Goal: Task Accomplishment & Management: Use online tool/utility

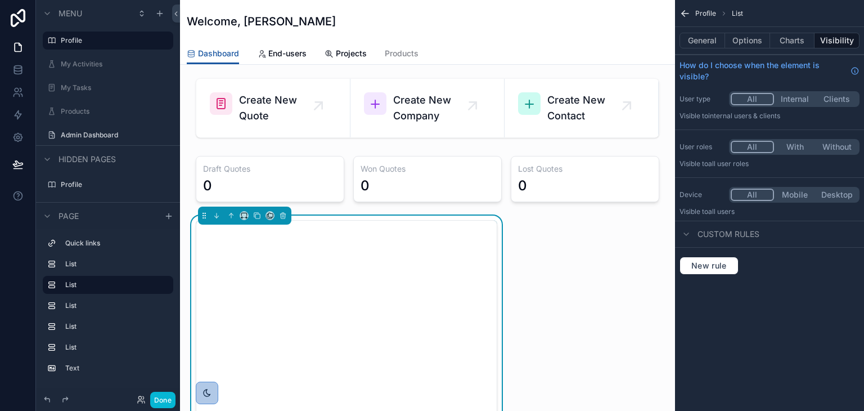
click at [101, 126] on div "Admin Dashboard" at bounding box center [108, 135] width 126 height 18
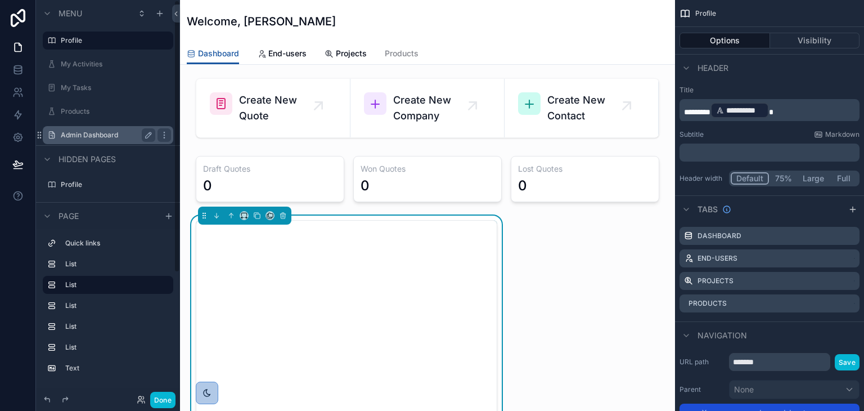
click at [88, 131] on label "Admin Dashboard" at bounding box center [106, 135] width 90 height 9
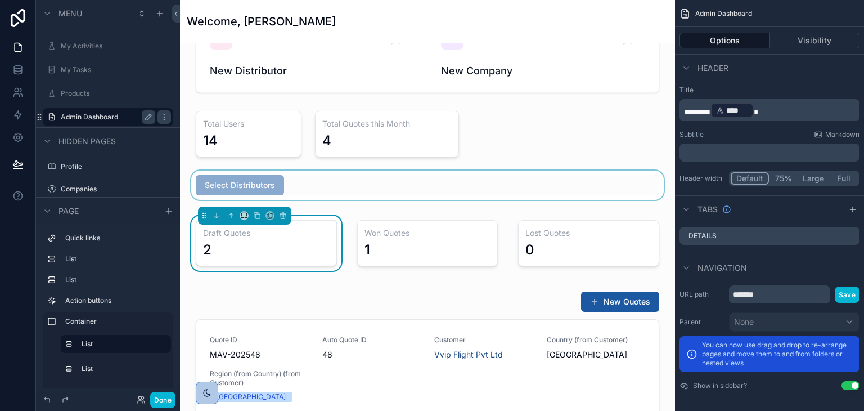
scroll to position [113, 0]
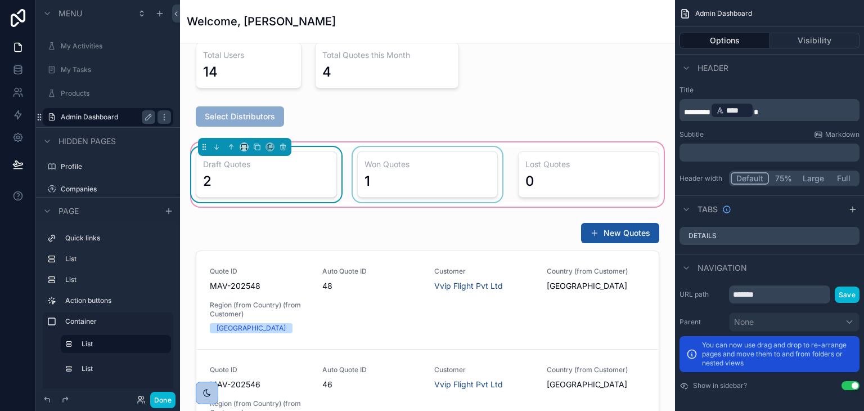
click at [350, 149] on div "scrollable content" at bounding box center [427, 174] width 155 height 55
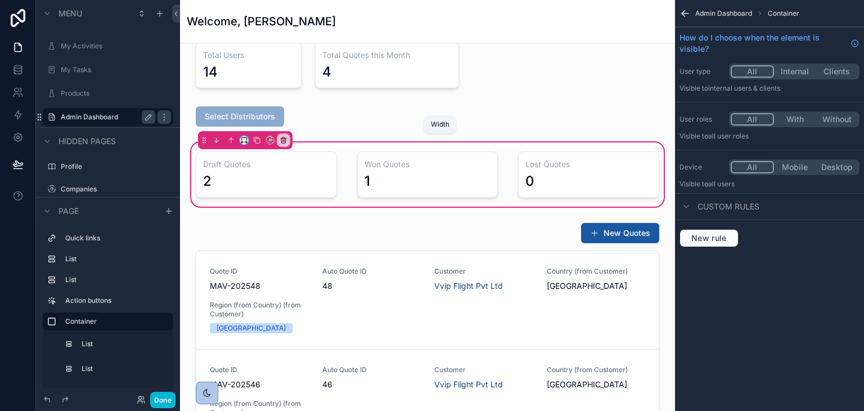
click at [244, 137] on icon "scrollable content" at bounding box center [243, 138] width 5 height 3
click at [351, 118] on div "scrollable content" at bounding box center [432, 205] width 864 height 411
click at [311, 182] on div "scrollable content" at bounding box center [266, 174] width 155 height 55
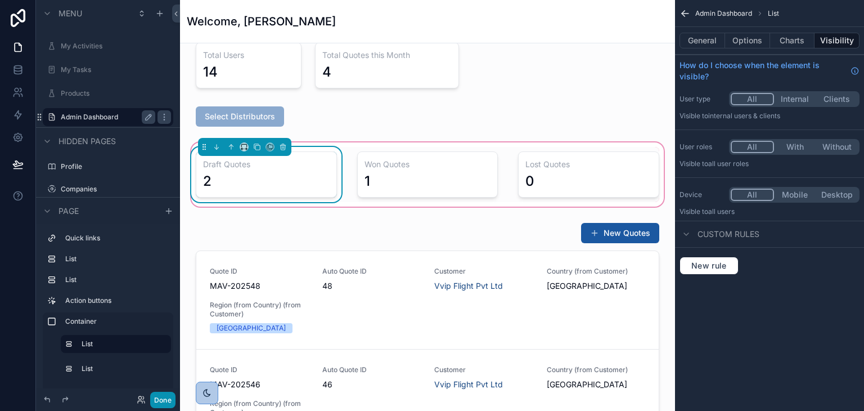
click at [169, 400] on button "Done" at bounding box center [162, 400] width 25 height 16
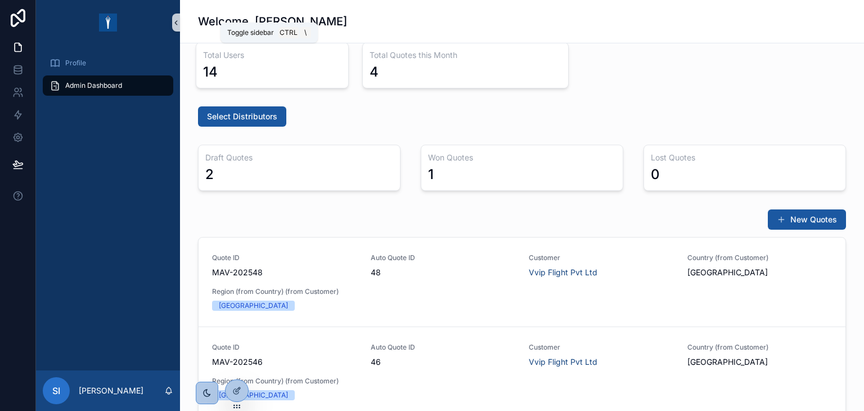
click at [177, 19] on icon "scrollable content" at bounding box center [176, 23] width 8 height 8
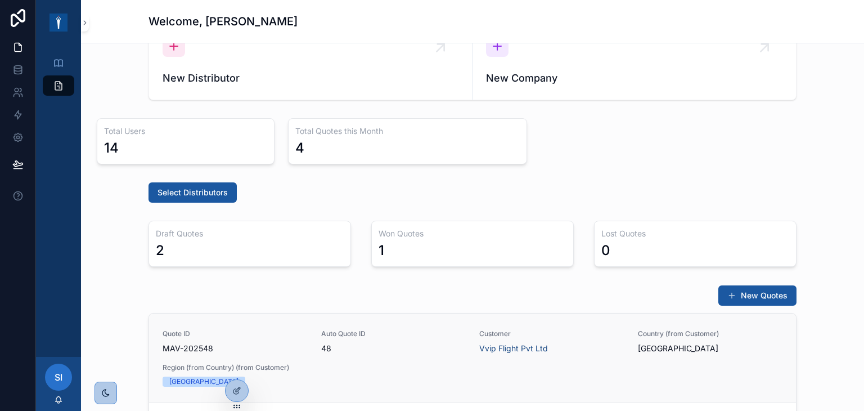
scroll to position [56, 0]
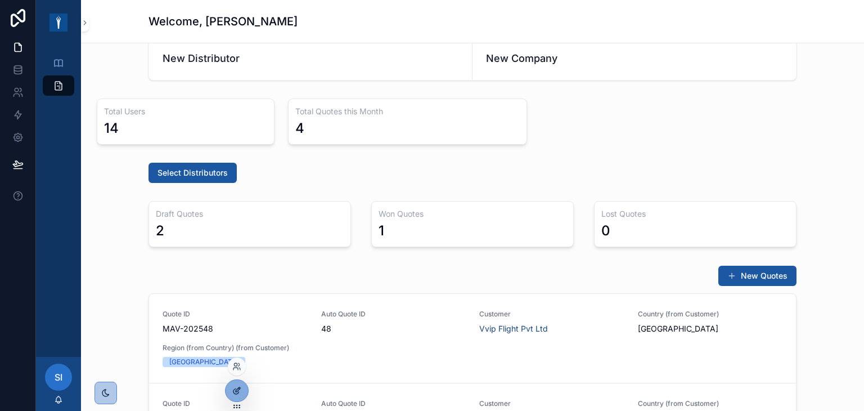
click at [240, 390] on icon at bounding box center [236, 390] width 9 height 9
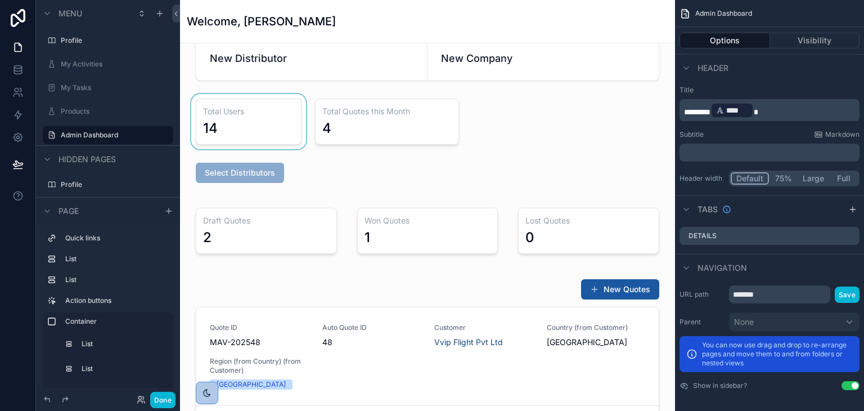
click at [296, 115] on div "scrollable content" at bounding box center [248, 121] width 119 height 55
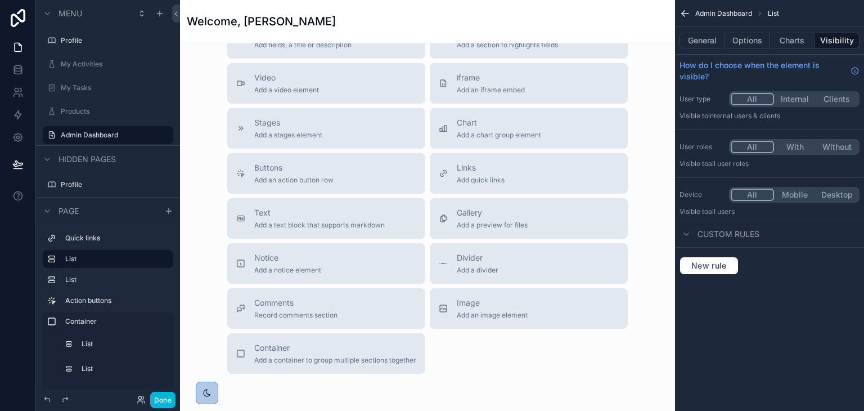
scroll to position [936, 0]
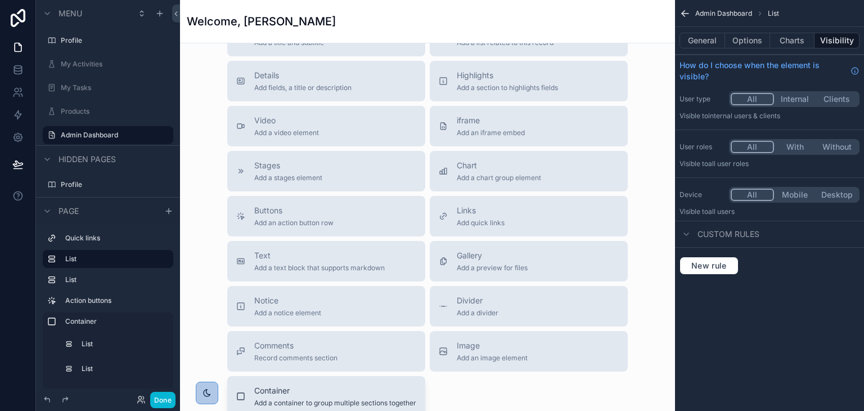
click at [307, 398] on span "Add a container to group multiple sections together" at bounding box center [335, 402] width 162 height 9
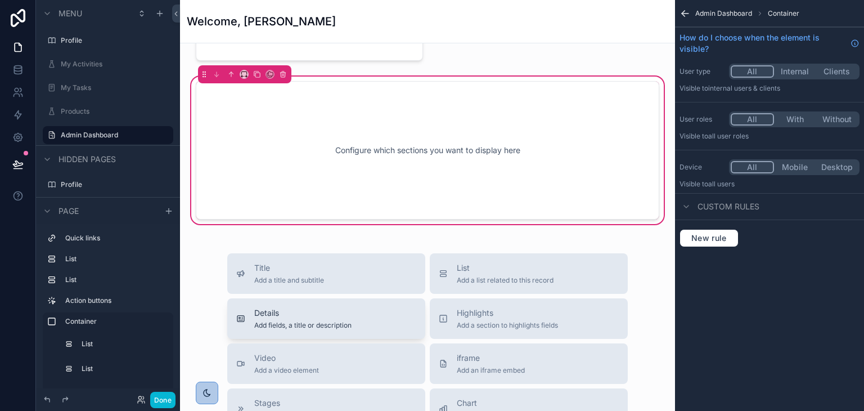
scroll to position [694, 0]
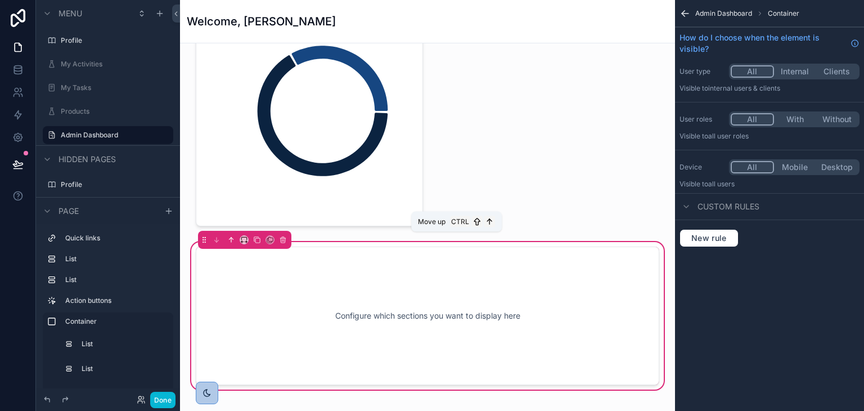
click at [233, 241] on icon "scrollable content" at bounding box center [231, 240] width 8 height 8
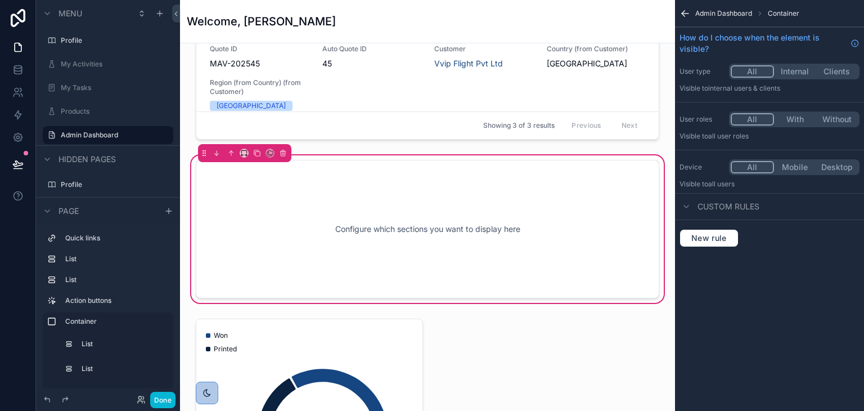
scroll to position [525, 0]
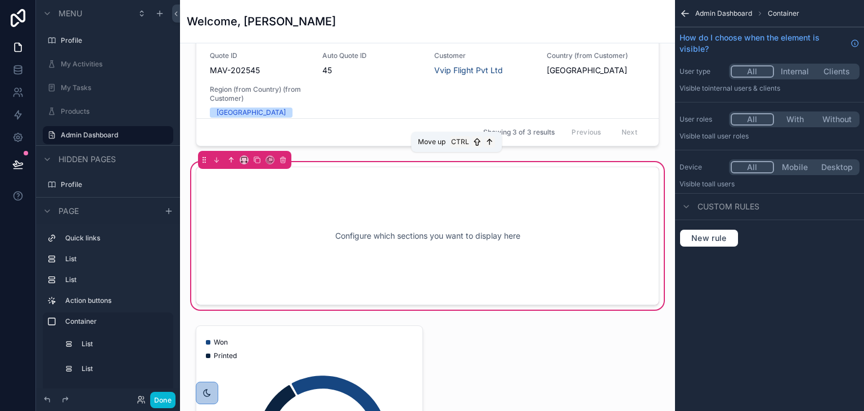
click at [232, 160] on icon "scrollable content" at bounding box center [231, 160] width 8 height 8
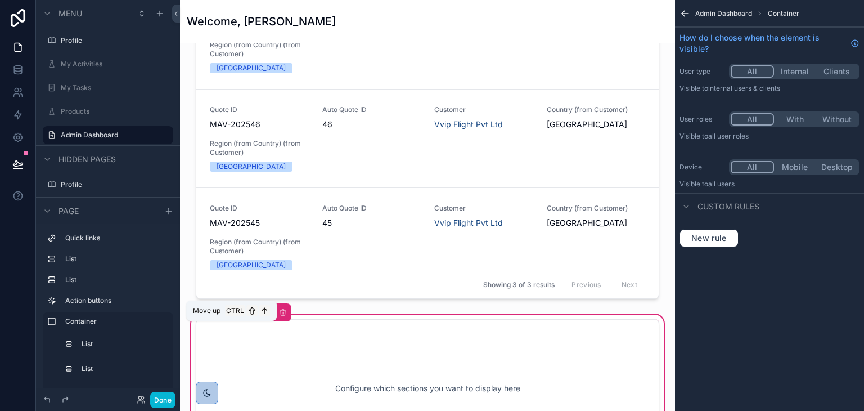
scroll to position [356, 0]
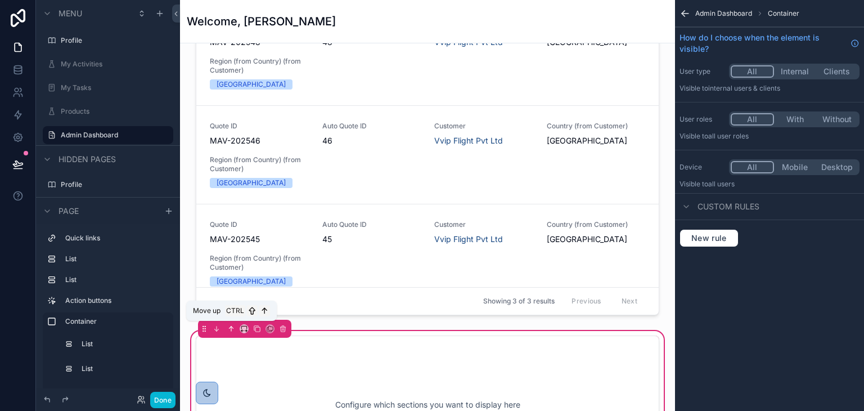
click at [229, 322] on button "scrollable content" at bounding box center [231, 328] width 12 height 12
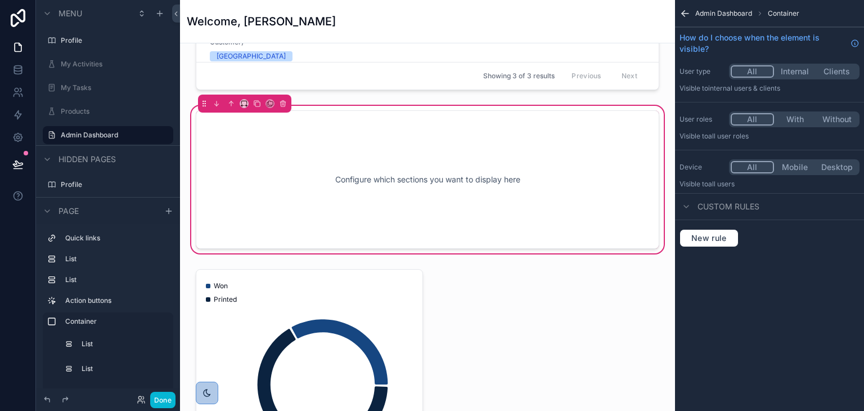
scroll to position [469, 0]
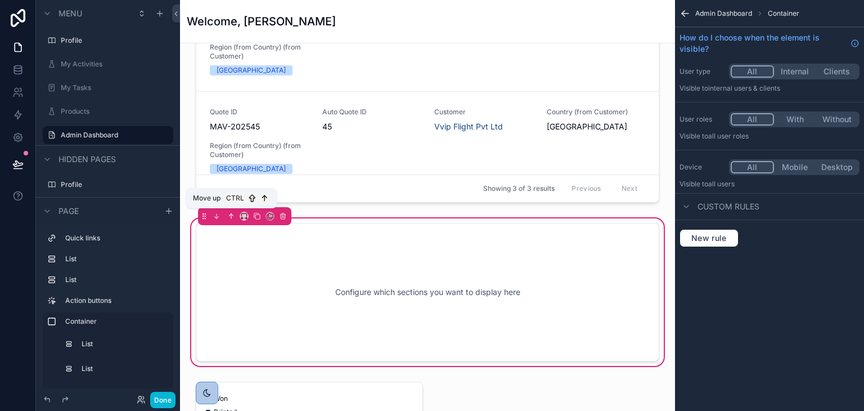
click at [233, 219] on button "scrollable content" at bounding box center [231, 216] width 12 height 12
click at [231, 217] on icon "scrollable content" at bounding box center [231, 216] width 8 height 8
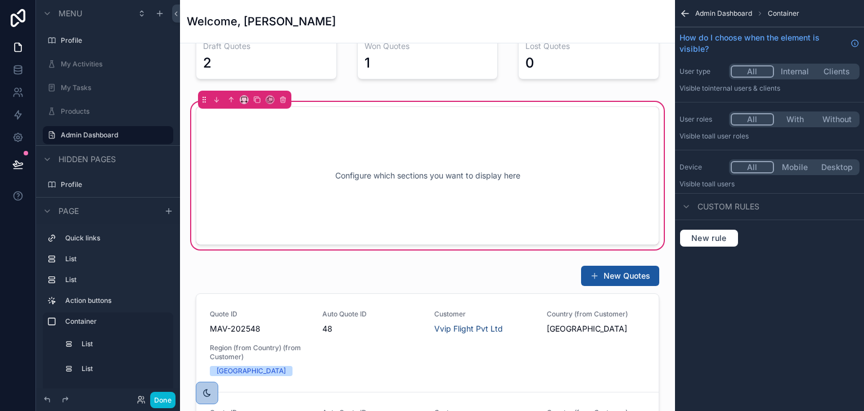
scroll to position [187, 0]
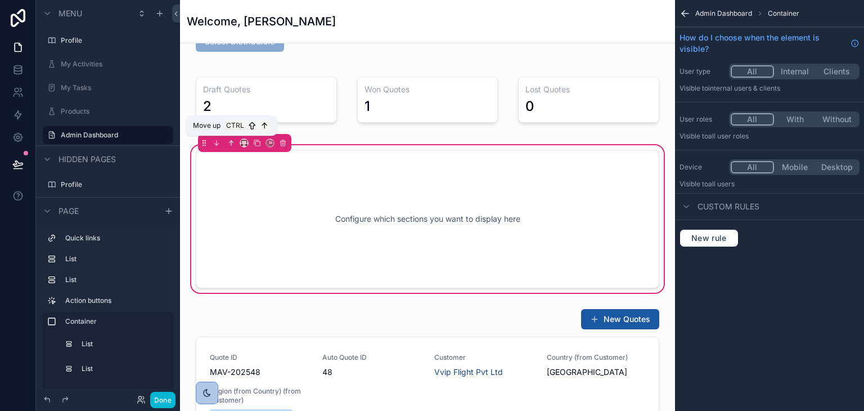
click at [232, 143] on icon "scrollable content" at bounding box center [231, 143] width 8 height 8
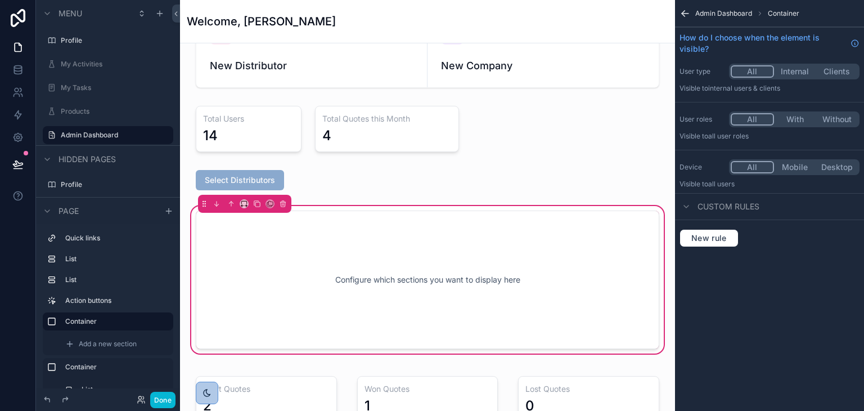
scroll to position [19, 0]
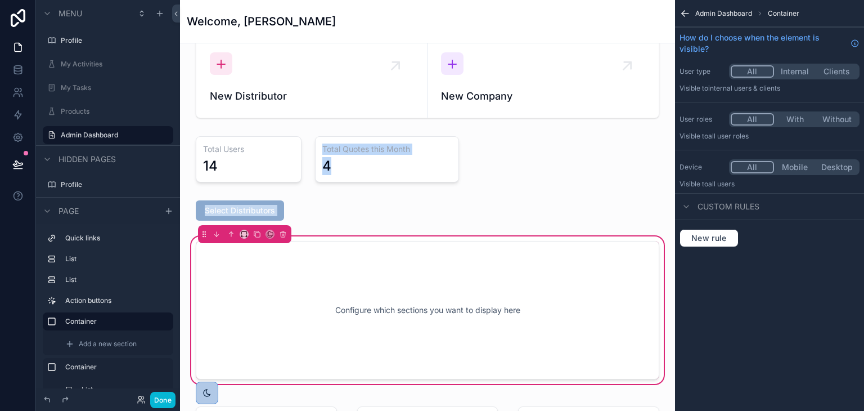
drag, startPoint x: 238, startPoint y: 149, endPoint x: 309, endPoint y: 305, distance: 171.4
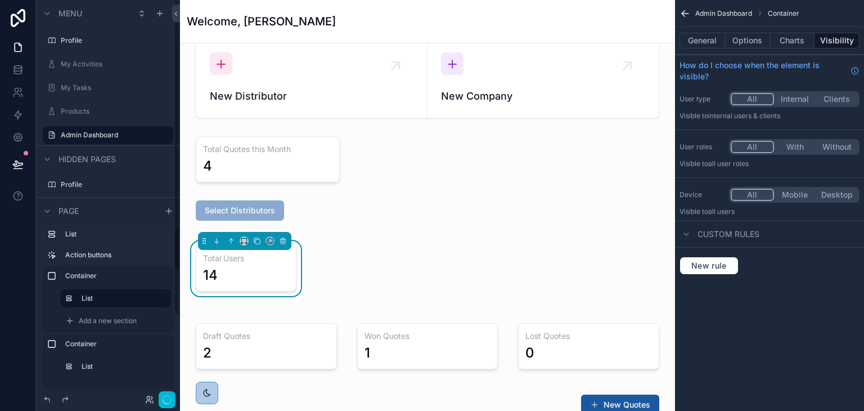
scroll to position [3, 0]
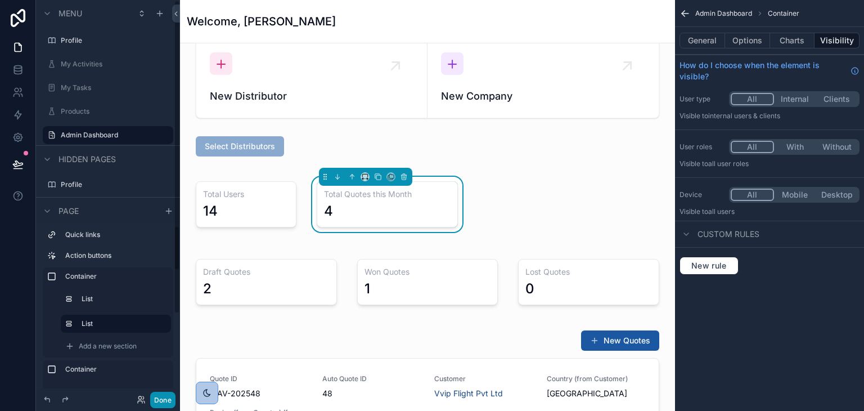
click at [161, 401] on button "Done" at bounding box center [162, 400] width 25 height 16
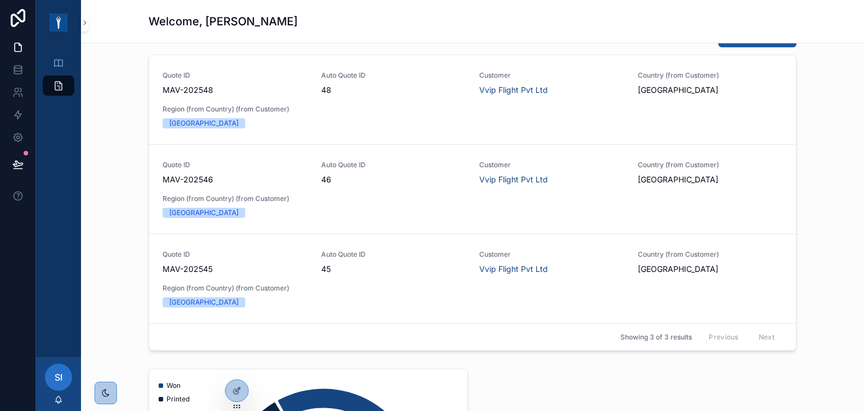
scroll to position [0, 0]
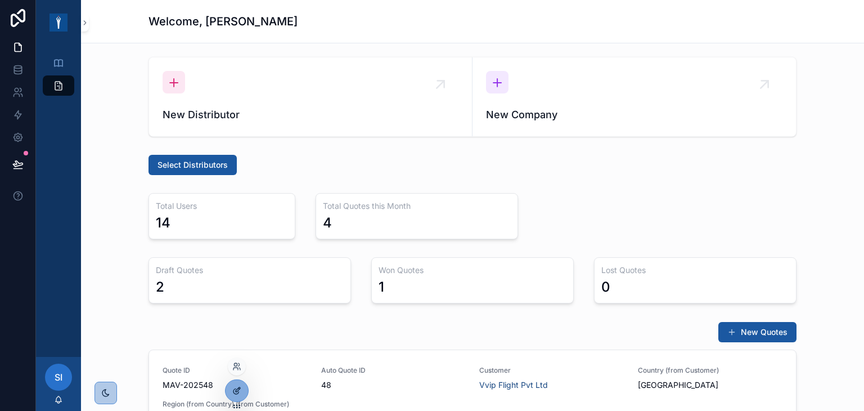
click at [231, 390] on div at bounding box center [237, 390] width 23 height 21
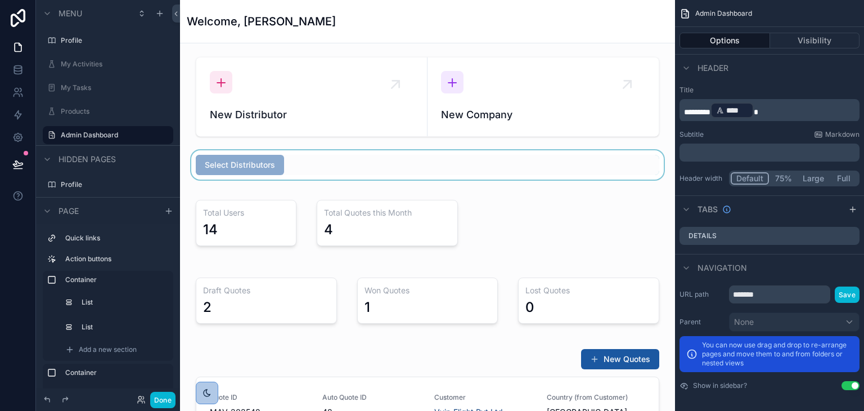
click at [289, 169] on div "scrollable content" at bounding box center [427, 164] width 477 height 29
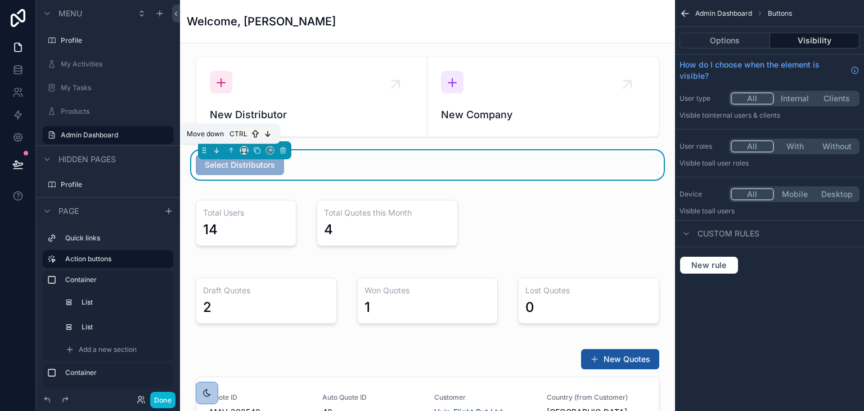
click at [217, 149] on icon "scrollable content" at bounding box center [217, 150] width 8 height 8
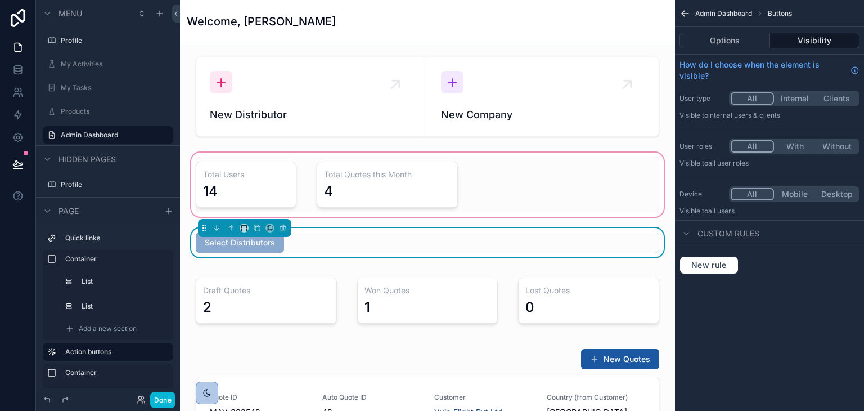
click at [326, 206] on div "scrollable content" at bounding box center [427, 184] width 477 height 69
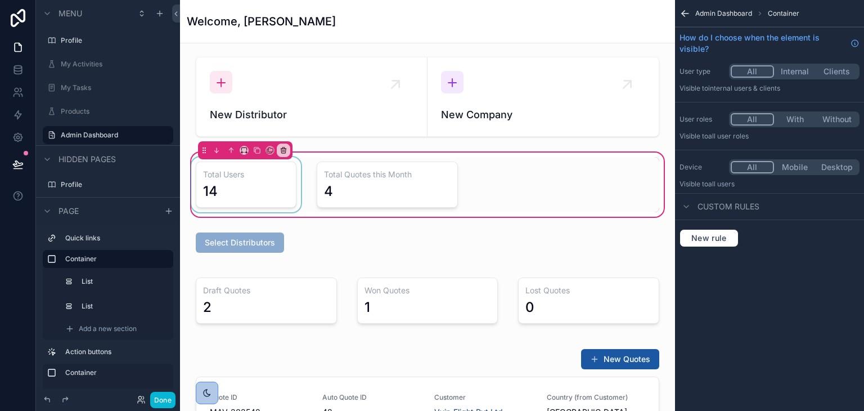
click at [236, 196] on div "scrollable content" at bounding box center [246, 184] width 114 height 55
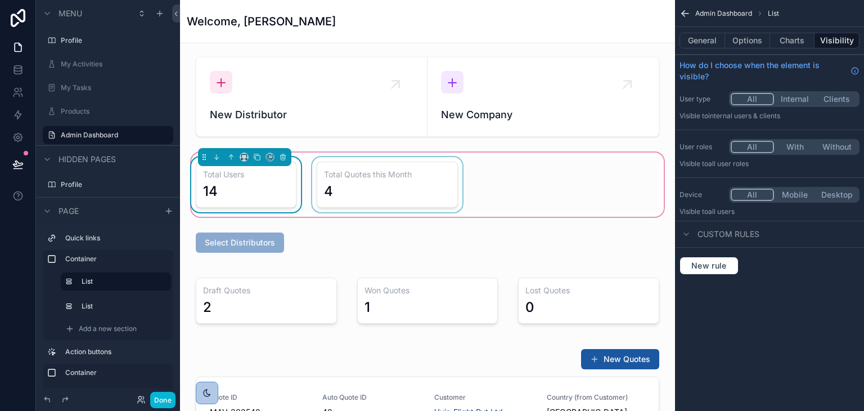
click at [386, 196] on div "scrollable content" at bounding box center [387, 184] width 155 height 55
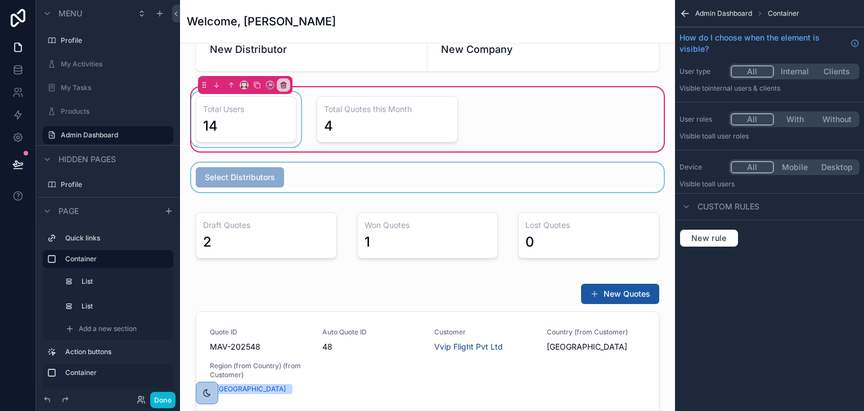
scroll to position [113, 0]
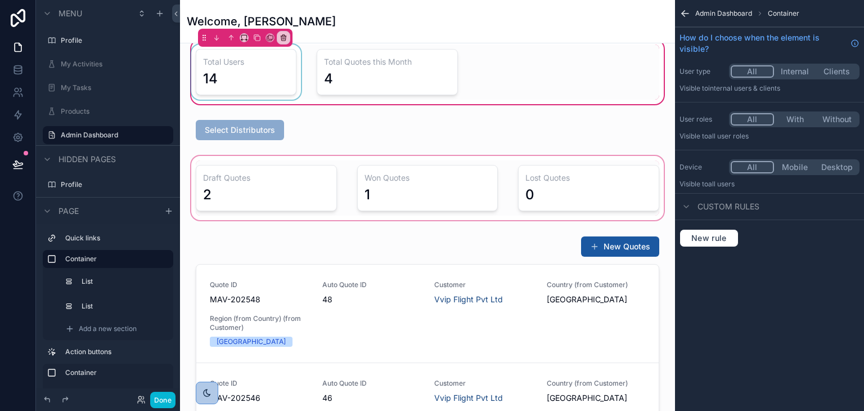
click at [292, 204] on div "scrollable content" at bounding box center [427, 188] width 477 height 69
click at [315, 201] on div "scrollable content" at bounding box center [427, 188] width 477 height 69
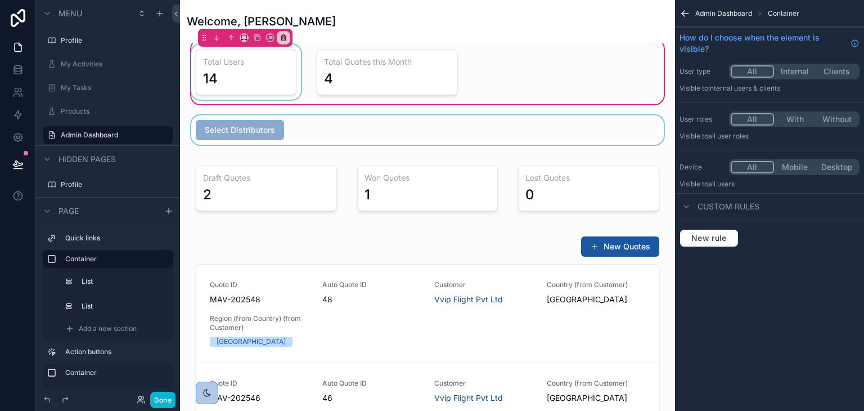
click at [376, 127] on div "scrollable content" at bounding box center [427, 129] width 477 height 29
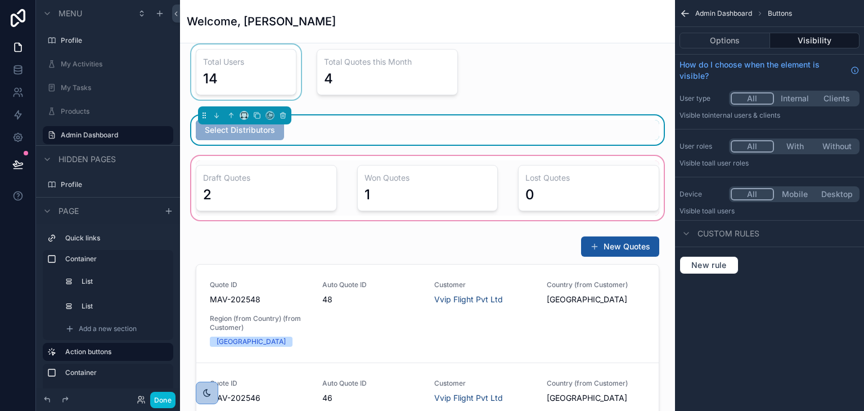
click at [336, 178] on div "scrollable content" at bounding box center [427, 188] width 477 height 69
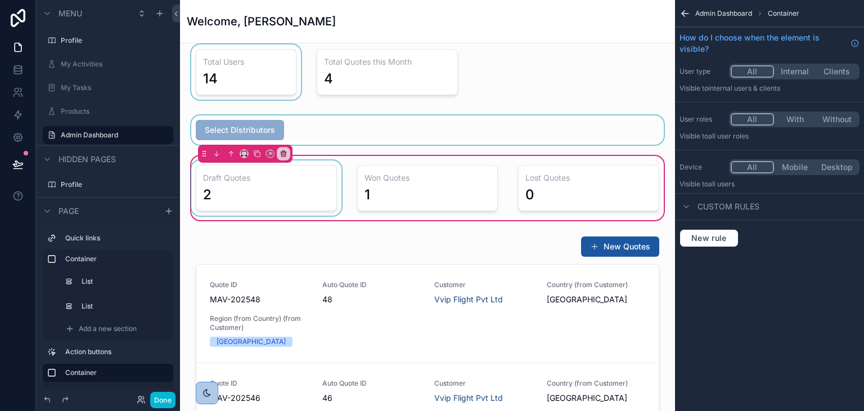
click at [338, 180] on div "scrollable content" at bounding box center [266, 187] width 155 height 55
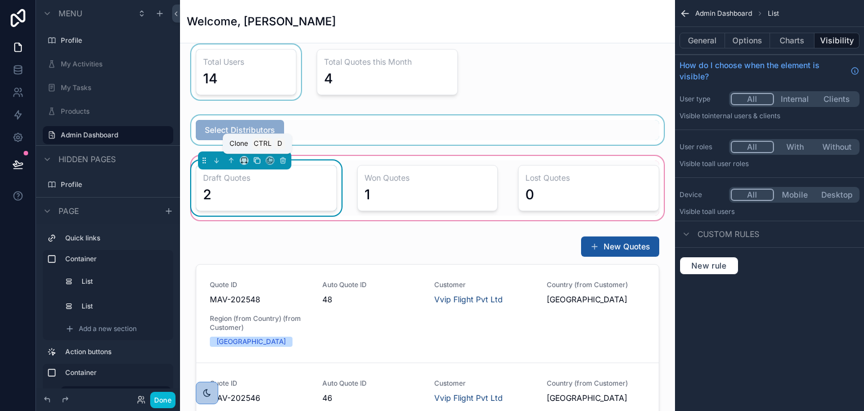
click at [255, 162] on icon "scrollable content" at bounding box center [257, 161] width 5 height 5
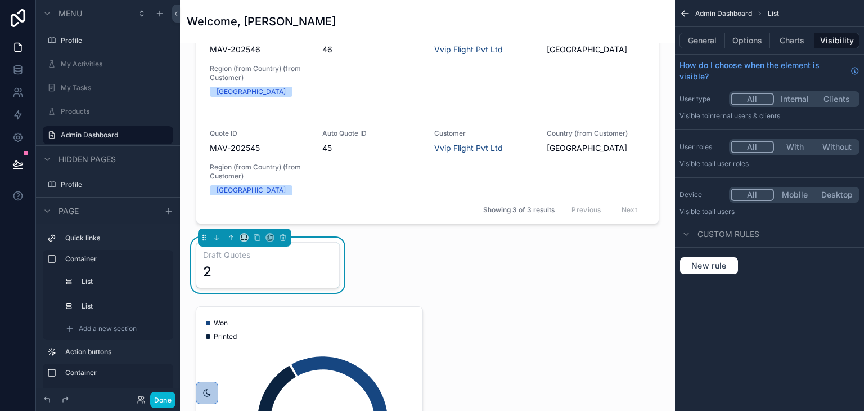
scroll to position [563, 0]
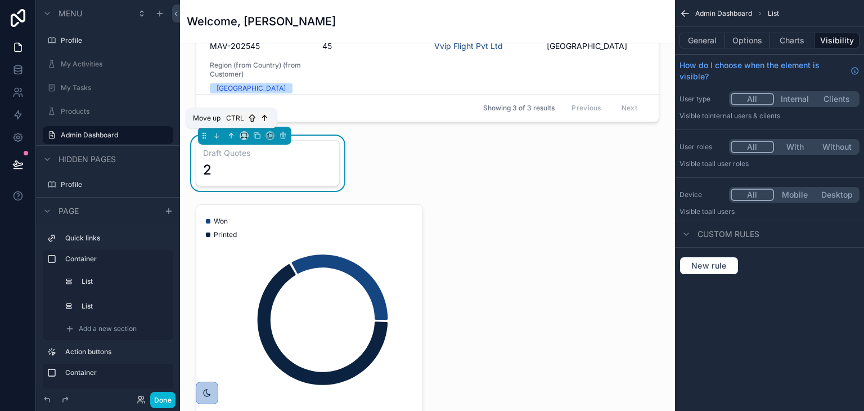
click at [231, 137] on icon "scrollable content" at bounding box center [231, 136] width 8 height 8
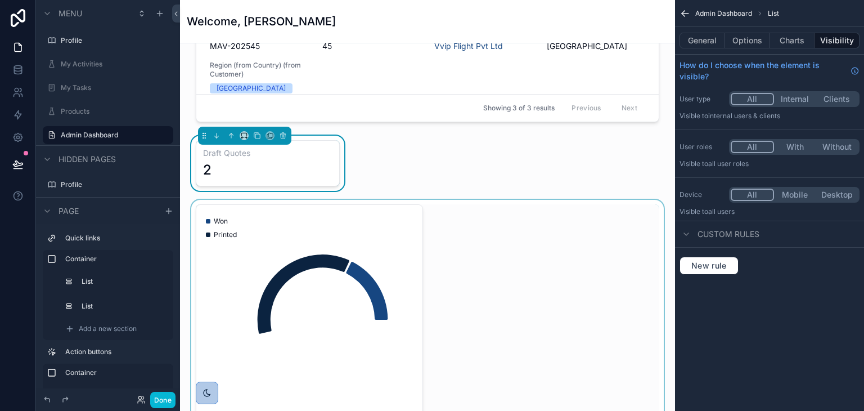
scroll to position [506, 0]
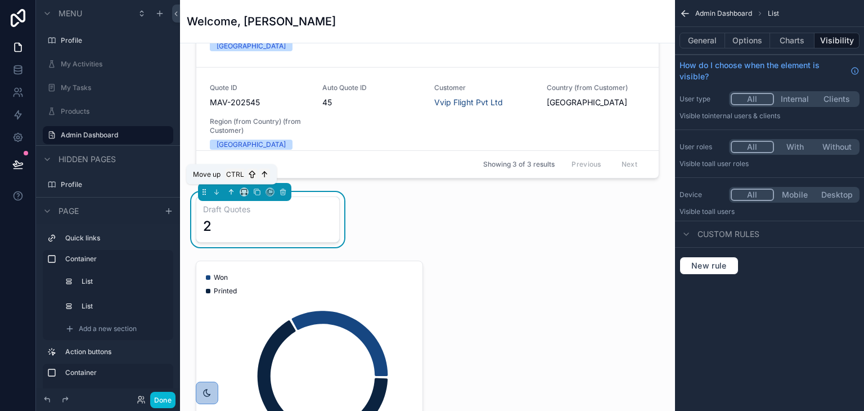
click at [232, 191] on icon "scrollable content" at bounding box center [231, 192] width 8 height 8
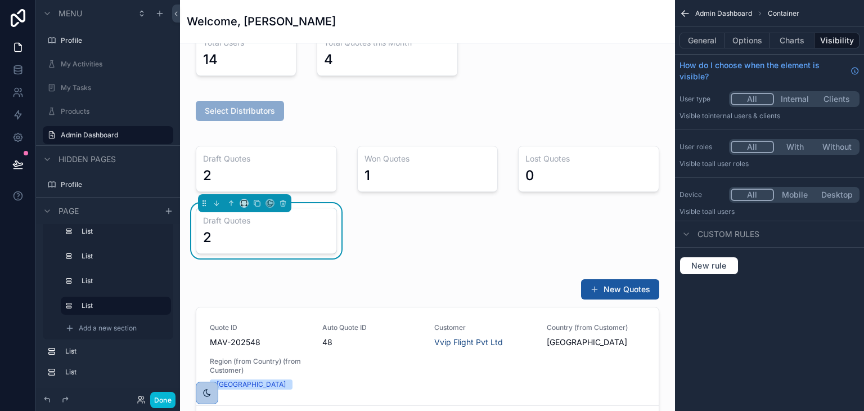
scroll to position [113, 0]
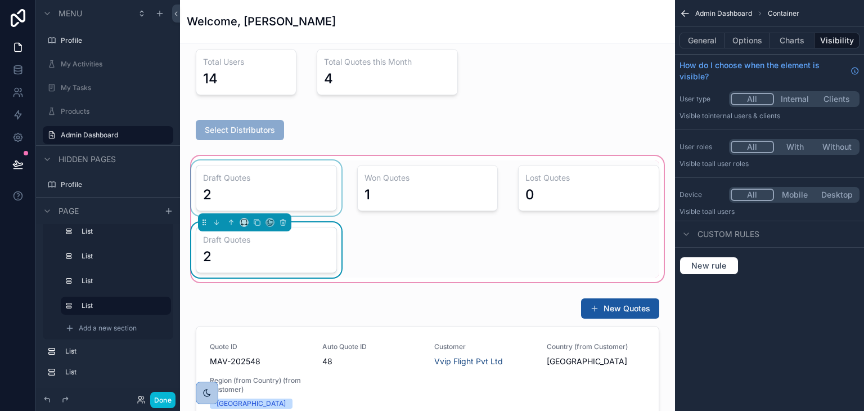
click at [299, 179] on div "scrollable content" at bounding box center [266, 187] width 155 height 55
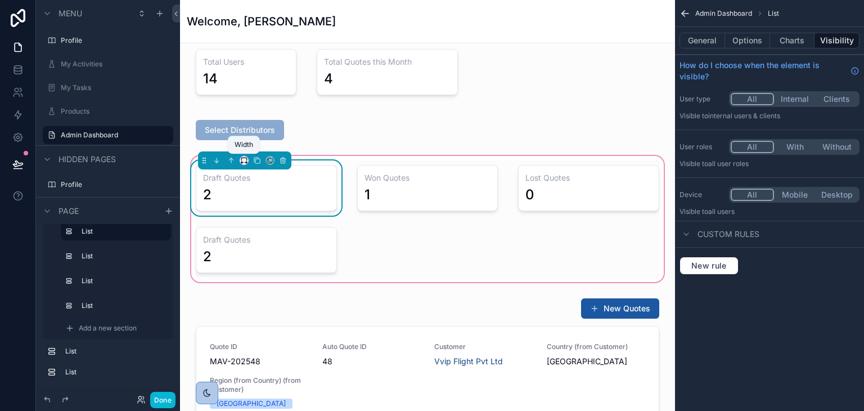
click at [241, 158] on icon "scrollable content" at bounding box center [243, 159] width 5 height 3
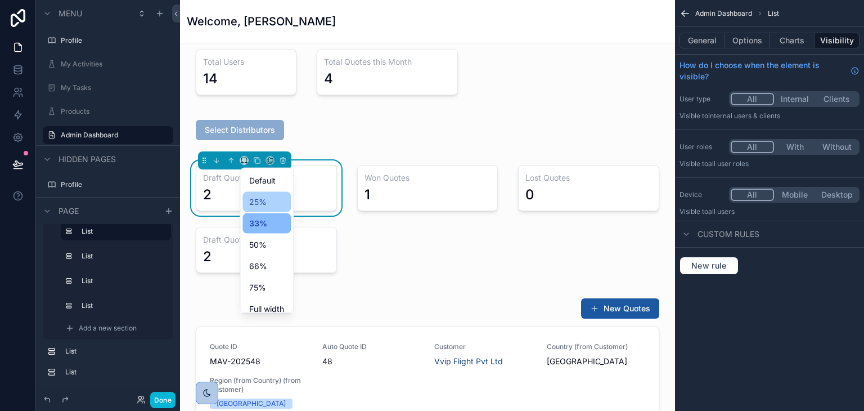
click at [254, 207] on span "25%" at bounding box center [257, 202] width 17 height 14
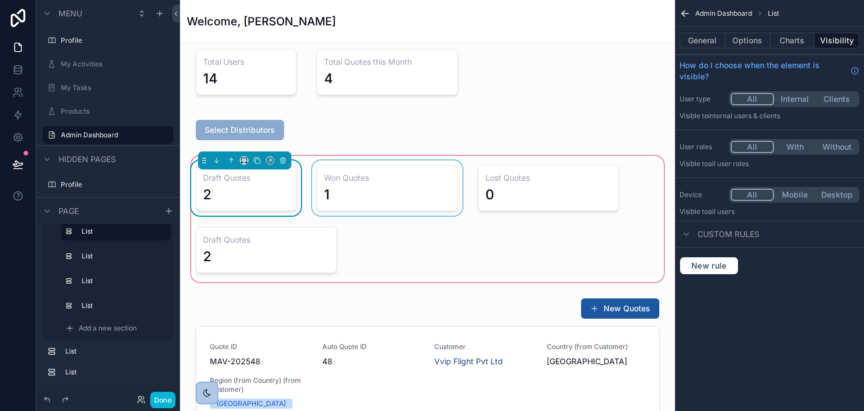
click at [363, 188] on div "scrollable content" at bounding box center [387, 187] width 155 height 55
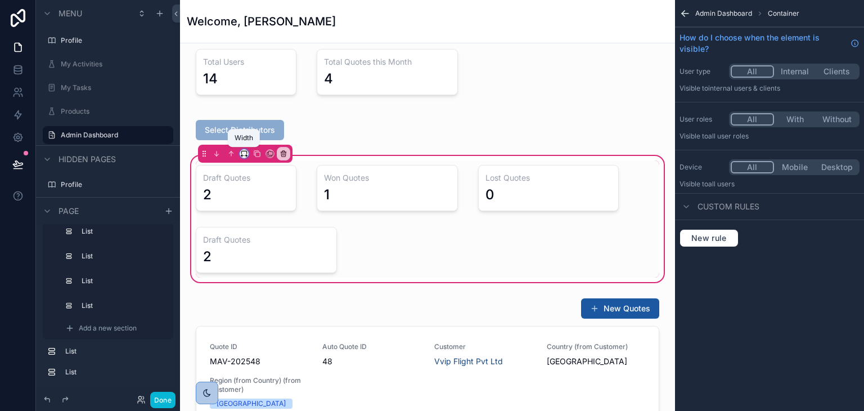
click at [242, 156] on icon "scrollable content" at bounding box center [244, 154] width 8 height 8
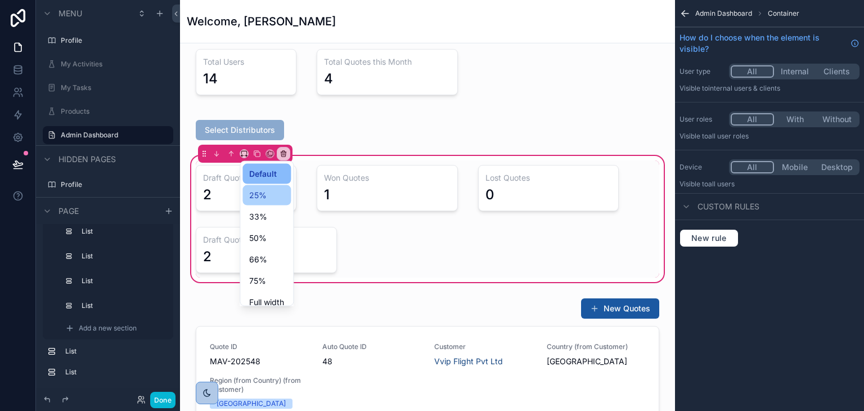
click at [259, 195] on span "25%" at bounding box center [257, 195] width 17 height 14
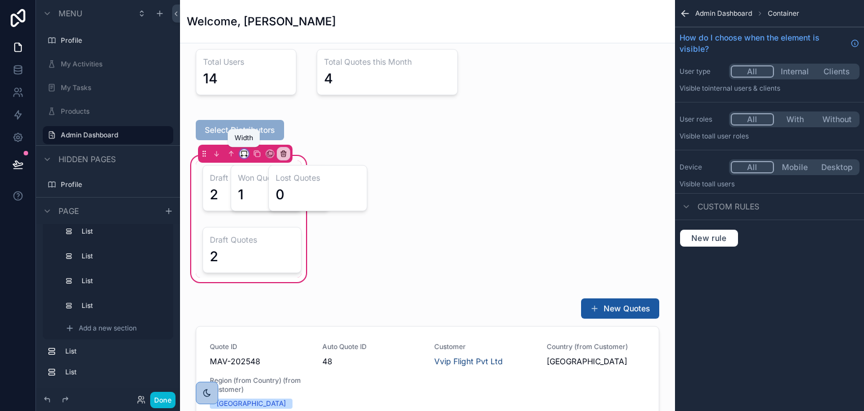
click at [241, 155] on icon "scrollable content" at bounding box center [241, 156] width 1 height 2
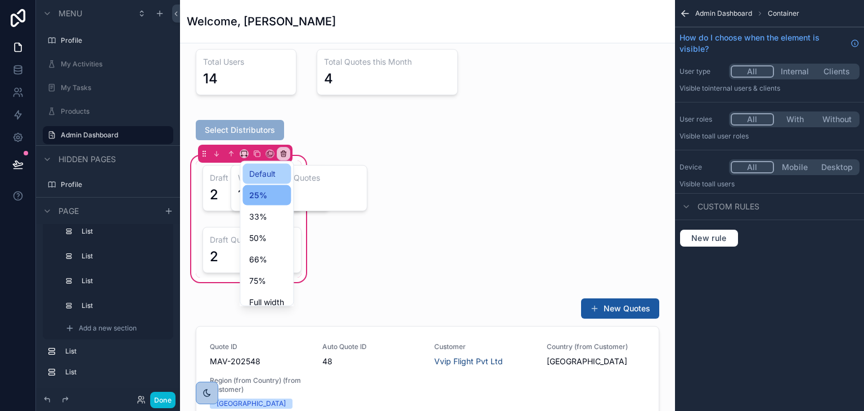
click at [260, 169] on span "Default" at bounding box center [262, 174] width 26 height 14
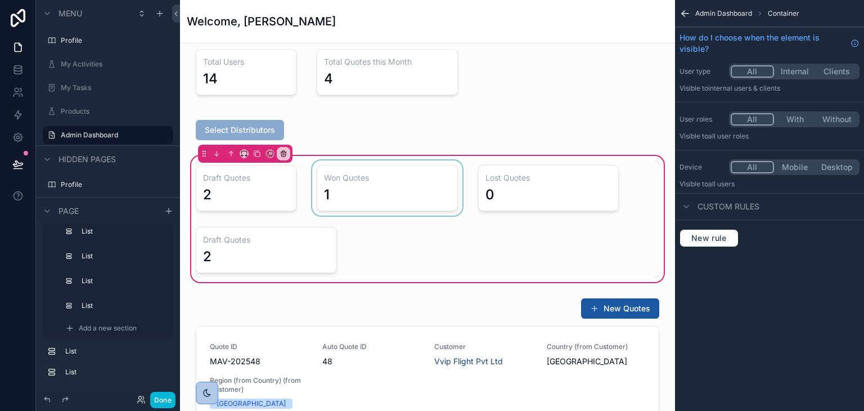
click at [344, 191] on div "scrollable content" at bounding box center [387, 187] width 155 height 55
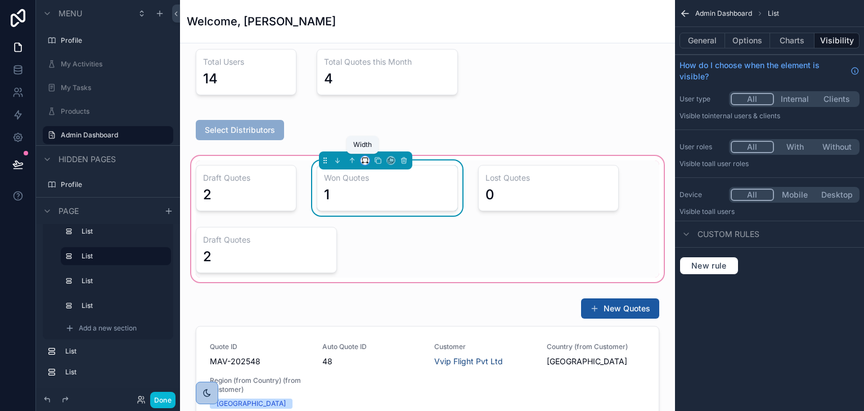
click at [363, 160] on icon "scrollable content" at bounding box center [365, 160] width 8 height 8
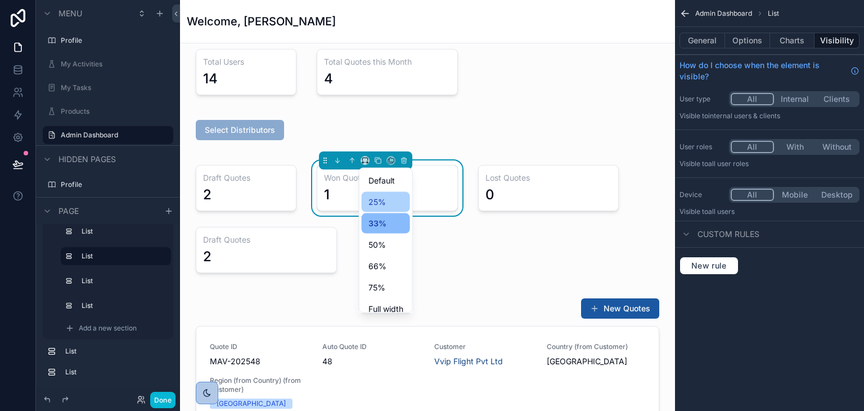
click at [371, 195] on span "25%" at bounding box center [376, 202] width 17 height 14
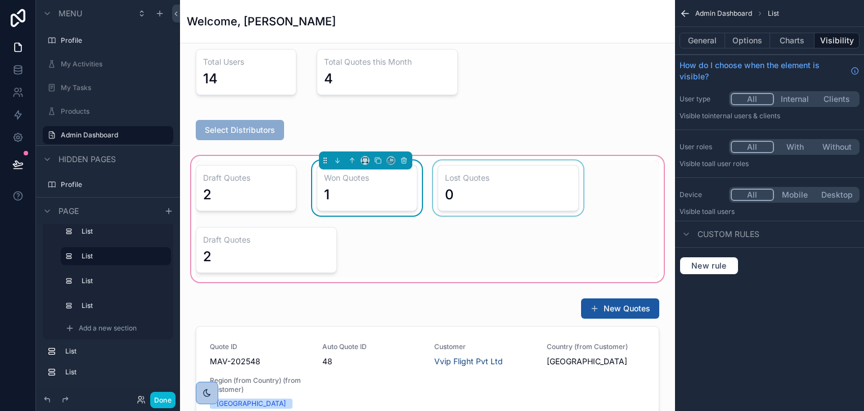
click at [473, 182] on div "scrollable content" at bounding box center [508, 187] width 155 height 55
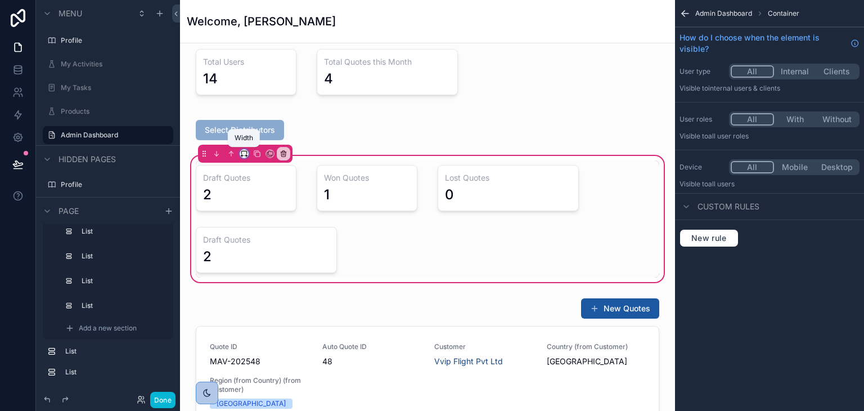
click at [245, 156] on icon "scrollable content" at bounding box center [246, 156] width 2 height 0
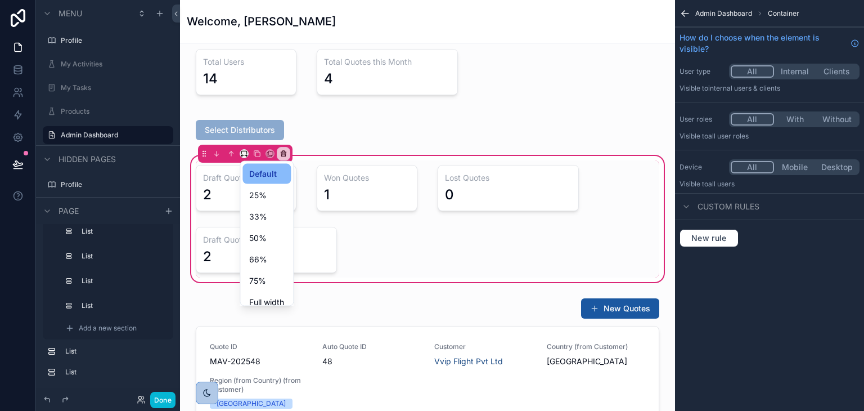
click at [470, 181] on div "scrollable content" at bounding box center [432, 205] width 864 height 411
click at [470, 181] on div "scrollable content" at bounding box center [508, 187] width 155 height 55
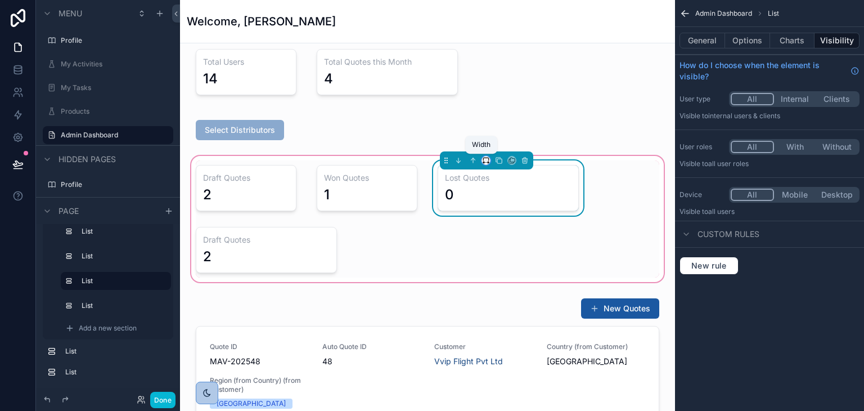
click at [483, 163] on icon "scrollable content" at bounding box center [483, 162] width 1 height 2
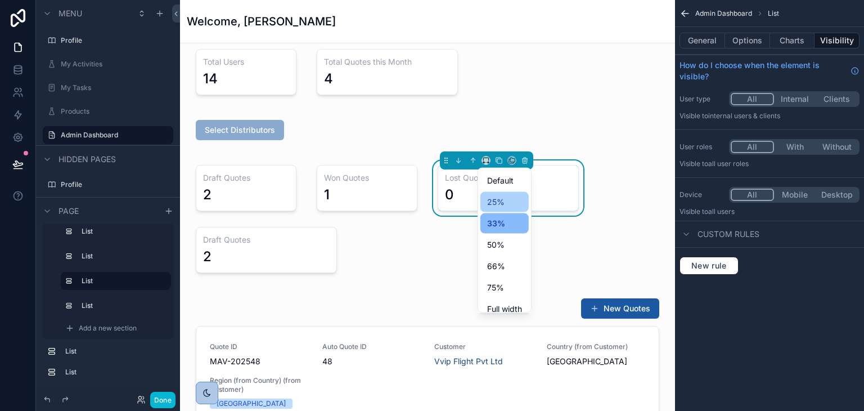
click at [493, 208] on span "25%" at bounding box center [495, 202] width 17 height 14
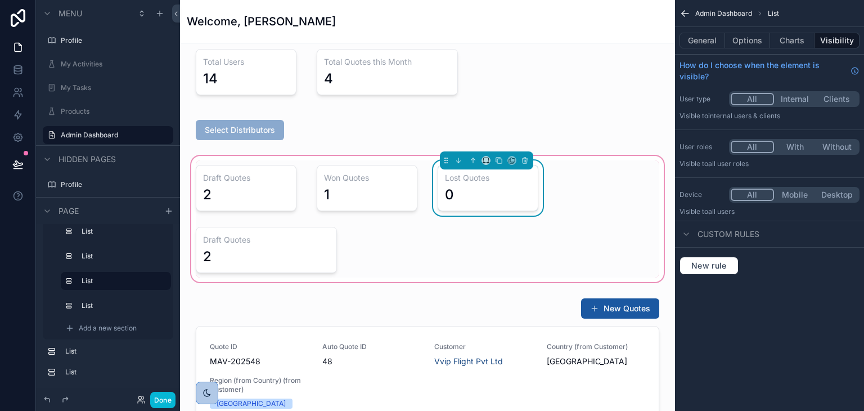
click at [456, 239] on div "Draft Quotes 2 Won Quotes 1 Lost Quotes 0 Draft Quotes 2" at bounding box center [427, 218] width 477 height 117
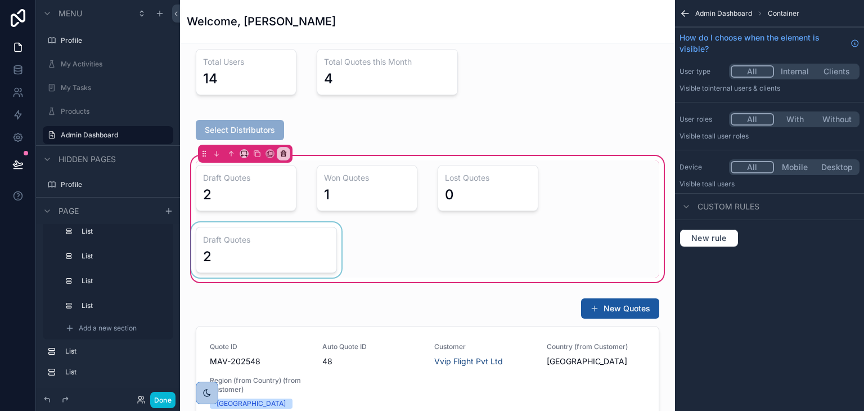
click at [273, 255] on div "scrollable content" at bounding box center [266, 249] width 155 height 55
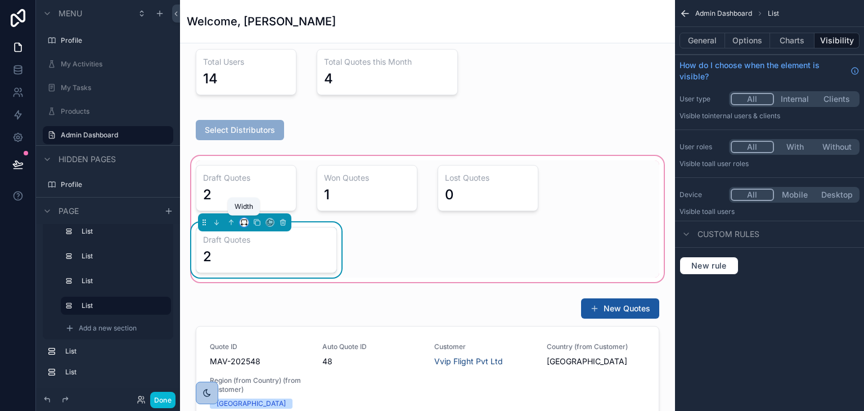
click at [246, 224] on icon "scrollable content" at bounding box center [246, 224] width 2 height 0
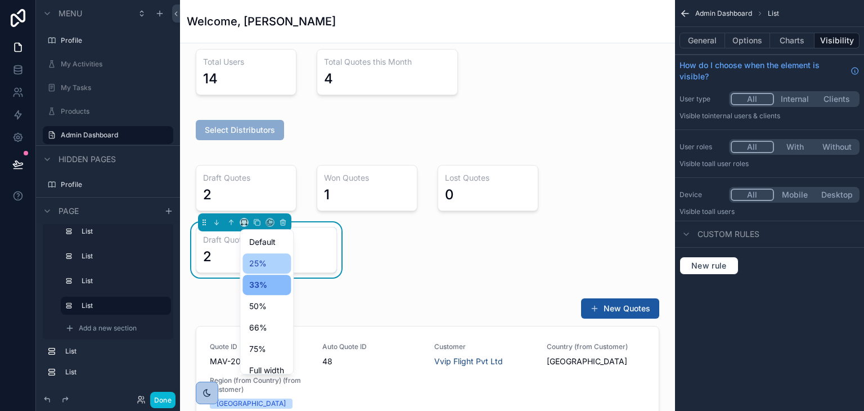
click at [246, 271] on div "25%" at bounding box center [266, 263] width 48 height 20
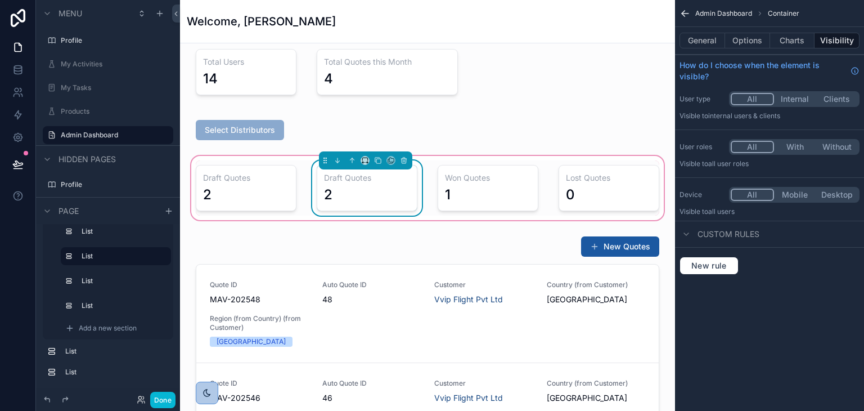
click at [391, 183] on div "Draft Quotes 2" at bounding box center [367, 188] width 101 height 46
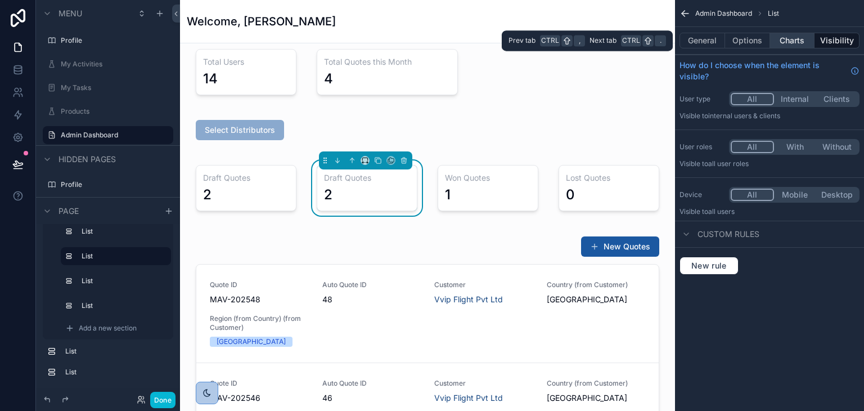
click at [789, 43] on button "Charts" at bounding box center [792, 41] width 45 height 16
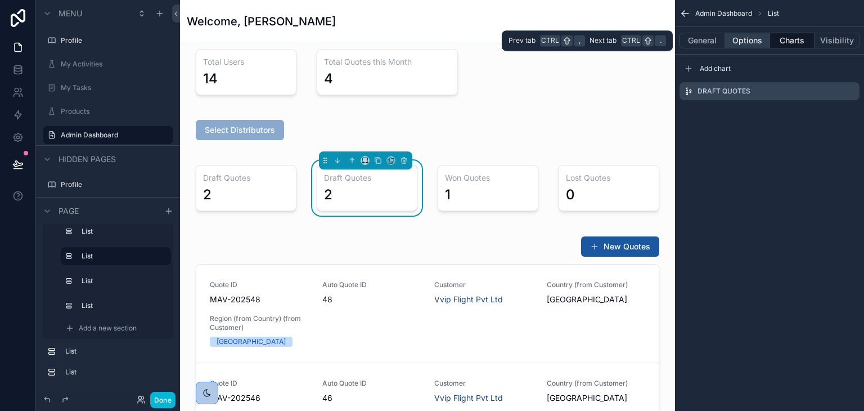
click at [740, 44] on button "Options" at bounding box center [747, 41] width 45 height 16
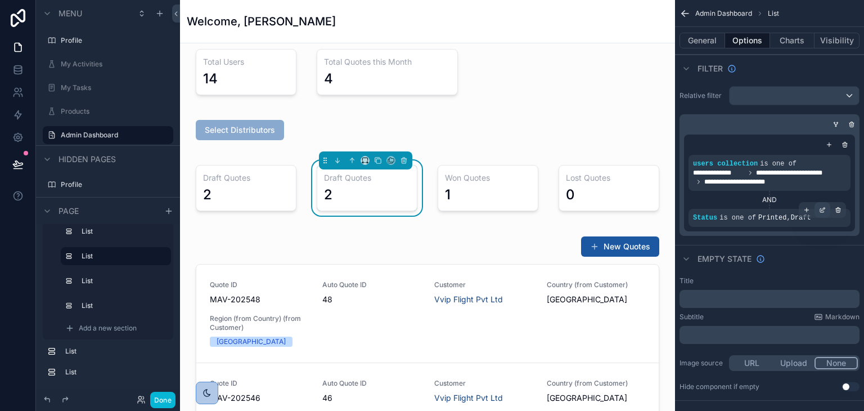
click at [821, 212] on icon "scrollable content" at bounding box center [822, 209] width 7 height 7
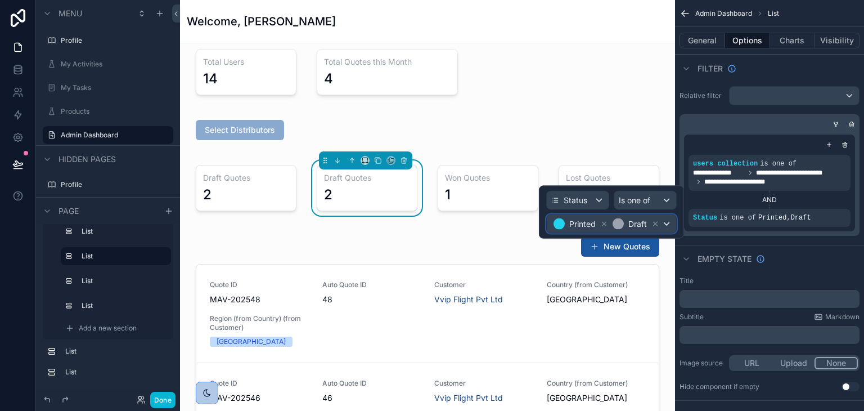
click at [662, 226] on div "Printed Draft" at bounding box center [611, 224] width 129 height 18
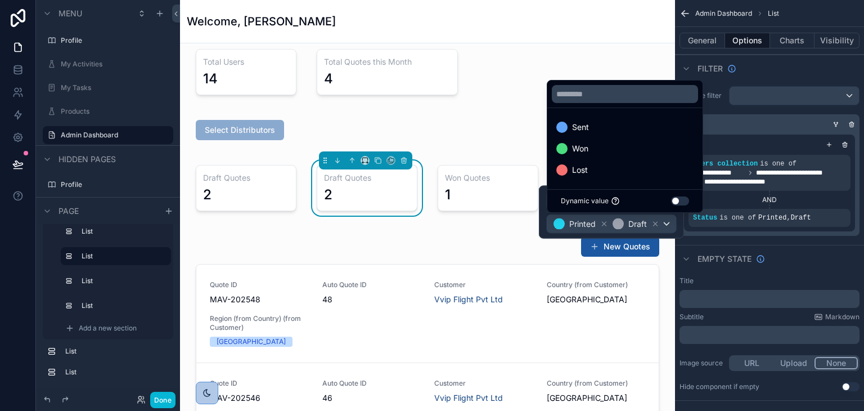
click at [655, 223] on div at bounding box center [611, 212] width 145 height 53
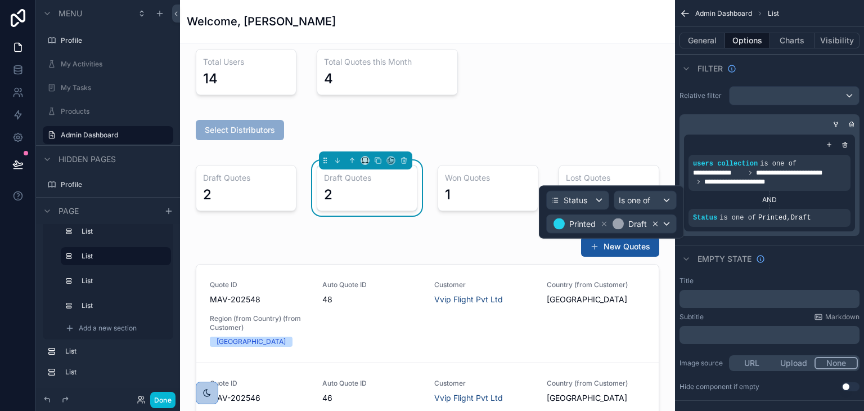
click at [654, 223] on icon at bounding box center [655, 224] width 8 height 8
click at [624, 223] on icon at bounding box center [622, 224] width 8 height 8
click at [671, 220] on div "Some value" at bounding box center [620, 224] width 111 height 18
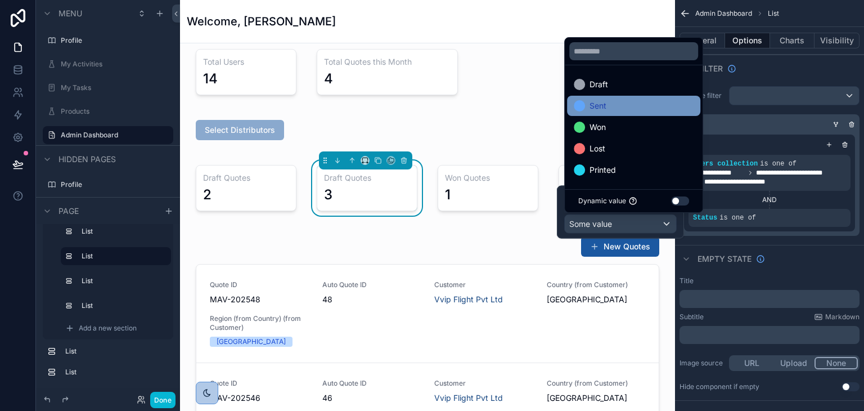
click at [614, 104] on div "Sent" at bounding box center [634, 106] width 120 height 14
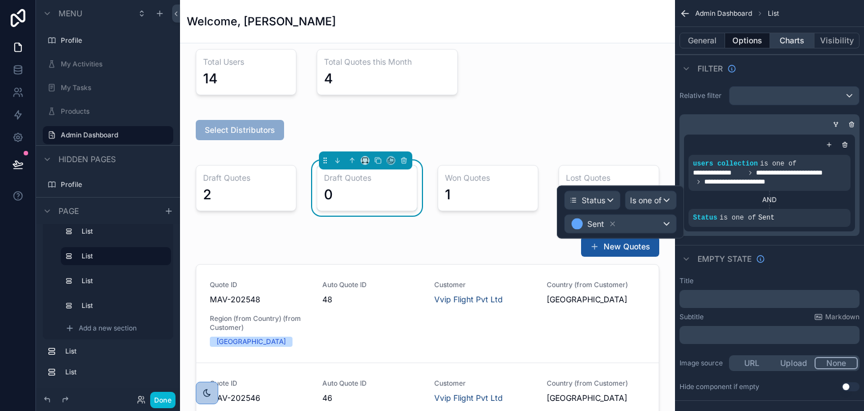
click at [791, 39] on button "Charts" at bounding box center [792, 41] width 45 height 16
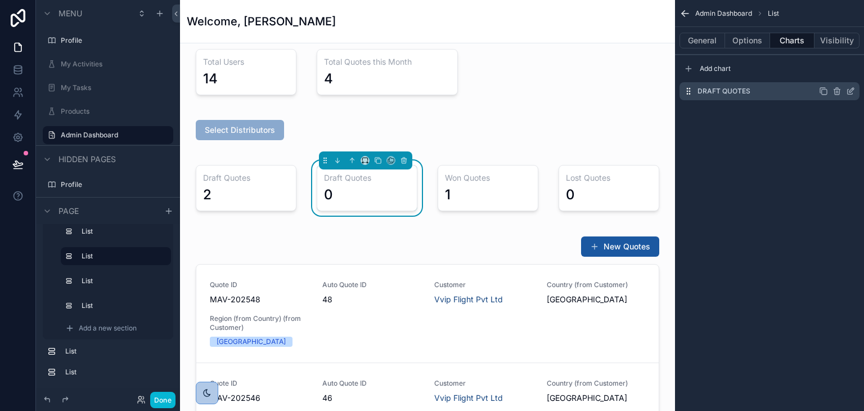
click at [853, 86] on div "Draft Quotes" at bounding box center [770, 91] width 180 height 18
click at [848, 92] on icon "scrollable content" at bounding box center [850, 91] width 9 height 9
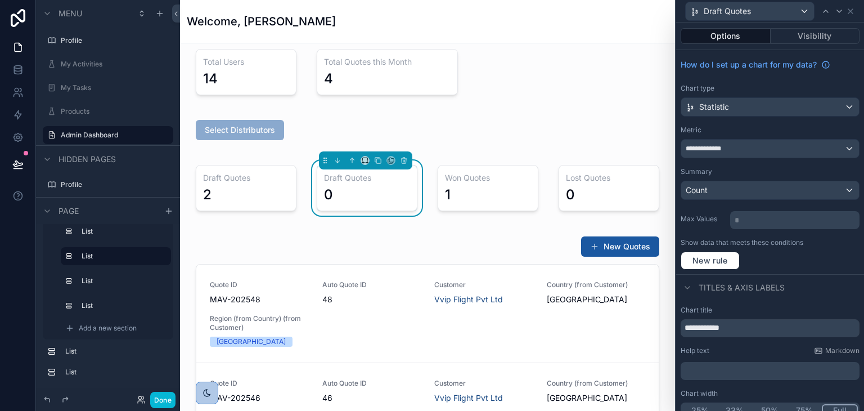
scroll to position [11, 0]
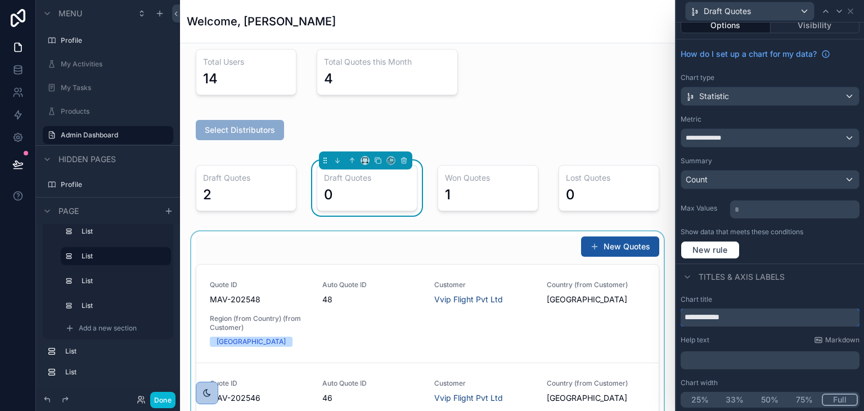
drag, startPoint x: 703, startPoint y: 316, endPoint x: 624, endPoint y: 314, distance: 78.8
click at [624, 314] on div "**********" at bounding box center [432, 205] width 864 height 411
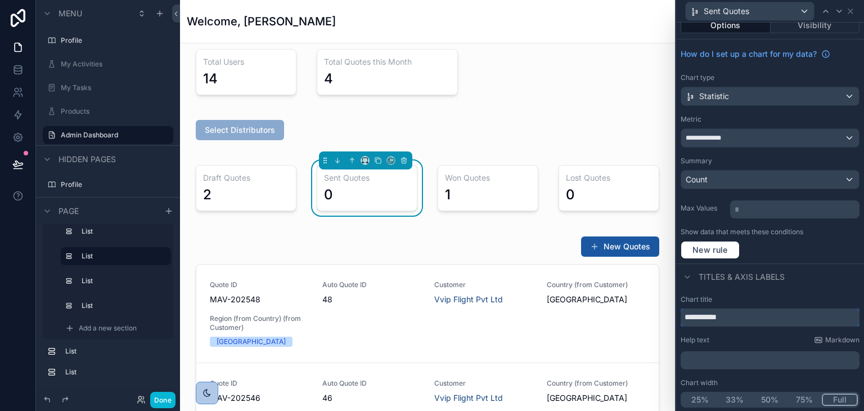
type input "**********"
click at [821, 285] on div "Titles & Axis labels" at bounding box center [770, 276] width 188 height 27
click at [851, 15] on icon at bounding box center [850, 11] width 9 height 9
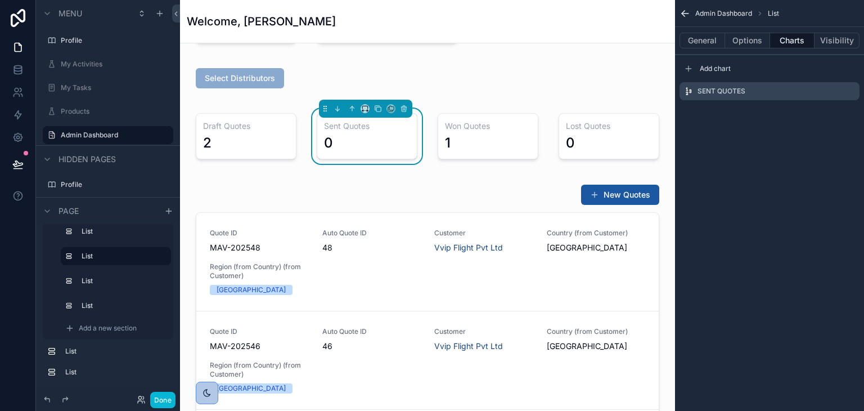
scroll to position [56, 0]
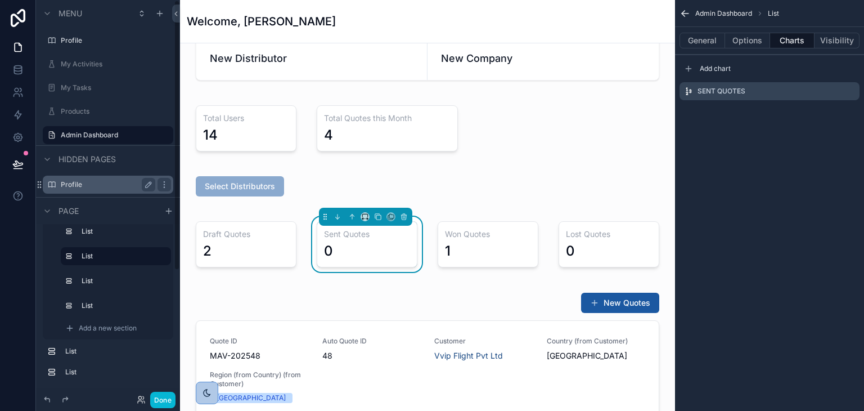
click at [89, 181] on label "Profile" at bounding box center [106, 184] width 90 height 9
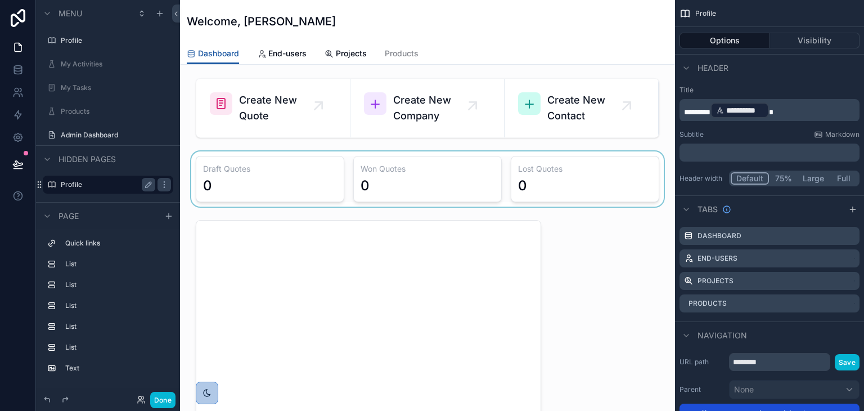
click at [333, 178] on div "scrollable content" at bounding box center [427, 178] width 477 height 55
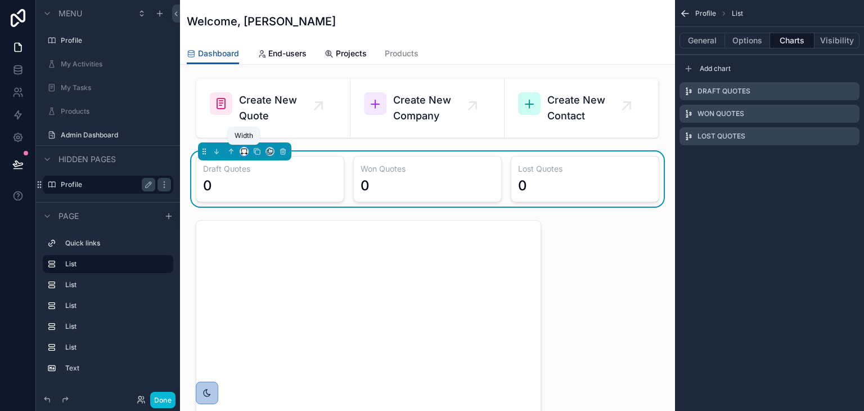
click at [245, 151] on icon "scrollable content" at bounding box center [244, 151] width 8 height 8
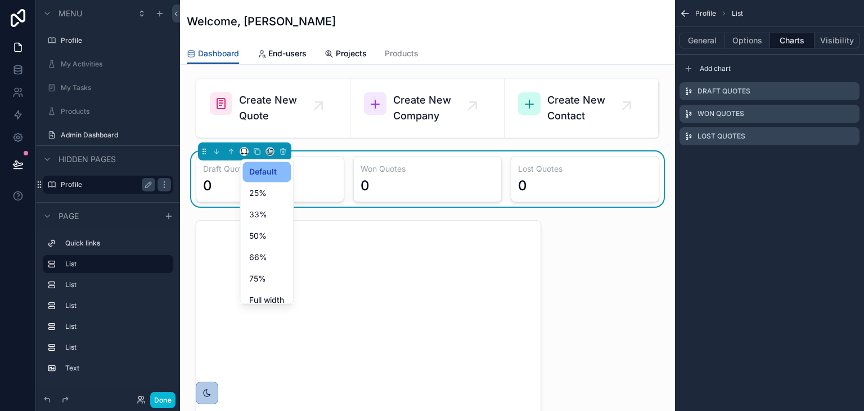
click at [303, 162] on div "scrollable content" at bounding box center [432, 205] width 864 height 411
click at [319, 177] on div "0" at bounding box center [270, 186] width 134 height 18
click at [849, 94] on icon "scrollable content" at bounding box center [850, 91] width 5 height 5
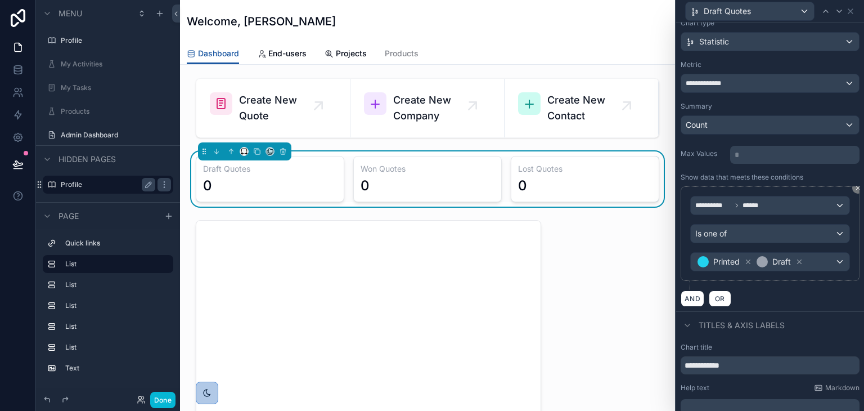
scroll to position [113, 0]
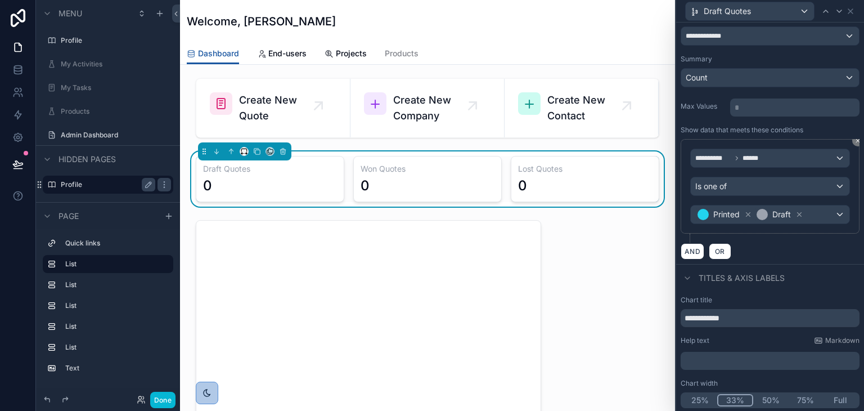
click at [690, 401] on button "25%" at bounding box center [699, 400] width 35 height 12
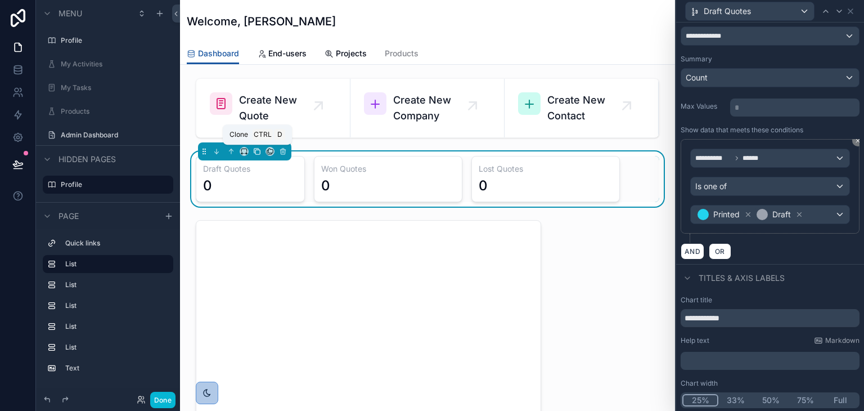
click at [259, 148] on icon "scrollable content" at bounding box center [257, 151] width 8 height 8
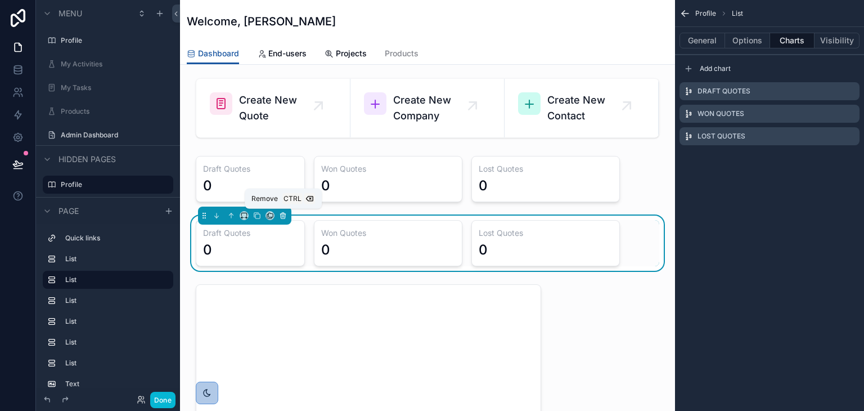
click at [281, 212] on icon "scrollable content" at bounding box center [283, 216] width 8 height 8
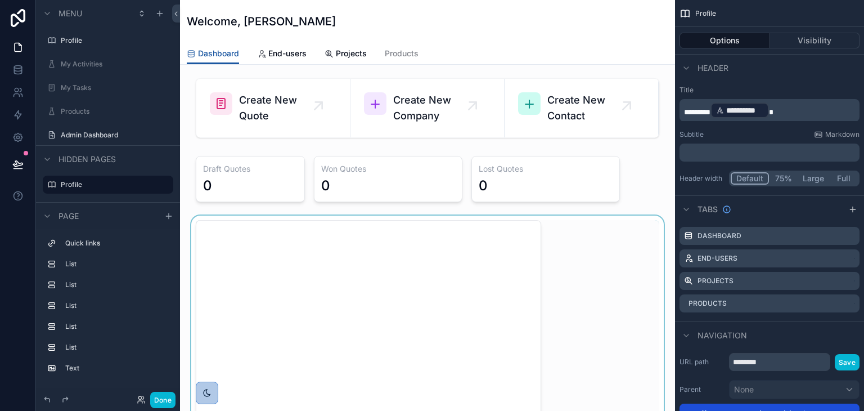
scroll to position [0, 0]
click at [267, 183] on div "scrollable content" at bounding box center [427, 178] width 477 height 55
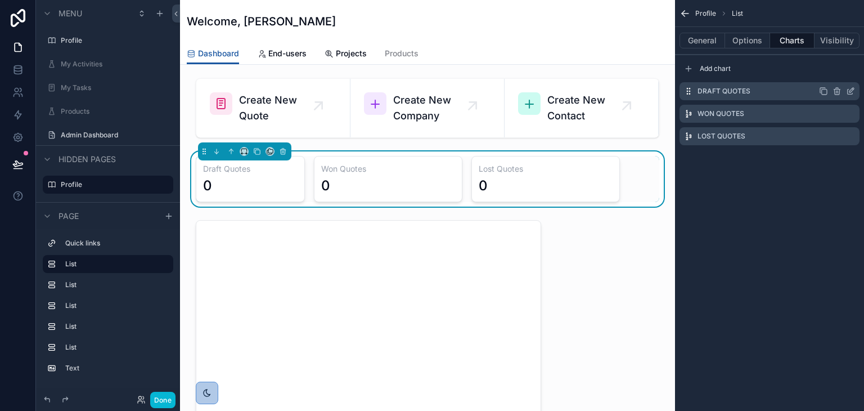
click at [822, 89] on icon "scrollable content" at bounding box center [823, 91] width 9 height 9
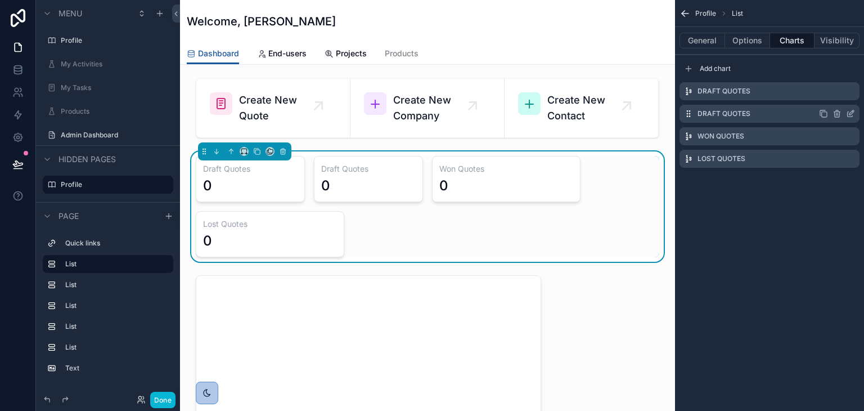
click at [851, 112] on icon "scrollable content" at bounding box center [851, 112] width 5 height 5
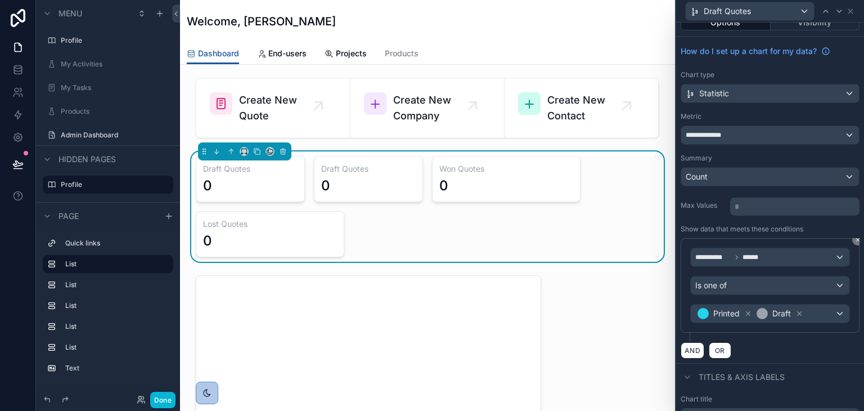
scroll to position [113, 0]
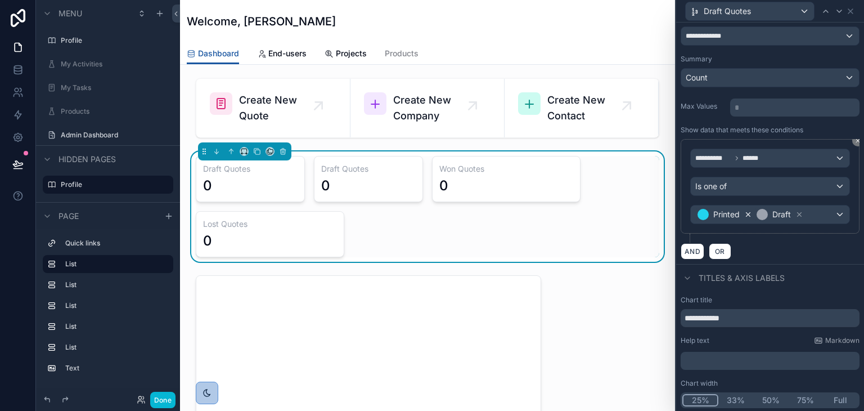
click at [749, 213] on icon at bounding box center [748, 214] width 8 height 8
click at [740, 212] on icon at bounding box center [740, 214] width 8 height 8
click at [740, 212] on div "Value" at bounding box center [770, 214] width 159 height 18
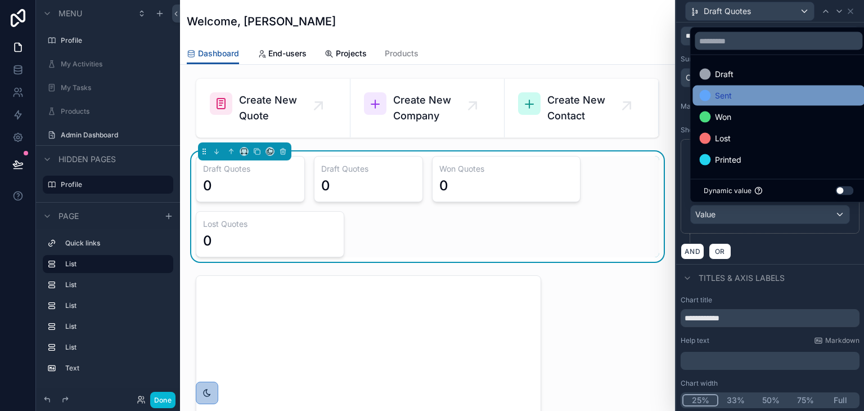
click at [726, 99] on span "Sent" at bounding box center [723, 96] width 17 height 14
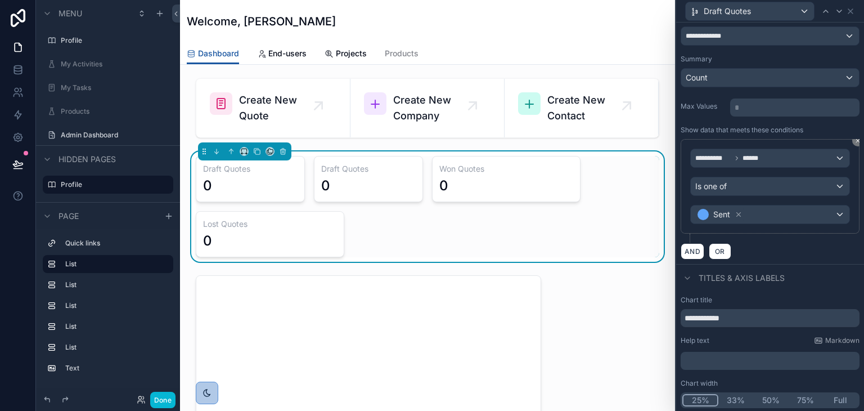
click at [766, 240] on div "**********" at bounding box center [770, 191] width 179 height 104
drag, startPoint x: 703, startPoint y: 321, endPoint x: 665, endPoint y: 318, distance: 38.4
click at [665, 318] on div "**********" at bounding box center [432, 205] width 864 height 411
type input "**********"
click at [805, 270] on div "Titles & Axis labels" at bounding box center [770, 277] width 188 height 27
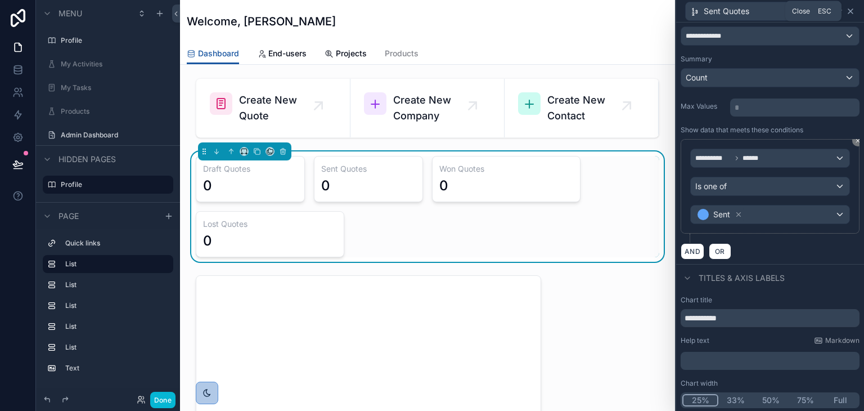
click at [854, 13] on icon at bounding box center [850, 11] width 9 height 9
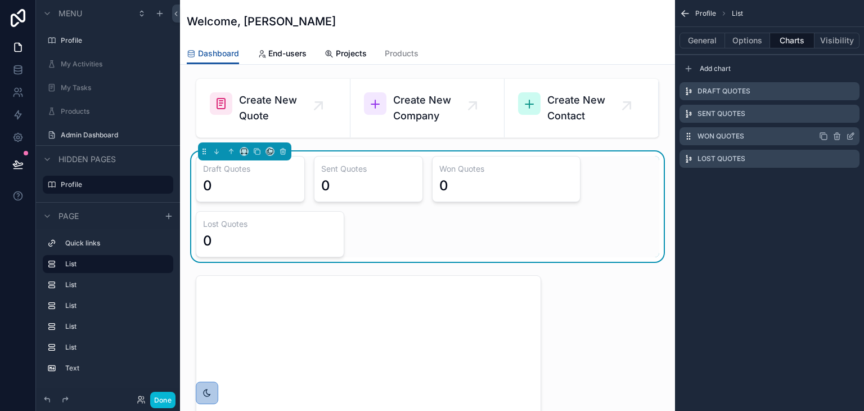
click at [849, 138] on icon "scrollable content" at bounding box center [850, 136] width 9 height 9
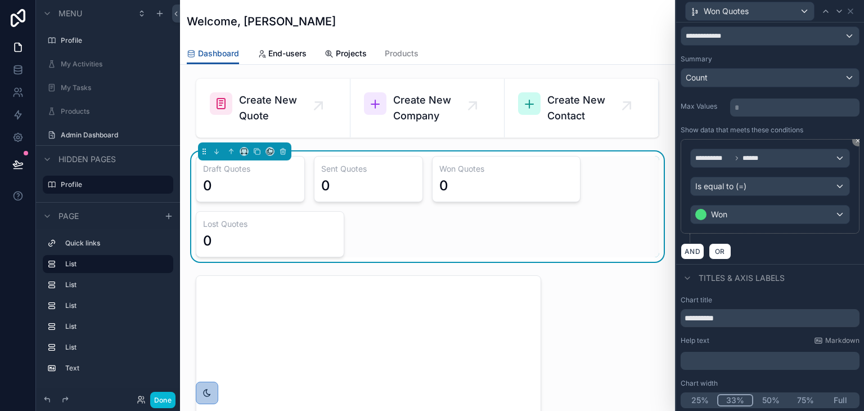
click at [697, 397] on button "25%" at bounding box center [699, 400] width 35 height 12
click at [853, 15] on icon at bounding box center [850, 11] width 9 height 9
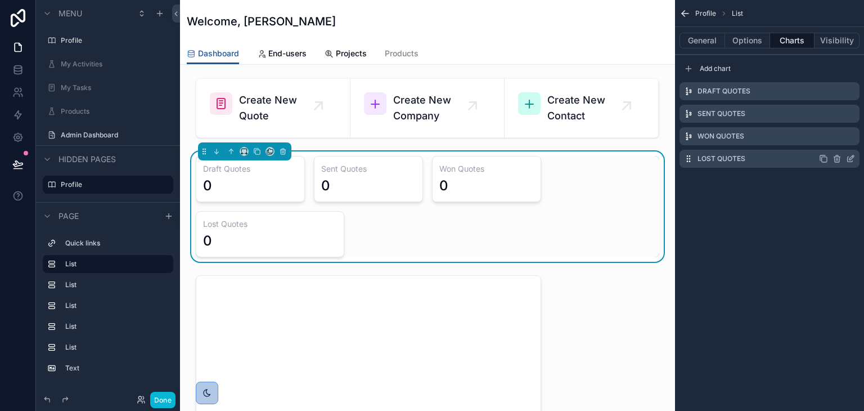
click at [852, 156] on icon "scrollable content" at bounding box center [851, 157] width 5 height 5
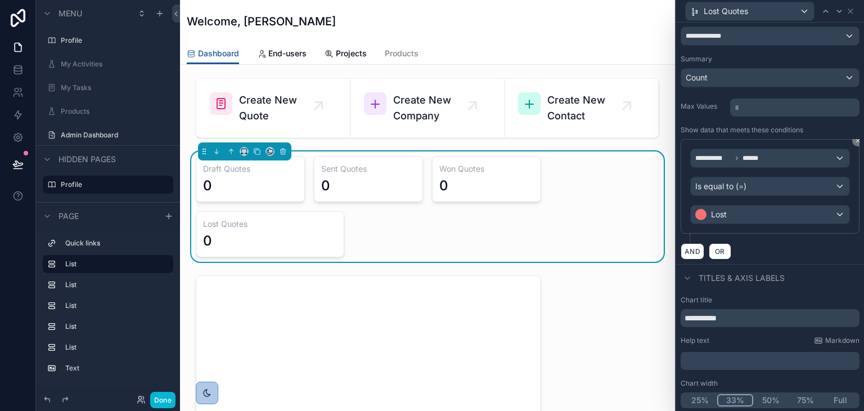
click at [703, 401] on button "25%" at bounding box center [699, 400] width 35 height 12
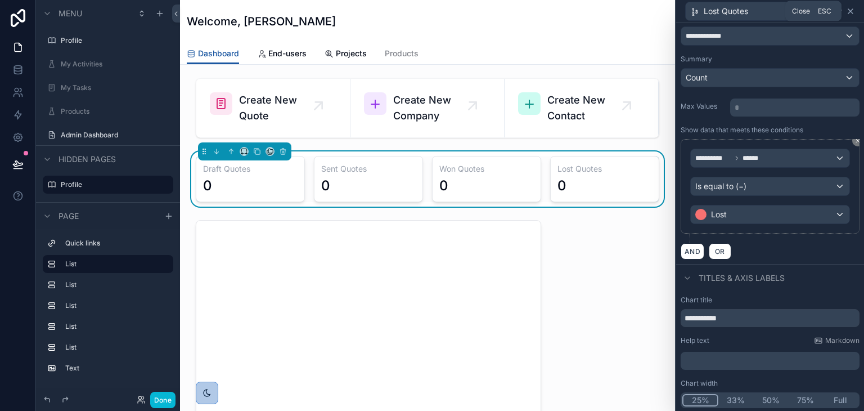
click at [854, 12] on icon at bounding box center [850, 11] width 9 height 9
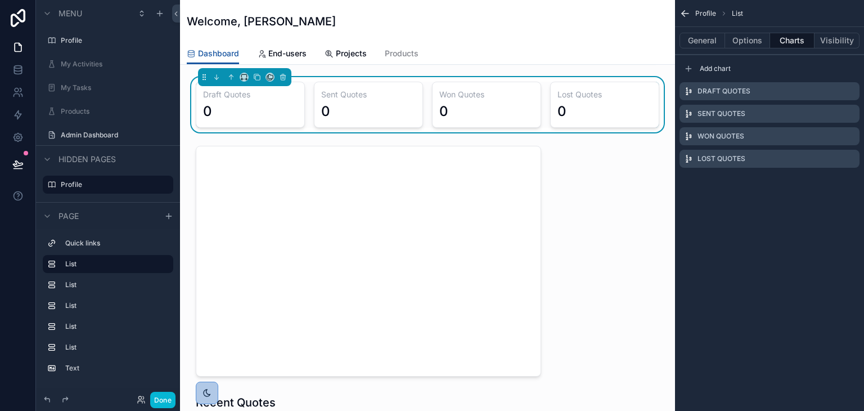
scroll to position [0, 0]
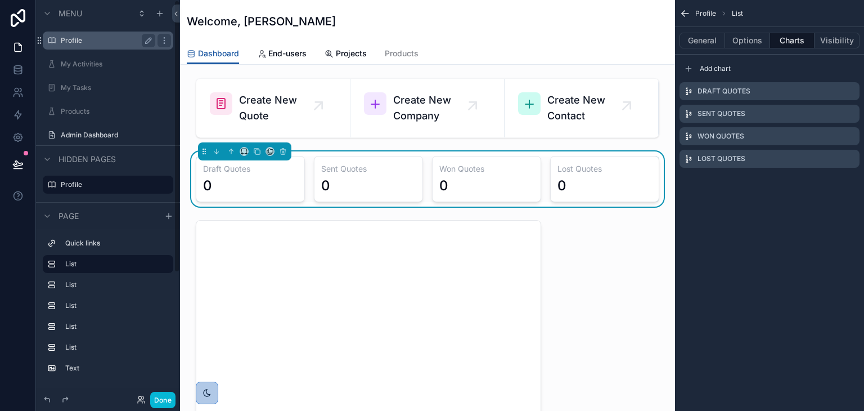
drag, startPoint x: 70, startPoint y: 43, endPoint x: 116, endPoint y: 33, distance: 47.2
click at [70, 43] on label "Profile" at bounding box center [106, 40] width 90 height 9
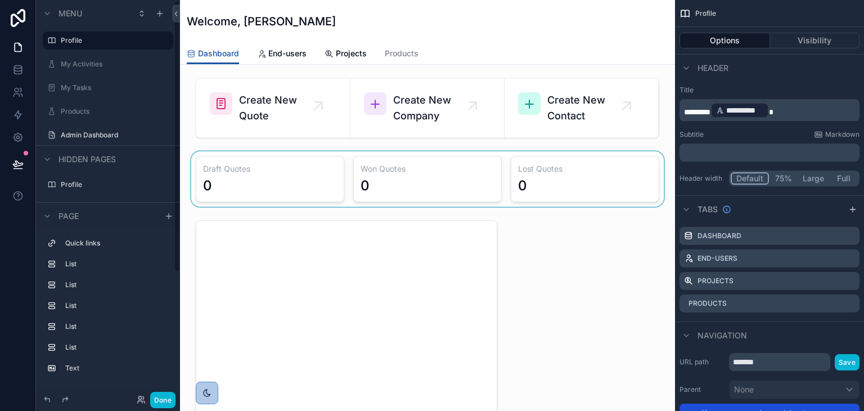
click at [321, 174] on div "scrollable content" at bounding box center [427, 178] width 477 height 55
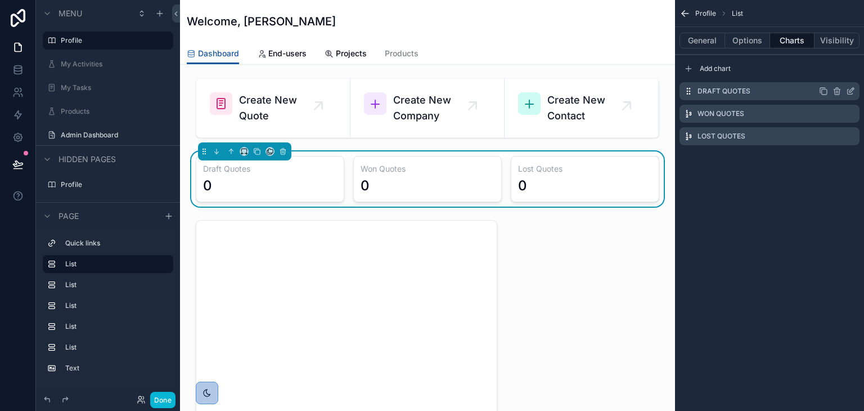
click at [824, 96] on div "Draft Quotes" at bounding box center [770, 91] width 180 height 18
click at [826, 88] on icon "scrollable content" at bounding box center [823, 91] width 9 height 9
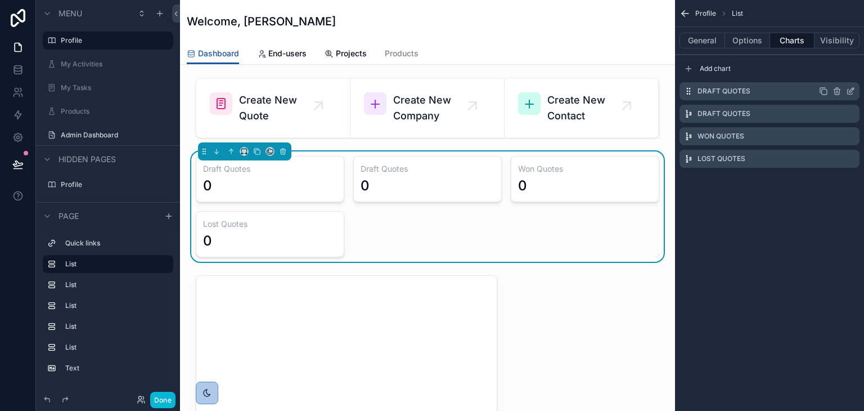
click at [851, 91] on icon "scrollable content" at bounding box center [850, 91] width 9 height 9
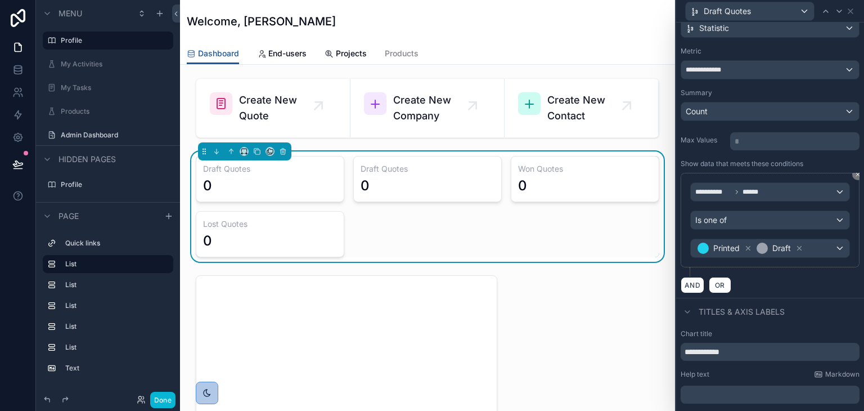
scroll to position [113, 0]
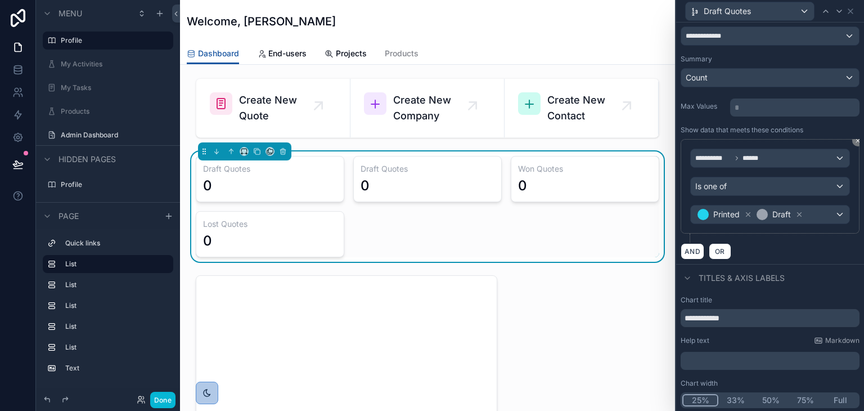
click at [698, 401] on button "25%" at bounding box center [700, 400] width 36 height 12
click at [852, 13] on icon at bounding box center [850, 11] width 9 height 9
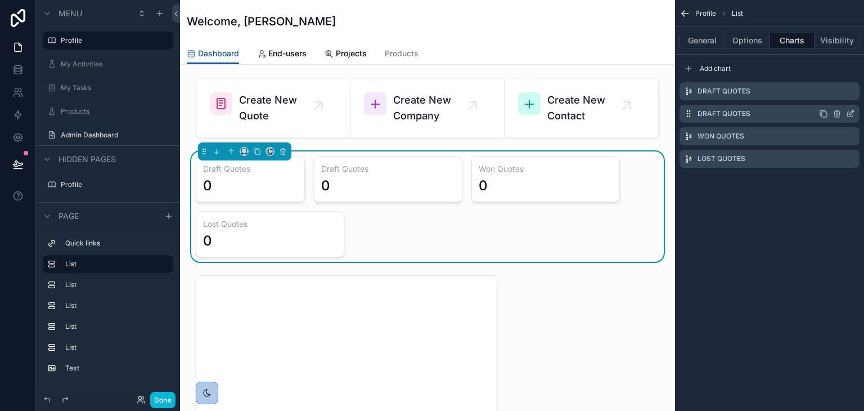
click at [852, 114] on icon "scrollable content" at bounding box center [850, 113] width 9 height 9
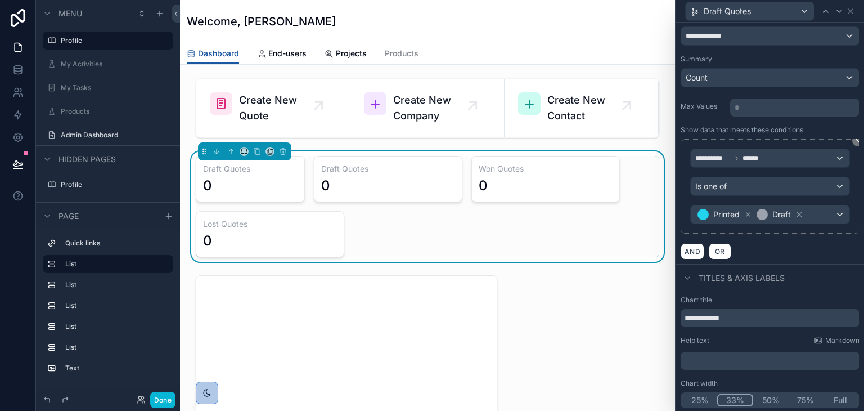
click at [701, 402] on button "25%" at bounding box center [699, 400] width 35 height 12
click at [799, 208] on div "Draft" at bounding box center [779, 215] width 49 height 14
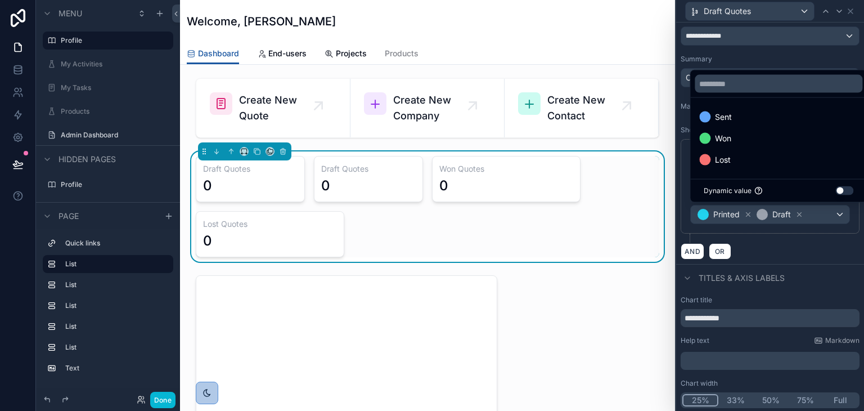
click at [799, 213] on div at bounding box center [770, 205] width 188 height 411
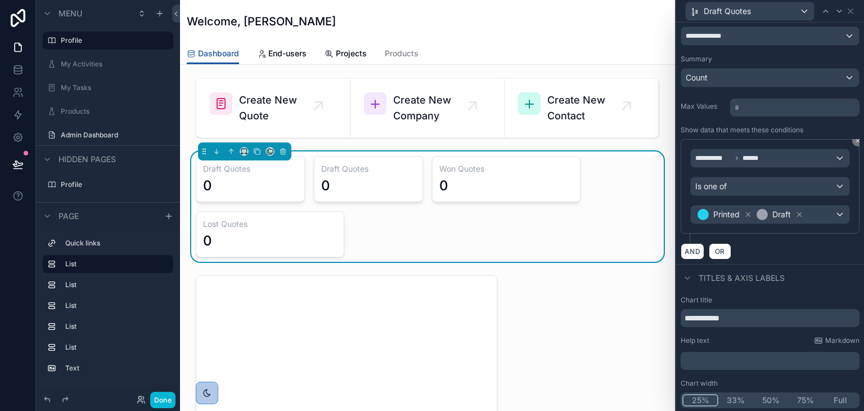
click at [799, 213] on icon at bounding box center [800, 215] width 4 height 4
click at [747, 214] on icon at bounding box center [748, 215] width 4 height 4
click at [762, 221] on div "Value" at bounding box center [770, 214] width 159 height 18
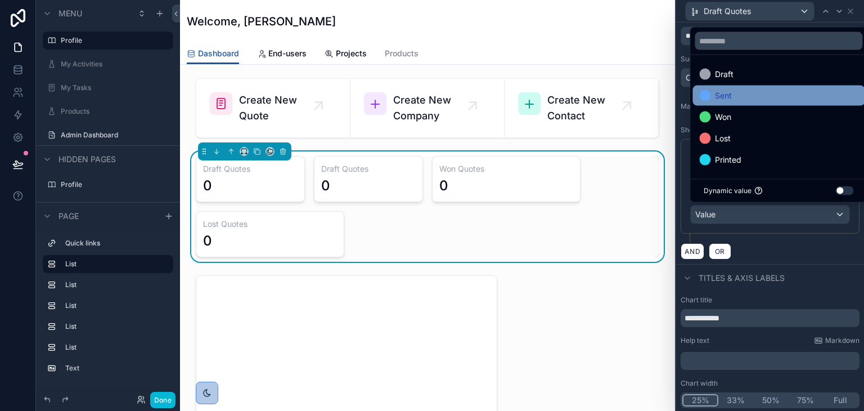
click at [734, 100] on div "Sent" at bounding box center [778, 96] width 159 height 14
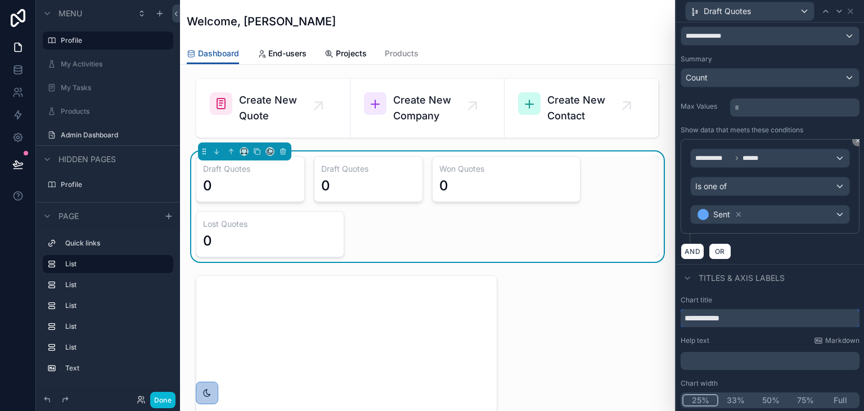
drag, startPoint x: 702, startPoint y: 317, endPoint x: 655, endPoint y: 299, distance: 50.6
click at [658, 310] on div "**********" at bounding box center [432, 205] width 864 height 411
type input "**********"
click at [853, 10] on icon at bounding box center [850, 11] width 9 height 9
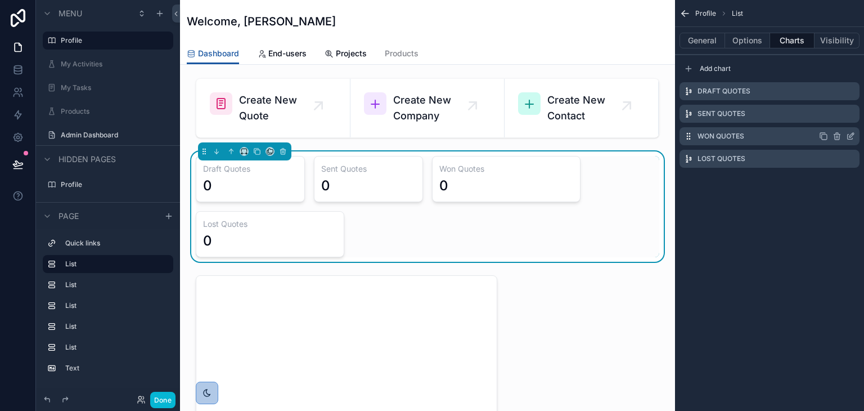
click at [853, 136] on icon "scrollable content" at bounding box center [850, 136] width 9 height 9
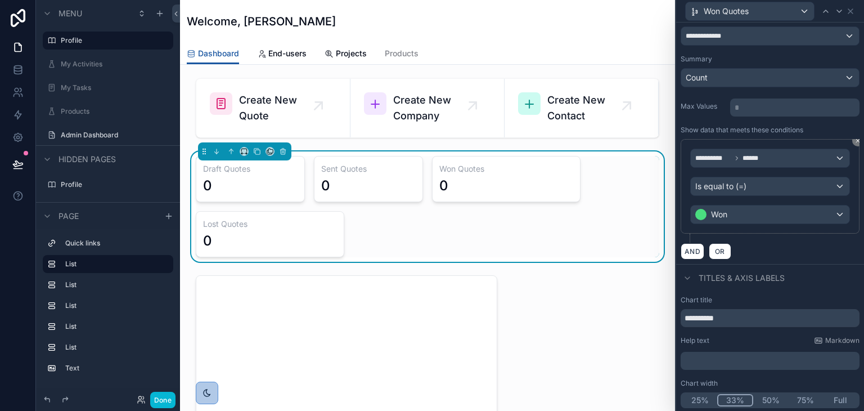
click at [700, 389] on div "Chart width 25% 33% 50% 75% Full" at bounding box center [770, 393] width 179 height 29
click at [700, 392] on div "25% 33% 50% 75% Full" at bounding box center [770, 400] width 179 height 16
click at [700, 394] on button "25%" at bounding box center [699, 400] width 35 height 12
click at [852, 11] on icon at bounding box center [850, 11] width 9 height 9
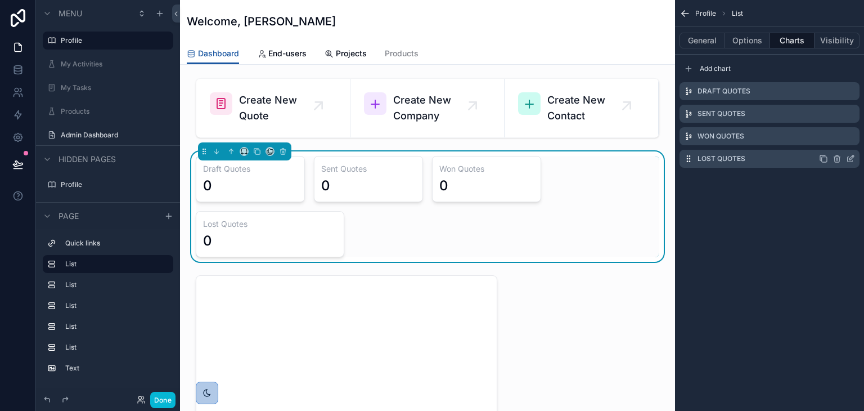
click at [849, 157] on icon "scrollable content" at bounding box center [850, 158] width 9 height 9
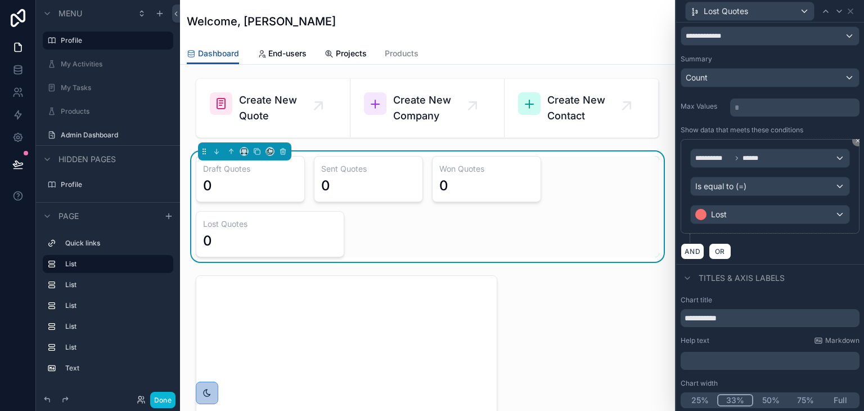
click at [695, 402] on button "25%" at bounding box center [699, 400] width 35 height 12
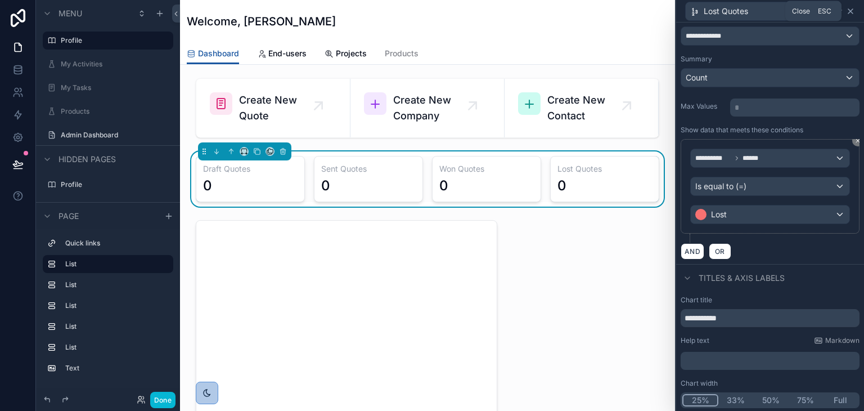
click at [851, 12] on icon at bounding box center [850, 11] width 5 height 5
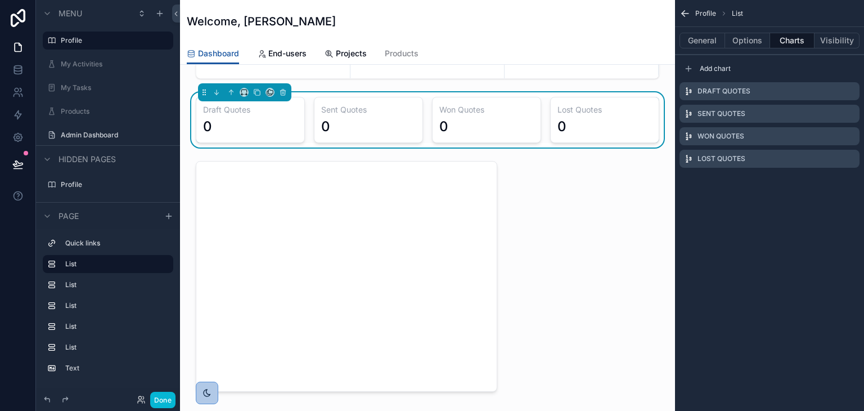
scroll to position [56, 0]
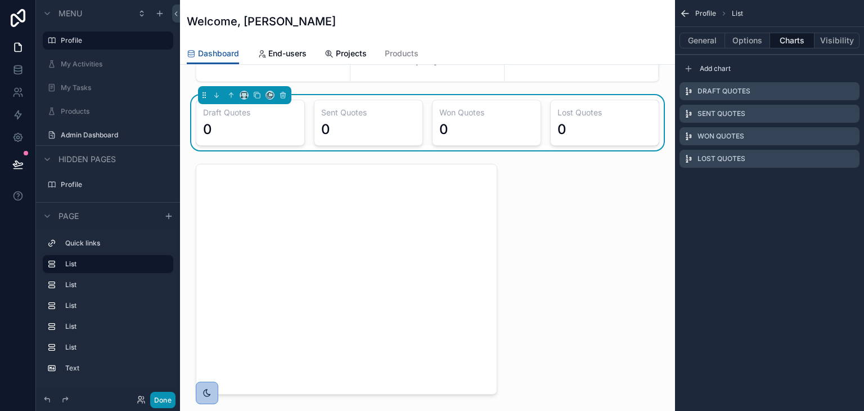
click at [167, 400] on button "Done" at bounding box center [162, 400] width 25 height 16
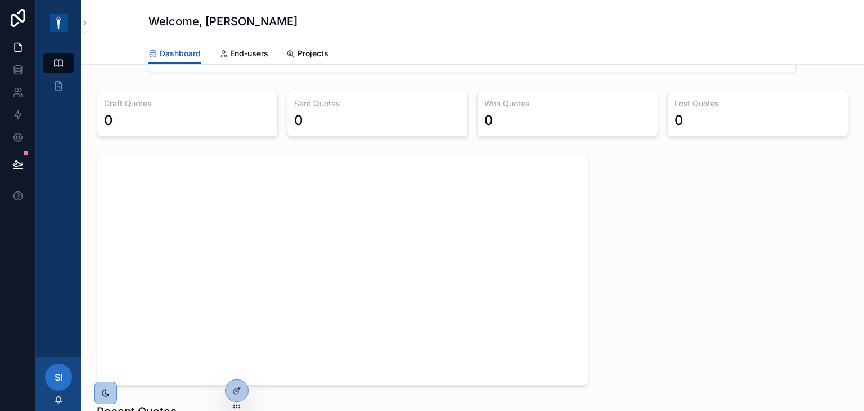
scroll to position [0, 0]
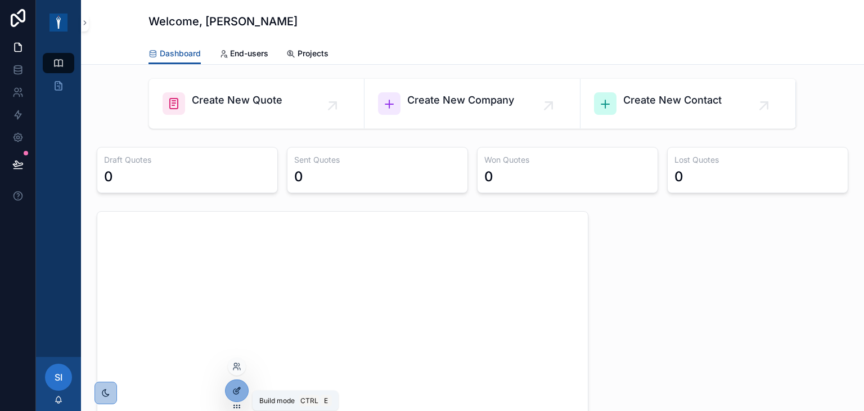
click at [236, 393] on icon at bounding box center [235, 391] width 5 height 5
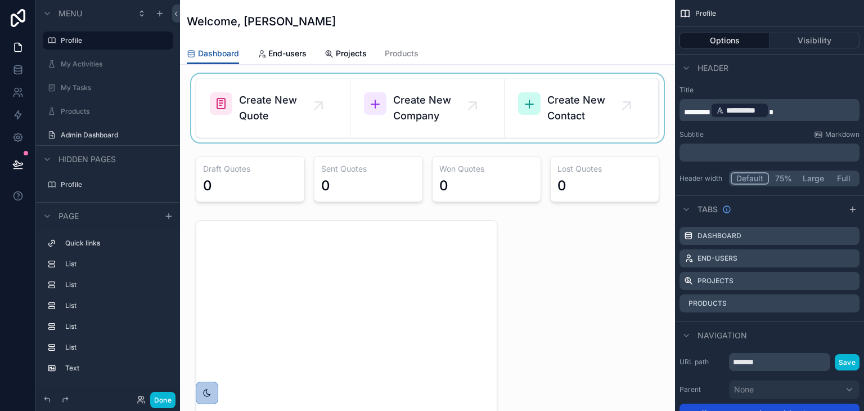
click at [298, 127] on div "scrollable content" at bounding box center [427, 108] width 477 height 69
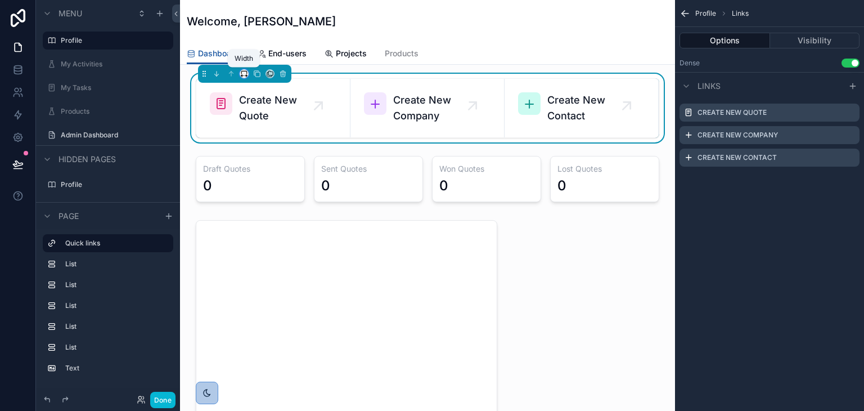
click at [245, 72] on icon "scrollable content" at bounding box center [244, 74] width 8 height 8
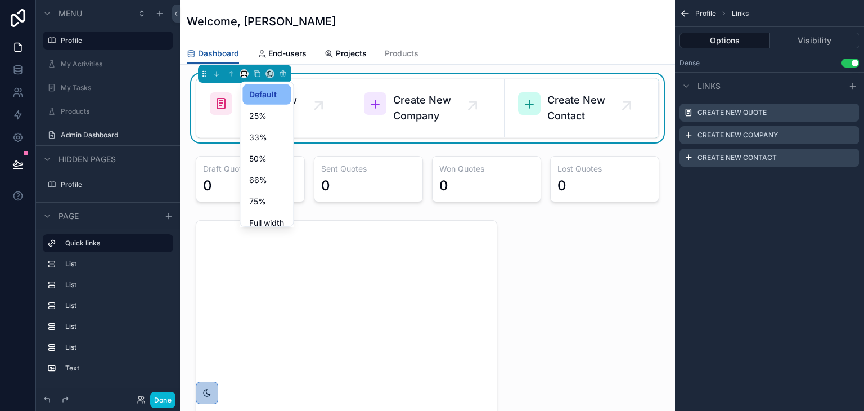
click at [385, 143] on div "scrollable content" at bounding box center [432, 205] width 864 height 411
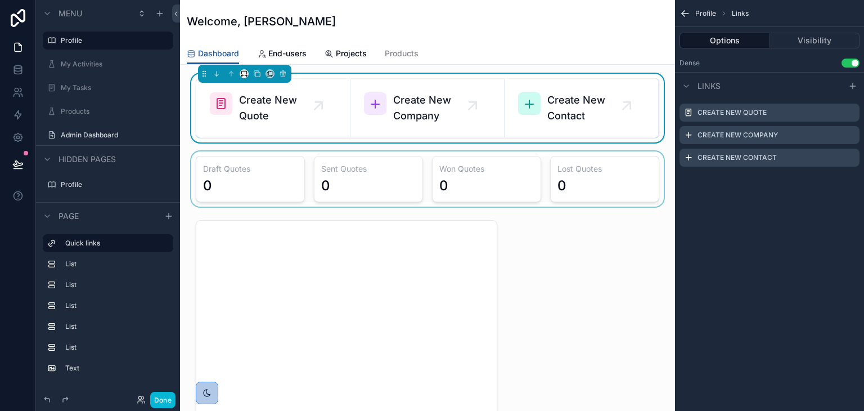
click at [304, 185] on div "scrollable content" at bounding box center [427, 178] width 477 height 55
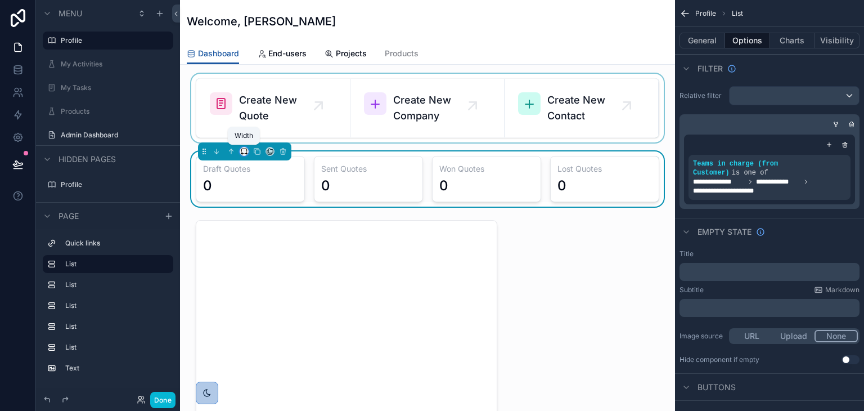
click at [242, 149] on icon "scrollable content" at bounding box center [243, 150] width 5 height 3
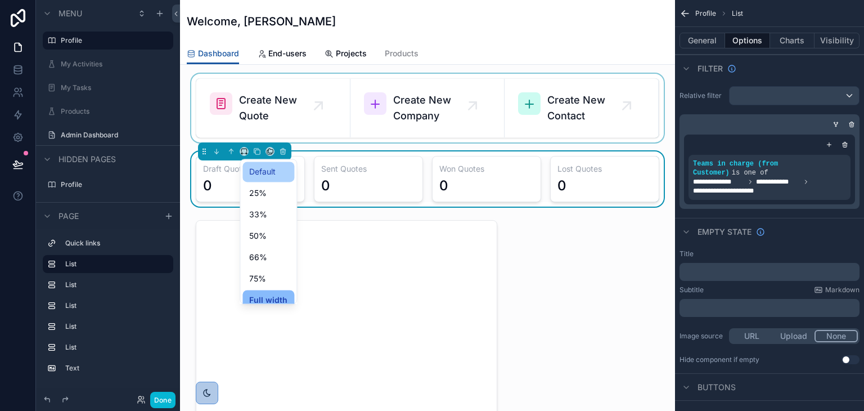
click at [261, 164] on div "Default" at bounding box center [268, 171] width 52 height 20
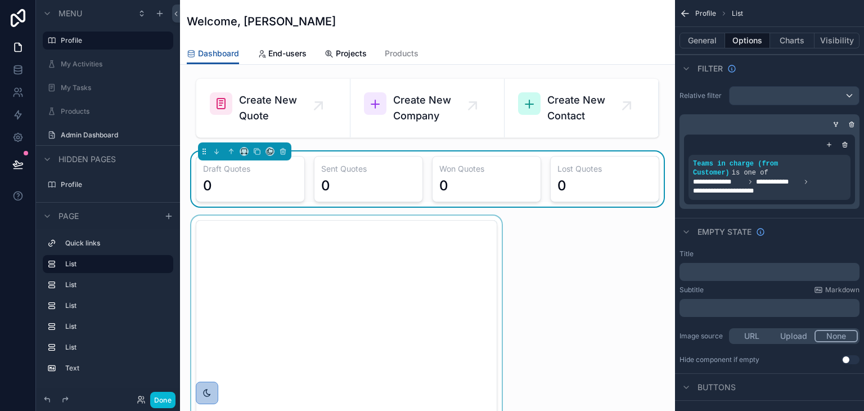
click at [264, 224] on div "scrollable content" at bounding box center [346, 335] width 315 height 240
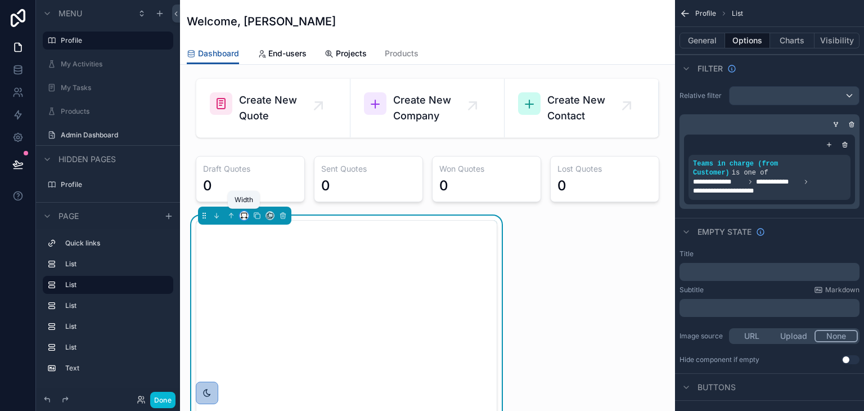
click at [246, 215] on icon "scrollable content" at bounding box center [244, 216] width 8 height 8
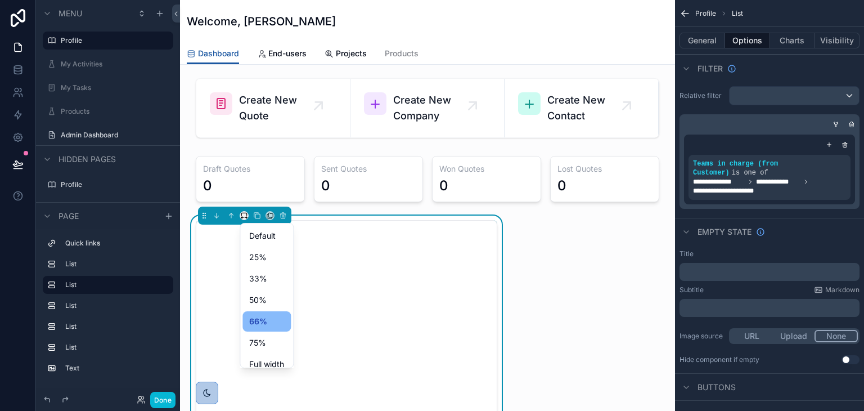
click at [387, 203] on div "scrollable content" at bounding box center [432, 205] width 864 height 411
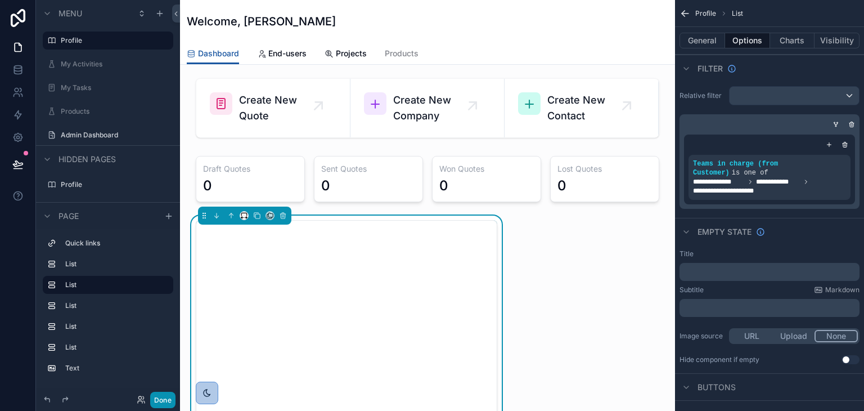
click at [167, 399] on button "Done" at bounding box center [162, 400] width 25 height 16
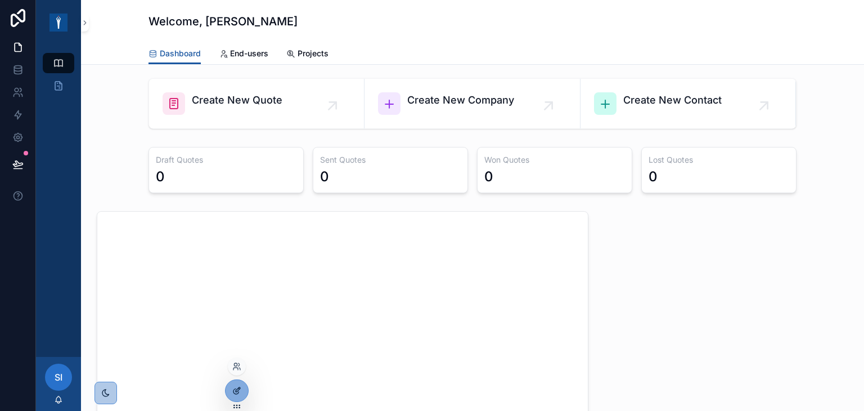
click at [236, 384] on div at bounding box center [237, 390] width 23 height 21
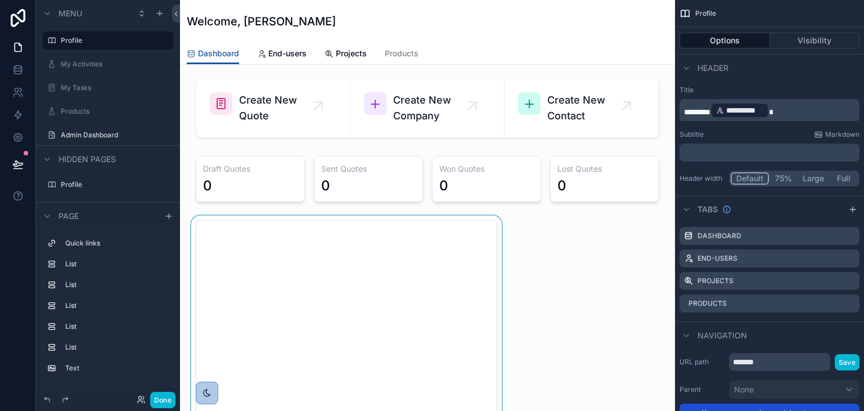
click at [315, 235] on div "scrollable content" at bounding box center [346, 335] width 315 height 240
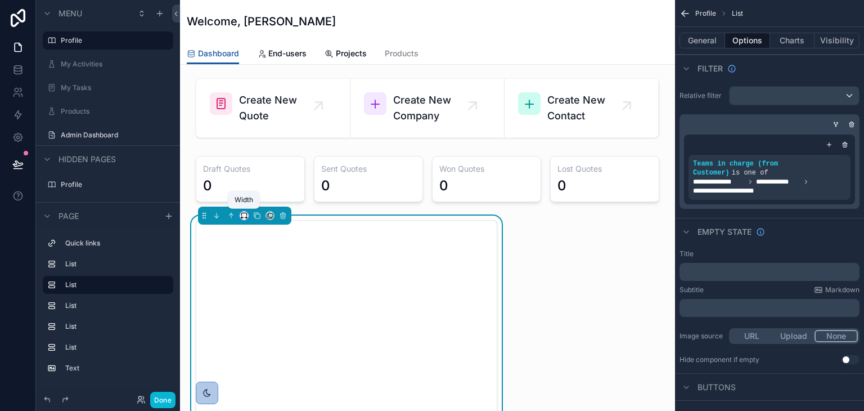
click at [241, 215] on icon "scrollable content" at bounding box center [244, 216] width 8 height 8
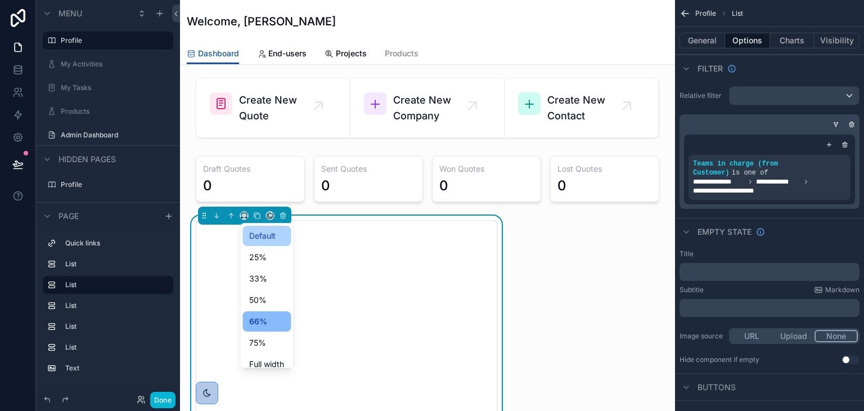
click at [259, 234] on span "Default" at bounding box center [262, 236] width 26 height 14
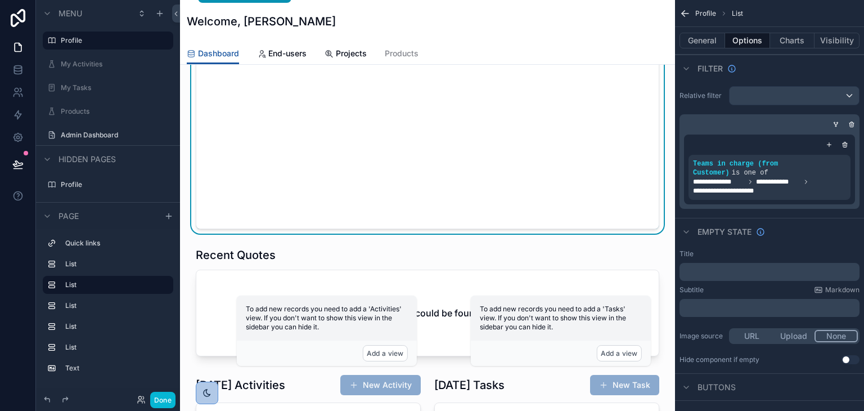
scroll to position [225, 0]
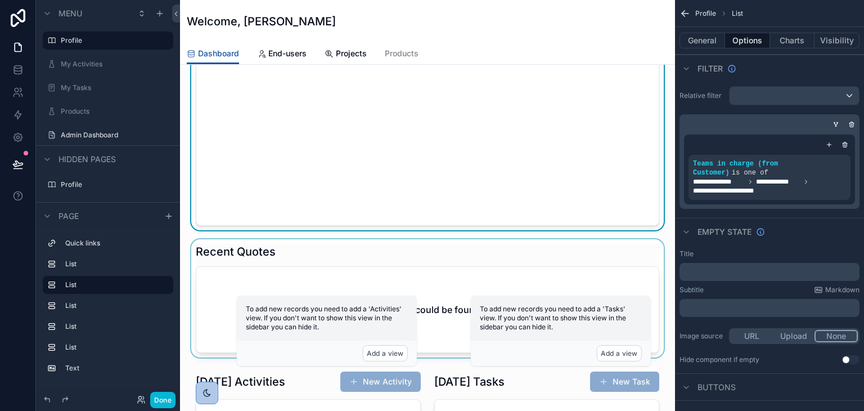
click at [272, 250] on div "scrollable content" at bounding box center [427, 298] width 477 height 118
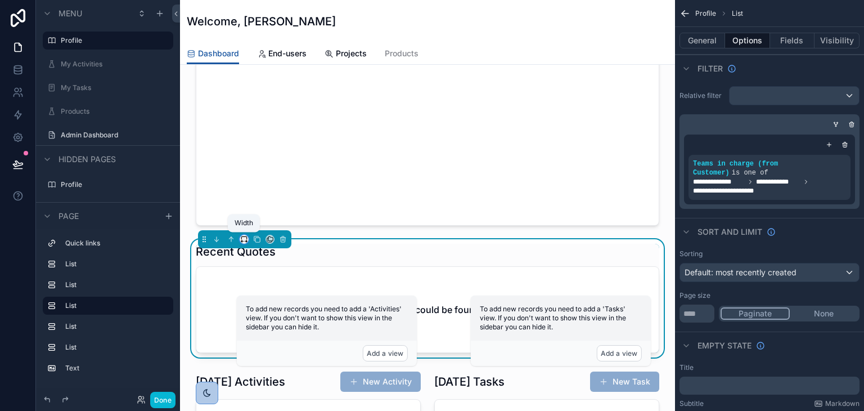
click at [243, 238] on icon "scrollable content" at bounding box center [244, 239] width 8 height 8
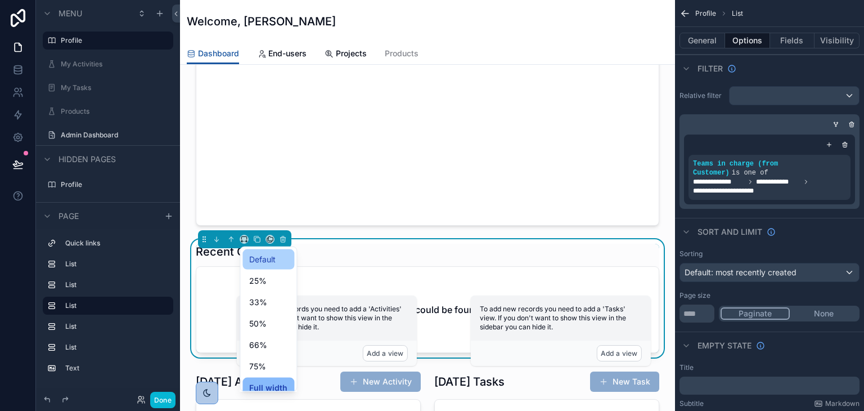
click at [252, 258] on span "Default" at bounding box center [262, 260] width 26 height 14
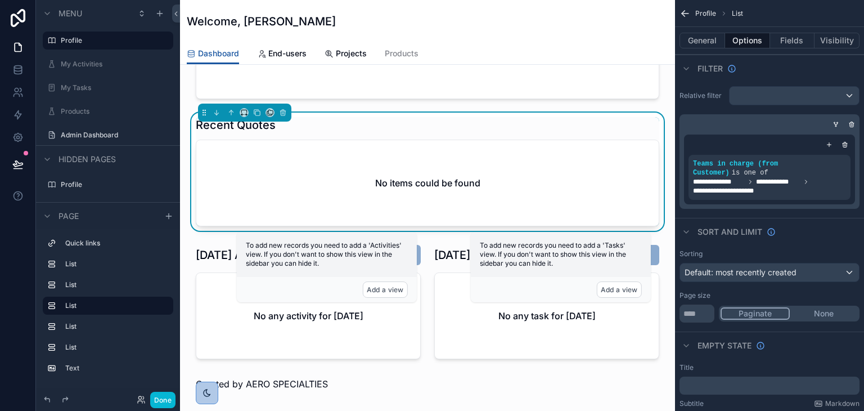
scroll to position [394, 0]
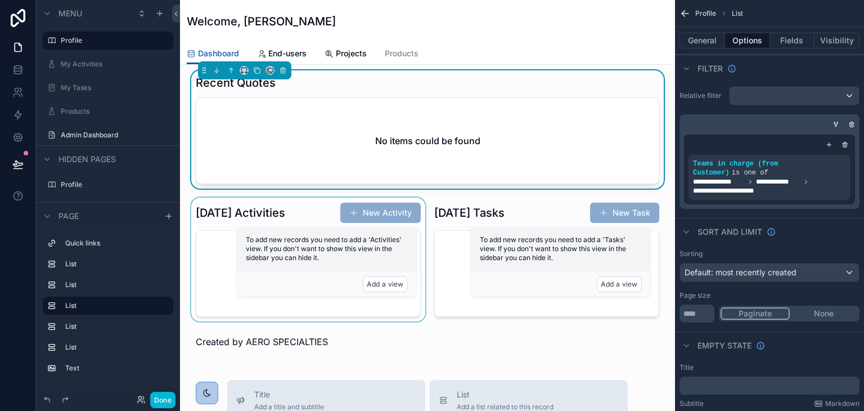
click at [291, 214] on div "scrollable content" at bounding box center [308, 259] width 239 height 124
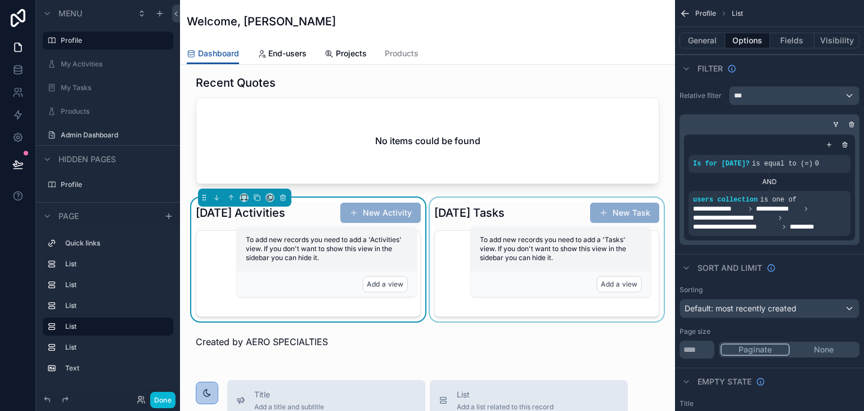
click at [442, 214] on div "scrollable content" at bounding box center [547, 259] width 239 height 124
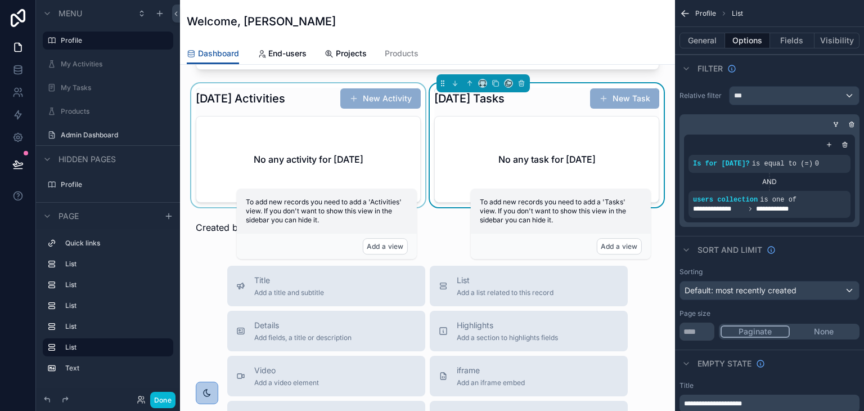
scroll to position [563, 0]
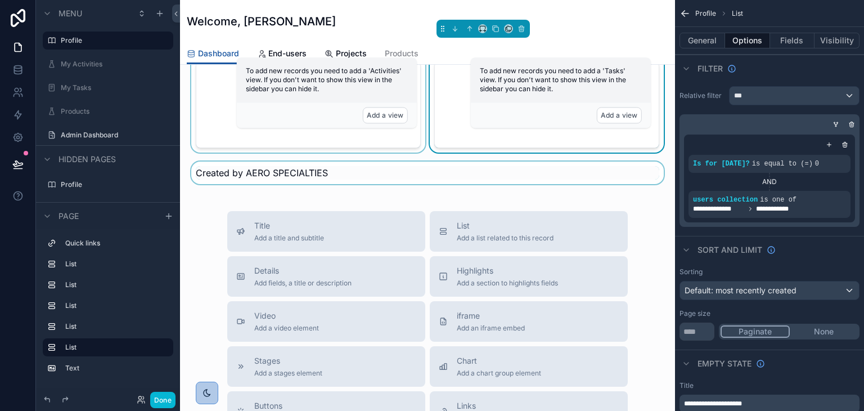
click at [410, 167] on div "scrollable content" at bounding box center [427, 172] width 477 height 23
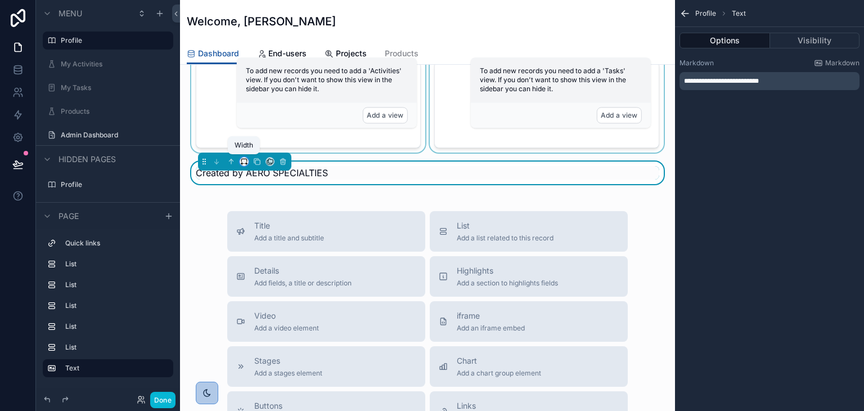
click at [245, 158] on icon "scrollable content" at bounding box center [244, 162] width 8 height 8
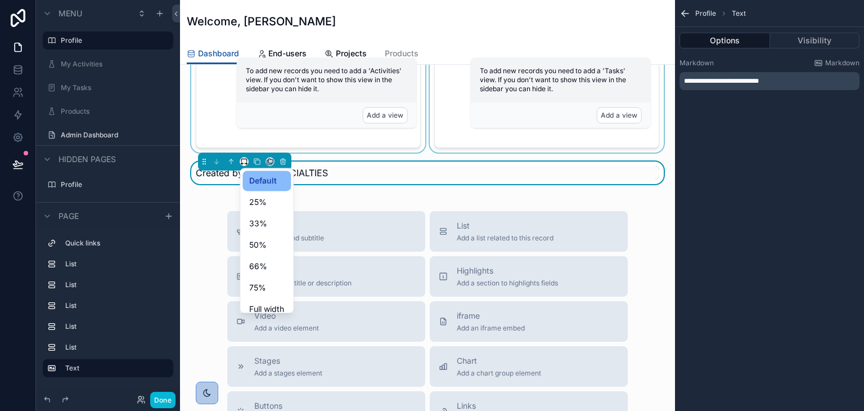
click at [394, 194] on div "scrollable content" at bounding box center [432, 205] width 864 height 411
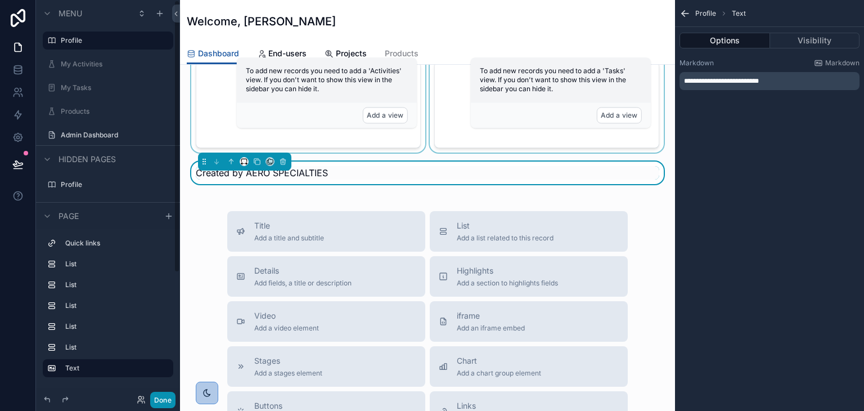
click at [160, 399] on button "Done" at bounding box center [162, 400] width 25 height 16
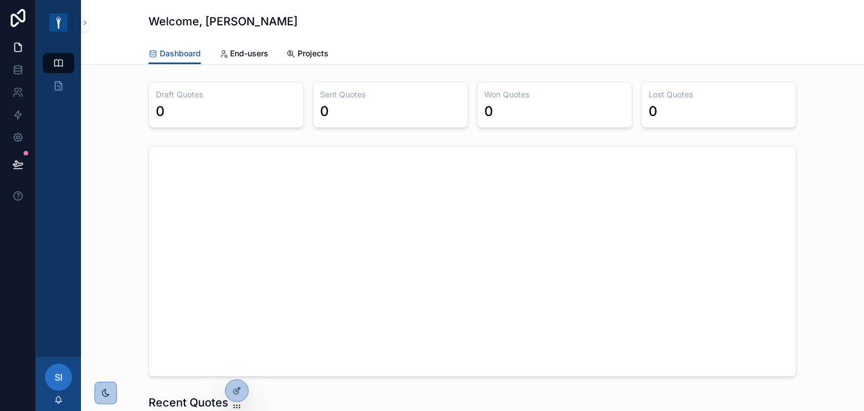
scroll to position [113, 0]
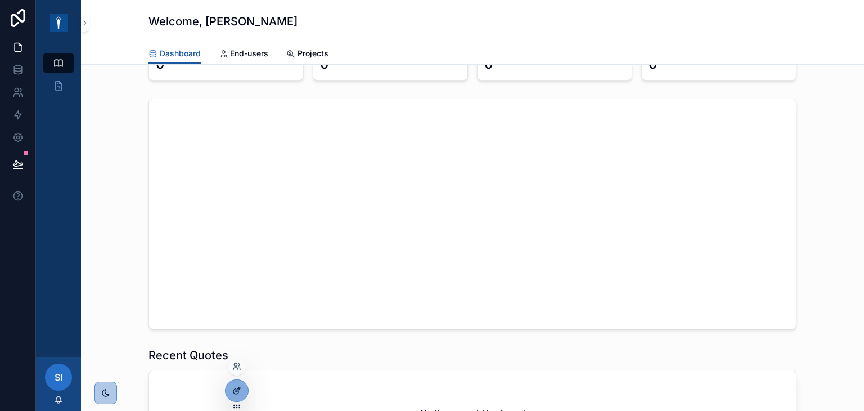
click at [243, 385] on div at bounding box center [237, 390] width 23 height 21
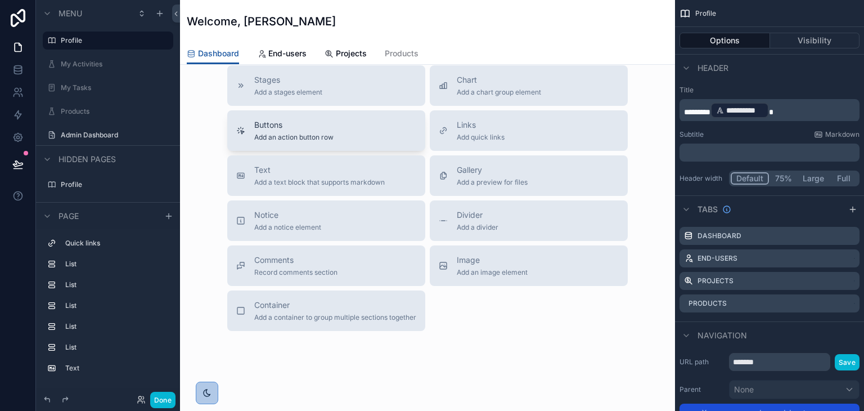
scroll to position [844, 0]
click at [294, 312] on span "Add a container to group multiple sections together" at bounding box center [335, 316] width 162 height 9
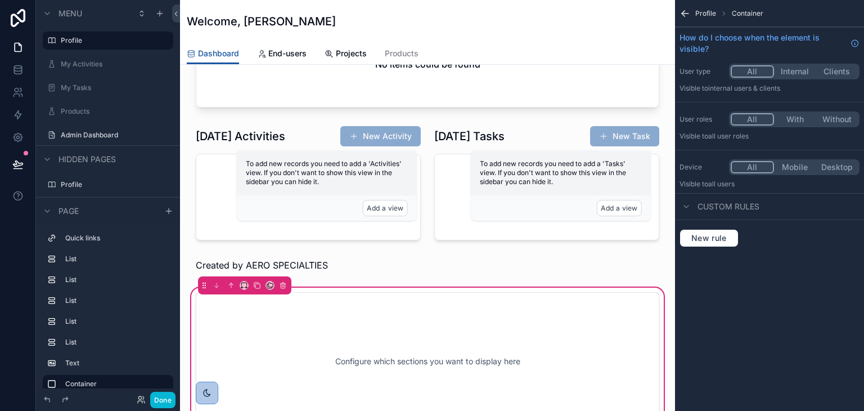
scroll to position [470, 0]
click at [232, 282] on icon "scrollable content" at bounding box center [231, 286] width 8 height 8
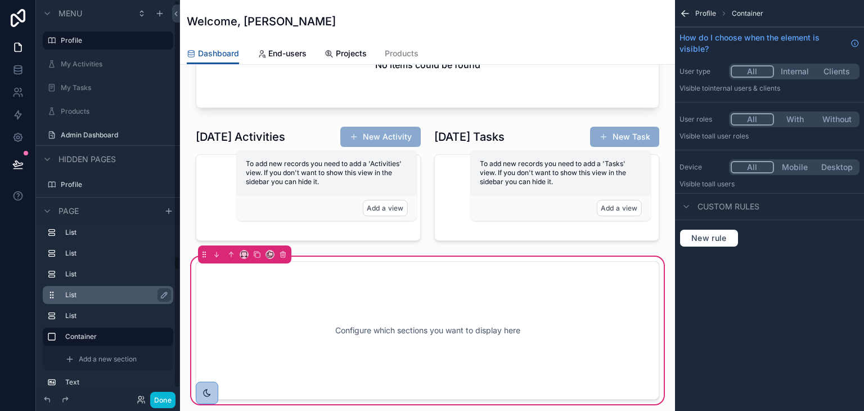
scroll to position [41, 0]
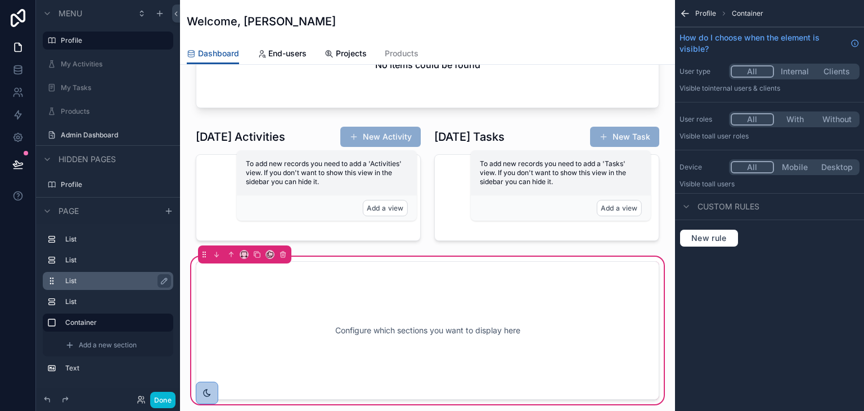
click at [69, 276] on label "List" at bounding box center [114, 280] width 99 height 9
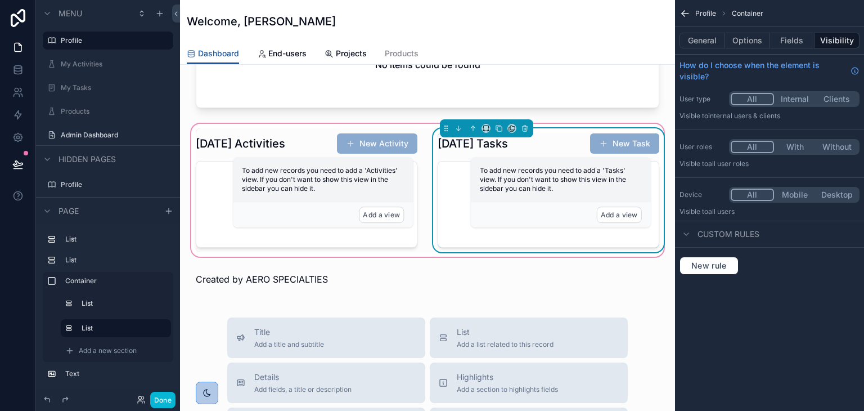
click at [431, 128] on div "Today's Tasks New Task No any task for today" at bounding box center [548, 190] width 235 height 124
click at [423, 128] on div "Today's Activities New Activity No any activity for today Today's Tasks New Tas…" at bounding box center [427, 190] width 477 height 124
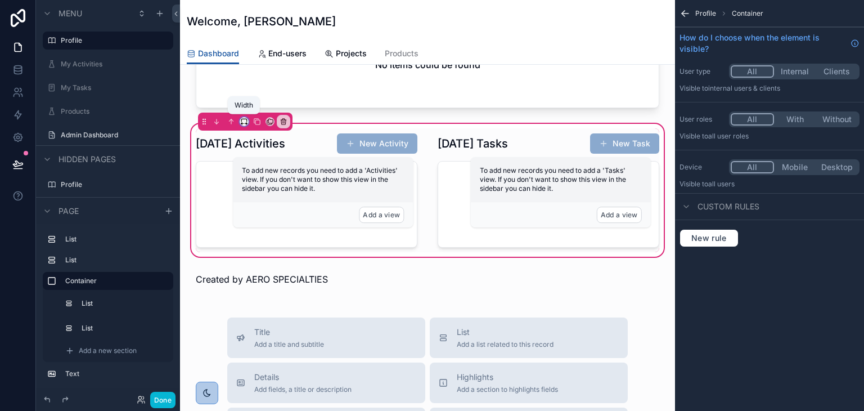
click at [246, 121] on icon "scrollable content" at bounding box center [244, 122] width 8 height 8
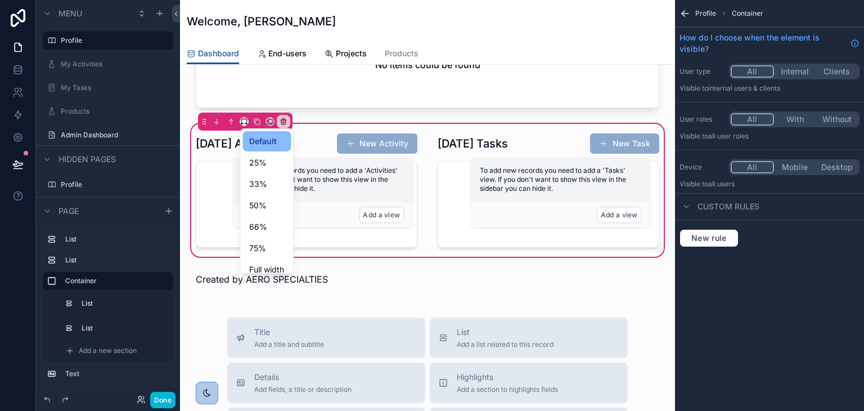
click at [351, 113] on div "scrollable content" at bounding box center [432, 205] width 864 height 411
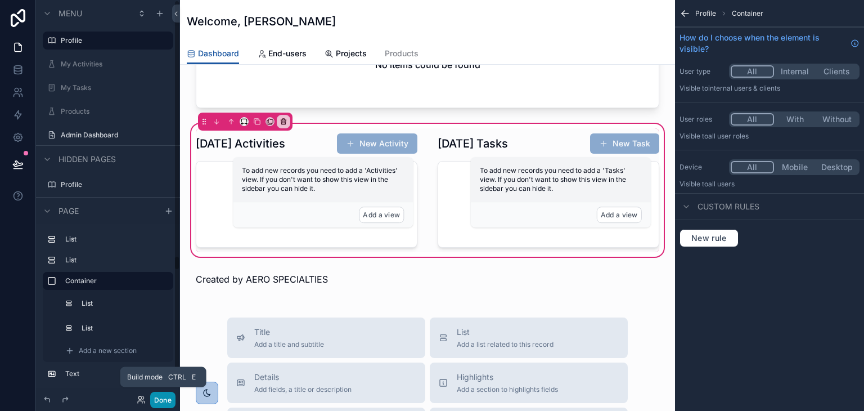
click at [160, 403] on button "Done" at bounding box center [162, 400] width 25 height 16
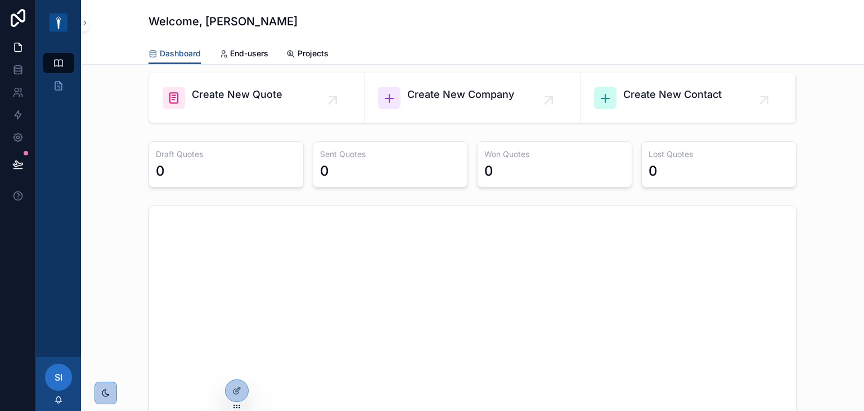
scroll to position [0, 0]
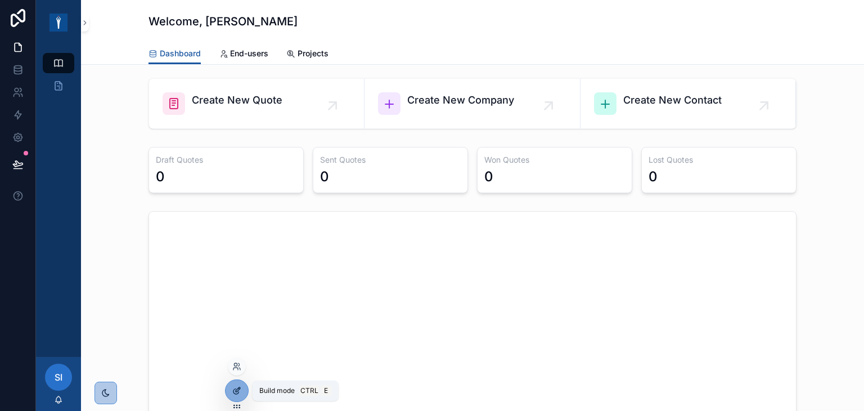
click at [239, 394] on icon at bounding box center [236, 390] width 9 height 9
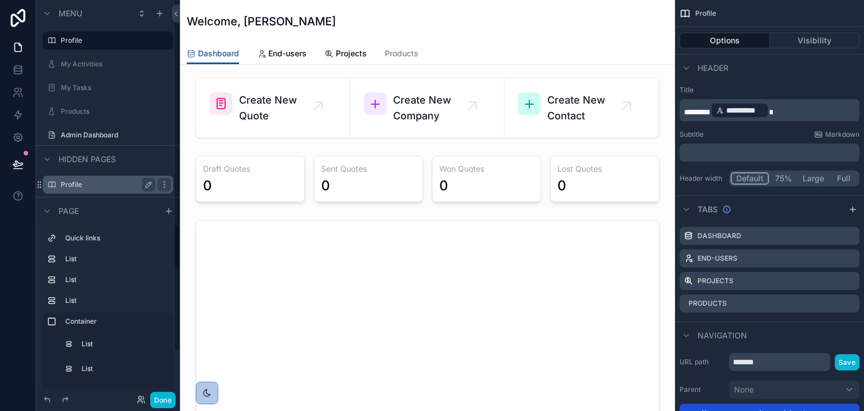
click at [91, 192] on div "Profile" at bounding box center [108, 185] width 126 height 18
click at [115, 176] on div "Profile" at bounding box center [108, 185] width 126 height 18
click at [113, 183] on label "Profile" at bounding box center [106, 184] width 90 height 9
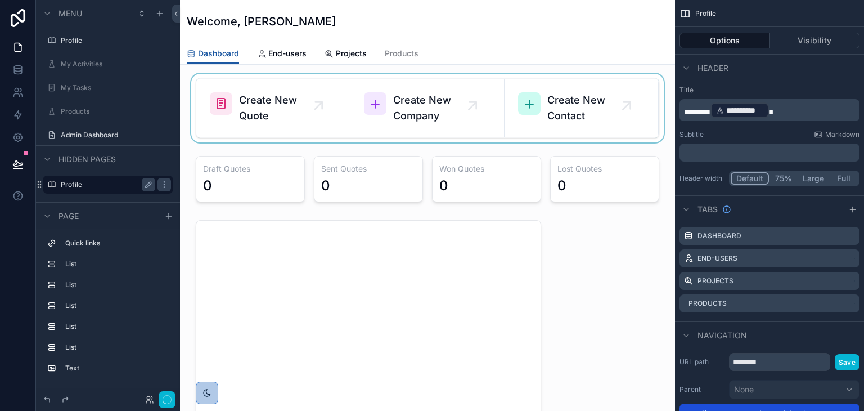
click at [313, 120] on div "scrollable content" at bounding box center [427, 108] width 477 height 69
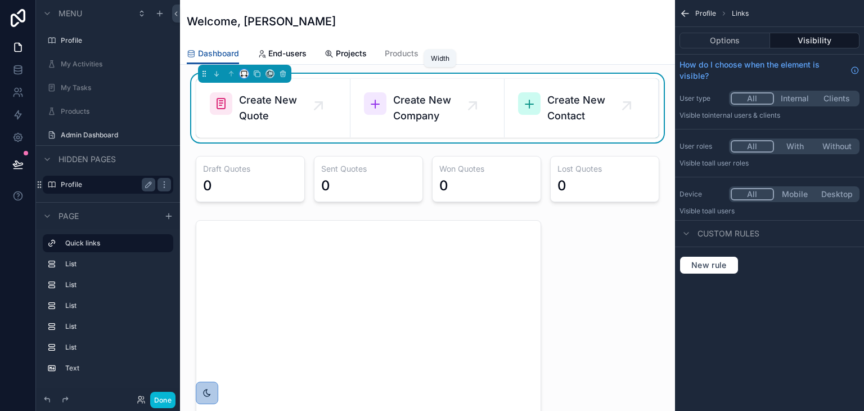
click at [241, 75] on icon "scrollable content" at bounding box center [241, 76] width 1 height 2
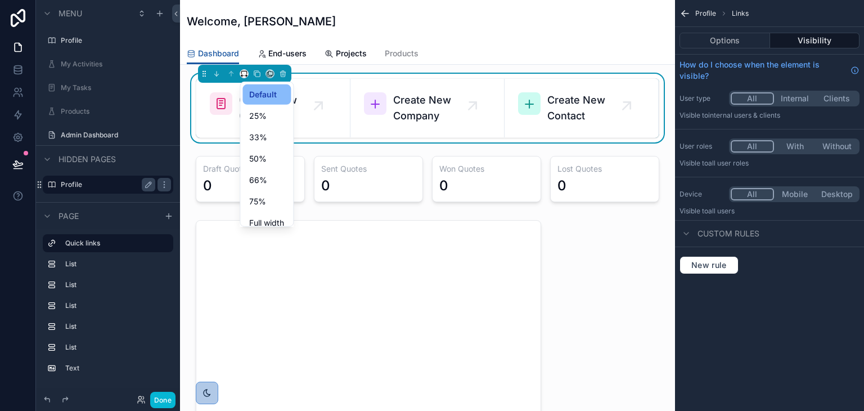
click at [241, 75] on div "scrollable content" at bounding box center [432, 205] width 864 height 411
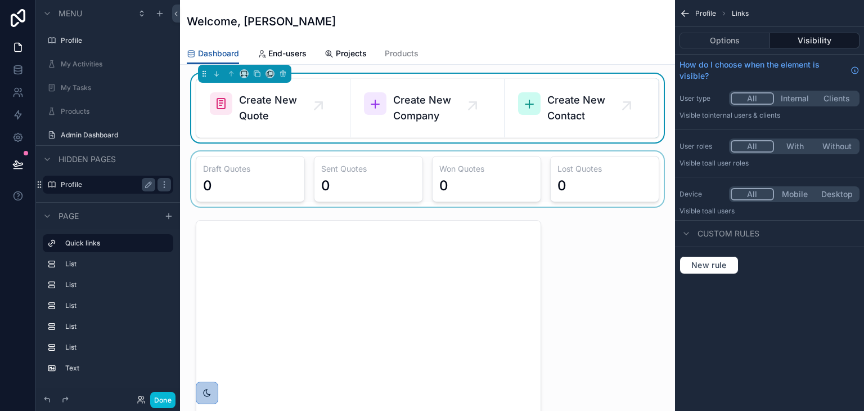
click at [261, 155] on div "scrollable content" at bounding box center [427, 178] width 477 height 55
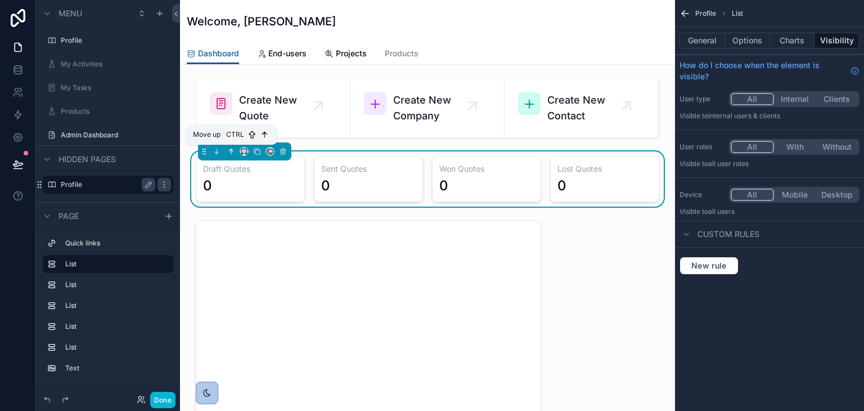
click at [236, 148] on button "scrollable content" at bounding box center [231, 151] width 12 height 12
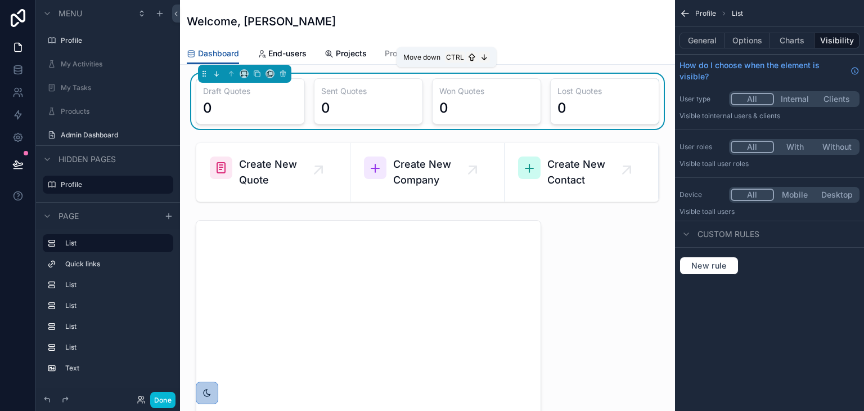
click at [215, 74] on icon "scrollable content" at bounding box center [216, 75] width 2 height 2
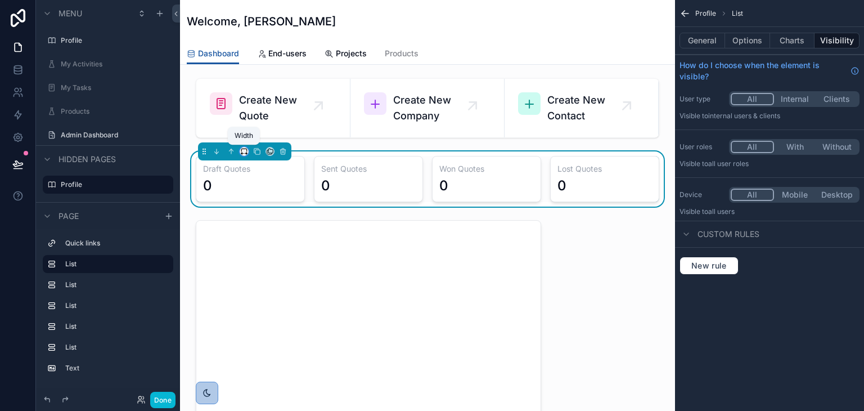
click at [245, 149] on icon "scrollable content" at bounding box center [243, 150] width 5 height 3
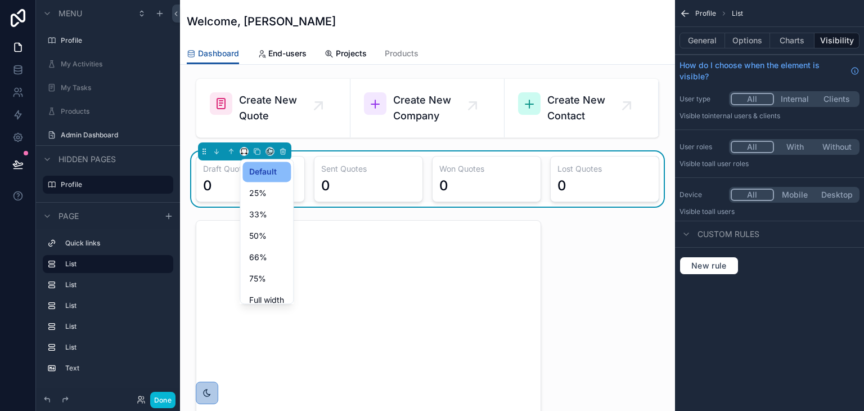
click at [316, 147] on div "scrollable content" at bounding box center [432, 205] width 864 height 411
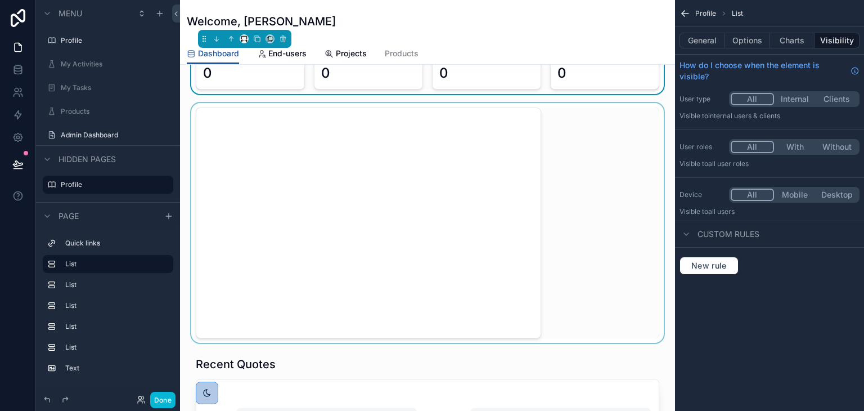
click at [320, 179] on div "scrollable content" at bounding box center [427, 223] width 477 height 240
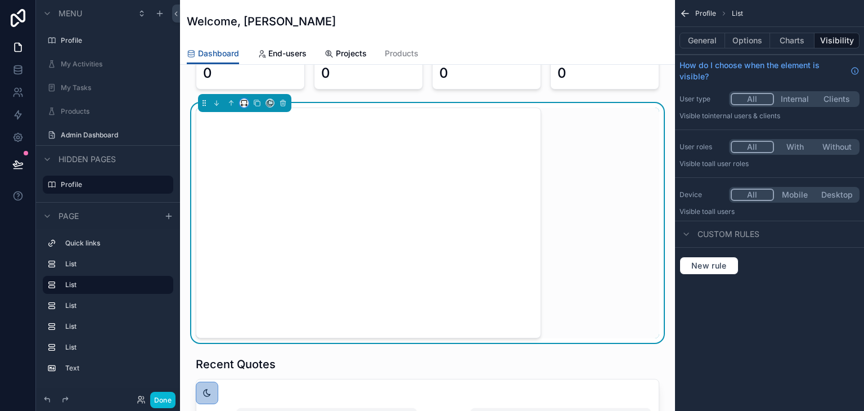
click at [242, 106] on button "scrollable content" at bounding box center [244, 102] width 9 height 9
click at [307, 154] on div "scrollable content" at bounding box center [432, 205] width 864 height 411
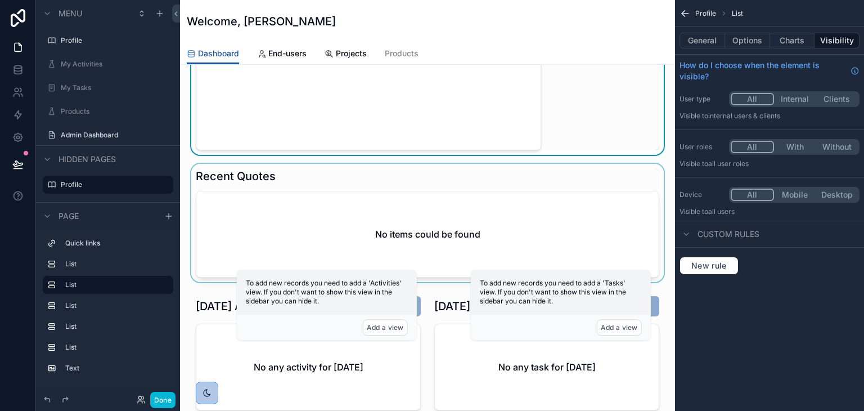
scroll to position [338, 0]
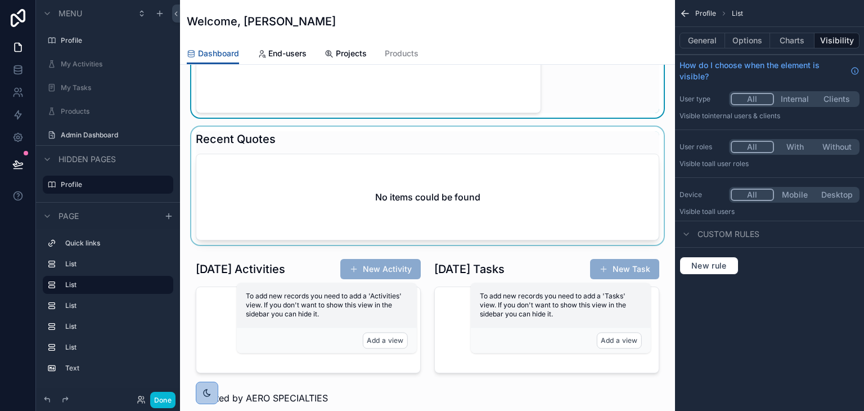
click at [296, 186] on div "scrollable content" at bounding box center [427, 186] width 477 height 118
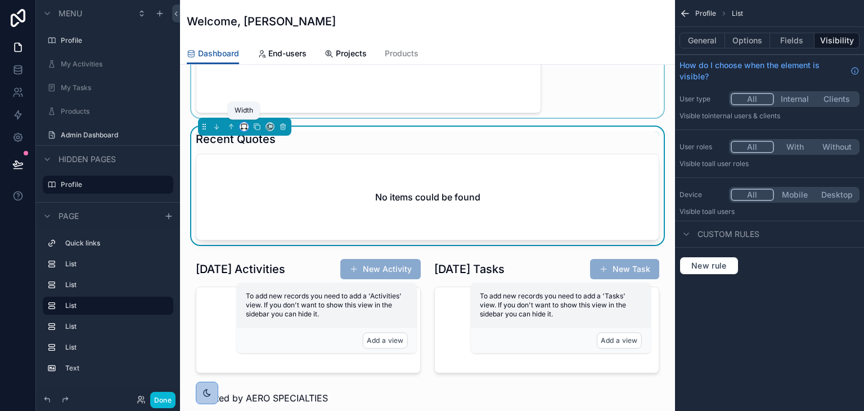
click at [246, 124] on icon "scrollable content" at bounding box center [244, 127] width 8 height 8
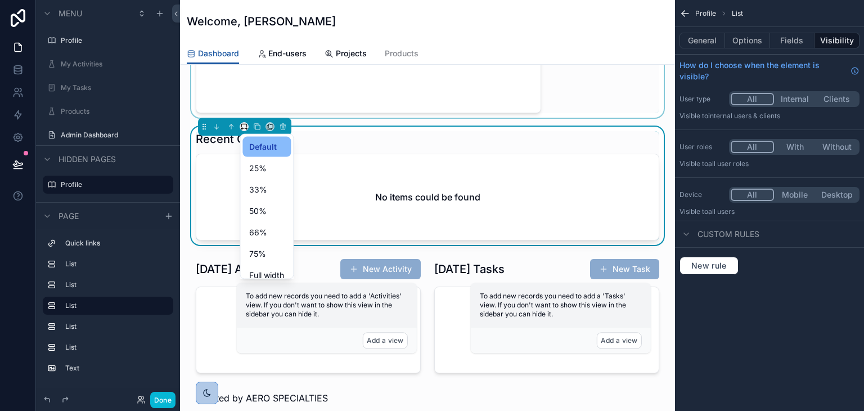
click at [343, 155] on div "scrollable content" at bounding box center [432, 205] width 864 height 411
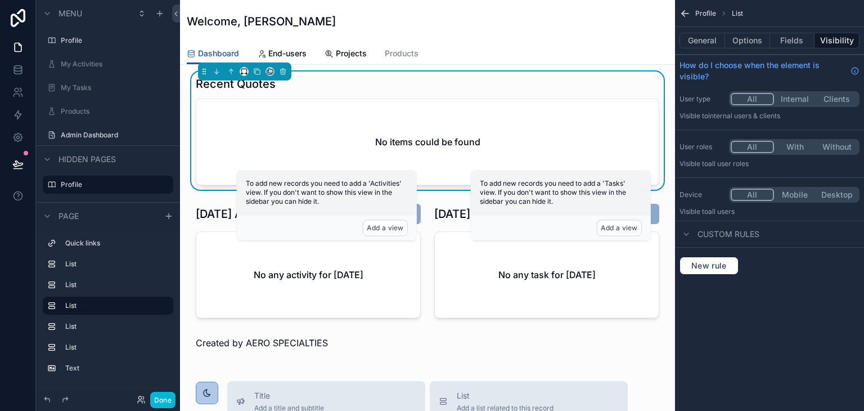
scroll to position [450, 0]
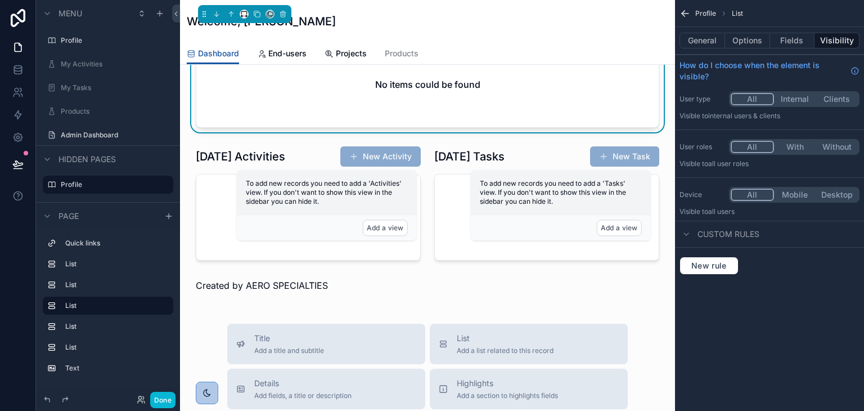
click at [338, 170] on div "To add new records you need to add a 'Activities' view. If you don't want to sh…" at bounding box center [327, 192] width 180 height 45
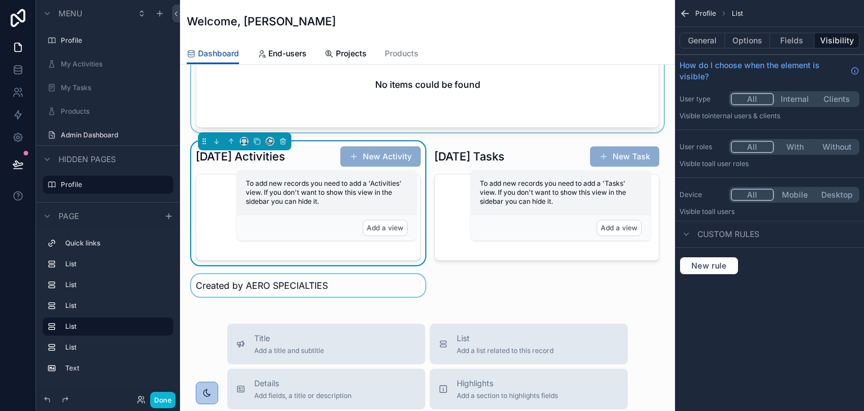
click at [324, 277] on div "scrollable content" at bounding box center [308, 285] width 239 height 23
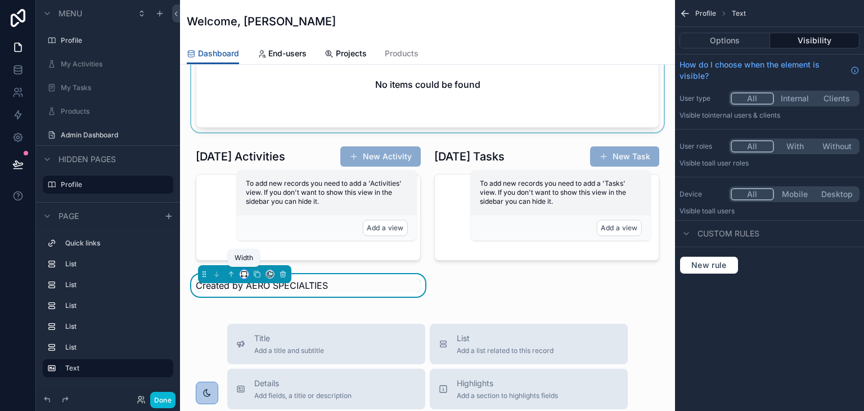
click at [243, 273] on icon "scrollable content" at bounding box center [244, 274] width 8 height 8
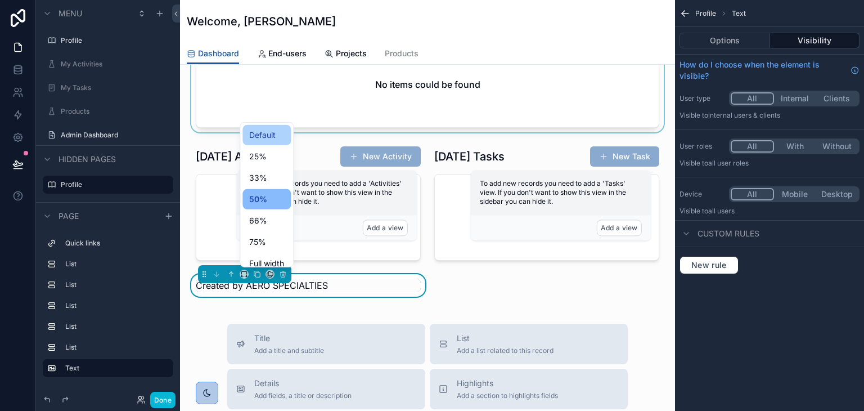
click at [250, 129] on span "Default" at bounding box center [262, 135] width 26 height 14
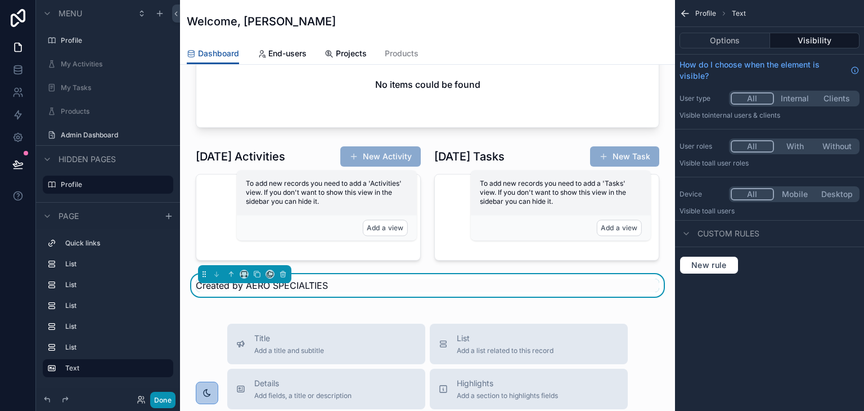
click at [166, 407] on button "Done" at bounding box center [162, 400] width 25 height 16
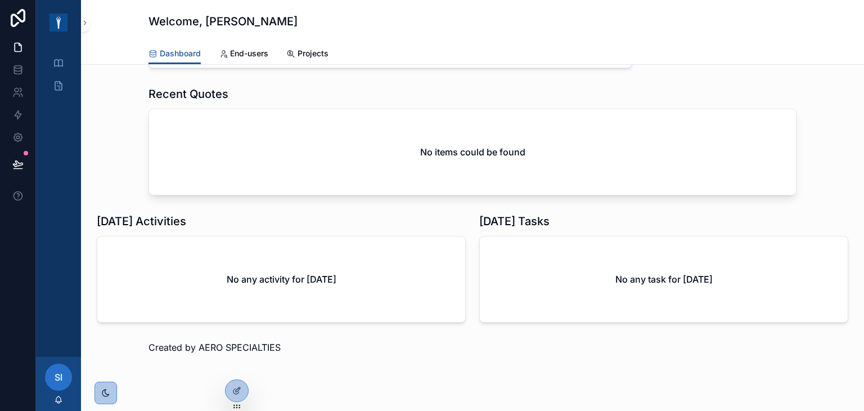
scroll to position [394, 0]
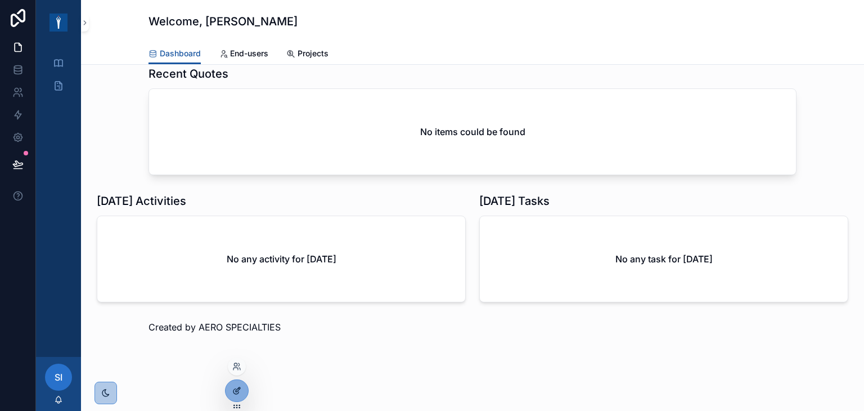
click at [241, 393] on div at bounding box center [237, 390] width 23 height 21
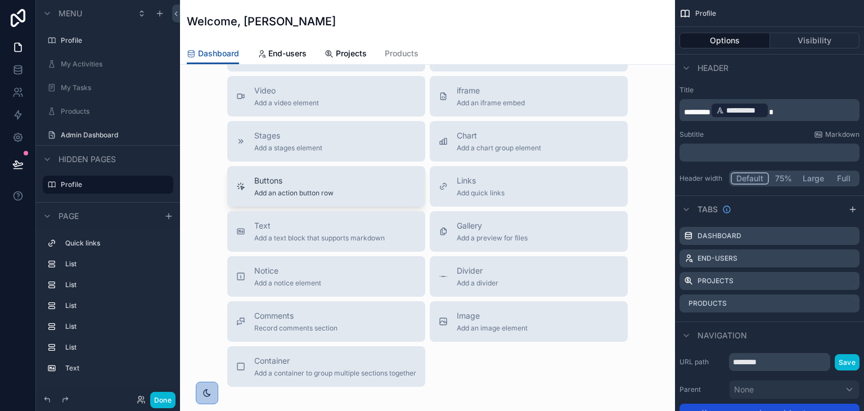
scroll to position [844, 0]
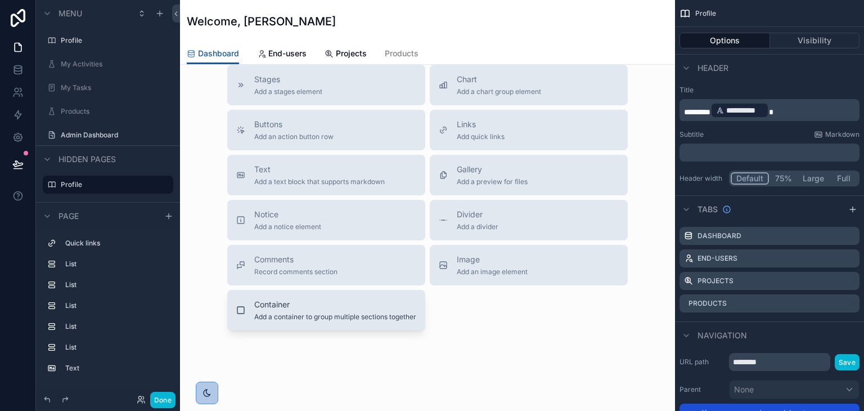
click at [311, 304] on span "Container" at bounding box center [335, 304] width 162 height 11
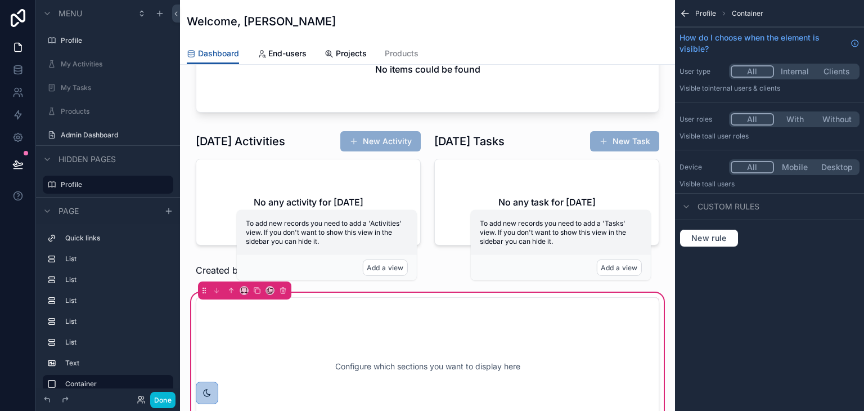
scroll to position [383, 0]
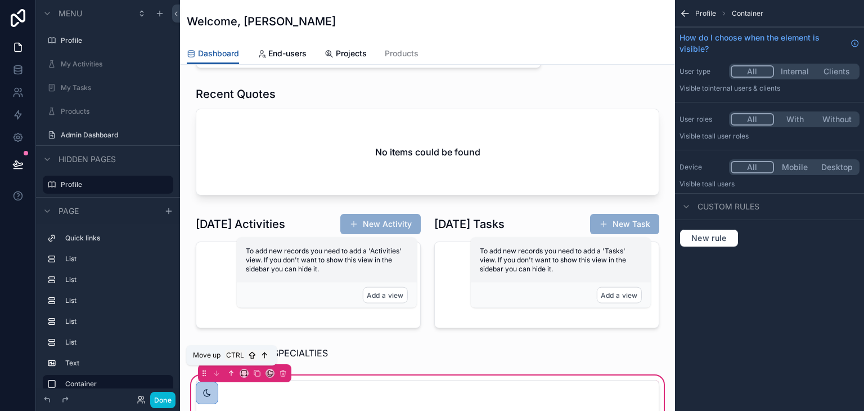
click at [228, 371] on icon "scrollable content" at bounding box center [231, 373] width 8 height 8
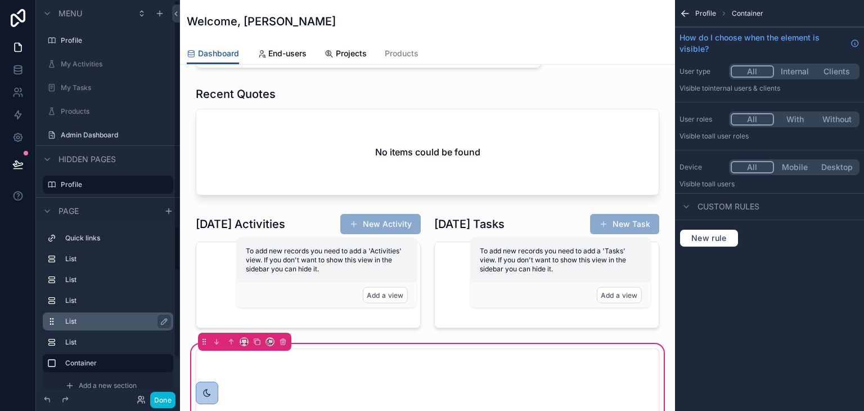
scroll to position [41, 0]
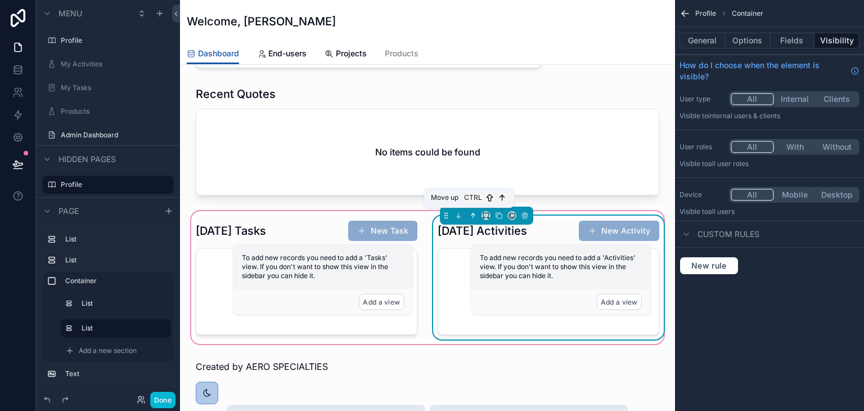
click at [469, 216] on icon "scrollable content" at bounding box center [473, 216] width 8 height 8
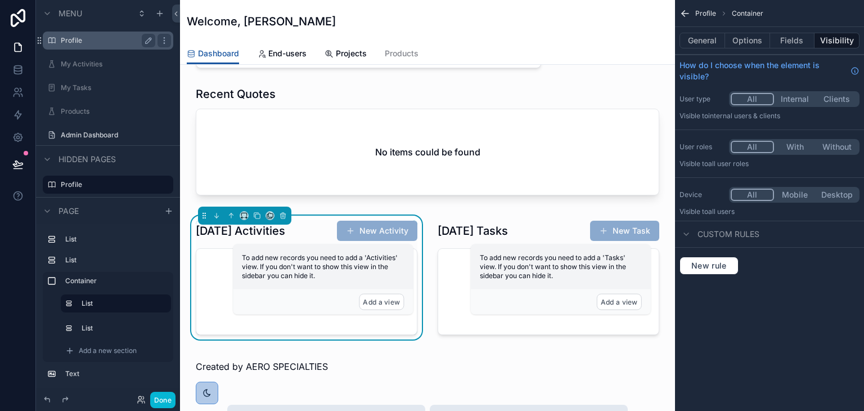
click at [105, 42] on label "Profile" at bounding box center [106, 40] width 90 height 9
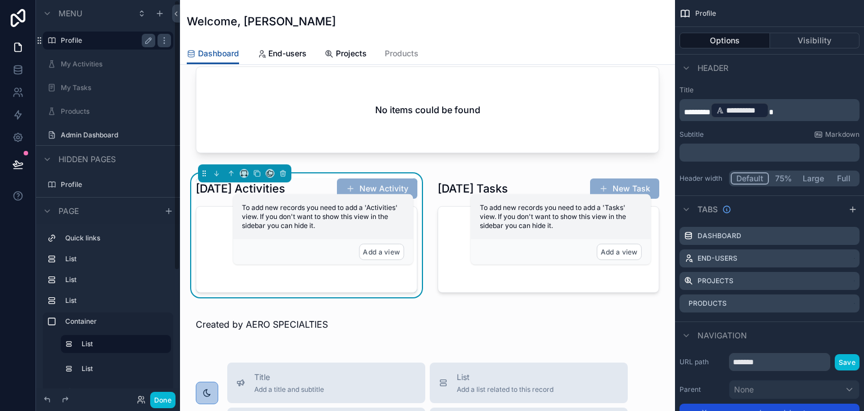
scroll to position [450, 0]
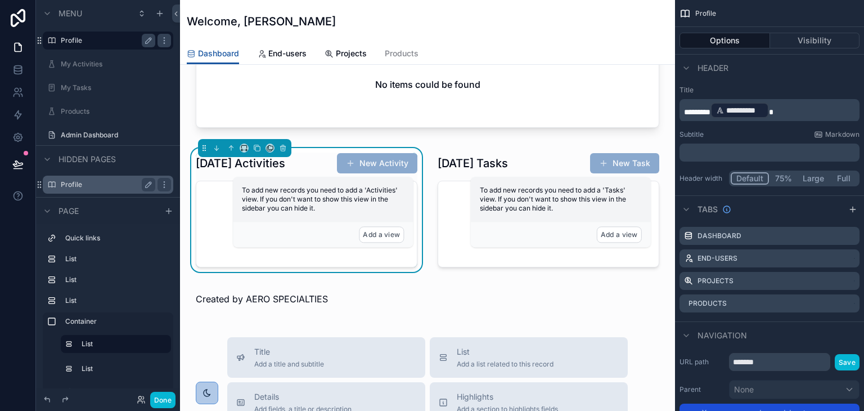
click at [113, 185] on label "Profile" at bounding box center [106, 184] width 90 height 9
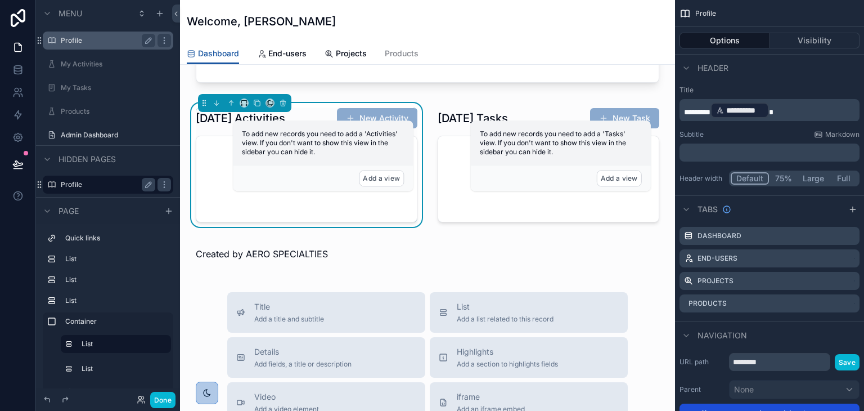
scroll to position [506, 0]
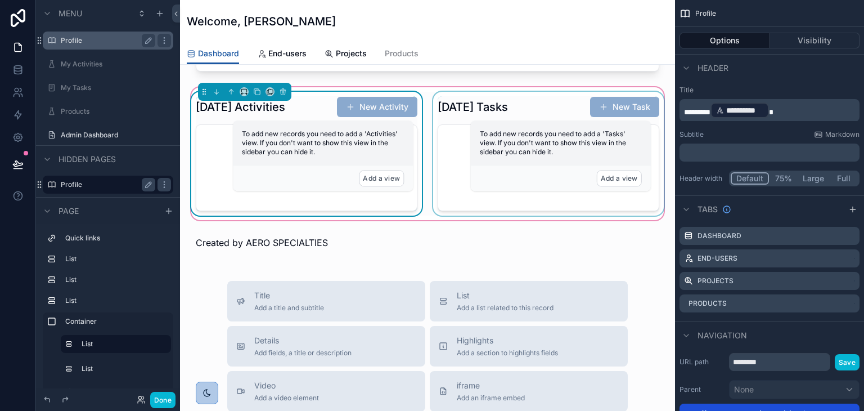
click at [431, 109] on div "scrollable content" at bounding box center [548, 154] width 235 height 124
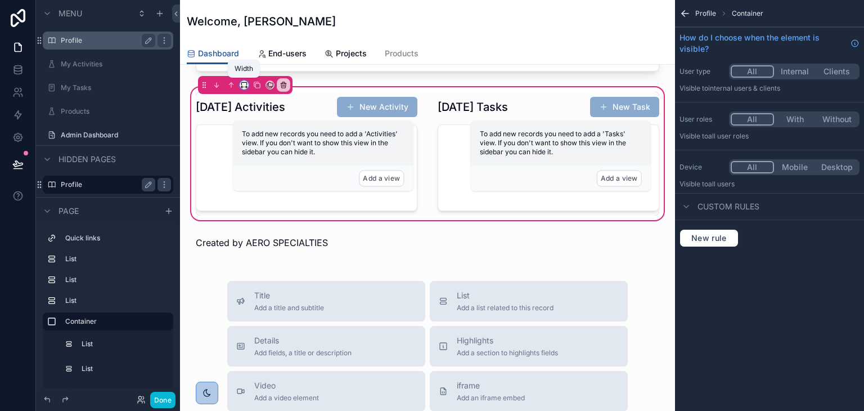
click at [245, 87] on icon "scrollable content" at bounding box center [244, 85] width 8 height 8
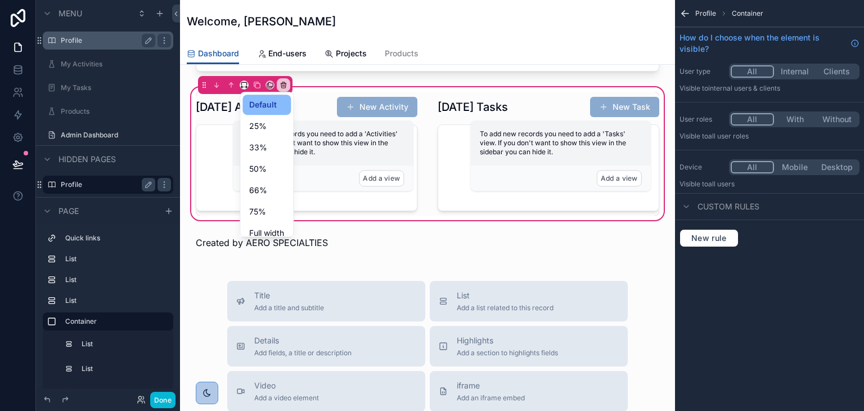
click at [378, 244] on div "scrollable content" at bounding box center [432, 205] width 864 height 411
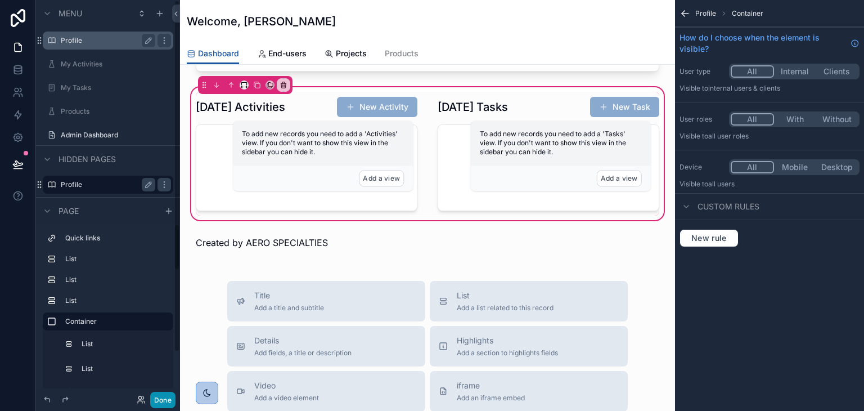
click at [162, 394] on button "Done" at bounding box center [162, 400] width 25 height 16
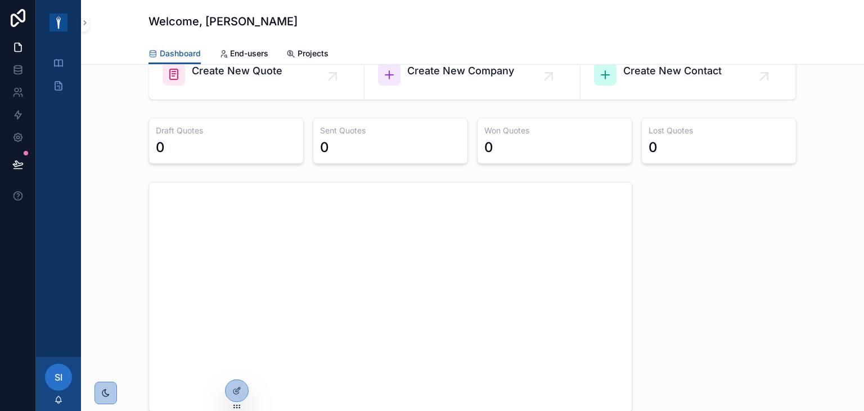
scroll to position [0, 0]
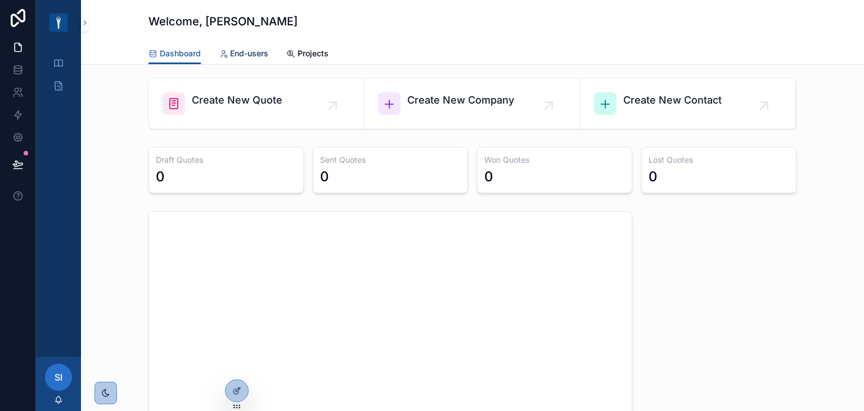
click at [241, 47] on link "End-users" at bounding box center [244, 54] width 50 height 23
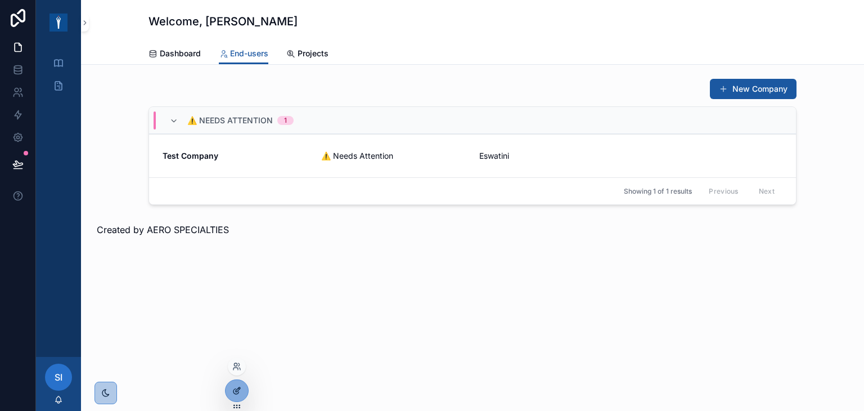
click at [240, 385] on div at bounding box center [237, 390] width 23 height 21
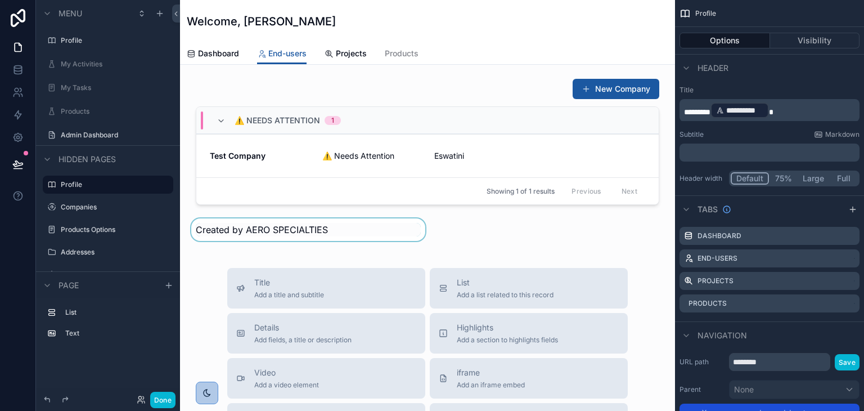
click at [272, 230] on div "scrollable content" at bounding box center [308, 229] width 239 height 23
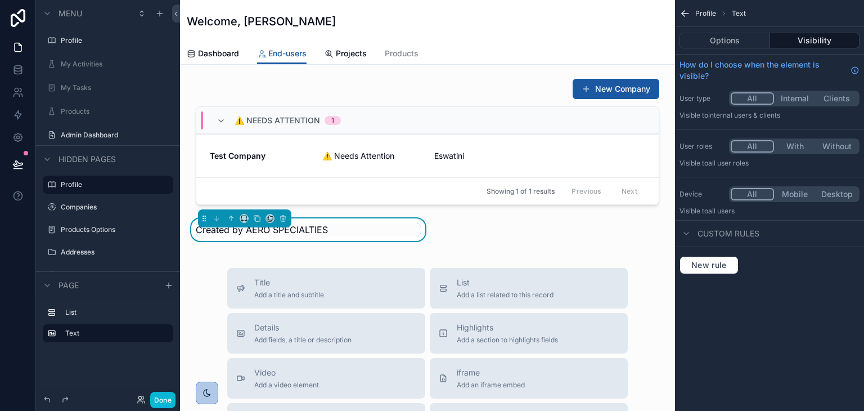
click at [239, 212] on div "scrollable content" at bounding box center [244, 218] width 93 height 18
click at [245, 217] on icon "scrollable content" at bounding box center [244, 218] width 8 height 8
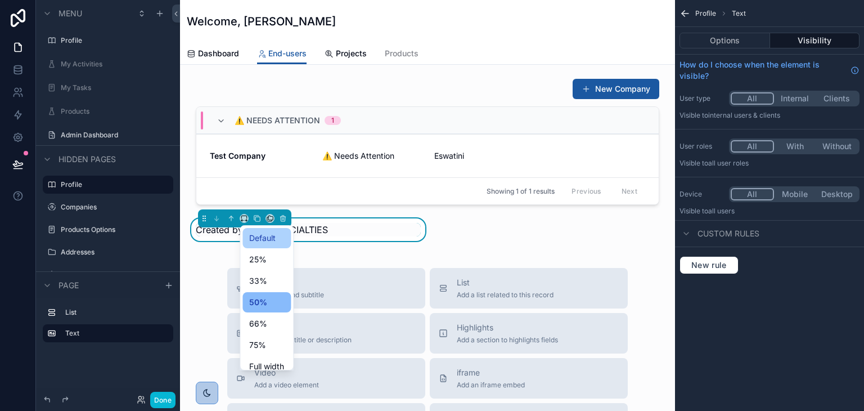
click at [269, 239] on span "Default" at bounding box center [262, 238] width 26 height 14
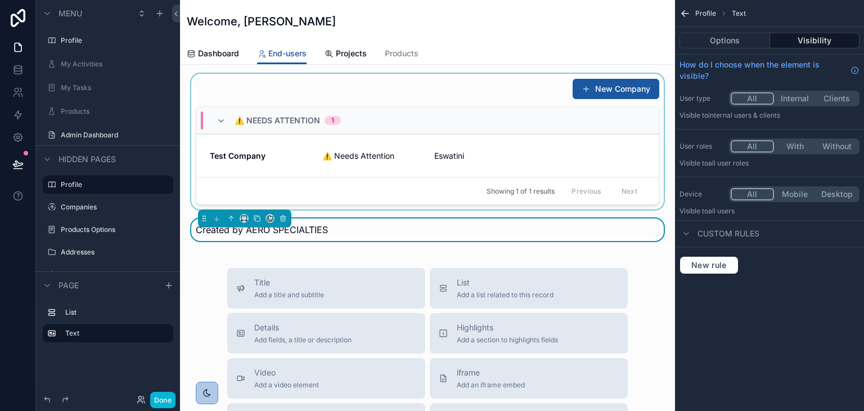
click at [374, 109] on div "⚠️ Needs Attention 1" at bounding box center [427, 120] width 462 height 27
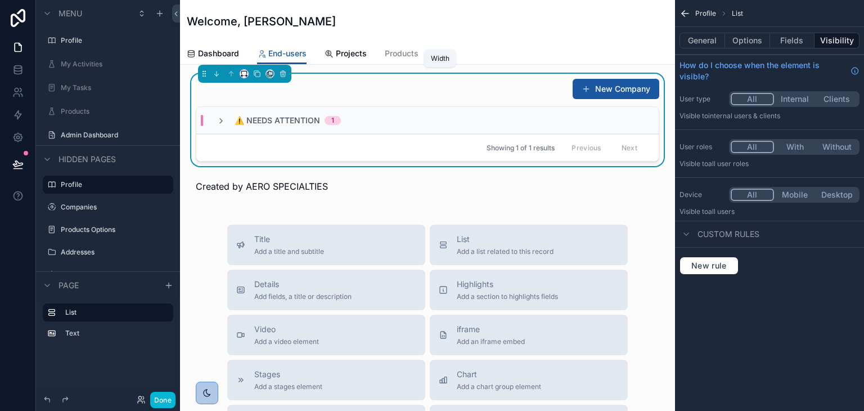
click at [245, 73] on icon "scrollable content" at bounding box center [244, 74] width 8 height 8
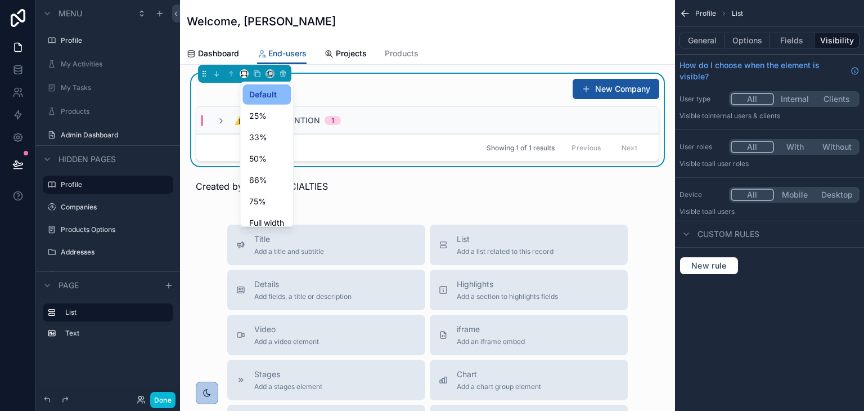
click at [365, 184] on div "scrollable content" at bounding box center [432, 205] width 864 height 411
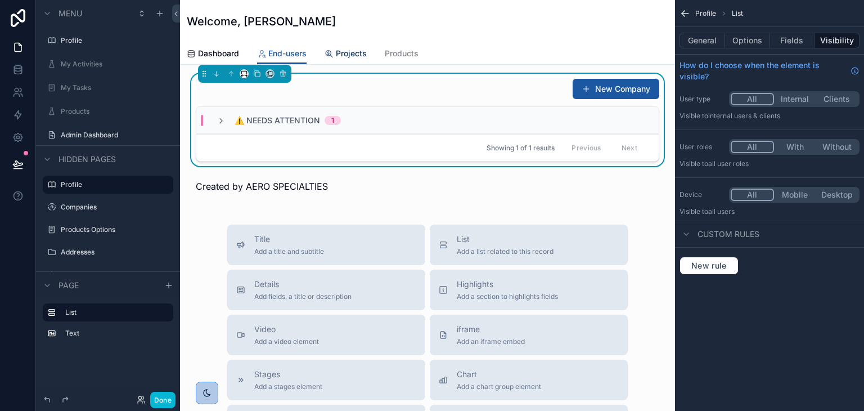
click at [347, 48] on span "Projects" at bounding box center [351, 53] width 31 height 11
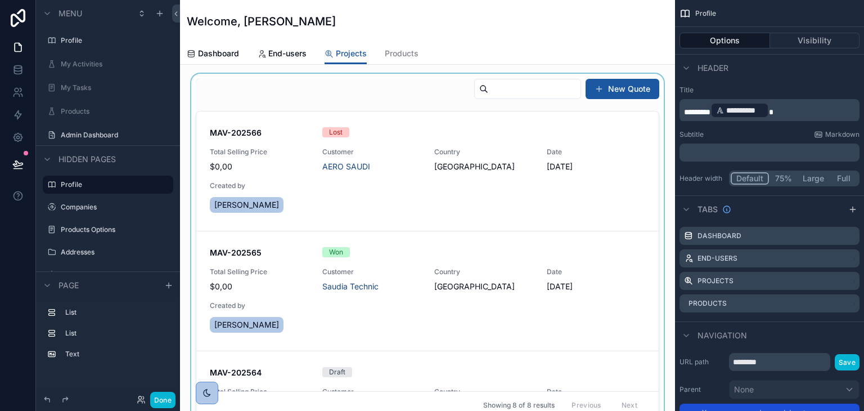
click at [356, 95] on div "scrollable content" at bounding box center [427, 249] width 477 height 350
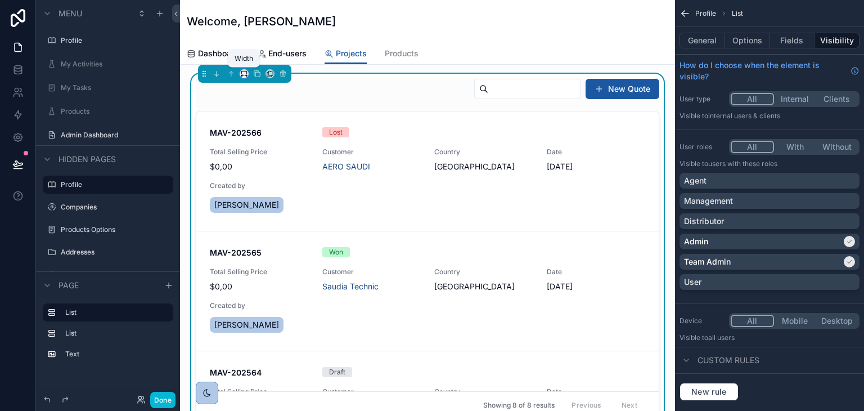
click at [245, 71] on icon "scrollable content" at bounding box center [243, 72] width 5 height 3
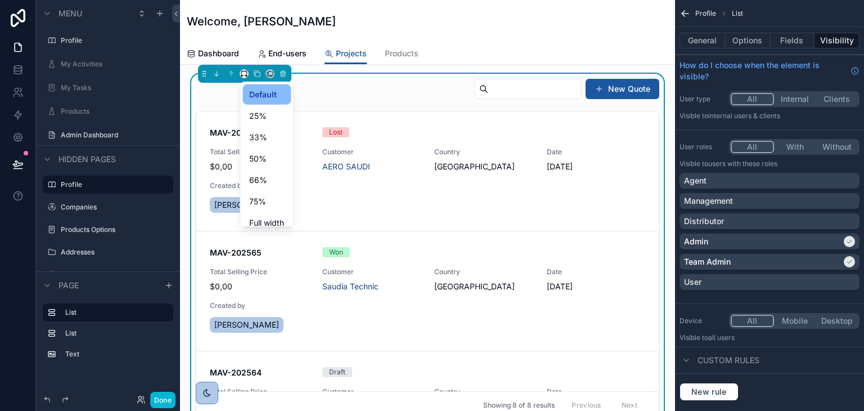
click at [345, 106] on div "scrollable content" at bounding box center [432, 205] width 864 height 411
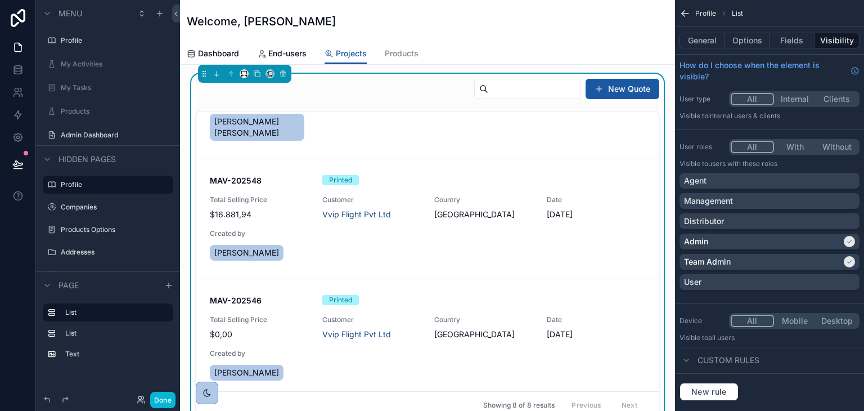
scroll to position [338, 0]
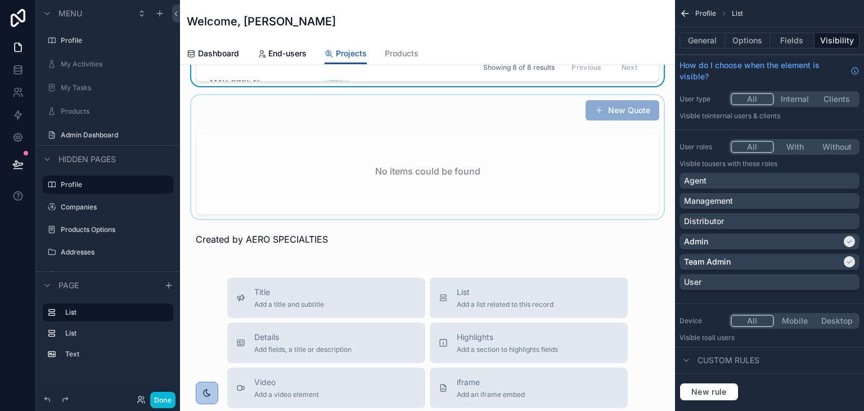
click at [374, 170] on div "scrollable content" at bounding box center [427, 157] width 477 height 124
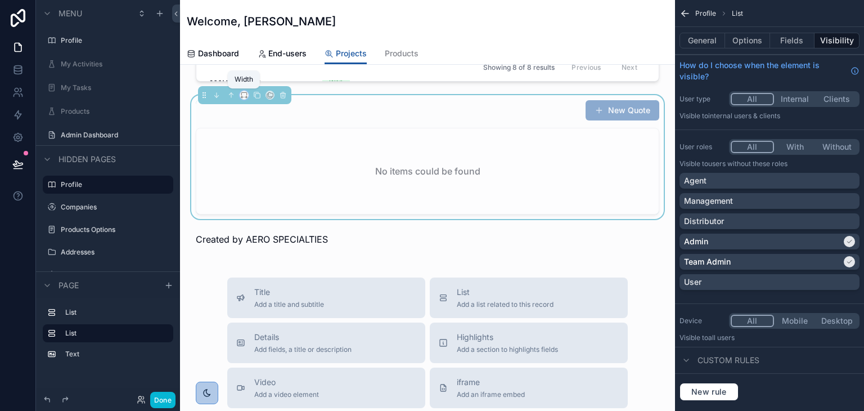
click at [241, 91] on icon "scrollable content" at bounding box center [244, 95] width 8 height 8
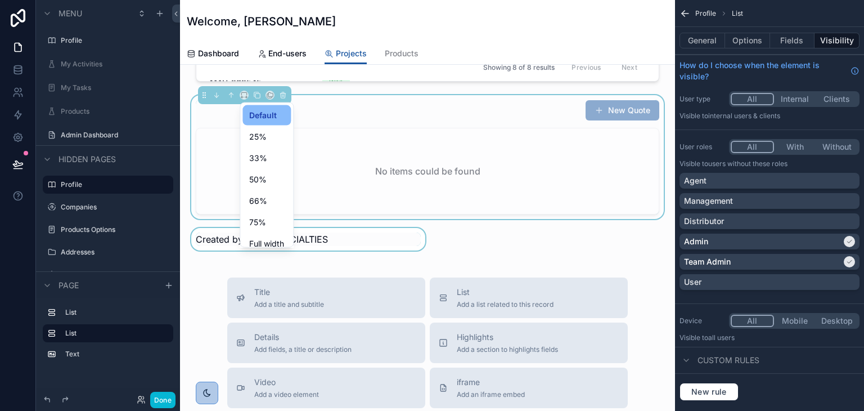
click at [370, 232] on div "scrollable content" at bounding box center [308, 239] width 239 height 23
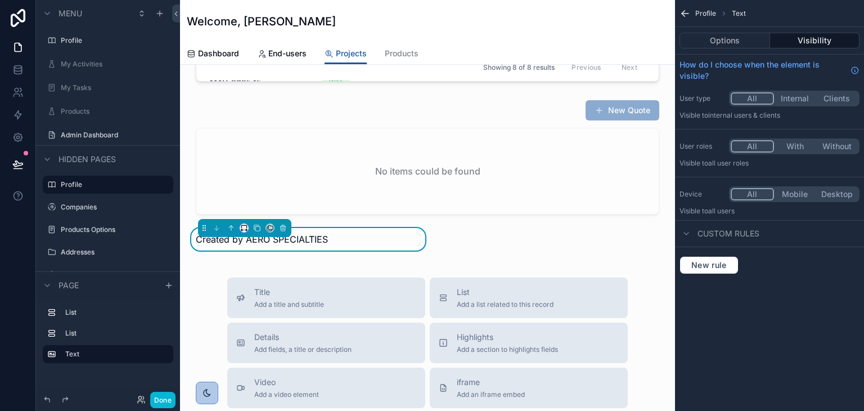
click at [247, 223] on button "scrollable content" at bounding box center [244, 227] width 9 height 9
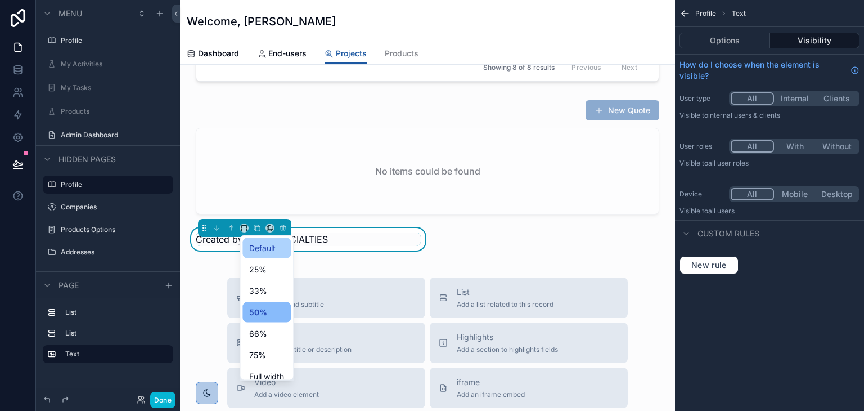
click at [264, 241] on span "Default" at bounding box center [262, 248] width 26 height 14
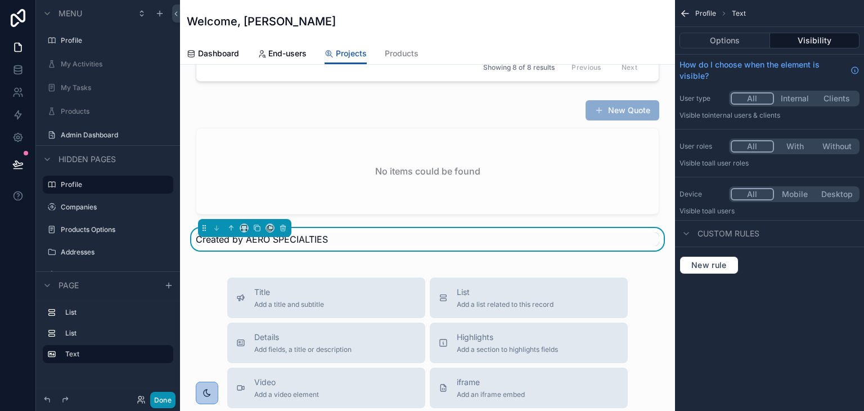
click at [171, 403] on button "Done" at bounding box center [162, 400] width 25 height 16
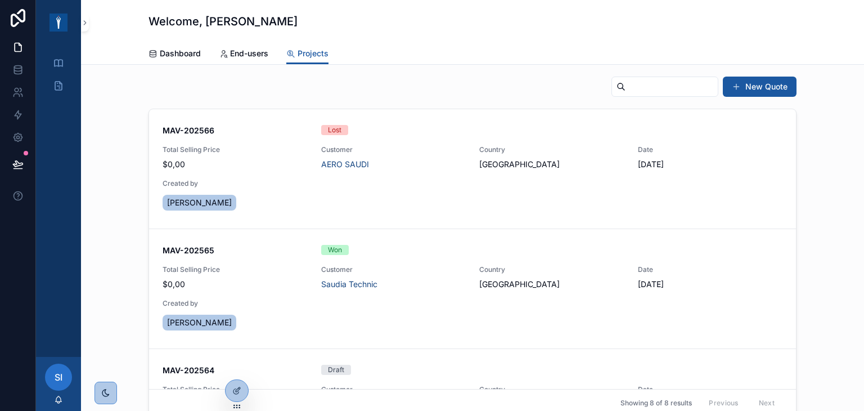
scroll to position [0, 0]
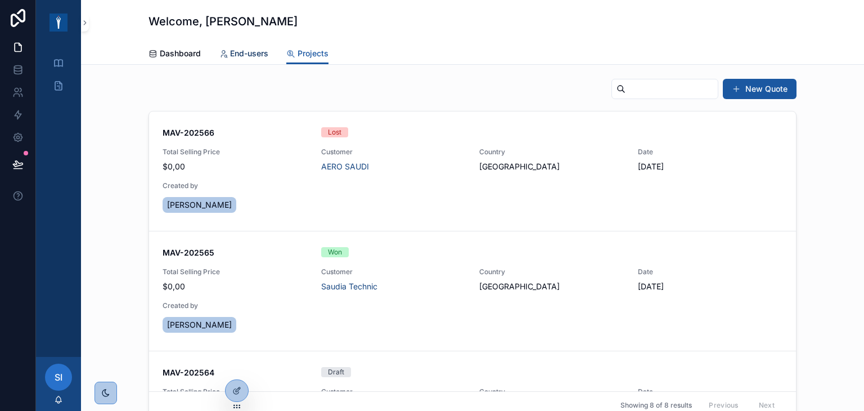
click at [252, 60] on link "End-users" at bounding box center [244, 54] width 50 height 23
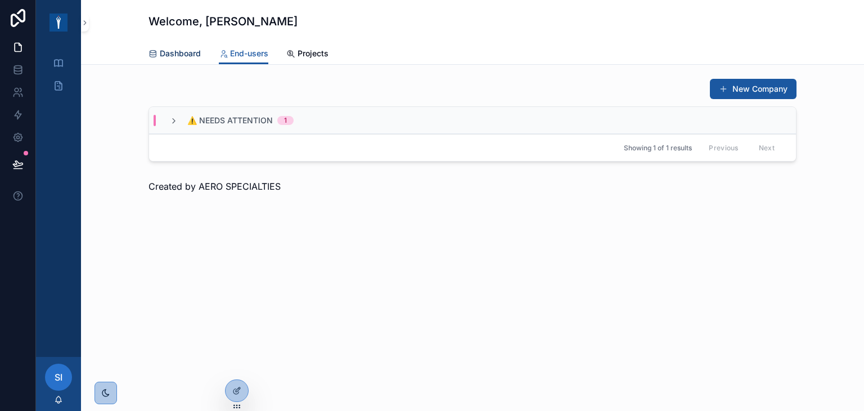
click at [176, 57] on span "Dashboard" at bounding box center [180, 53] width 41 height 11
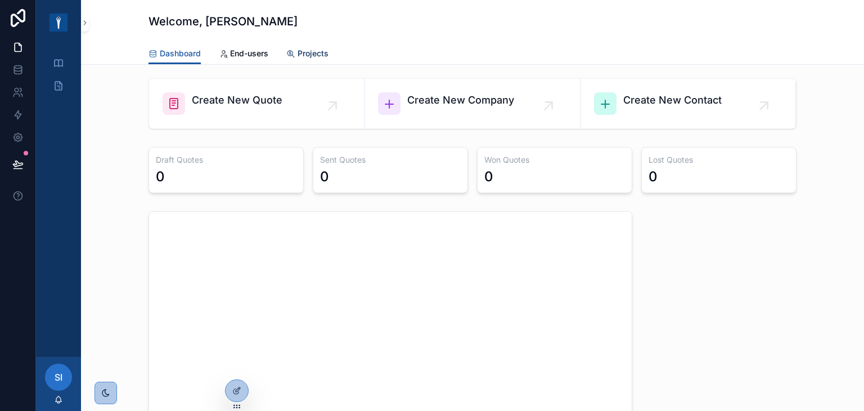
click at [308, 51] on span "Projects" at bounding box center [313, 53] width 31 height 11
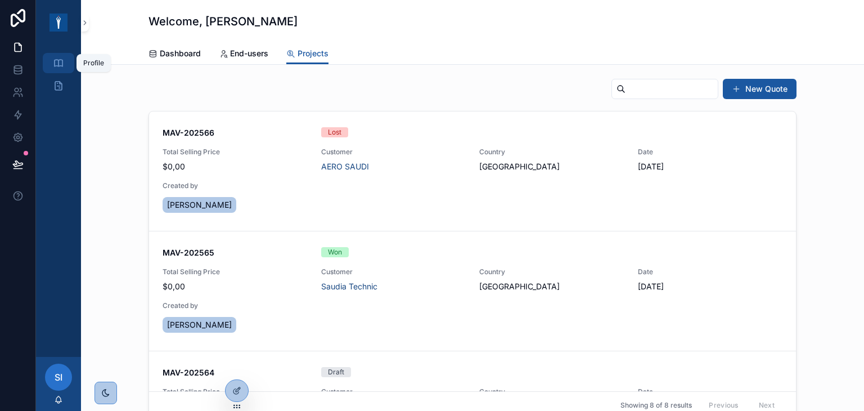
click at [61, 65] on icon "scrollable content" at bounding box center [58, 62] width 11 height 11
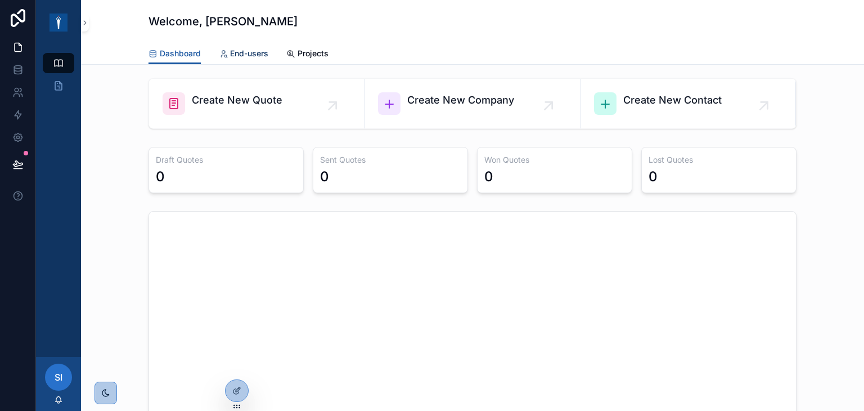
click at [230, 56] on span "End-users" at bounding box center [249, 53] width 38 height 11
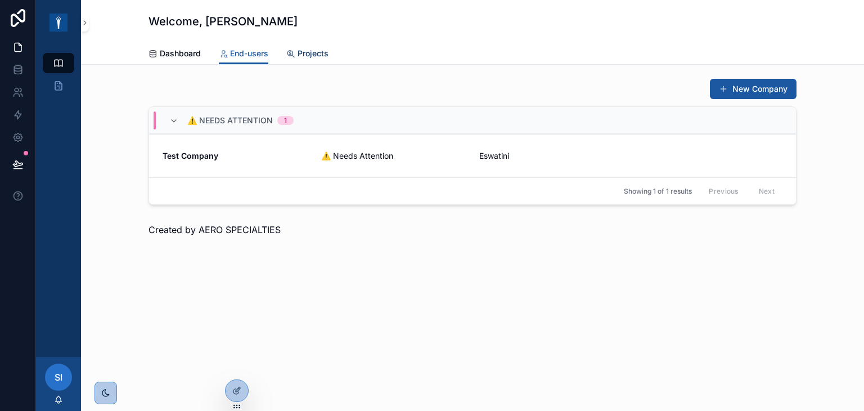
click at [294, 56] on icon "scrollable content" at bounding box center [290, 54] width 9 height 9
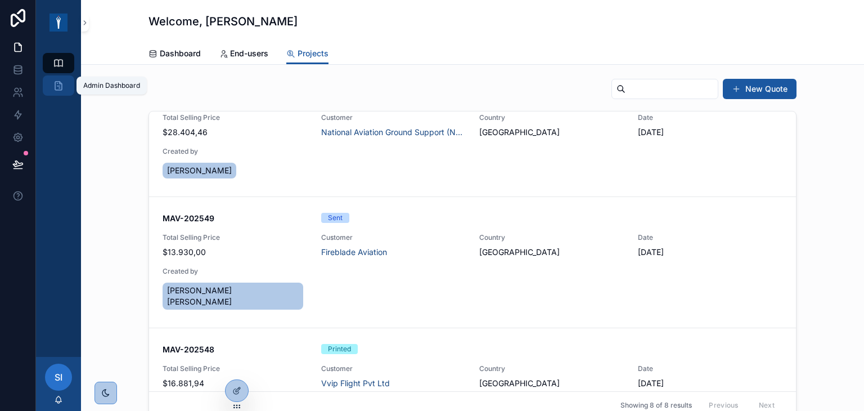
click at [59, 84] on icon "scrollable content" at bounding box center [58, 85] width 11 height 11
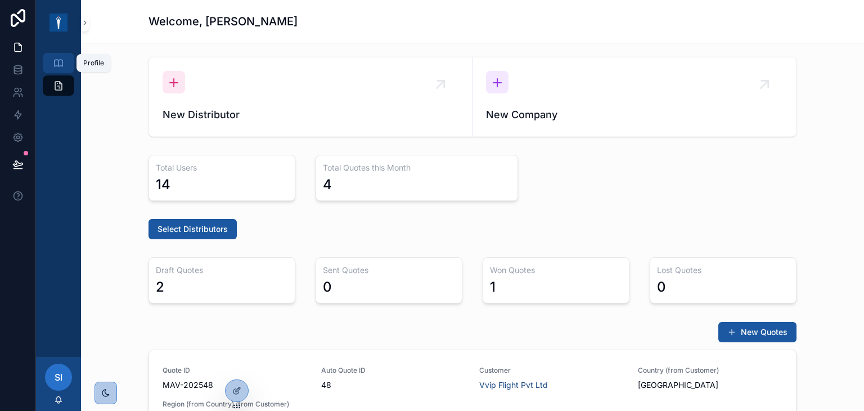
click at [70, 69] on link "Profile" at bounding box center [59, 63] width 32 height 20
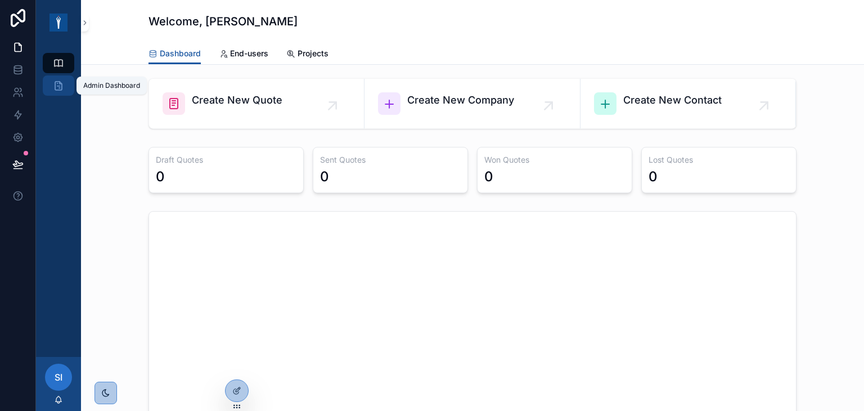
click at [73, 88] on link "Admin Dashboard" at bounding box center [59, 85] width 32 height 20
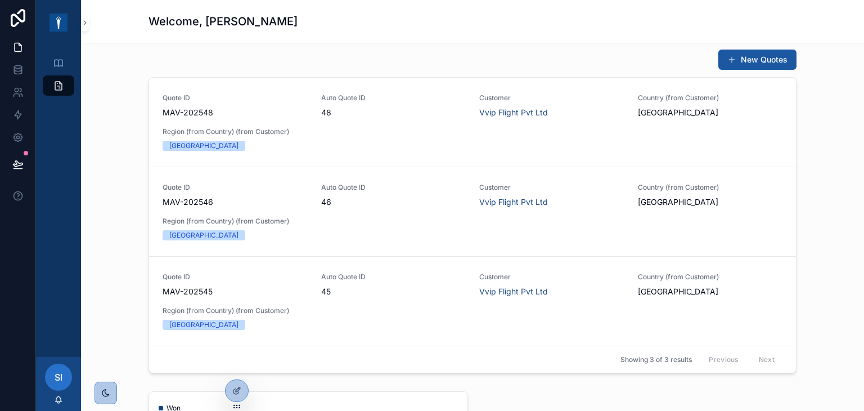
scroll to position [281, 0]
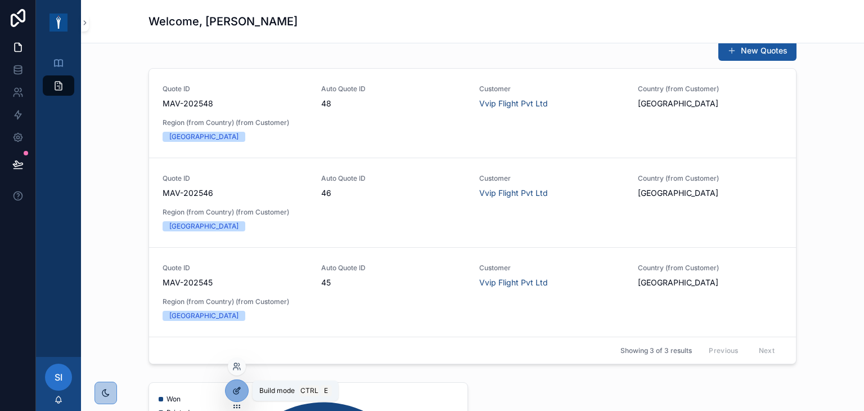
click at [238, 390] on icon at bounding box center [238, 389] width 5 height 5
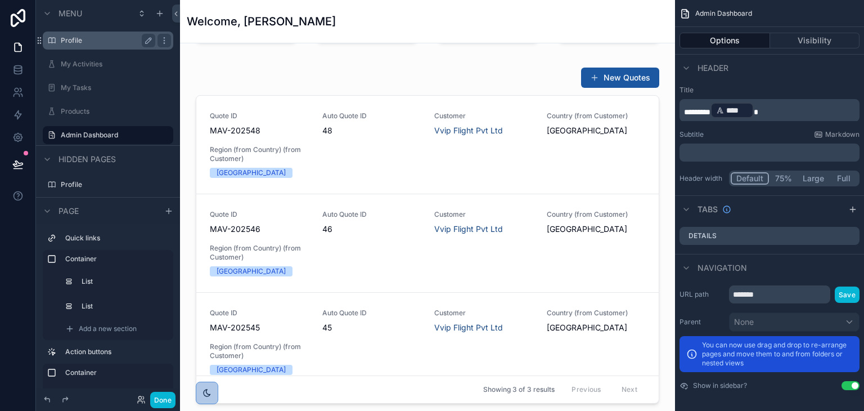
click at [92, 34] on div "Profile" at bounding box center [108, 41] width 95 height 14
click at [109, 38] on label "Profile" at bounding box center [106, 40] width 90 height 9
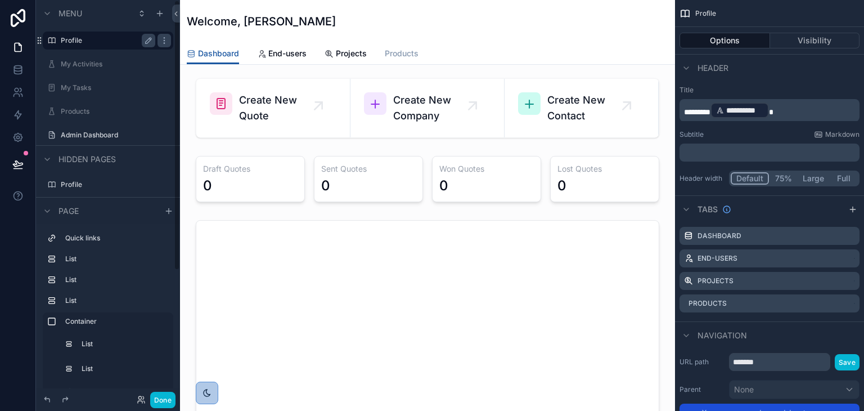
click at [393, 55] on span "Products" at bounding box center [402, 53] width 34 height 11
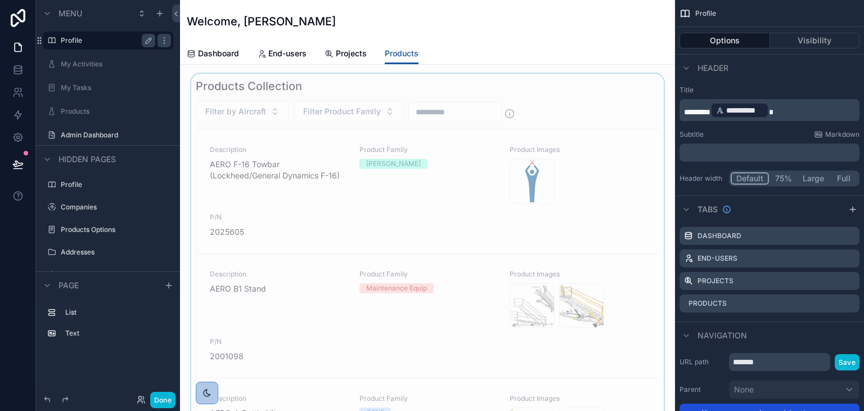
click at [384, 88] on div "scrollable content" at bounding box center [427, 415] width 477 height 683
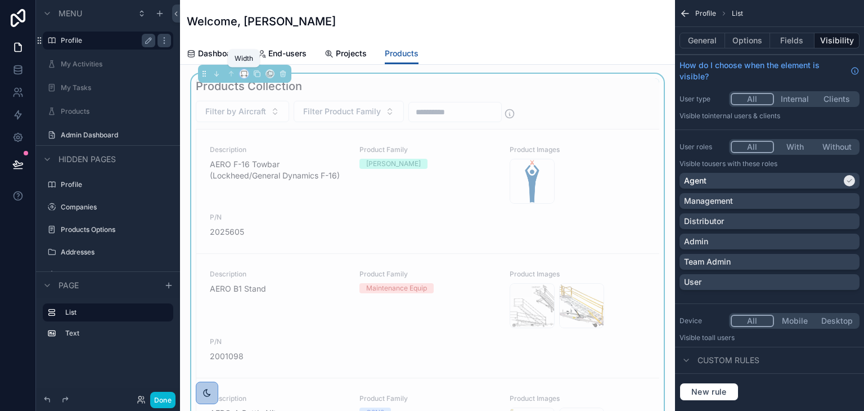
click at [242, 74] on icon "scrollable content" at bounding box center [244, 74] width 8 height 8
click at [446, 34] on div "Welcome, [PERSON_NAME]" at bounding box center [428, 21] width 482 height 43
click at [439, 43] on div "Dashboard End-users Projects Products" at bounding box center [428, 53] width 482 height 21
click at [241, 73] on div "scrollable content" at bounding box center [432, 205] width 864 height 411
click at [351, 55] on span "Projects" at bounding box center [351, 53] width 31 height 11
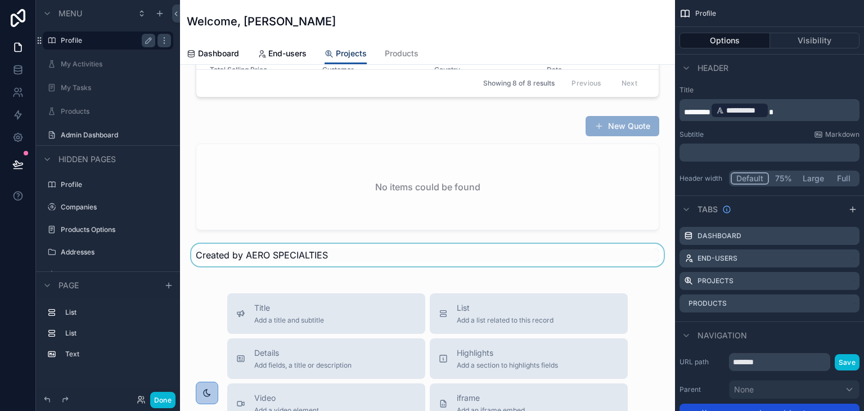
scroll to position [281, 0]
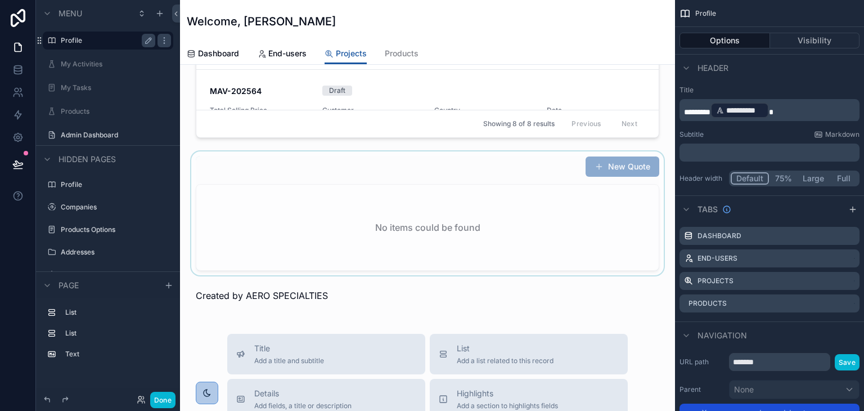
click at [353, 167] on div "scrollable content" at bounding box center [427, 213] width 477 height 124
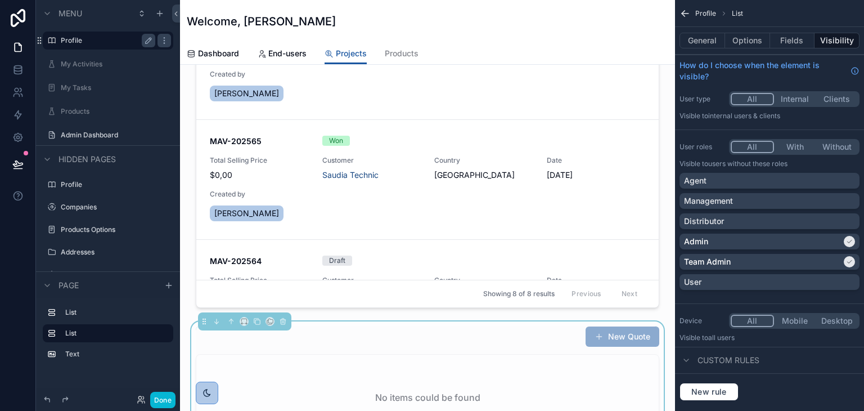
scroll to position [0, 0]
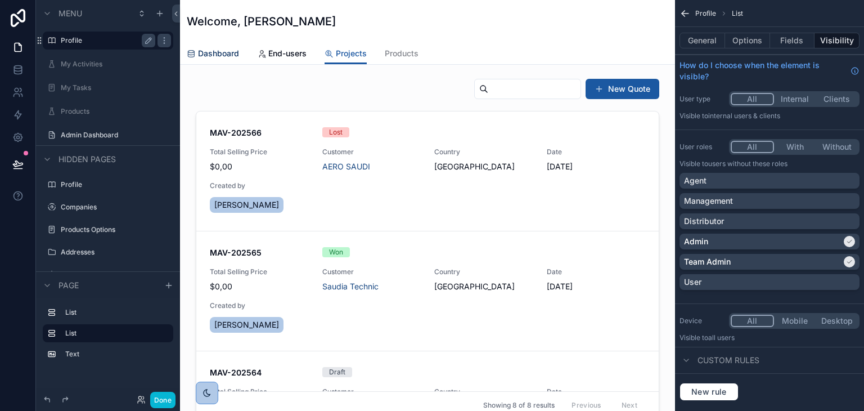
click at [231, 55] on span "Dashboard" at bounding box center [218, 53] width 41 height 11
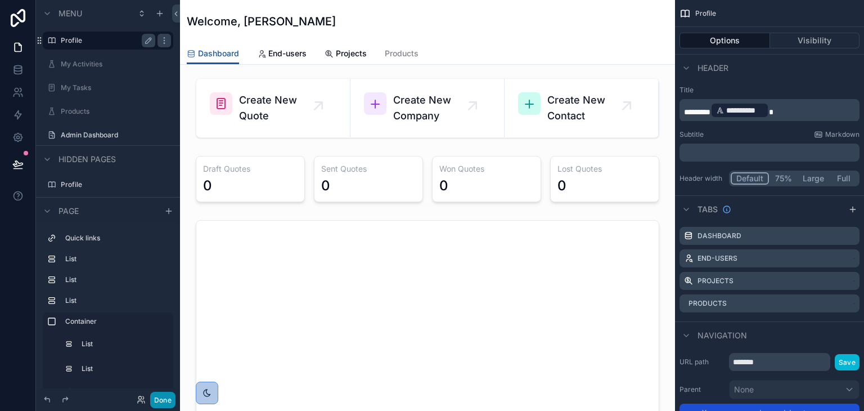
click at [161, 395] on button "Done" at bounding box center [162, 400] width 25 height 16
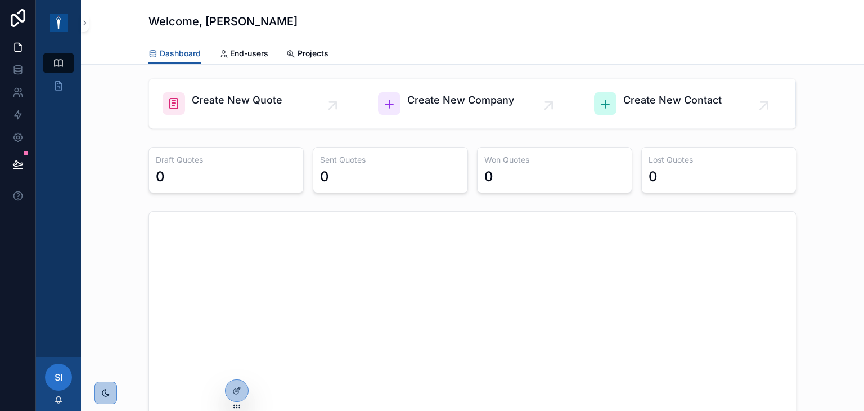
click at [64, 377] on div "SI" at bounding box center [58, 376] width 27 height 27
click at [300, 370] on icon "chart" at bounding box center [472, 326] width 633 height 216
click at [237, 369] on icon at bounding box center [236, 366] width 9 height 9
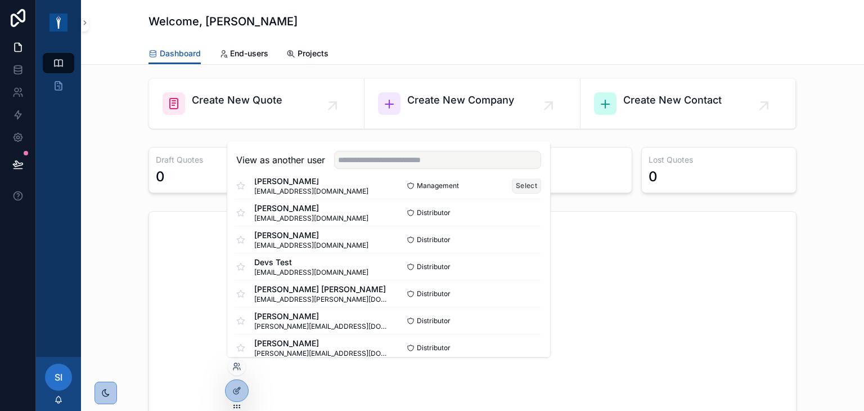
scroll to position [113, 0]
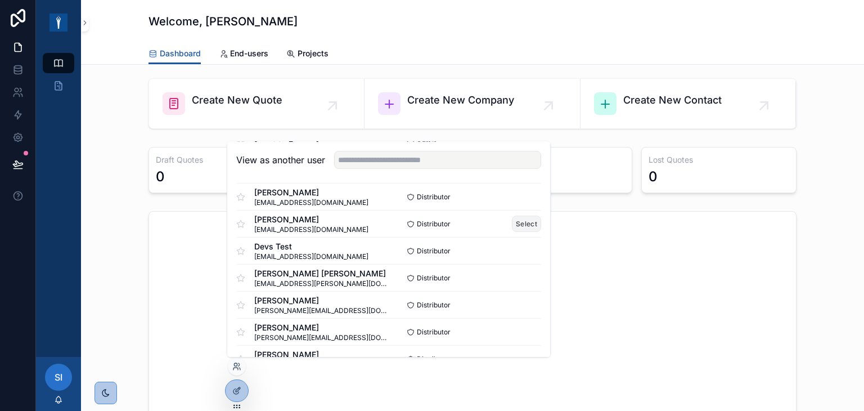
click at [515, 226] on button "Select" at bounding box center [526, 223] width 29 height 16
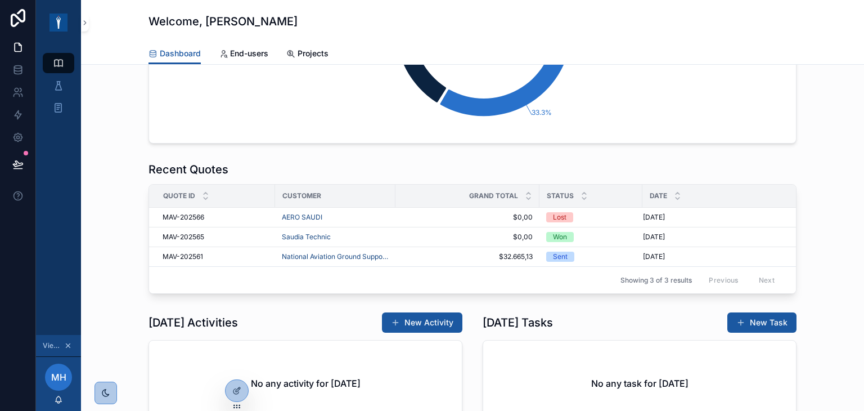
scroll to position [338, 0]
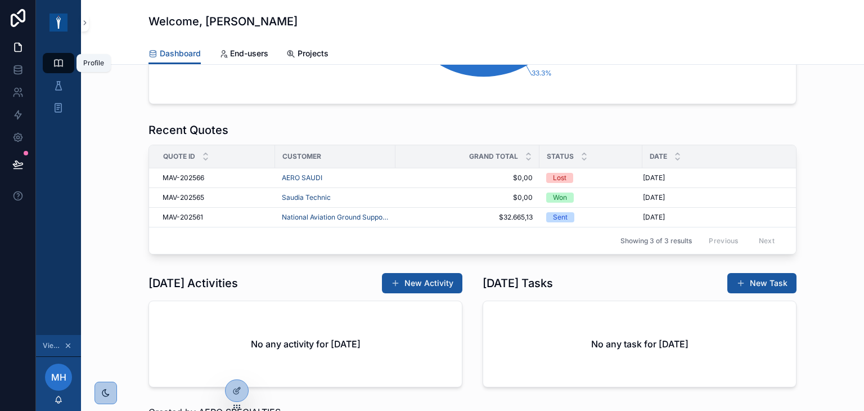
click at [68, 61] on link "Profile" at bounding box center [59, 63] width 32 height 20
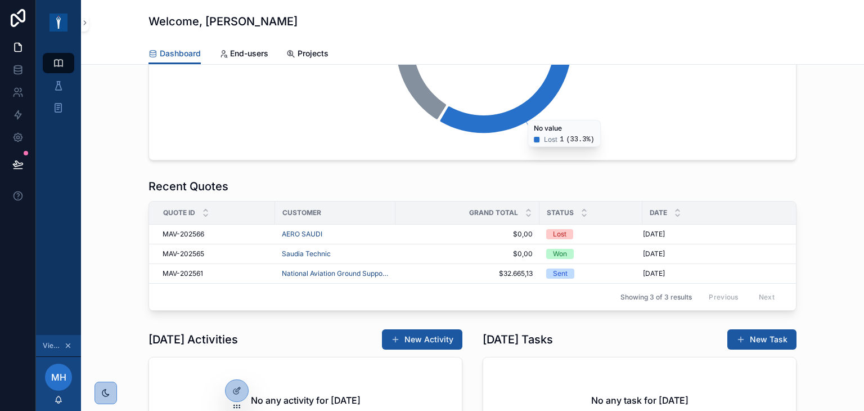
scroll to position [338, 0]
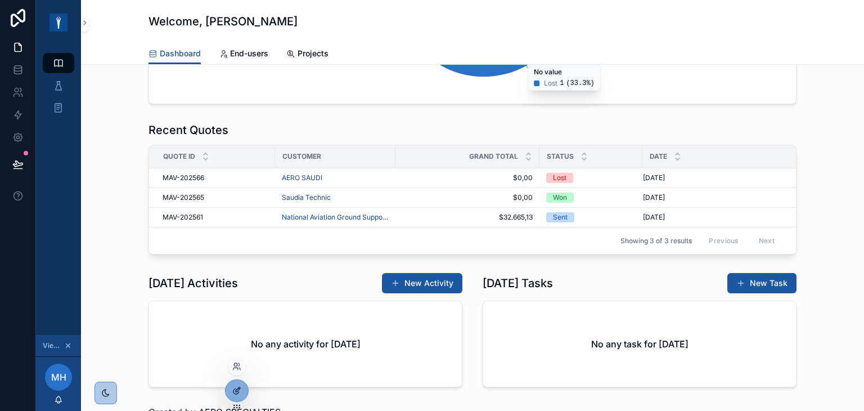
click at [236, 388] on icon at bounding box center [236, 390] width 9 height 9
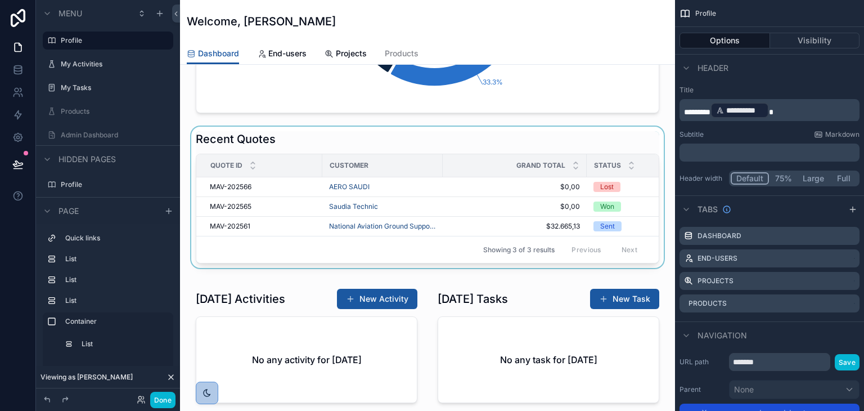
click at [365, 149] on div "scrollable content" at bounding box center [427, 197] width 477 height 141
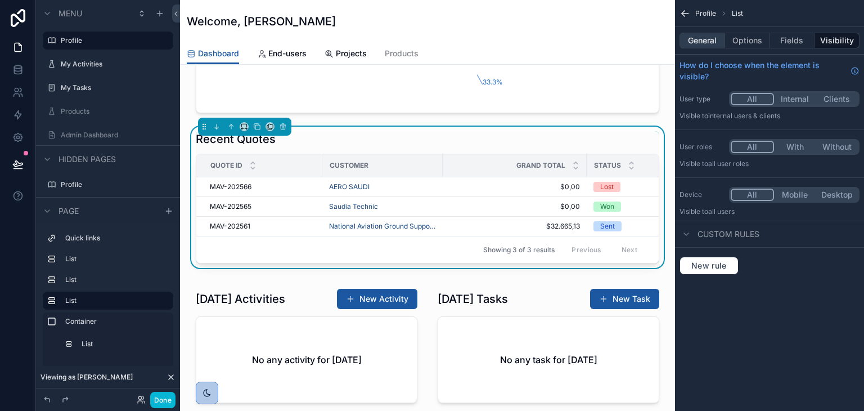
click at [711, 41] on button "General" at bounding box center [703, 41] width 46 height 16
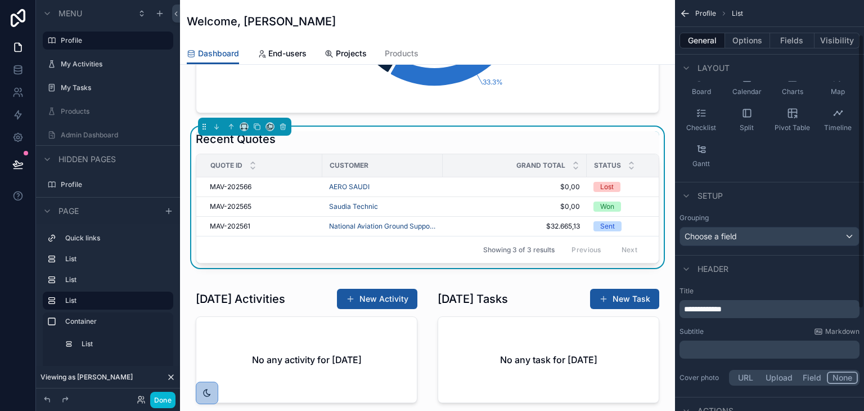
scroll to position [113, 0]
click at [747, 46] on button "Options" at bounding box center [747, 41] width 45 height 16
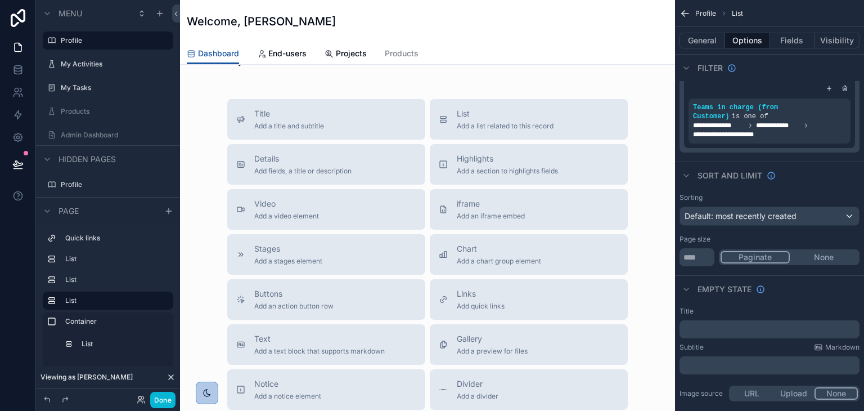
scroll to position [731, 0]
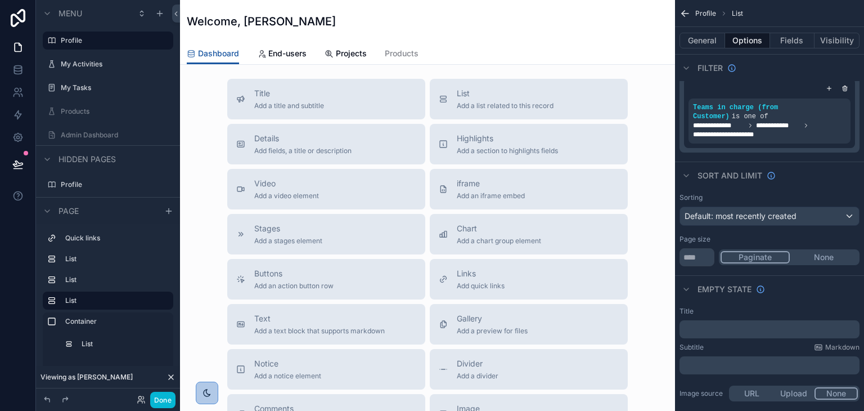
click at [176, 397] on div "Done" at bounding box center [108, 399] width 144 height 23
click at [167, 397] on button "Done" at bounding box center [162, 400] width 25 height 16
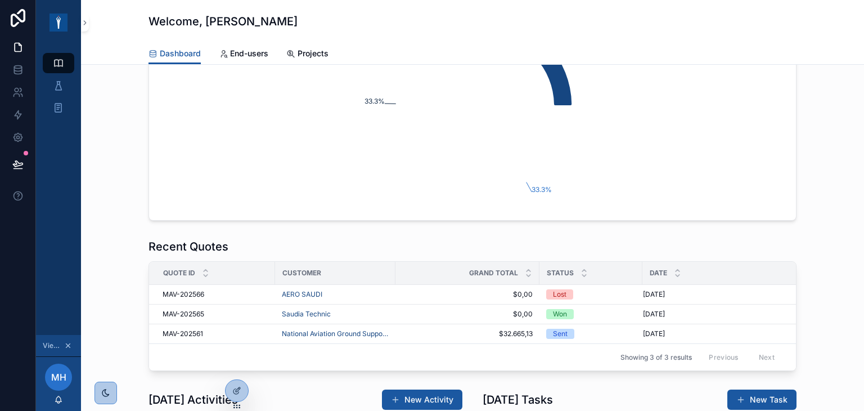
scroll to position [0, 0]
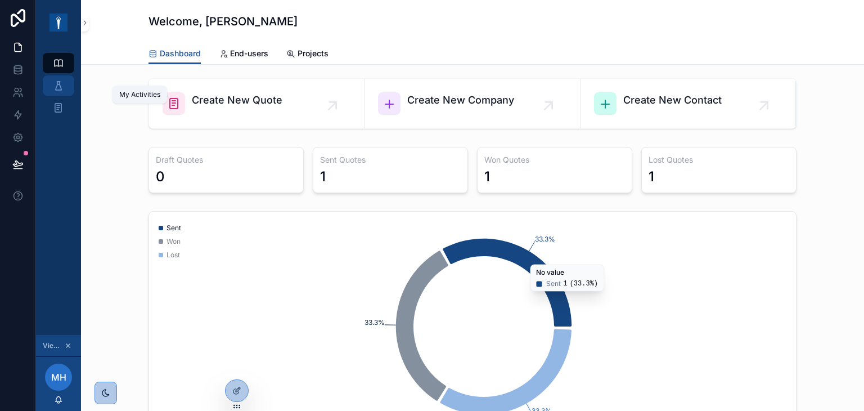
click at [67, 92] on div "My Activities" at bounding box center [59, 86] width 18 height 18
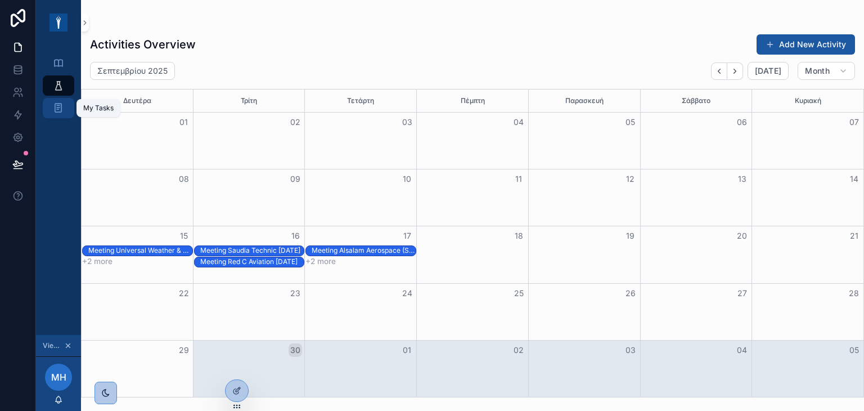
click at [63, 106] on icon "scrollable content" at bounding box center [58, 107] width 11 height 11
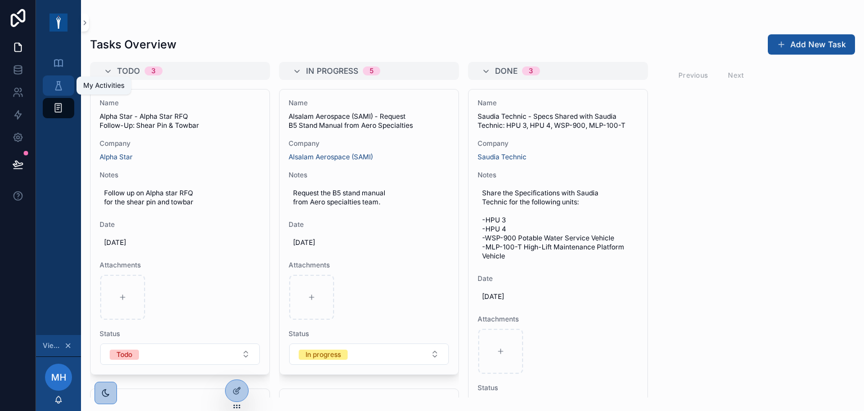
click at [57, 82] on icon "scrollable content" at bounding box center [58, 85] width 11 height 11
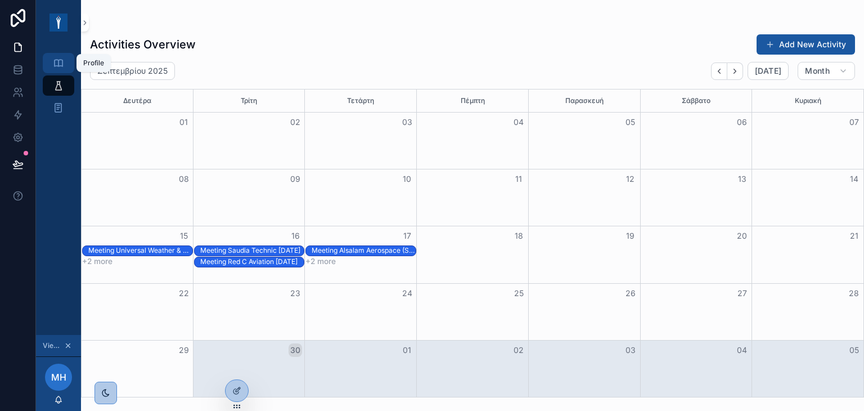
click at [61, 60] on icon "scrollable content" at bounding box center [58, 62] width 11 height 11
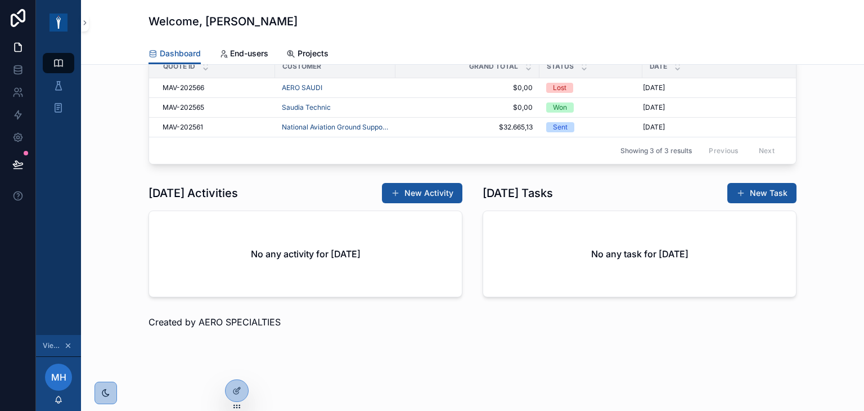
scroll to position [446, 0]
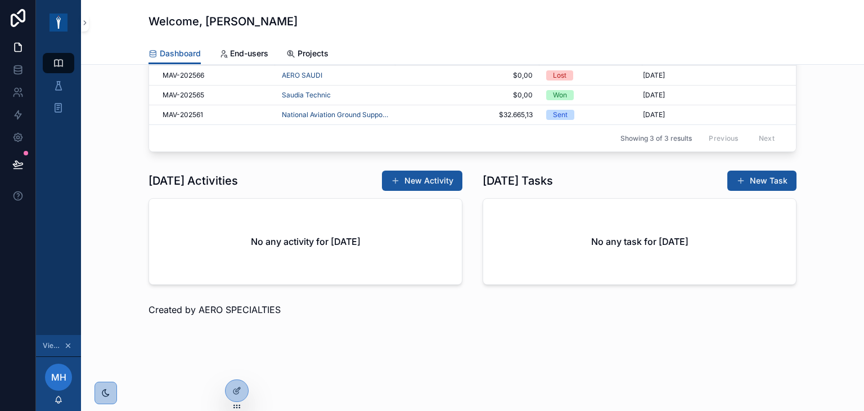
click at [434, 307] on div "Created by AERO SPECIALTIES" at bounding box center [473, 310] width 648 height 14
click at [70, 340] on button "scrollable content" at bounding box center [68, 345] width 12 height 12
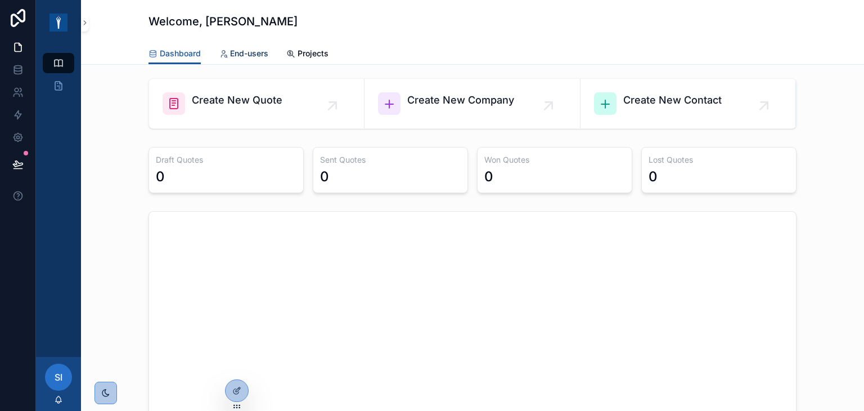
click at [246, 43] on link "End-users" at bounding box center [244, 54] width 50 height 23
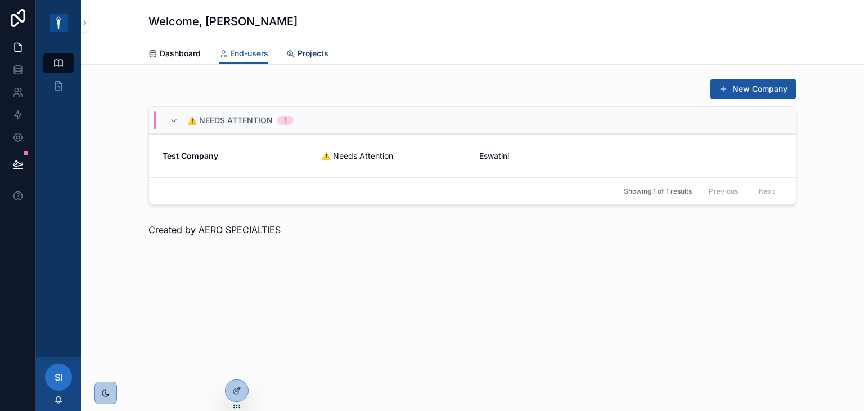
click at [300, 53] on span "Projects" at bounding box center [313, 53] width 31 height 11
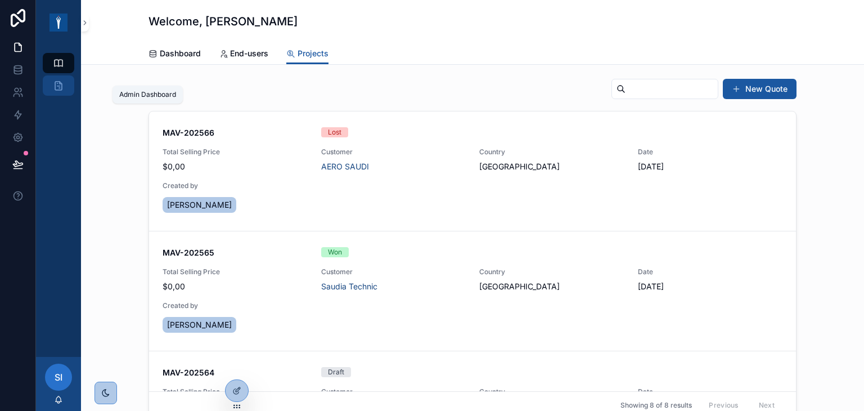
click at [69, 80] on link "Admin Dashboard" at bounding box center [59, 85] width 32 height 20
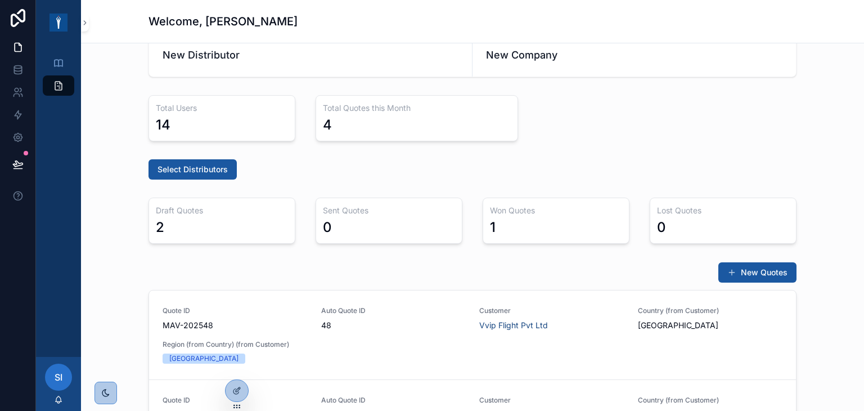
scroll to position [126, 0]
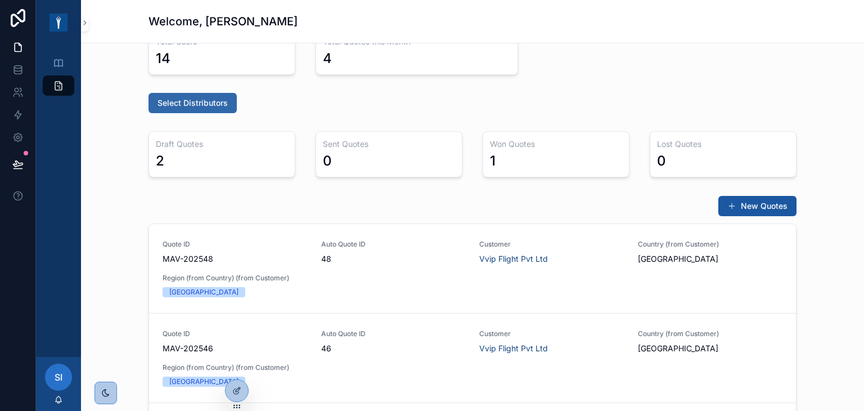
click at [199, 106] on span "Select Distributors" at bounding box center [193, 102] width 70 height 11
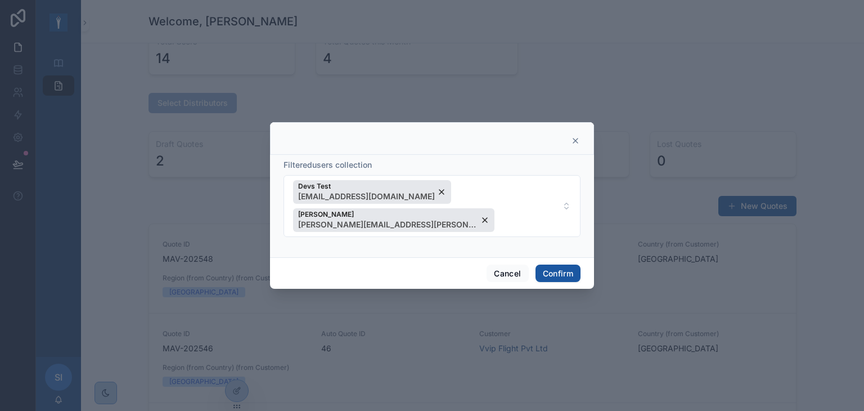
click at [572, 145] on icon at bounding box center [575, 140] width 9 height 9
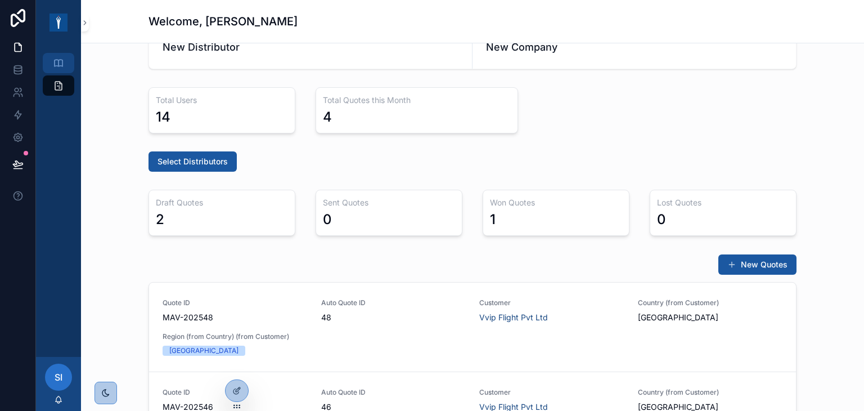
scroll to position [0, 0]
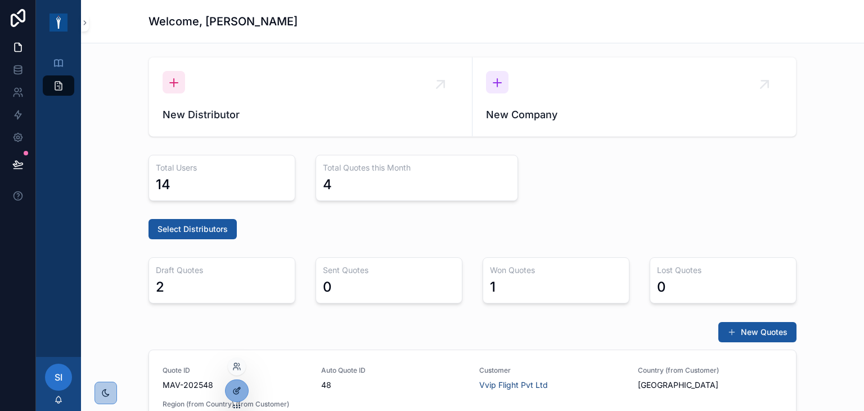
click at [240, 389] on icon at bounding box center [236, 390] width 9 height 9
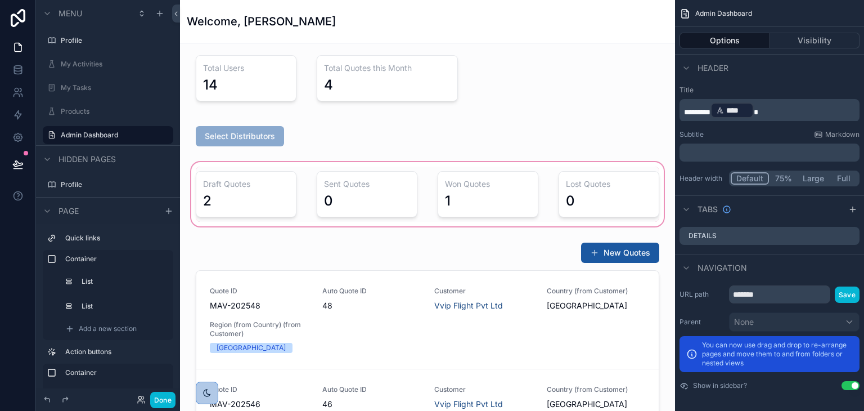
scroll to position [113, 0]
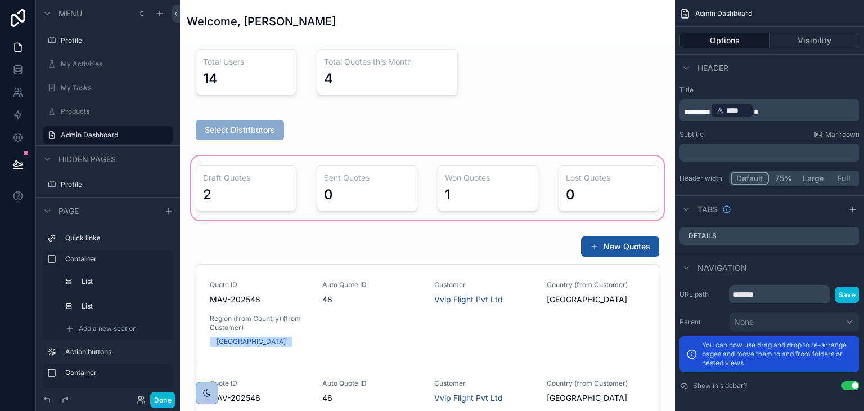
click at [303, 169] on div "scrollable content" at bounding box center [427, 188] width 477 height 69
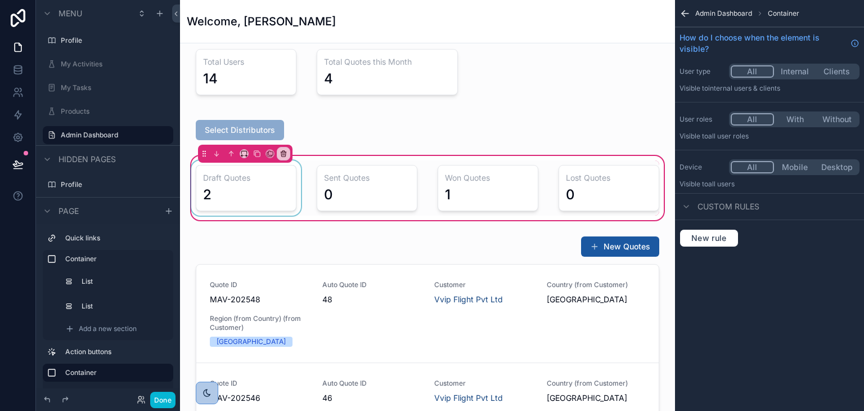
click at [289, 187] on div "scrollable content" at bounding box center [246, 187] width 114 height 55
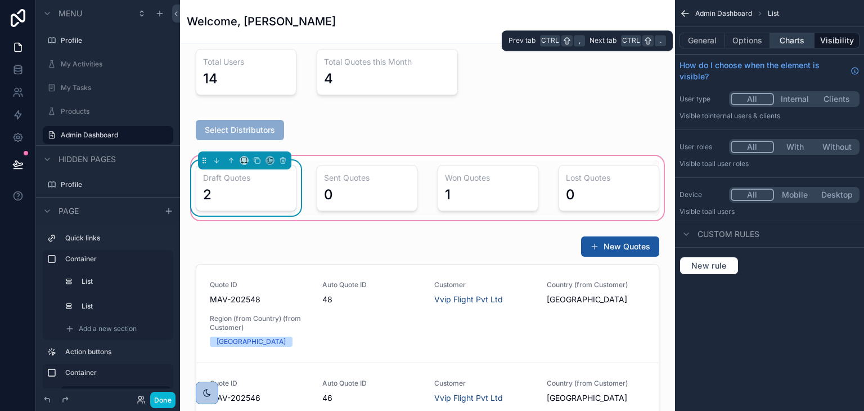
click at [799, 37] on button "Charts" at bounding box center [792, 41] width 45 height 16
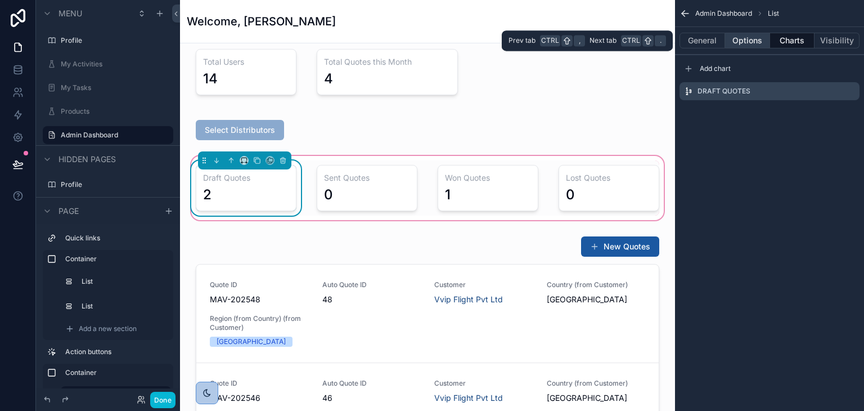
click at [747, 43] on button "Options" at bounding box center [747, 41] width 45 height 16
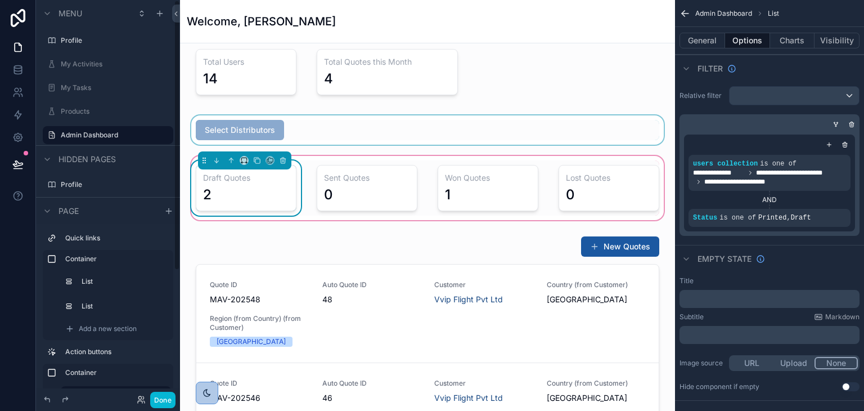
click at [287, 120] on div "scrollable content" at bounding box center [427, 129] width 477 height 29
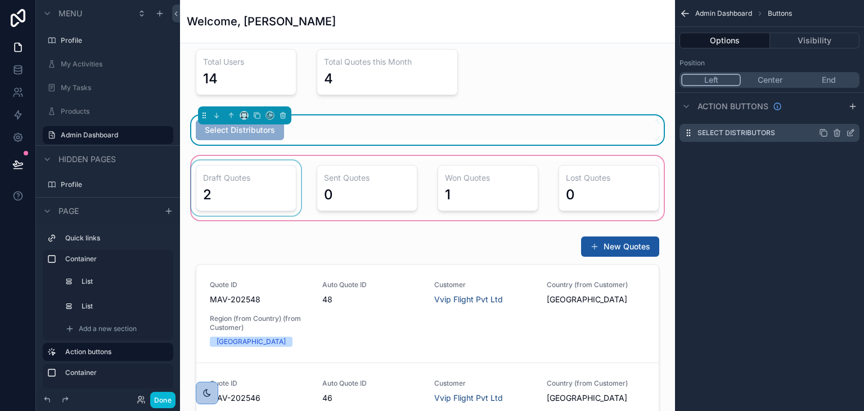
click at [849, 130] on icon "scrollable content" at bounding box center [850, 132] width 9 height 9
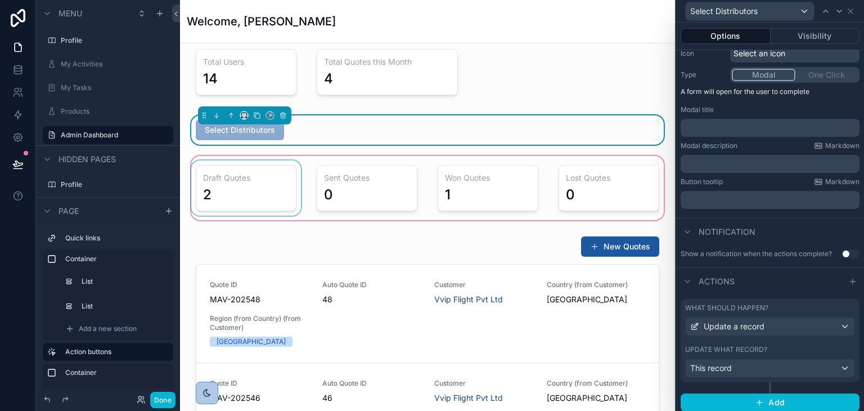
scroll to position [128, 0]
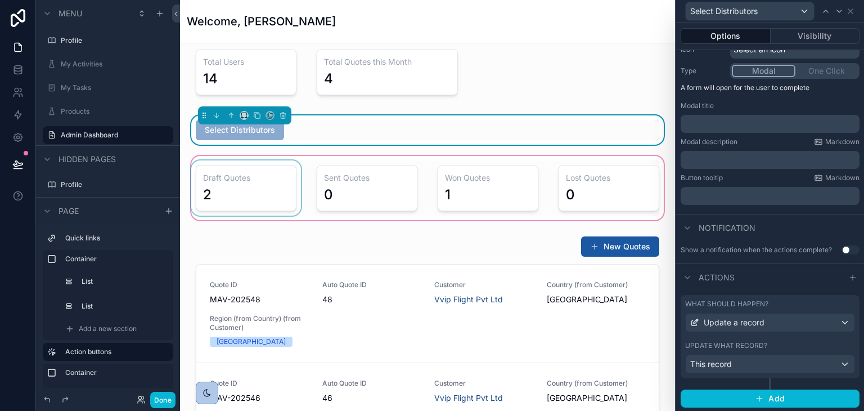
click at [803, 342] on div "Update what record?" at bounding box center [770, 345] width 170 height 9
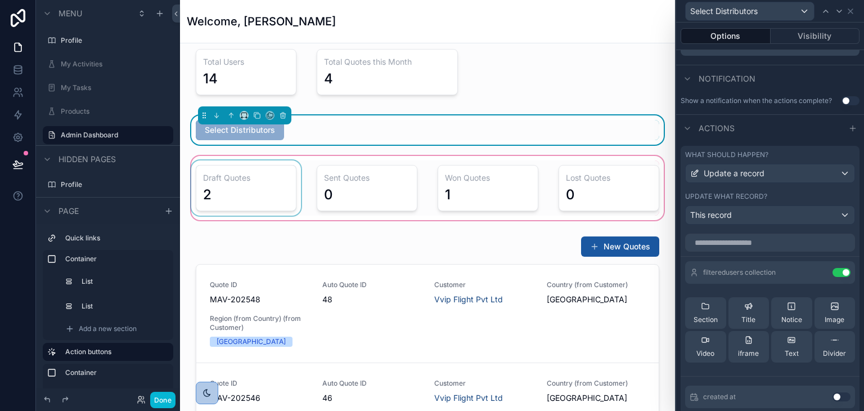
scroll to position [296, 0]
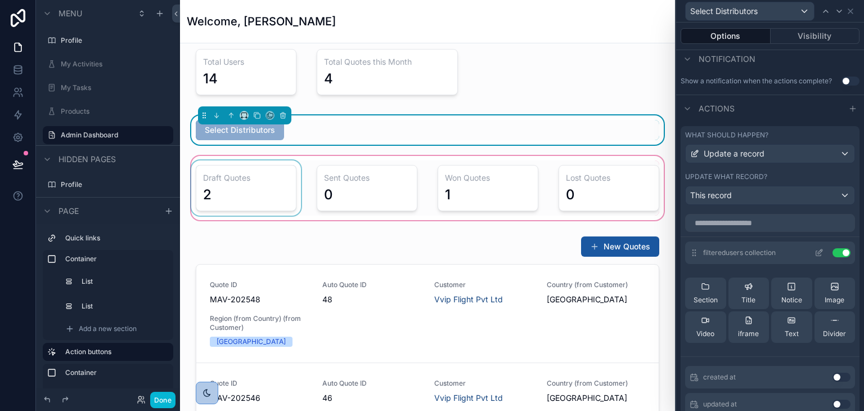
click at [833, 250] on button "Use setting" at bounding box center [842, 252] width 18 height 9
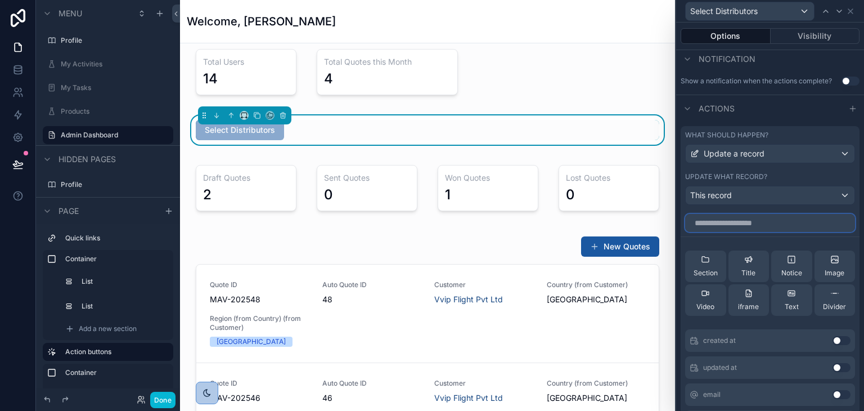
click at [780, 226] on input "text" at bounding box center [770, 223] width 170 height 18
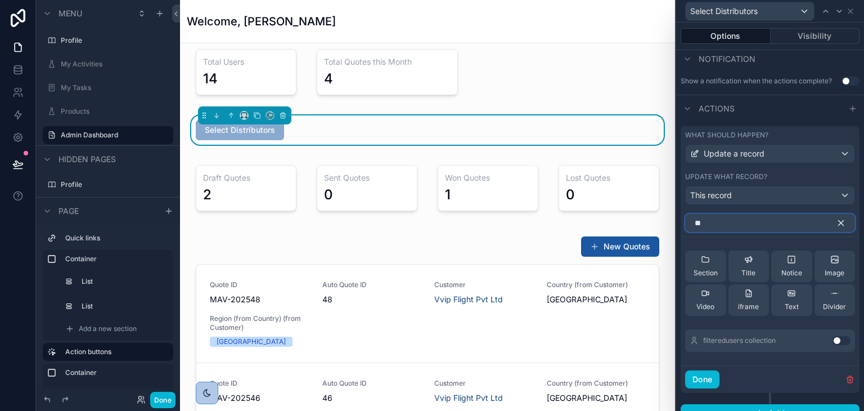
type input "*"
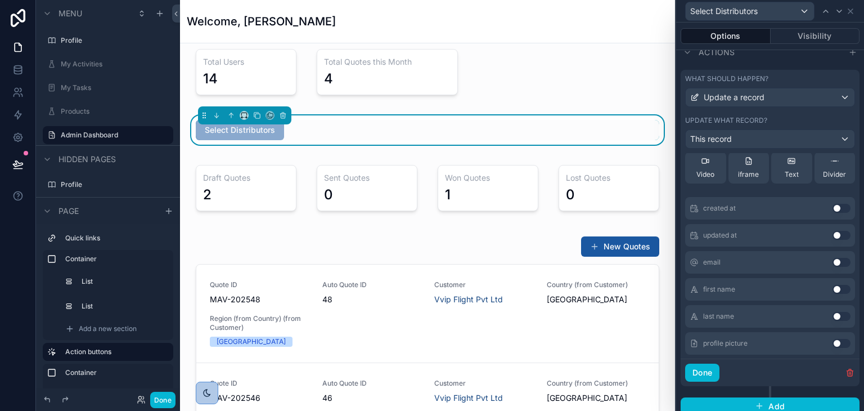
scroll to position [52, 0]
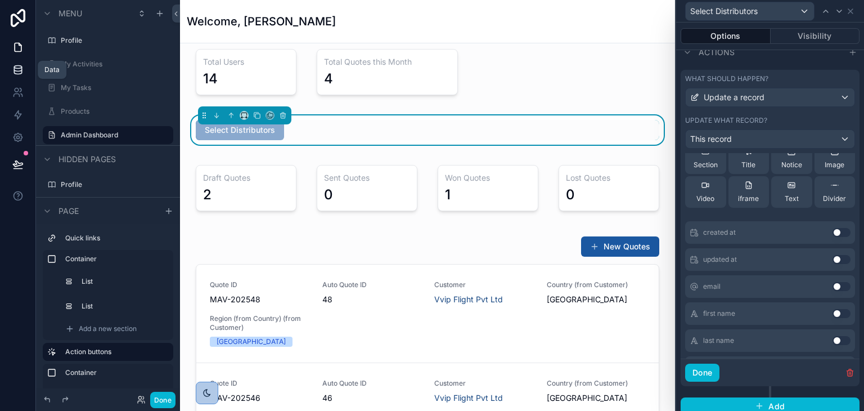
click at [16, 75] on link at bounding box center [17, 70] width 35 height 23
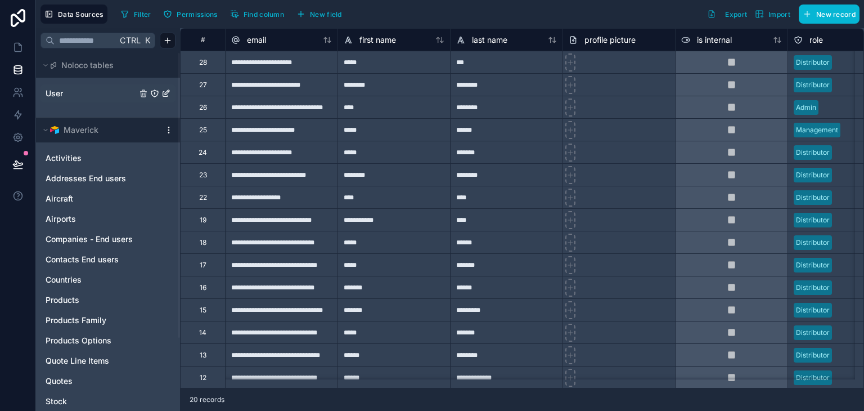
click at [75, 97] on link "User" at bounding box center [91, 93] width 91 height 11
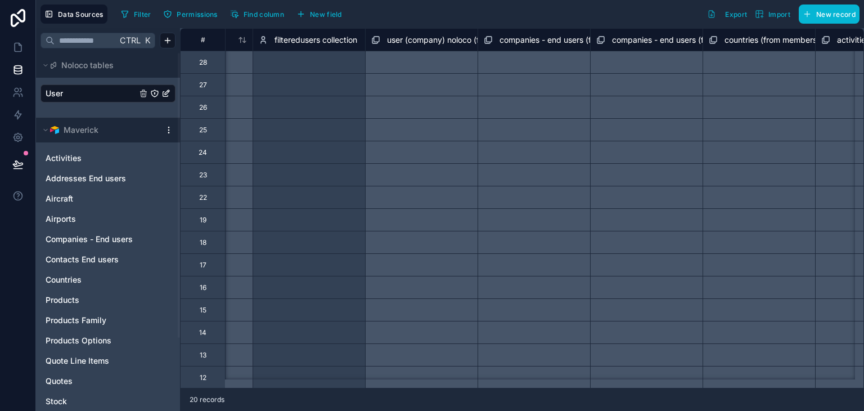
scroll to position [0, 1662]
click at [426, 59] on div "Select a user (company) noloco (from members) collection" at bounding box center [419, 62] width 113 height 23
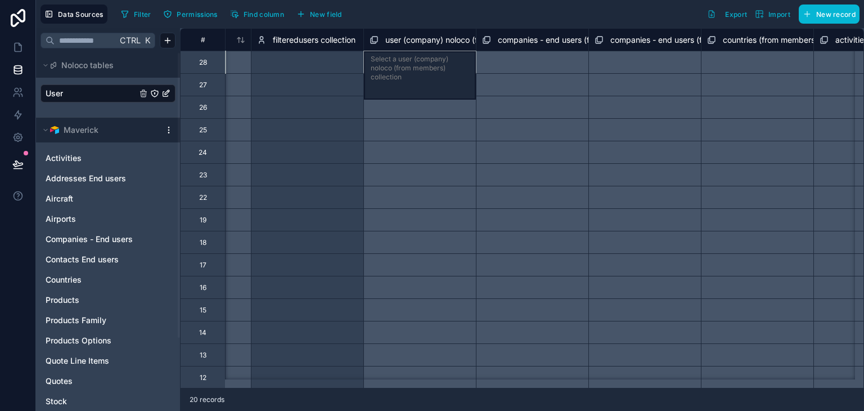
click at [408, 61] on div "Select a user (company) noloco (from members) collection" at bounding box center [419, 62] width 113 height 23
click at [524, 70] on div "Select a companies - end users (from authorized collaborators) collection" at bounding box center [532, 62] width 113 height 23
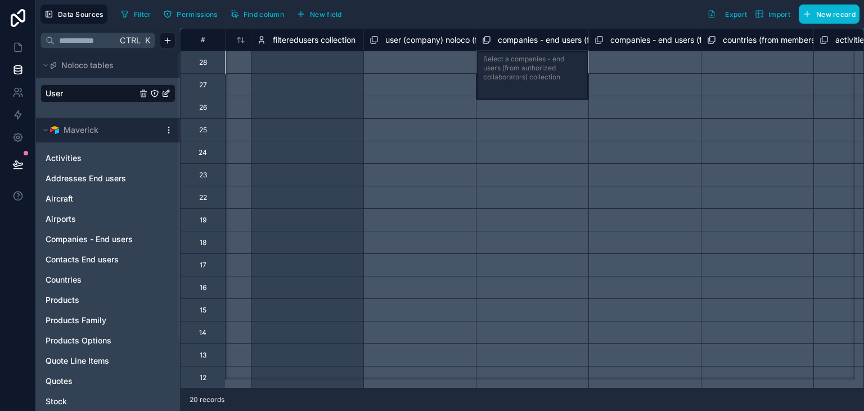
click at [657, 65] on div "Select a companies - end users (from members (from teams) (from territory)) col…" at bounding box center [644, 62] width 113 height 23
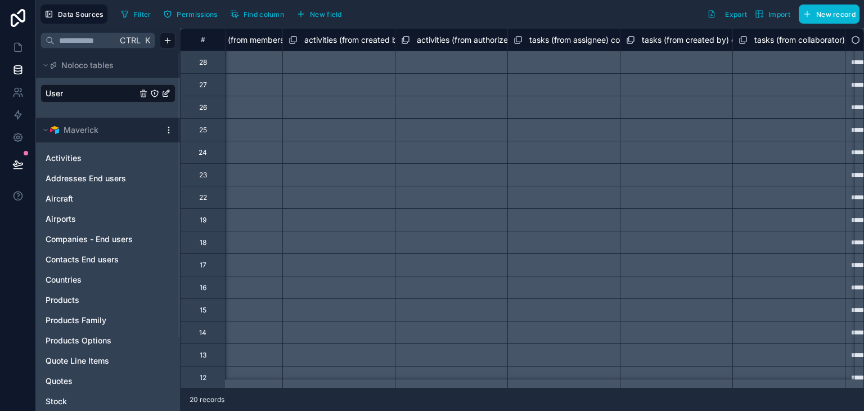
scroll to position [0, 2295]
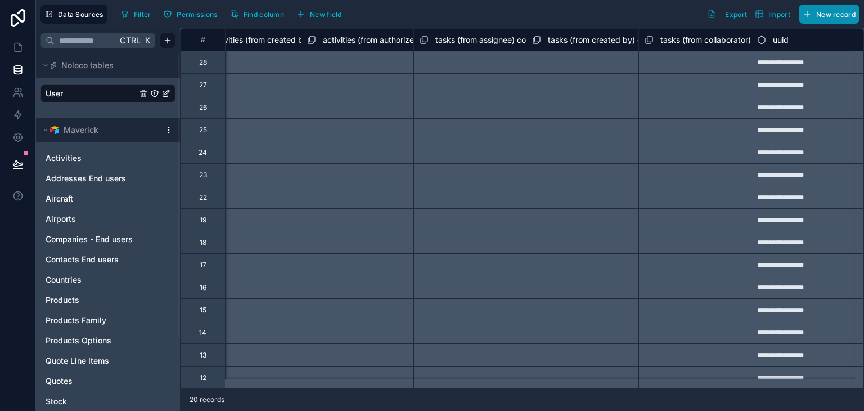
click at [814, 18] on button "New record" at bounding box center [829, 14] width 61 height 19
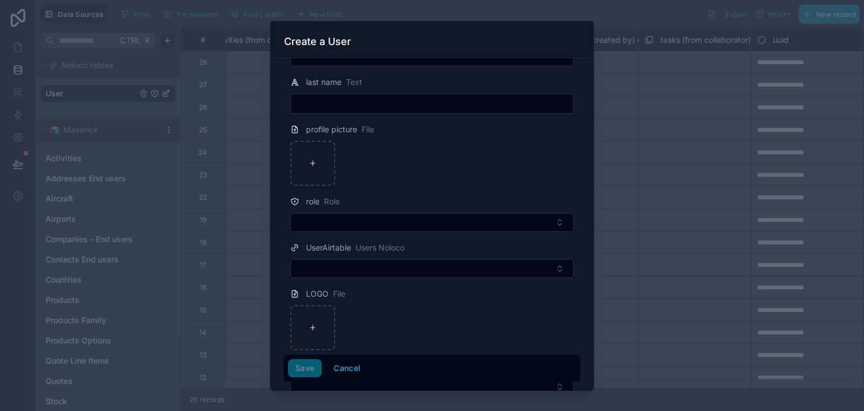
scroll to position [186, 0]
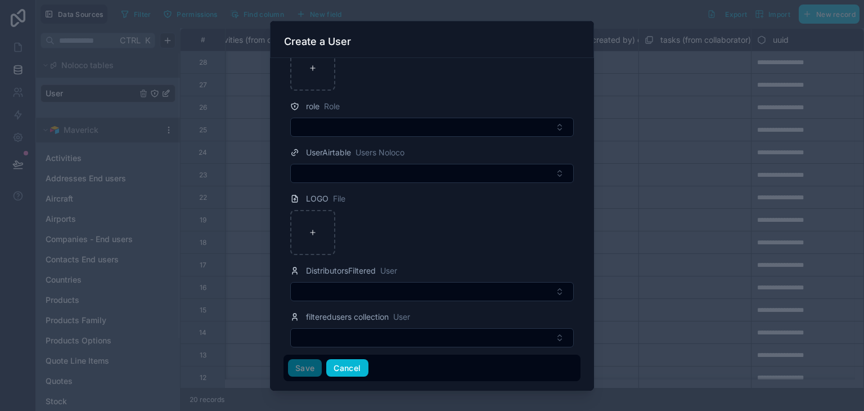
click at [339, 375] on button "Cancel" at bounding box center [347, 368] width 42 height 18
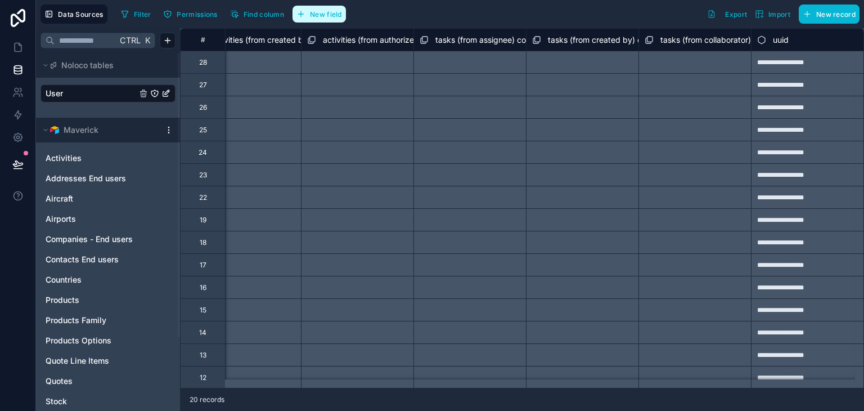
click at [329, 18] on span "New field" at bounding box center [326, 14] width 32 height 8
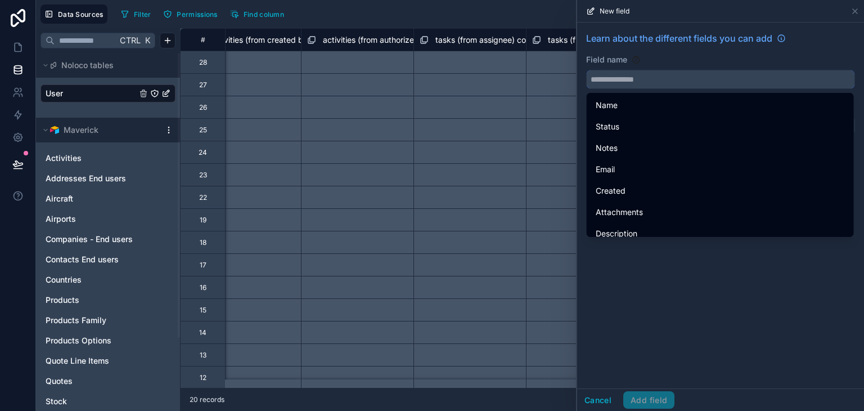
click at [618, 73] on input "text" at bounding box center [721, 79] width 268 height 18
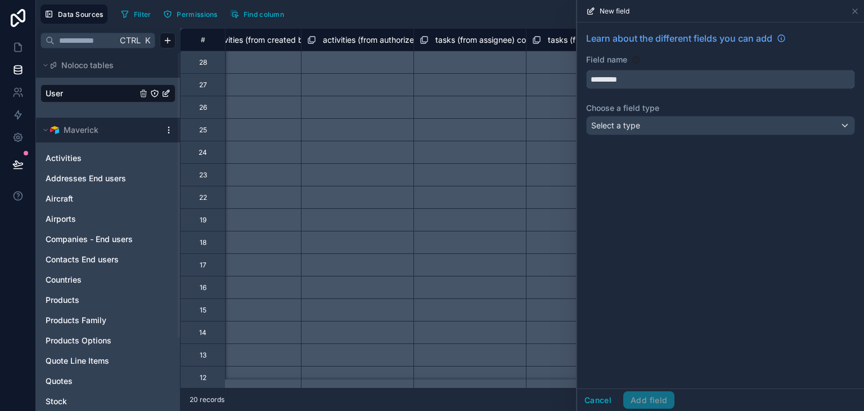
type input "*********"
click at [660, 122] on div "Select a type" at bounding box center [721, 125] width 268 height 18
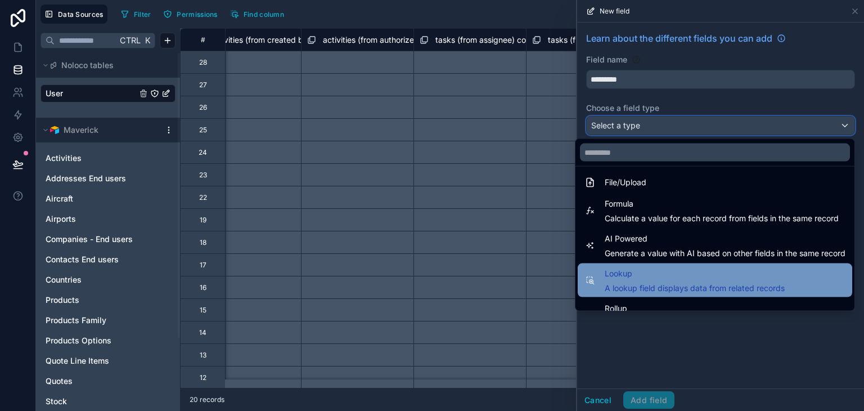
scroll to position [326, 0]
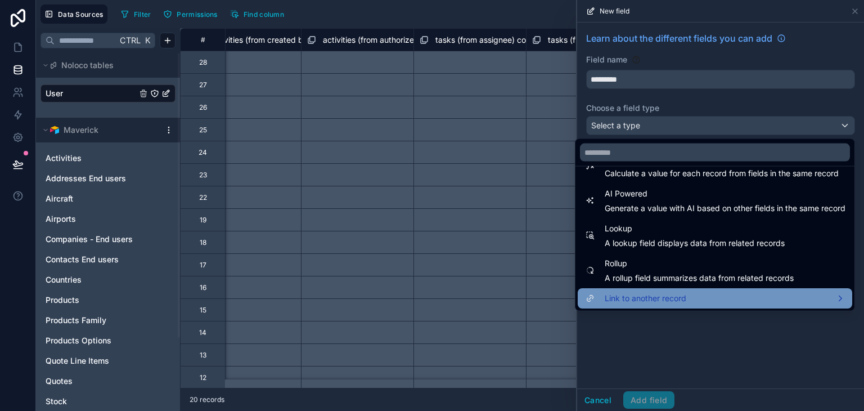
click at [641, 291] on span "Link to another record" at bounding box center [646, 298] width 82 height 14
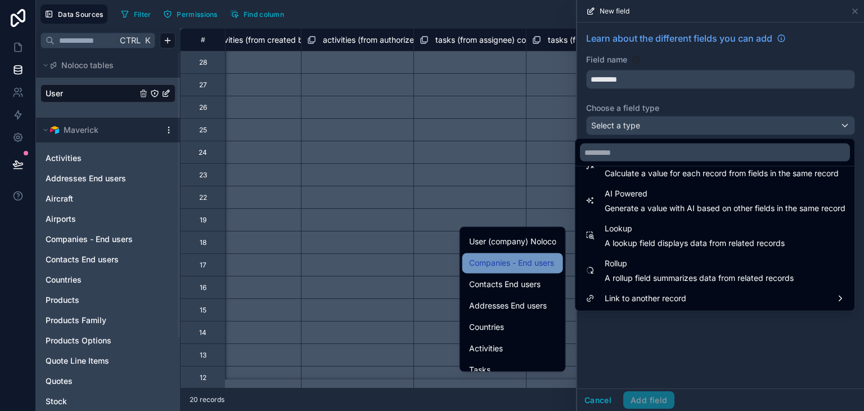
scroll to position [0, 0]
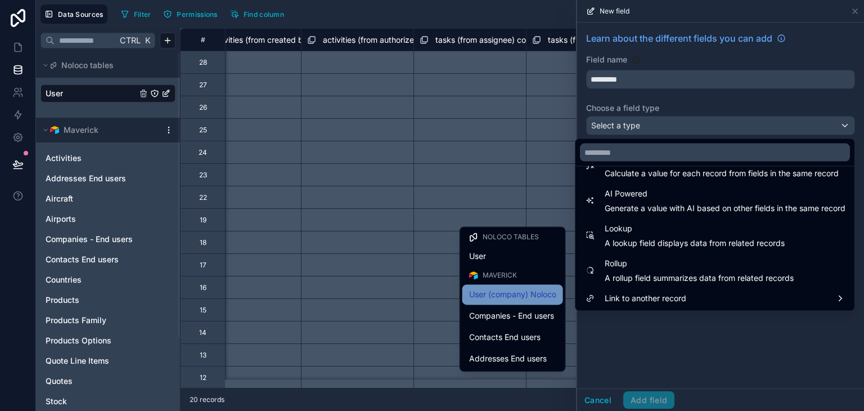
click at [518, 290] on span "User (company) Noloco" at bounding box center [512, 294] width 87 height 14
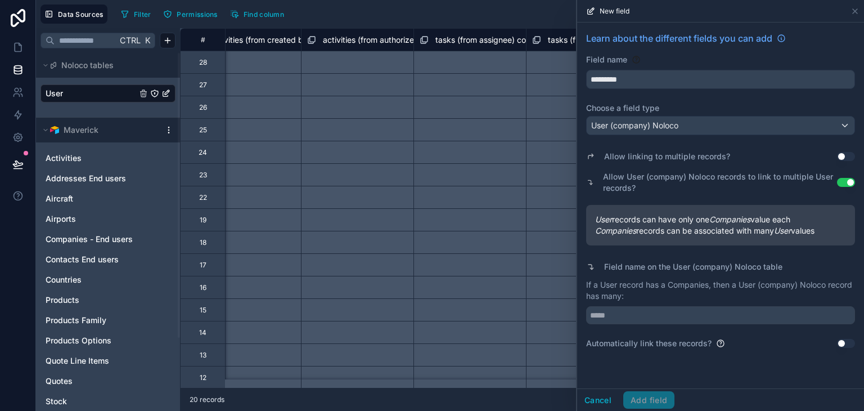
click at [848, 154] on button "Use setting" at bounding box center [846, 156] width 18 height 9
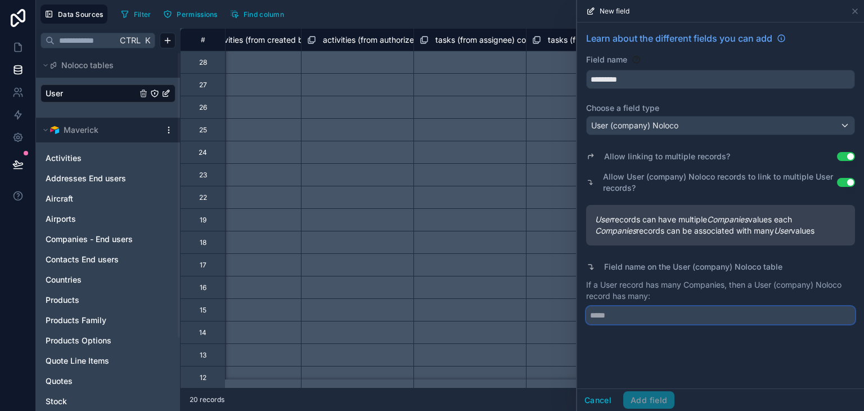
click at [617, 314] on input "text" at bounding box center [720, 315] width 269 height 18
type input "*********"
click at [644, 401] on button "Add field" at bounding box center [648, 400] width 51 height 18
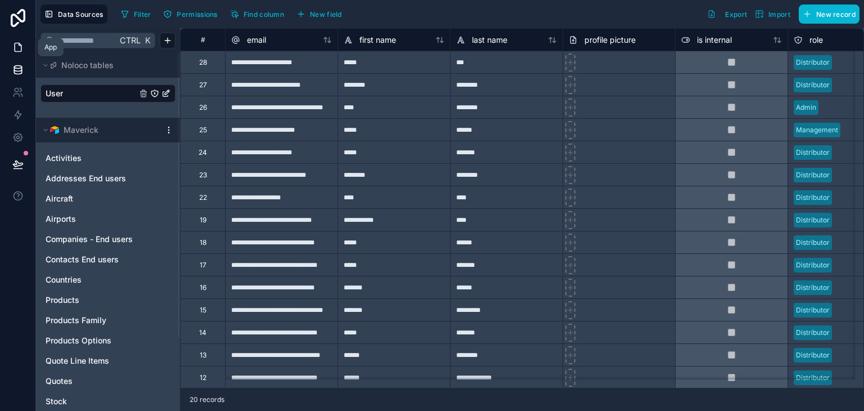
click at [11, 50] on link at bounding box center [17, 47] width 35 height 23
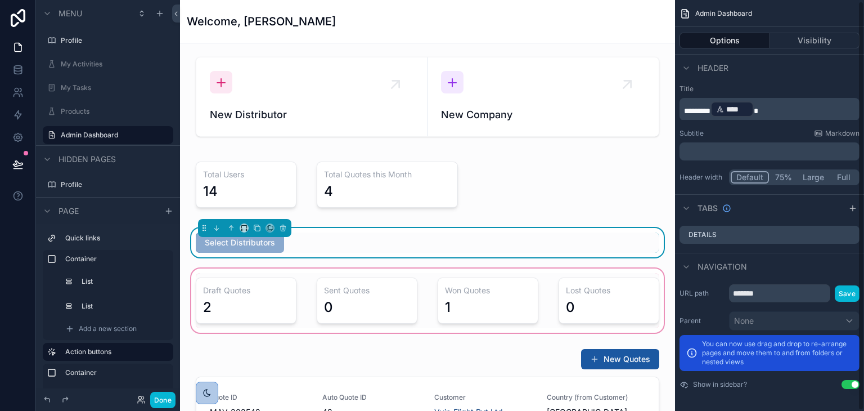
scroll to position [2, 0]
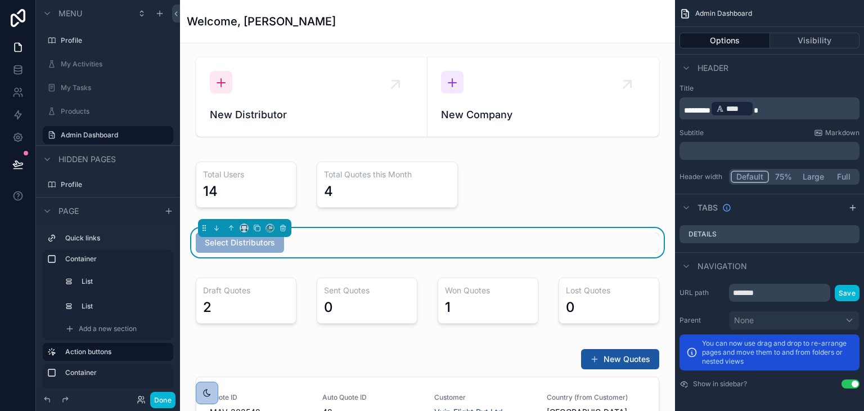
click at [452, 244] on div "Select Distributors" at bounding box center [428, 242] width 464 height 20
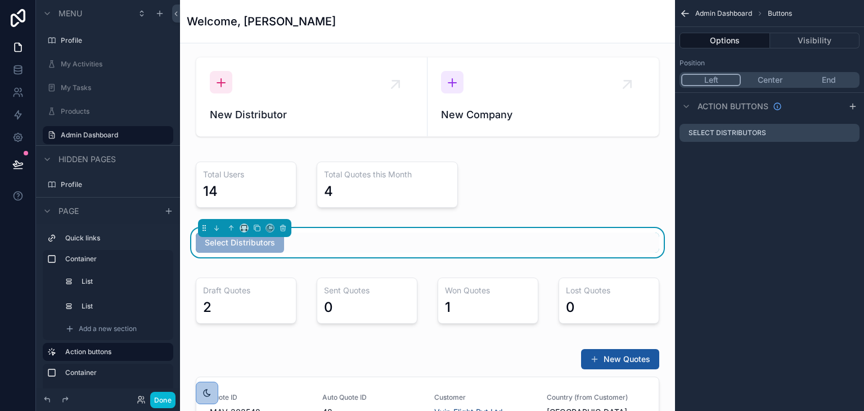
scroll to position [0, 0]
click at [849, 132] on icon "scrollable content" at bounding box center [850, 132] width 9 height 9
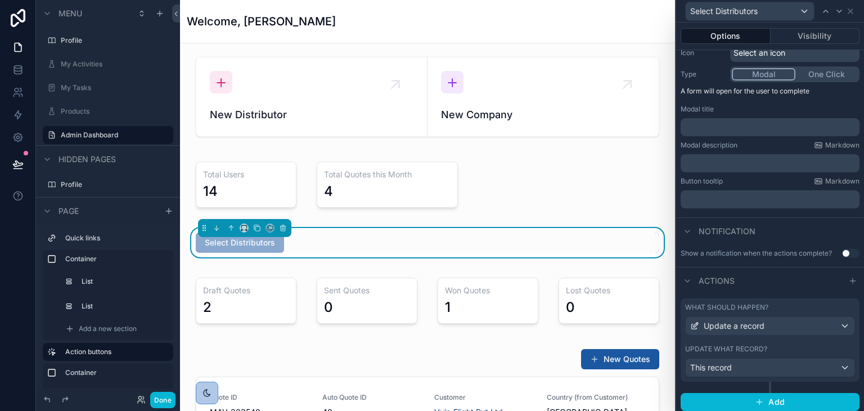
scroll to position [128, 0]
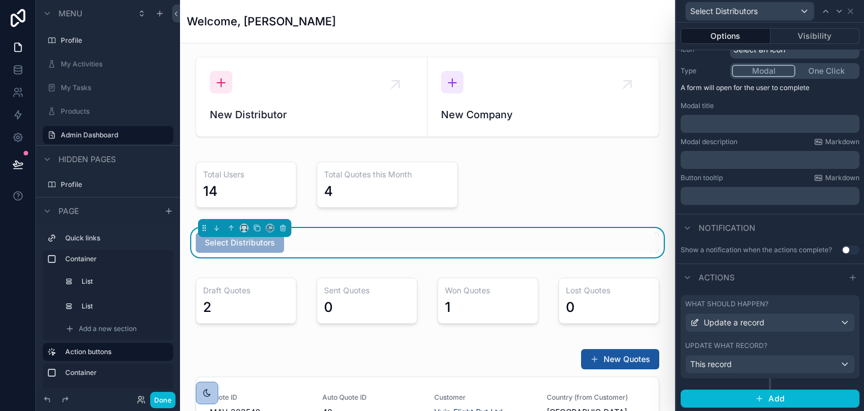
click at [789, 339] on div "What should happen? Update a record Update what record? This record" at bounding box center [770, 336] width 179 height 83
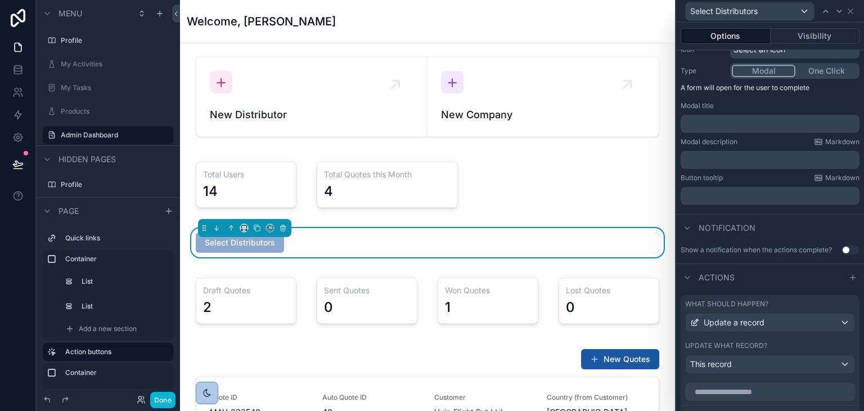
scroll to position [360, 0]
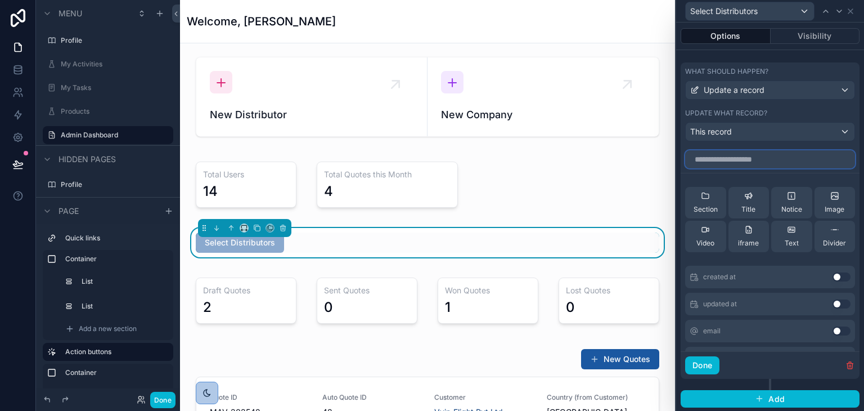
click at [744, 156] on input "text" at bounding box center [770, 159] width 170 height 18
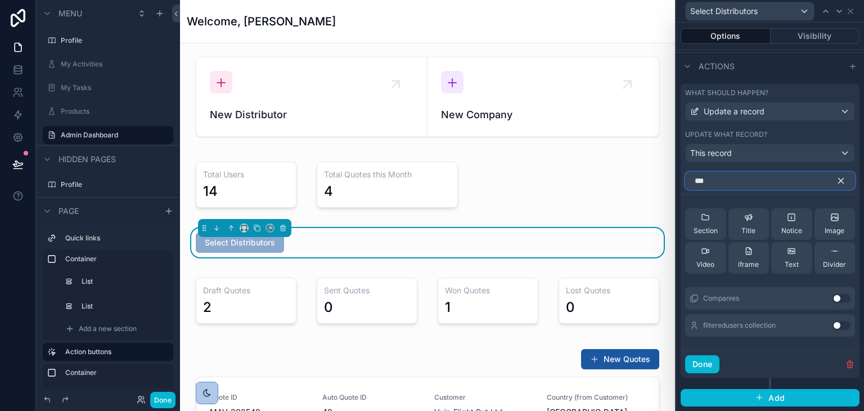
scroll to position [311, 0]
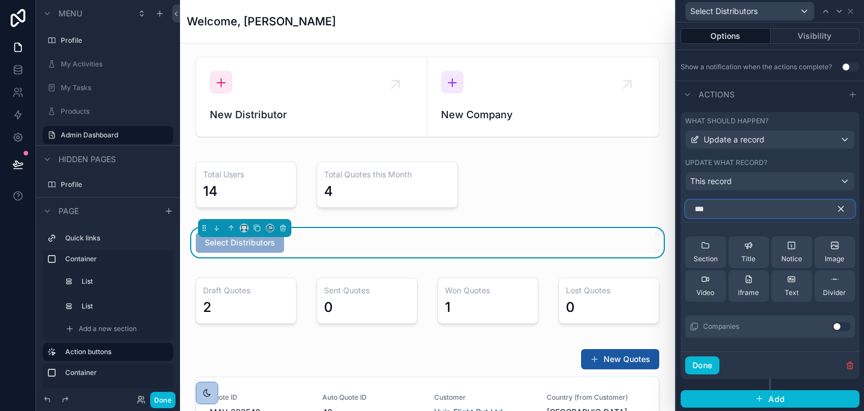
type input "***"
click at [833, 324] on button "Use setting" at bounding box center [842, 326] width 18 height 9
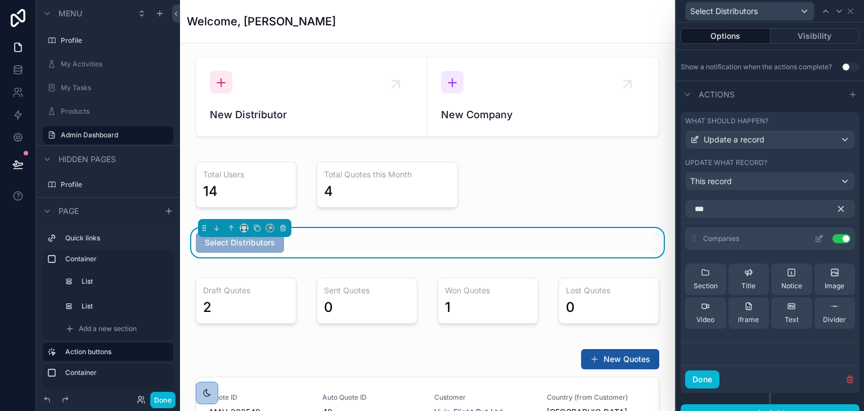
click at [815, 239] on icon at bounding box center [819, 238] width 9 height 9
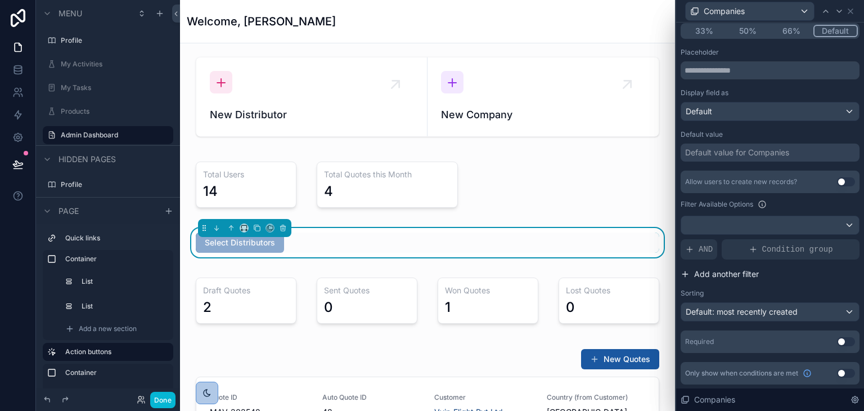
scroll to position [62, 0]
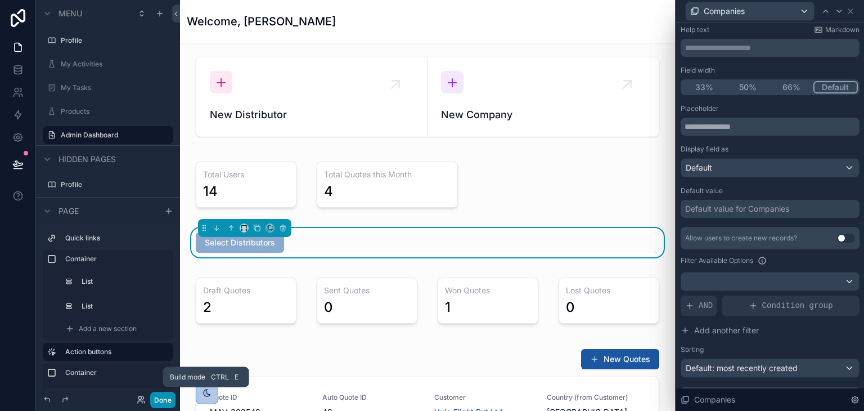
click at [162, 404] on button "Done" at bounding box center [162, 400] width 25 height 16
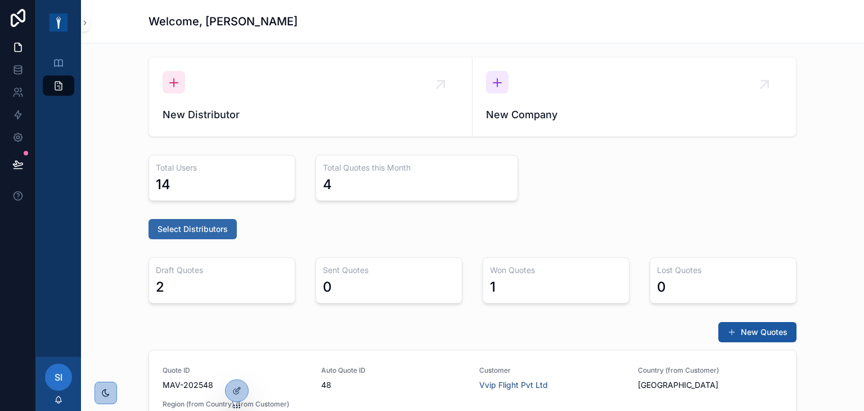
click at [219, 221] on button "Select Distributors" at bounding box center [193, 229] width 88 height 20
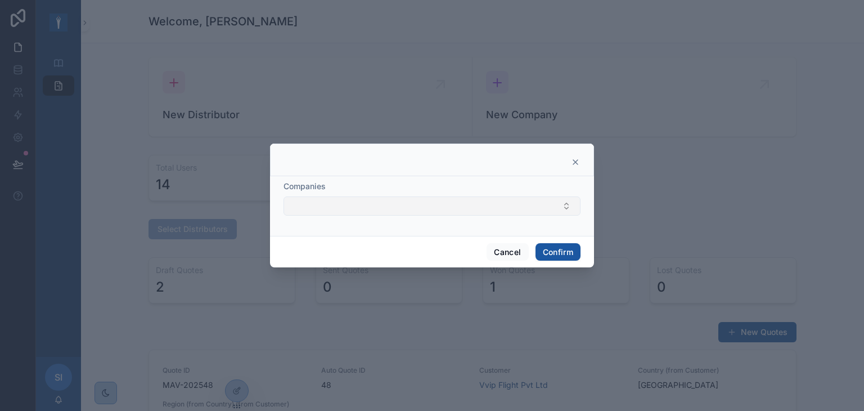
click at [338, 206] on button "Select Button" at bounding box center [432, 205] width 297 height 19
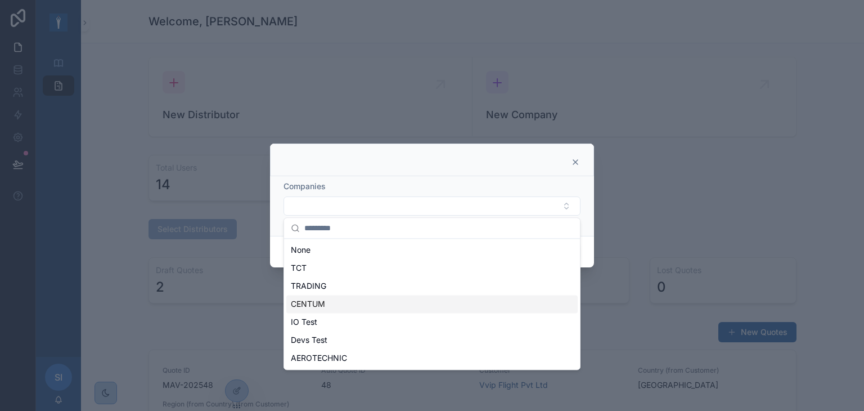
click at [118, 276] on div at bounding box center [432, 205] width 864 height 411
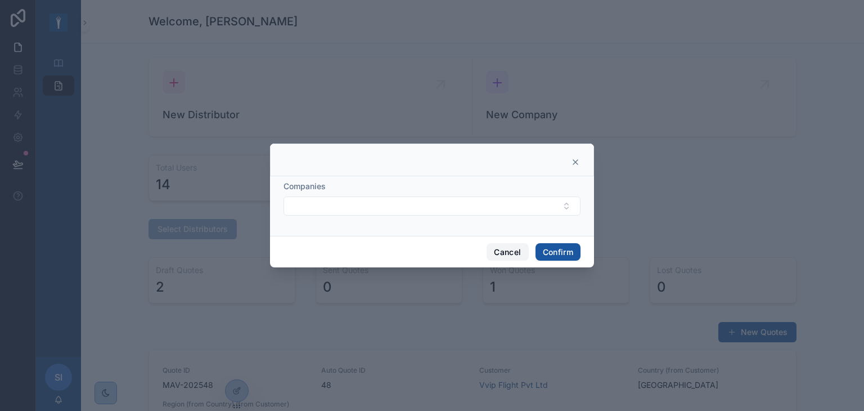
click at [510, 248] on button "Cancel" at bounding box center [508, 252] width 42 height 18
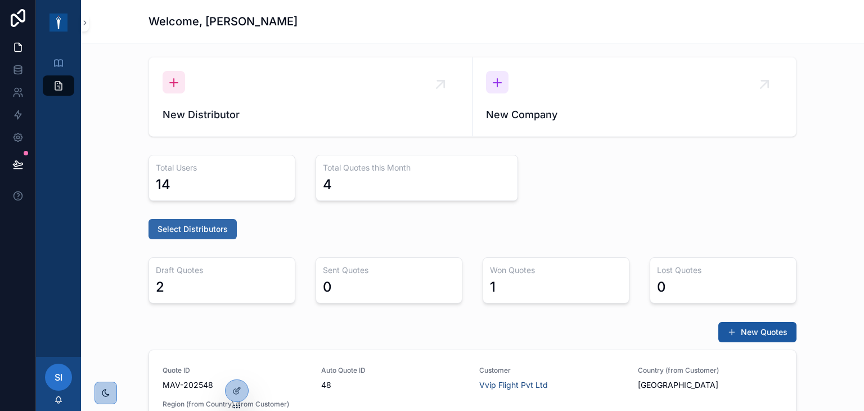
click at [222, 235] on button "Select Distributors" at bounding box center [193, 229] width 88 height 20
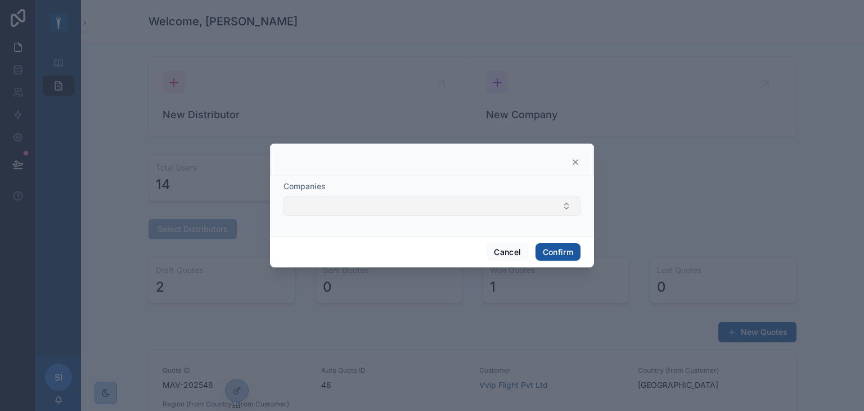
click at [334, 214] on button "Select Button" at bounding box center [432, 205] width 297 height 19
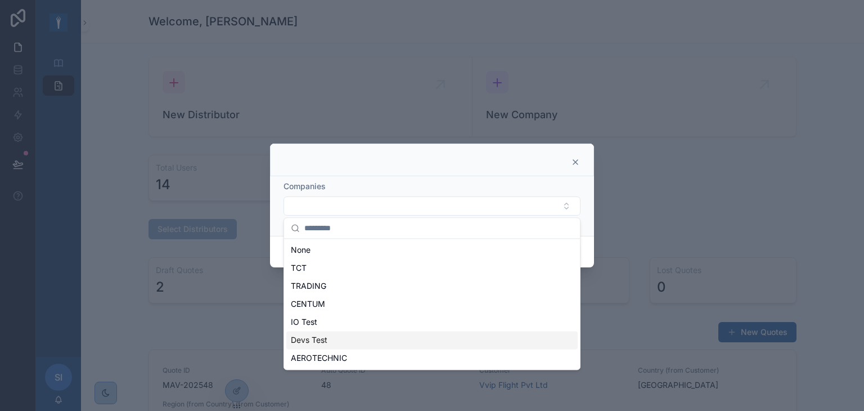
click at [330, 335] on div "Devs Test" at bounding box center [431, 340] width 291 height 18
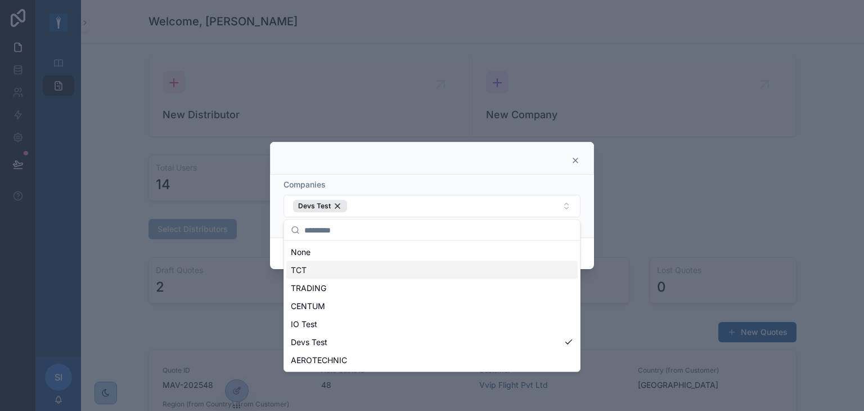
click at [443, 181] on div "Companies" at bounding box center [432, 184] width 297 height 11
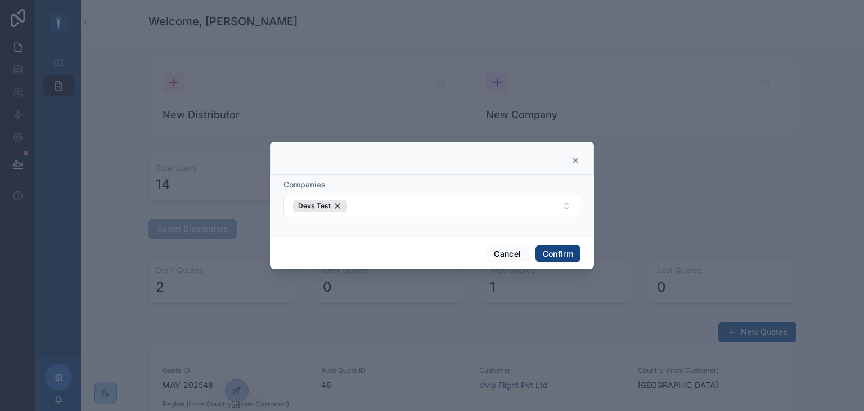
click at [548, 250] on button "Confirm" at bounding box center [558, 254] width 45 height 18
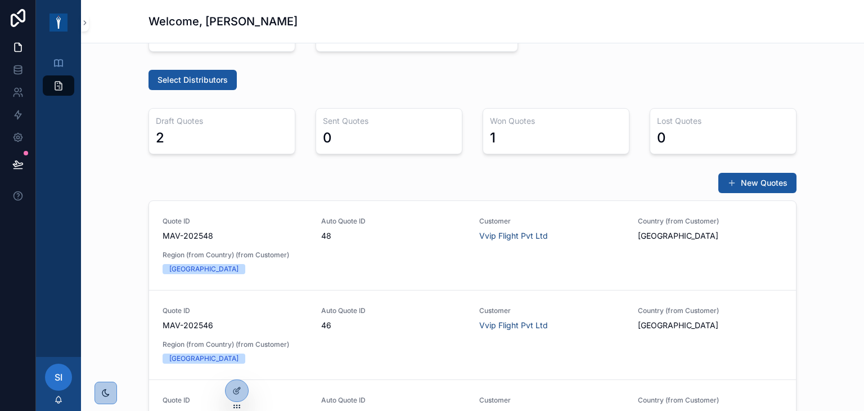
scroll to position [169, 0]
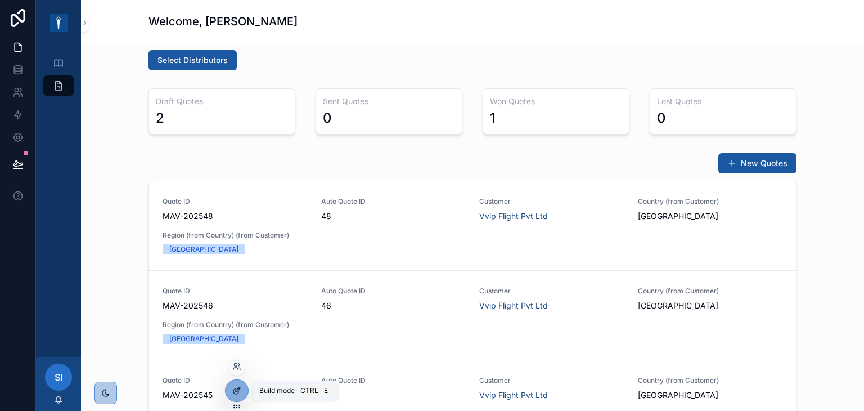
click at [235, 396] on div at bounding box center [237, 390] width 23 height 21
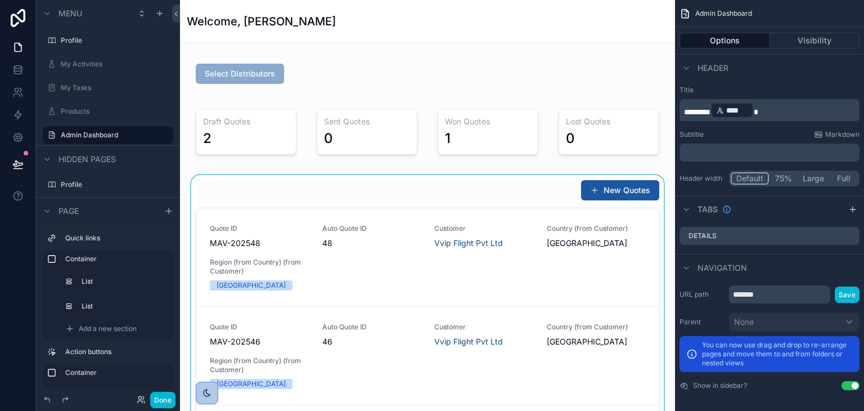
click at [435, 200] on div "scrollable content" at bounding box center [427, 347] width 477 height 345
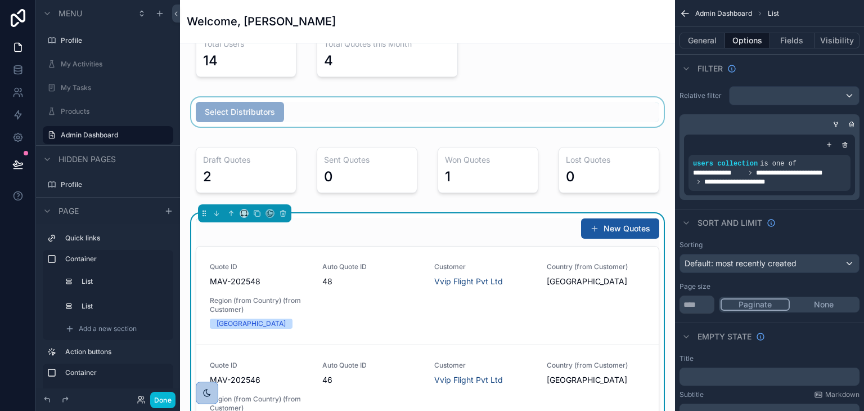
scroll to position [113, 0]
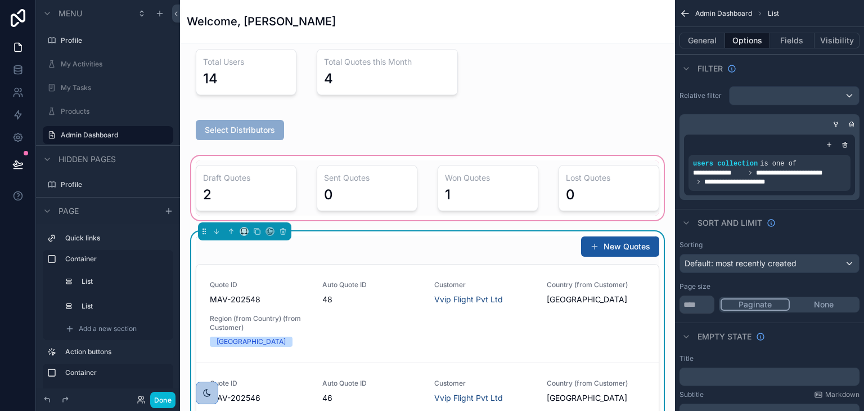
click at [491, 203] on div "scrollable content" at bounding box center [427, 188] width 477 height 69
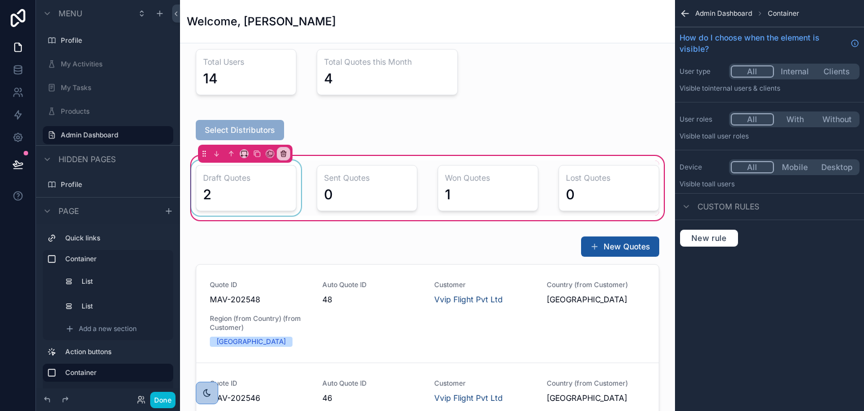
click at [250, 195] on div "scrollable content" at bounding box center [246, 187] width 114 height 55
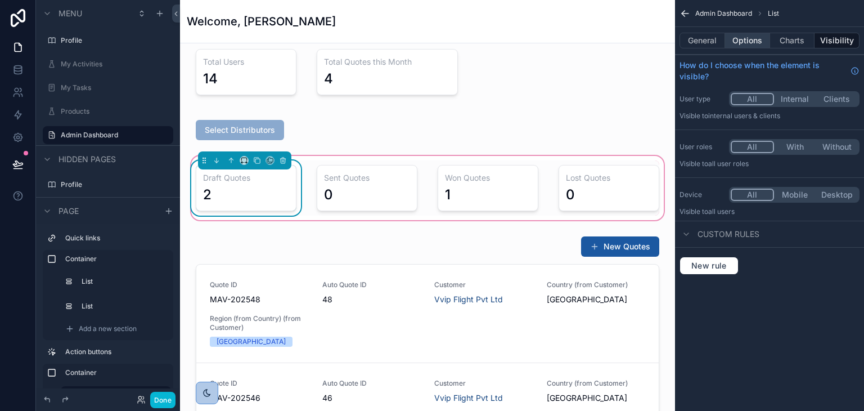
click at [740, 39] on button "Options" at bounding box center [747, 41] width 45 height 16
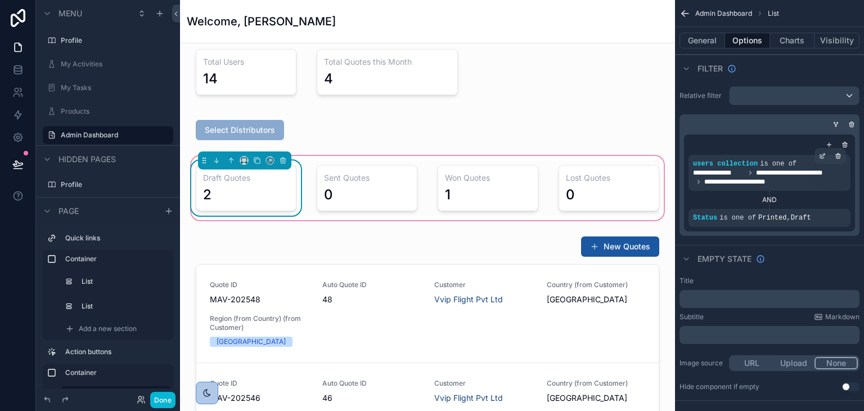
click at [774, 169] on span "**********" at bounding box center [800, 172] width 89 height 9
click at [821, 152] on icon "scrollable content" at bounding box center [822, 155] width 7 height 7
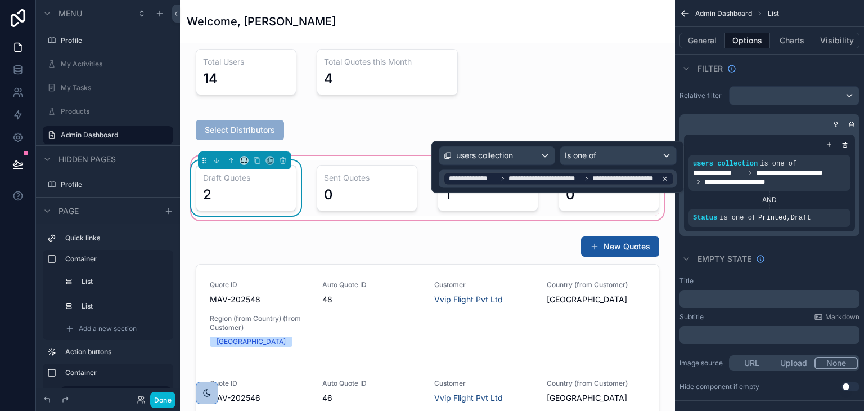
click at [666, 178] on icon at bounding box center [665, 179] width 4 height 4
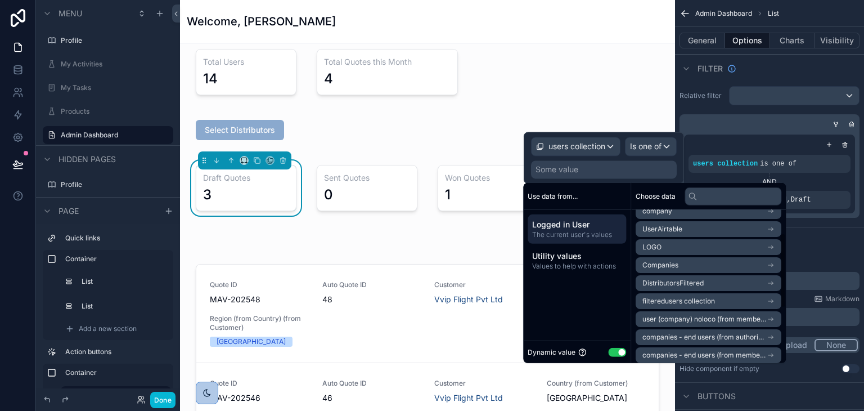
scroll to position [47, 0]
click at [696, 264] on li "Companies" at bounding box center [709, 265] width 146 height 16
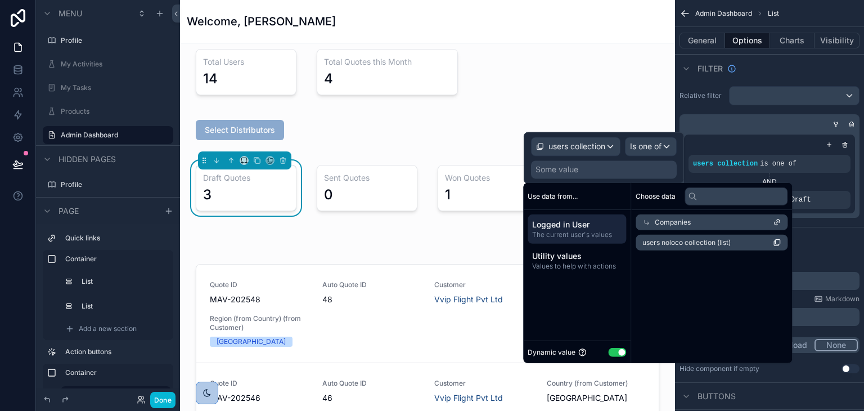
scroll to position [0, 0]
click at [701, 239] on span "users noloco collection (list)" at bounding box center [686, 242] width 88 height 9
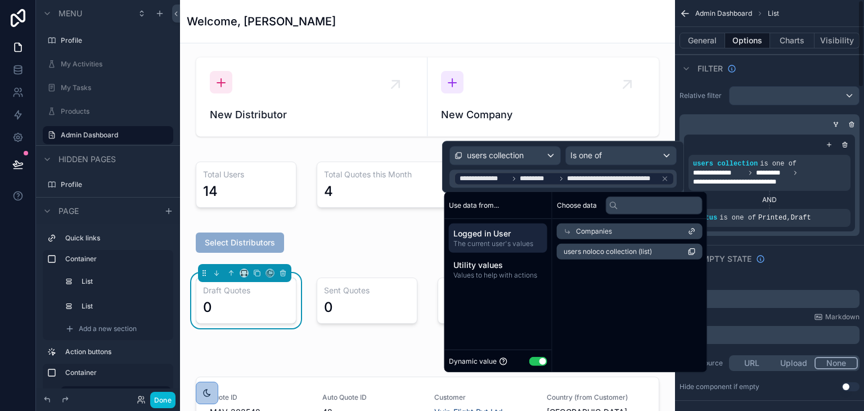
click at [824, 257] on div "Empty state" at bounding box center [769, 258] width 189 height 27
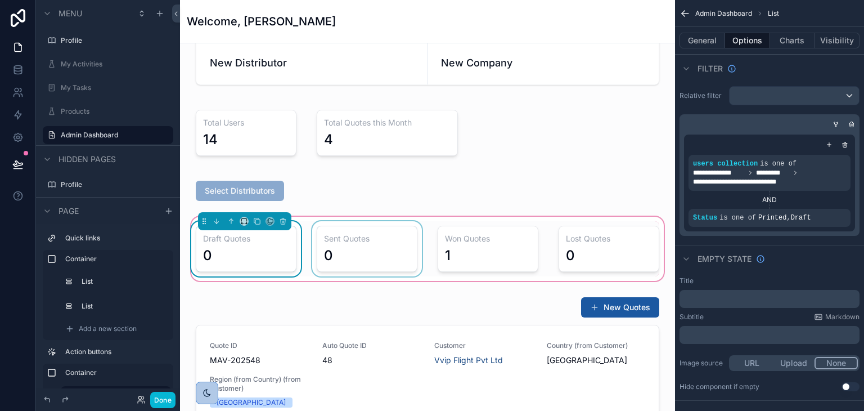
scroll to position [113, 0]
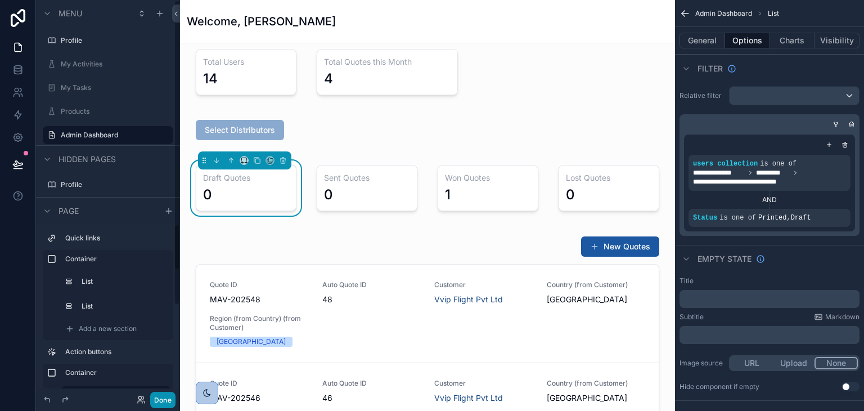
click at [169, 399] on button "Done" at bounding box center [162, 400] width 25 height 16
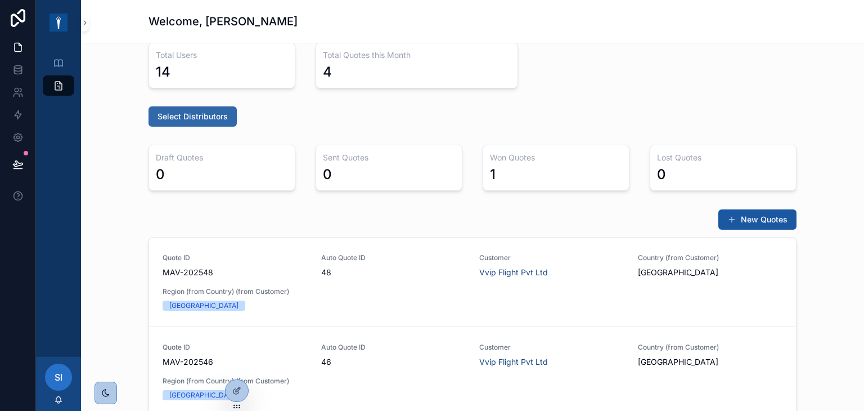
click at [201, 122] on button "Select Distributors" at bounding box center [193, 116] width 88 height 20
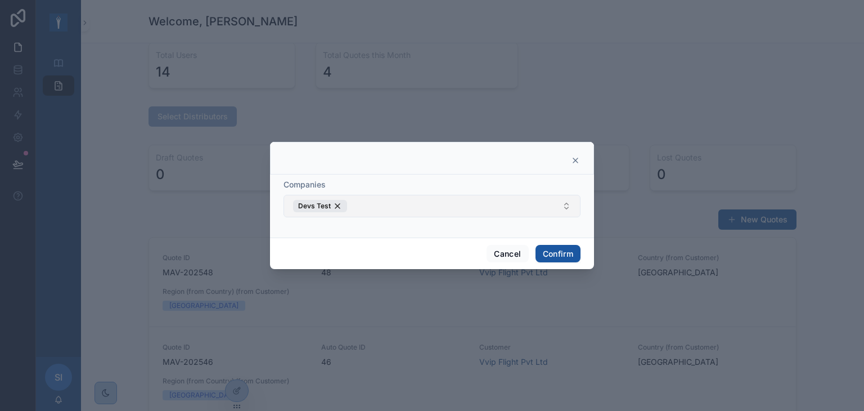
click at [394, 203] on button "Devs Test" at bounding box center [432, 206] width 297 height 23
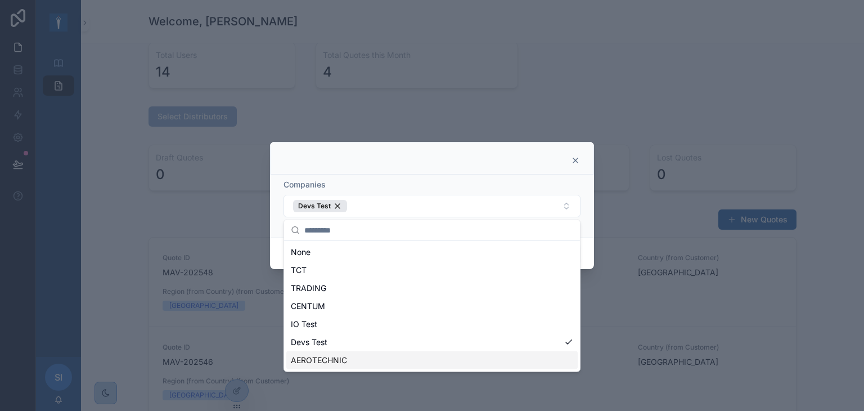
click at [344, 355] on span "AEROTECHNIC" at bounding box center [319, 359] width 56 height 11
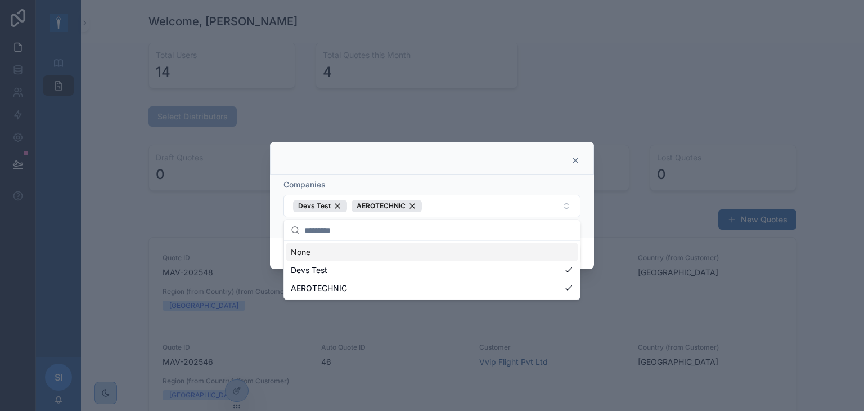
click at [524, 172] on div at bounding box center [432, 158] width 324 height 33
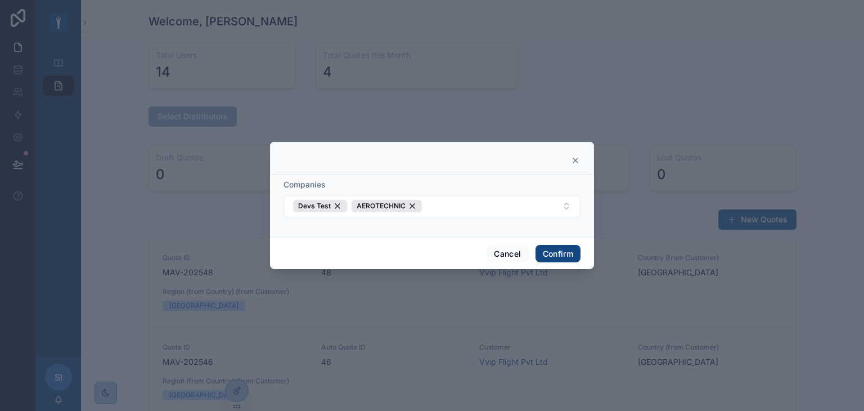
click at [550, 248] on button "Confirm" at bounding box center [558, 254] width 45 height 18
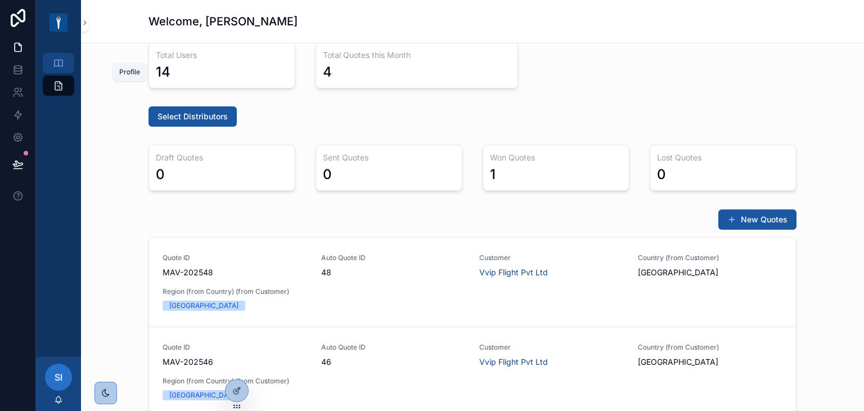
click at [65, 68] on div "Profile" at bounding box center [59, 63] width 18 height 18
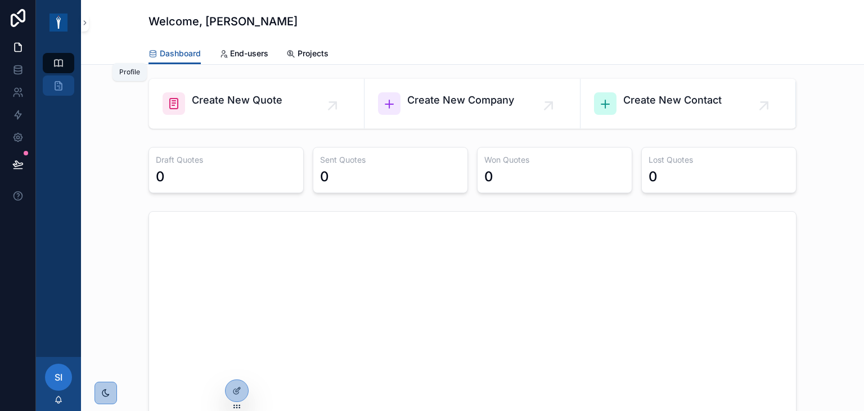
click at [59, 82] on icon "scrollable content" at bounding box center [58, 85] width 11 height 11
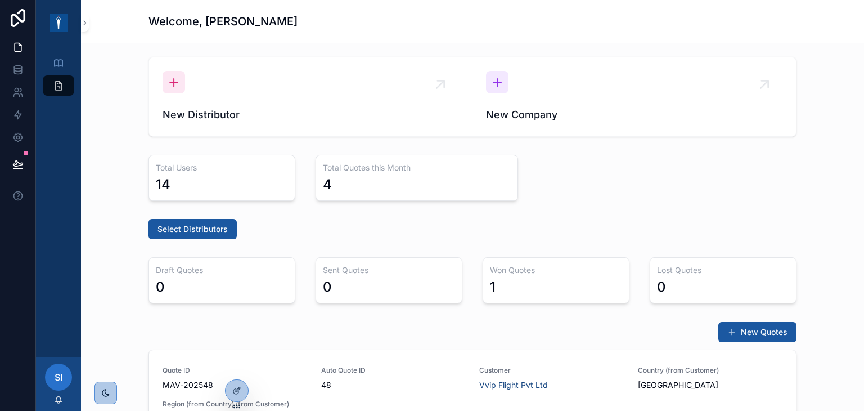
scroll to position [113, 0]
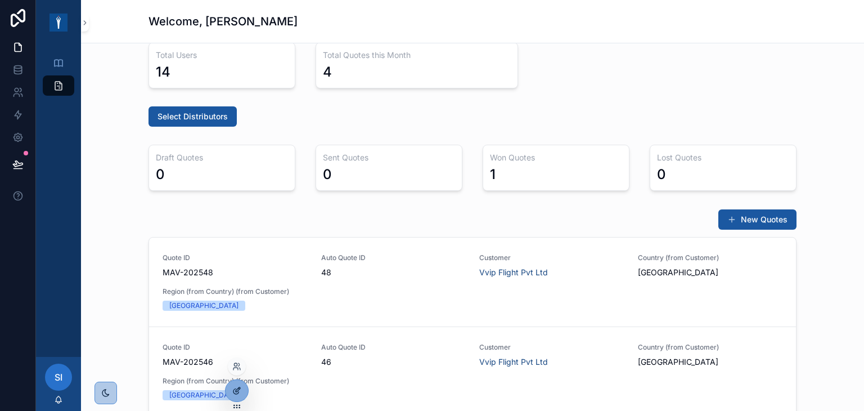
click at [241, 389] on div at bounding box center [237, 390] width 23 height 21
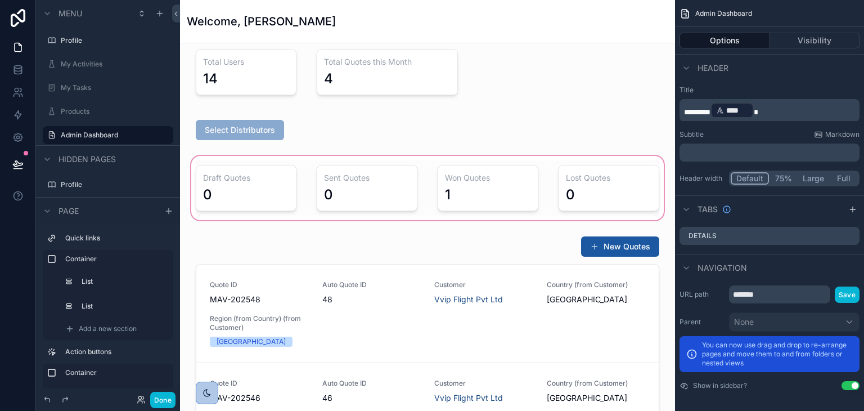
click at [273, 178] on div "scrollable content" at bounding box center [427, 188] width 477 height 69
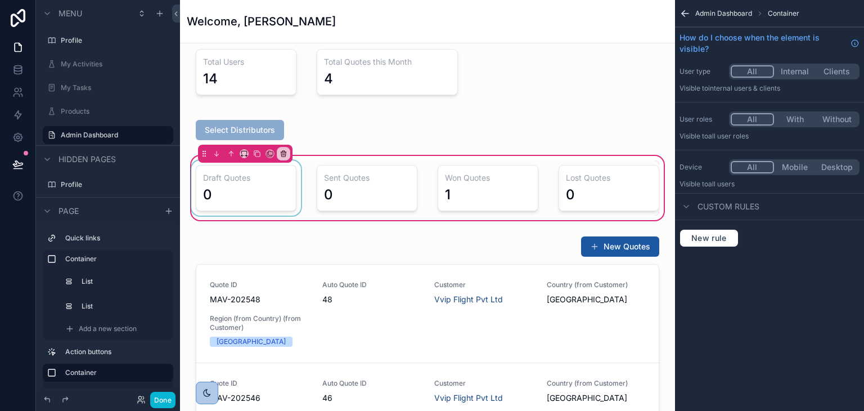
click at [277, 196] on div "scrollable content" at bounding box center [246, 187] width 114 height 55
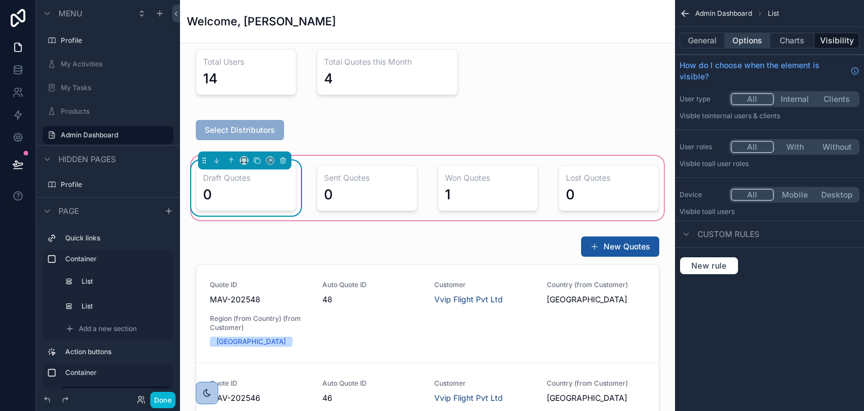
click at [736, 39] on button "Options" at bounding box center [747, 41] width 45 height 16
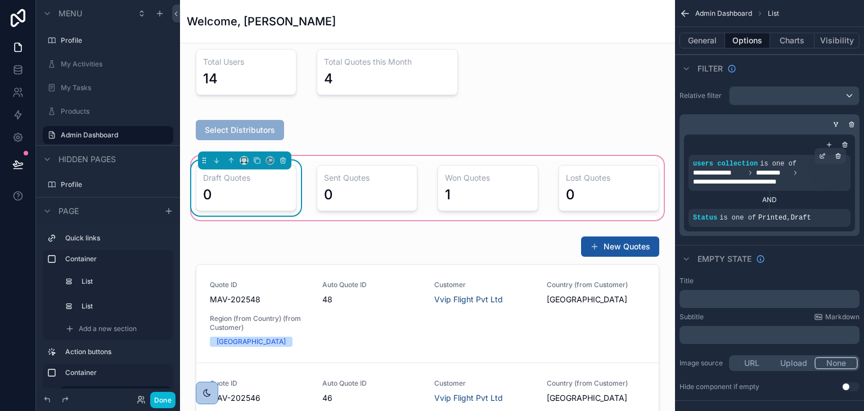
click at [763, 168] on span "*********" at bounding box center [772, 172] width 33 height 9
click at [823, 153] on icon "scrollable content" at bounding box center [822, 155] width 7 height 7
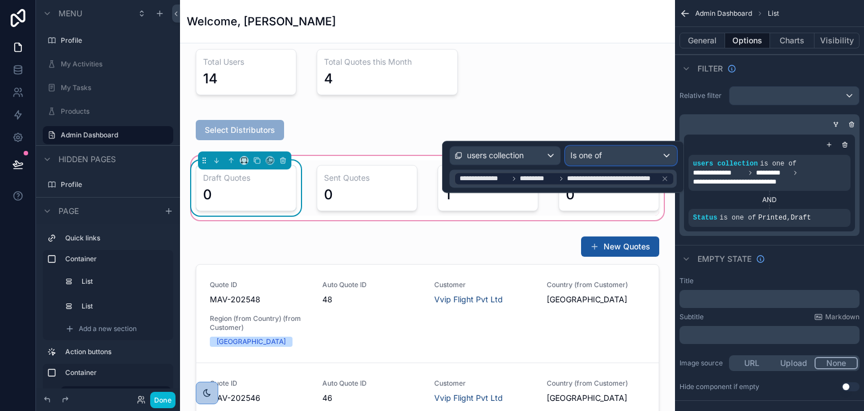
click at [664, 150] on div "Is one of" at bounding box center [621, 155] width 110 height 18
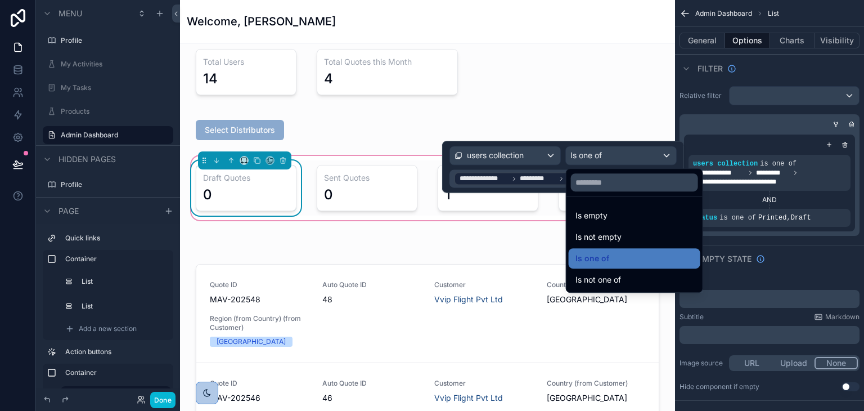
click at [500, 178] on div at bounding box center [563, 167] width 242 height 52
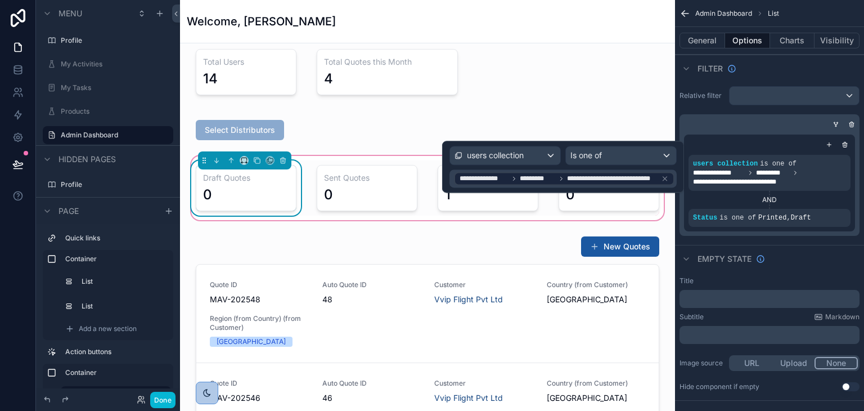
click at [805, 238] on div "**********" at bounding box center [769, 161] width 189 height 159
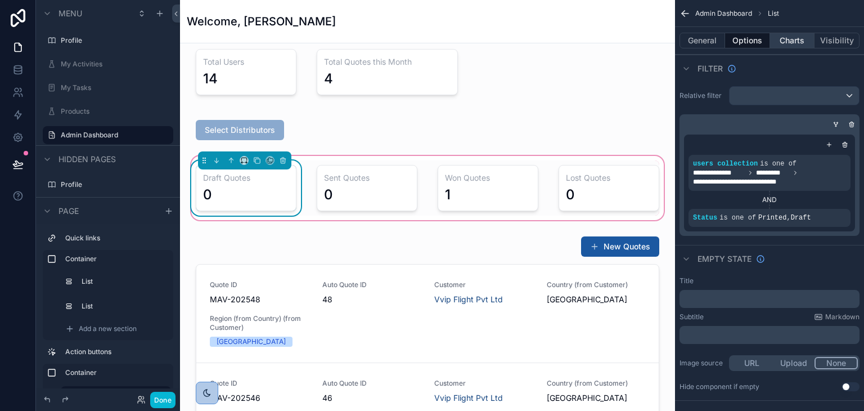
click at [781, 42] on button "Charts" at bounding box center [792, 41] width 45 height 16
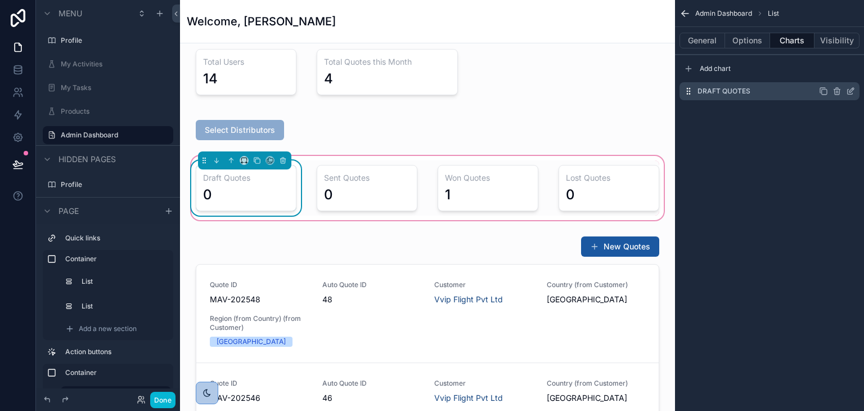
click at [848, 93] on icon "scrollable content" at bounding box center [850, 91] width 9 height 9
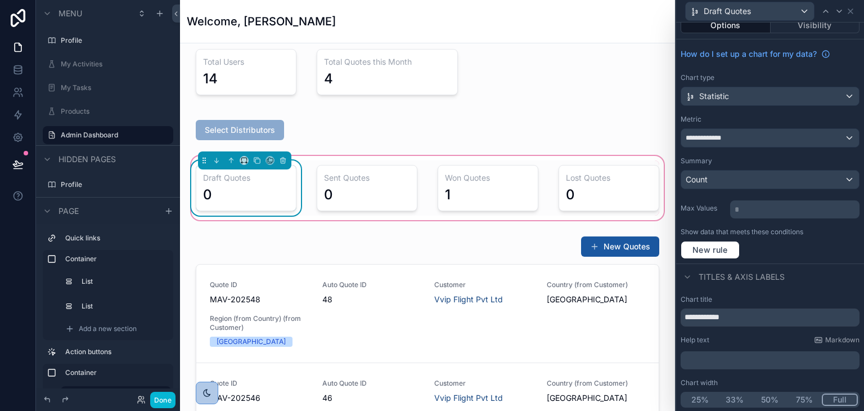
scroll to position [0, 0]
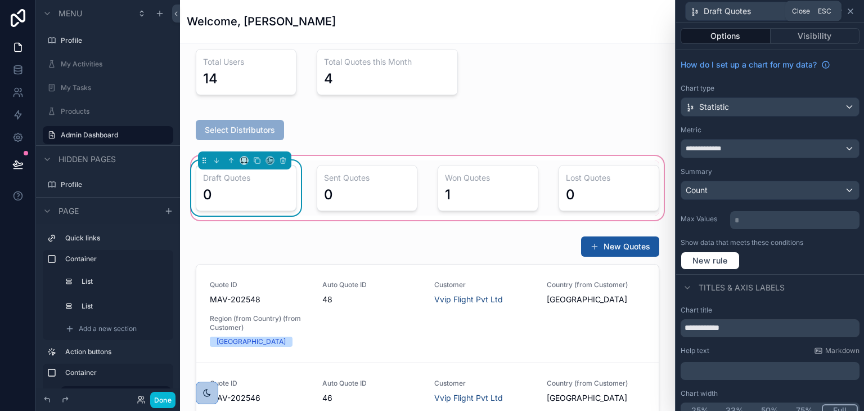
click at [849, 11] on icon at bounding box center [850, 11] width 9 height 9
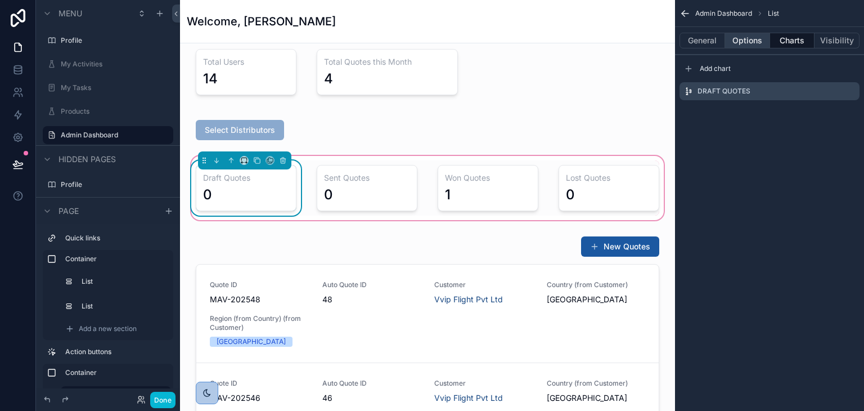
click at [737, 39] on button "Options" at bounding box center [747, 41] width 45 height 16
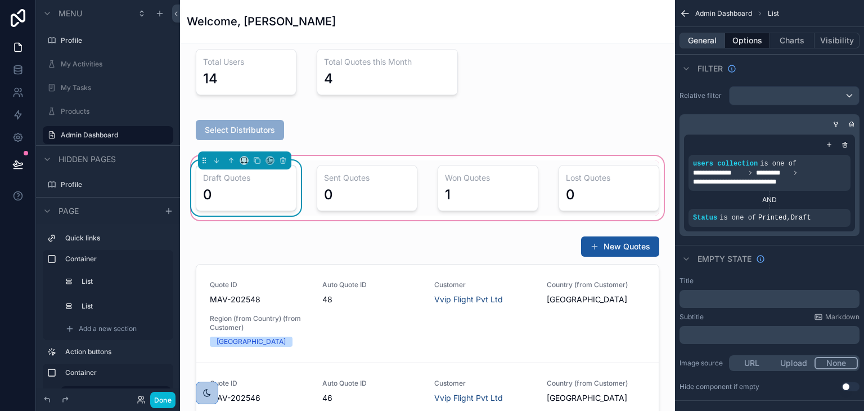
click at [713, 41] on button "General" at bounding box center [703, 41] width 46 height 16
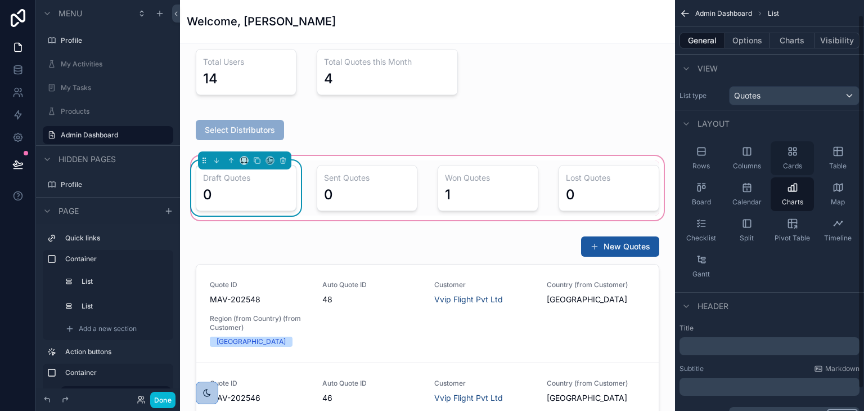
scroll to position [41, 0]
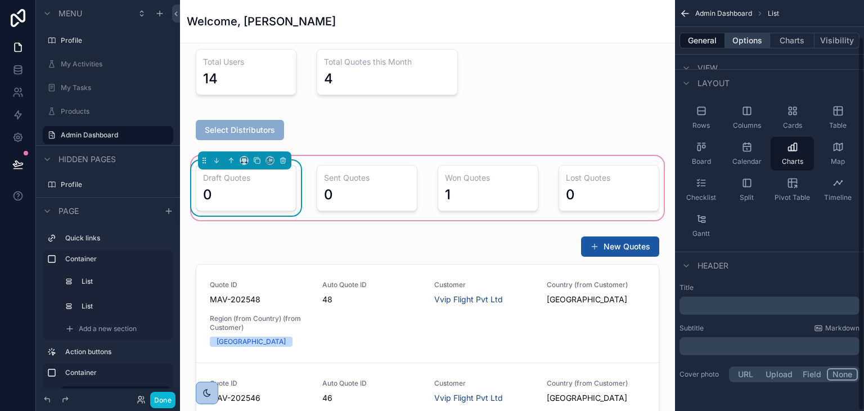
click at [745, 39] on button "Options" at bounding box center [747, 41] width 45 height 16
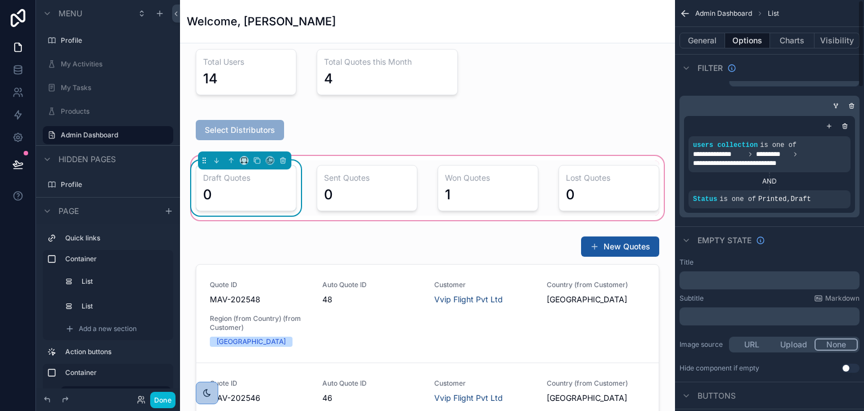
scroll to position [0, 0]
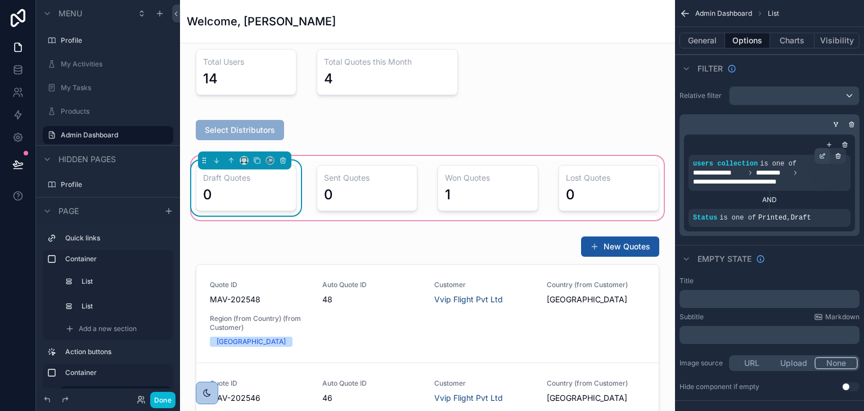
click at [820, 159] on div "scrollable content" at bounding box center [823, 156] width 16 height 16
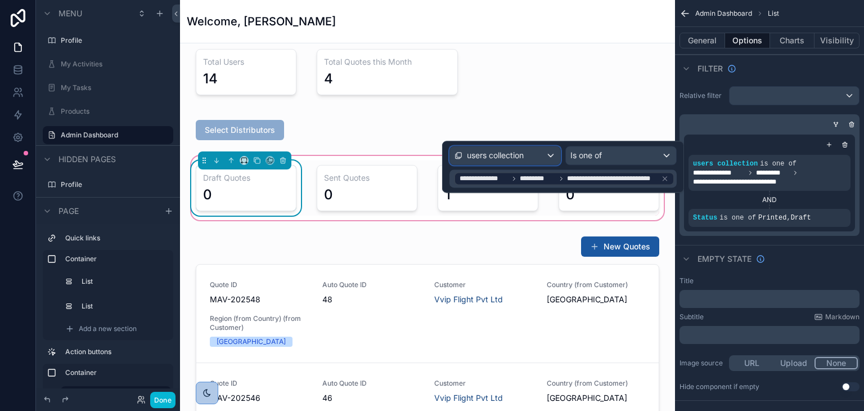
click at [514, 156] on span "users collection" at bounding box center [495, 155] width 57 height 11
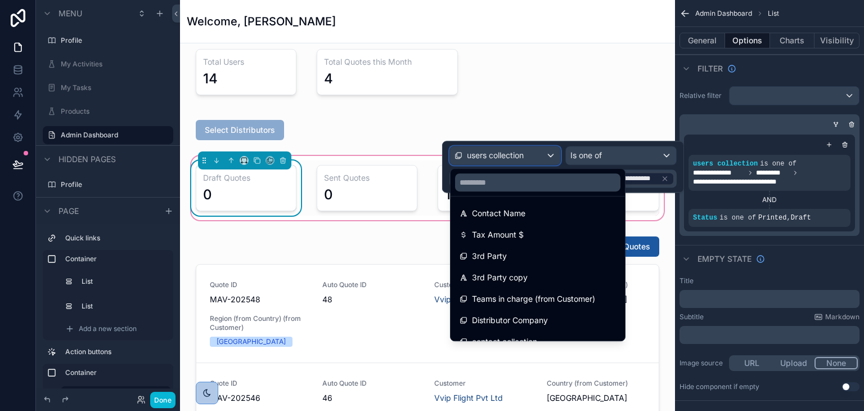
scroll to position [956, 0]
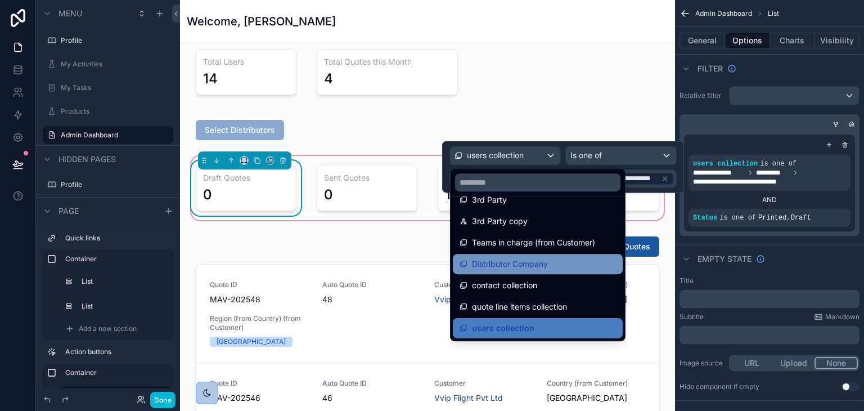
click at [527, 262] on span "Distributor Company" at bounding box center [510, 264] width 76 height 14
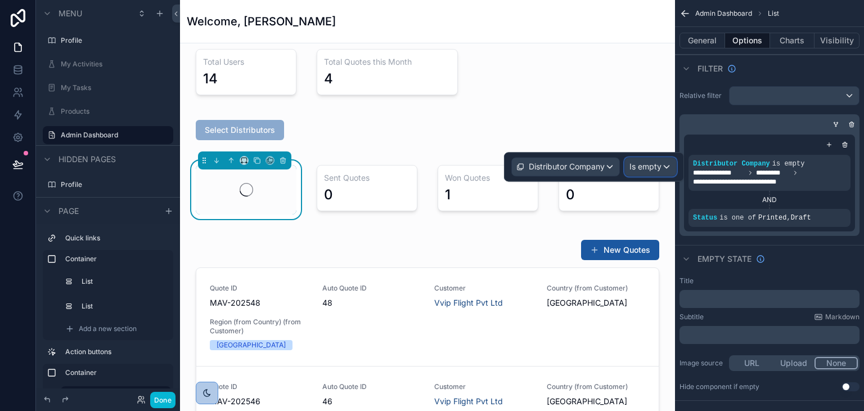
click at [641, 163] on span "Is empty" at bounding box center [645, 166] width 32 height 11
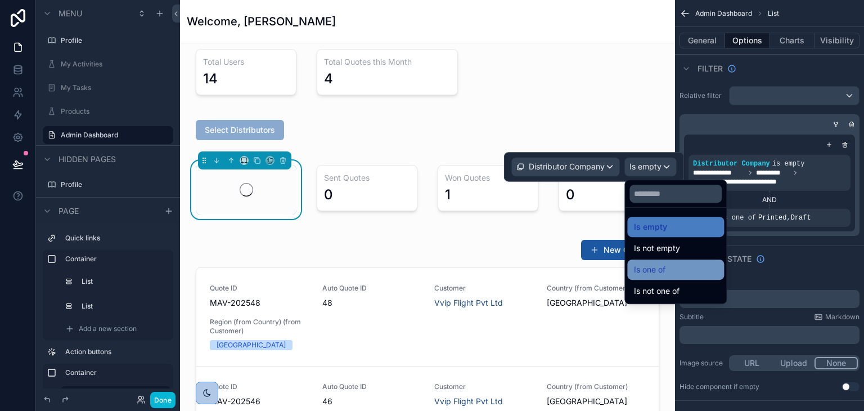
click at [653, 269] on span "Is one of" at bounding box center [650, 270] width 32 height 14
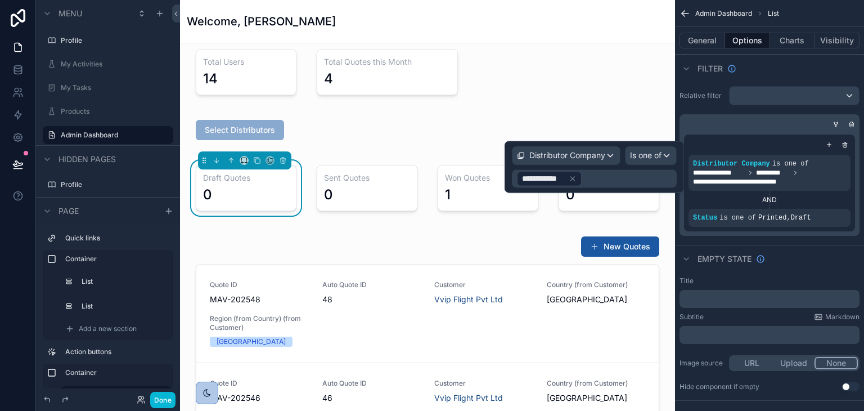
click at [579, 176] on div "**********" at bounding box center [549, 178] width 66 height 16
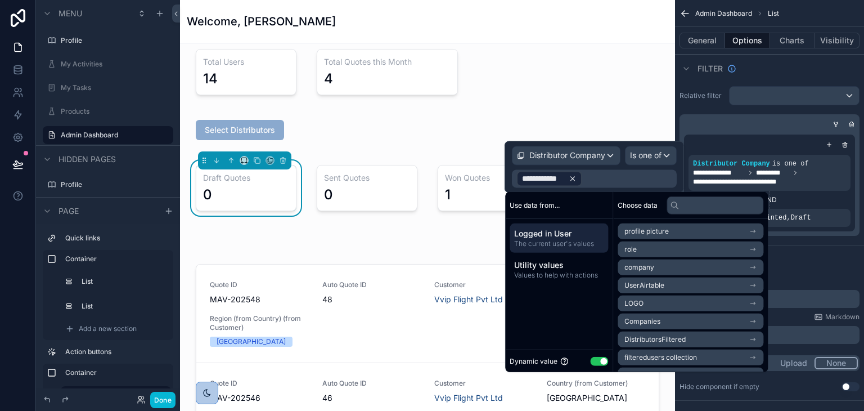
click at [574, 176] on icon at bounding box center [573, 178] width 8 height 8
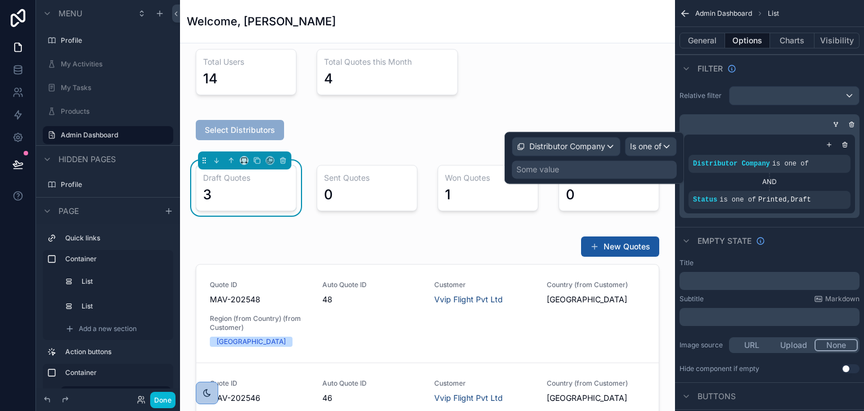
click at [574, 176] on div "Some value" at bounding box center [594, 169] width 165 height 18
click at [573, 161] on div "Some value" at bounding box center [594, 169] width 165 height 18
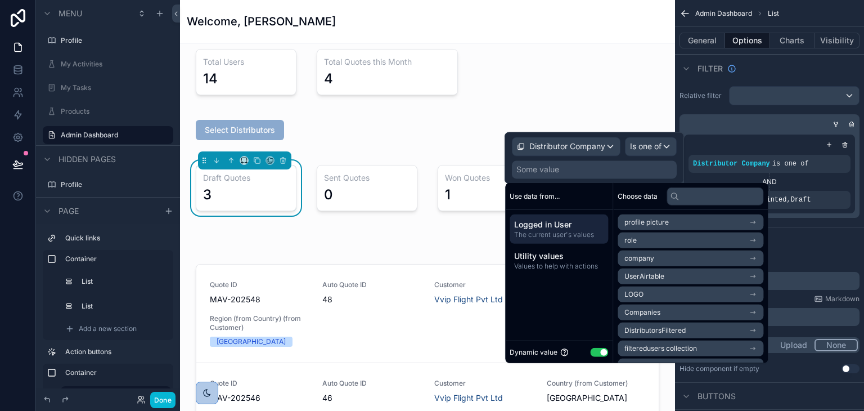
click at [694, 316] on li "Companies" at bounding box center [691, 312] width 146 height 16
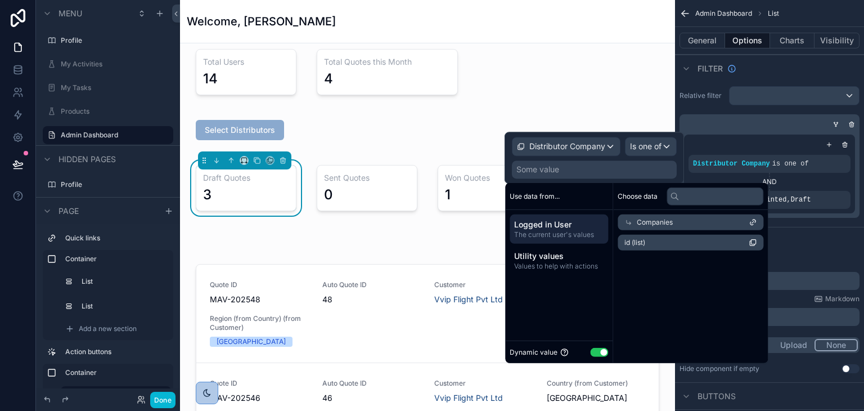
click at [658, 246] on li "id (list)" at bounding box center [691, 243] width 146 height 16
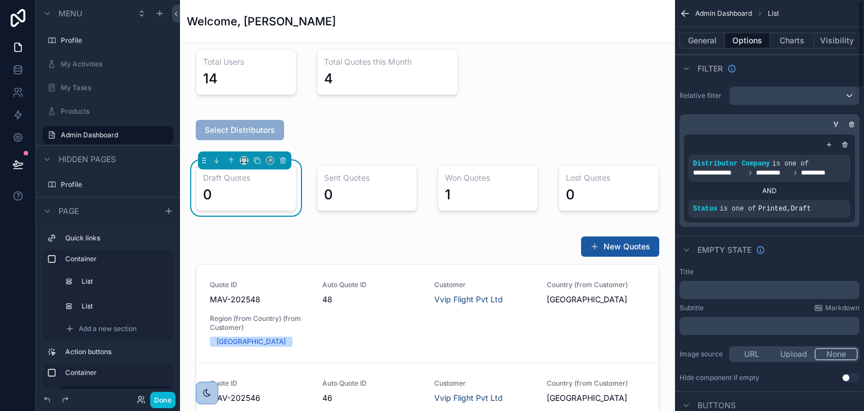
click at [802, 251] on div "Empty state" at bounding box center [769, 249] width 189 height 27
click at [161, 402] on button "Done" at bounding box center [162, 400] width 25 height 16
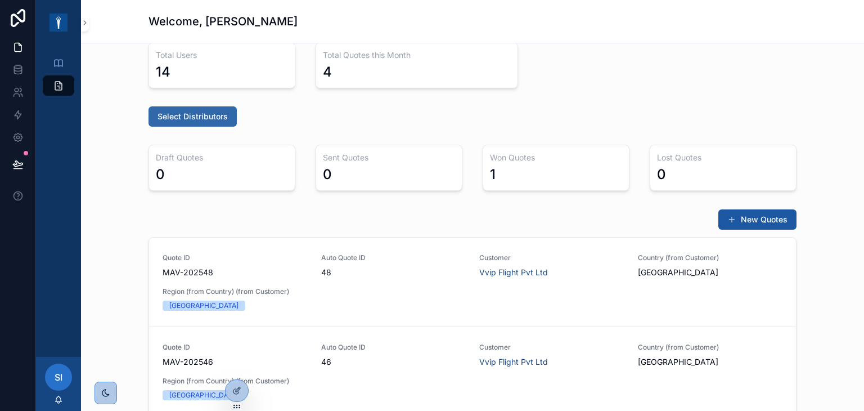
click at [205, 123] on button "Select Distributors" at bounding box center [193, 116] width 88 height 20
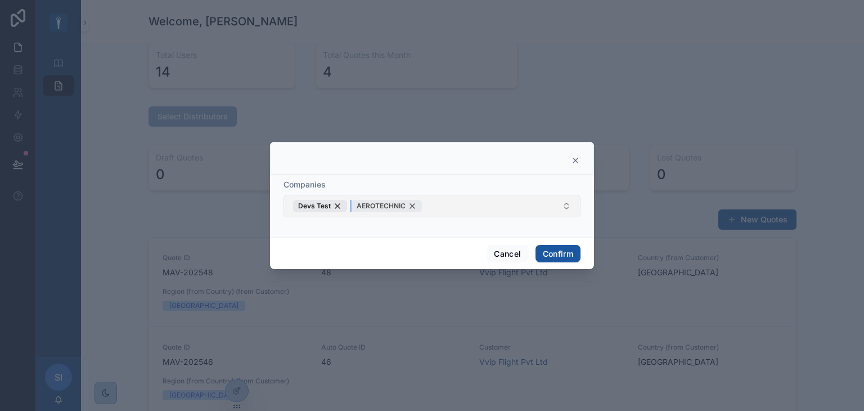
click at [410, 201] on div "AEROTECHNIC" at bounding box center [387, 206] width 70 height 12
click at [338, 205] on div "Devs Test" at bounding box center [320, 206] width 54 height 12
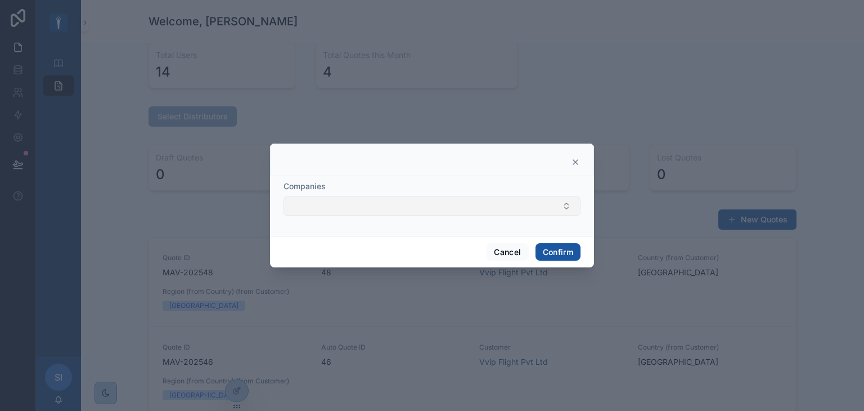
click at [349, 205] on button "Select Button" at bounding box center [432, 205] width 297 height 19
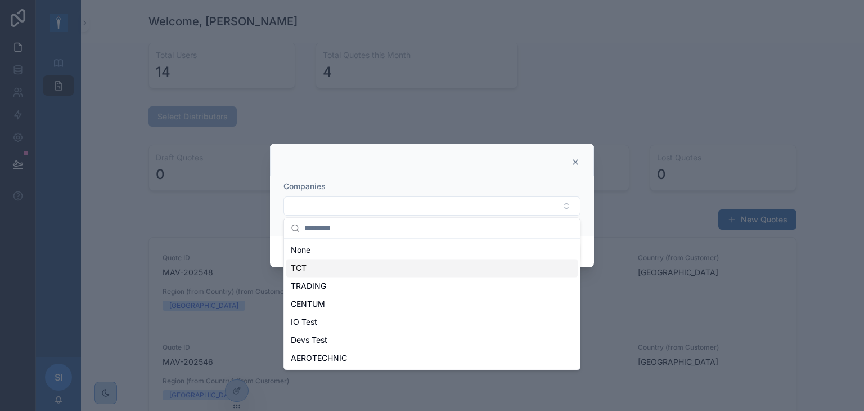
click at [314, 264] on div "TCT" at bounding box center [431, 268] width 291 height 18
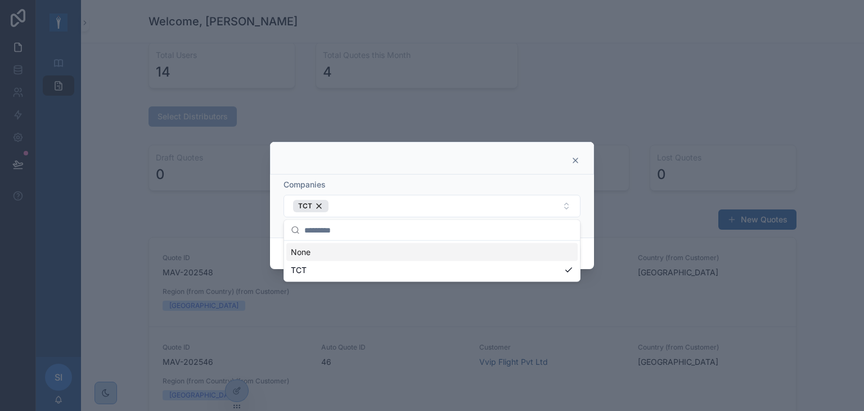
click at [486, 183] on div "Companies" at bounding box center [432, 184] width 297 height 11
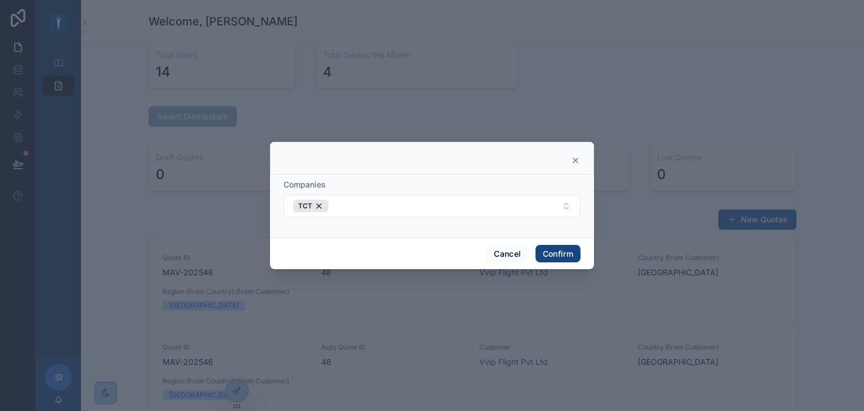
click at [547, 253] on button "Confirm" at bounding box center [558, 254] width 45 height 18
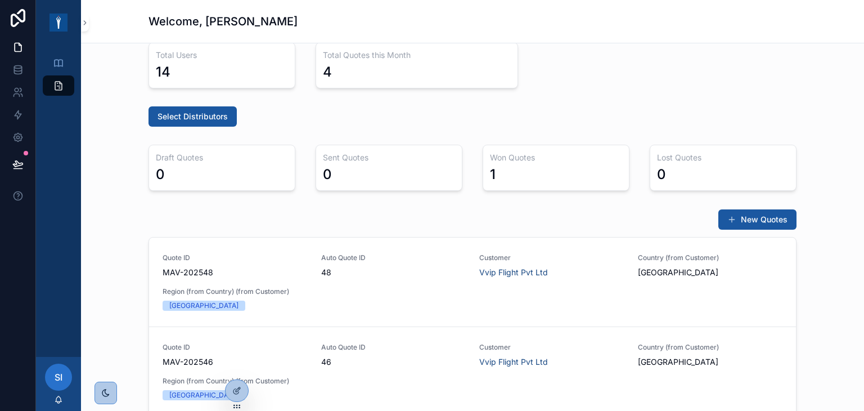
click at [194, 173] on div "0" at bounding box center [222, 174] width 132 height 18
click at [164, 108] on button "Select Distributors" at bounding box center [193, 116] width 88 height 20
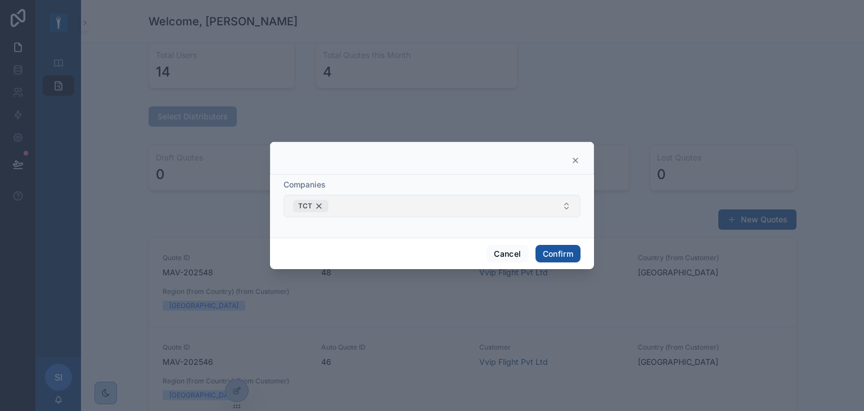
click at [318, 204] on div "TCT" at bounding box center [310, 206] width 35 height 12
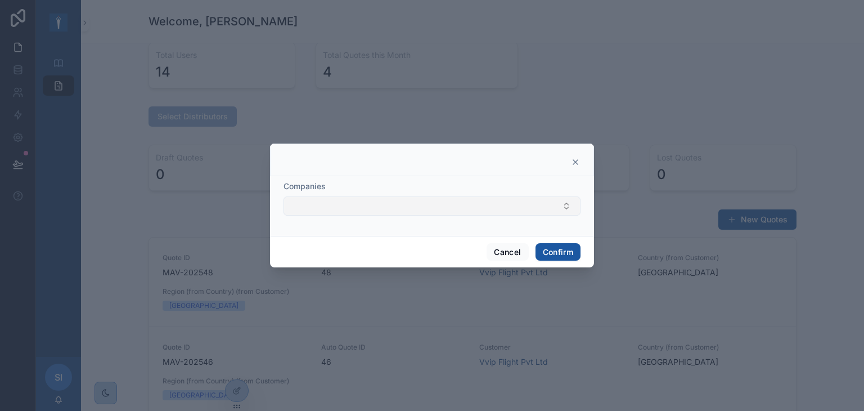
click at [318, 204] on button "Select Button" at bounding box center [432, 205] width 297 height 19
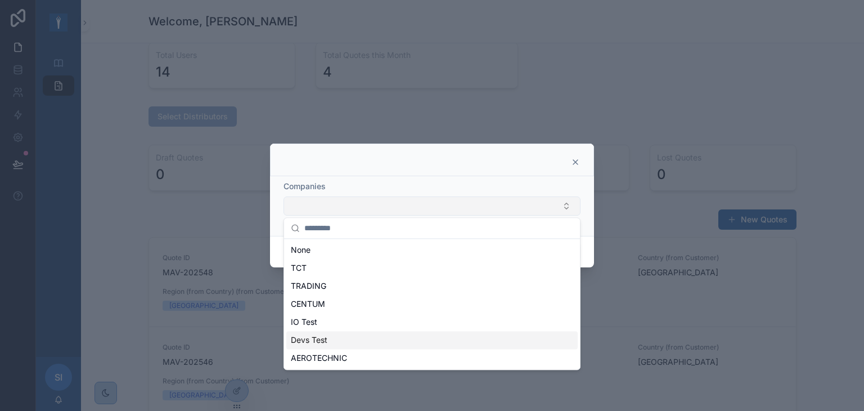
click at [324, 340] on span "Devs Test" at bounding box center [309, 339] width 37 height 11
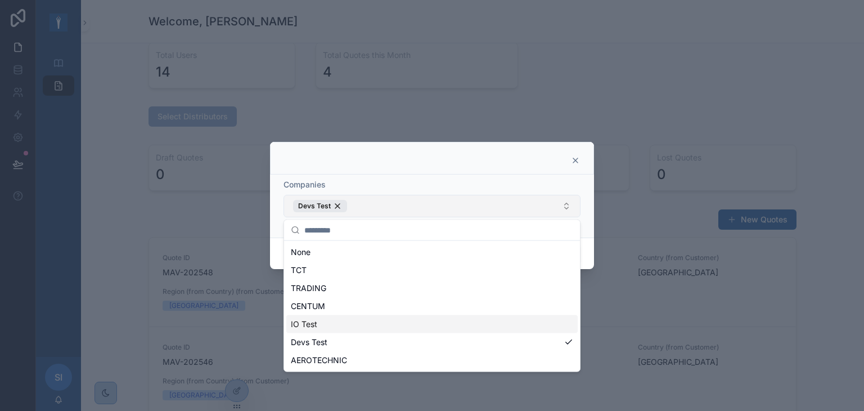
click at [321, 327] on div "IO Test" at bounding box center [431, 324] width 291 height 18
click at [333, 359] on span "AEROTECHNIC" at bounding box center [319, 359] width 56 height 11
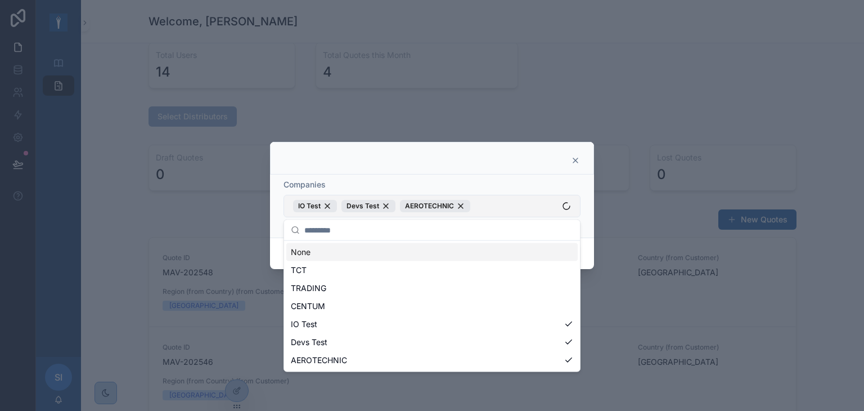
click at [400, 181] on div "Companies" at bounding box center [432, 184] width 297 height 11
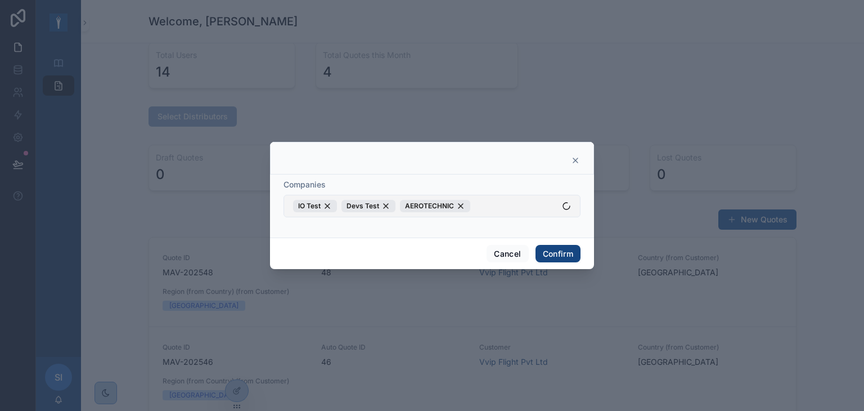
click at [538, 251] on button "Confirm" at bounding box center [558, 254] width 45 height 18
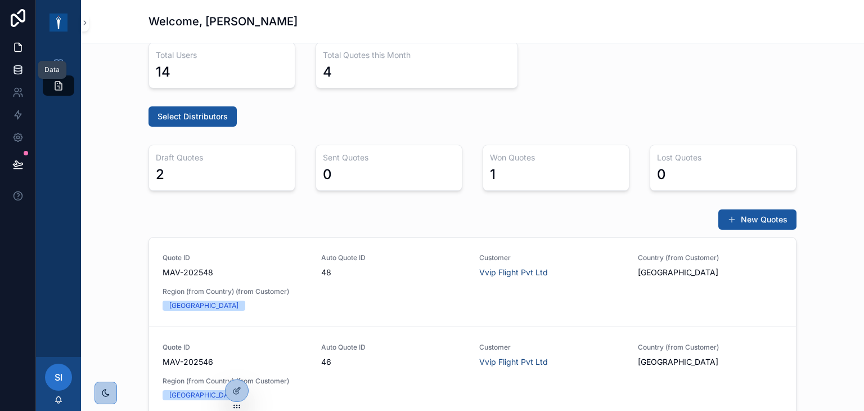
click at [18, 74] on icon at bounding box center [17, 72] width 7 height 5
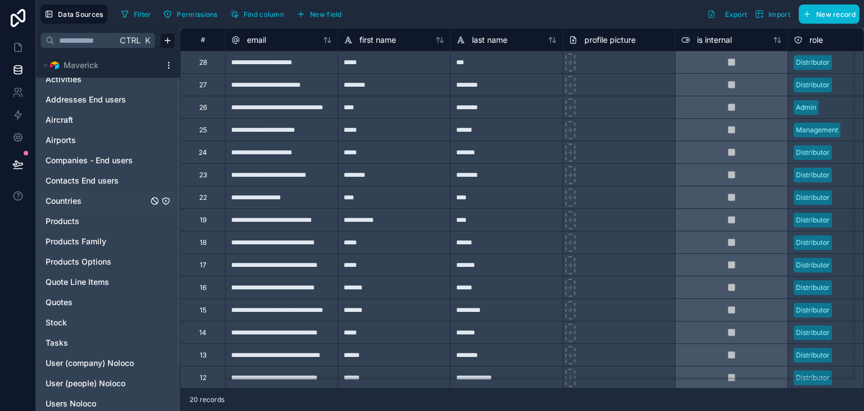
scroll to position [92, 0]
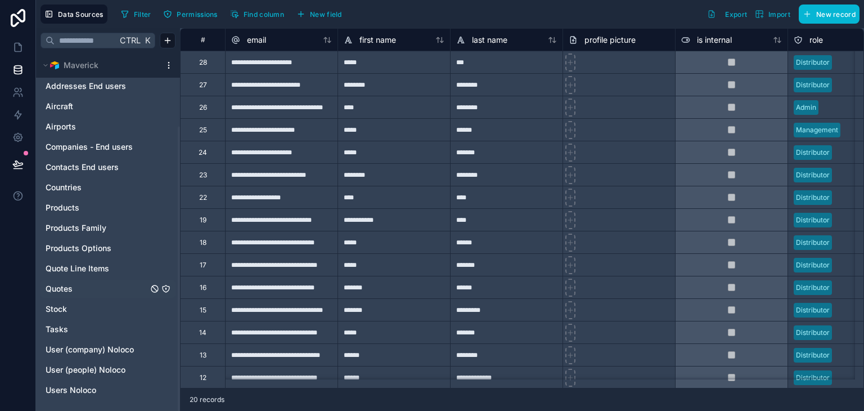
click at [88, 294] on div "Quotes" at bounding box center [108, 289] width 135 height 18
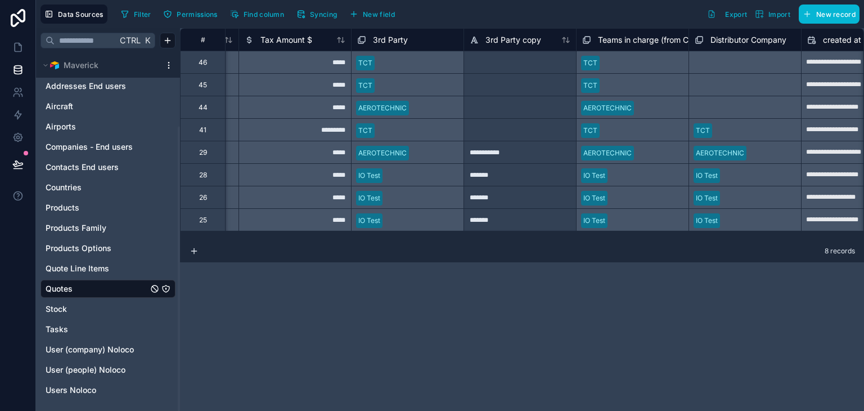
scroll to position [0, 4370]
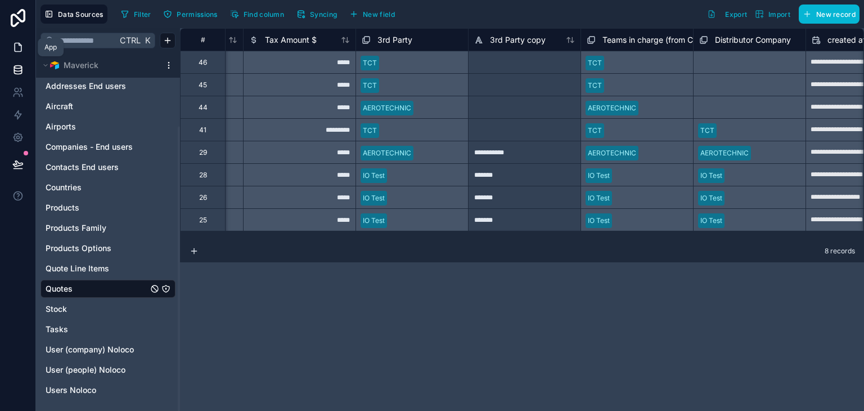
click at [16, 48] on icon at bounding box center [17, 47] width 11 height 11
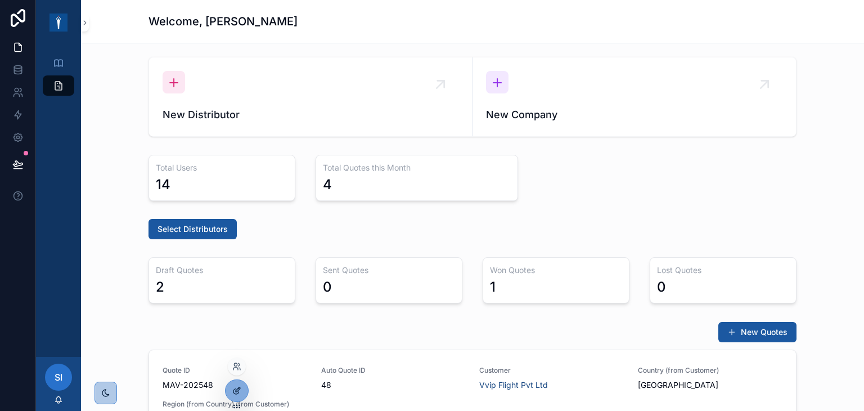
click at [238, 390] on icon at bounding box center [236, 390] width 9 height 9
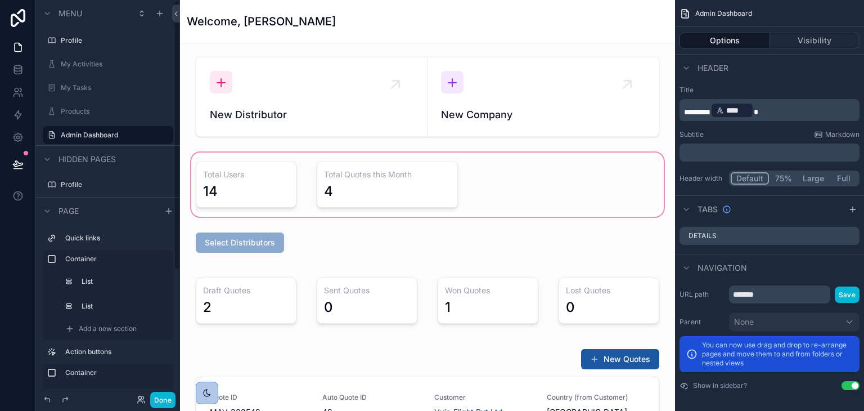
click at [229, 176] on div "scrollable content" at bounding box center [427, 184] width 477 height 69
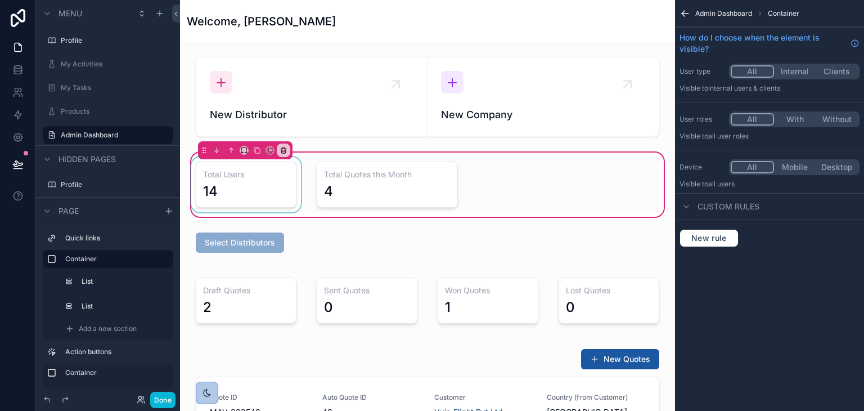
click at [242, 181] on div "scrollable content" at bounding box center [246, 184] width 114 height 55
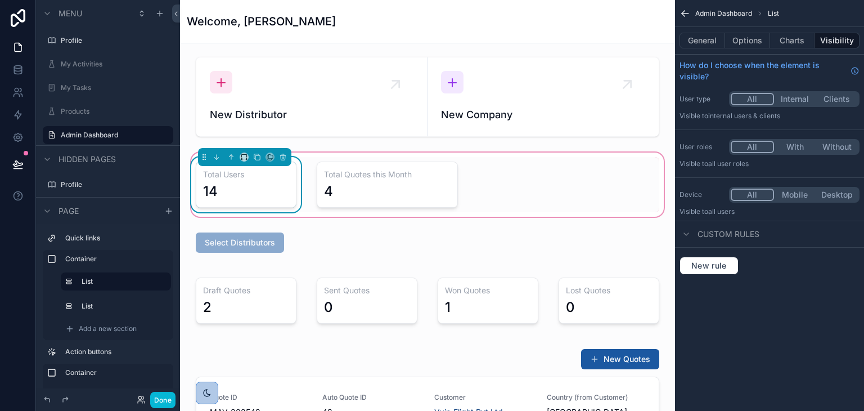
click at [242, 196] on div "14" at bounding box center [246, 191] width 86 height 18
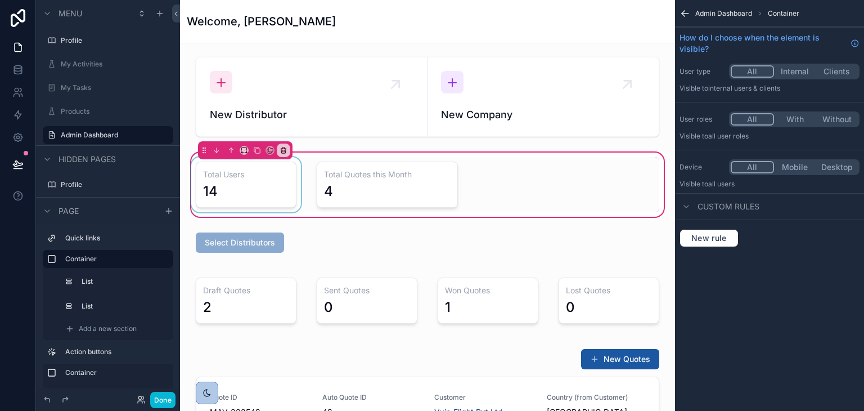
click at [289, 190] on div "scrollable content" at bounding box center [246, 184] width 114 height 55
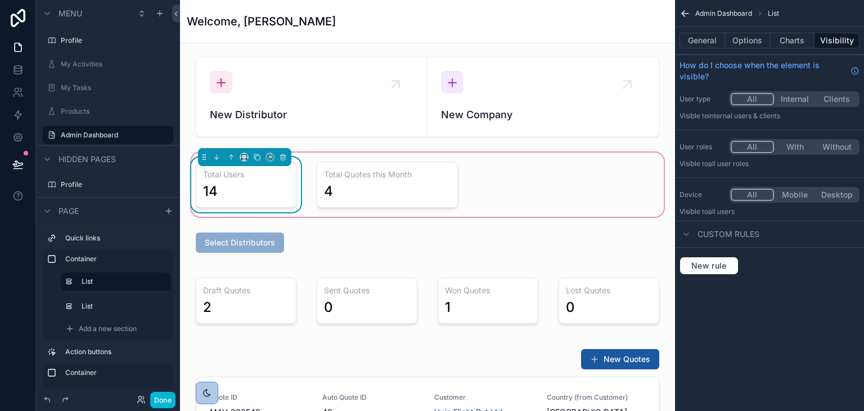
click at [289, 190] on div "Total Users 14" at bounding box center [246, 184] width 101 height 46
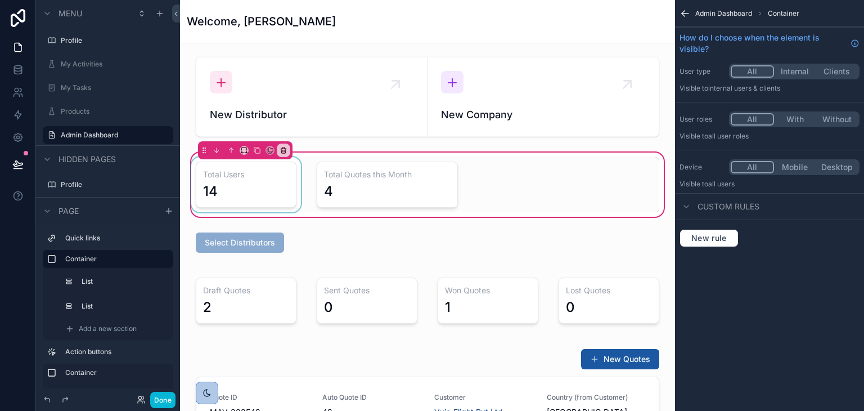
click at [289, 190] on div "scrollable content" at bounding box center [246, 184] width 114 height 55
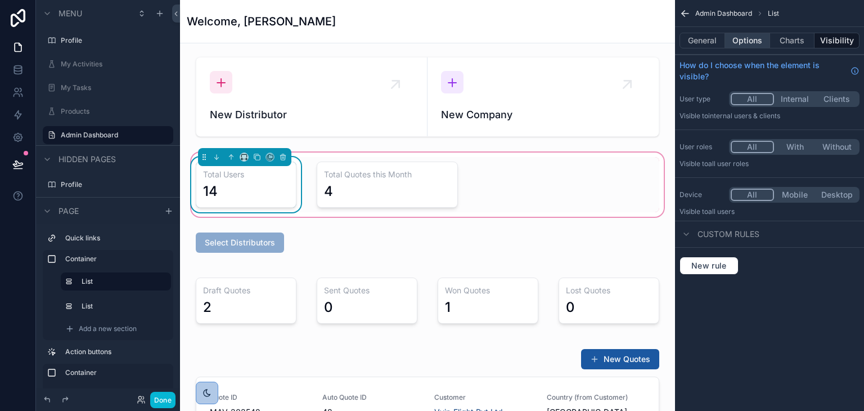
click at [759, 42] on button "Options" at bounding box center [747, 41] width 45 height 16
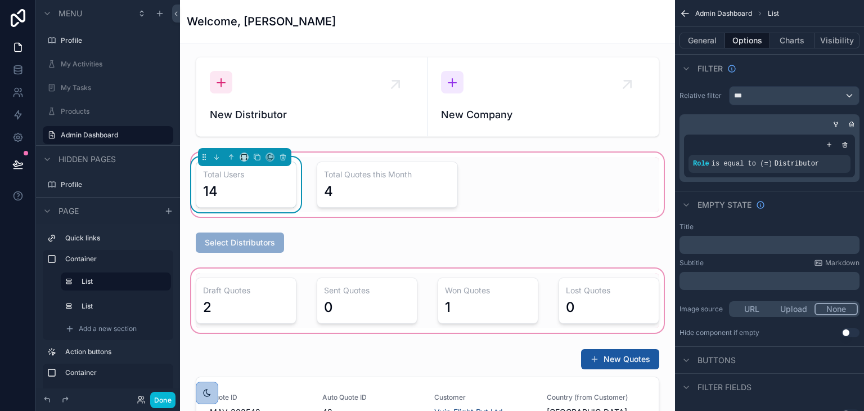
click at [259, 304] on div "scrollable content" at bounding box center [427, 300] width 477 height 69
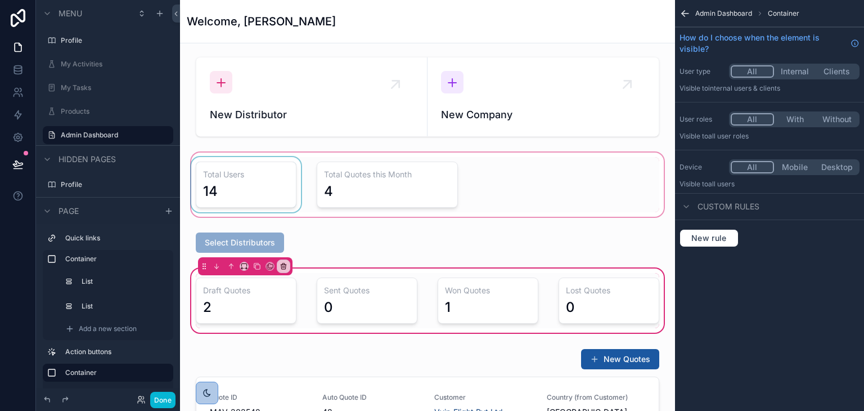
click at [259, 304] on div "scrollable content" at bounding box center [246, 300] width 114 height 55
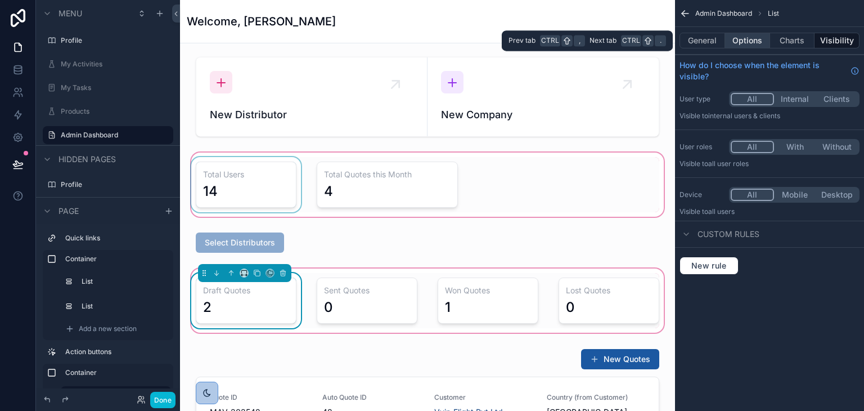
click at [747, 48] on button "Options" at bounding box center [747, 41] width 45 height 16
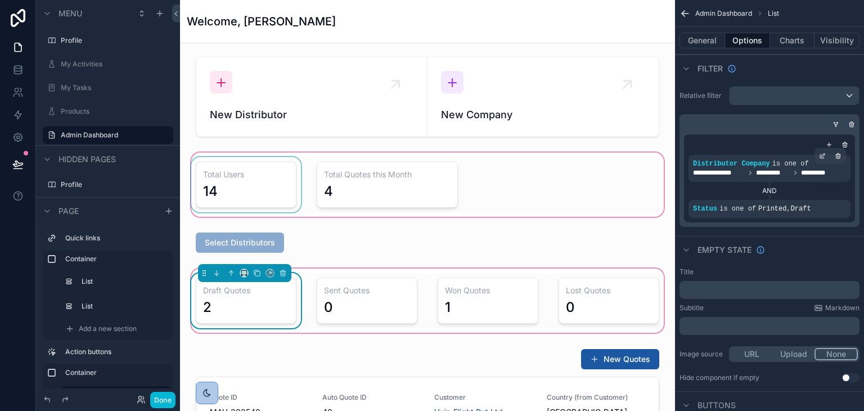
click at [730, 174] on span "**********" at bounding box center [719, 172] width 52 height 9
click at [822, 152] on icon "scrollable content" at bounding box center [822, 155] width 7 height 7
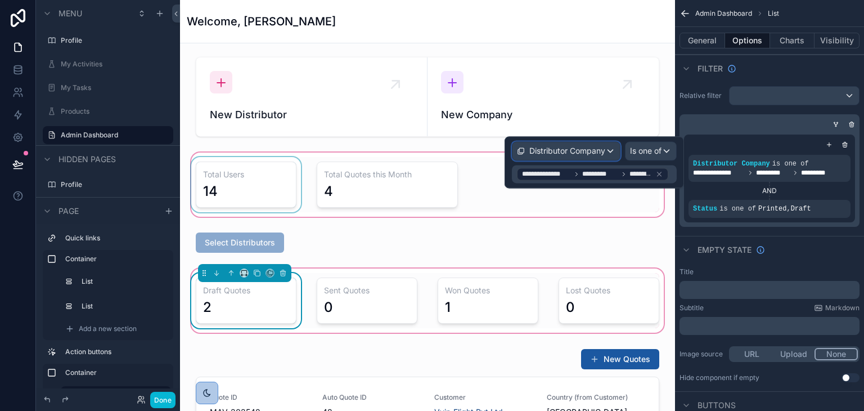
click at [582, 149] on span "Distributor Company" at bounding box center [567, 150] width 76 height 11
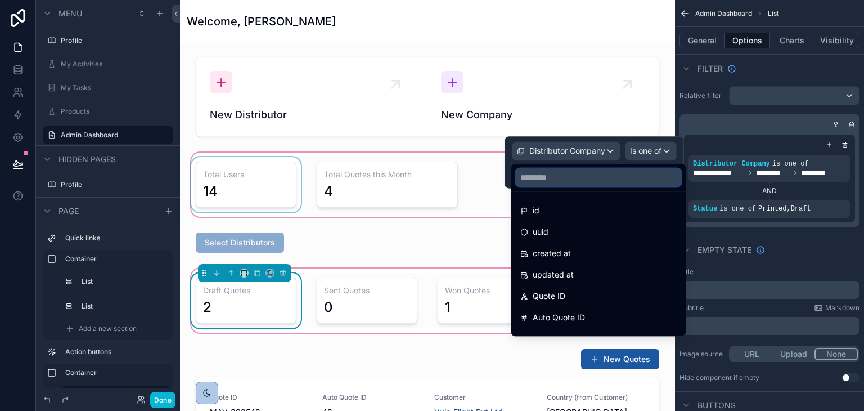
click at [583, 183] on input "text" at bounding box center [598, 177] width 165 height 18
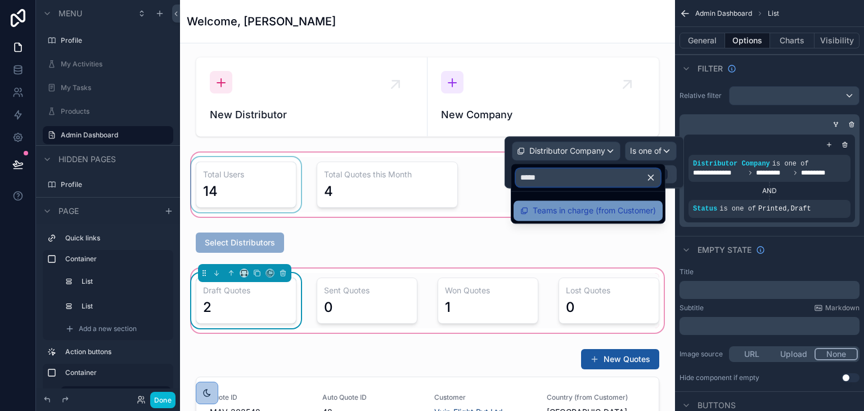
type input "*****"
click at [596, 203] on div "Teams in charge (from Customer)" at bounding box center [588, 210] width 149 height 20
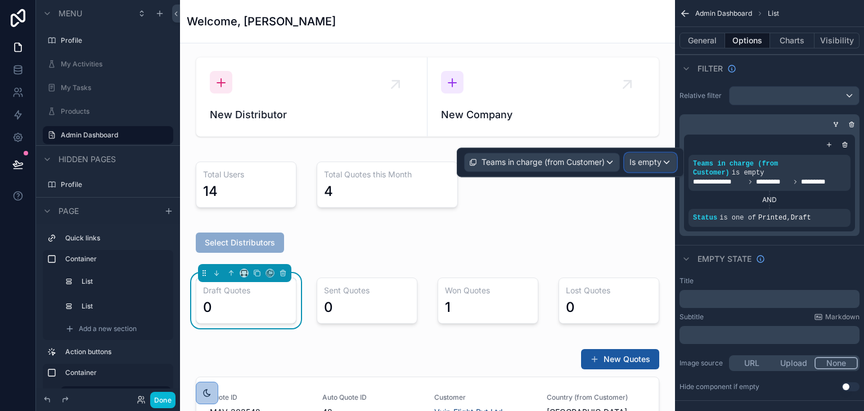
click at [654, 160] on span "Is empty" at bounding box center [645, 161] width 32 height 11
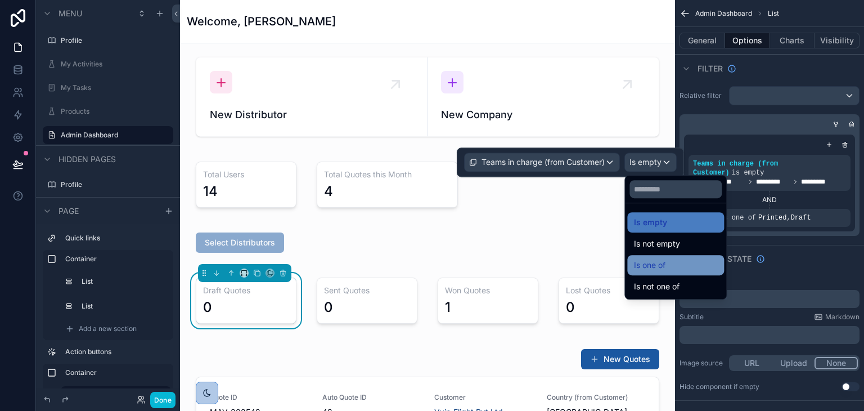
click at [675, 264] on div "Is one of" at bounding box center [675, 265] width 83 height 14
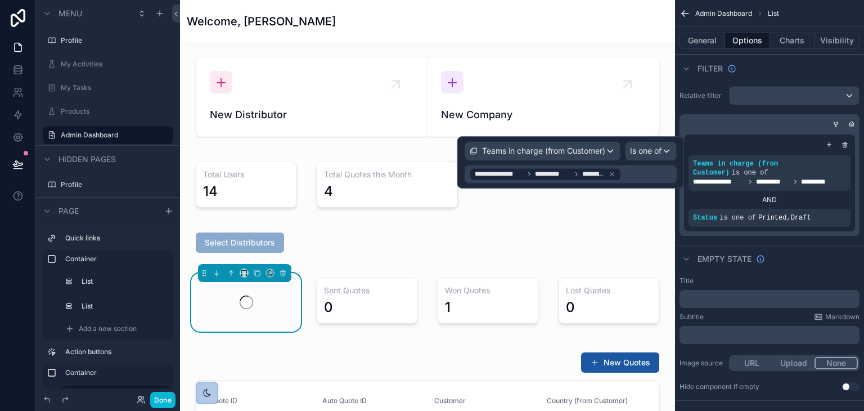
click at [807, 245] on div "Empty state" at bounding box center [769, 258] width 189 height 27
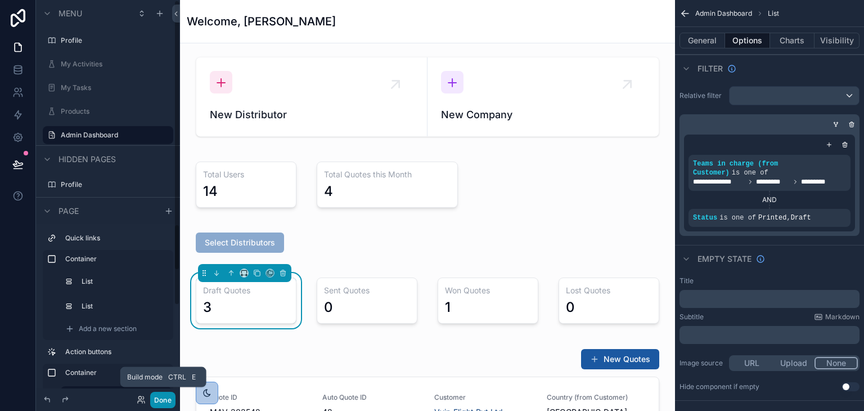
click at [165, 395] on button "Done" at bounding box center [162, 400] width 25 height 16
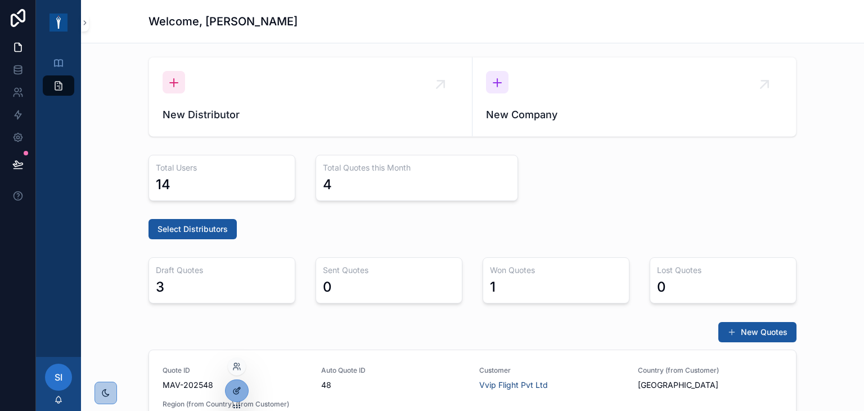
click at [239, 394] on icon at bounding box center [236, 390] width 9 height 9
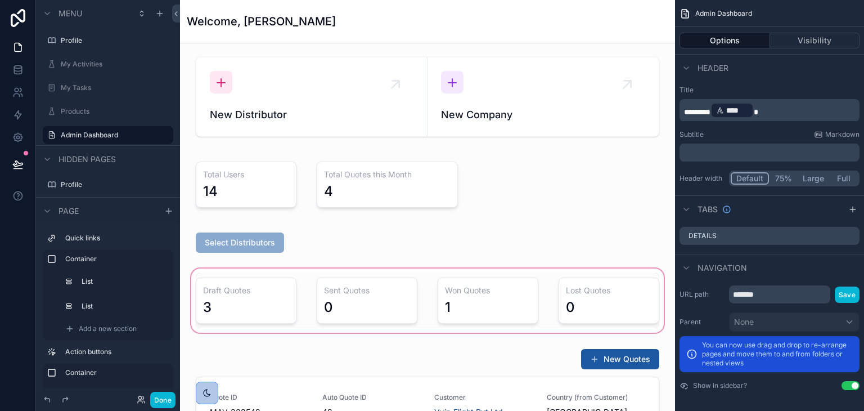
click at [357, 290] on div "scrollable content" at bounding box center [427, 300] width 477 height 69
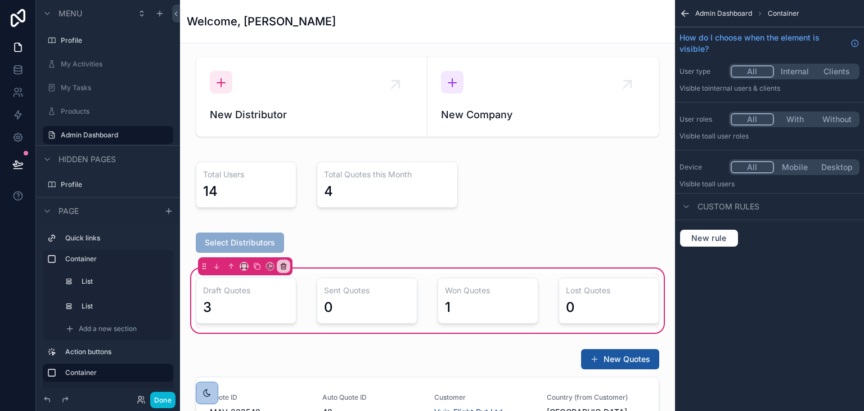
click at [357, 290] on div "scrollable content" at bounding box center [367, 300] width 114 height 55
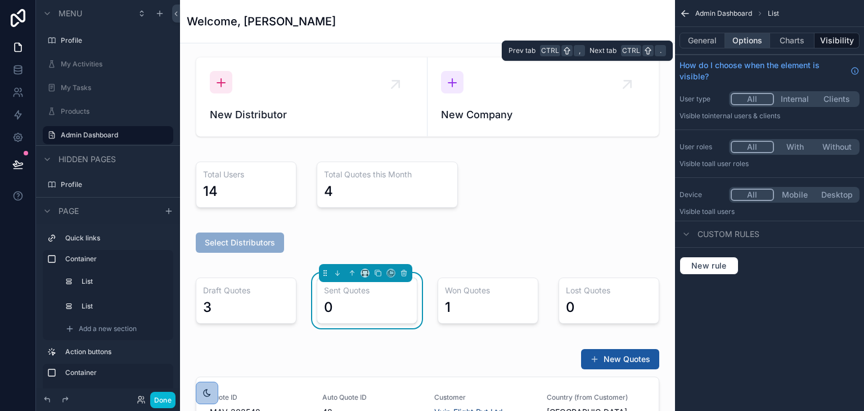
click at [736, 37] on button "Options" at bounding box center [747, 41] width 45 height 16
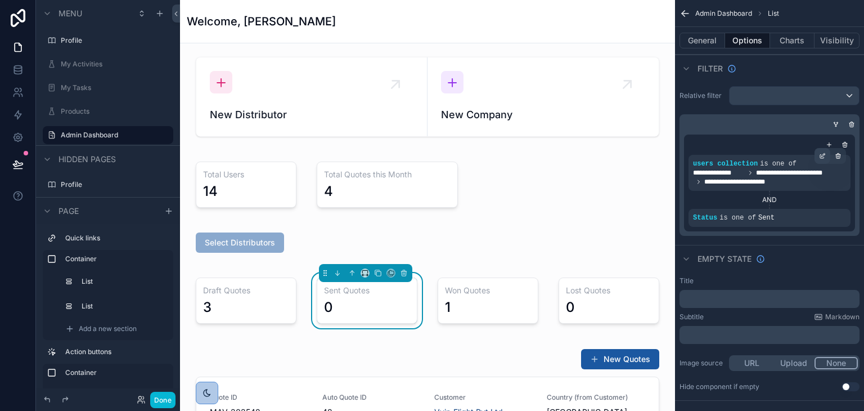
click at [824, 156] on icon "scrollable content" at bounding box center [822, 155] width 7 height 7
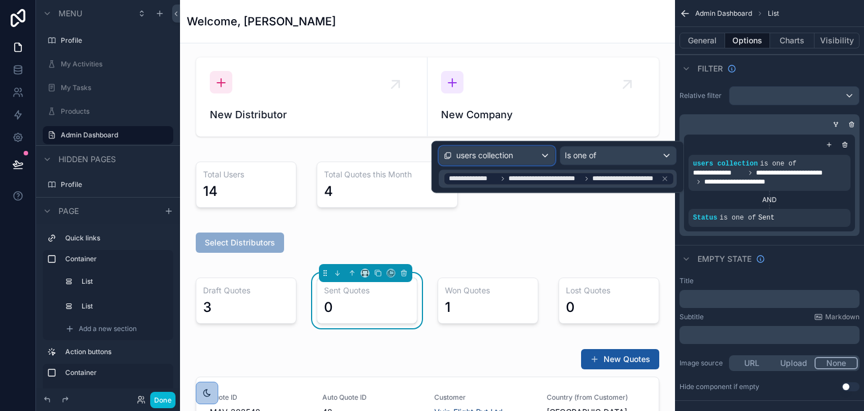
click at [468, 152] on span "users collection" at bounding box center [484, 155] width 57 height 11
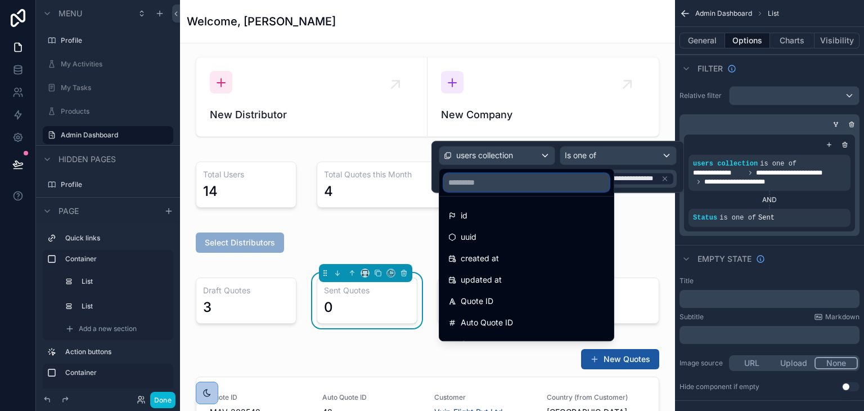
click at [489, 183] on input "text" at bounding box center [526, 182] width 165 height 18
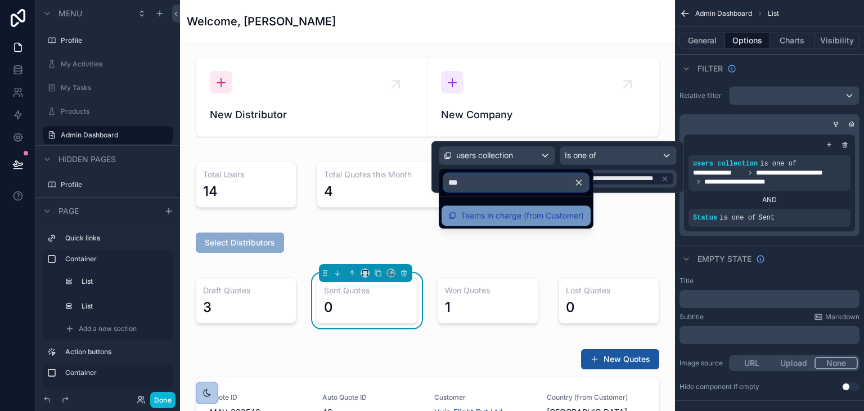
type input "***"
click at [514, 214] on span "Teams in charge (from Customer)" at bounding box center [522, 216] width 123 height 14
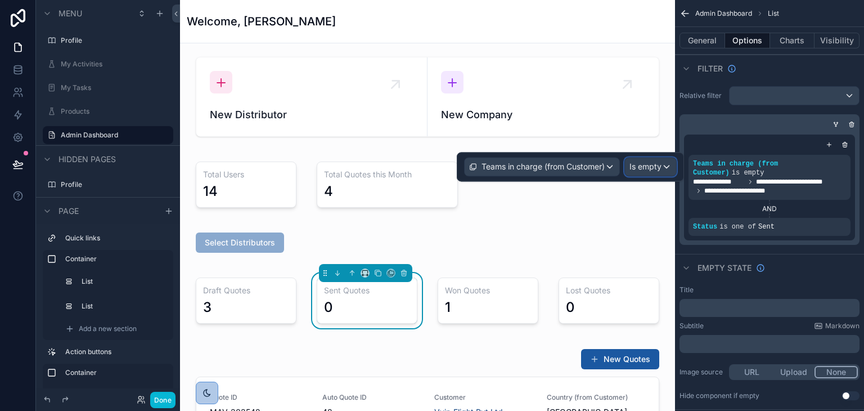
click at [644, 171] on span "Is empty" at bounding box center [645, 166] width 32 height 11
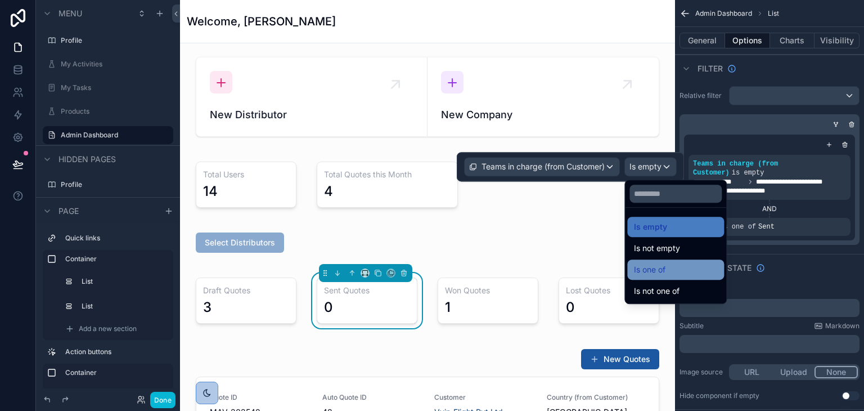
click at [649, 273] on span "Is one of" at bounding box center [650, 270] width 32 height 14
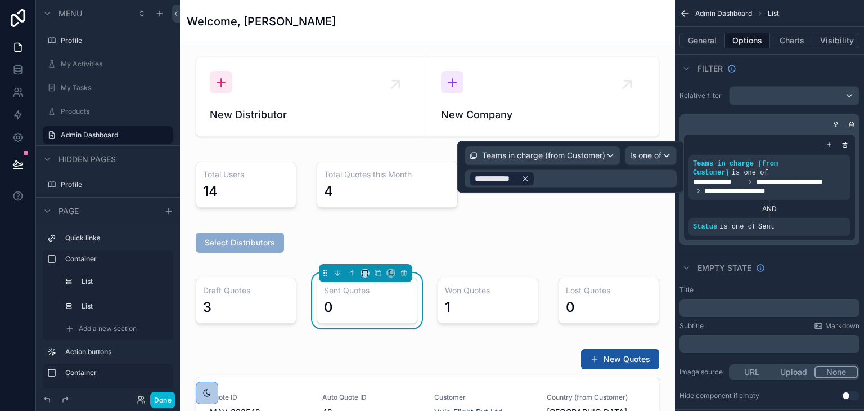
click at [521, 180] on icon at bounding box center [525, 178] width 8 height 8
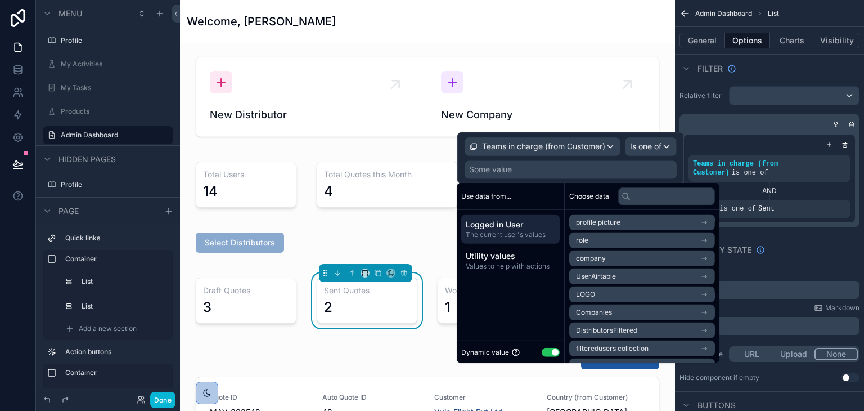
scroll to position [56, 0]
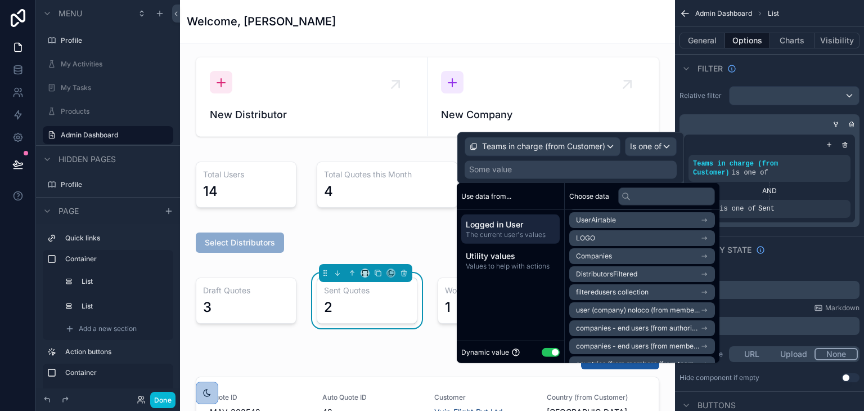
click at [614, 256] on li "Companies" at bounding box center [642, 256] width 146 height 16
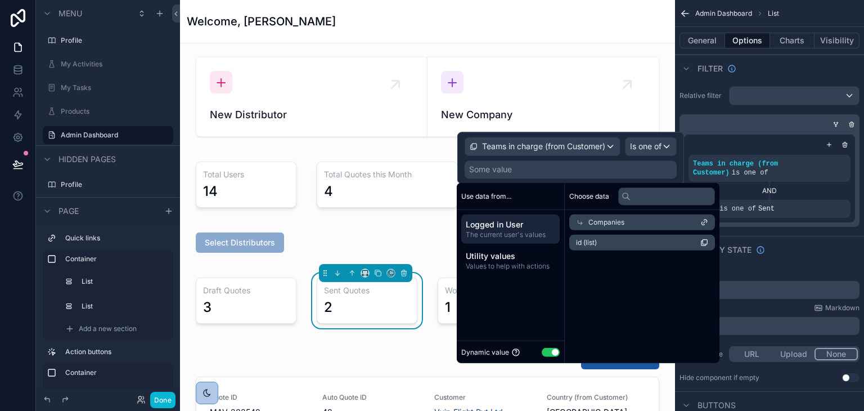
click at [609, 243] on li "id (list)" at bounding box center [642, 243] width 146 height 16
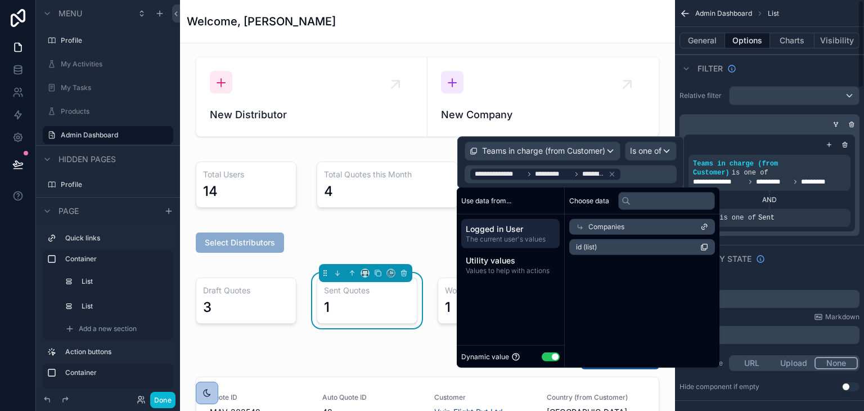
click at [820, 249] on div "Empty state" at bounding box center [769, 258] width 189 height 27
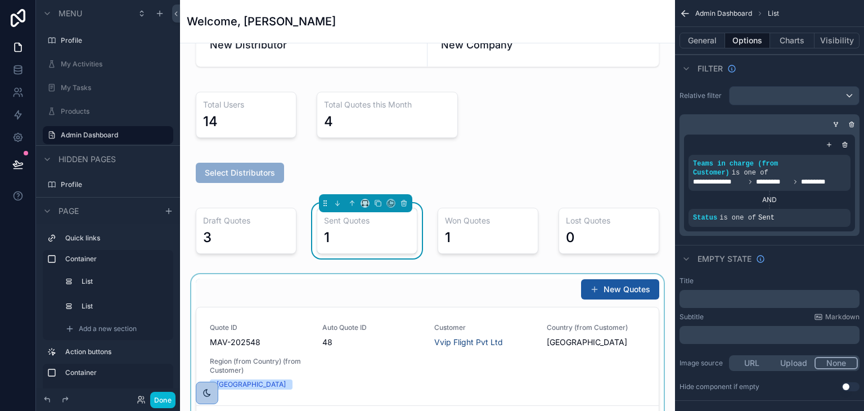
scroll to position [56, 0]
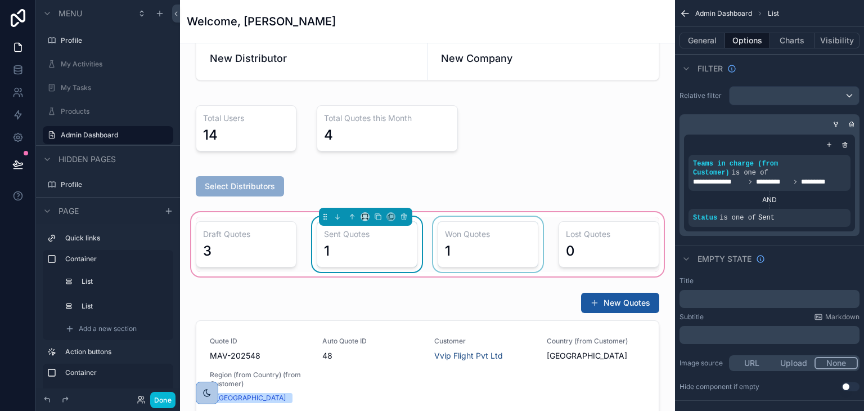
click at [467, 237] on div "scrollable content" at bounding box center [488, 244] width 114 height 55
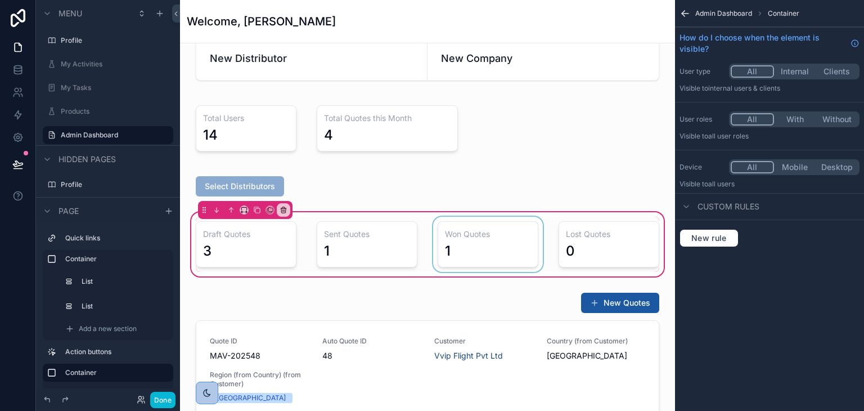
click at [496, 247] on div "scrollable content" at bounding box center [488, 244] width 114 height 55
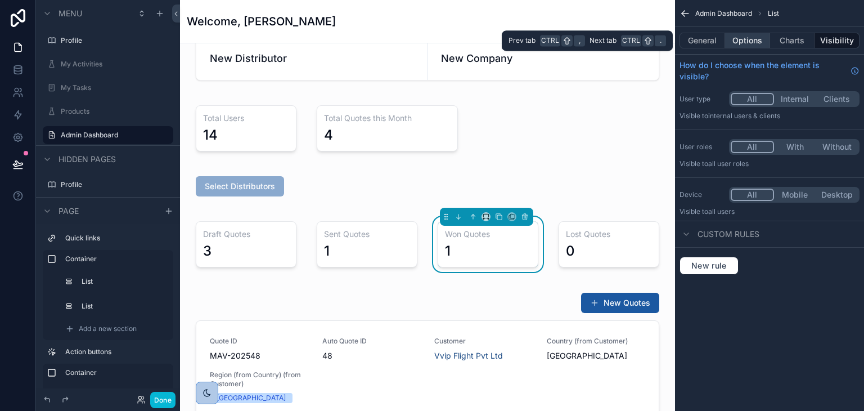
click at [729, 39] on button "Options" at bounding box center [747, 41] width 45 height 16
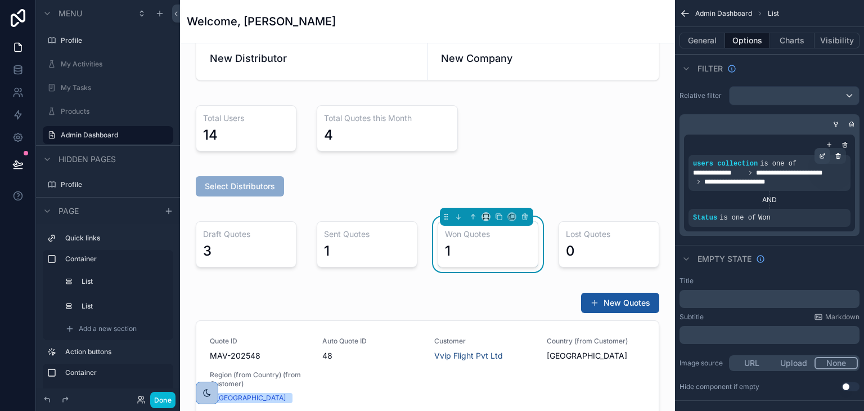
click at [818, 160] on div "scrollable content" at bounding box center [823, 156] width 16 height 16
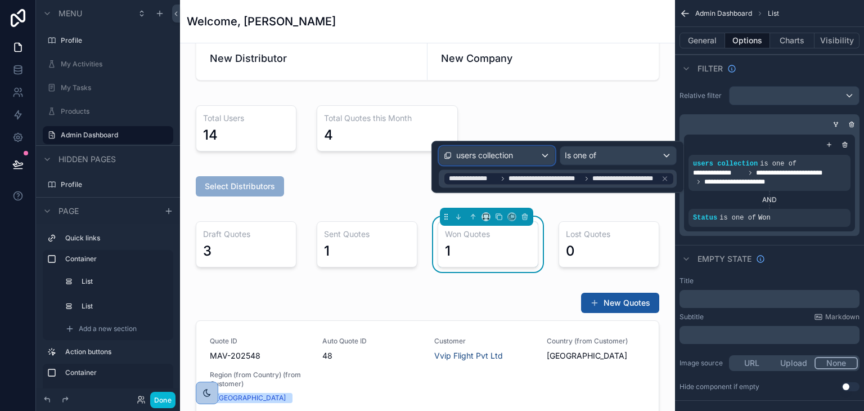
click at [533, 156] on div "users collection" at bounding box center [497, 155] width 116 height 18
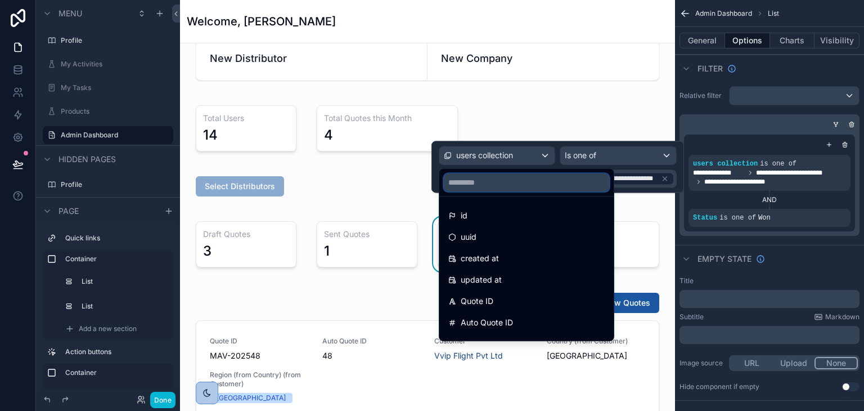
click at [535, 178] on input "text" at bounding box center [526, 182] width 165 height 18
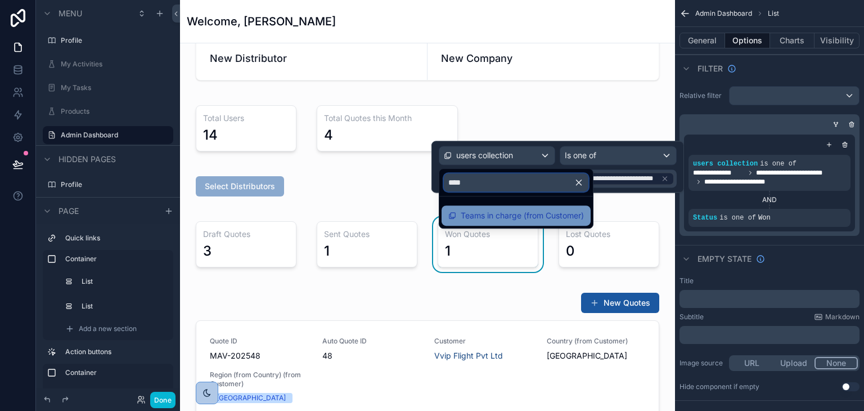
type input "****"
click at [520, 223] on div "Teams in charge (from Customer)" at bounding box center [516, 215] width 149 height 20
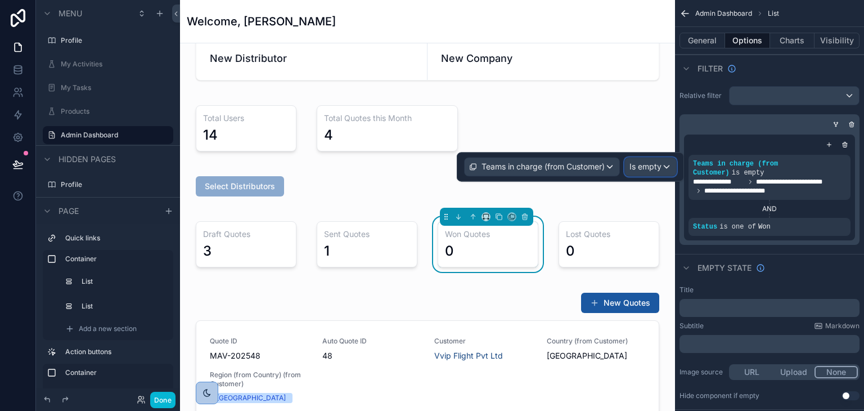
click at [637, 163] on span "Is empty" at bounding box center [645, 166] width 32 height 11
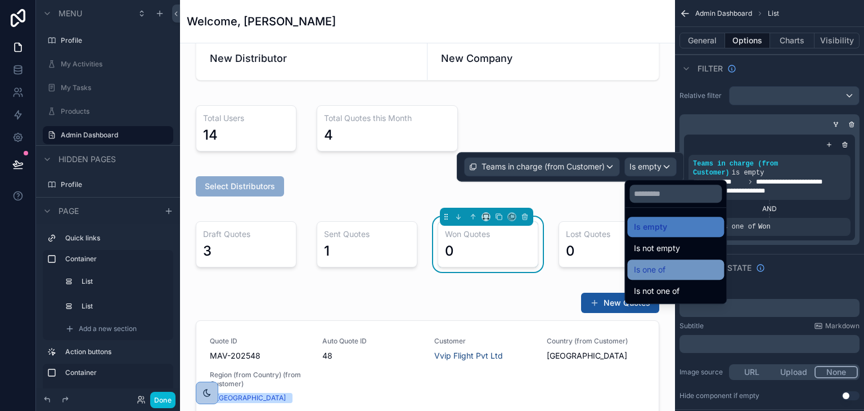
click at [653, 276] on div "Is one of" at bounding box center [675, 269] width 97 height 20
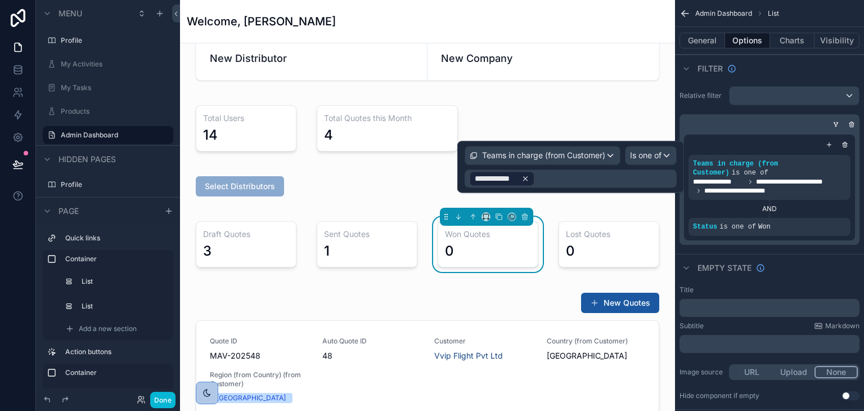
click at [525, 174] on icon at bounding box center [525, 178] width 8 height 8
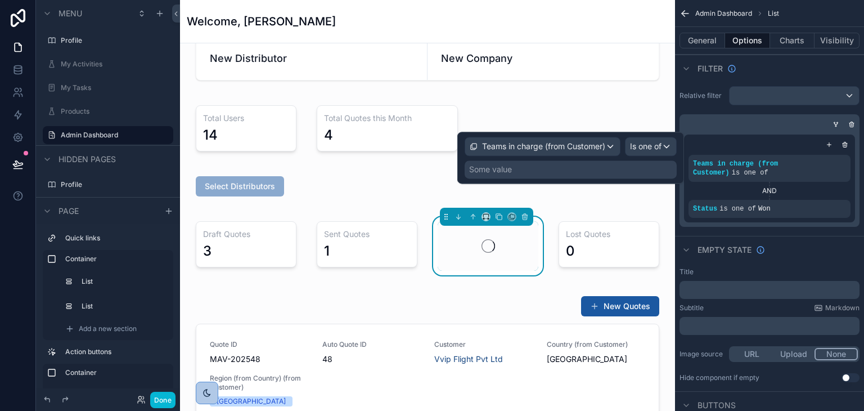
click at [515, 174] on div "Some value" at bounding box center [571, 169] width 212 height 18
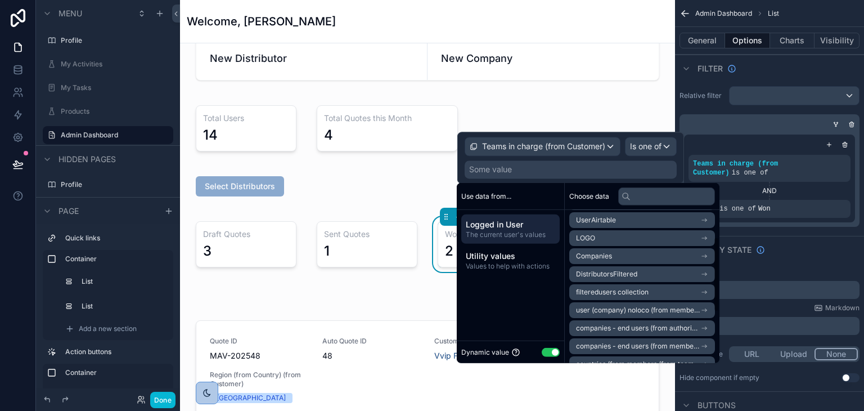
click at [612, 259] on span "Companies" at bounding box center [594, 255] width 36 height 9
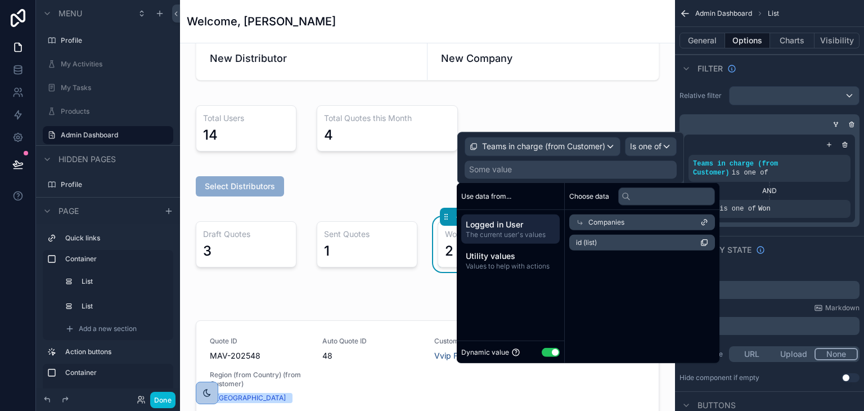
click at [595, 246] on span "id (list)" at bounding box center [586, 242] width 21 height 9
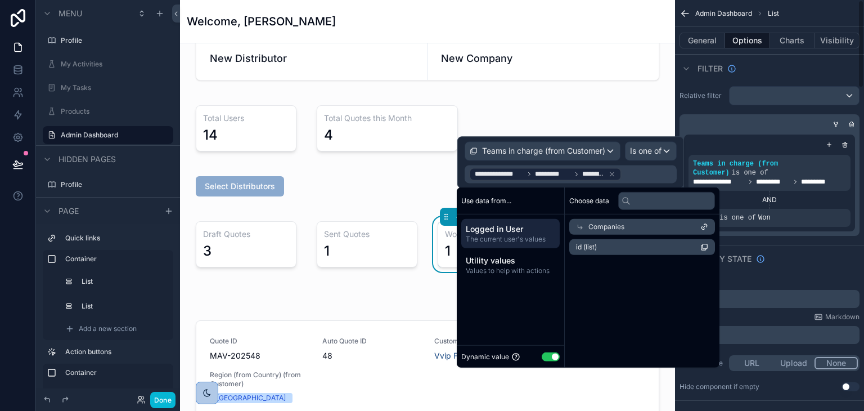
click at [810, 245] on div "Empty state" at bounding box center [769, 258] width 189 height 27
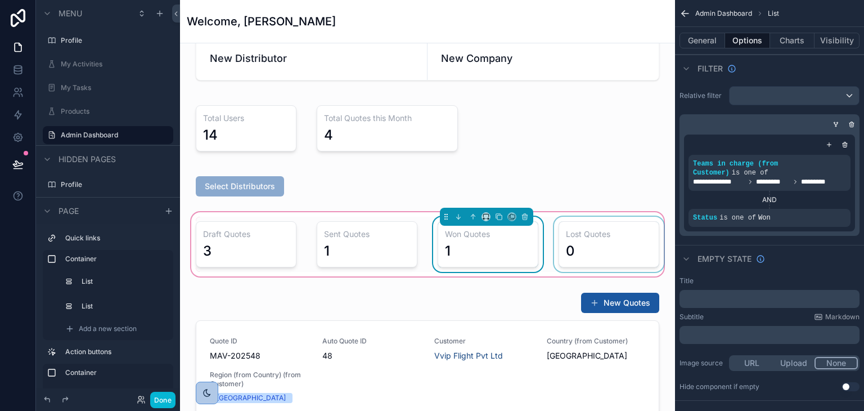
click at [590, 253] on div "scrollable content" at bounding box center [609, 244] width 114 height 55
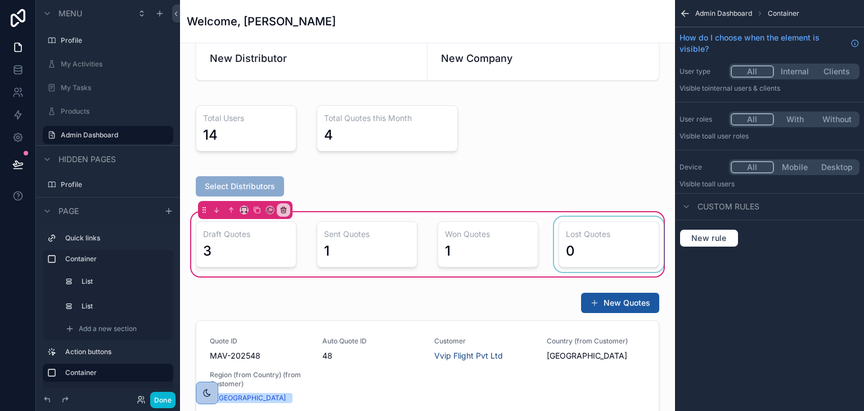
click at [590, 253] on div "scrollable content" at bounding box center [609, 244] width 114 height 55
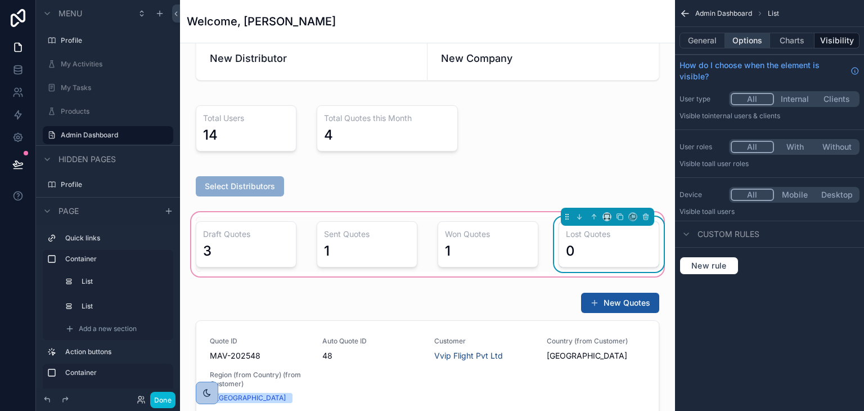
click at [748, 43] on button "Options" at bounding box center [747, 41] width 45 height 16
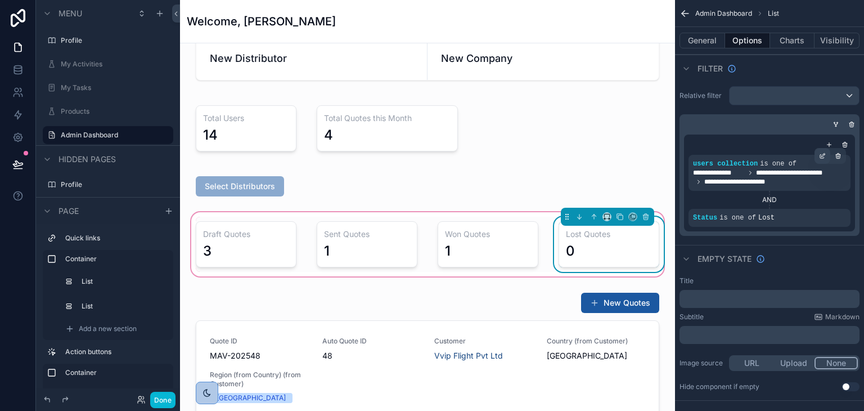
click at [822, 154] on icon "scrollable content" at bounding box center [823, 154] width 3 height 3
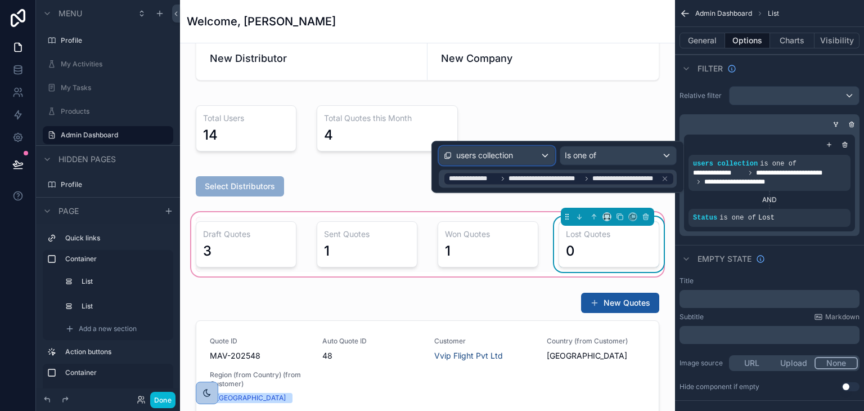
click at [546, 153] on div "users collection" at bounding box center [497, 155] width 116 height 18
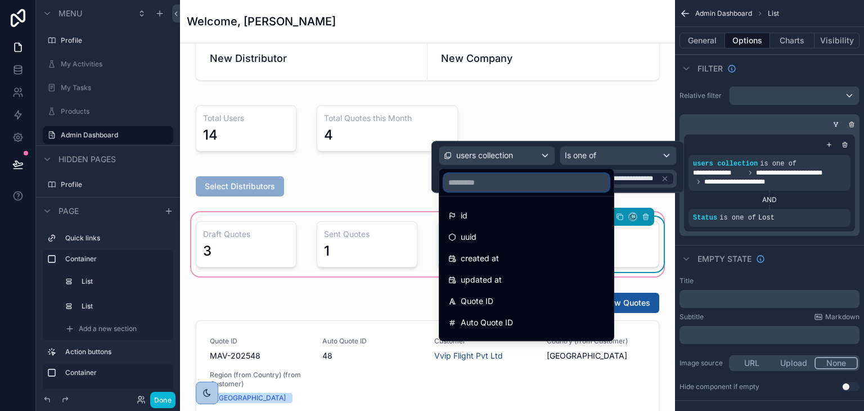
click at [554, 182] on input "text" at bounding box center [526, 182] width 165 height 18
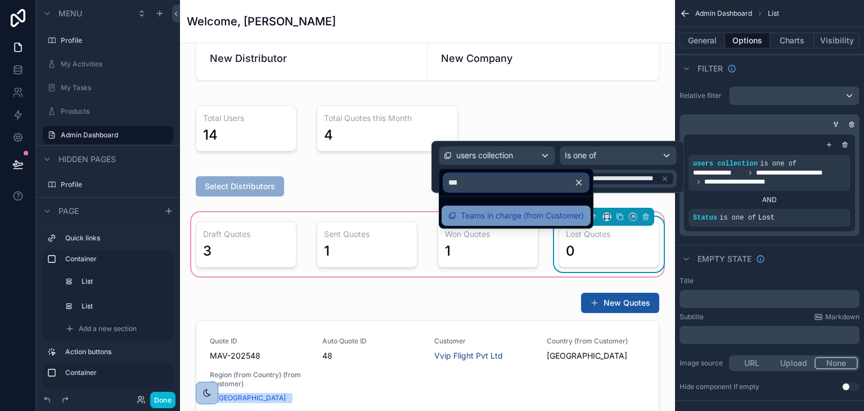
type input "***"
click at [512, 211] on span "Teams in charge (from Customer)" at bounding box center [522, 216] width 123 height 14
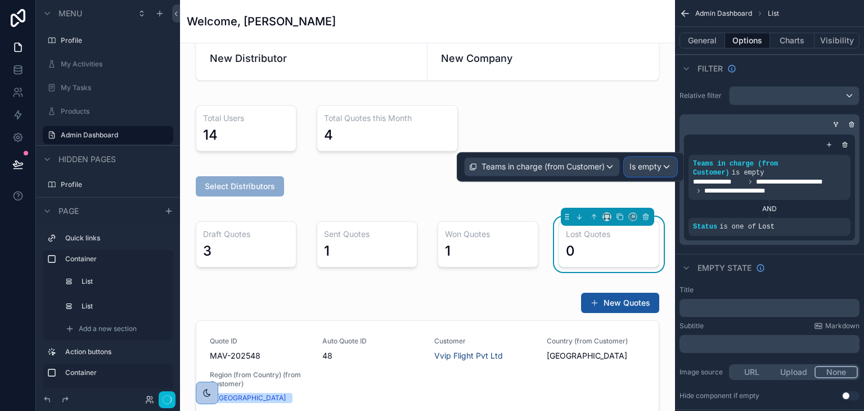
click at [644, 165] on span "Is empty" at bounding box center [645, 166] width 32 height 11
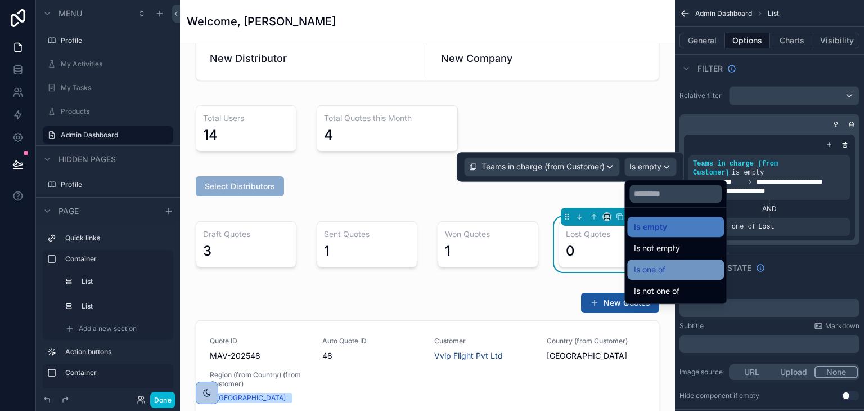
click at [661, 266] on span "Is one of" at bounding box center [650, 270] width 32 height 14
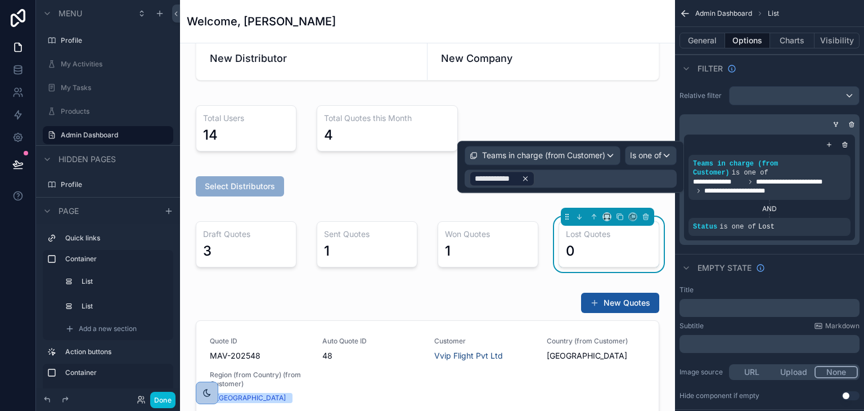
click at [525, 178] on icon at bounding box center [525, 178] width 8 height 8
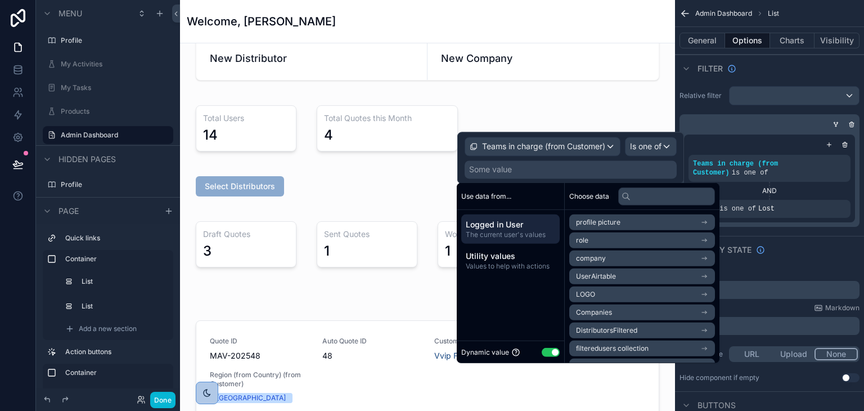
click at [601, 312] on span "Companies" at bounding box center [594, 312] width 36 height 9
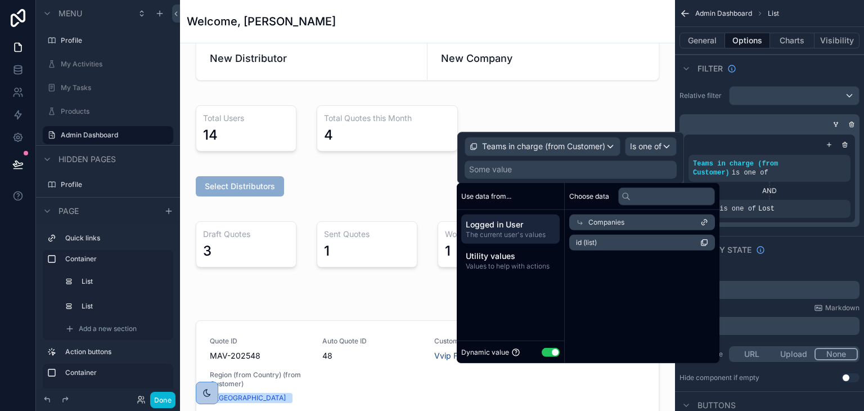
click at [594, 242] on span "id (list)" at bounding box center [586, 242] width 21 height 9
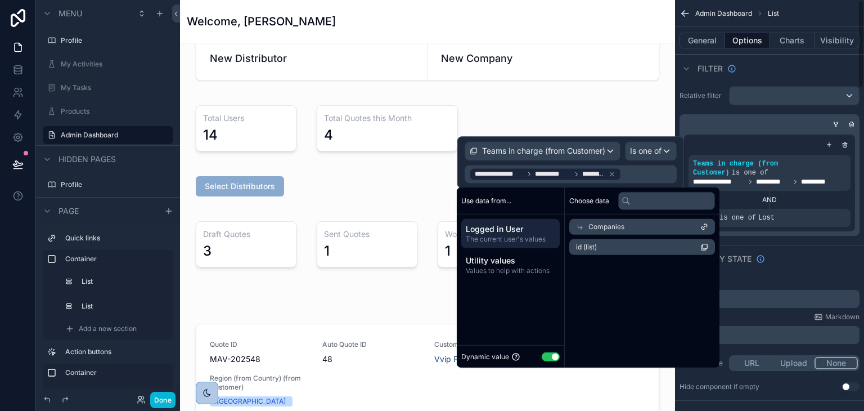
click at [813, 253] on div "Empty state" at bounding box center [769, 258] width 189 height 27
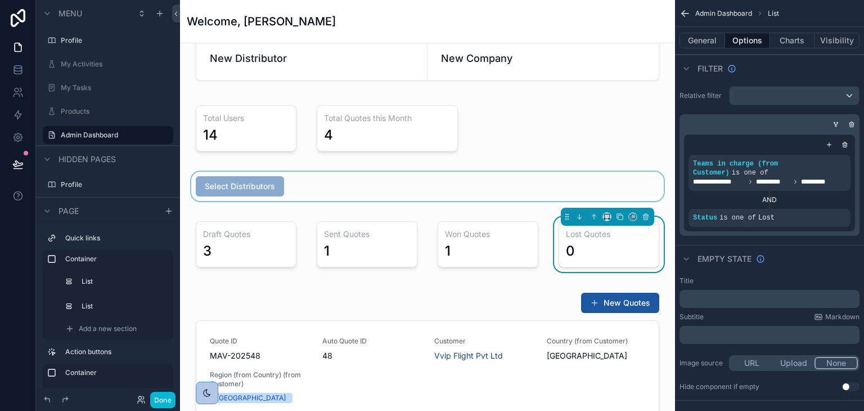
click at [468, 185] on div "scrollable content" at bounding box center [427, 186] width 477 height 29
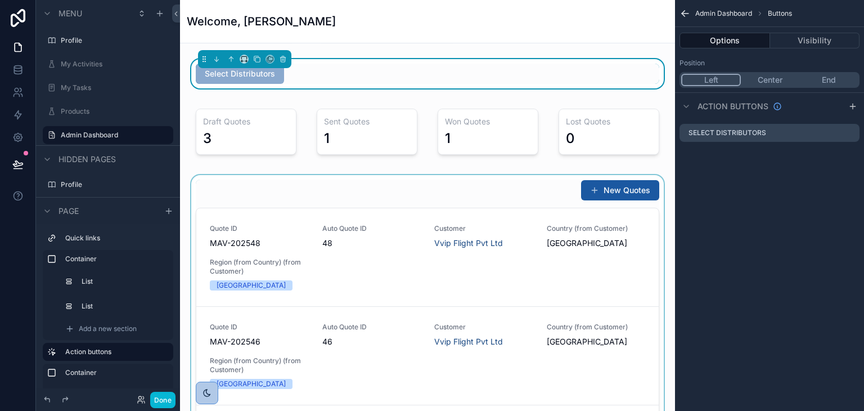
scroll to position [225, 0]
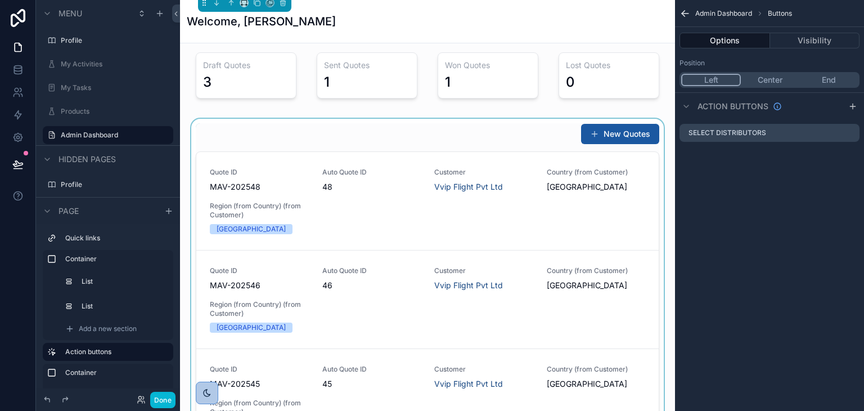
click at [483, 216] on div "scrollable content" at bounding box center [427, 291] width 477 height 345
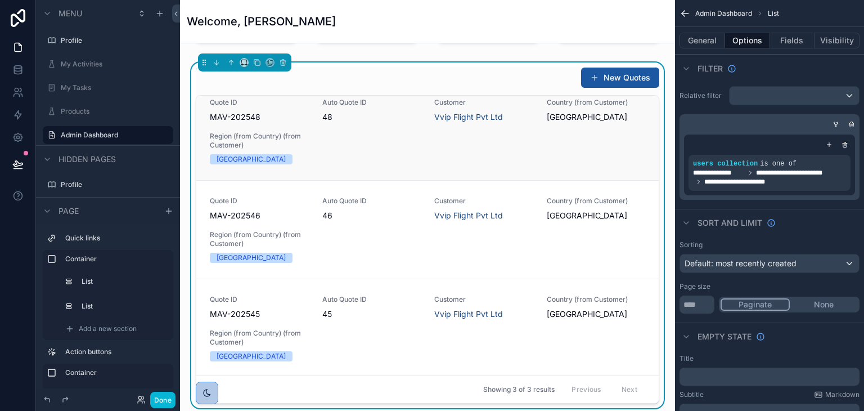
scroll to position [0, 0]
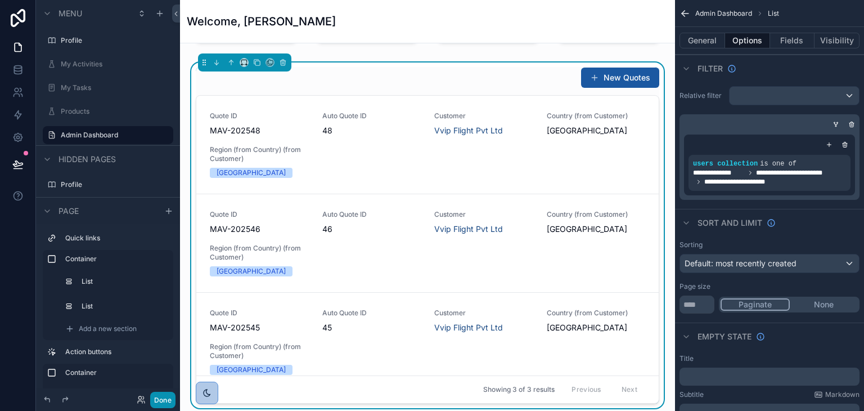
click at [159, 397] on button "Done" at bounding box center [162, 400] width 25 height 16
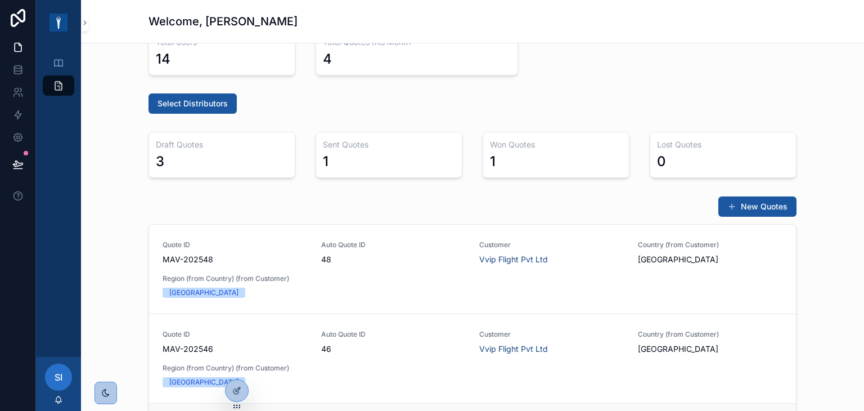
scroll to position [113, 0]
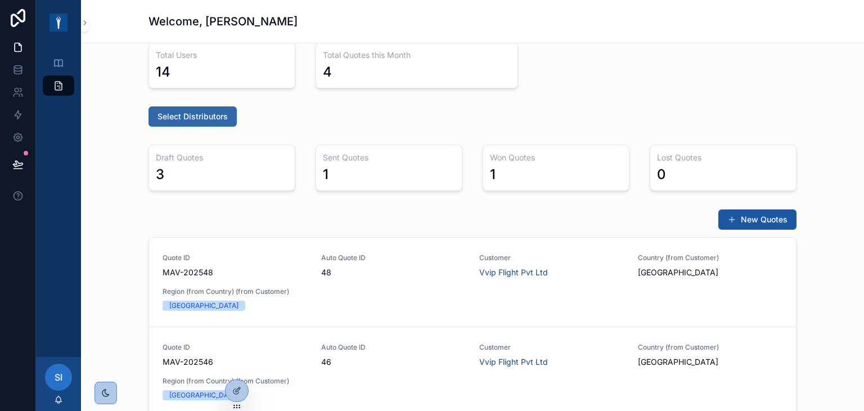
click at [205, 111] on span "Select Distributors" at bounding box center [193, 116] width 70 height 11
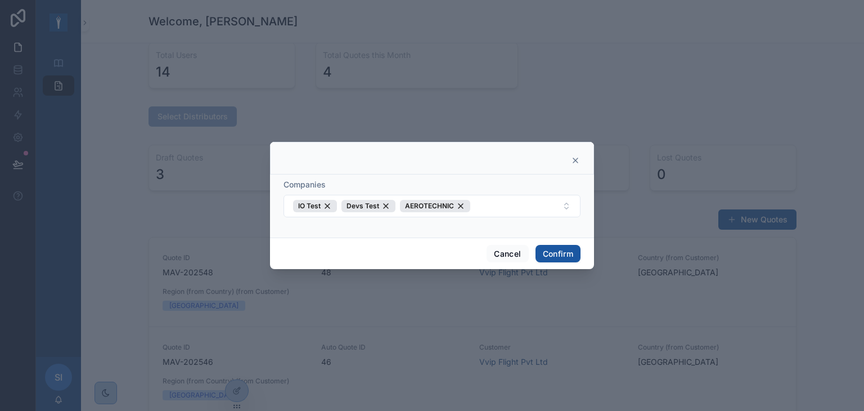
click at [237, 88] on div at bounding box center [432, 205] width 864 height 411
click at [576, 160] on icon at bounding box center [575, 160] width 5 height 5
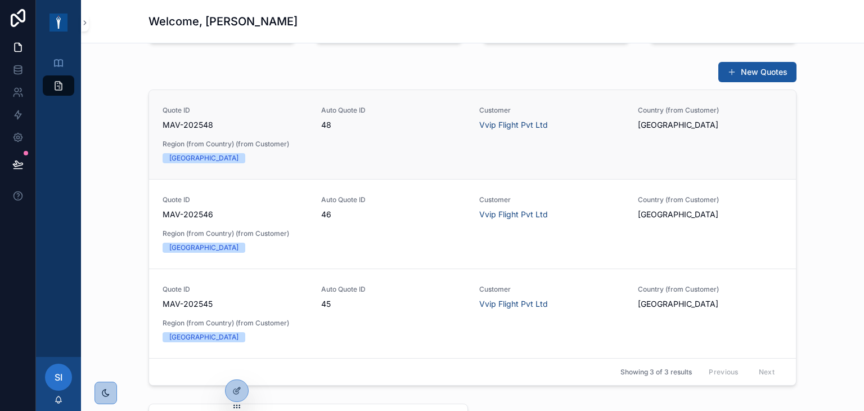
scroll to position [281, 0]
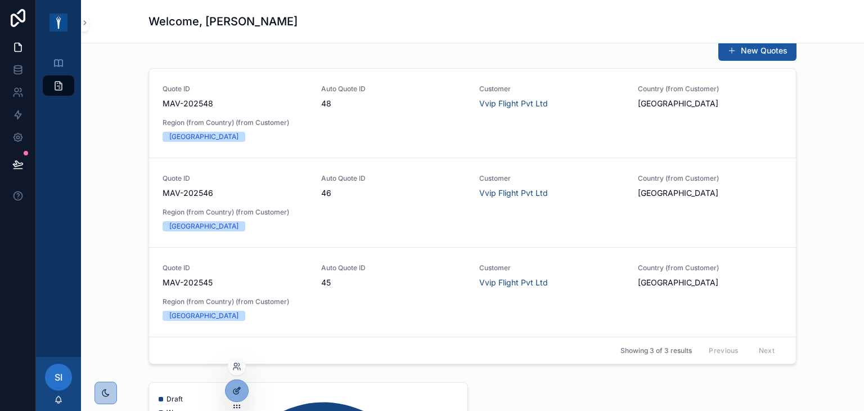
click at [233, 398] on div at bounding box center [237, 390] width 23 height 21
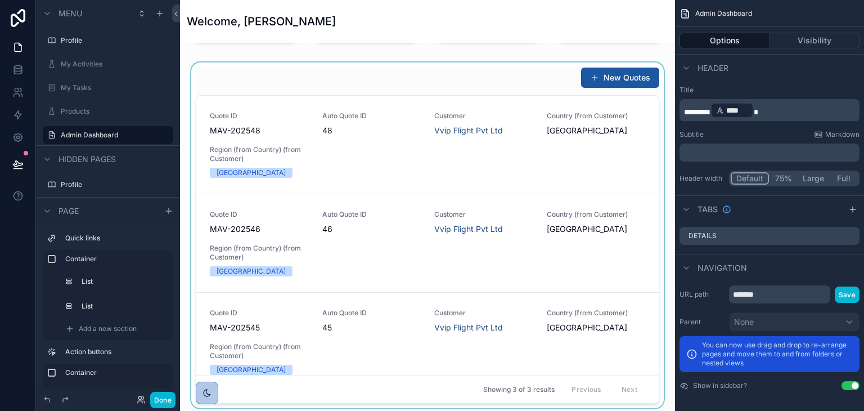
click at [357, 75] on div "scrollable content" at bounding box center [427, 234] width 477 height 345
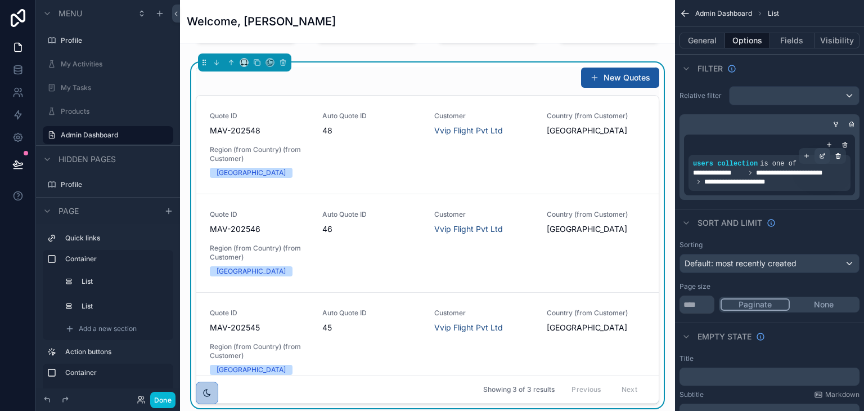
click at [823, 154] on icon "scrollable content" at bounding box center [823, 154] width 3 height 3
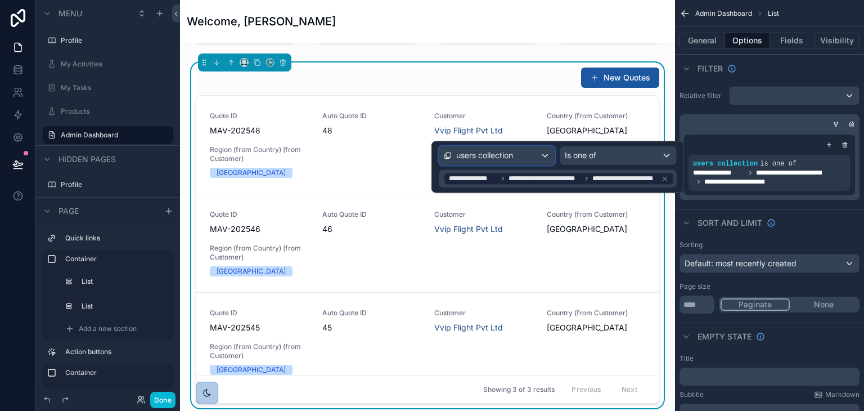
click at [547, 152] on div "users collection" at bounding box center [497, 155] width 116 height 18
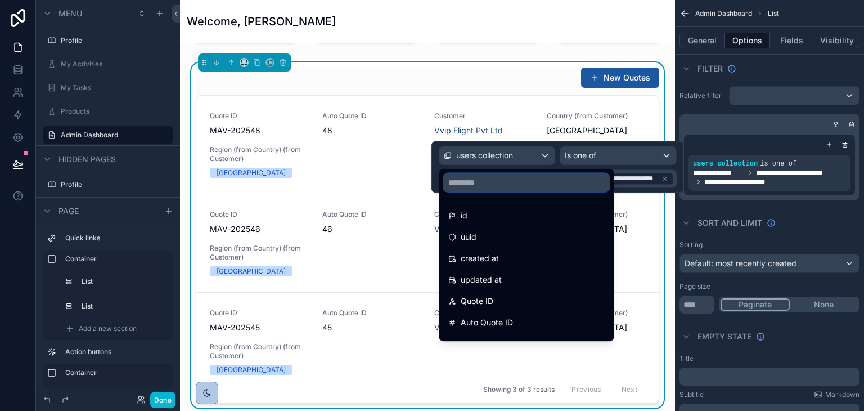
click at [554, 179] on input "text" at bounding box center [526, 182] width 165 height 18
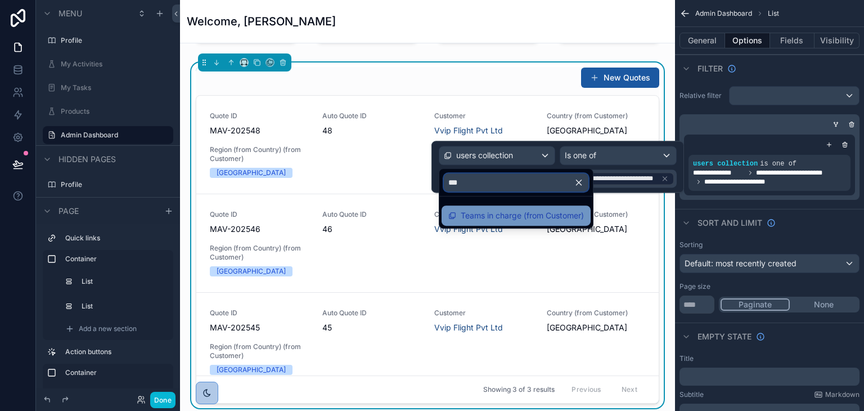
type input "***"
click at [533, 217] on span "Teams in charge (from Customer)" at bounding box center [522, 216] width 123 height 14
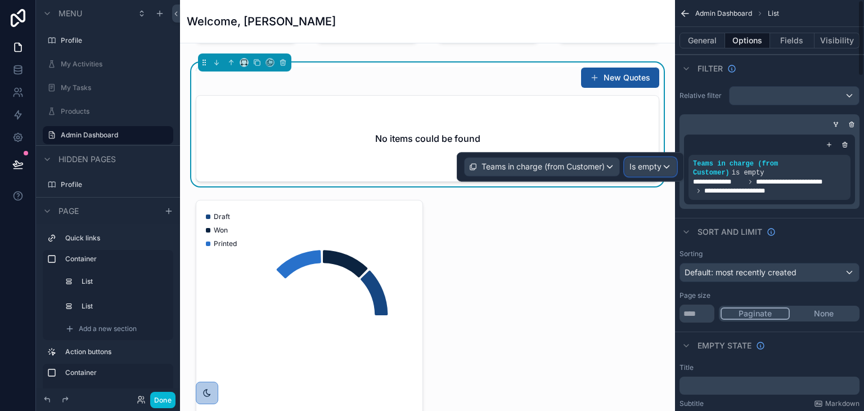
click at [666, 161] on div "Is empty" at bounding box center [650, 167] width 51 height 18
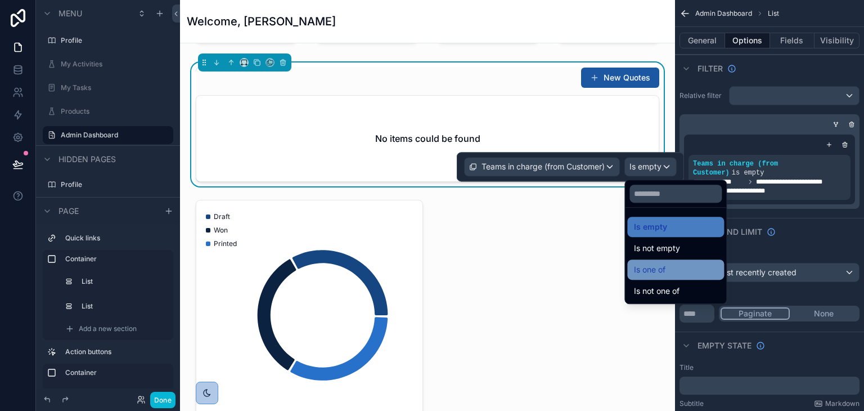
click at [659, 269] on span "Is one of" at bounding box center [650, 270] width 32 height 14
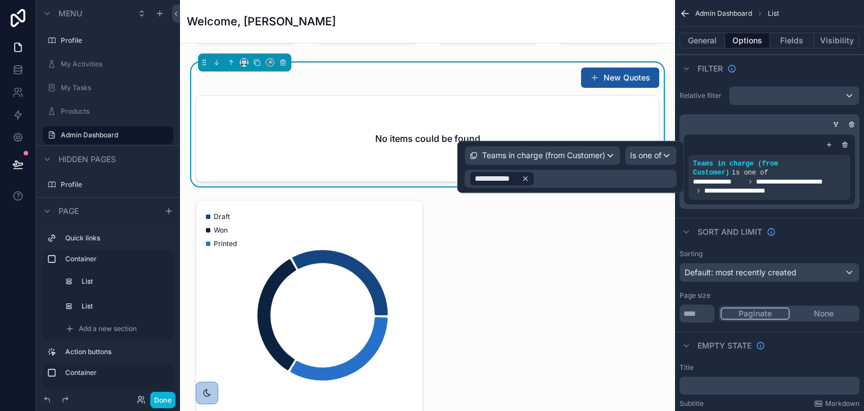
click at [521, 178] on icon at bounding box center [525, 178] width 8 height 8
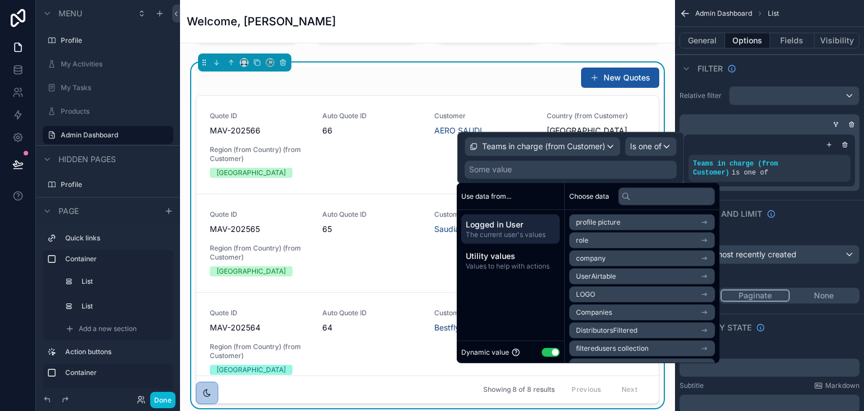
click at [619, 316] on li "Companies" at bounding box center [642, 312] width 146 height 16
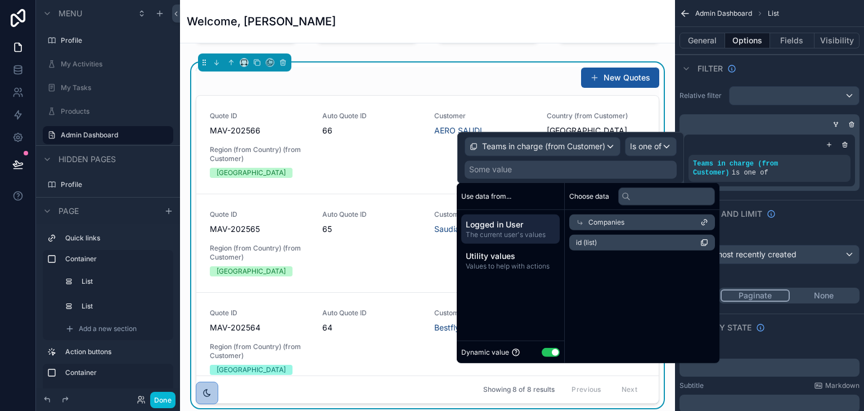
click at [609, 240] on li "id (list)" at bounding box center [642, 243] width 146 height 16
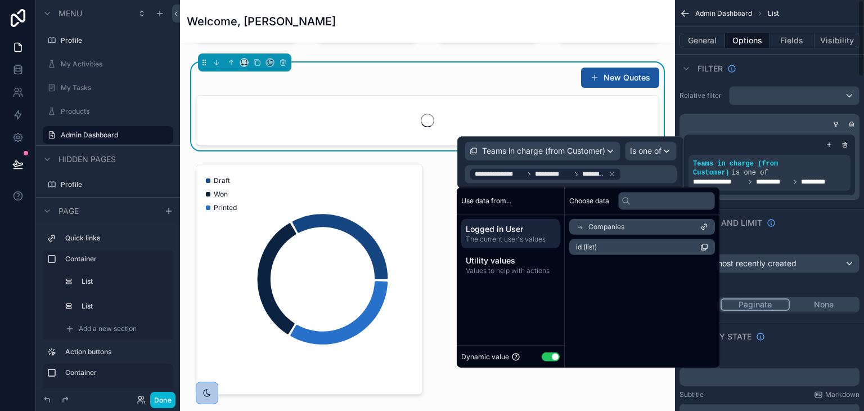
click at [800, 215] on div "Sort And Limit" at bounding box center [769, 222] width 189 height 27
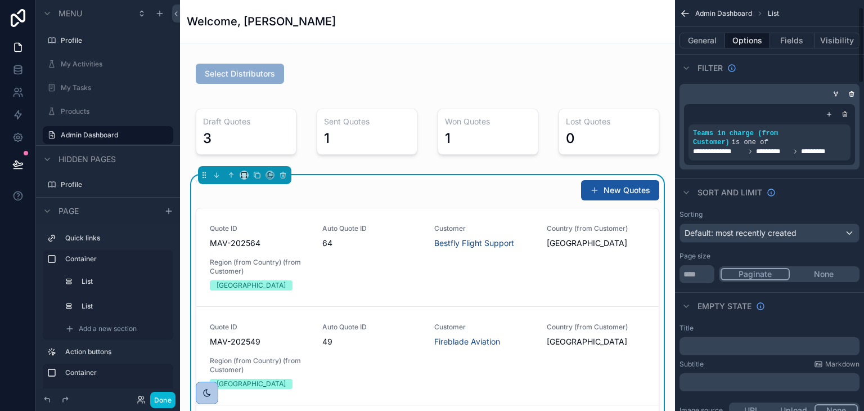
scroll to position [56, 0]
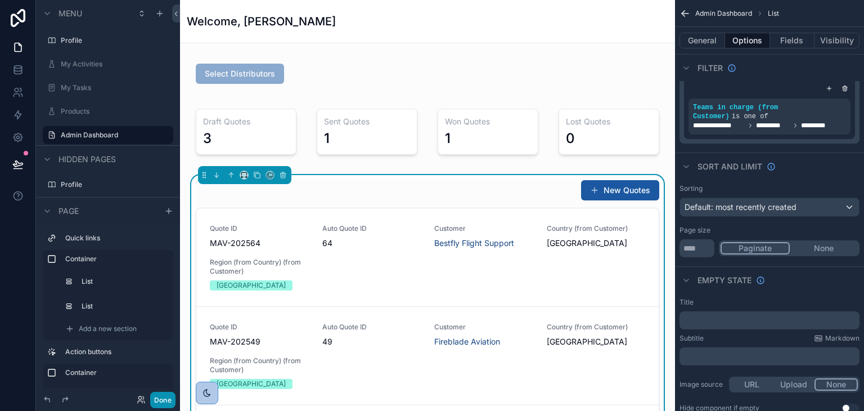
click at [162, 399] on button "Done" at bounding box center [162, 400] width 25 height 16
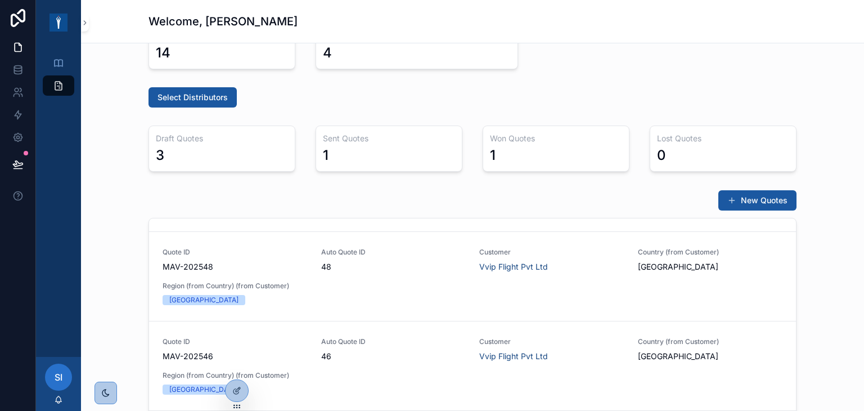
scroll to position [113, 0]
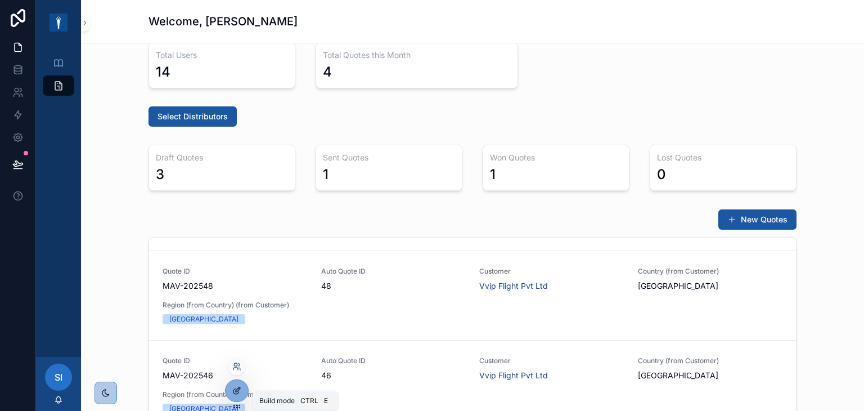
click at [233, 397] on div at bounding box center [237, 390] width 23 height 21
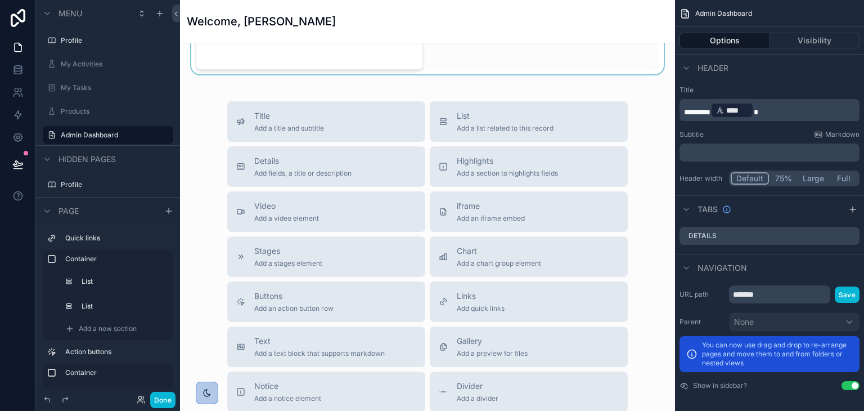
scroll to position [844, 0]
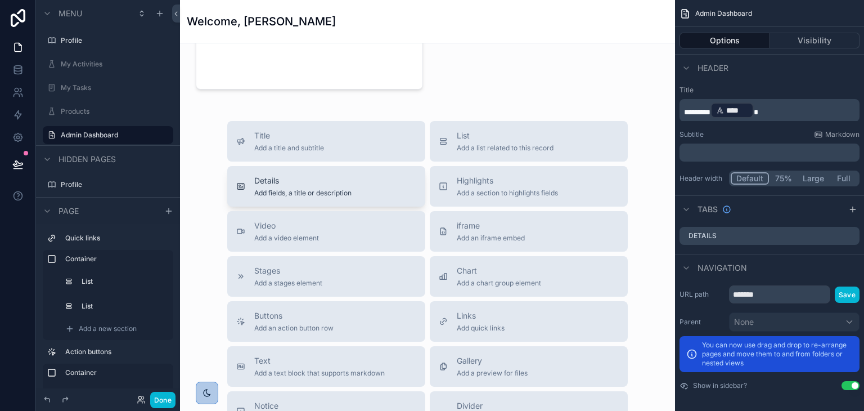
click at [321, 189] on span "Add fields, a title or description" at bounding box center [302, 192] width 97 height 9
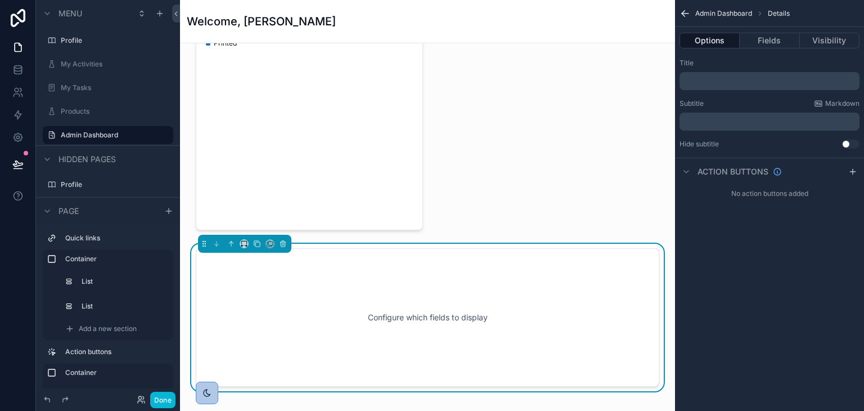
scroll to position [701, 0]
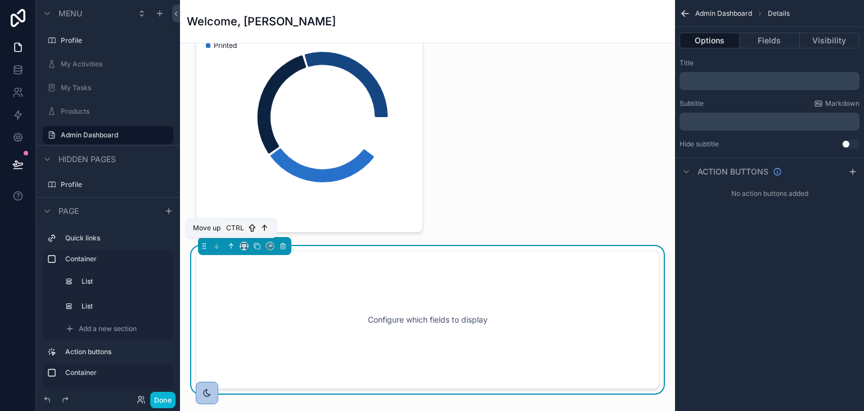
click at [228, 245] on icon "scrollable content" at bounding box center [231, 246] width 8 height 8
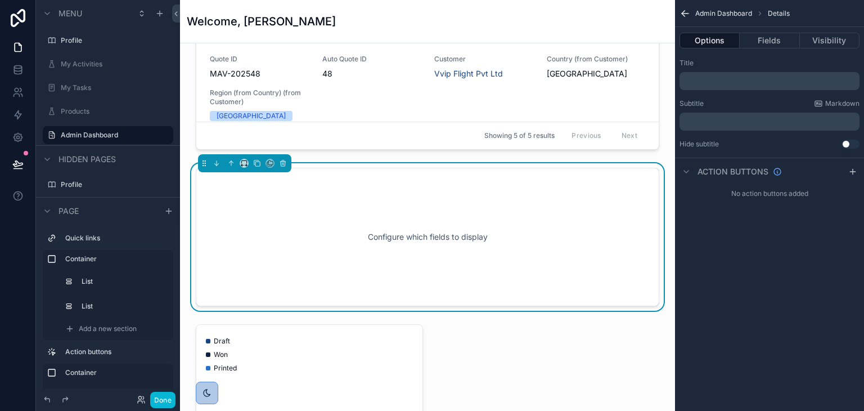
scroll to position [476, 0]
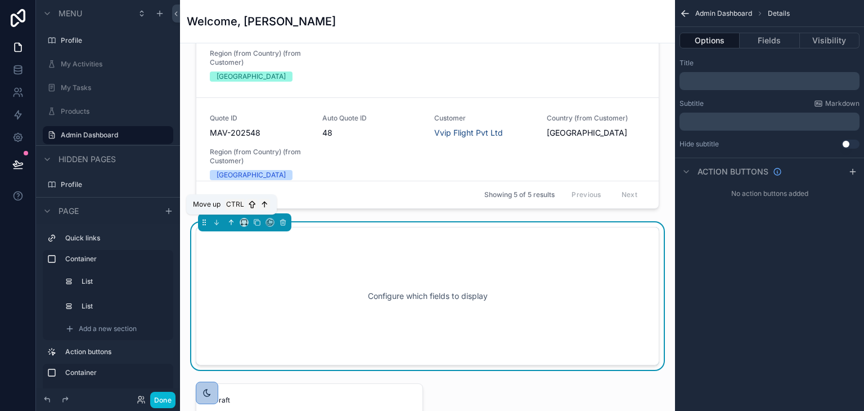
click at [230, 224] on button "scrollable content" at bounding box center [231, 222] width 12 height 12
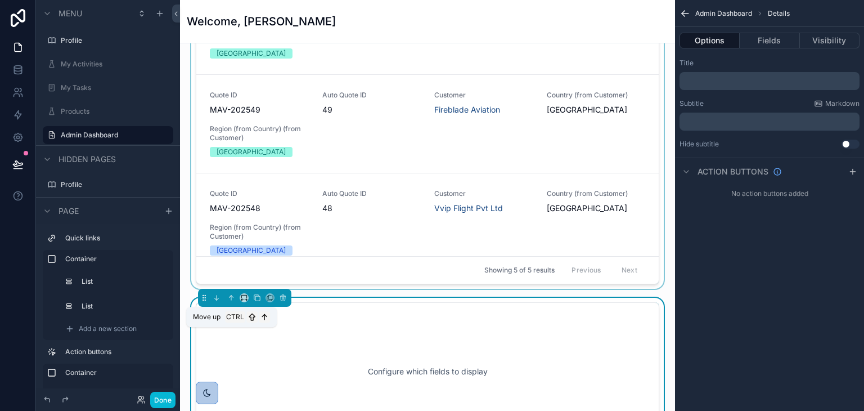
scroll to position [420, 0]
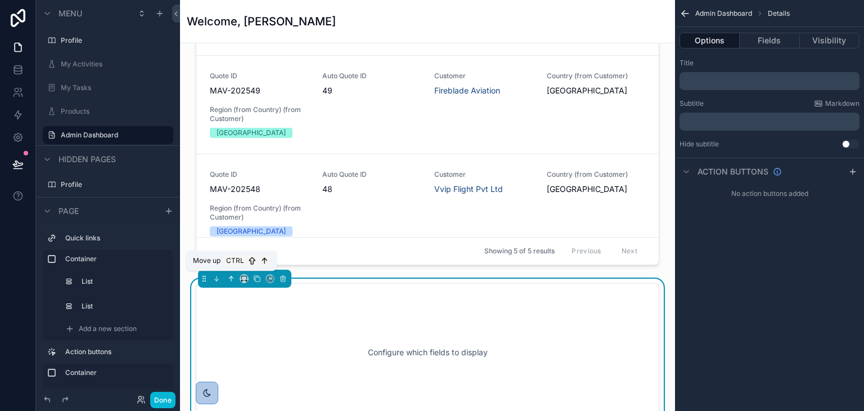
click at [230, 275] on icon "scrollable content" at bounding box center [231, 279] width 8 height 8
click at [230, 276] on icon "scrollable content" at bounding box center [231, 279] width 8 height 8
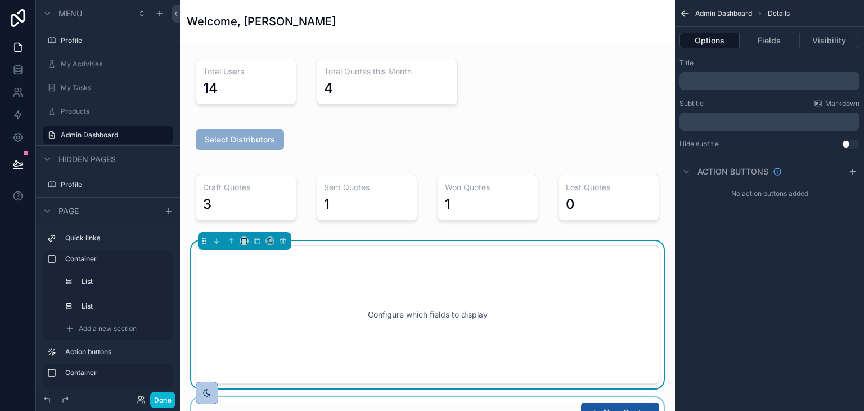
scroll to position [82, 0]
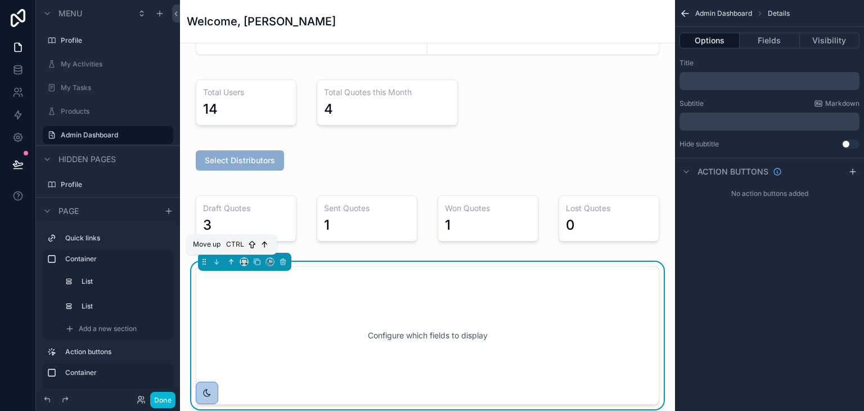
click at [230, 261] on icon "scrollable content" at bounding box center [231, 262] width 8 height 8
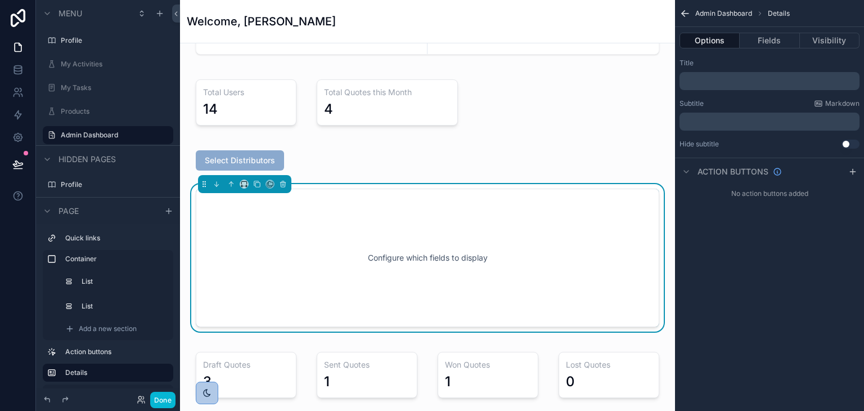
click at [734, 81] on p "﻿" at bounding box center [770, 81] width 173 height 9
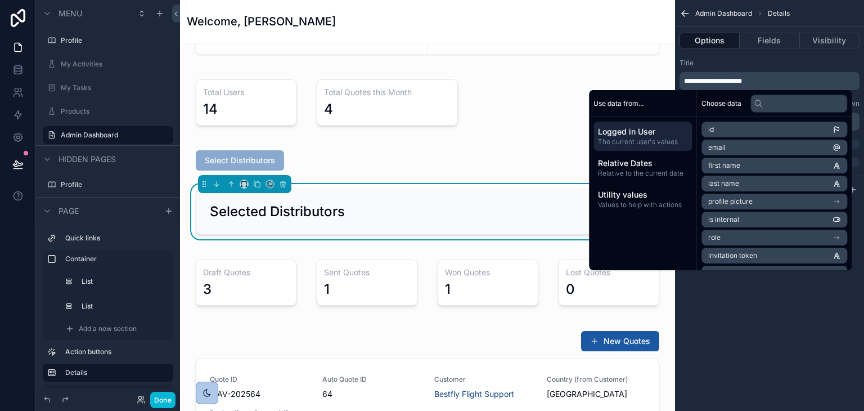
click at [779, 295] on div "**********" at bounding box center [769, 205] width 189 height 411
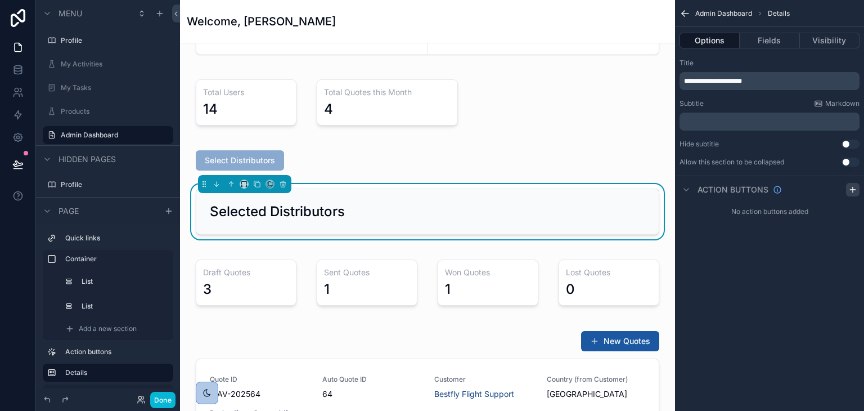
click at [854, 192] on icon "scrollable content" at bounding box center [852, 189] width 9 height 9
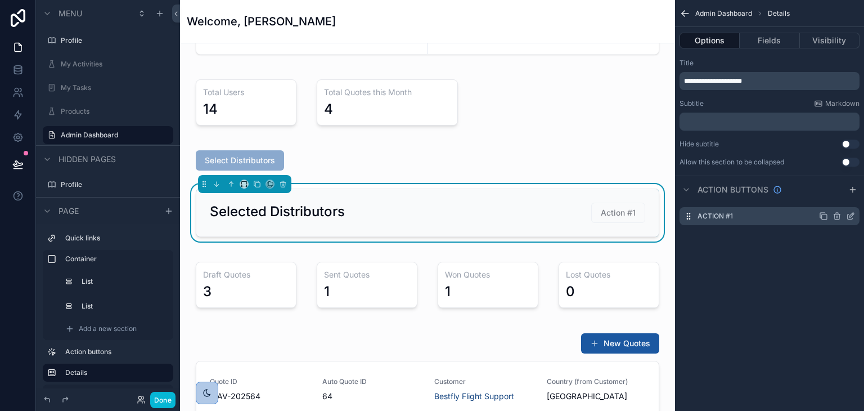
click at [851, 215] on icon "scrollable content" at bounding box center [851, 215] width 5 height 5
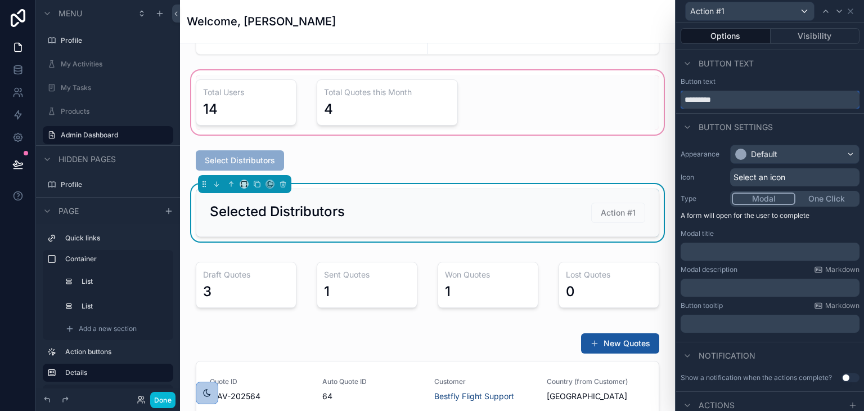
drag, startPoint x: 730, startPoint y: 97, endPoint x: 656, endPoint y: 80, distance: 75.5
click at [656, 80] on div "Action #1 Options Visibility Button text Button text ********* Button settings …" at bounding box center [432, 205] width 864 height 411
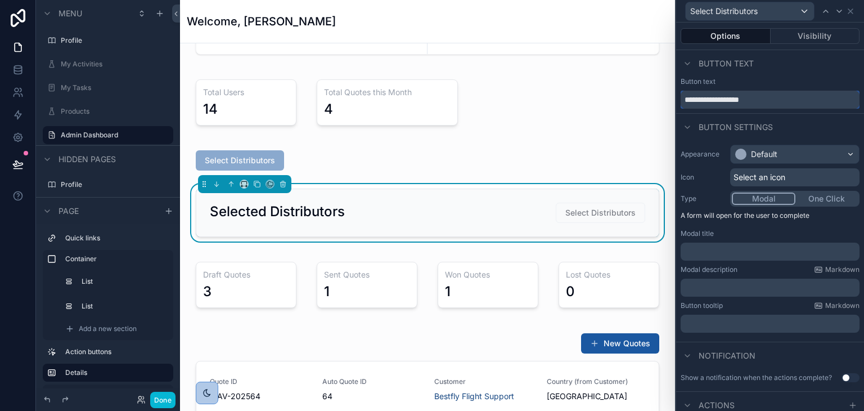
type input "**********"
click at [763, 154] on div "Default" at bounding box center [764, 154] width 26 height 11
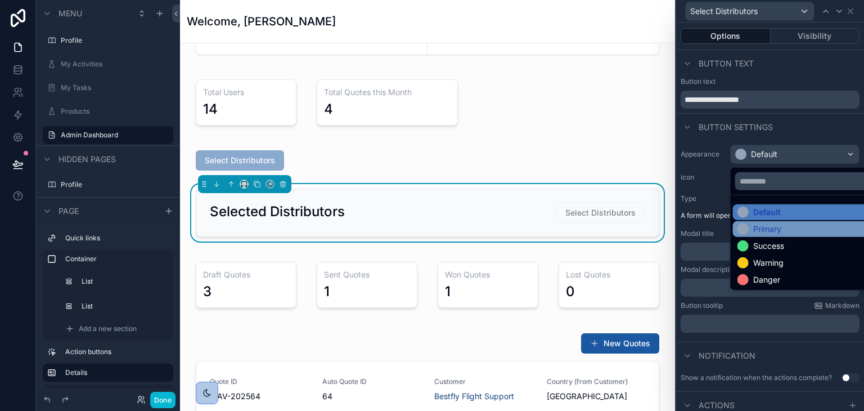
click at [780, 223] on div "Primary" at bounding box center [767, 228] width 28 height 11
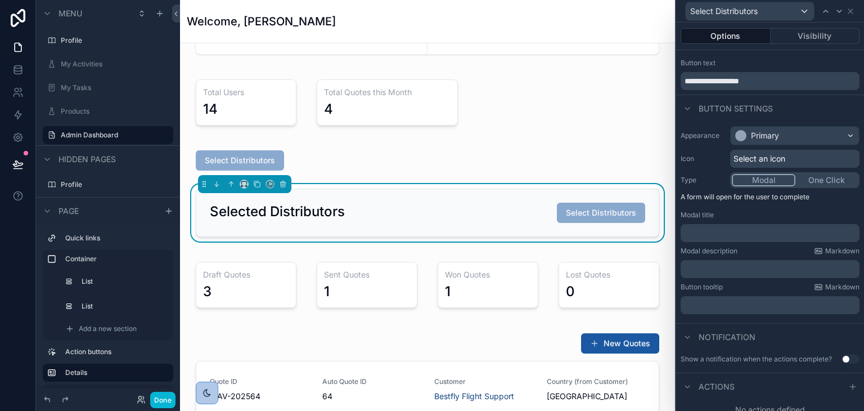
scroll to position [27, 0]
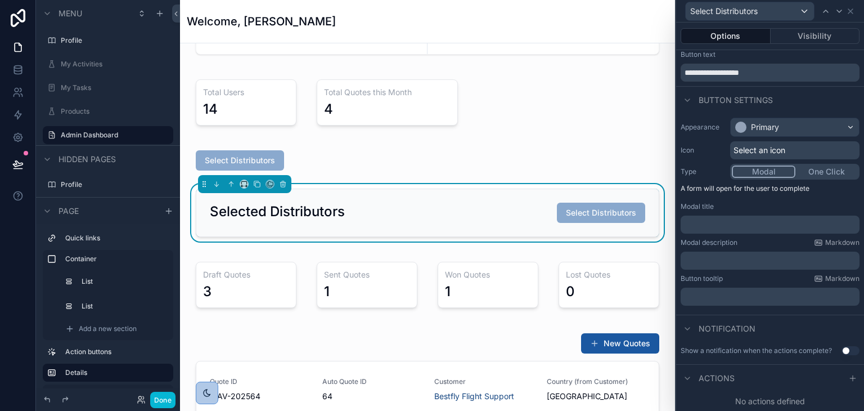
click at [735, 226] on p "﻿" at bounding box center [771, 224] width 172 height 11
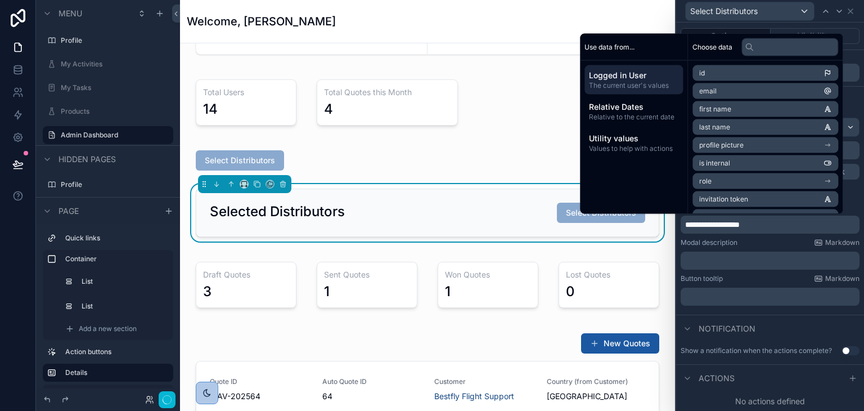
click at [848, 375] on icon at bounding box center [852, 378] width 9 height 9
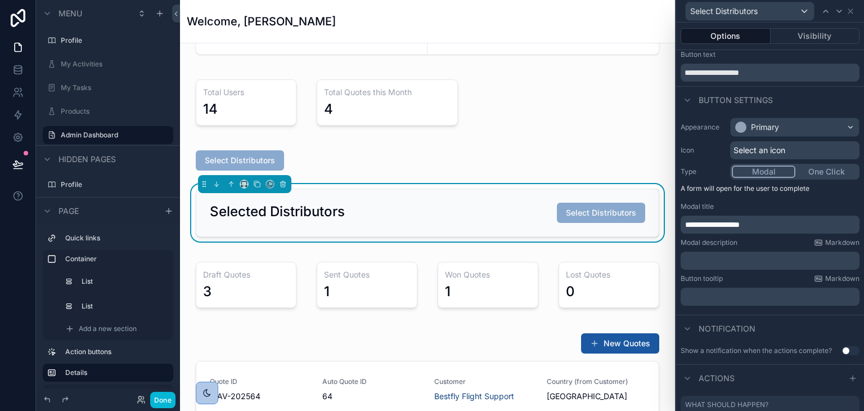
scroll to position [86, 0]
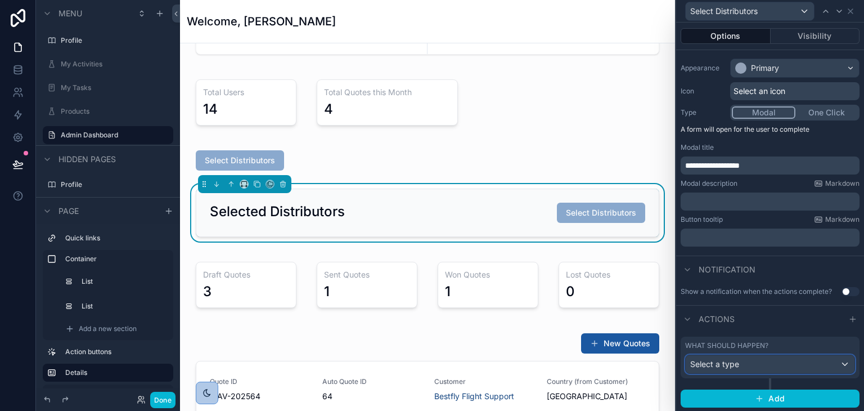
click at [793, 361] on div "Select a type" at bounding box center [770, 364] width 169 height 18
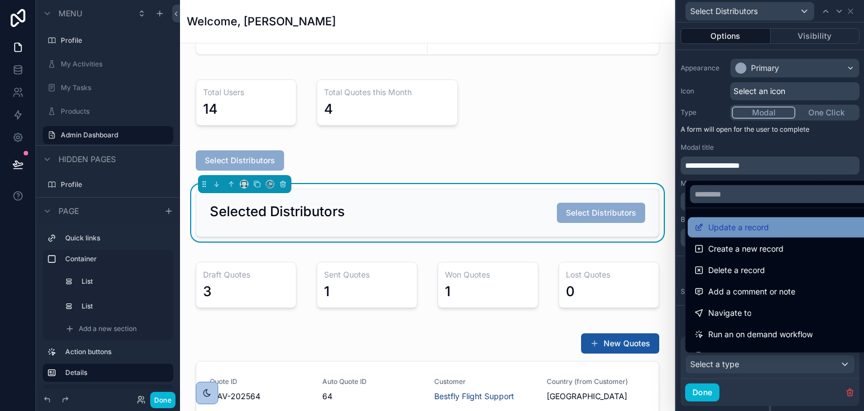
click at [748, 230] on span "Update a record" at bounding box center [738, 228] width 61 height 14
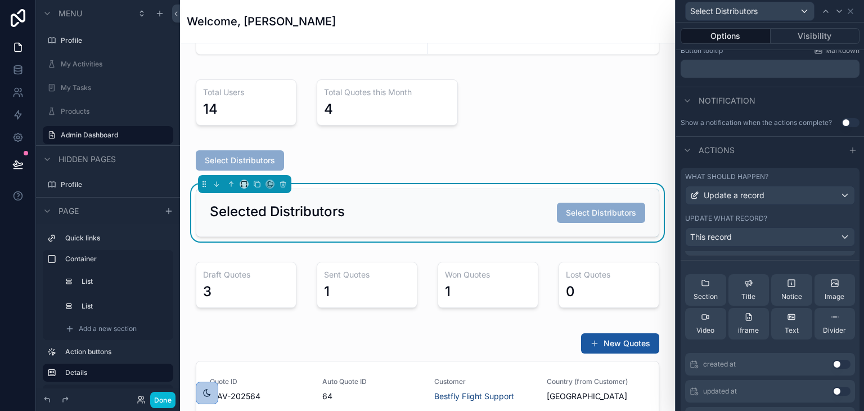
scroll to position [0, 0]
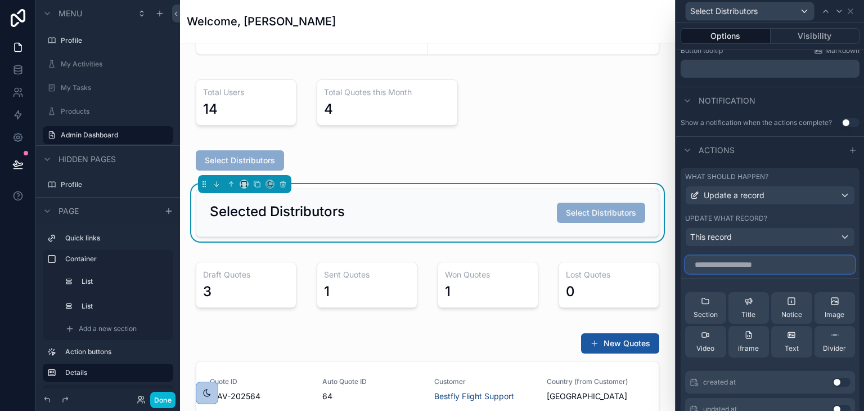
click at [750, 266] on input "text" at bounding box center [770, 264] width 170 height 18
type input "***"
click at [836, 383] on button "Use setting" at bounding box center [842, 381] width 18 height 9
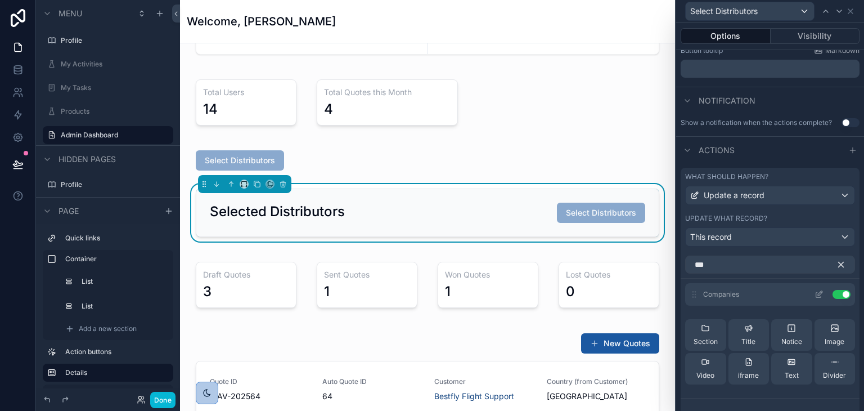
click at [815, 290] on icon at bounding box center [819, 294] width 9 height 9
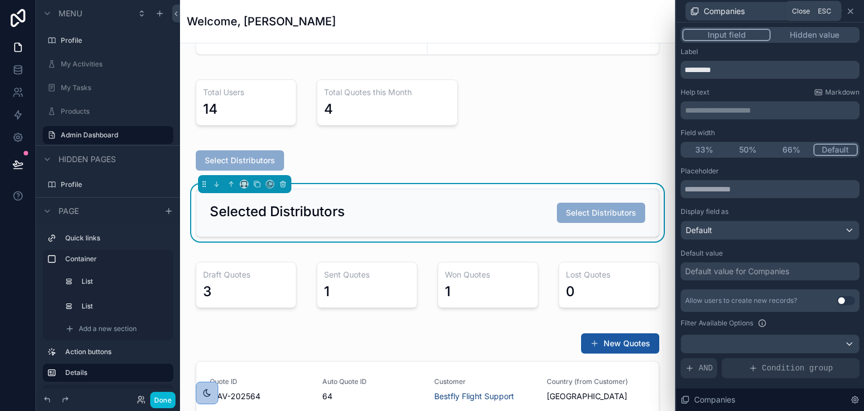
click at [848, 14] on icon at bounding box center [850, 11] width 9 height 9
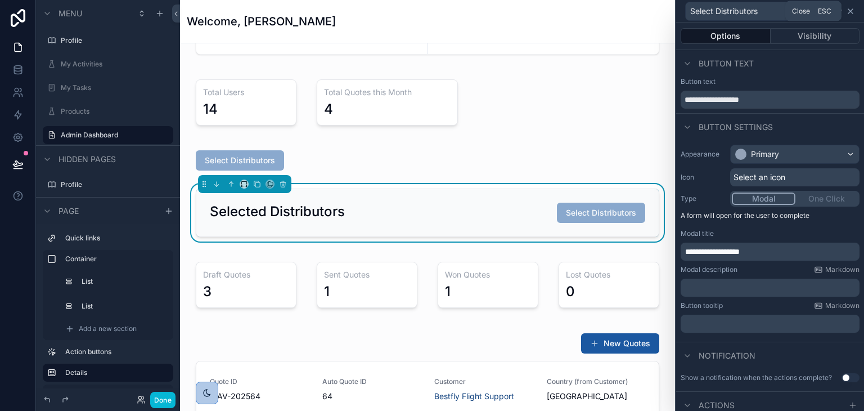
click at [852, 10] on icon at bounding box center [850, 11] width 9 height 9
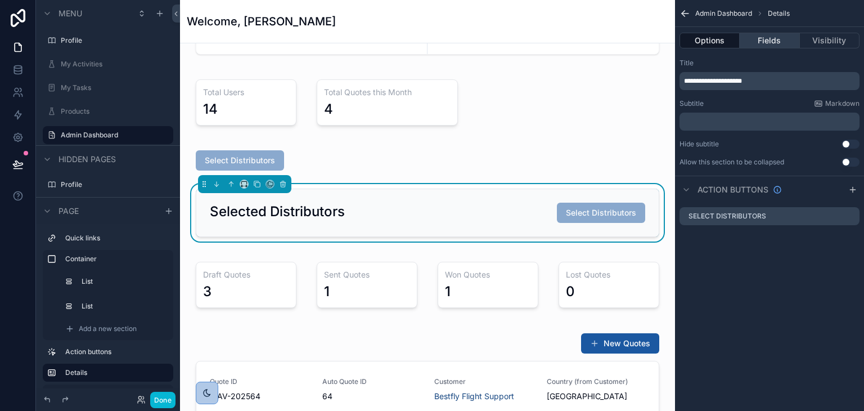
click at [767, 38] on button "Fields" at bounding box center [770, 41] width 60 height 16
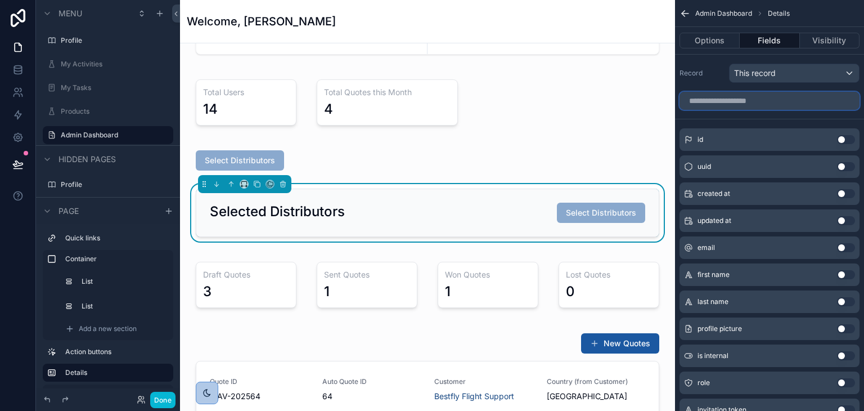
click at [757, 105] on input "scrollable content" at bounding box center [770, 101] width 180 height 18
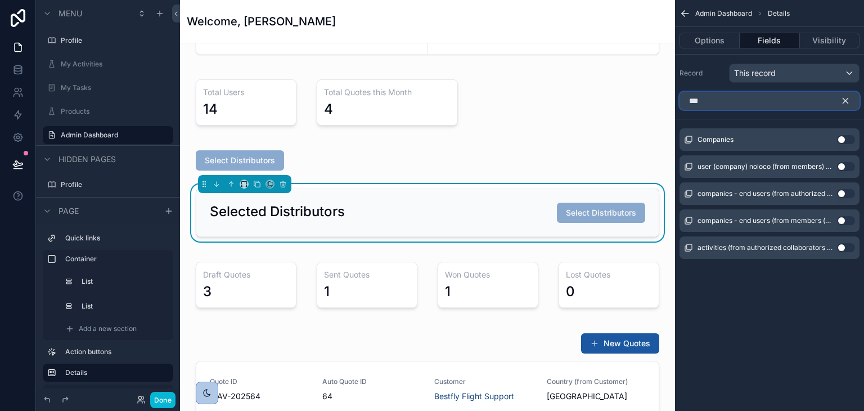
type input "***"
click at [849, 140] on button "Use setting" at bounding box center [846, 139] width 18 height 9
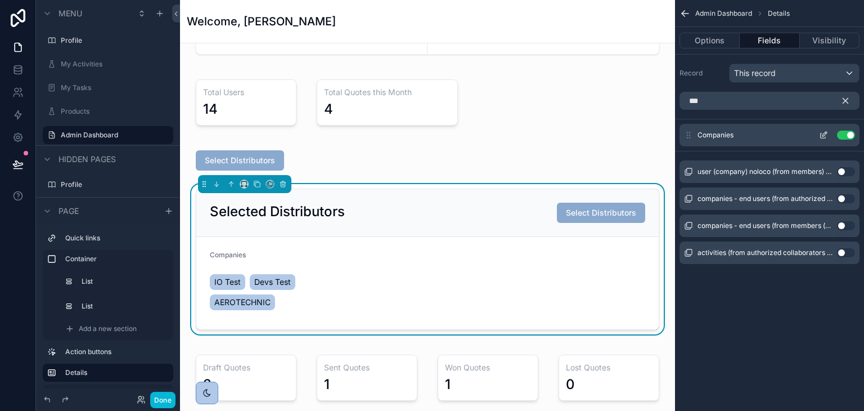
click at [824, 139] on div "Companies Use setting" at bounding box center [770, 135] width 180 height 23
click at [821, 131] on icon "scrollable content" at bounding box center [823, 135] width 9 height 9
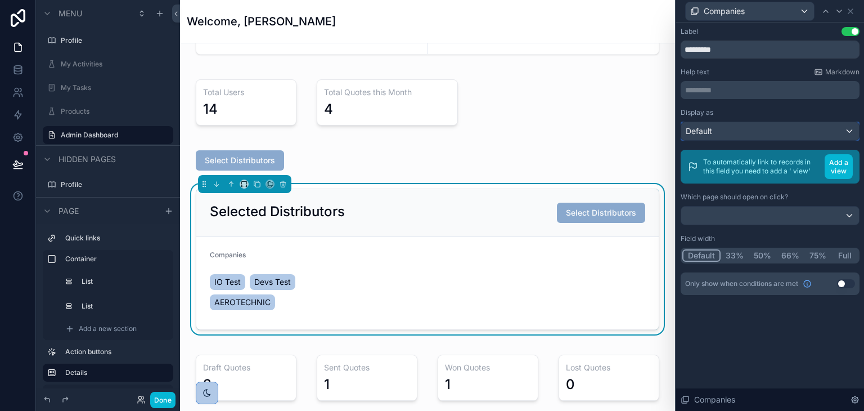
click at [821, 131] on div "Default" at bounding box center [770, 131] width 178 height 18
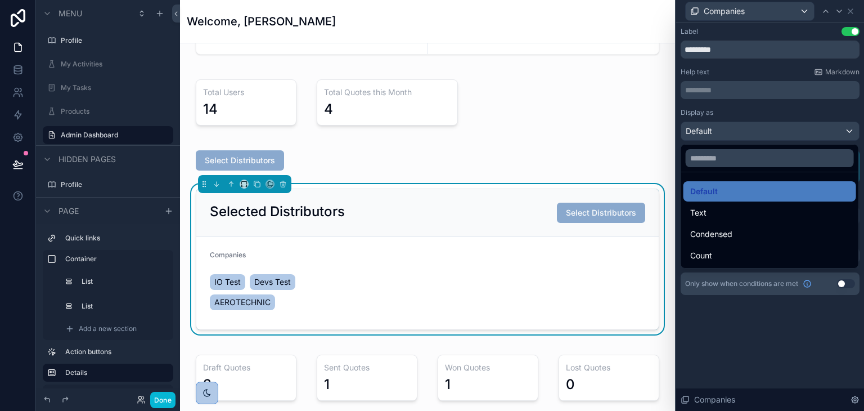
click at [821, 131] on div at bounding box center [770, 205] width 188 height 411
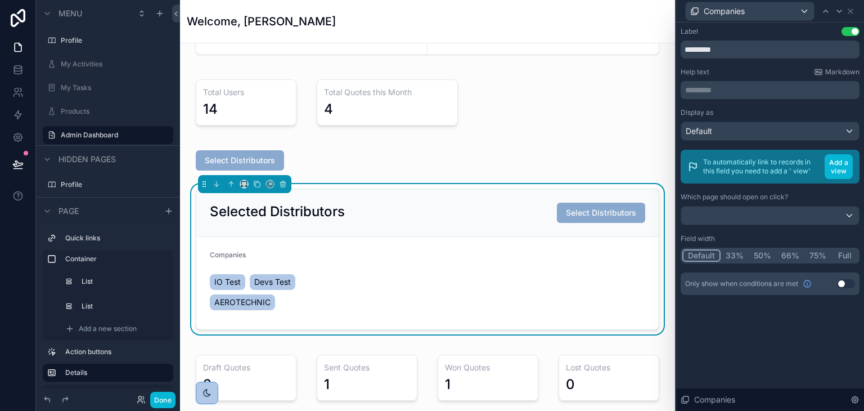
click at [843, 254] on button "Full" at bounding box center [844, 255] width 26 height 12
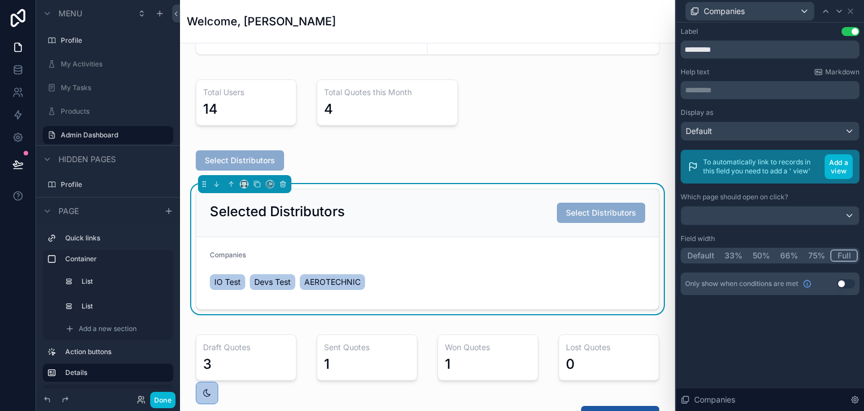
click at [806, 311] on div "Label Use setting ********* Help text Markdown ********* ﻿ Display as Default T…" at bounding box center [770, 172] width 188 height 299
click at [851, 15] on icon at bounding box center [850, 11] width 9 height 9
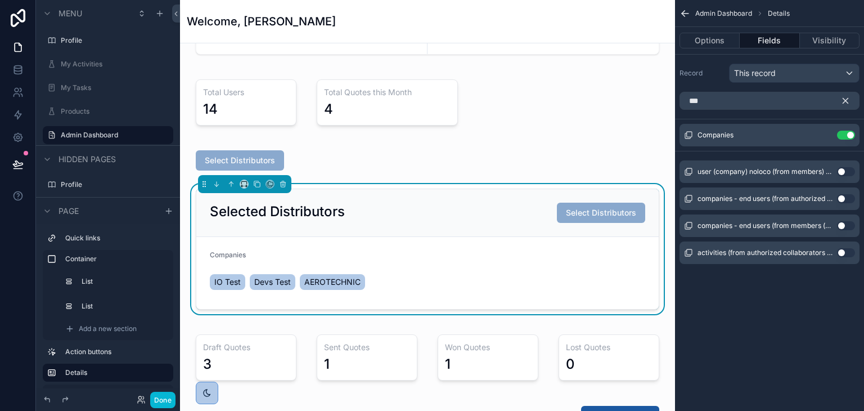
scroll to position [138, 0]
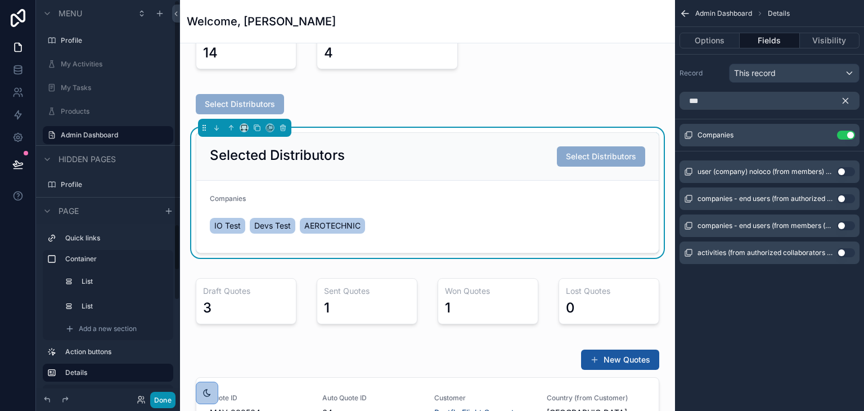
click at [162, 392] on button "Done" at bounding box center [162, 400] width 25 height 16
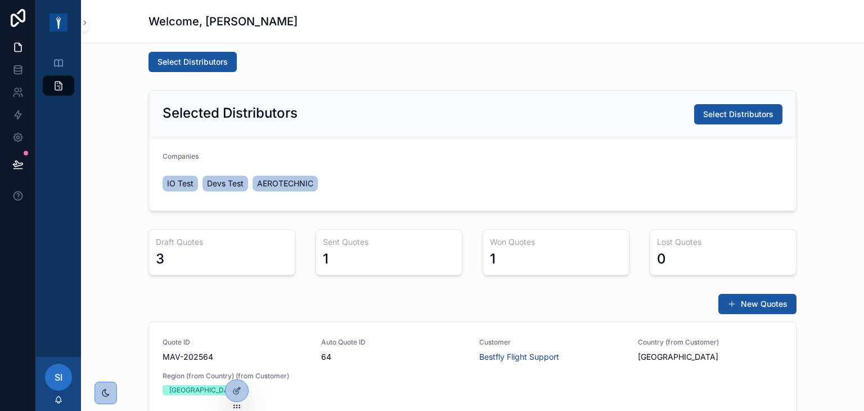
scroll to position [195, 0]
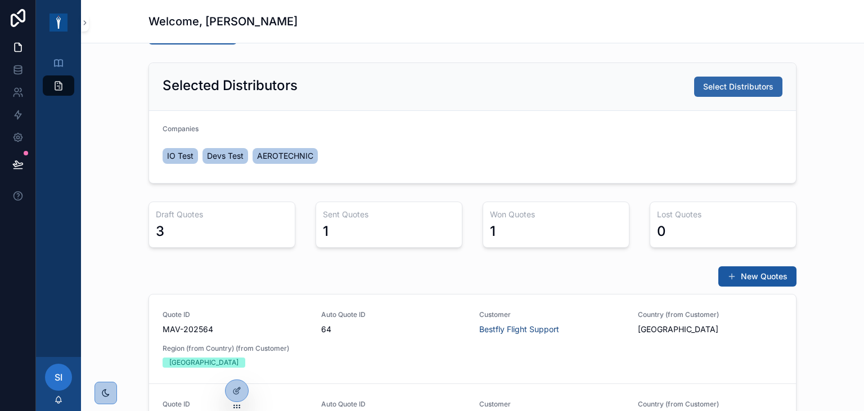
click at [707, 93] on button "Select Distributors" at bounding box center [738, 87] width 88 height 20
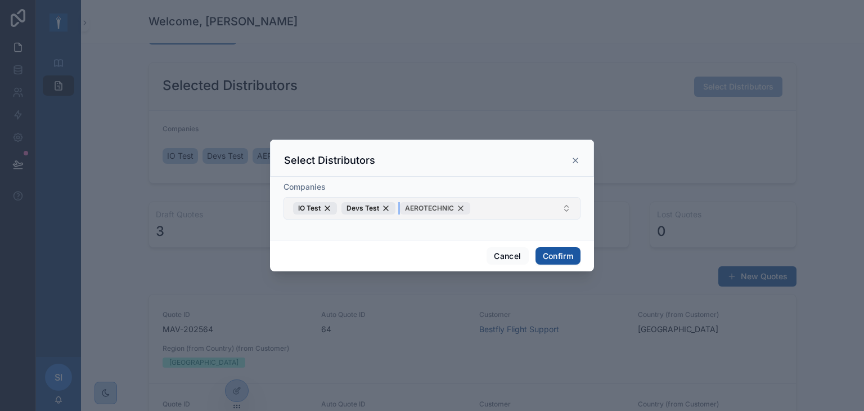
click at [460, 205] on div "AEROTECHNIC" at bounding box center [435, 208] width 70 height 12
click at [562, 254] on button "Confirm" at bounding box center [558, 256] width 45 height 18
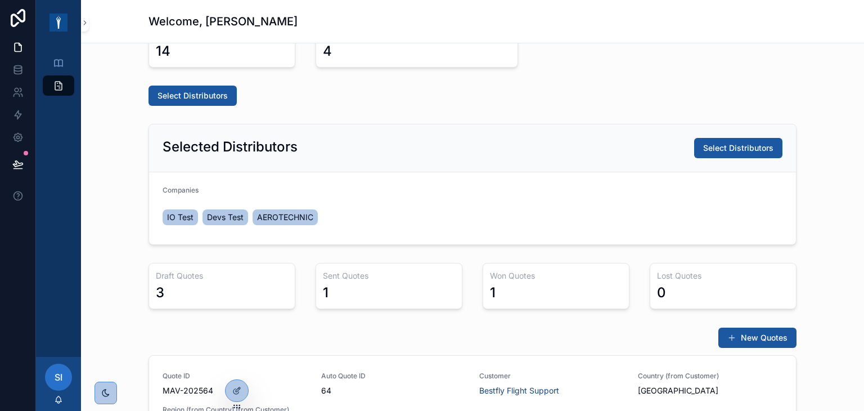
scroll to position [138, 0]
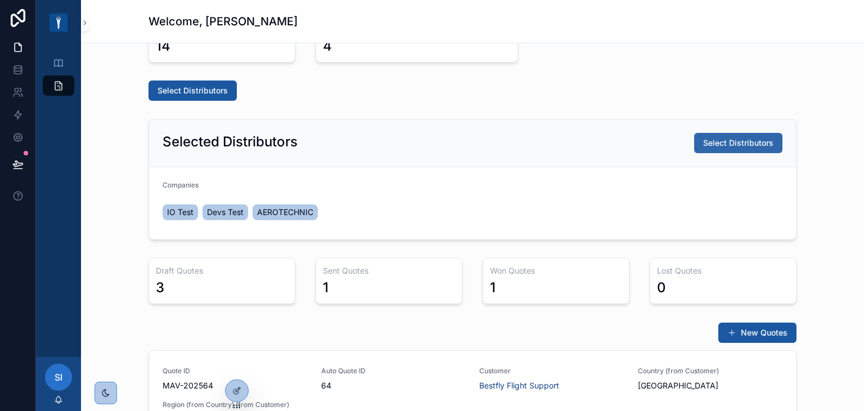
click at [729, 145] on span "Select Distributors" at bounding box center [738, 142] width 70 height 11
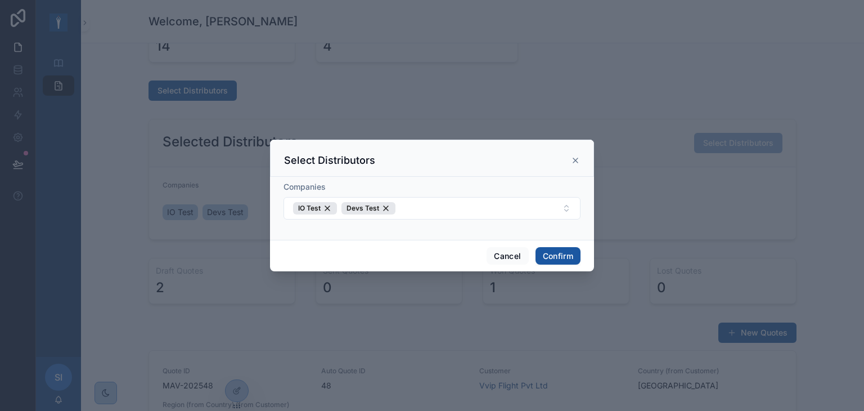
click at [574, 157] on icon at bounding box center [575, 160] width 9 height 9
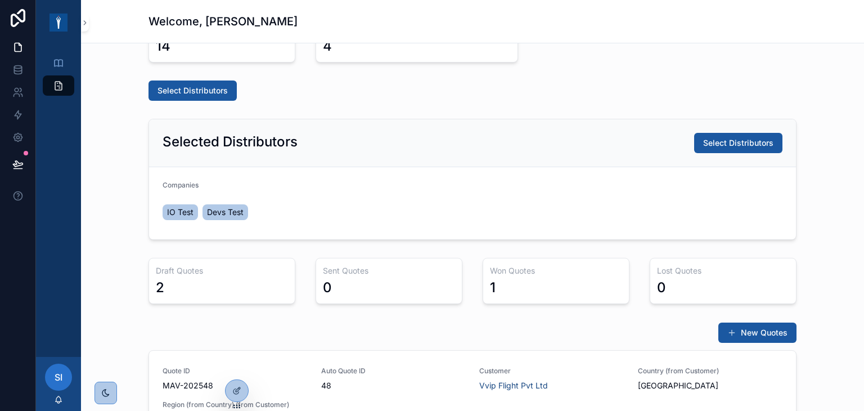
scroll to position [26, 0]
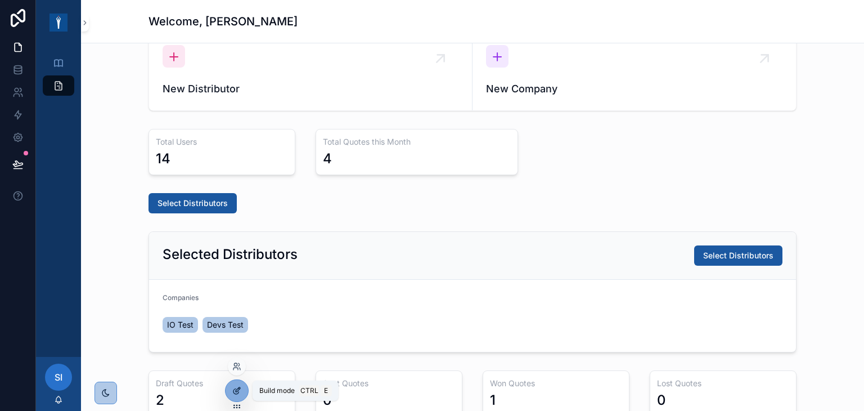
click at [237, 386] on icon at bounding box center [236, 390] width 9 height 9
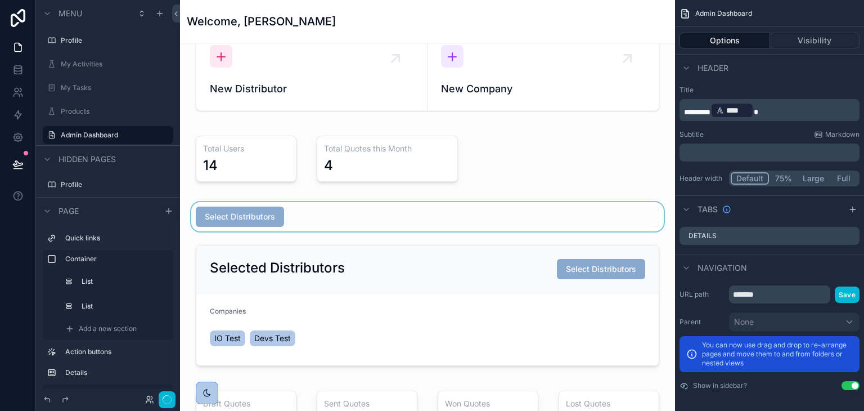
click at [304, 218] on div "scrollable content" at bounding box center [427, 216] width 477 height 29
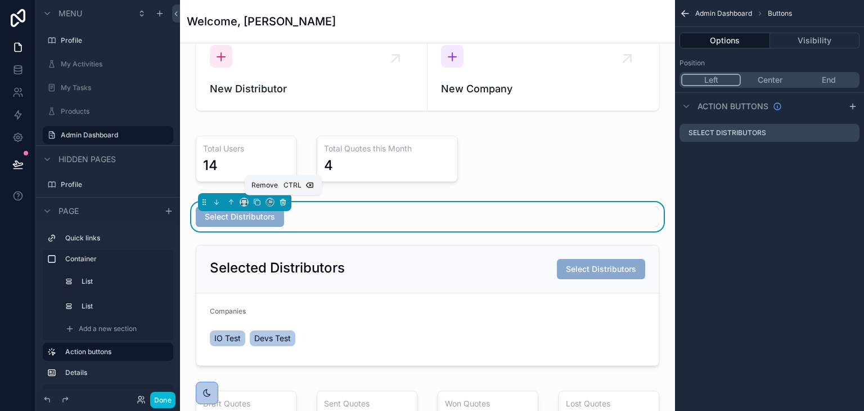
click at [284, 199] on icon "scrollable content" at bounding box center [283, 202] width 8 height 8
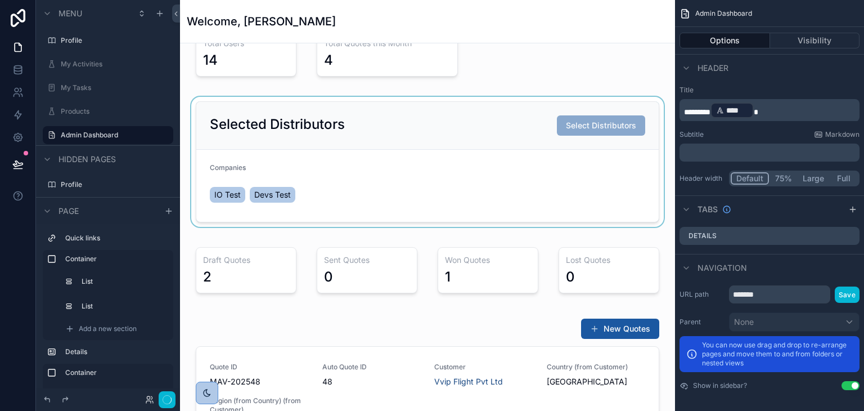
scroll to position [138, 0]
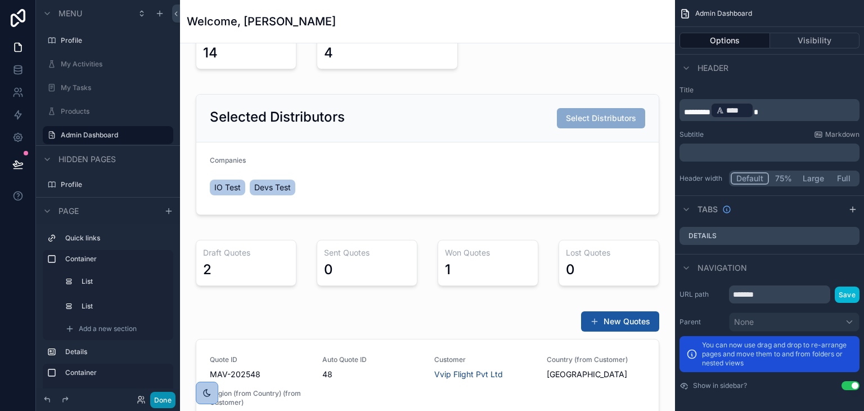
click at [160, 395] on button "Done" at bounding box center [162, 400] width 25 height 16
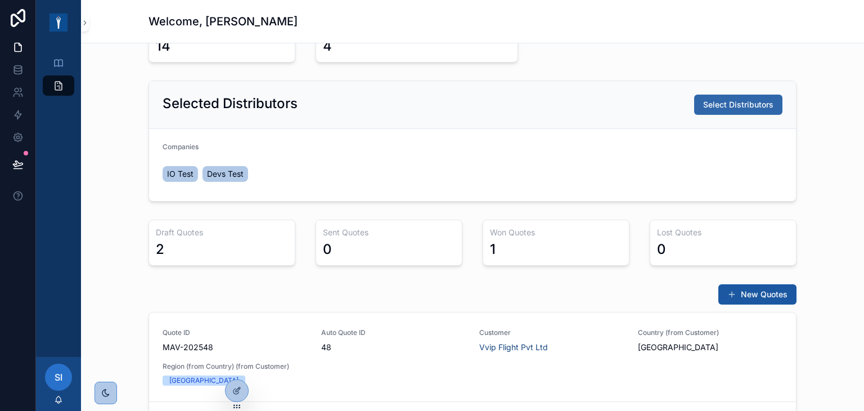
click at [752, 106] on span "Select Distributors" at bounding box center [738, 104] width 70 height 11
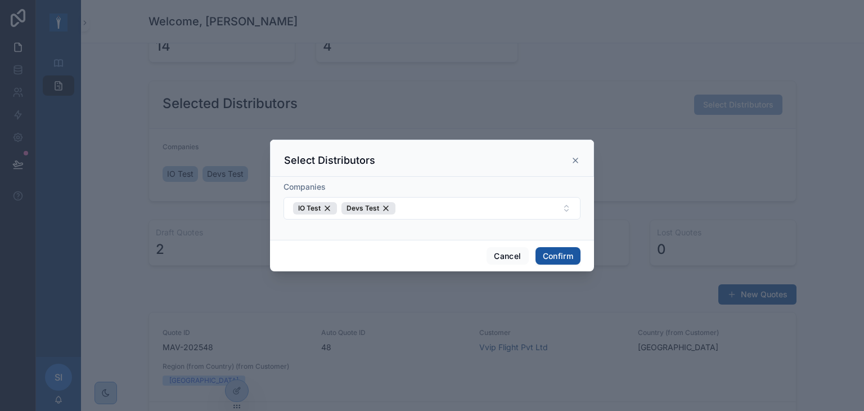
click at [577, 158] on icon at bounding box center [575, 160] width 9 height 9
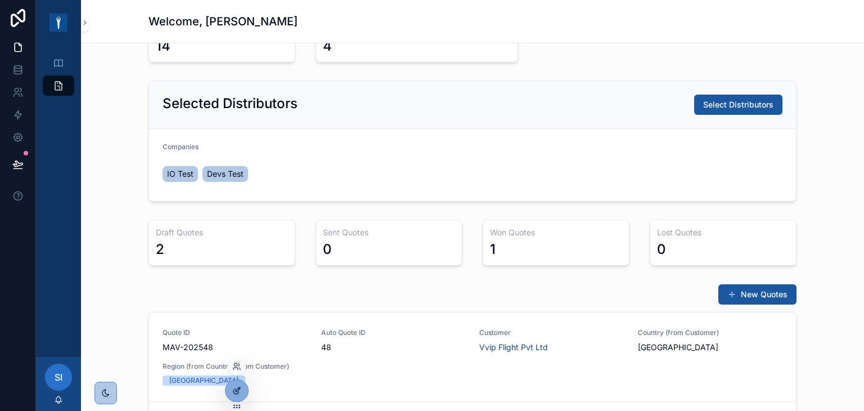
click at [231, 392] on div at bounding box center [237, 390] width 23 height 21
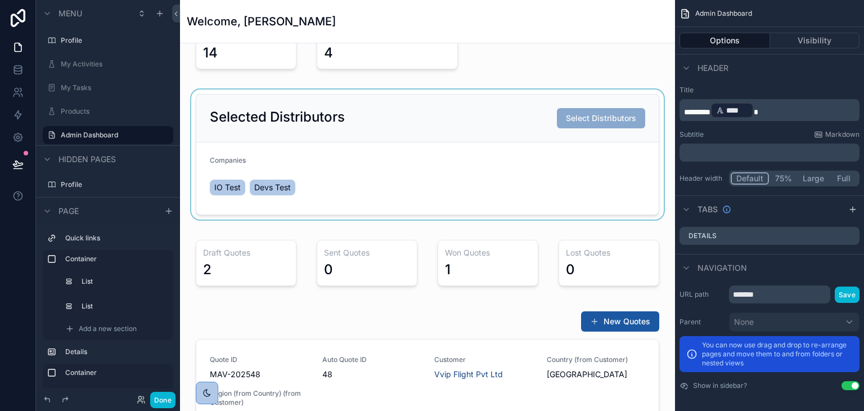
click at [540, 179] on div "scrollable content" at bounding box center [427, 154] width 477 height 130
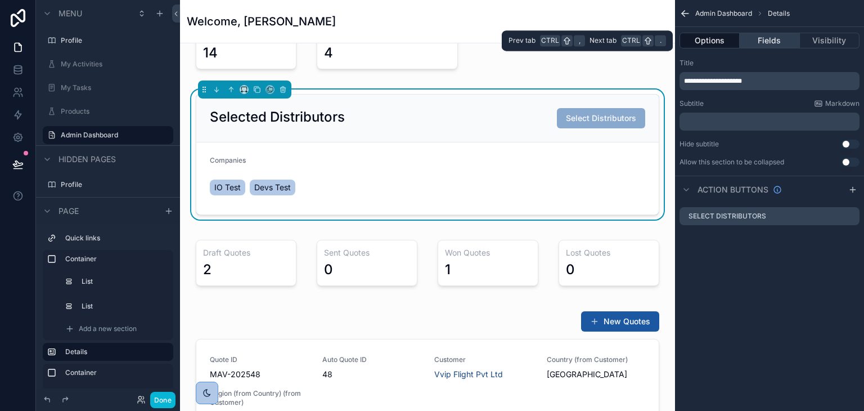
click at [767, 44] on button "Fields" at bounding box center [770, 41] width 60 height 16
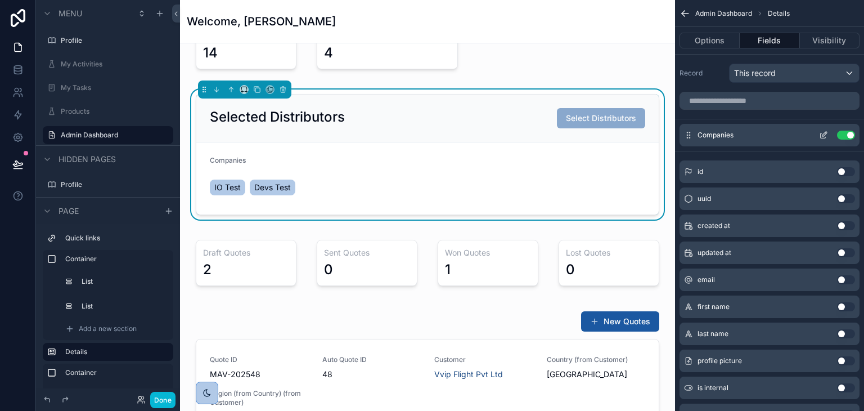
click at [822, 131] on icon "scrollable content" at bounding box center [823, 135] width 9 height 9
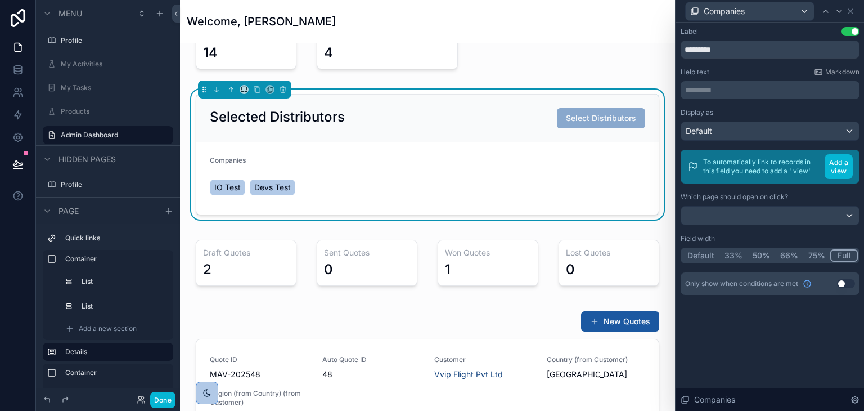
click at [847, 32] on button "Use setting" at bounding box center [851, 31] width 18 height 9
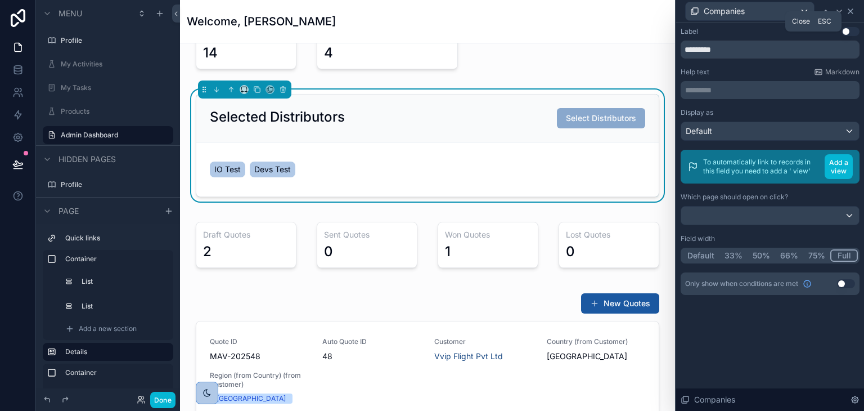
click at [851, 10] on icon at bounding box center [850, 11] width 9 height 9
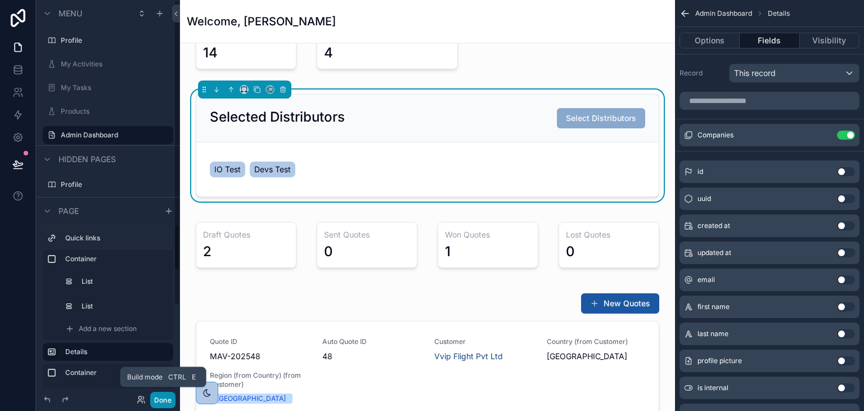
click at [156, 394] on button "Done" at bounding box center [162, 400] width 25 height 16
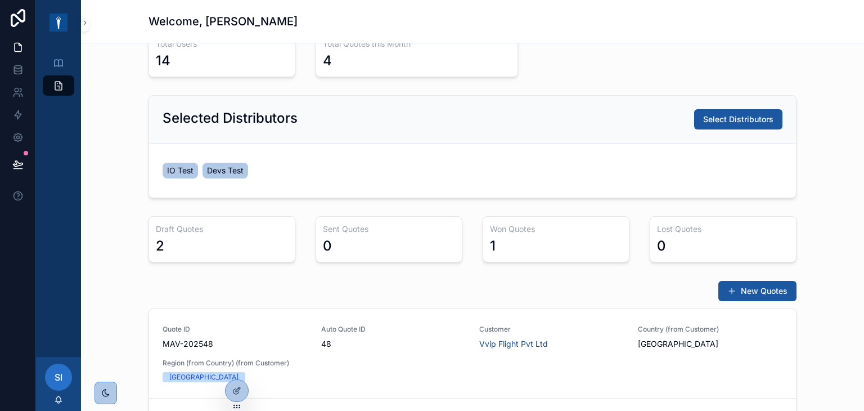
scroll to position [39, 0]
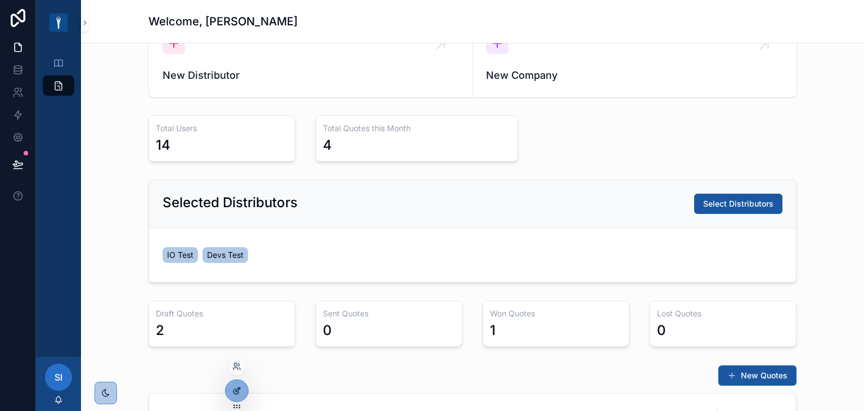
click at [232, 386] on icon at bounding box center [236, 390] width 9 height 9
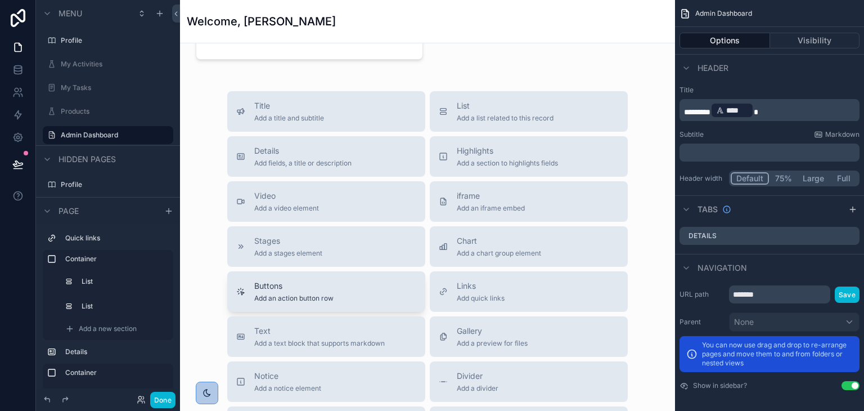
scroll to position [1013, 0]
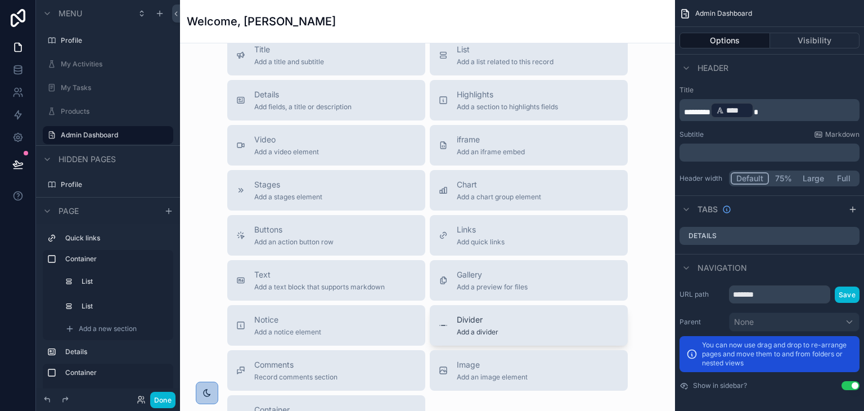
click at [460, 317] on span "Divider" at bounding box center [478, 319] width 42 height 11
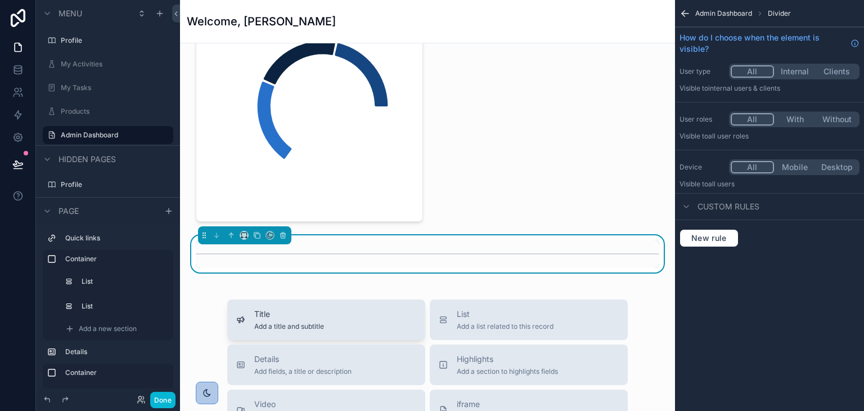
scroll to position [801, 0]
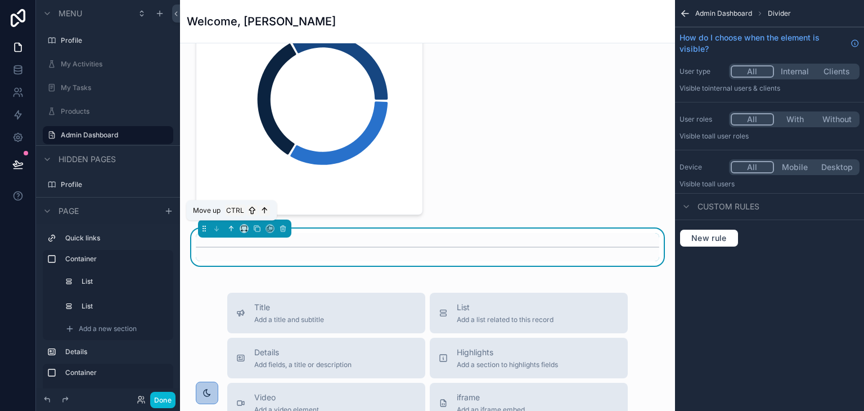
click at [232, 224] on icon "scrollable content" at bounding box center [231, 228] width 8 height 8
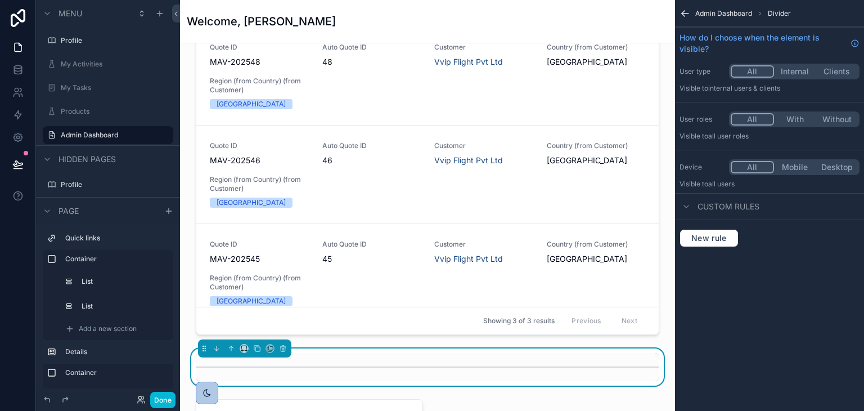
scroll to position [407, 0]
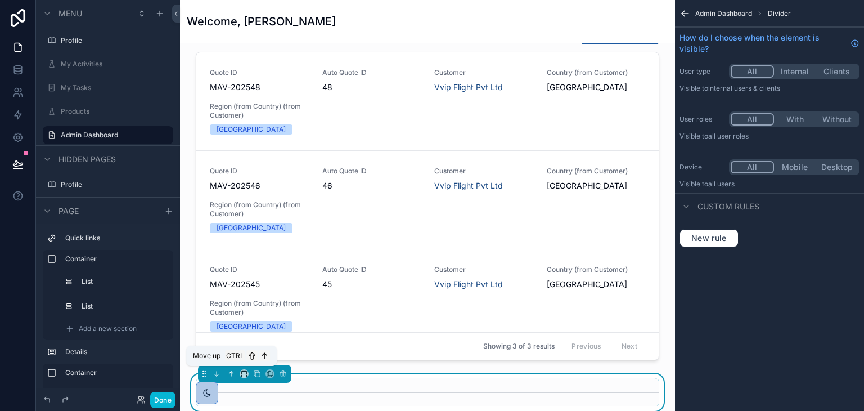
click at [231, 373] on icon "scrollable content" at bounding box center [231, 374] width 8 height 8
click at [230, 372] on icon "scrollable content" at bounding box center [231, 374] width 8 height 8
click at [230, 371] on icon "scrollable content" at bounding box center [231, 374] width 8 height 8
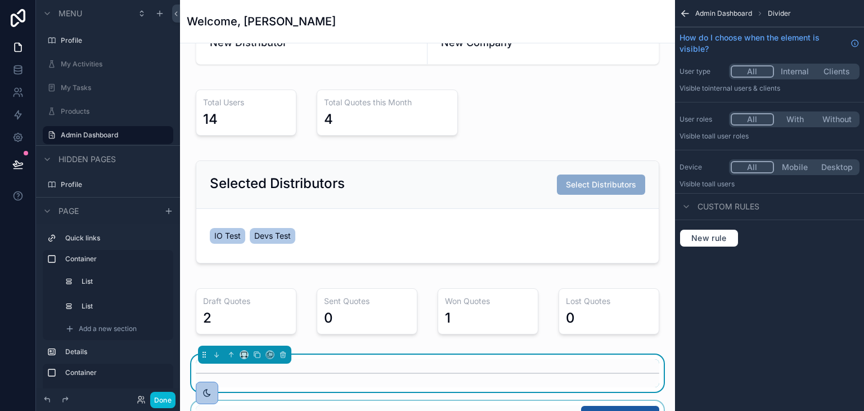
scroll to position [70, 0]
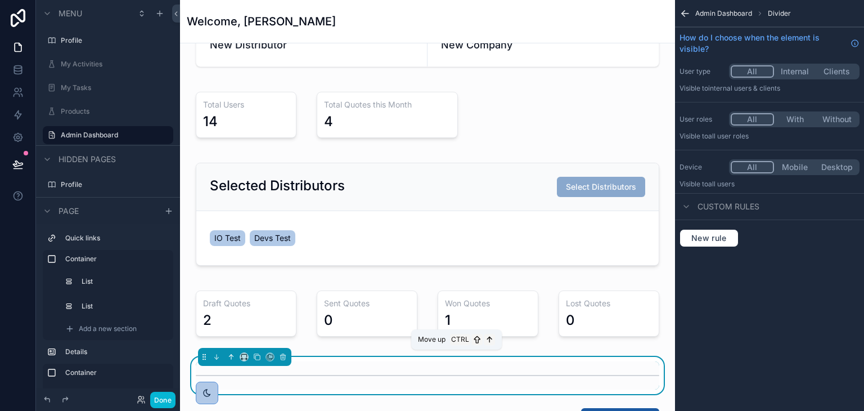
click at [230, 354] on icon "scrollable content" at bounding box center [231, 357] width 8 height 8
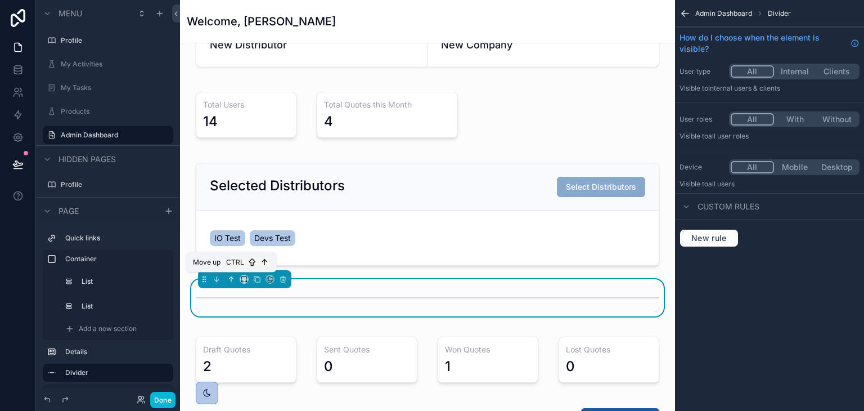
click at [233, 276] on icon "scrollable content" at bounding box center [231, 279] width 8 height 8
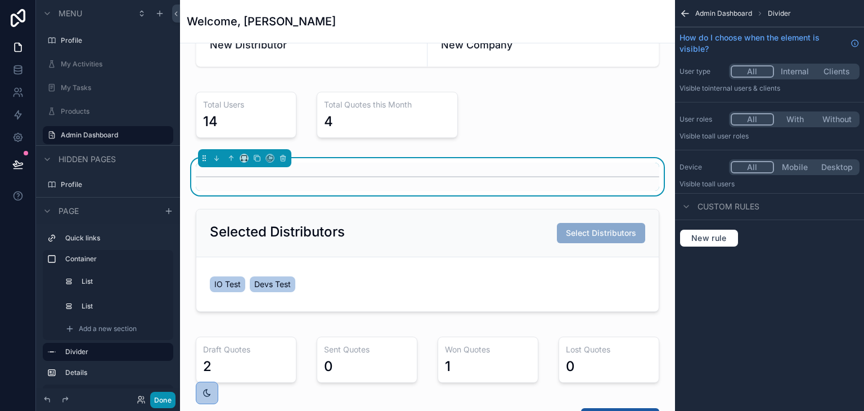
click at [164, 401] on button "Done" at bounding box center [162, 400] width 25 height 16
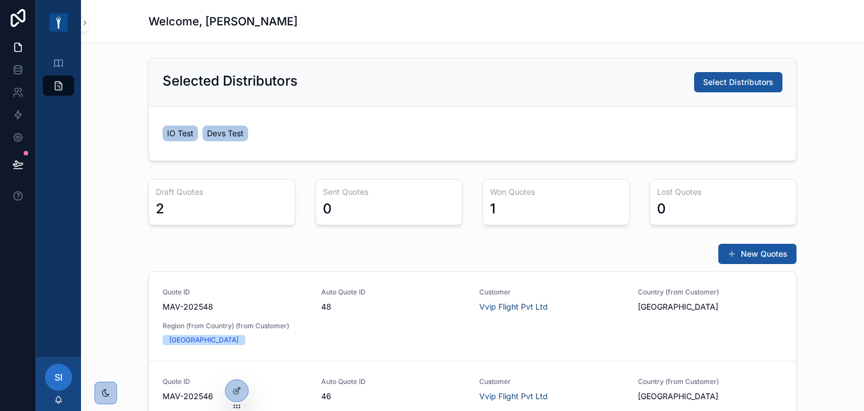
scroll to position [225, 0]
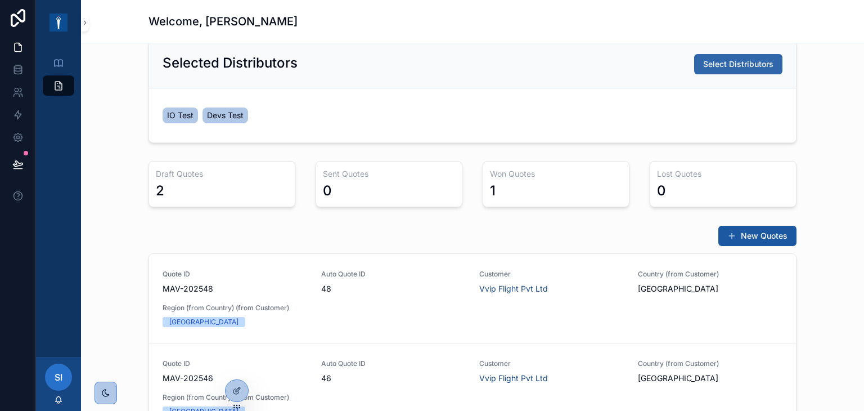
click at [756, 55] on button "Select Distributors" at bounding box center [738, 64] width 88 height 20
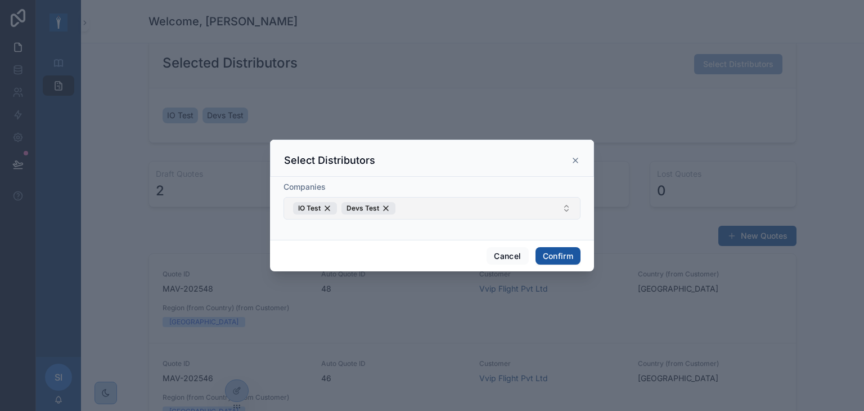
click at [435, 208] on button "IO Test Devs Test" at bounding box center [432, 208] width 297 height 23
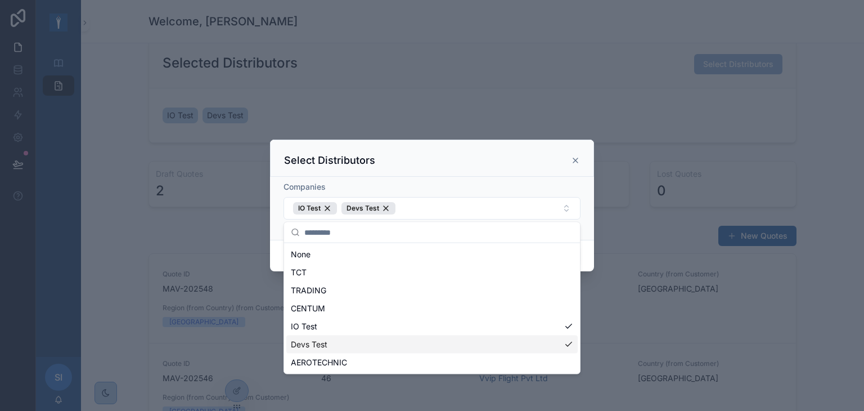
click at [313, 343] on span "Devs Test" at bounding box center [309, 344] width 37 height 11
click at [313, 364] on span "AEROTECHNIC" at bounding box center [319, 362] width 56 height 11
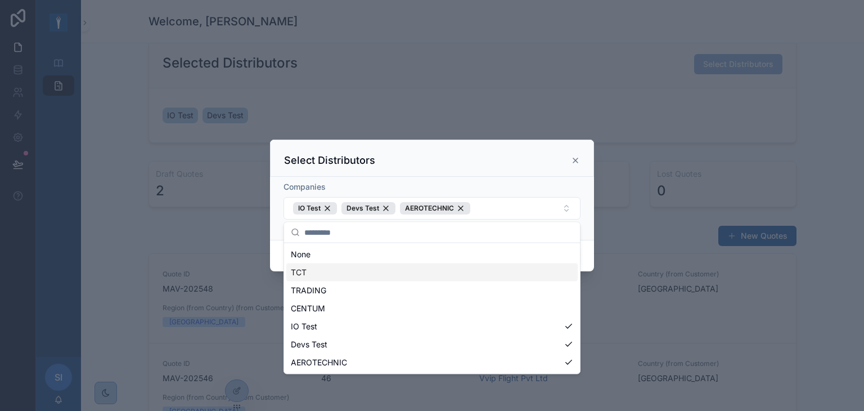
click at [538, 158] on div "Select Distributors" at bounding box center [432, 161] width 296 height 14
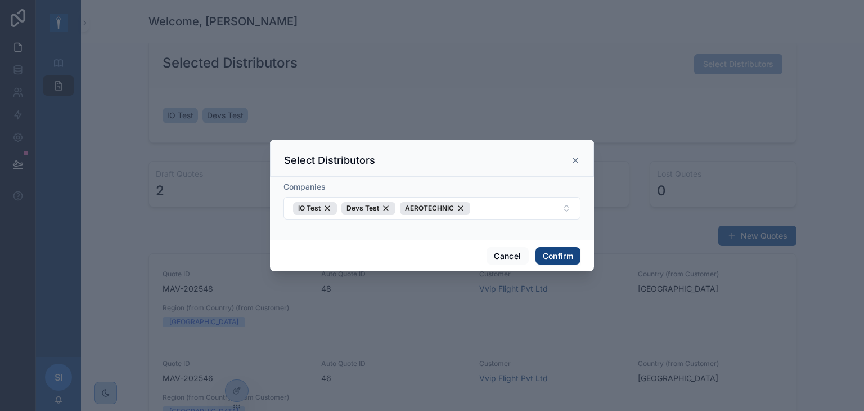
click at [560, 250] on button "Confirm" at bounding box center [558, 256] width 45 height 18
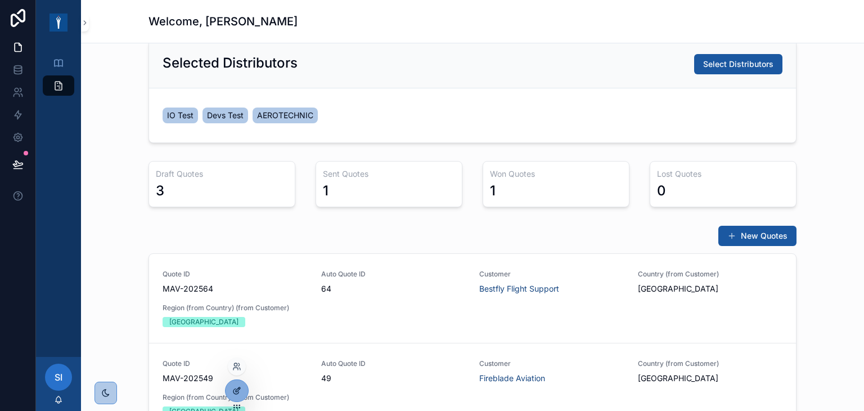
click at [238, 390] on icon at bounding box center [238, 389] width 5 height 5
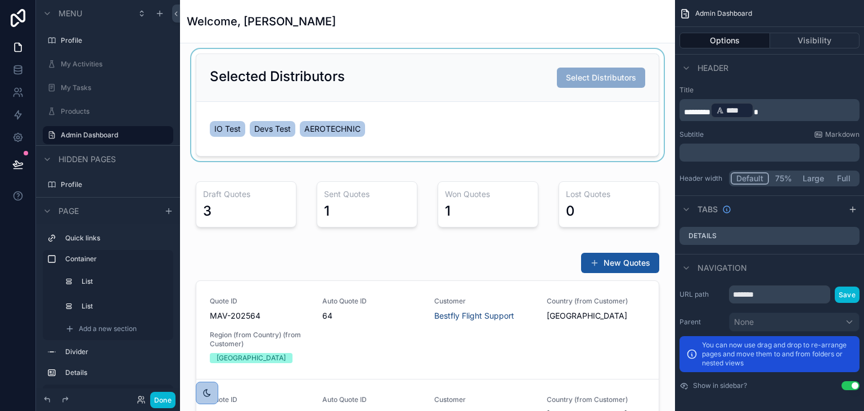
click at [541, 107] on div "scrollable content" at bounding box center [427, 105] width 477 height 112
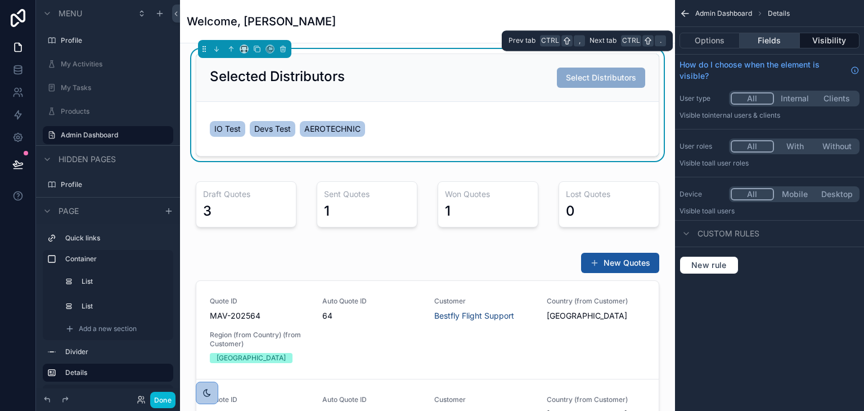
click at [783, 38] on button "Fields" at bounding box center [770, 41] width 60 height 16
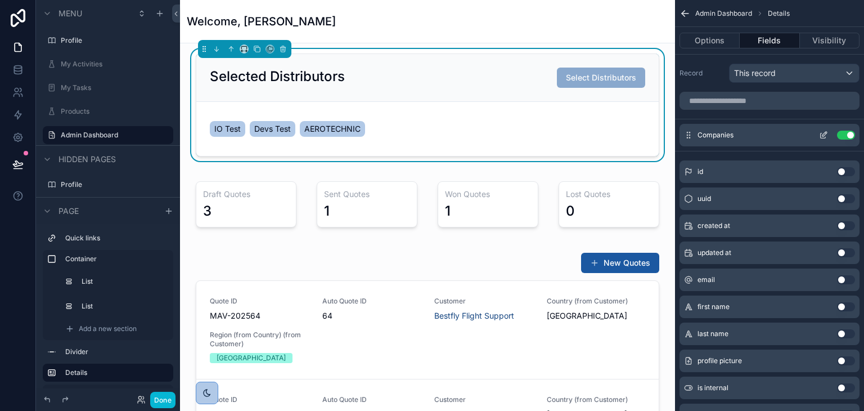
click at [827, 136] on icon "scrollable content" at bounding box center [823, 135] width 9 height 9
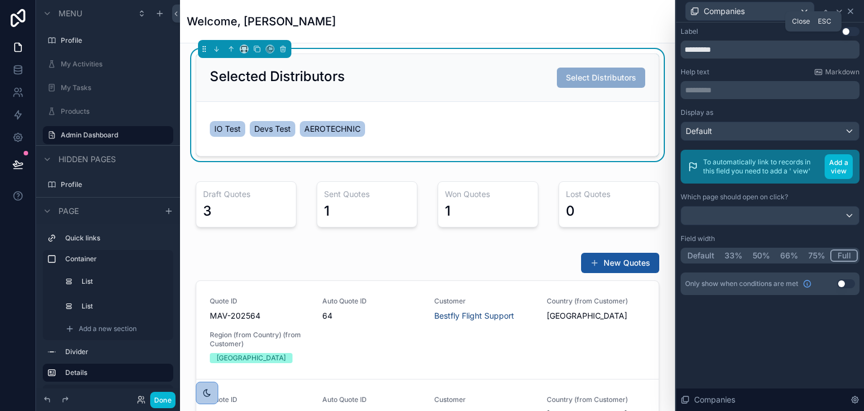
click at [851, 14] on icon at bounding box center [850, 11] width 9 height 9
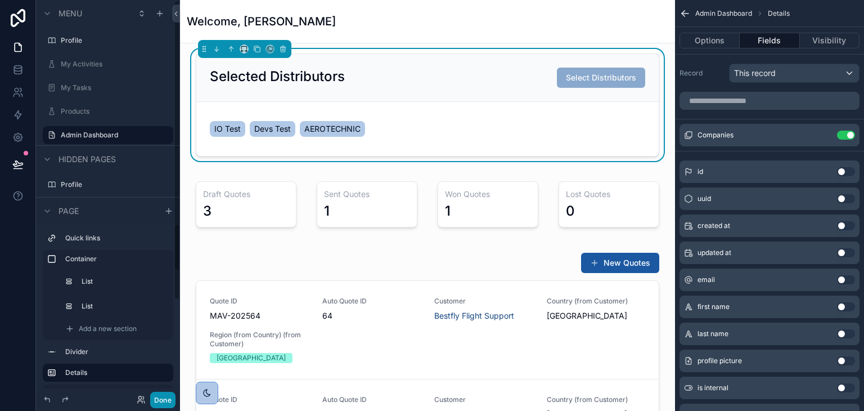
click at [169, 402] on button "Done" at bounding box center [162, 400] width 25 height 16
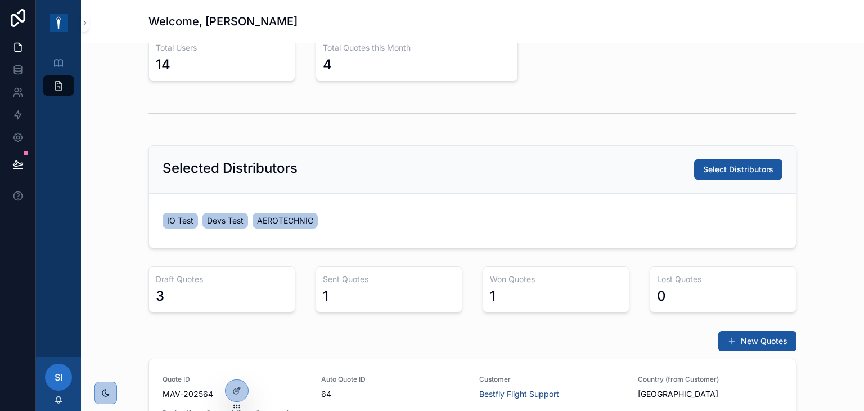
scroll to position [169, 0]
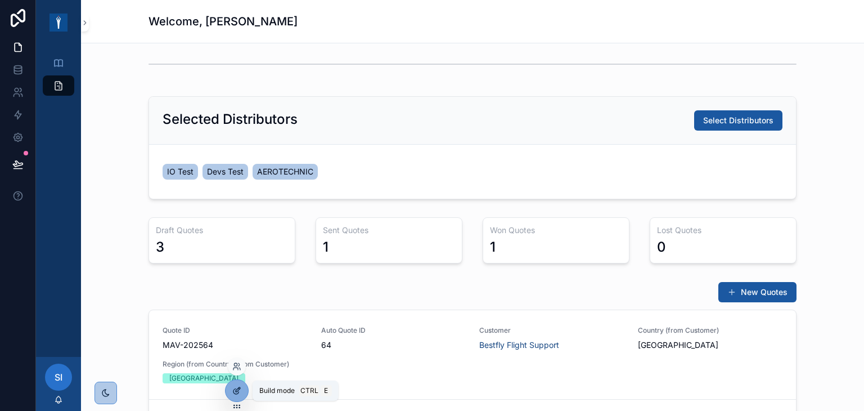
click at [241, 390] on div at bounding box center [237, 390] width 23 height 21
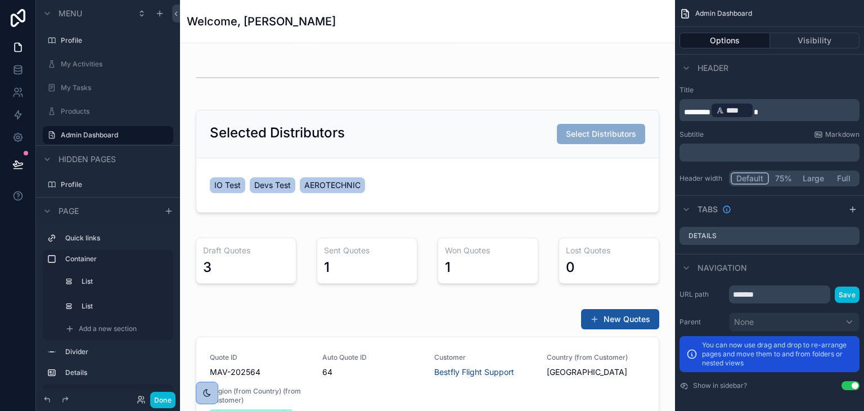
scroll to position [0, 0]
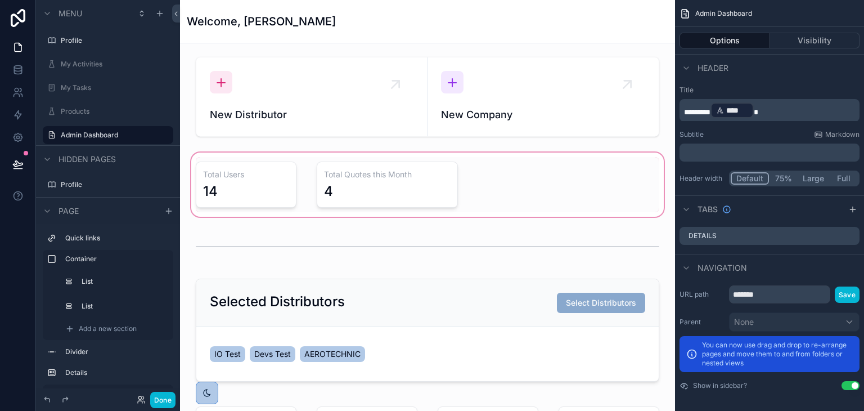
click at [248, 174] on div "scrollable content" at bounding box center [427, 184] width 477 height 69
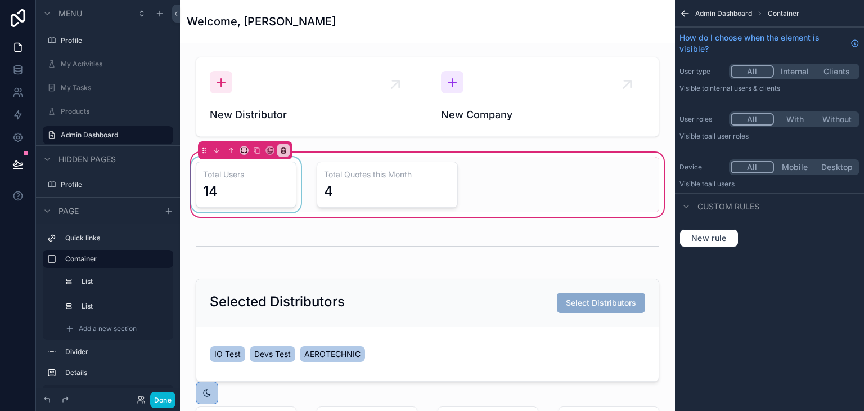
click at [263, 190] on div "scrollable content" at bounding box center [246, 184] width 114 height 55
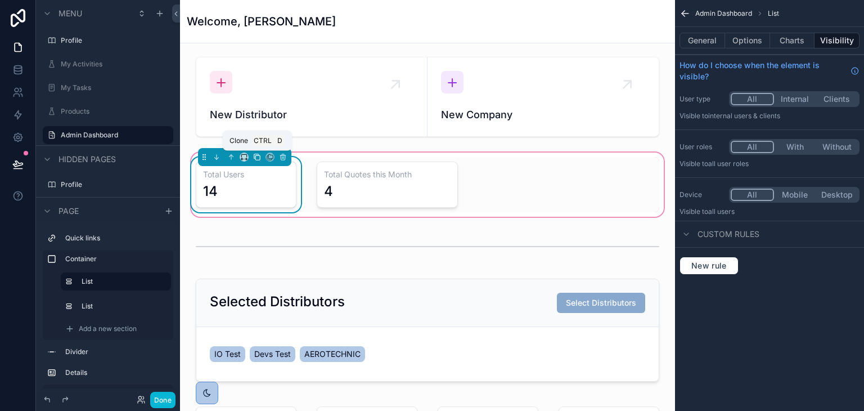
click at [255, 157] on icon "scrollable content" at bounding box center [257, 157] width 8 height 8
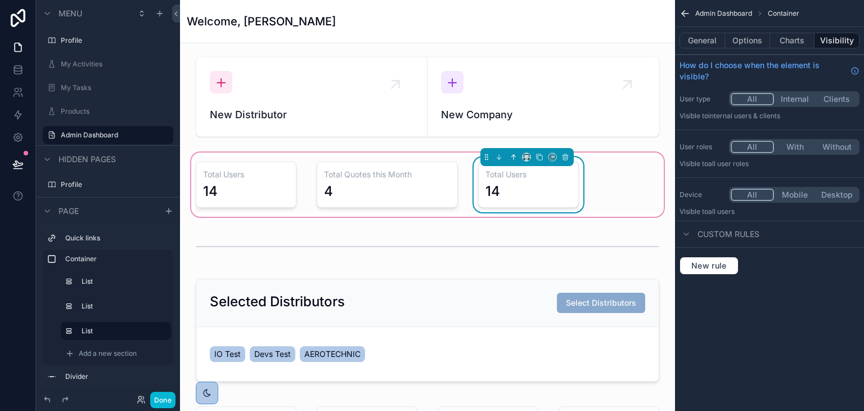
click at [511, 156] on icon "scrollable content" at bounding box center [512, 156] width 2 height 2
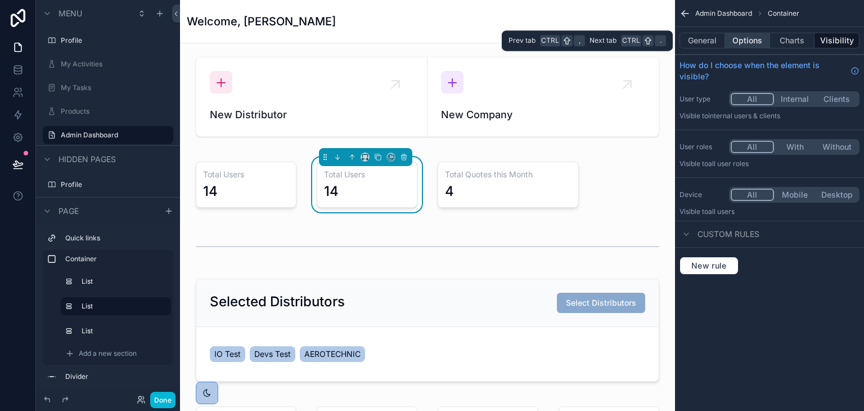
click at [749, 37] on button "Options" at bounding box center [747, 41] width 45 height 16
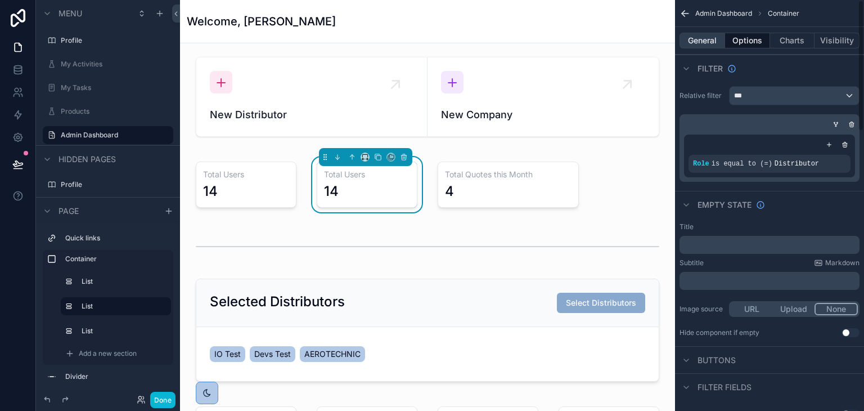
click at [710, 43] on button "General" at bounding box center [703, 41] width 46 height 16
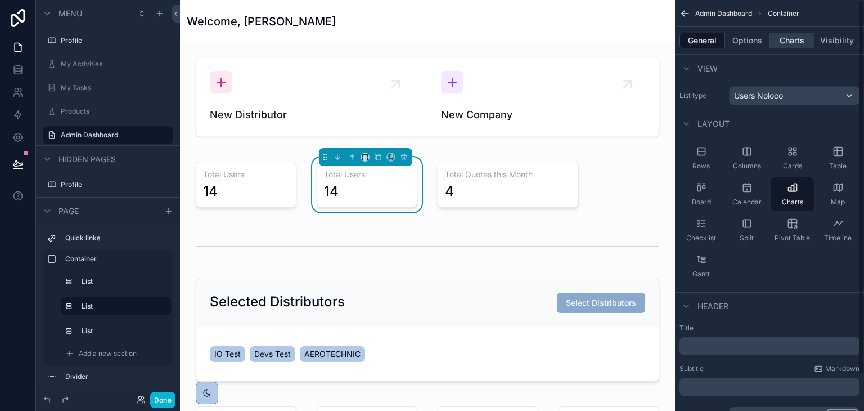
click at [777, 43] on button "Charts" at bounding box center [792, 41] width 45 height 16
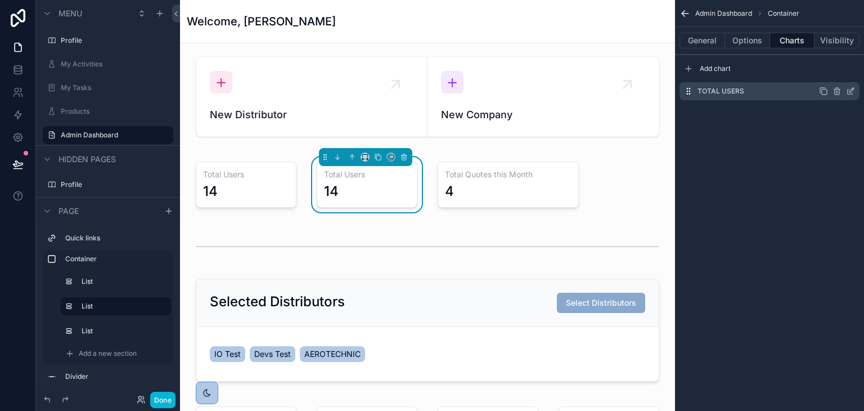
click at [851, 93] on icon "scrollable content" at bounding box center [850, 91] width 9 height 9
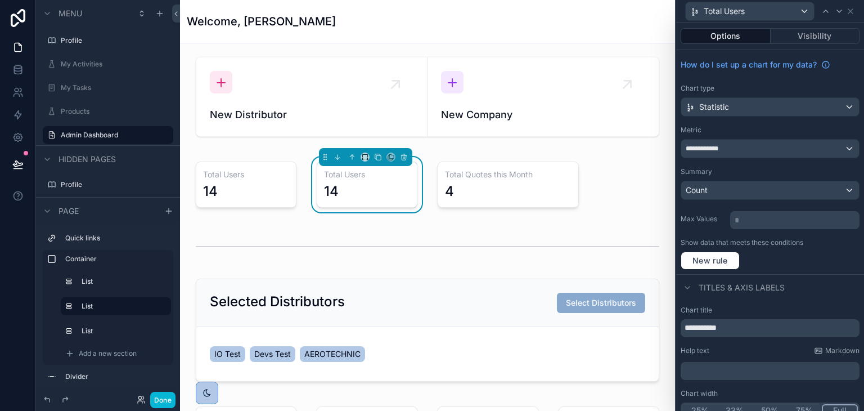
scroll to position [11, 0]
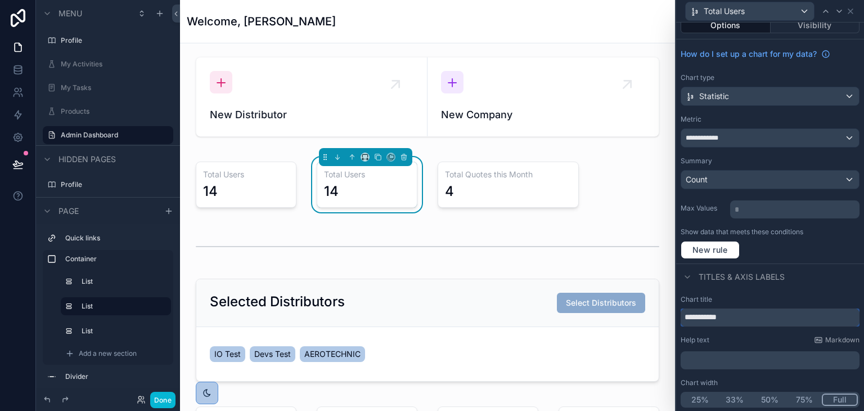
drag, startPoint x: 734, startPoint y: 313, endPoint x: 702, endPoint y: 305, distance: 32.5
click at [702, 305] on div "**********" at bounding box center [770, 311] width 179 height 32
type input "**********"
click at [793, 290] on div "**********" at bounding box center [770, 351] width 188 height 122
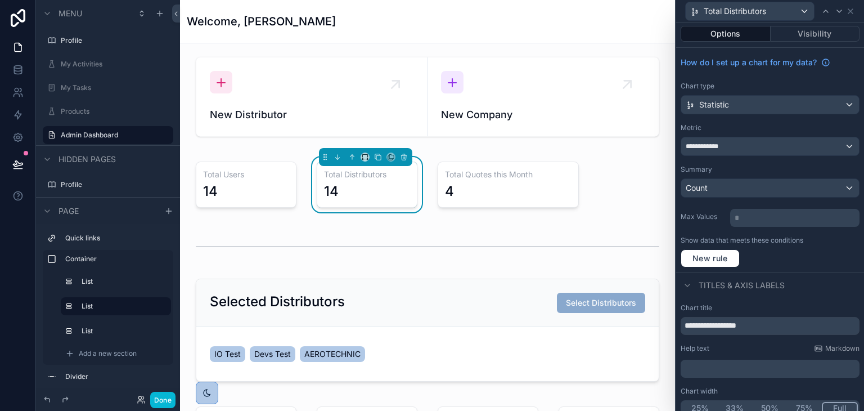
scroll to position [0, 0]
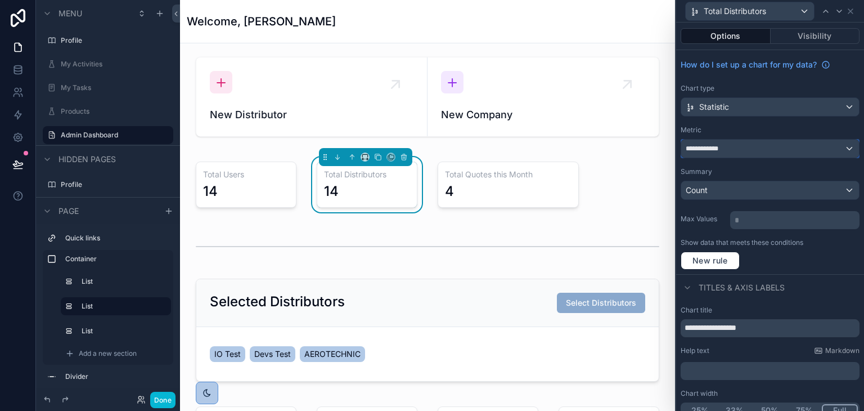
click at [743, 145] on div "**********" at bounding box center [770, 149] width 178 height 18
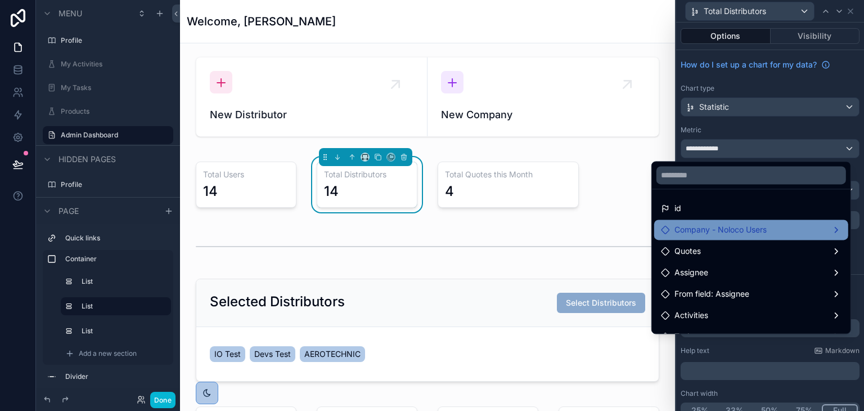
click at [759, 234] on div "Company - Noloco Users" at bounding box center [751, 230] width 181 height 14
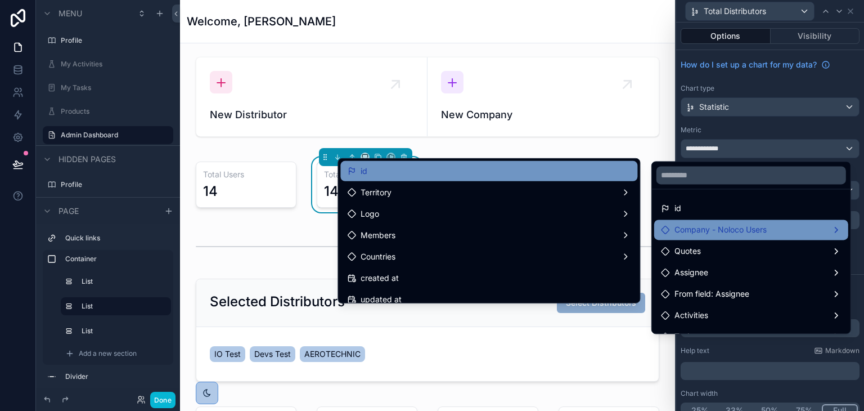
click at [542, 174] on div "id" at bounding box center [489, 171] width 284 height 14
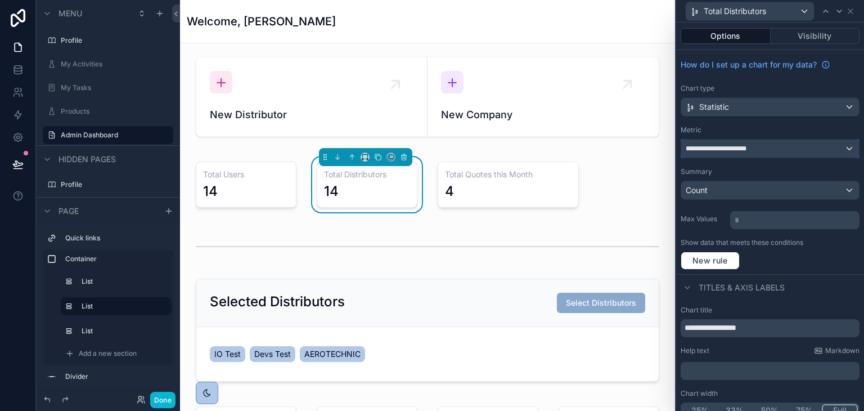
click at [765, 151] on span "**********" at bounding box center [726, 148] width 80 height 9
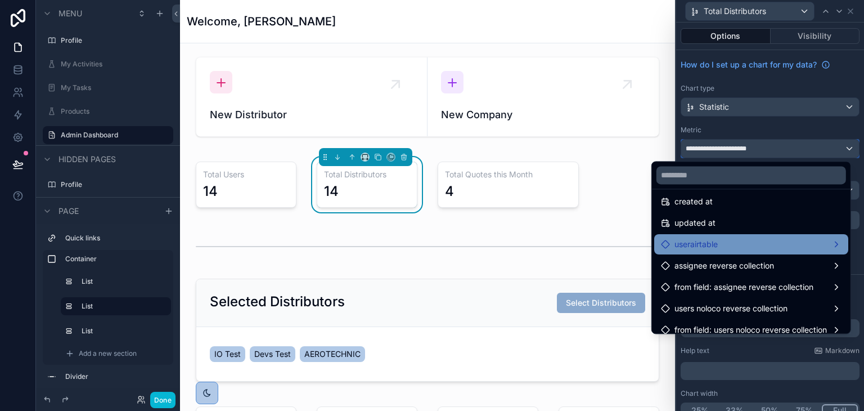
scroll to position [251, 0]
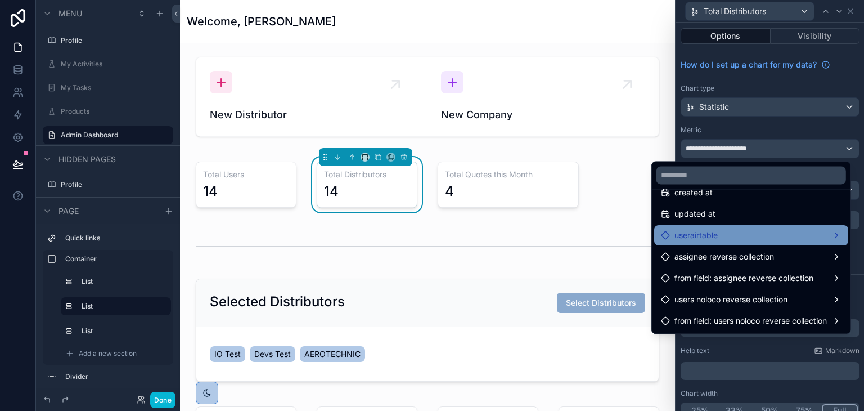
click at [788, 238] on div "userairtable" at bounding box center [751, 235] width 181 height 14
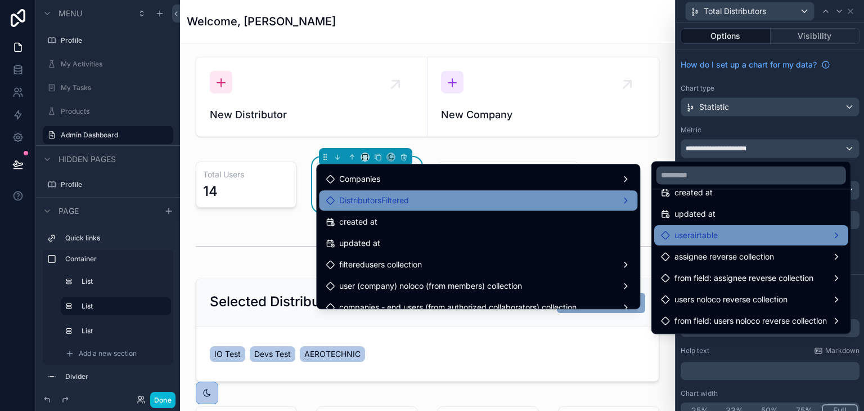
scroll to position [113, 0]
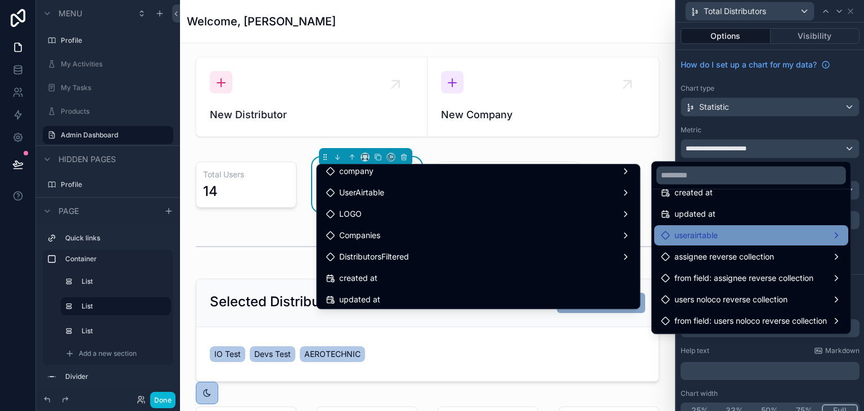
click at [740, 129] on div at bounding box center [770, 205] width 188 height 411
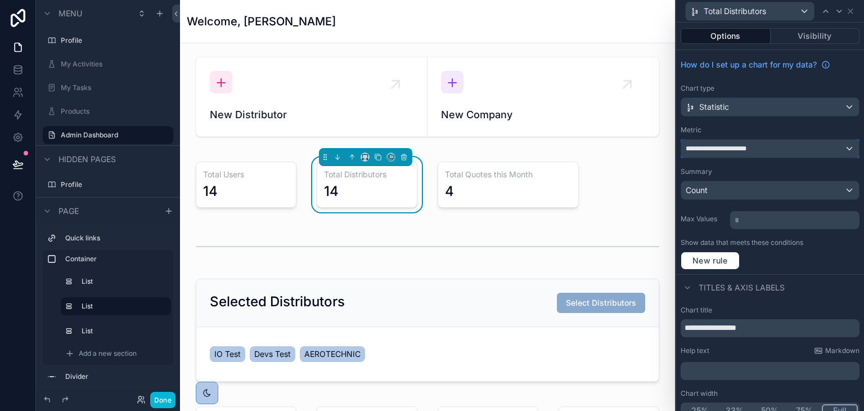
click at [774, 147] on div "**********" at bounding box center [770, 149] width 178 height 18
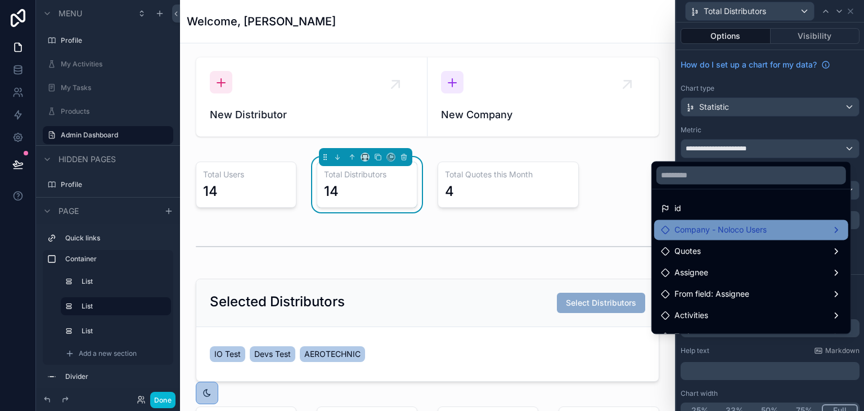
click at [765, 231] on div "Company - Noloco Users" at bounding box center [751, 230] width 181 height 14
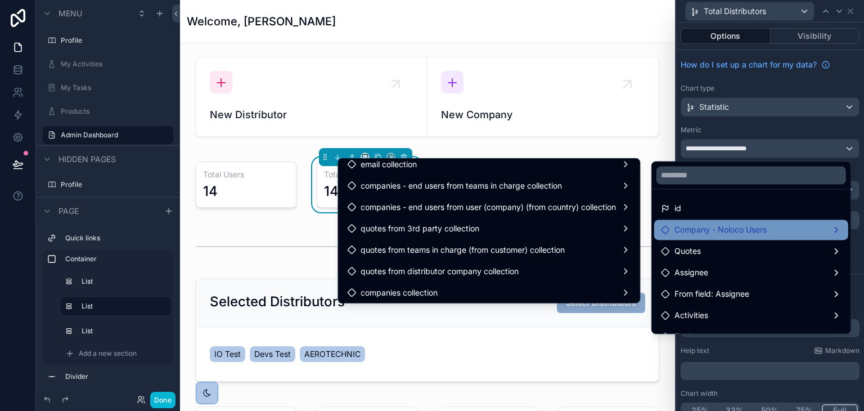
scroll to position [180, 0]
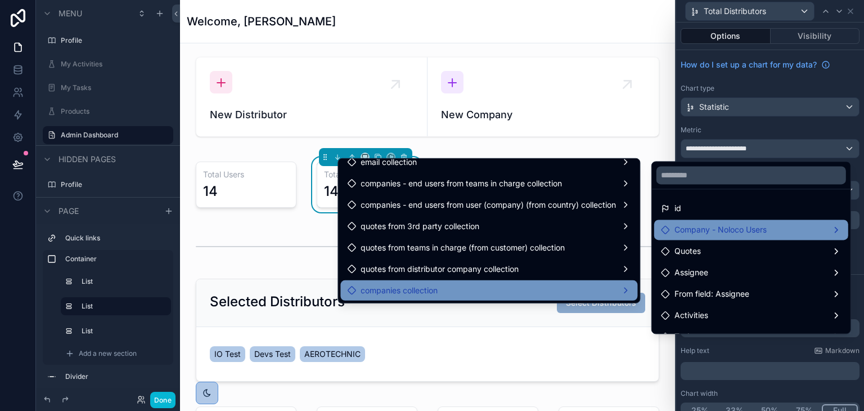
click at [543, 285] on div "companies collection" at bounding box center [489, 291] width 284 height 14
click at [668, 291] on span "companies collection count" at bounding box center [704, 292] width 100 height 14
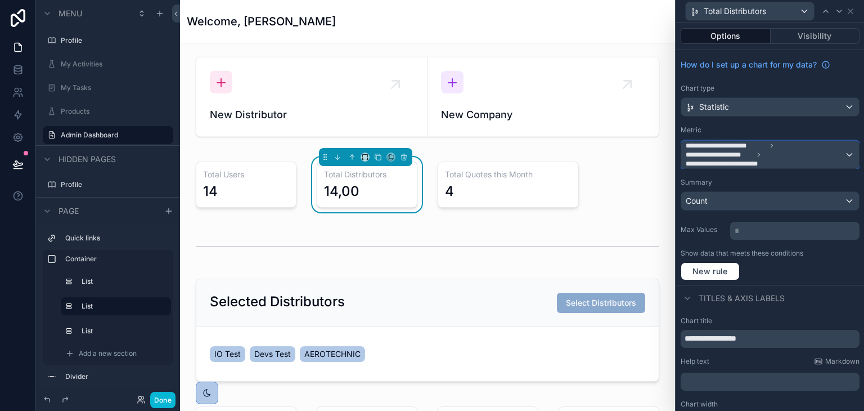
click at [767, 161] on span "**********" at bounding box center [730, 163] width 88 height 9
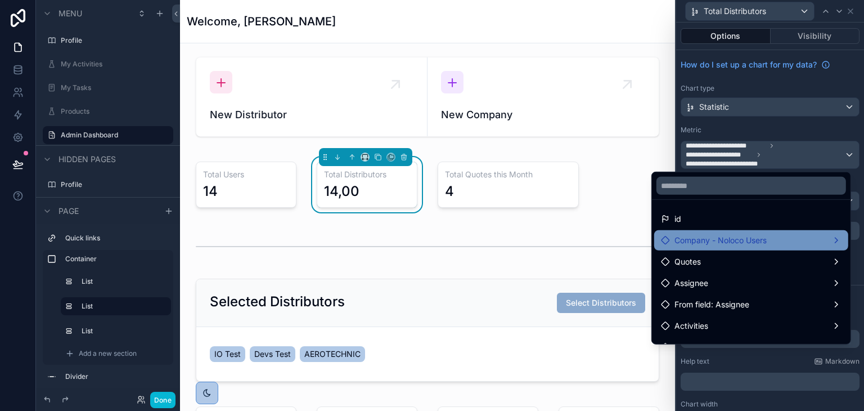
click at [709, 239] on span "Company - Noloco Users" at bounding box center [720, 240] width 92 height 14
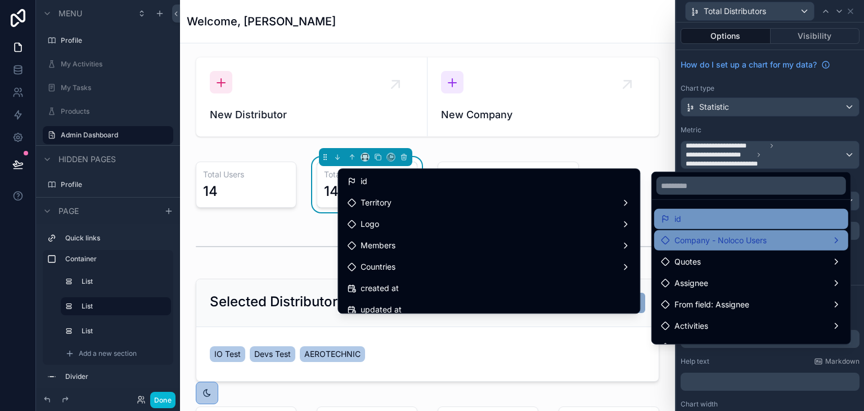
click at [701, 214] on div "id" at bounding box center [751, 219] width 181 height 14
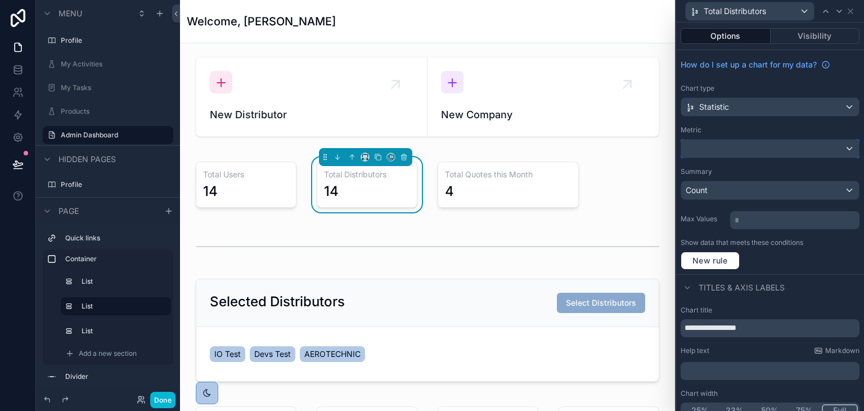
click at [707, 141] on div at bounding box center [770, 149] width 178 height 18
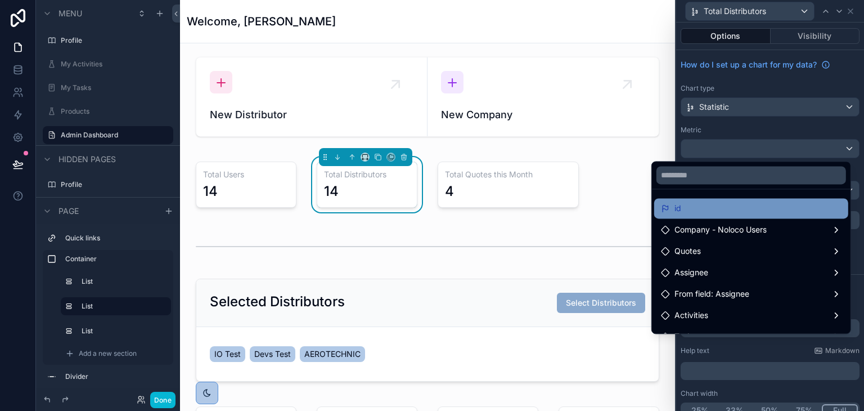
click at [709, 200] on div "id" at bounding box center [751, 208] width 194 height 20
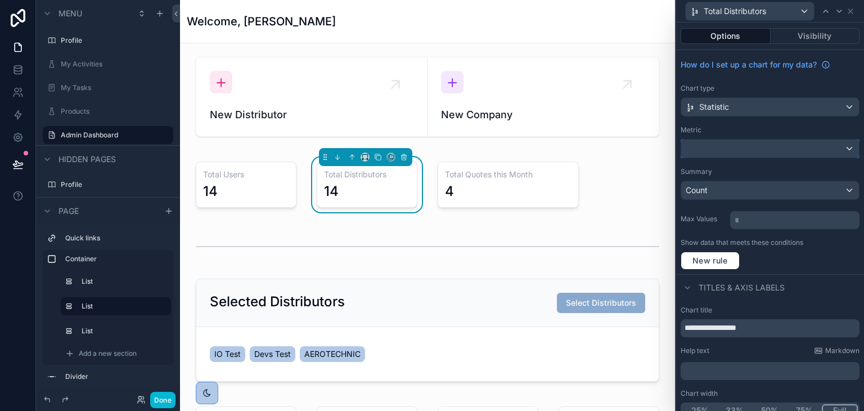
click at [722, 145] on div at bounding box center [770, 149] width 178 height 18
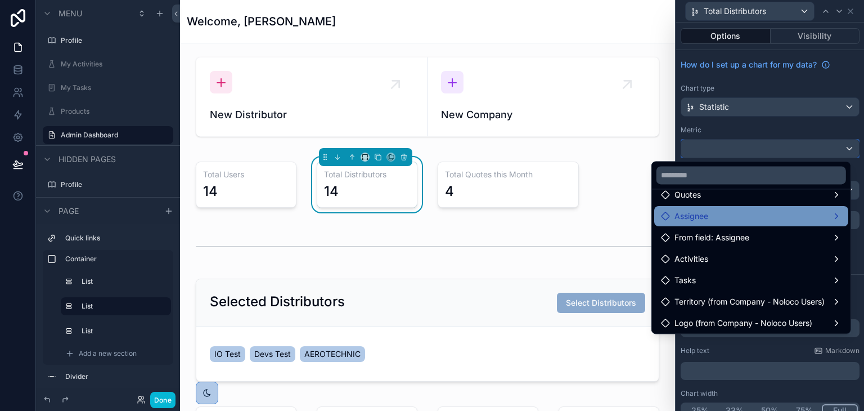
scroll to position [113, 0]
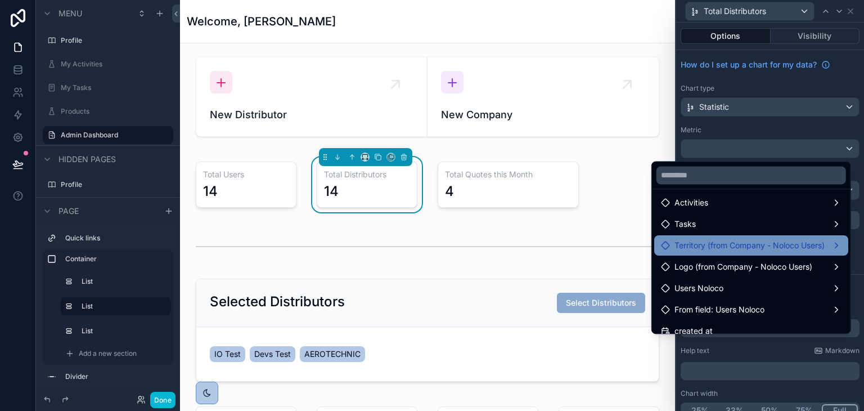
click at [708, 246] on span "Territory (from Company - Noloco Users)" at bounding box center [749, 246] width 150 height 14
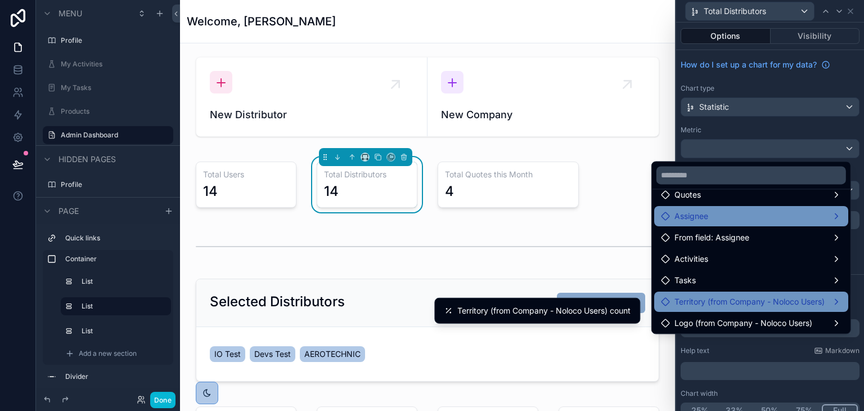
scroll to position [0, 0]
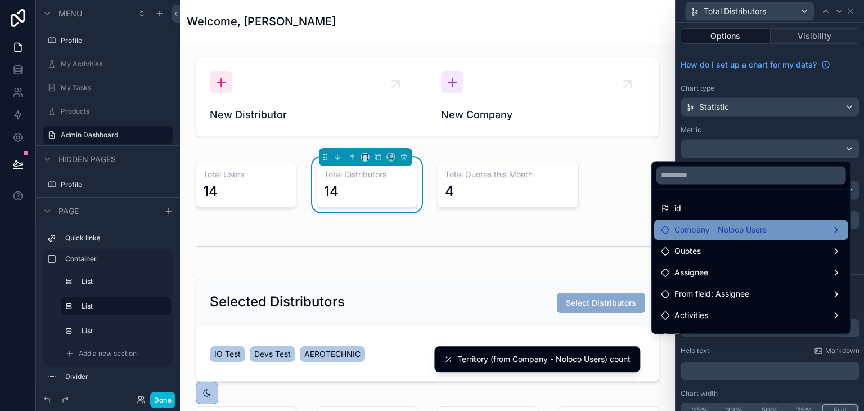
click at [699, 227] on span "Company - Noloco Users" at bounding box center [720, 230] width 92 height 14
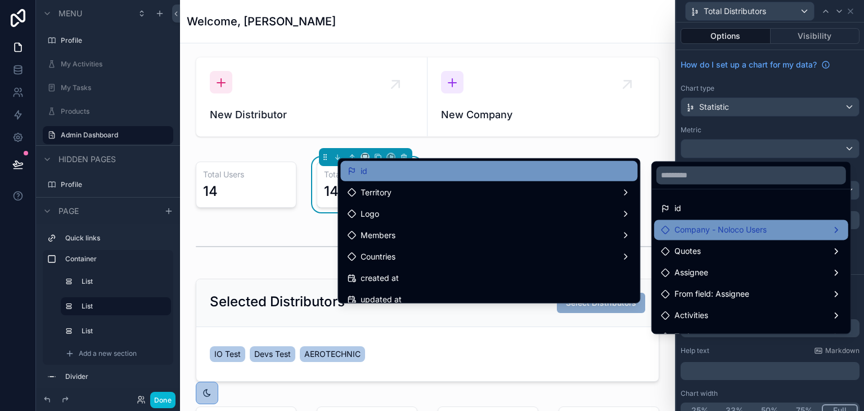
click at [471, 170] on div "id" at bounding box center [489, 171] width 284 height 14
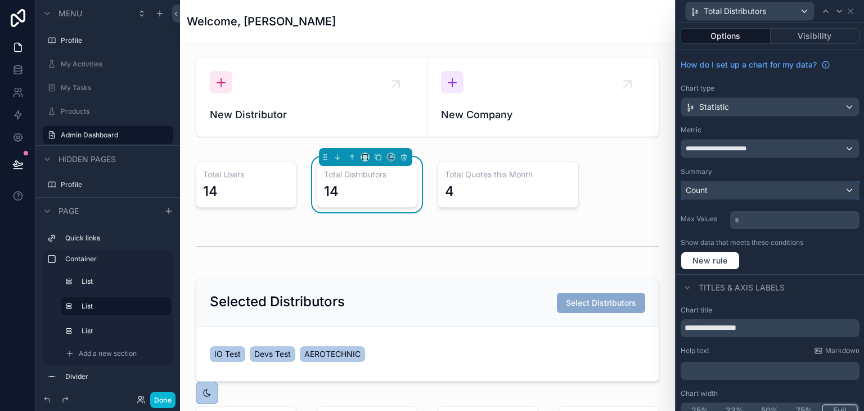
click at [751, 187] on div "Count" at bounding box center [770, 190] width 178 height 18
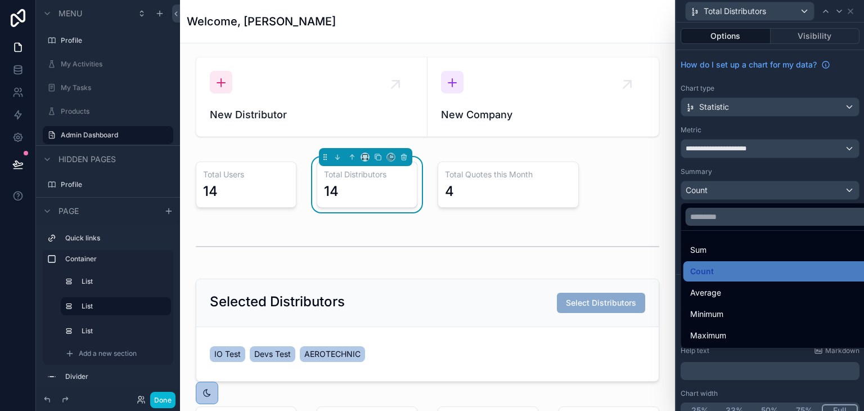
click at [753, 170] on div at bounding box center [770, 205] width 188 height 411
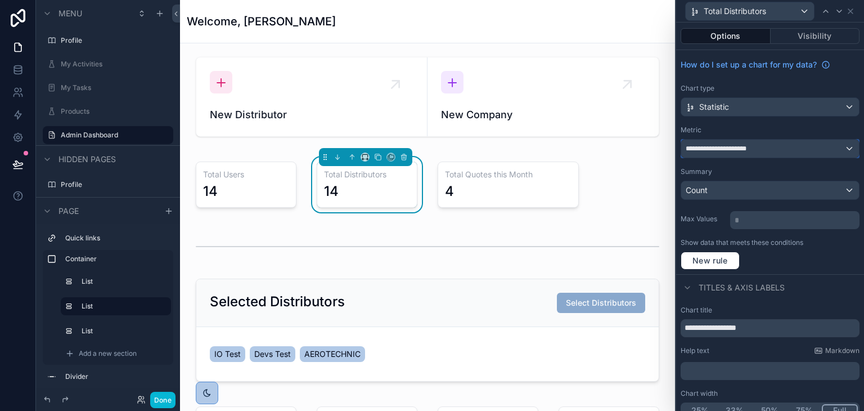
click at [757, 147] on span "**********" at bounding box center [726, 148] width 80 height 9
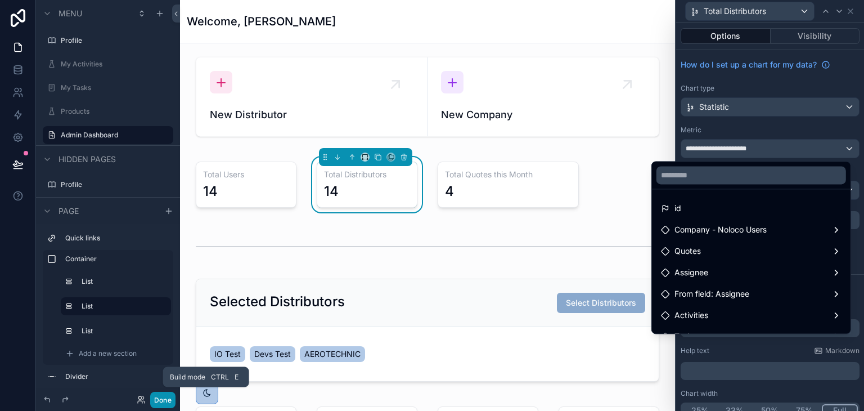
click at [169, 395] on button "Done" at bounding box center [162, 400] width 25 height 16
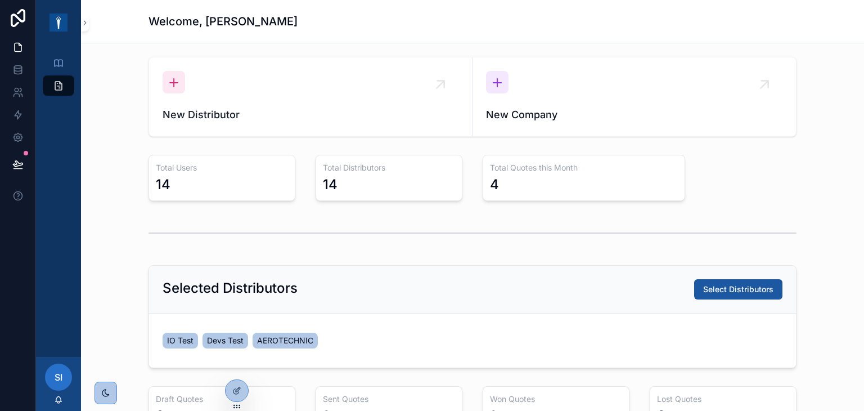
click at [365, 174] on div "Total Distributors 14" at bounding box center [389, 178] width 147 height 46
click at [239, 398] on div at bounding box center [237, 390] width 23 height 21
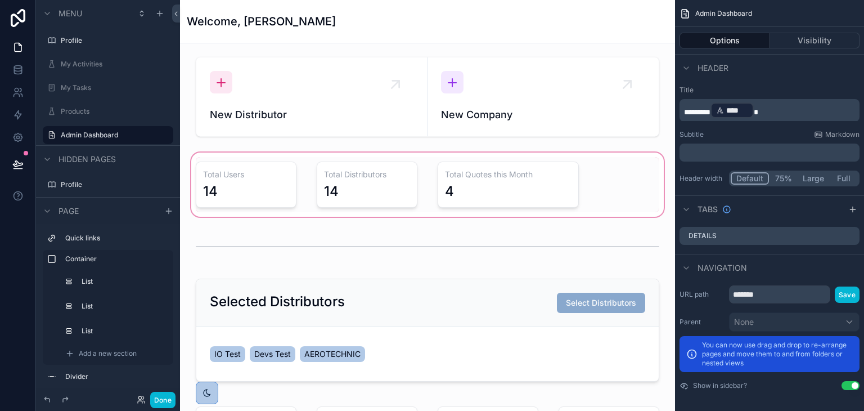
click at [348, 184] on div "scrollable content" at bounding box center [427, 184] width 477 height 69
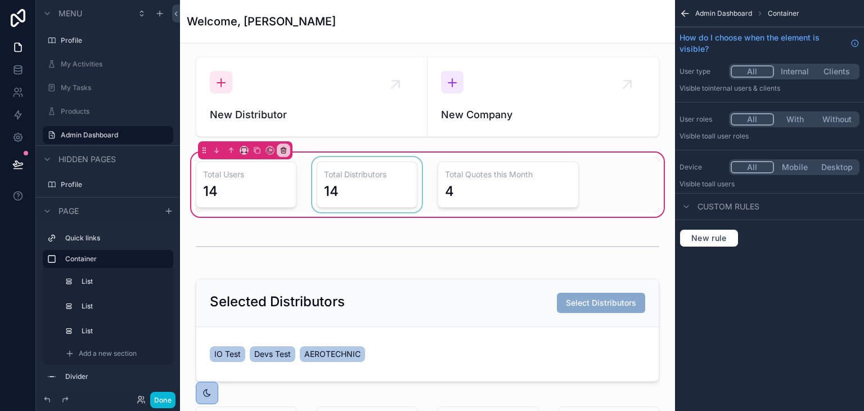
click at [378, 191] on div "scrollable content" at bounding box center [367, 184] width 114 height 55
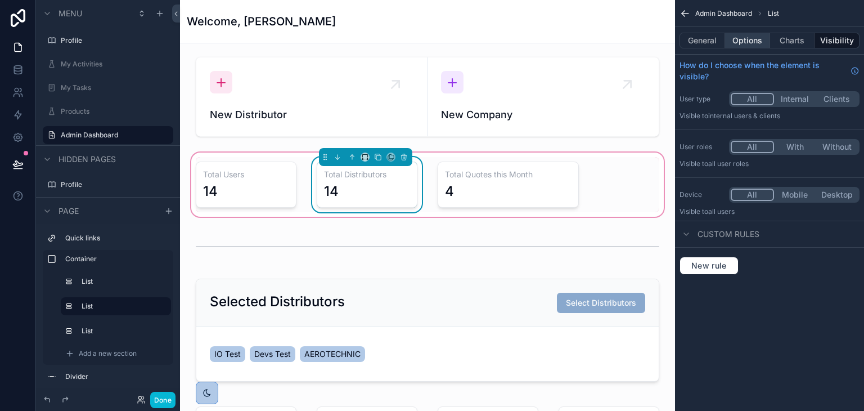
click at [742, 38] on button "Options" at bounding box center [747, 41] width 45 height 16
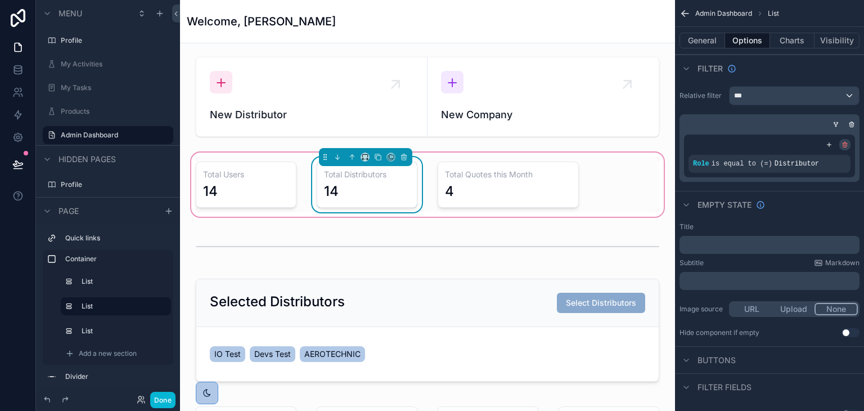
click at [840, 143] on div "scrollable content" at bounding box center [844, 144] width 11 height 11
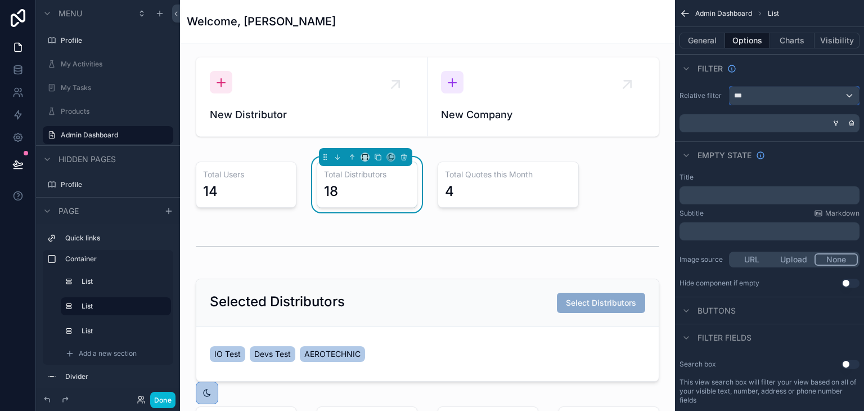
click at [797, 98] on div "***" at bounding box center [794, 96] width 129 height 18
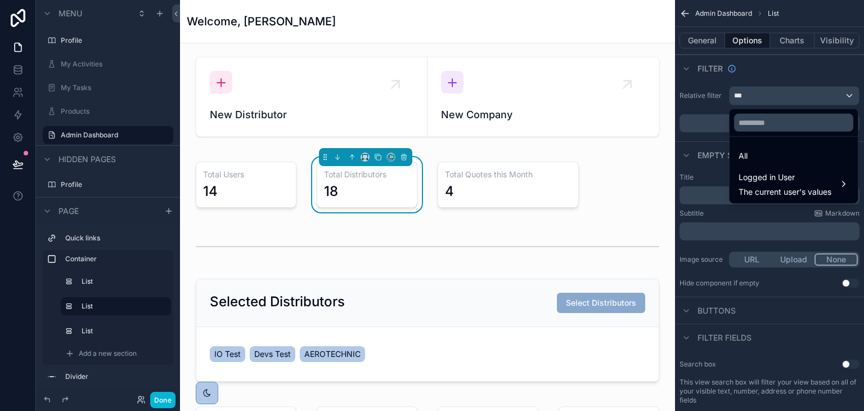
click at [784, 69] on div "scrollable content" at bounding box center [432, 205] width 864 height 411
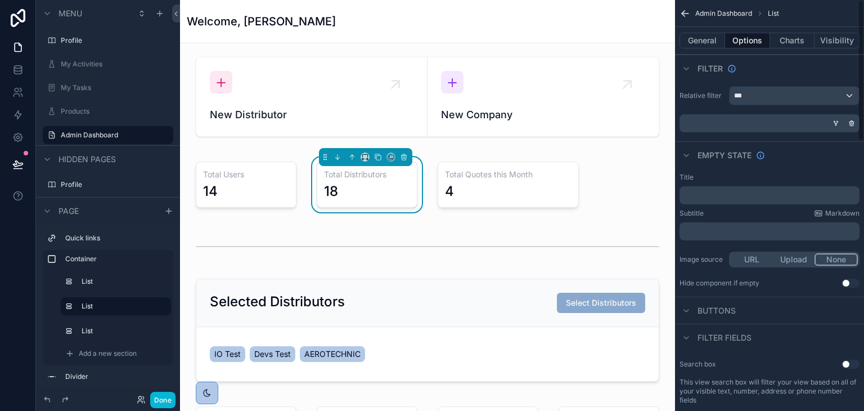
click at [697, 48] on div "General Options Charts Visibility" at bounding box center [769, 40] width 189 height 27
click at [698, 42] on button "General" at bounding box center [703, 41] width 46 height 16
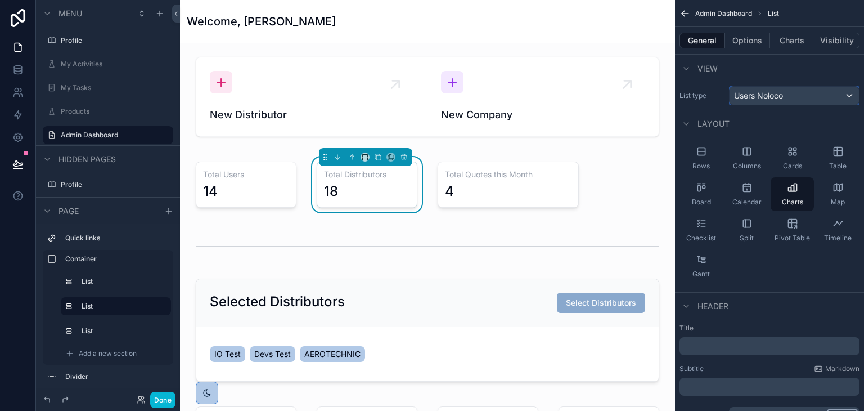
click at [759, 98] on span "Users Noloco" at bounding box center [758, 95] width 49 height 11
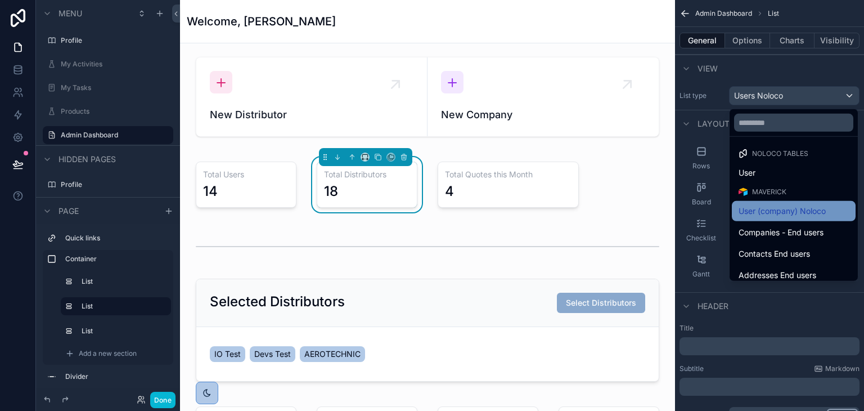
click at [758, 206] on span "User (company) Noloco" at bounding box center [782, 211] width 87 height 14
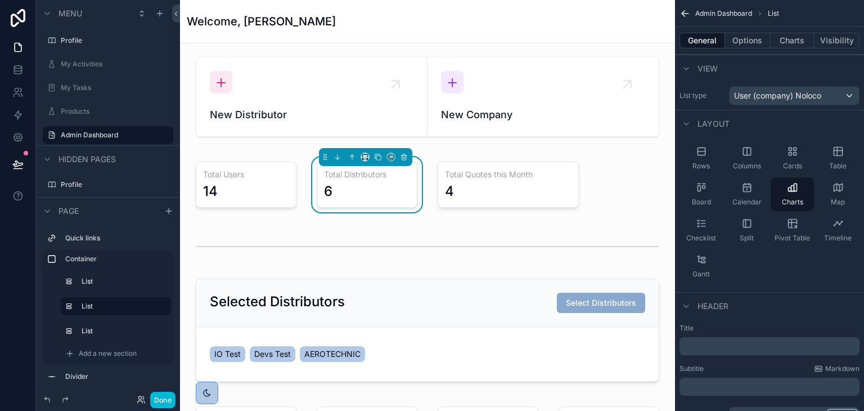
click at [806, 68] on div "View" at bounding box center [769, 68] width 189 height 27
click at [787, 30] on div "General Options Charts Visibility" at bounding box center [769, 40] width 189 height 27
click at [783, 41] on button "Charts" at bounding box center [792, 41] width 45 height 16
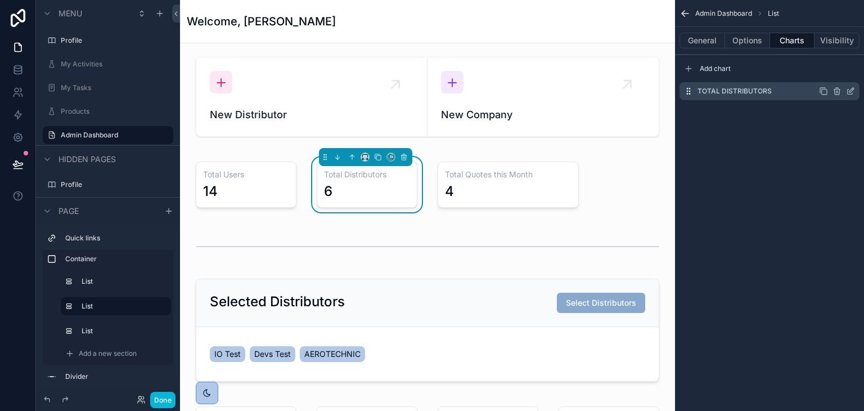
click at [848, 89] on icon "scrollable content" at bounding box center [850, 91] width 9 height 9
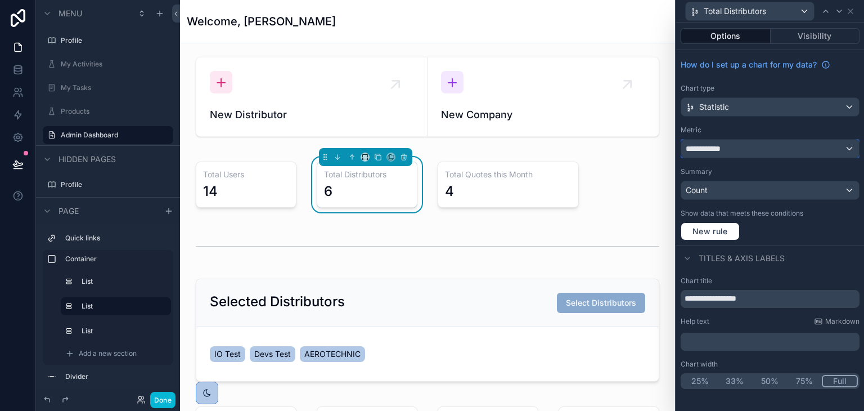
click at [715, 146] on span "**********" at bounding box center [707, 148] width 42 height 11
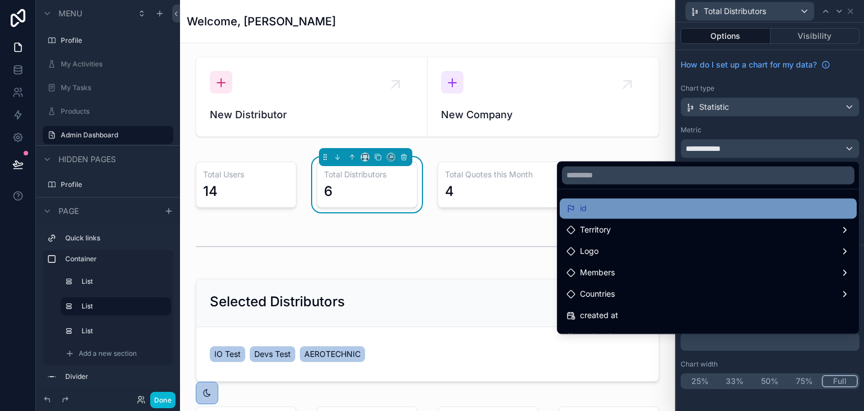
click at [665, 203] on div "id" at bounding box center [708, 208] width 284 height 14
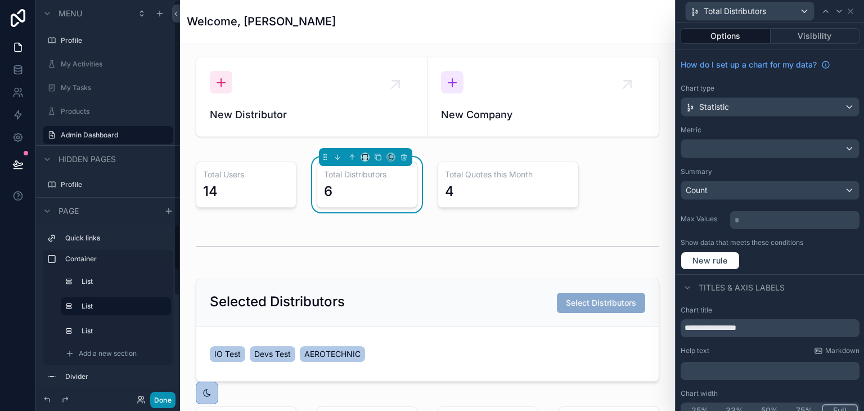
click at [160, 398] on button "Done" at bounding box center [162, 400] width 25 height 16
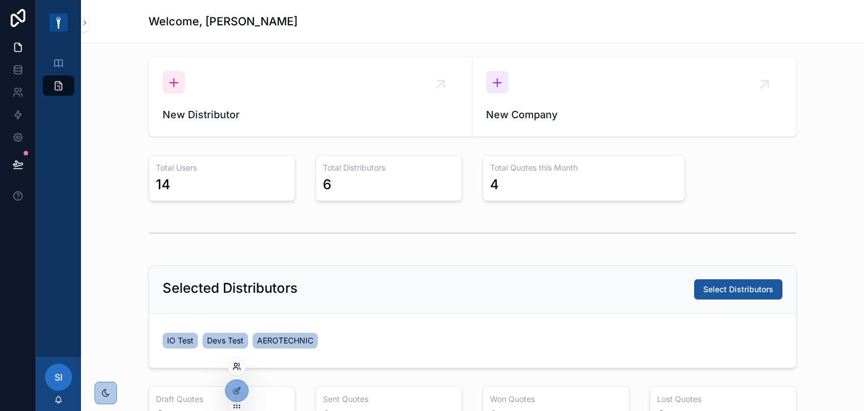
click at [239, 367] on icon at bounding box center [236, 366] width 9 height 9
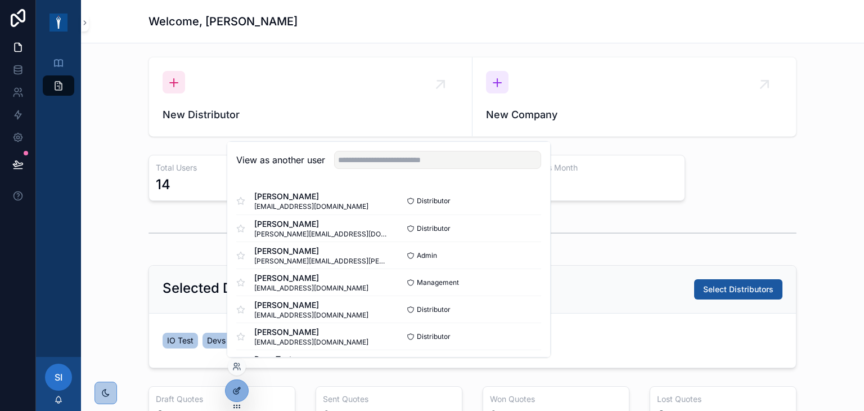
click at [239, 384] on div at bounding box center [237, 390] width 23 height 21
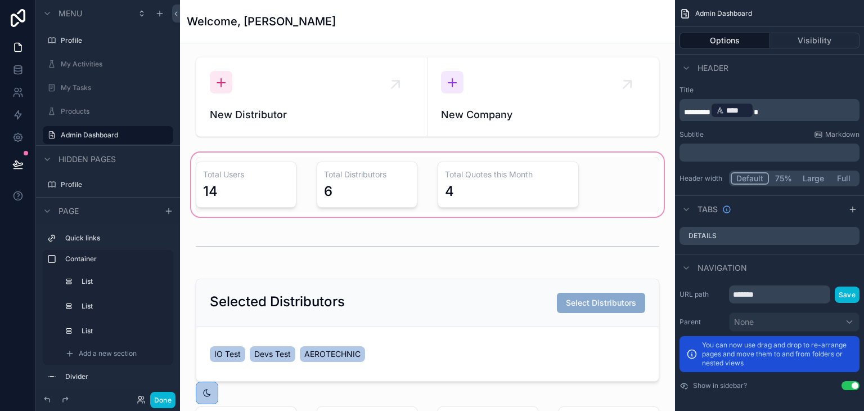
click at [272, 194] on div "scrollable content" at bounding box center [427, 184] width 477 height 69
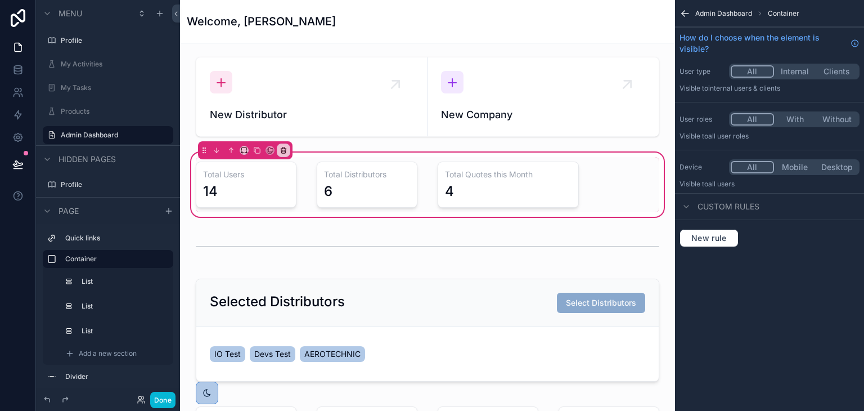
click at [259, 182] on div "scrollable content" at bounding box center [246, 184] width 114 height 55
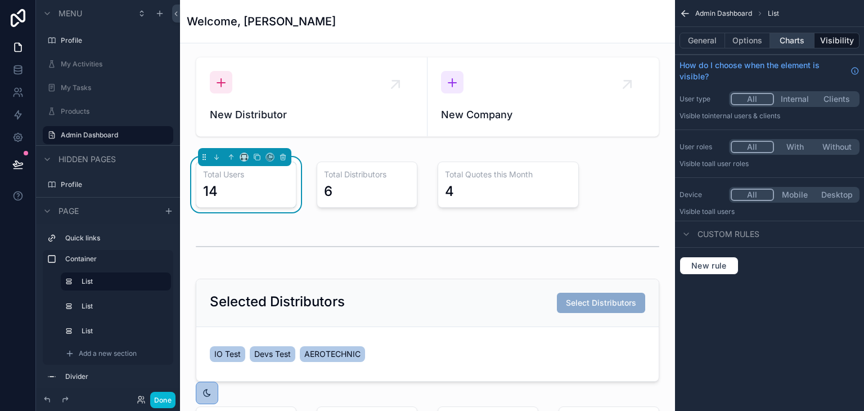
click at [781, 44] on button "Charts" at bounding box center [792, 41] width 45 height 16
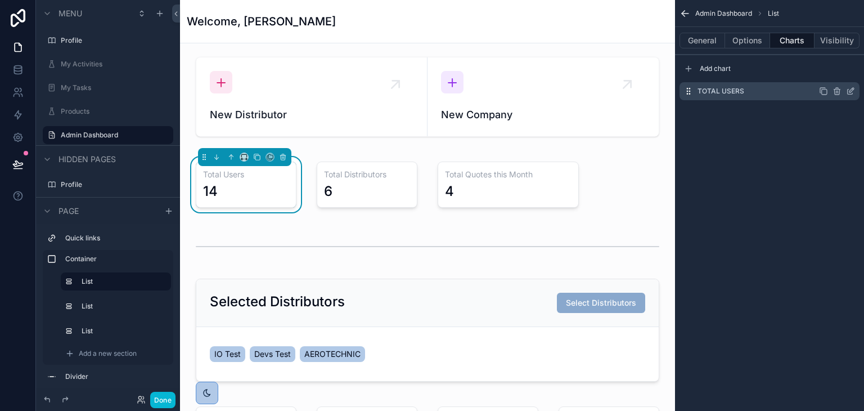
click at [853, 93] on icon "scrollable content" at bounding box center [850, 91] width 9 height 9
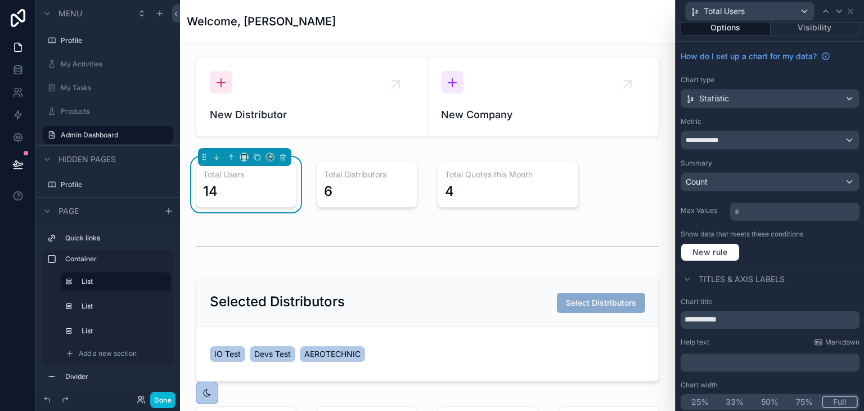
scroll to position [11, 0]
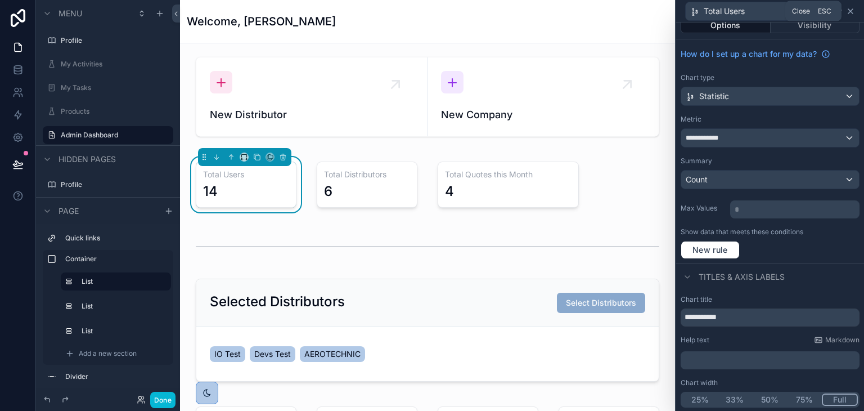
click at [853, 10] on icon at bounding box center [850, 11] width 9 height 9
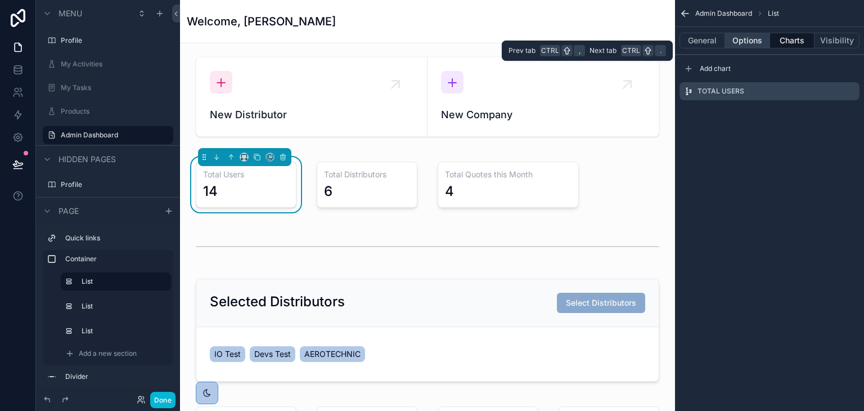
click at [749, 43] on button "Options" at bounding box center [747, 41] width 45 height 16
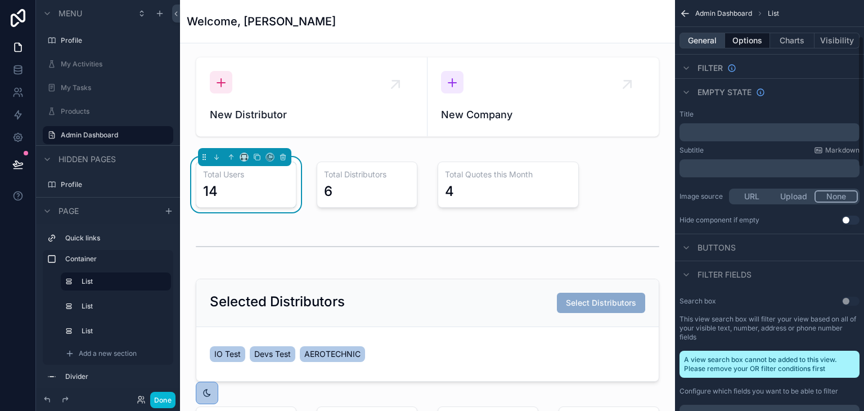
click at [703, 34] on button "General" at bounding box center [703, 41] width 46 height 16
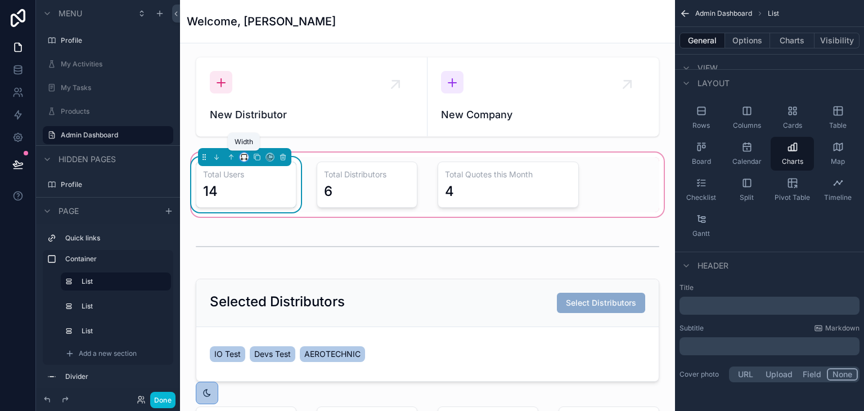
click at [245, 160] on button "scrollable content" at bounding box center [244, 156] width 9 height 9
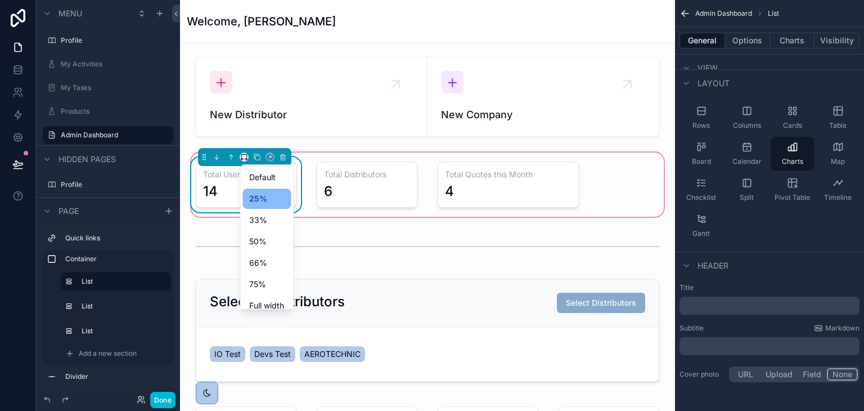
click at [378, 183] on div "scrollable content" at bounding box center [432, 205] width 864 height 411
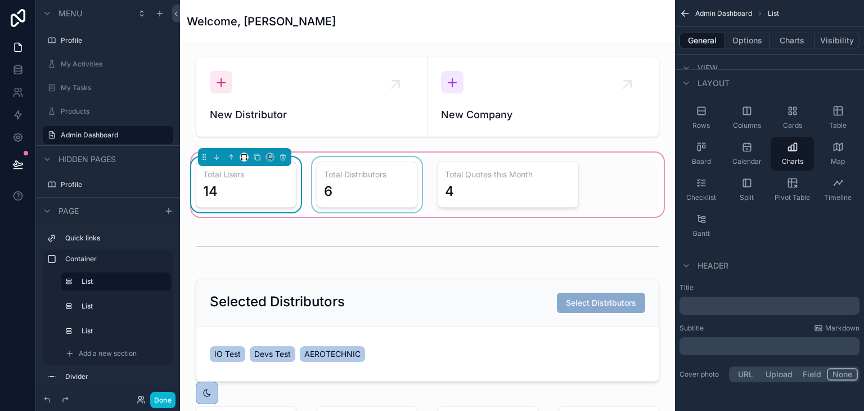
click at [390, 194] on div "scrollable content" at bounding box center [367, 184] width 114 height 55
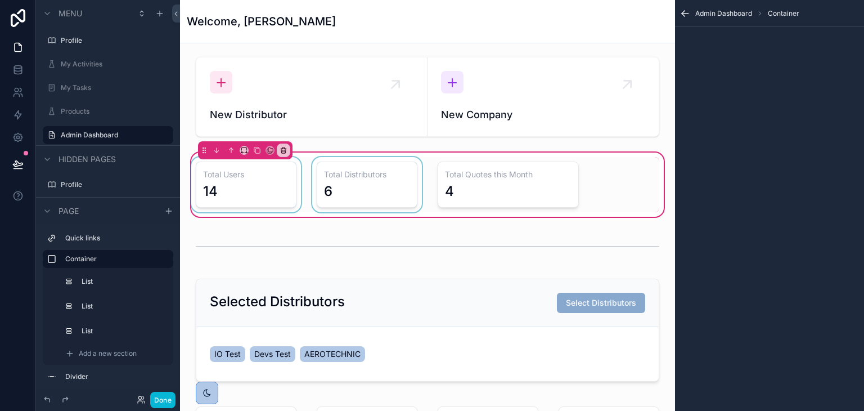
scroll to position [0, 0]
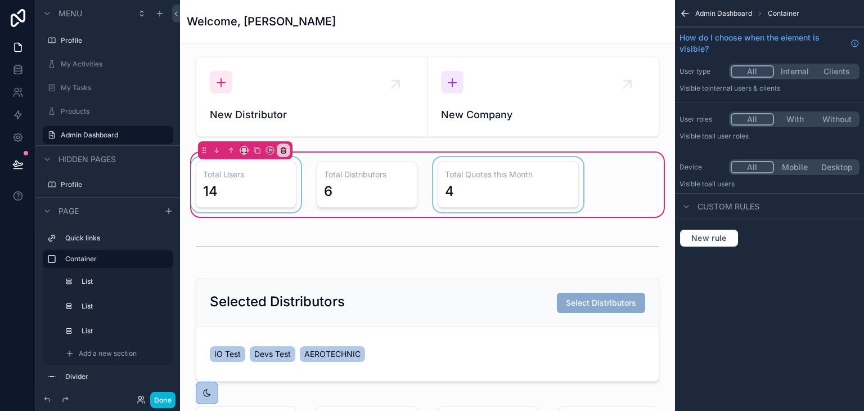
click at [500, 210] on div "scrollable content" at bounding box center [508, 184] width 155 height 55
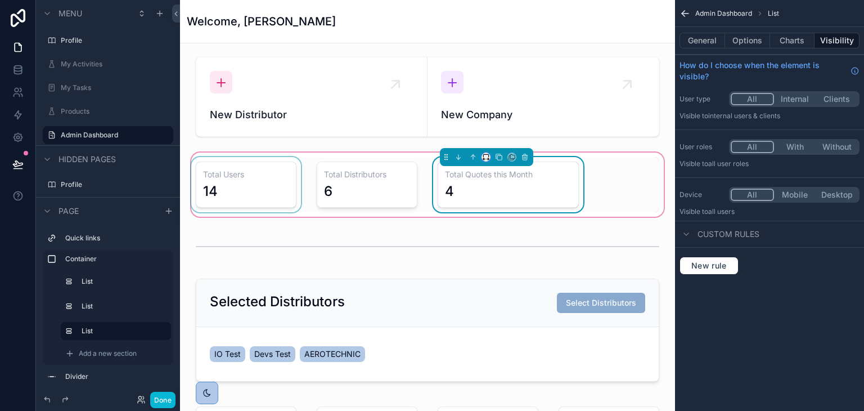
click at [482, 160] on button "scrollable content" at bounding box center [486, 156] width 9 height 9
click at [348, 194] on div "scrollable content" at bounding box center [432, 205] width 864 height 411
click at [348, 194] on div "scrollable content" at bounding box center [367, 184] width 114 height 55
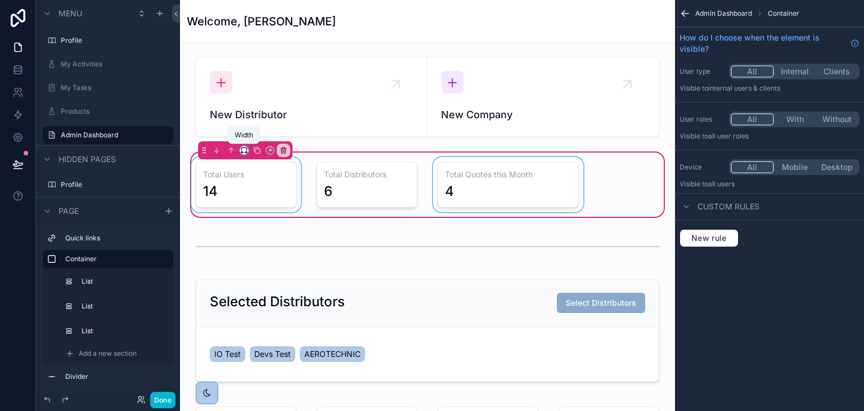
click at [245, 151] on icon "scrollable content" at bounding box center [244, 150] width 8 height 8
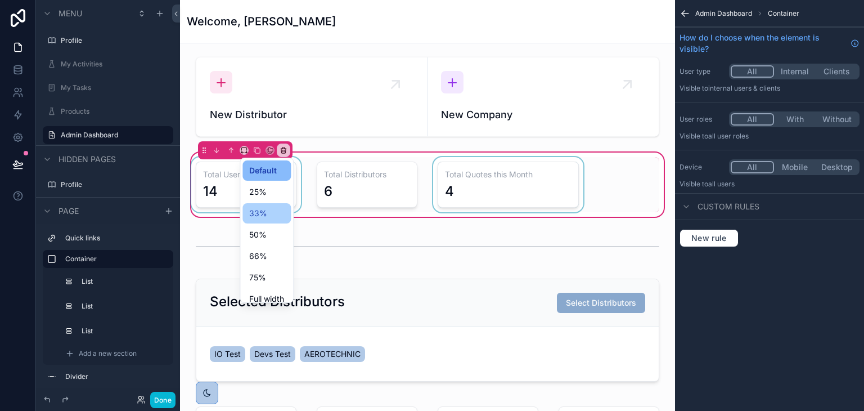
click at [251, 212] on span "33%" at bounding box center [258, 213] width 18 height 14
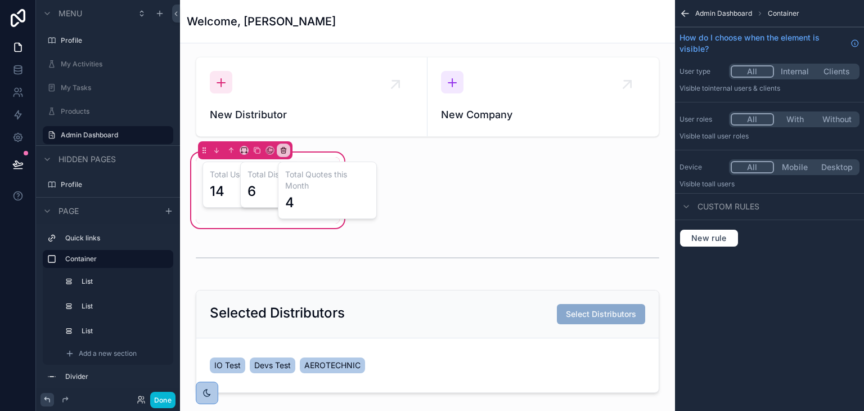
click at [45, 398] on icon at bounding box center [46, 399] width 5 height 5
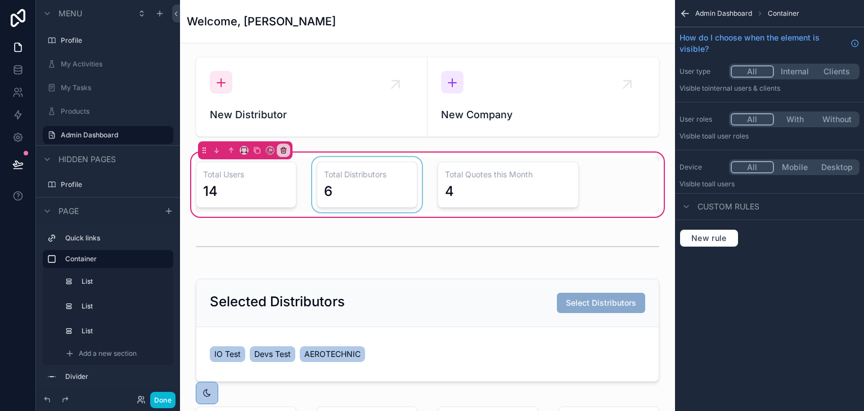
click at [376, 194] on div "scrollable content" at bounding box center [367, 184] width 114 height 55
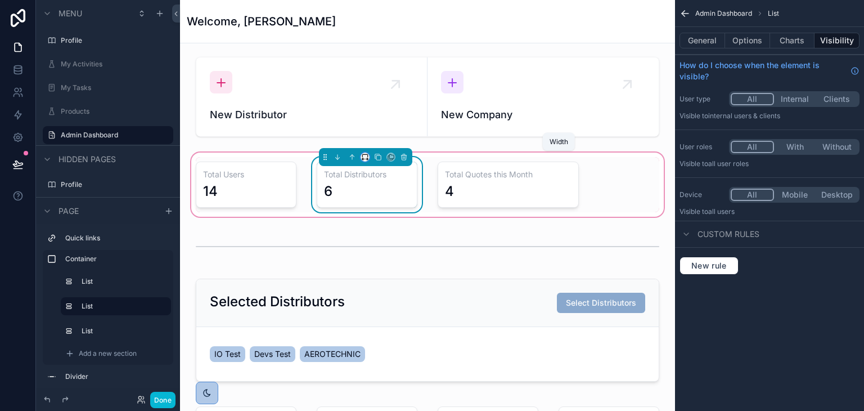
click at [361, 156] on icon "scrollable content" at bounding box center [365, 157] width 8 height 8
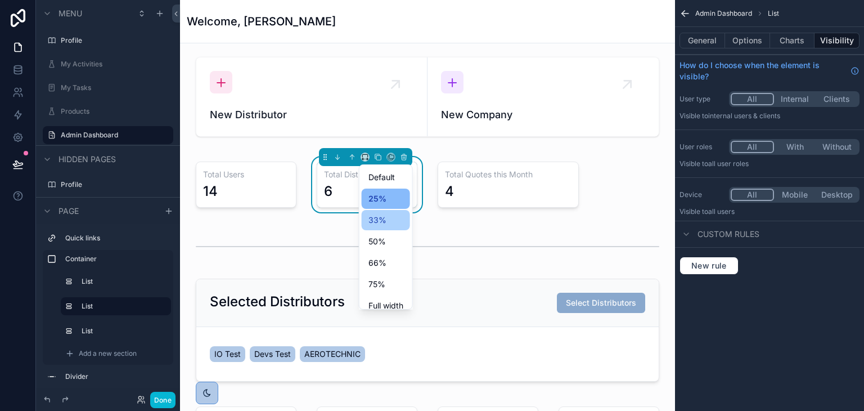
click at [387, 225] on div "33%" at bounding box center [385, 220] width 35 height 14
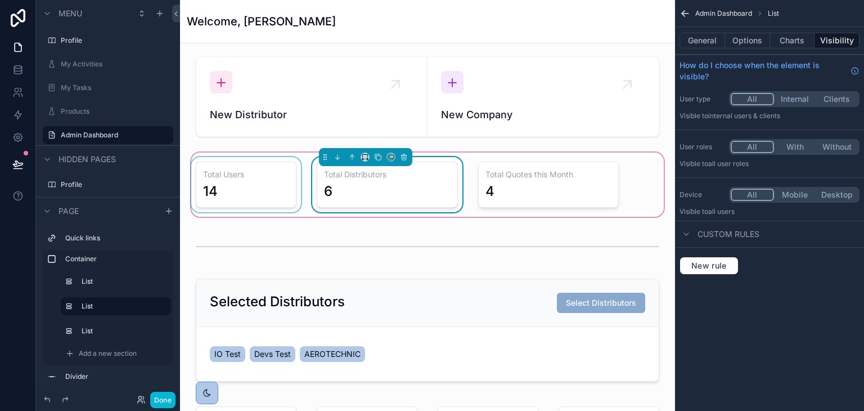
click at [256, 190] on div "scrollable content" at bounding box center [246, 184] width 114 height 55
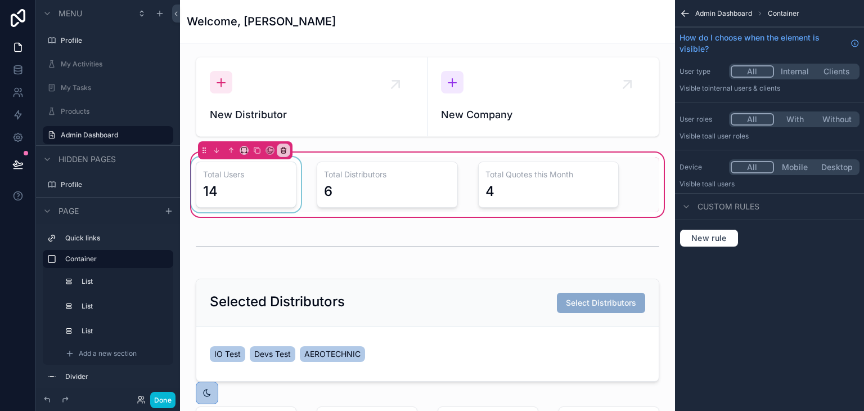
click at [252, 182] on div "scrollable content" at bounding box center [246, 184] width 114 height 55
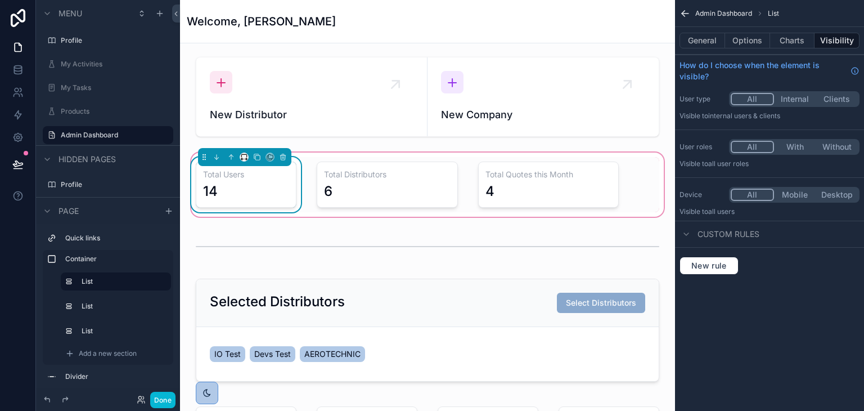
click at [241, 160] on div "scrollable content" at bounding box center [244, 156] width 9 height 9
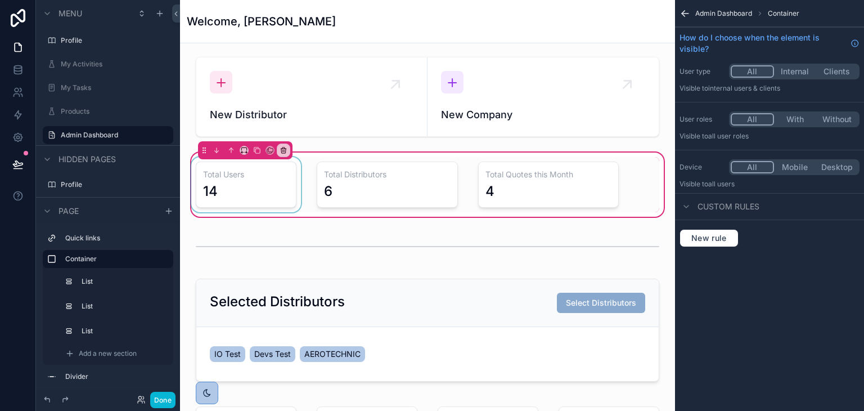
click at [249, 179] on div "scrollable content" at bounding box center [246, 184] width 114 height 55
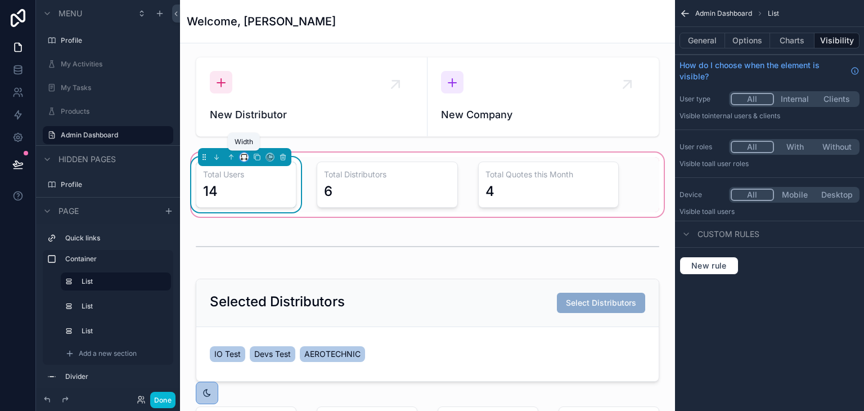
click at [244, 155] on icon "scrollable content" at bounding box center [244, 157] width 8 height 8
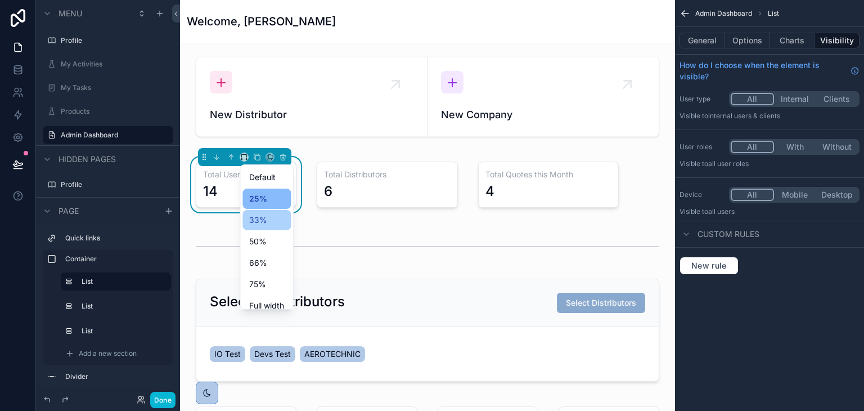
click at [266, 219] on span "33%" at bounding box center [258, 220] width 18 height 14
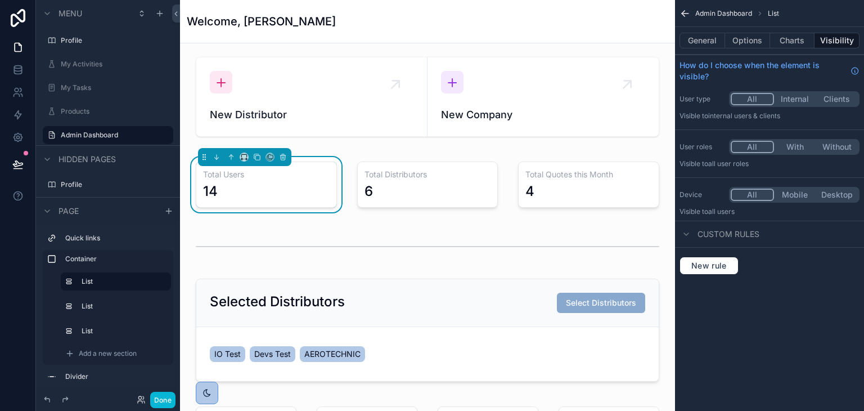
click at [176, 395] on div "Done" at bounding box center [108, 399] width 144 height 23
click at [173, 394] on button "Done" at bounding box center [162, 400] width 25 height 16
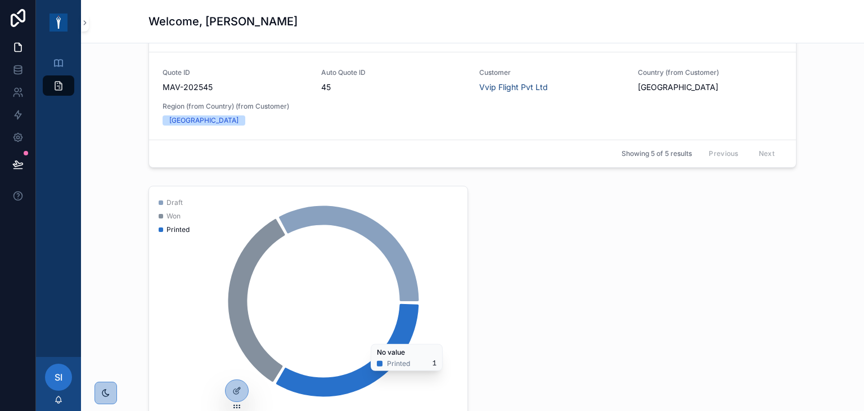
scroll to position [717, 0]
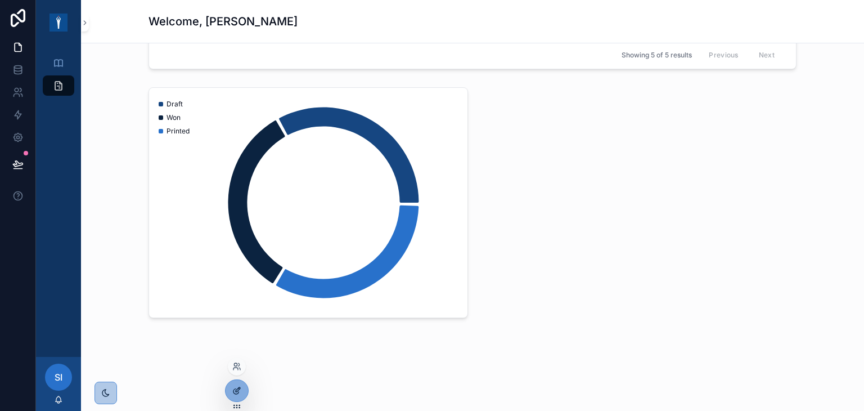
click at [240, 393] on icon at bounding box center [236, 390] width 9 height 9
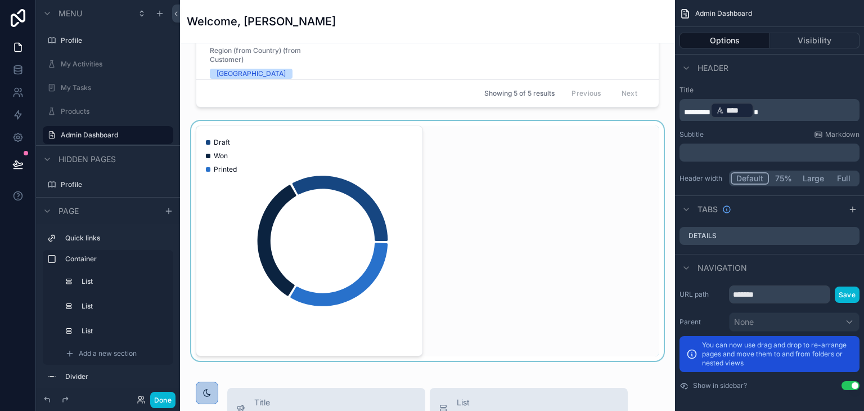
click at [390, 144] on div "scrollable content" at bounding box center [427, 241] width 477 height 240
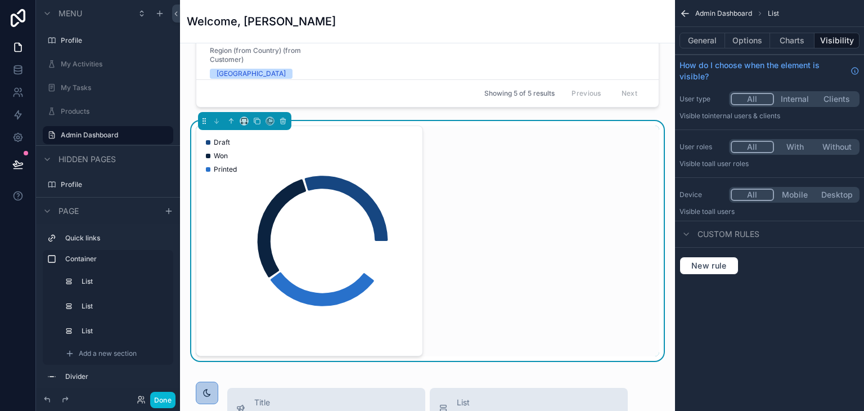
click at [395, 146] on icon "chart" at bounding box center [307, 241] width 209 height 216
click at [257, 123] on button "scrollable content" at bounding box center [257, 121] width 12 height 12
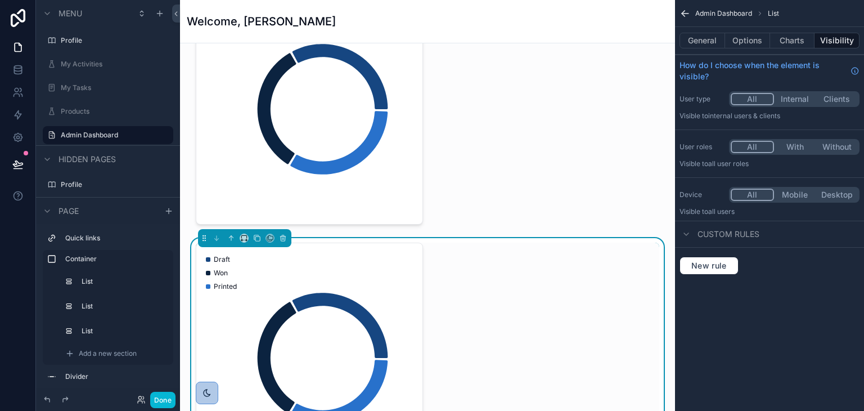
scroll to position [886, 0]
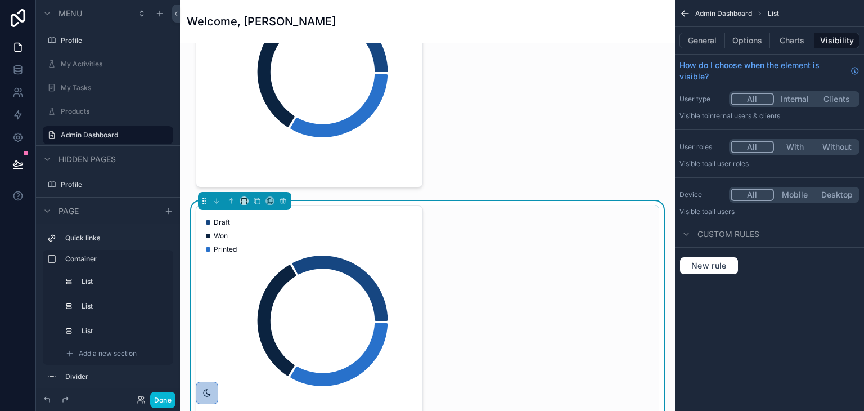
click at [397, 292] on icon "chart" at bounding box center [307, 321] width 209 height 216
click at [791, 41] on button "Charts" at bounding box center [792, 41] width 45 height 16
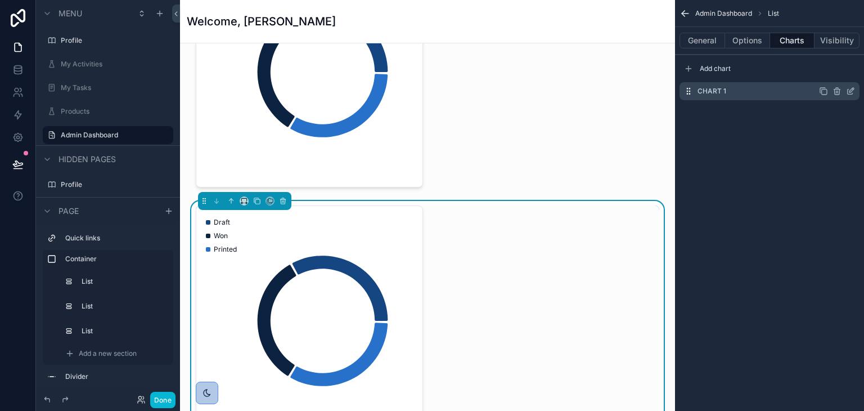
click at [847, 91] on icon "scrollable content" at bounding box center [850, 91] width 9 height 9
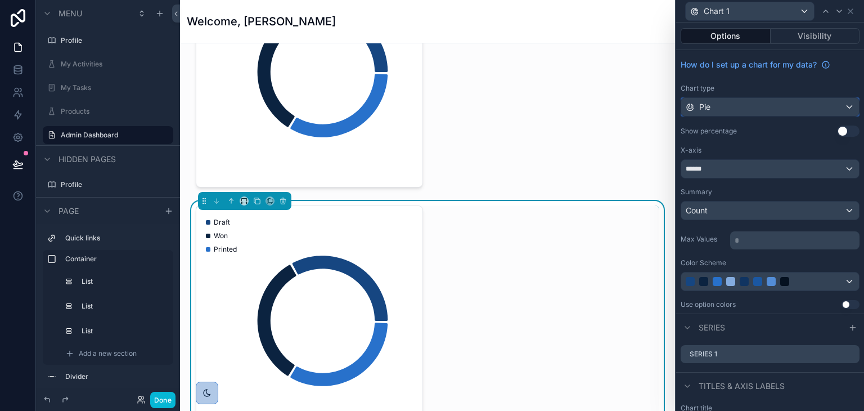
click at [763, 107] on div "Pie" at bounding box center [770, 107] width 178 height 18
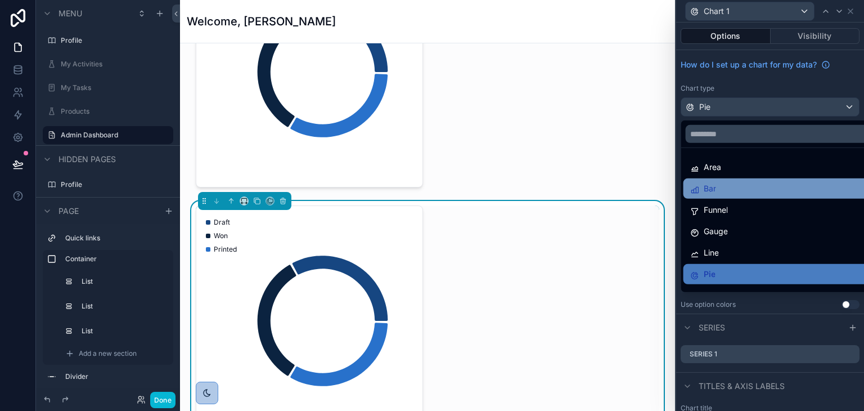
click at [713, 188] on span "Bar" at bounding box center [710, 189] width 12 height 14
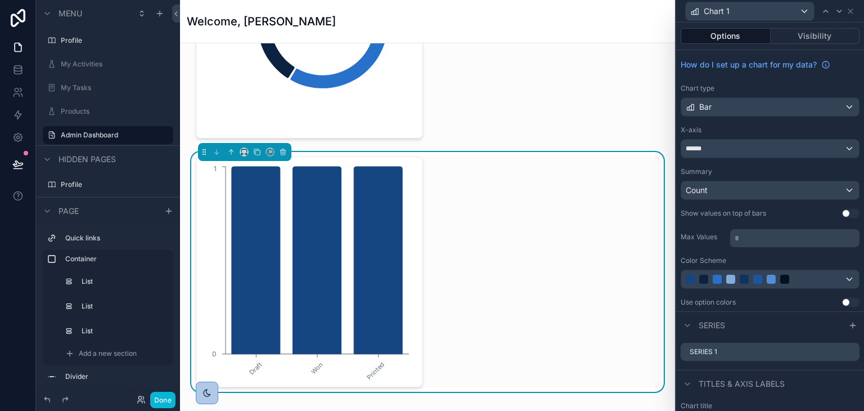
scroll to position [942, 0]
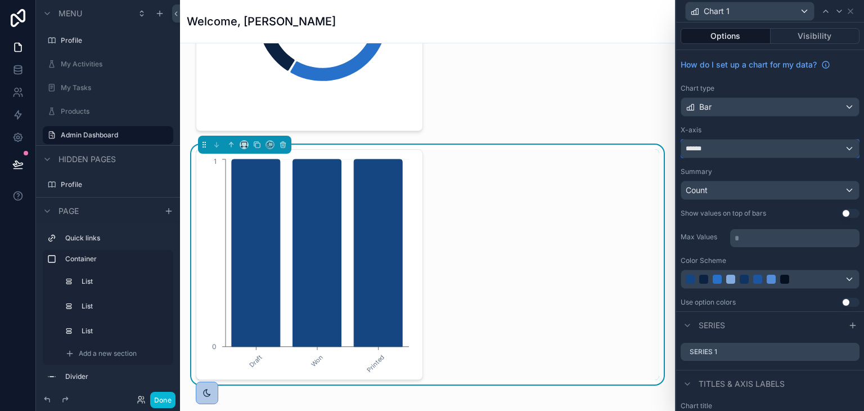
click at [748, 148] on div "******" at bounding box center [770, 149] width 178 height 18
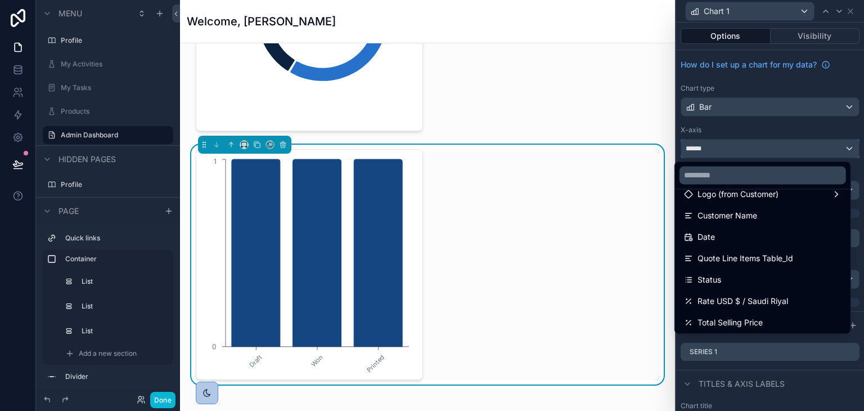
scroll to position [169, 0]
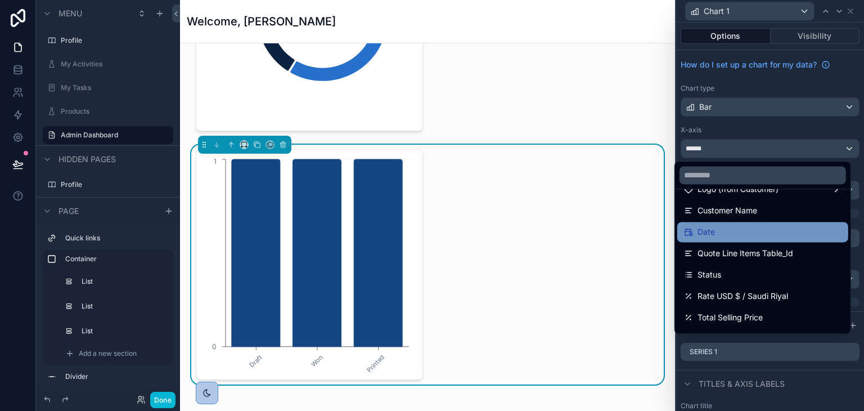
click at [739, 237] on div "Date" at bounding box center [763, 232] width 158 height 14
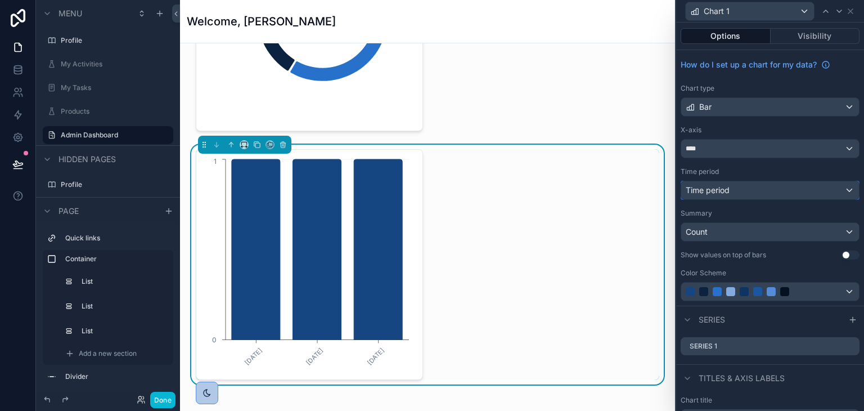
click at [738, 186] on div "Time period" at bounding box center [770, 190] width 178 height 18
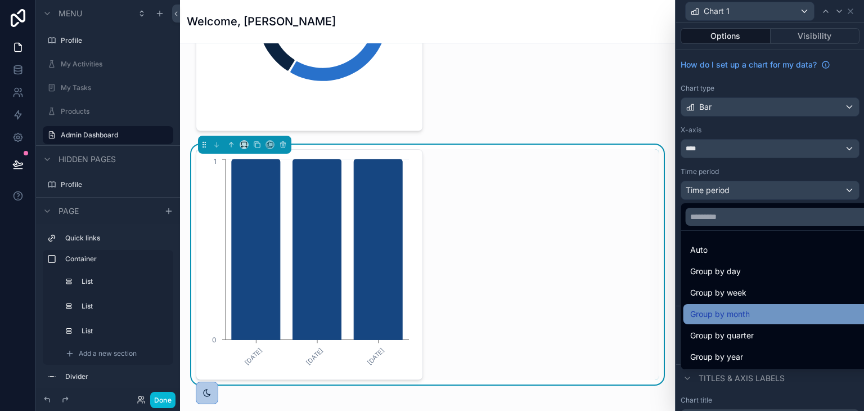
click at [745, 314] on span "Group by month" at bounding box center [720, 314] width 60 height 14
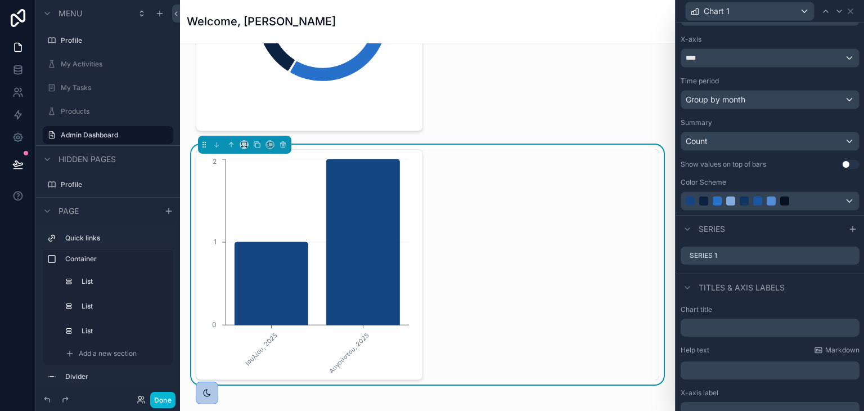
scroll to position [0, 0]
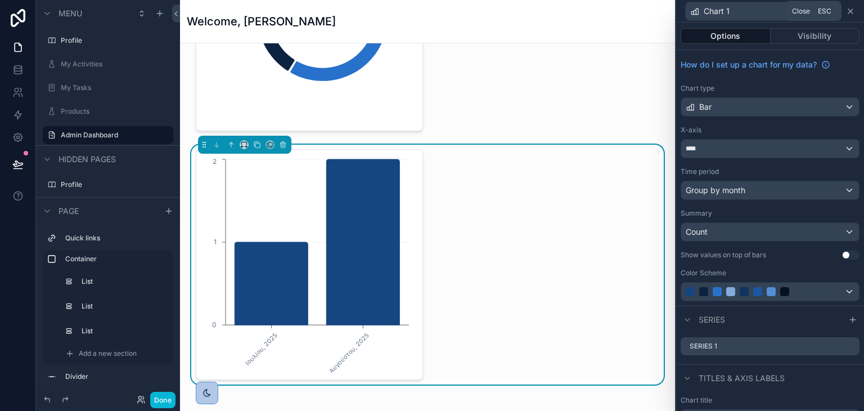
click at [852, 10] on icon at bounding box center [850, 11] width 5 height 5
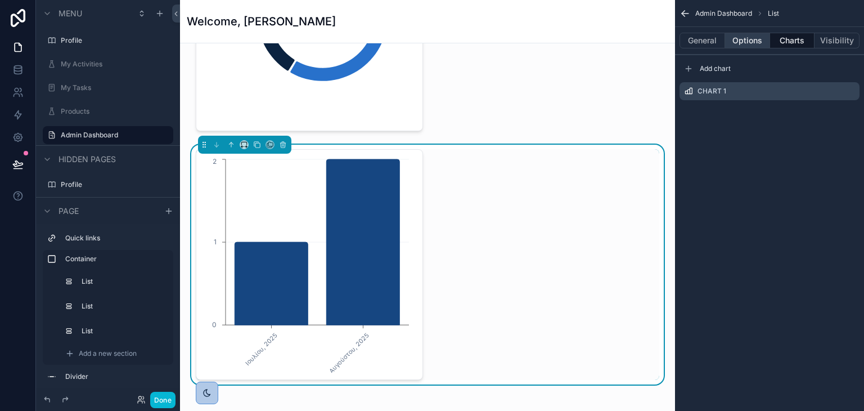
click at [740, 37] on button "Options" at bounding box center [747, 41] width 45 height 16
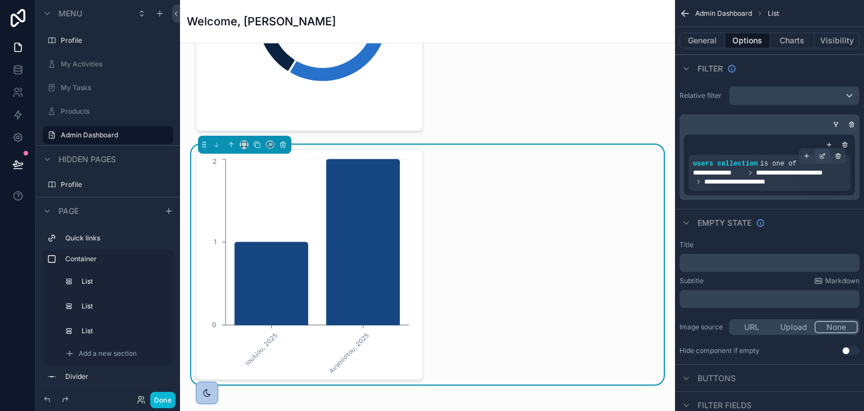
click at [825, 156] on icon "scrollable content" at bounding box center [822, 155] width 7 height 7
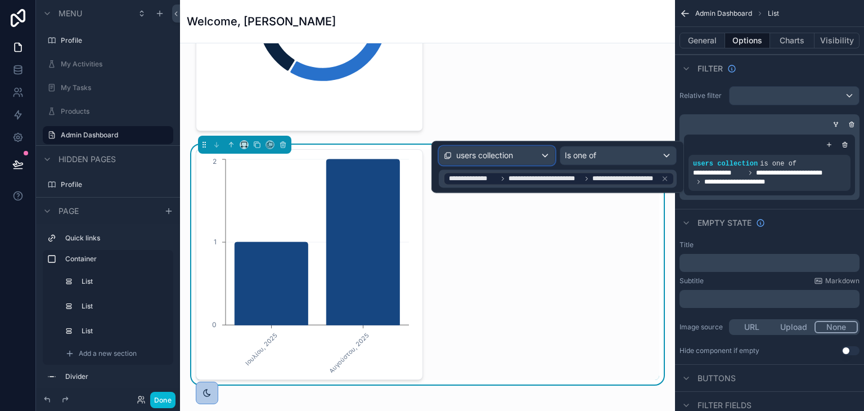
click at [533, 156] on div "users collection" at bounding box center [497, 155] width 116 height 18
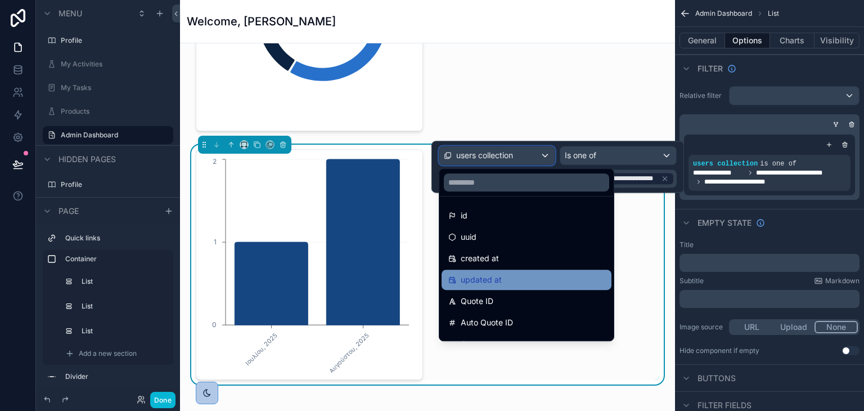
scroll to position [56, 0]
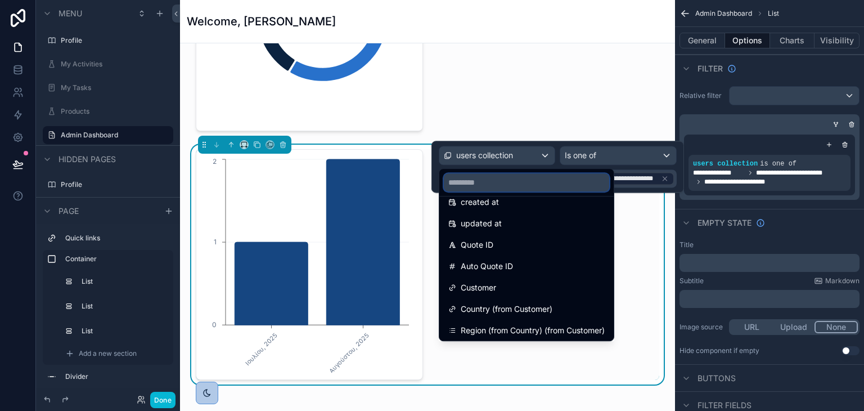
click at [521, 183] on input "text" at bounding box center [526, 182] width 165 height 18
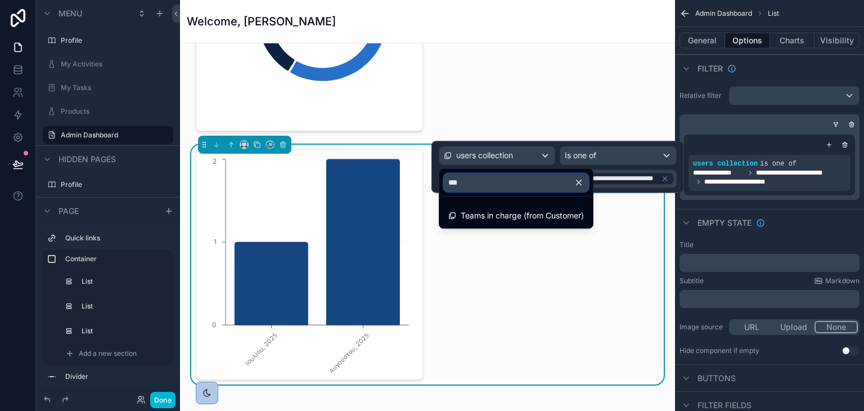
scroll to position [0, 0]
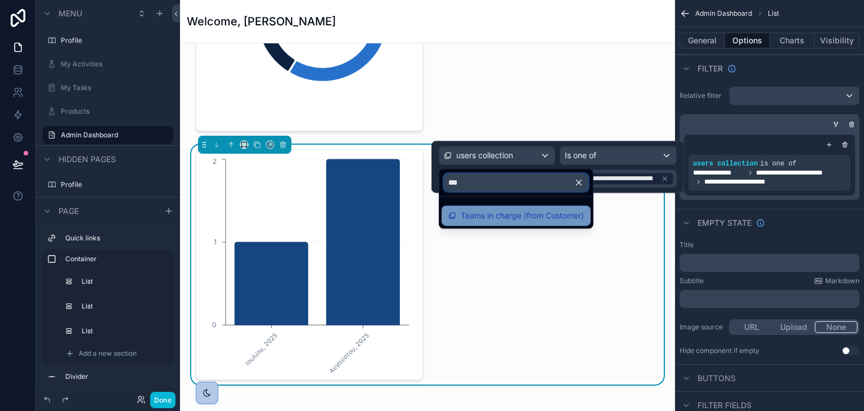
type input "***"
click at [523, 223] on div "Teams in charge (from Customer)" at bounding box center [516, 215] width 149 height 20
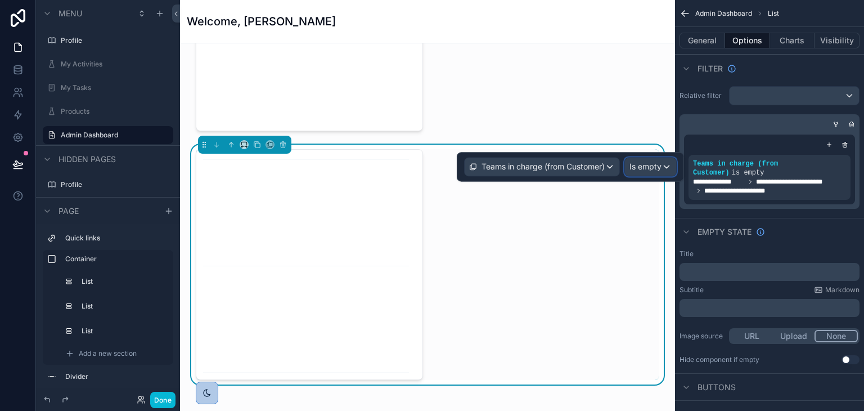
click at [645, 171] on span "Is empty" at bounding box center [645, 166] width 32 height 11
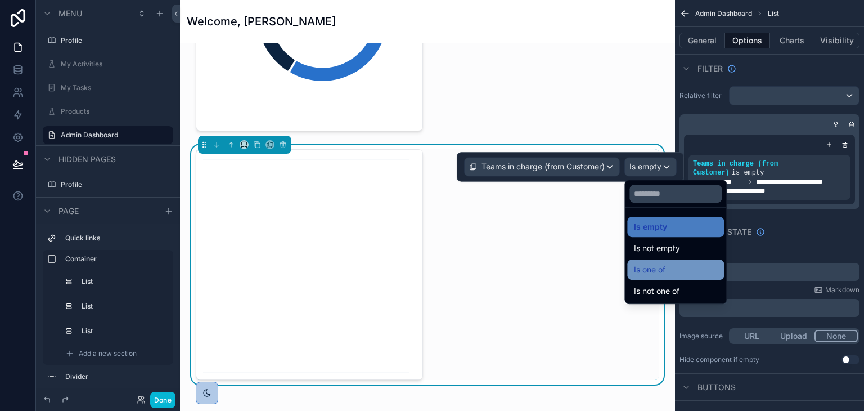
click at [651, 276] on span "Is one of" at bounding box center [650, 270] width 32 height 14
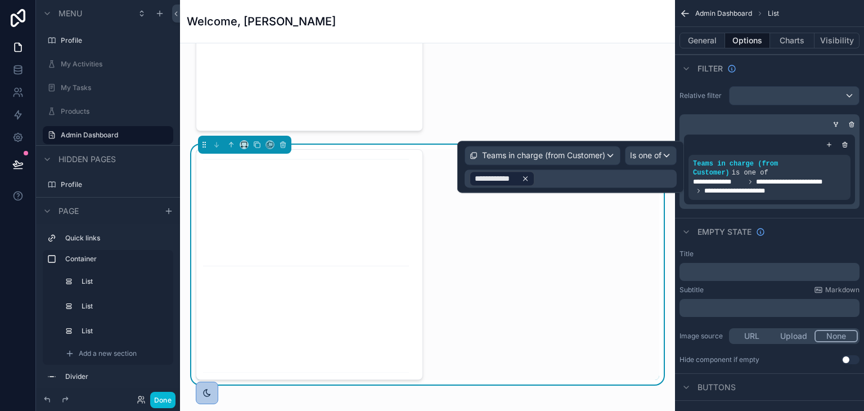
click at [525, 180] on icon at bounding box center [526, 179] width 4 height 4
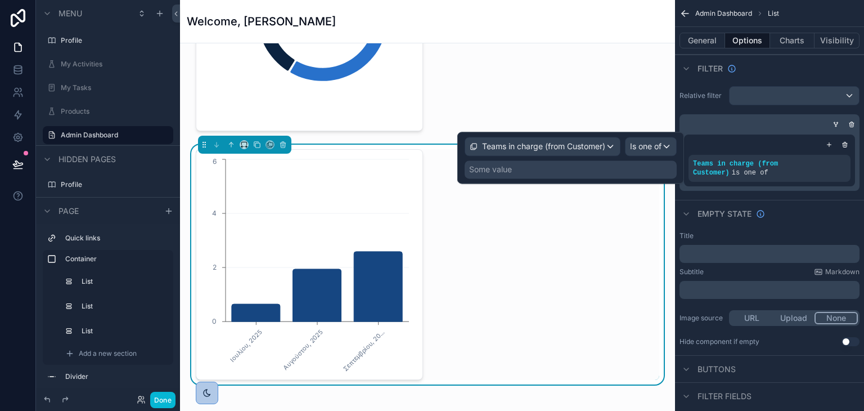
click at [536, 173] on div "Some value" at bounding box center [571, 169] width 212 height 18
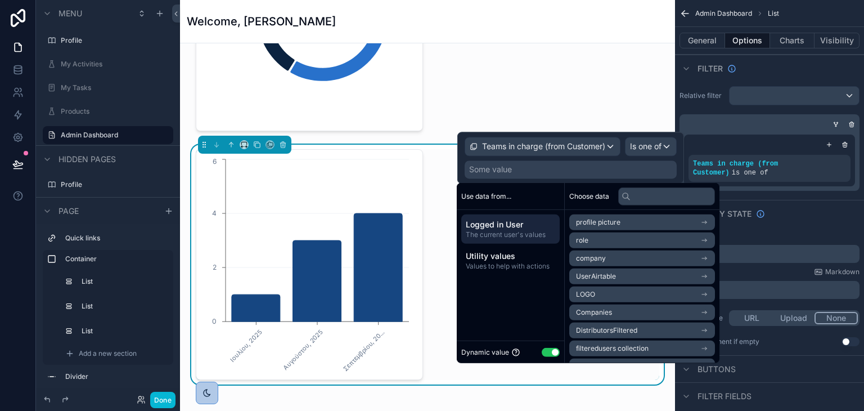
click at [600, 309] on span "Companies" at bounding box center [594, 312] width 36 height 9
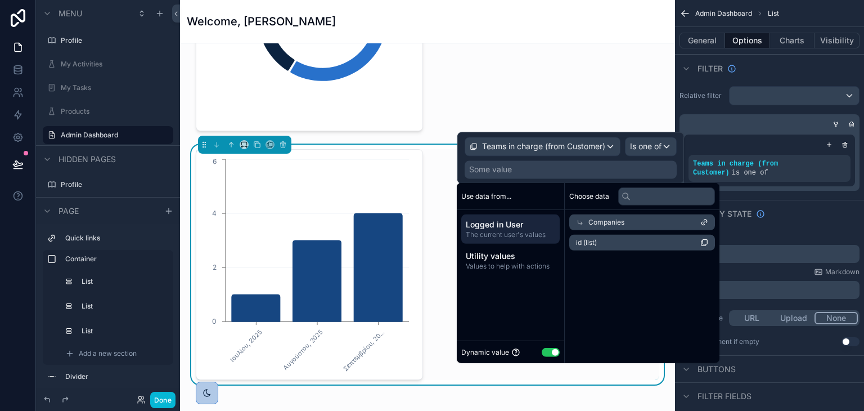
click at [610, 241] on li "id (list)" at bounding box center [642, 243] width 146 height 16
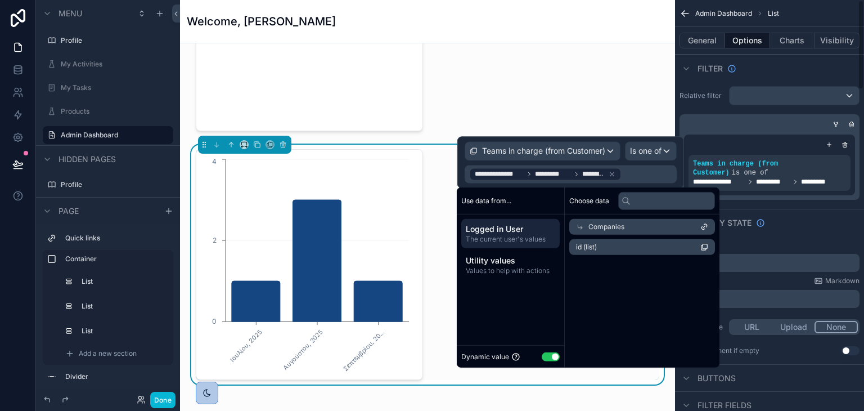
click at [811, 236] on div "Title ﻿ Subtitle Markdown ﻿ Image source URL Upload None Hide component if empt…" at bounding box center [769, 298] width 189 height 124
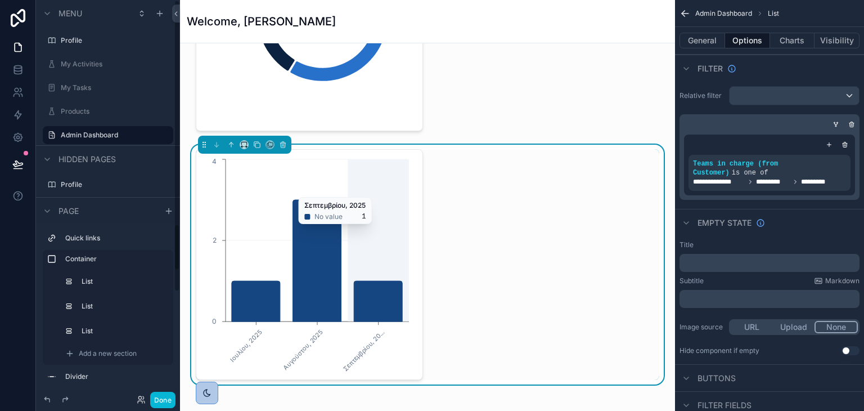
scroll to position [773, 0]
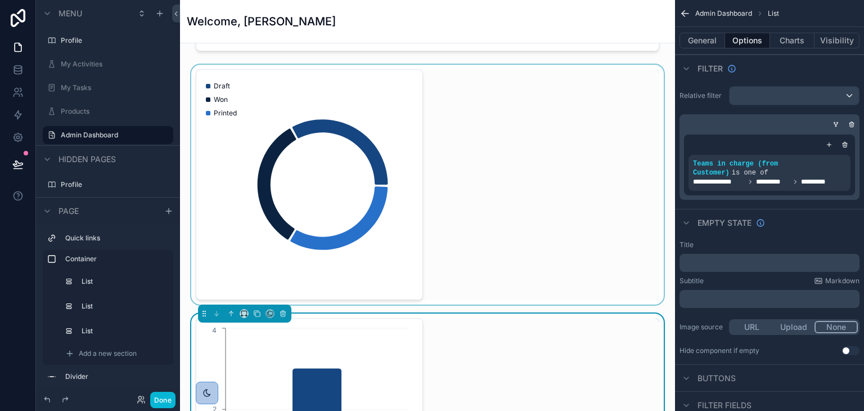
click at [360, 172] on div "scrollable content" at bounding box center [427, 185] width 477 height 240
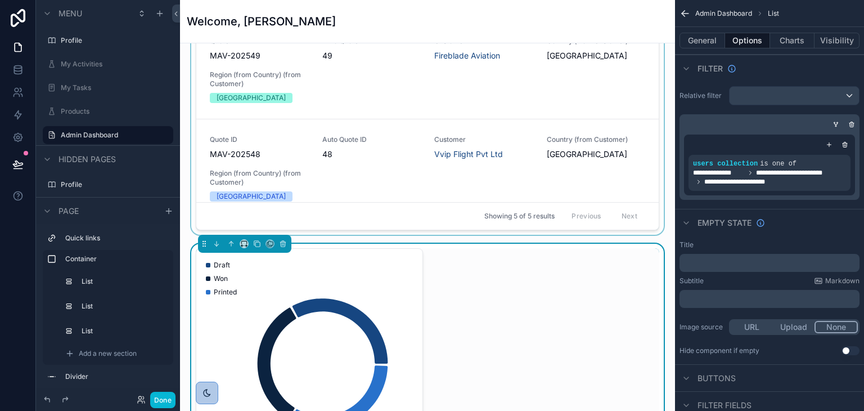
scroll to position [717, 0]
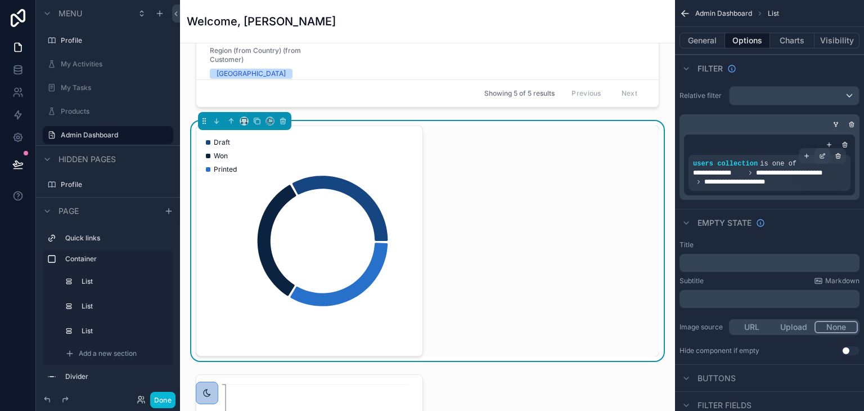
click at [821, 154] on icon "scrollable content" at bounding box center [822, 155] width 7 height 7
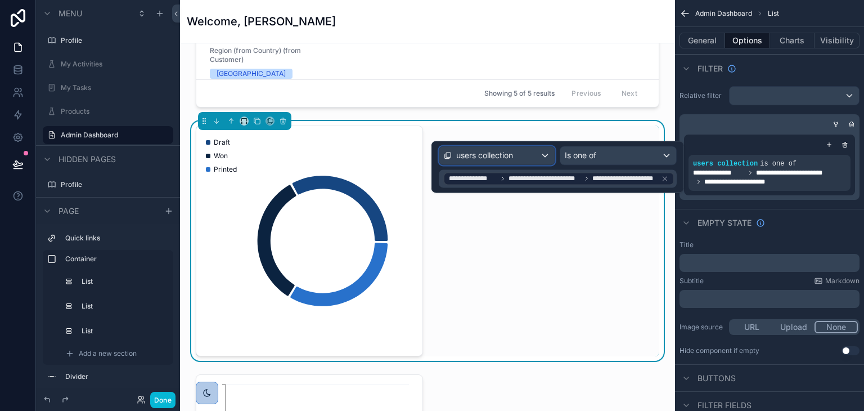
click at [532, 161] on div "users collection" at bounding box center [497, 155] width 116 height 18
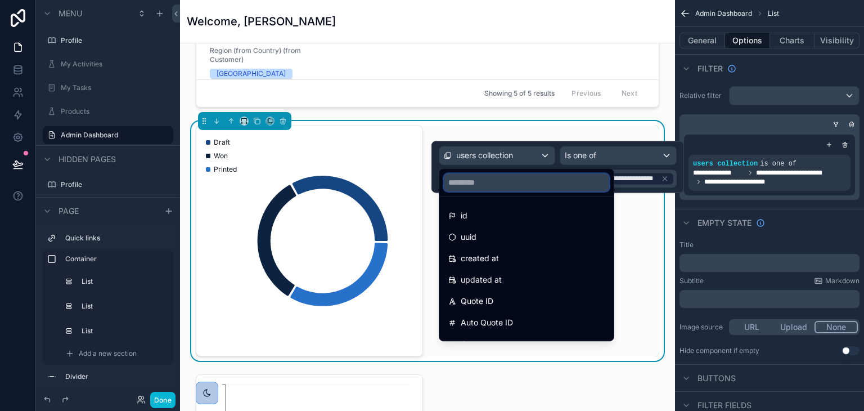
click at [507, 179] on input "text" at bounding box center [526, 182] width 165 height 18
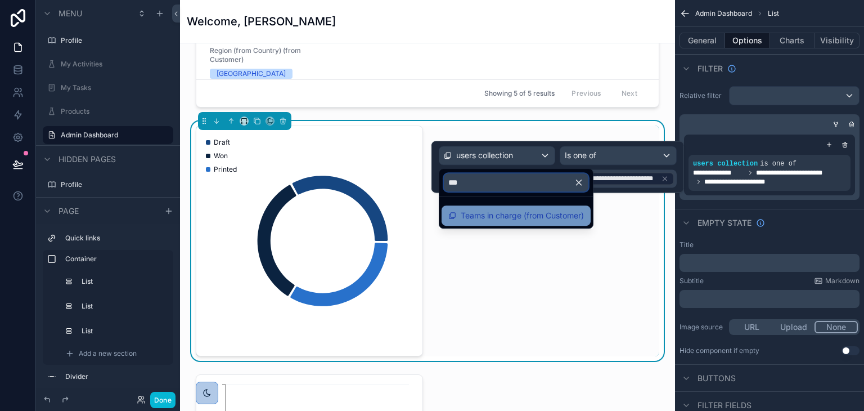
type input "***"
click at [494, 218] on span "Teams in charge (from Customer)" at bounding box center [522, 216] width 123 height 14
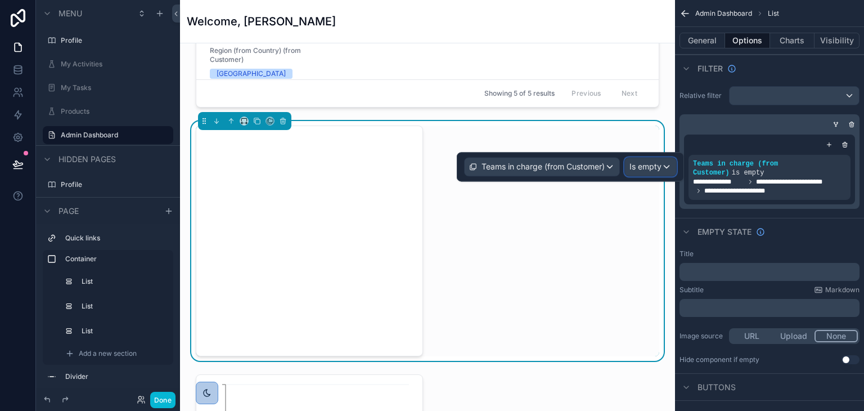
click at [639, 168] on span "Is empty" at bounding box center [645, 166] width 32 height 11
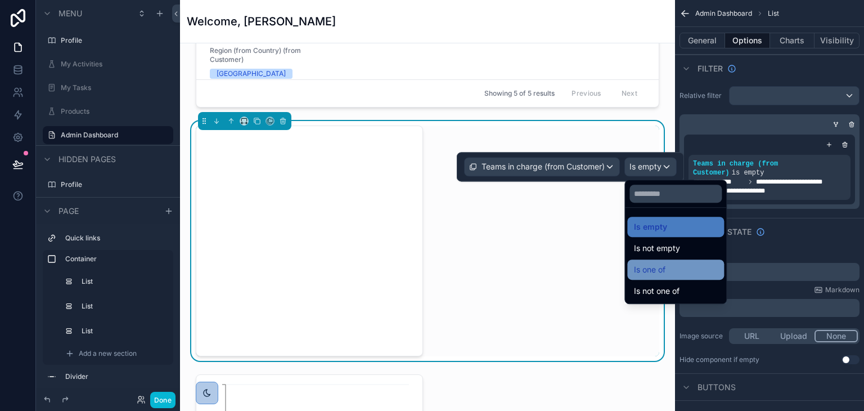
click at [657, 269] on span "Is one of" at bounding box center [650, 270] width 32 height 14
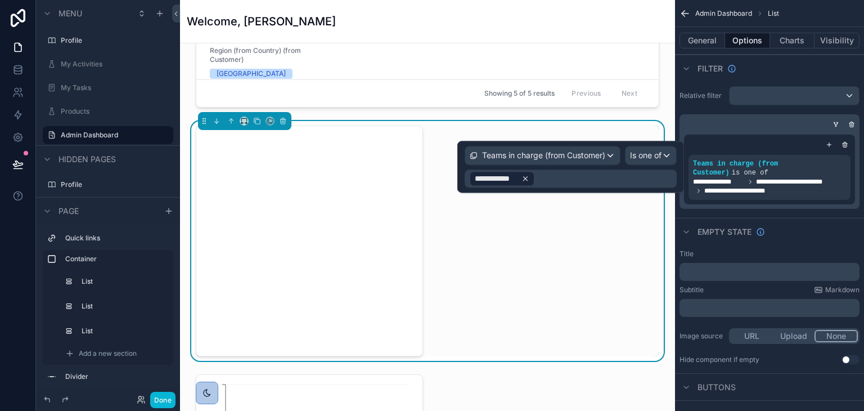
click at [523, 178] on icon at bounding box center [525, 178] width 8 height 8
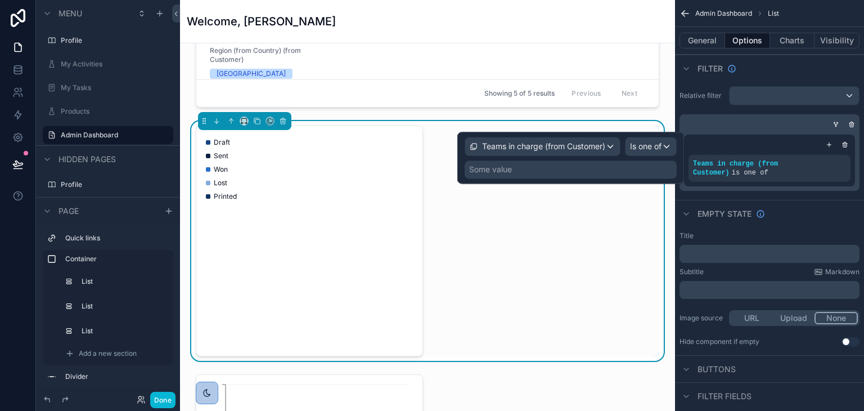
click at [543, 172] on div "Some value" at bounding box center [571, 169] width 212 height 18
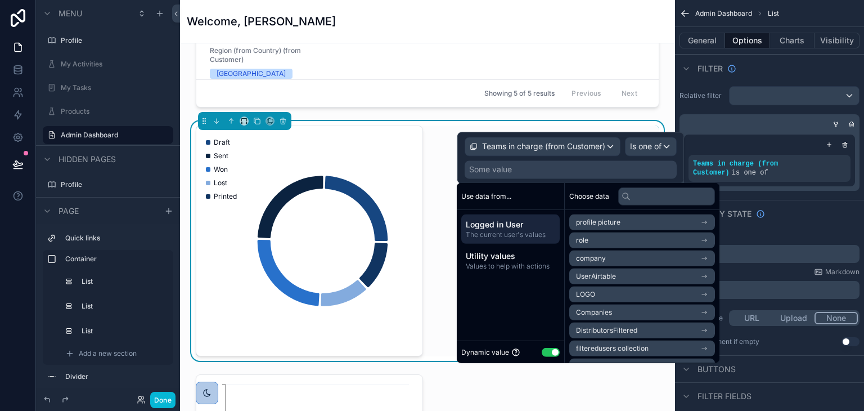
click at [597, 311] on span "Companies" at bounding box center [594, 312] width 36 height 9
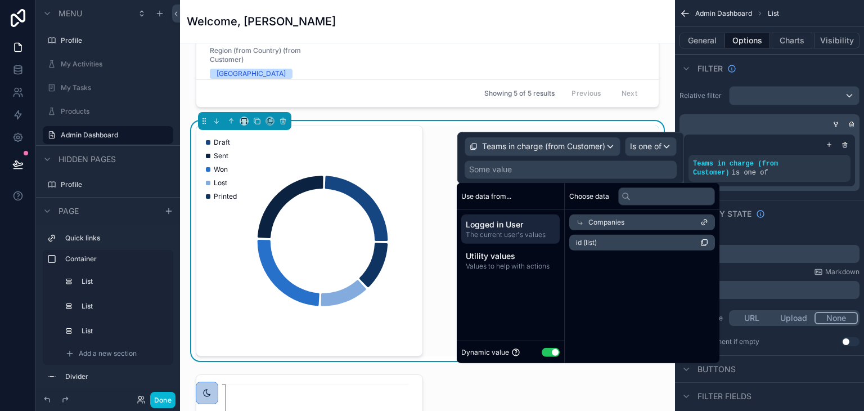
click at [597, 242] on span "id (list)" at bounding box center [586, 242] width 21 height 9
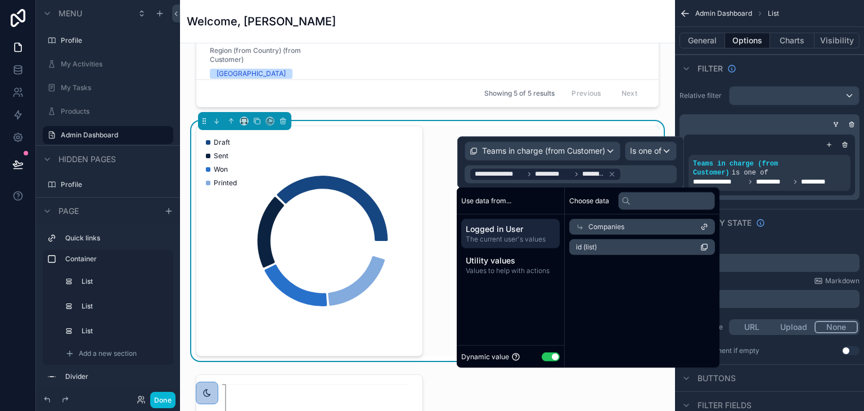
click at [806, 213] on div "Empty state" at bounding box center [769, 222] width 189 height 27
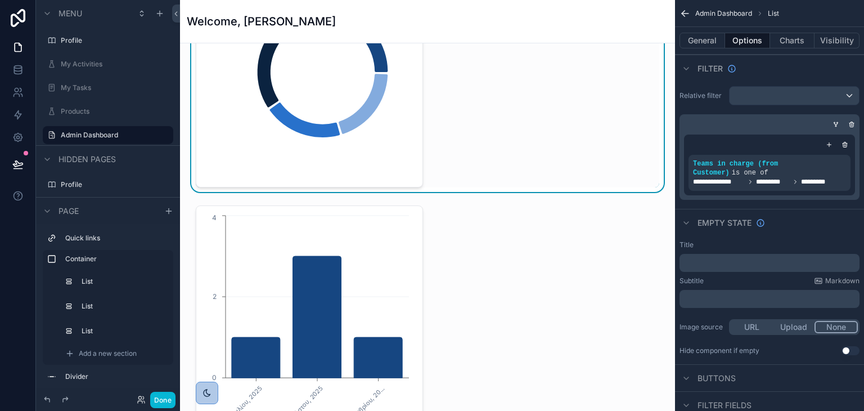
scroll to position [942, 0]
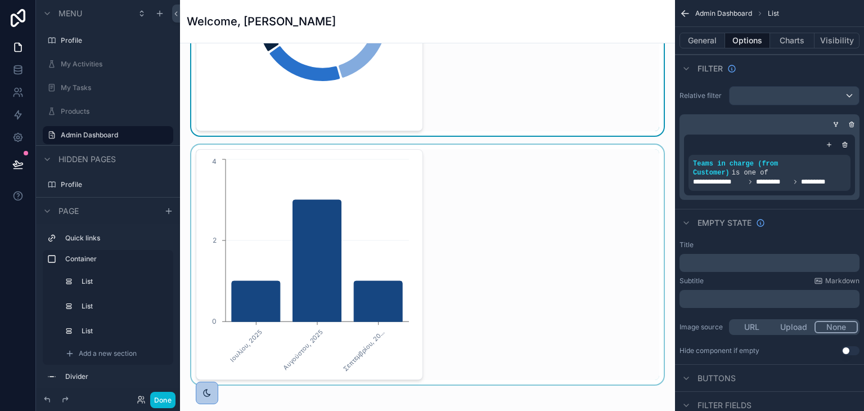
click at [374, 256] on div "scrollable content" at bounding box center [427, 265] width 477 height 240
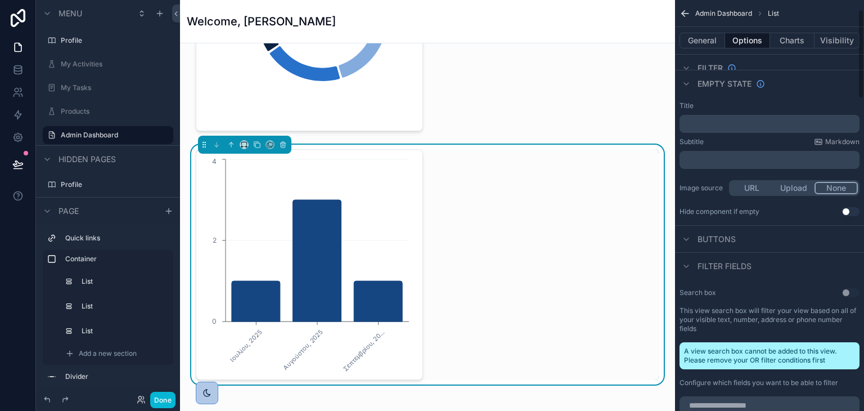
scroll to position [169, 0]
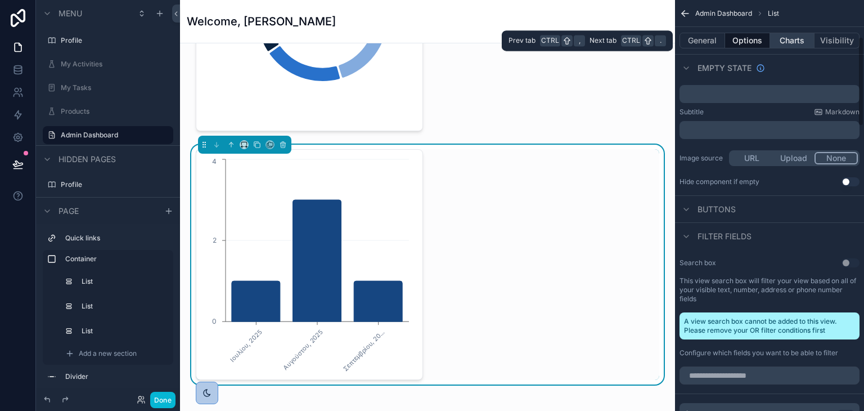
click at [803, 41] on button "Charts" at bounding box center [792, 41] width 45 height 16
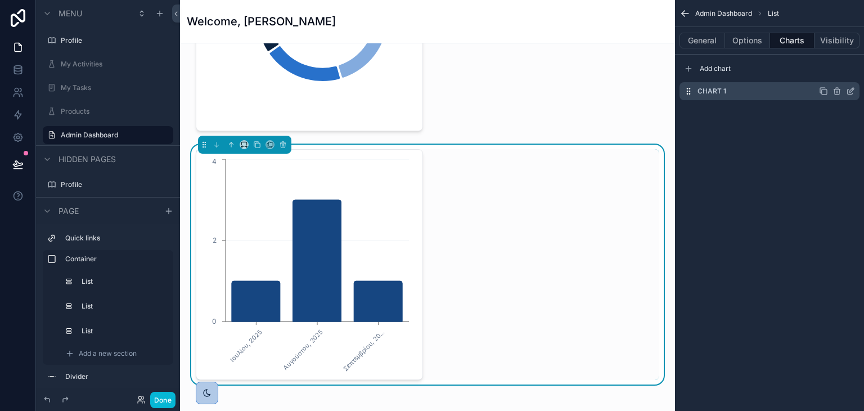
click at [853, 95] on icon "scrollable content" at bounding box center [850, 91] width 9 height 9
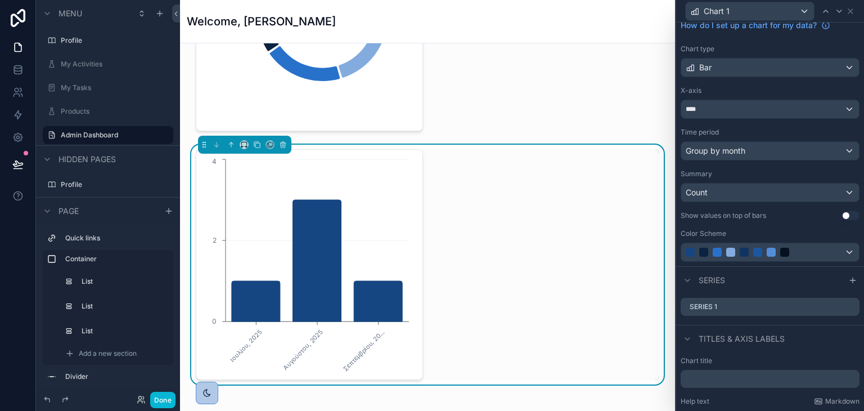
scroll to position [56, 0]
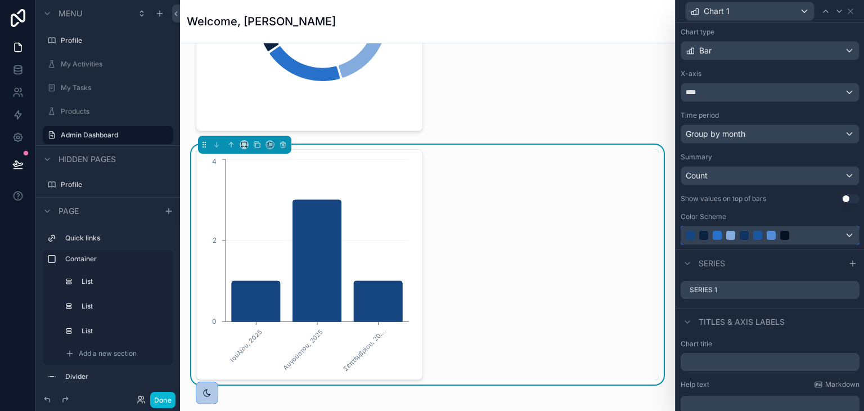
click at [779, 232] on div at bounding box center [758, 235] width 144 height 9
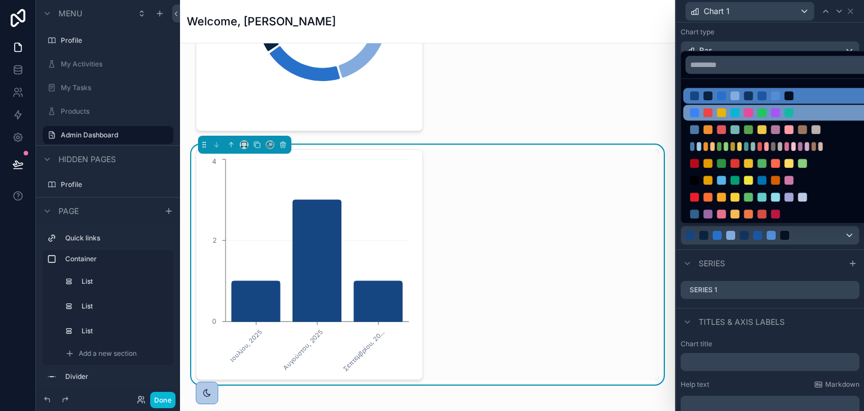
click at [763, 116] on div at bounding box center [762, 112] width 9 height 9
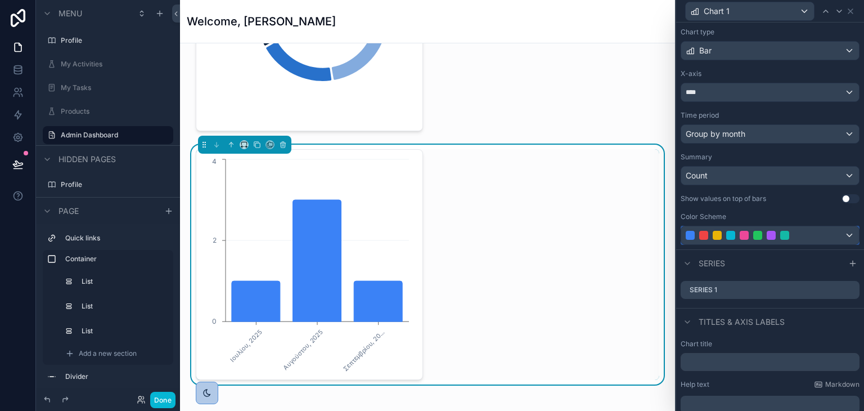
click at [749, 234] on div at bounding box center [758, 235] width 144 height 9
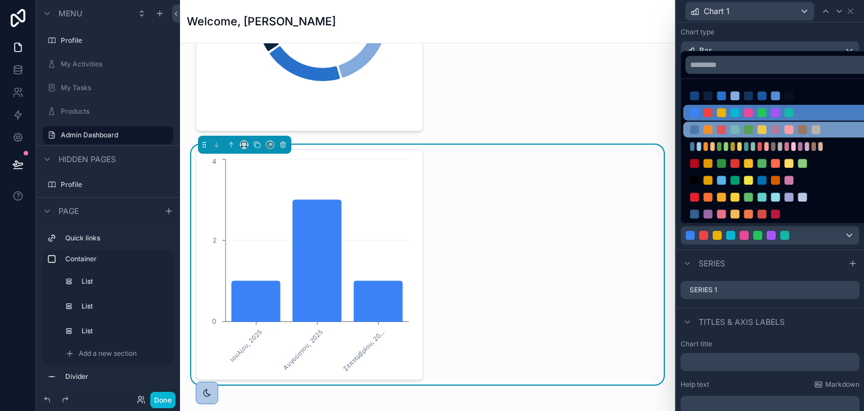
click at [739, 128] on div at bounding box center [762, 129] width 144 height 9
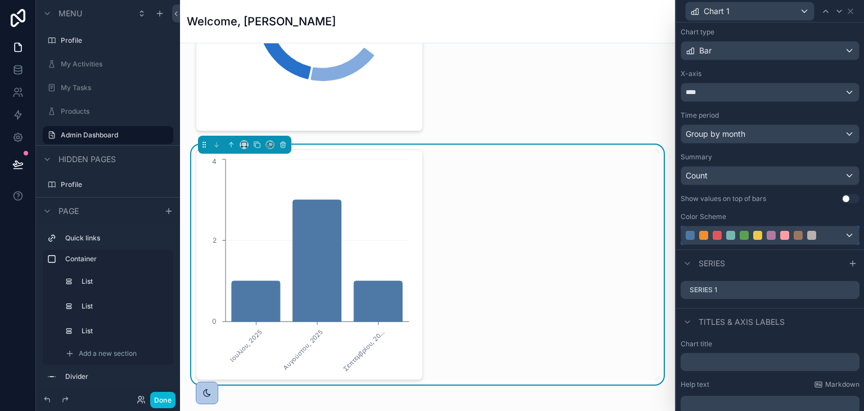
click at [720, 231] on div at bounding box center [717, 235] width 9 height 9
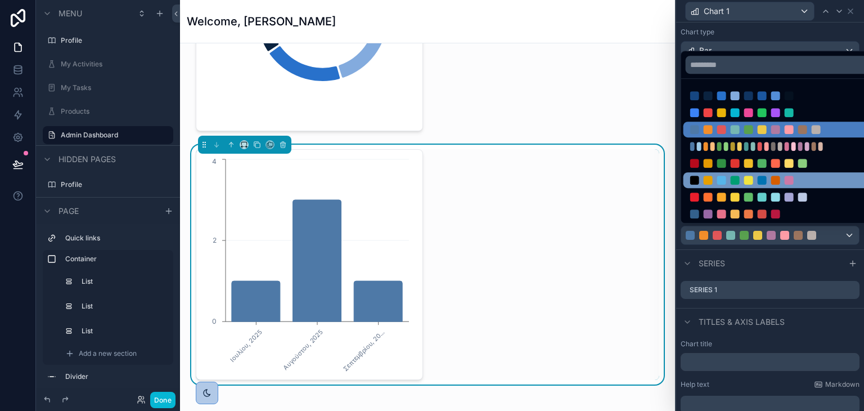
click at [725, 176] on div at bounding box center [762, 180] width 144 height 9
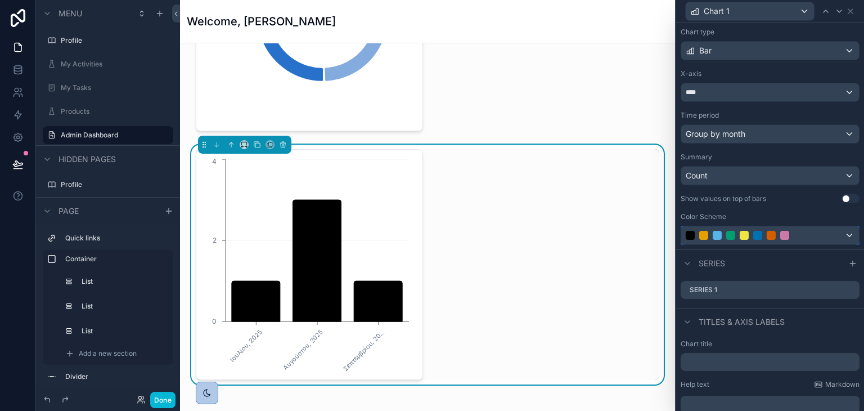
click at [717, 239] on div at bounding box center [770, 235] width 178 height 18
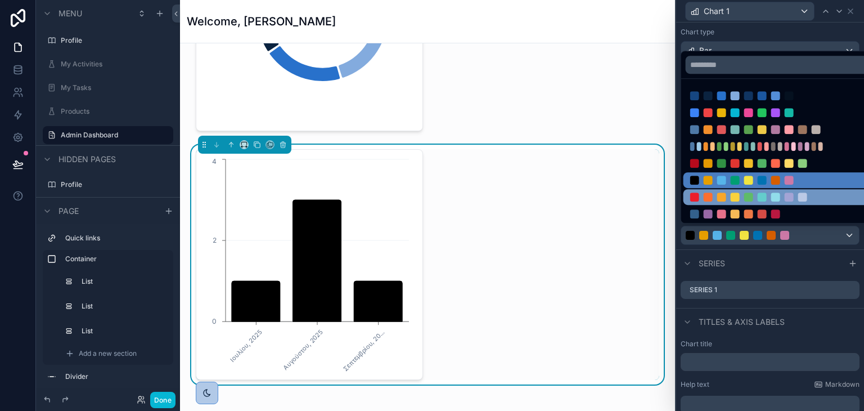
click at [723, 203] on div at bounding box center [778, 197] width 191 height 16
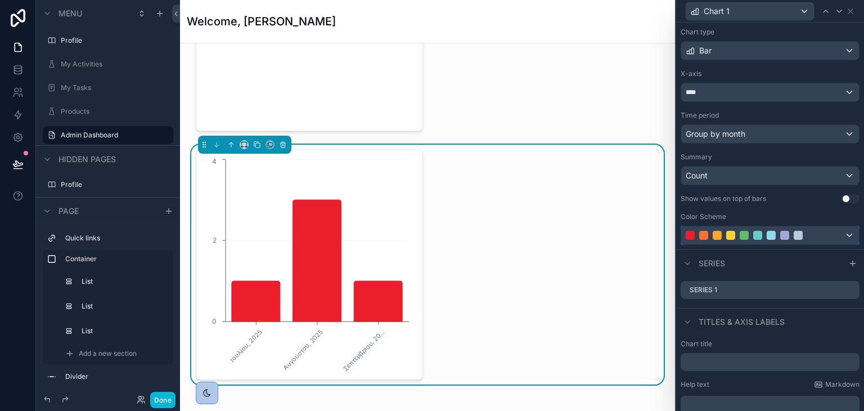
click at [720, 239] on div at bounding box center [770, 235] width 178 height 18
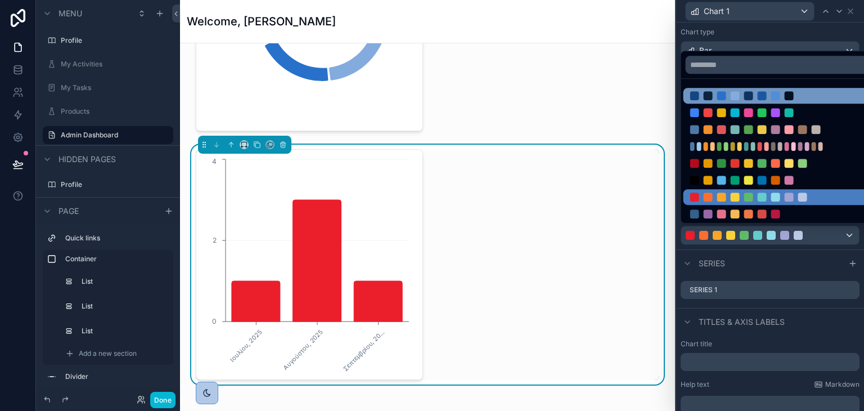
click at [747, 99] on div at bounding box center [748, 95] width 9 height 9
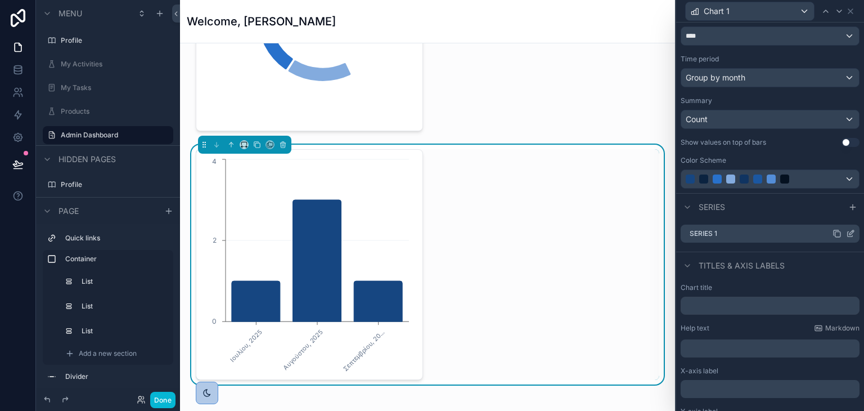
scroll to position [169, 0]
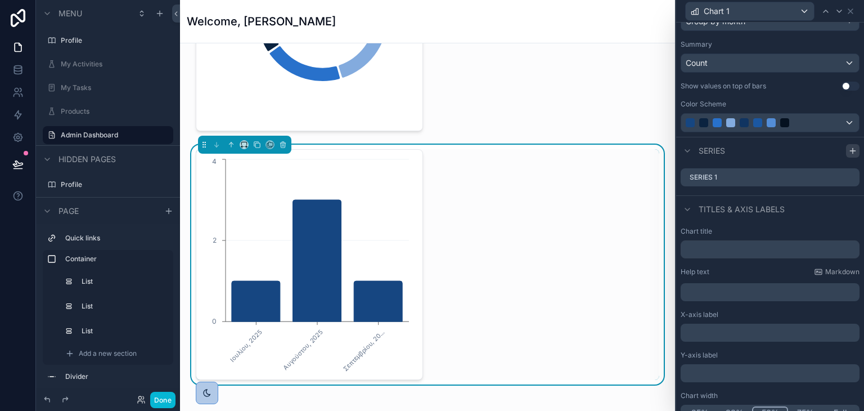
click at [850, 151] on icon at bounding box center [852, 151] width 5 height 0
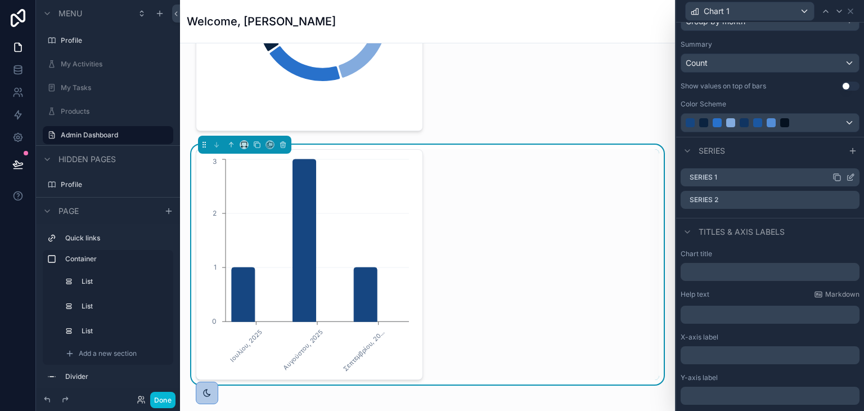
click at [846, 175] on icon at bounding box center [850, 177] width 9 height 9
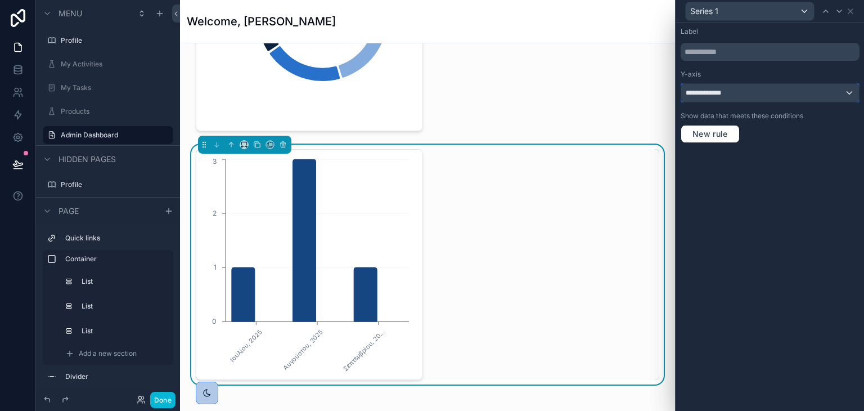
click at [768, 96] on div "**********" at bounding box center [770, 93] width 178 height 18
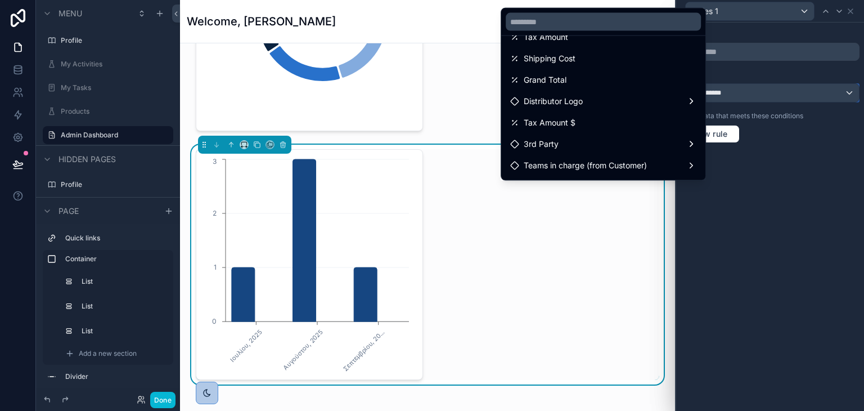
scroll to position [338, 0]
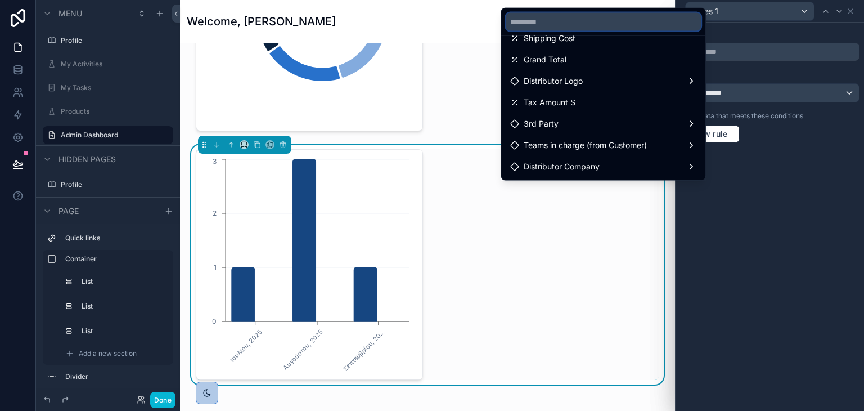
click at [574, 24] on input "text" at bounding box center [603, 22] width 195 height 18
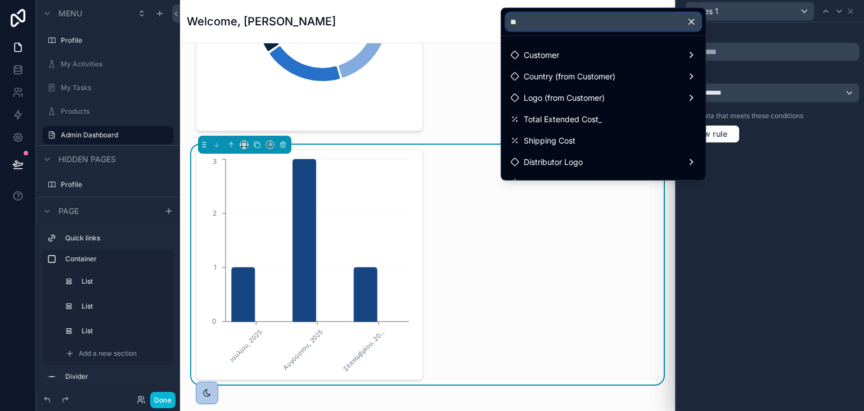
type input "*"
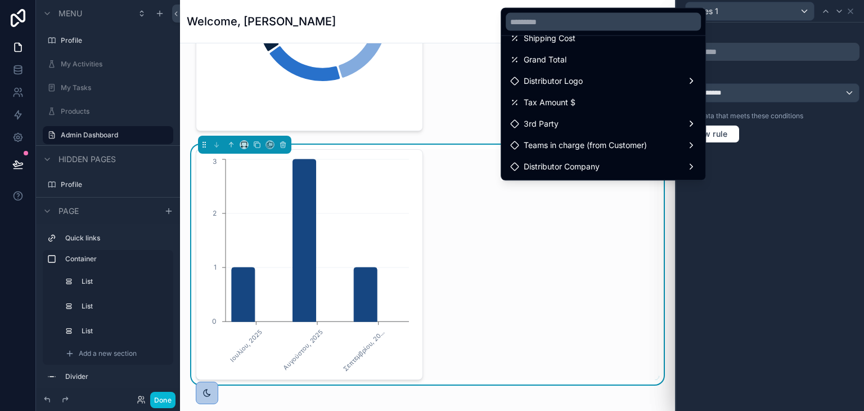
click at [773, 199] on div at bounding box center [770, 205] width 188 height 411
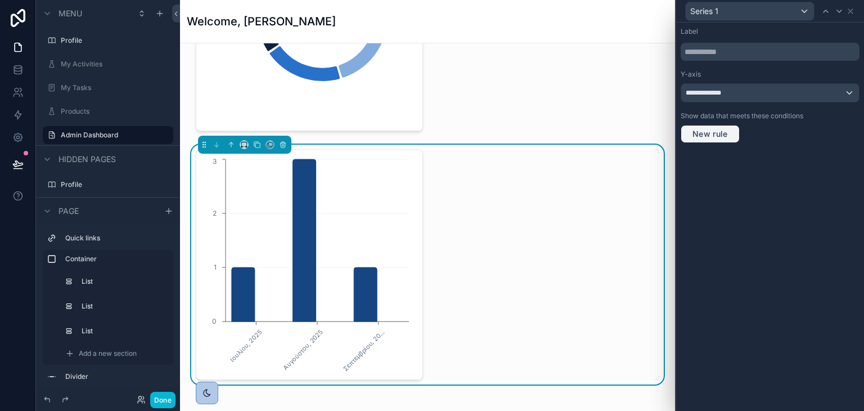
click at [712, 135] on span "New rule" at bounding box center [710, 134] width 44 height 10
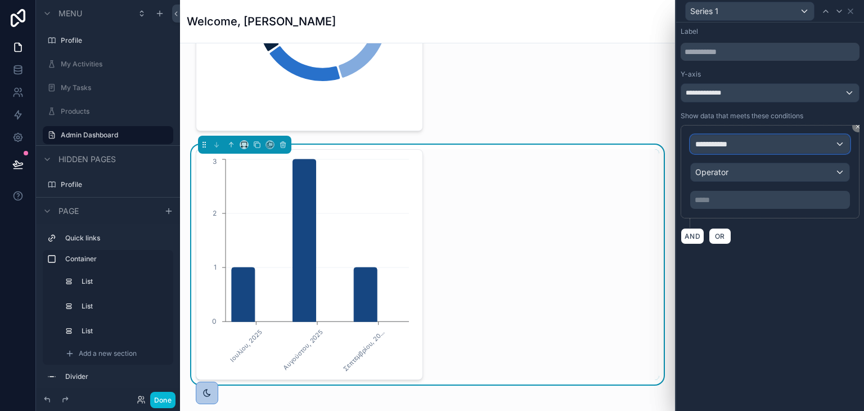
click at [754, 144] on div "**********" at bounding box center [770, 144] width 159 height 18
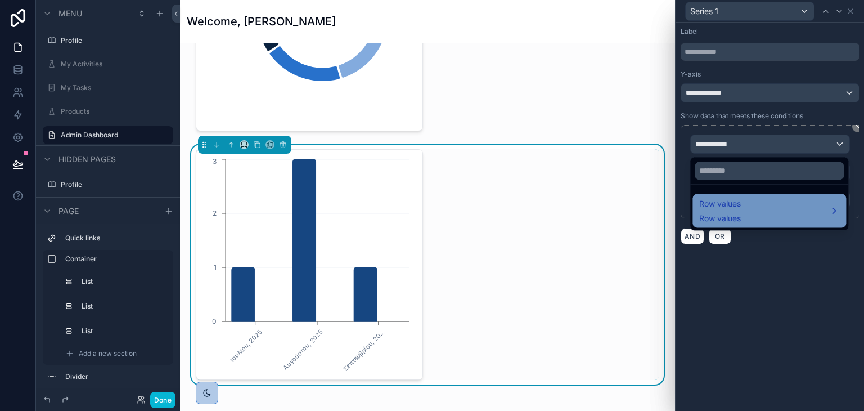
click at [768, 214] on div "Row values Row values" at bounding box center [769, 210] width 140 height 27
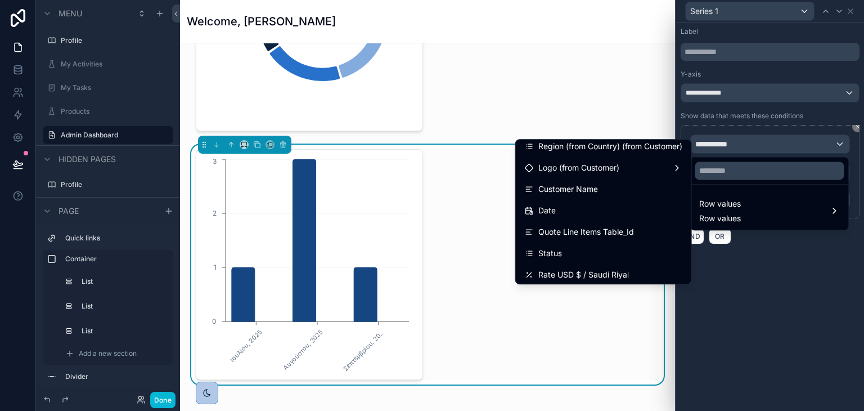
scroll to position [169, 0]
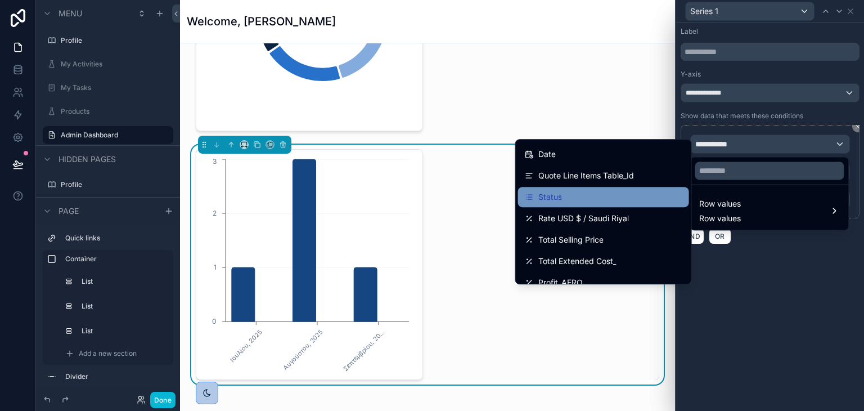
click at [576, 192] on div "Status" at bounding box center [604, 197] width 158 height 14
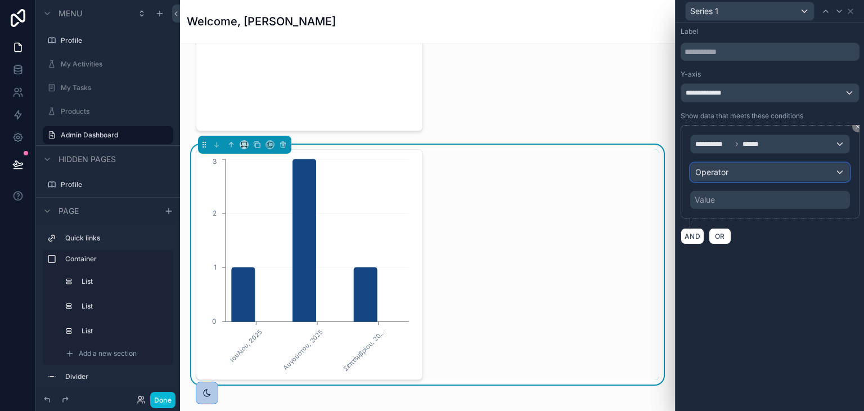
click at [735, 174] on div "Operator" at bounding box center [770, 172] width 159 height 18
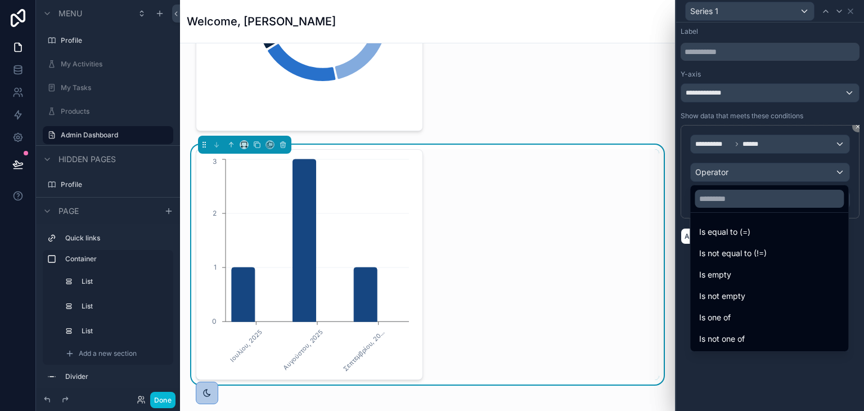
click at [732, 239] on div "Is equal to (=)" at bounding box center [769, 232] width 154 height 20
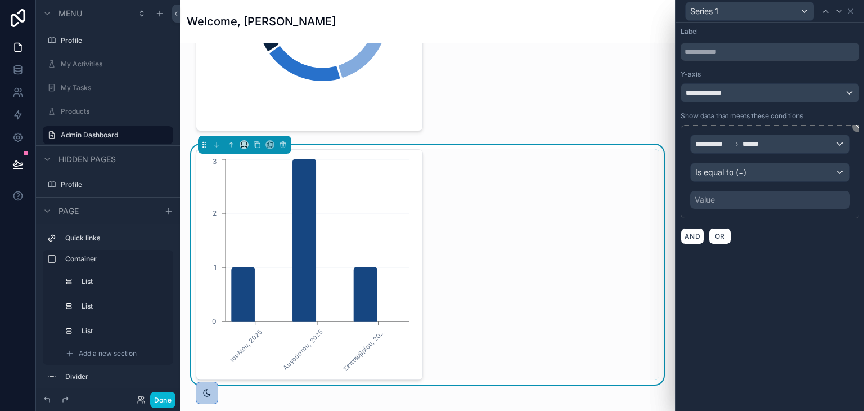
click at [726, 210] on div "**********" at bounding box center [770, 171] width 179 height 93
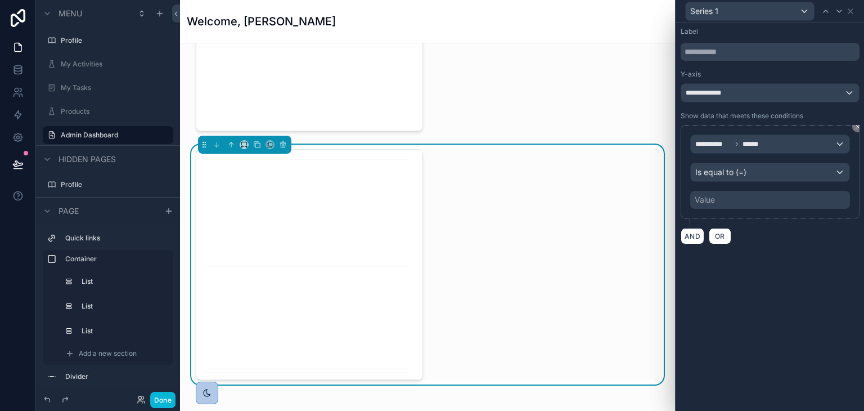
click at [714, 203] on div "Value" at bounding box center [705, 199] width 20 height 11
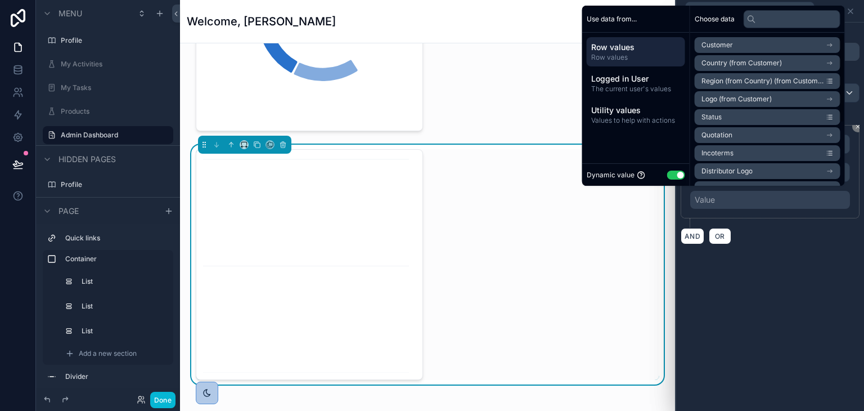
click at [676, 172] on button "Use setting" at bounding box center [676, 174] width 18 height 9
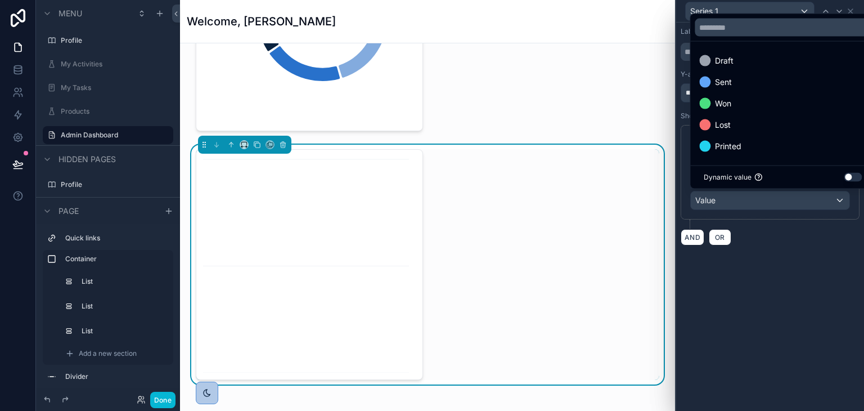
drag, startPoint x: 754, startPoint y: 233, endPoint x: 744, endPoint y: 203, distance: 32.6
click at [754, 233] on div at bounding box center [770, 205] width 188 height 411
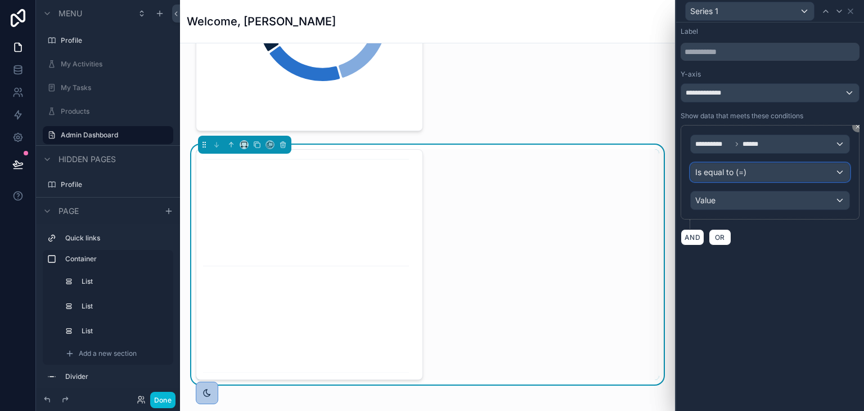
click at [729, 172] on span "Is equal to (=)" at bounding box center [720, 172] width 51 height 11
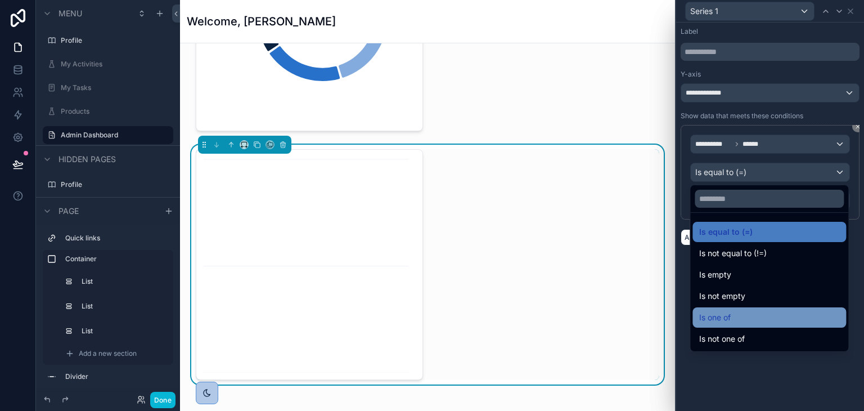
click at [716, 312] on span "Is one of" at bounding box center [715, 318] width 32 height 14
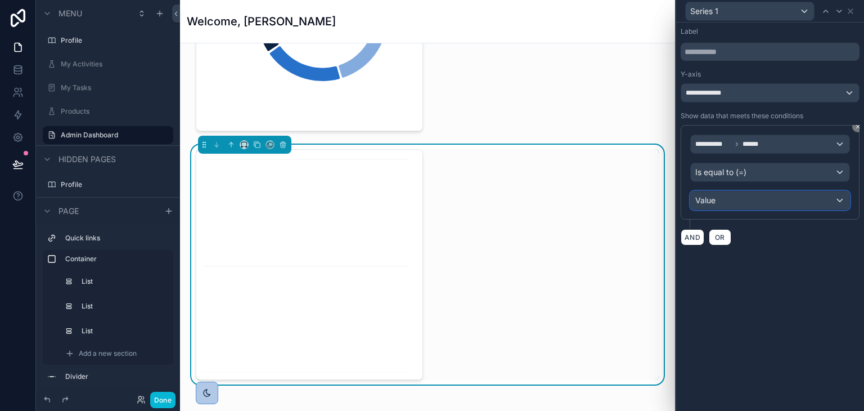
click at [733, 199] on div "Value" at bounding box center [770, 200] width 159 height 18
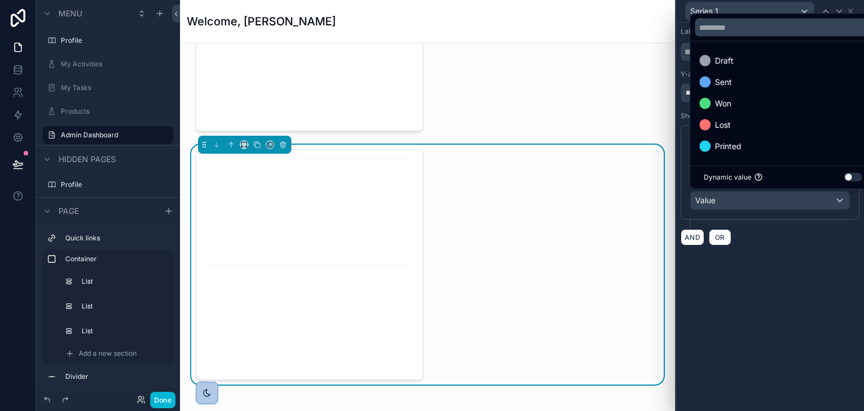
click at [733, 199] on div at bounding box center [770, 205] width 188 height 411
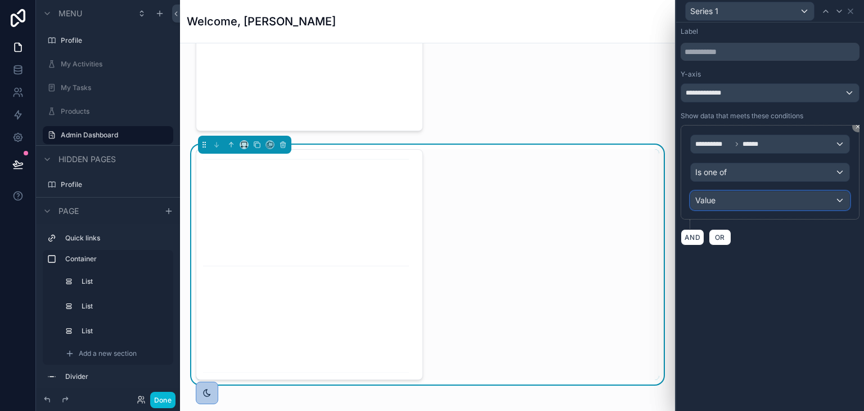
click at [733, 199] on div "Value" at bounding box center [770, 200] width 159 height 18
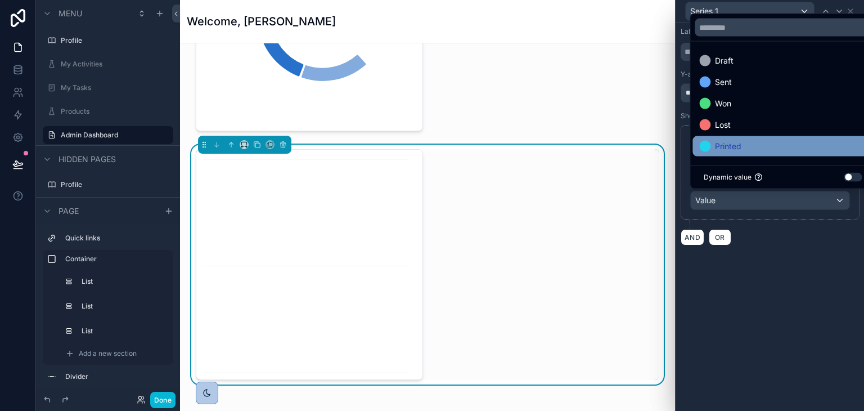
click at [743, 140] on div "Printed" at bounding box center [782, 147] width 167 height 14
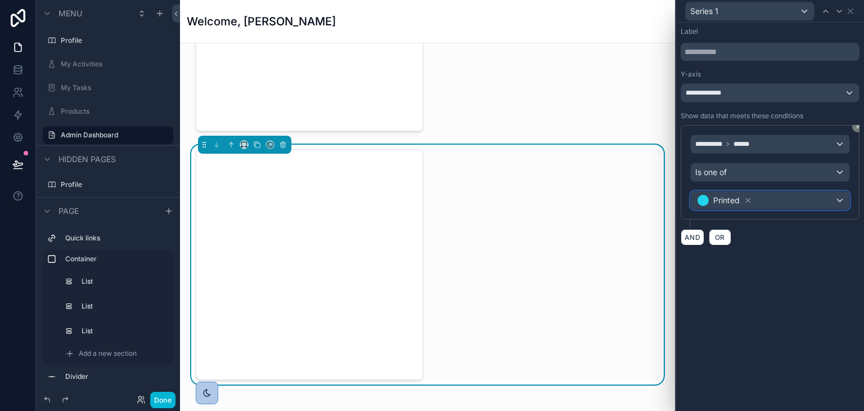
click at [755, 203] on div "Printed" at bounding box center [770, 200] width 159 height 18
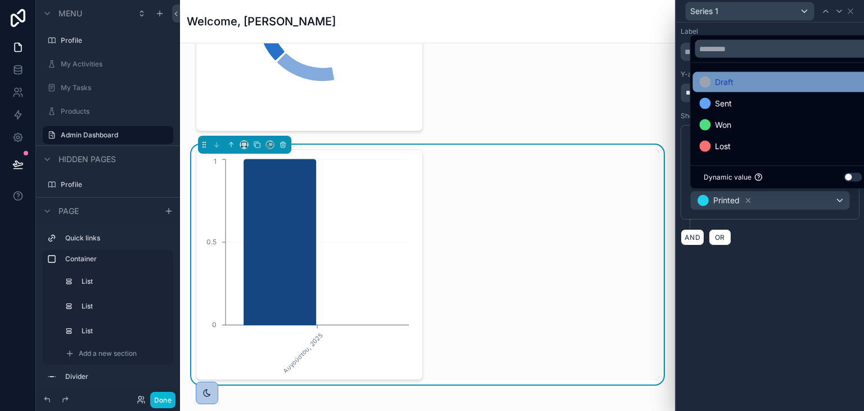
click at [722, 85] on span "Draft" at bounding box center [724, 82] width 19 height 14
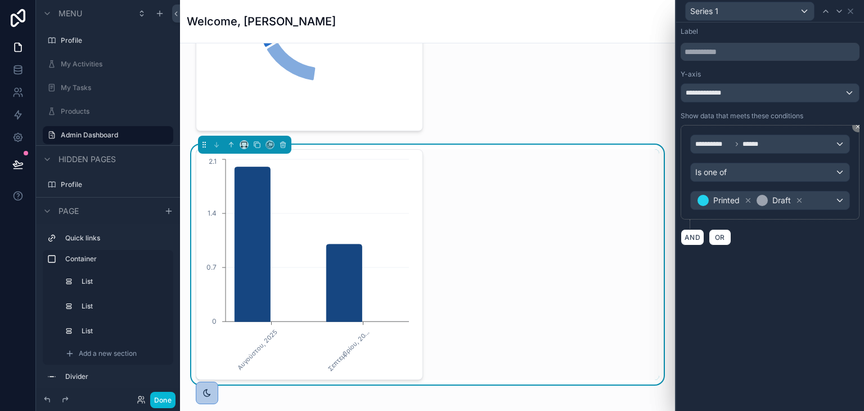
click at [766, 296] on div "**********" at bounding box center [770, 217] width 188 height 388
click at [849, 13] on icon at bounding box center [850, 11] width 9 height 9
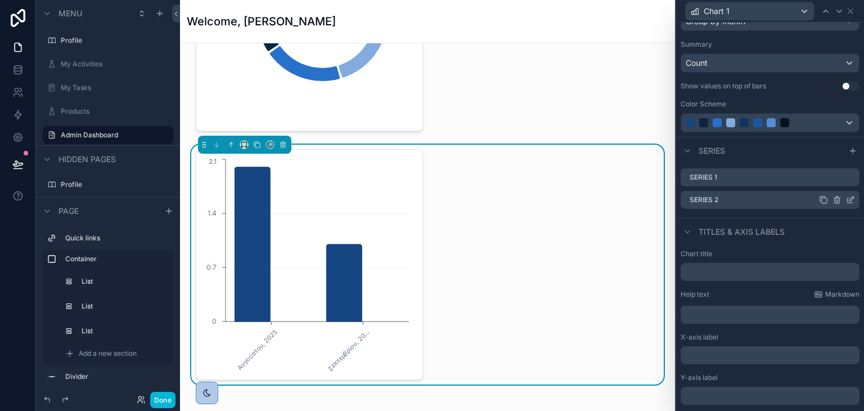
click at [846, 197] on icon at bounding box center [850, 199] width 9 height 9
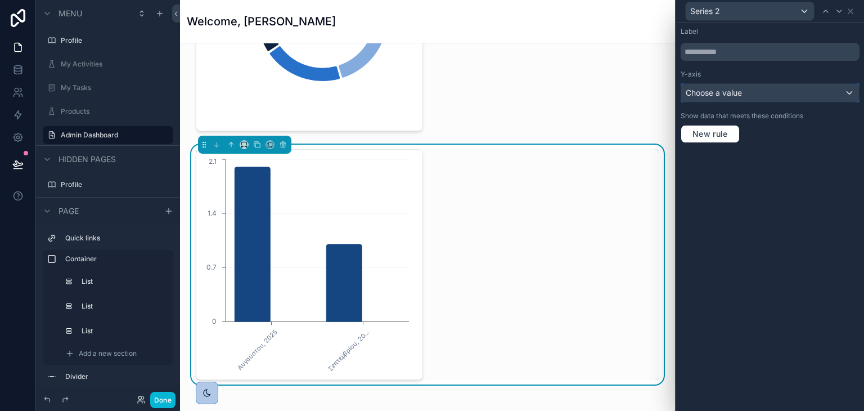
click at [725, 89] on span "Choose a value" at bounding box center [714, 93] width 56 height 10
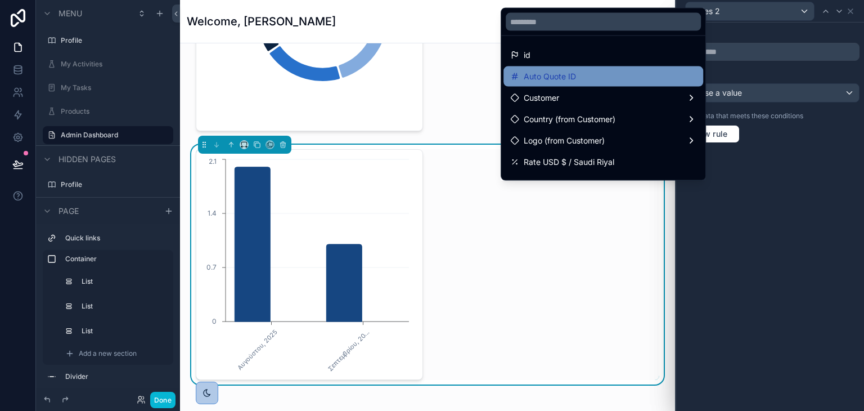
click at [637, 77] on div "Auto Quote ID" at bounding box center [603, 77] width 186 height 14
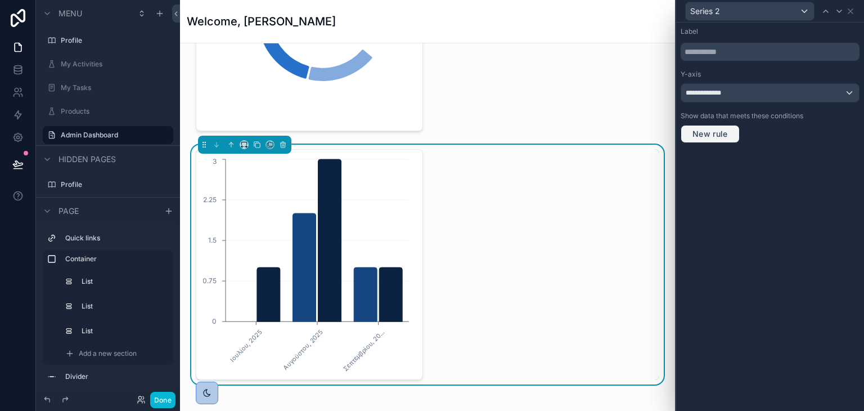
click at [718, 133] on span "New rule" at bounding box center [710, 134] width 44 height 10
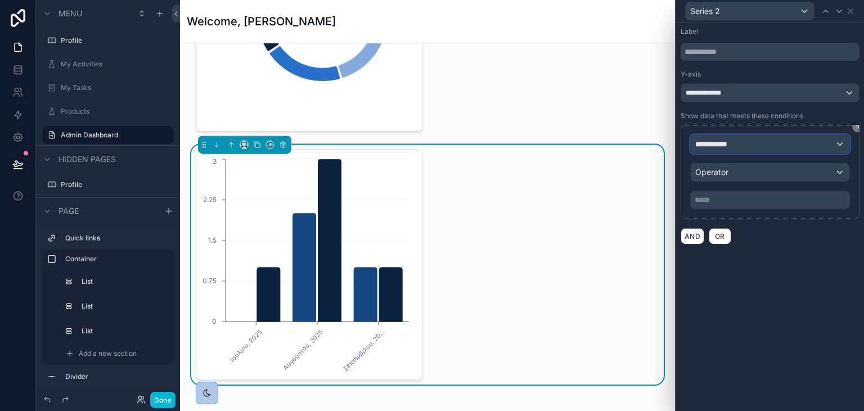
click at [749, 147] on div "**********" at bounding box center [770, 144] width 159 height 18
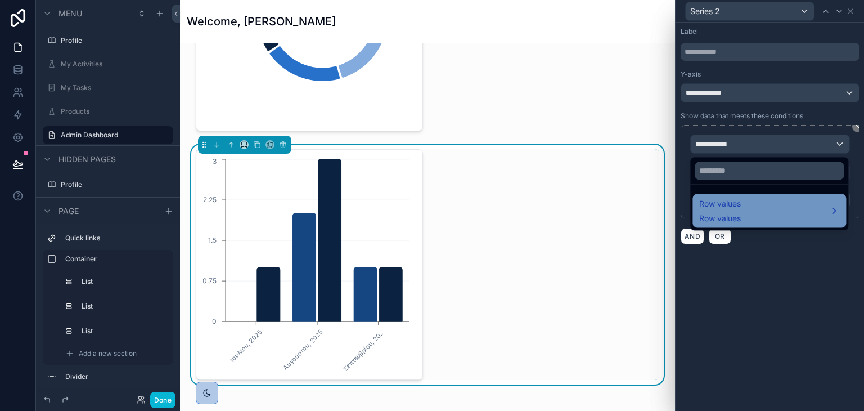
click at [743, 202] on div "Row values Row values" at bounding box center [769, 210] width 140 height 27
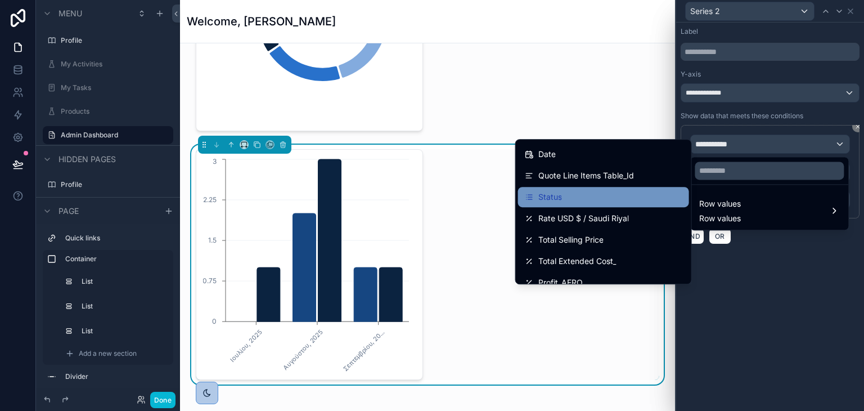
click at [605, 201] on div "Status" at bounding box center [604, 197] width 158 height 14
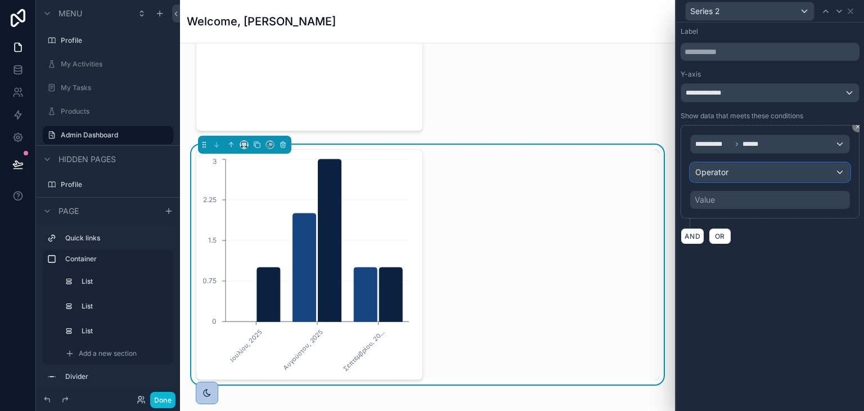
click at [716, 171] on span "Operator" at bounding box center [711, 172] width 33 height 10
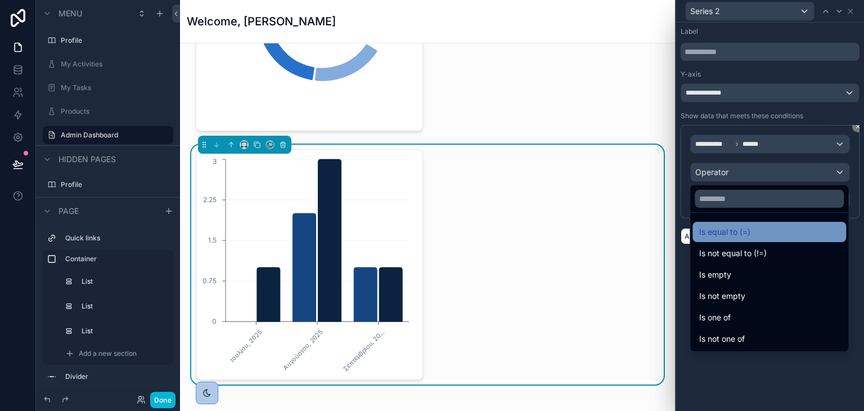
click at [731, 234] on span "Is equal to (=)" at bounding box center [724, 232] width 51 height 14
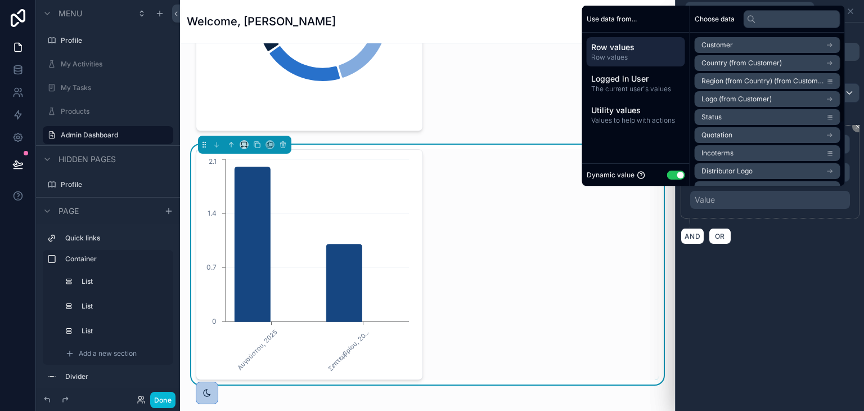
click at [673, 174] on button "Use setting" at bounding box center [676, 174] width 18 height 9
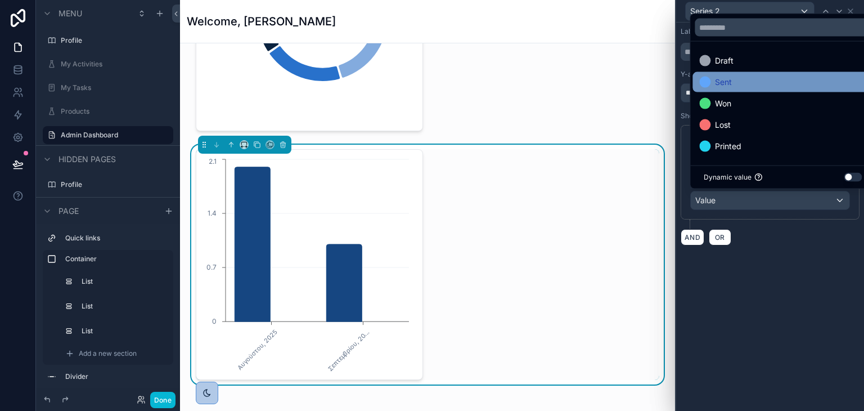
click at [734, 80] on div "Sent" at bounding box center [782, 82] width 167 height 14
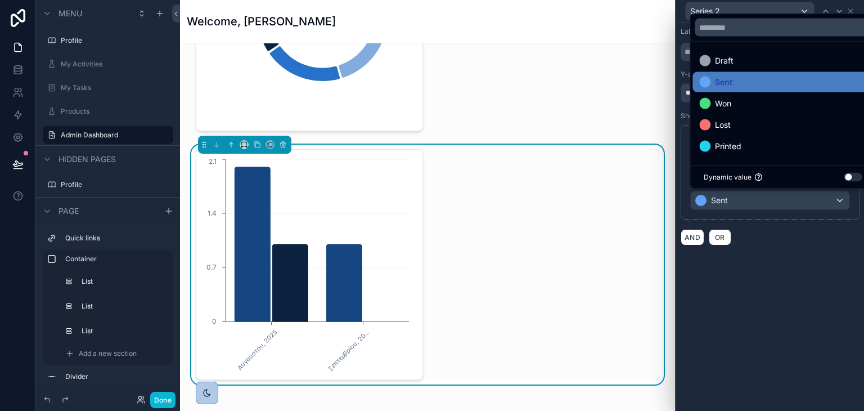
click at [781, 273] on div "**********" at bounding box center [770, 217] width 188 height 388
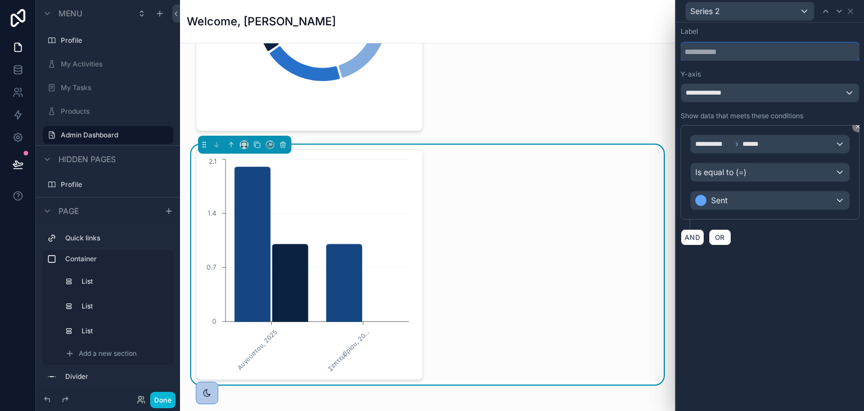
click at [736, 53] on input "text" at bounding box center [770, 52] width 179 height 18
type input "****"
click at [781, 294] on div "**********" at bounding box center [770, 217] width 188 height 388
click at [771, 92] on div "**********" at bounding box center [770, 93] width 178 height 18
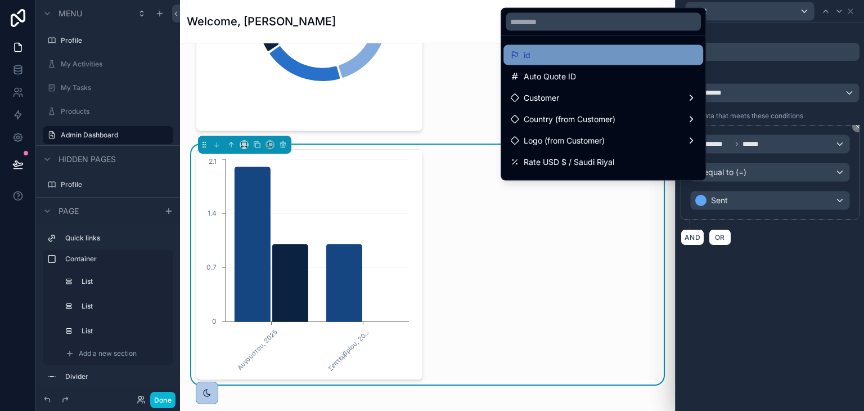
click at [558, 61] on div "id" at bounding box center [603, 55] width 200 height 20
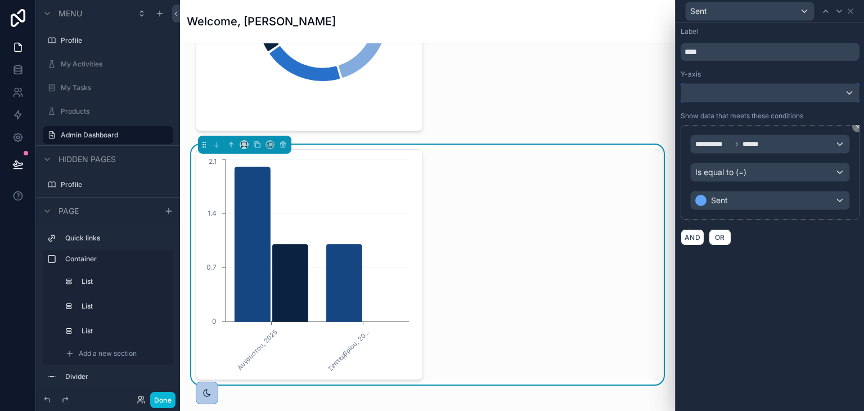
click at [740, 93] on div at bounding box center [770, 93] width 178 height 18
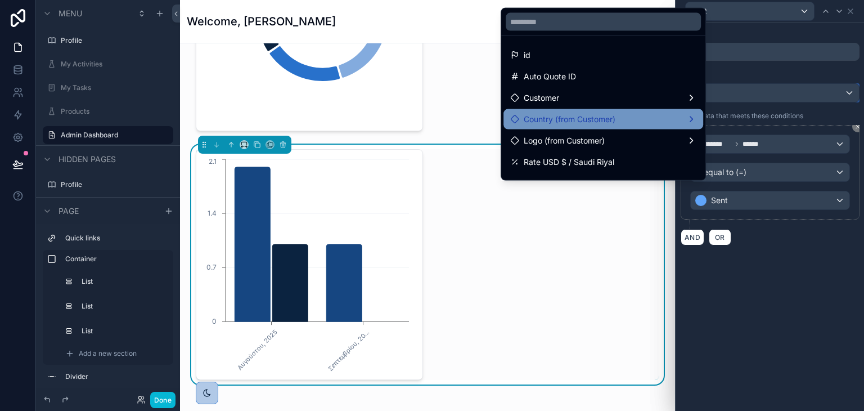
scroll to position [56, 0]
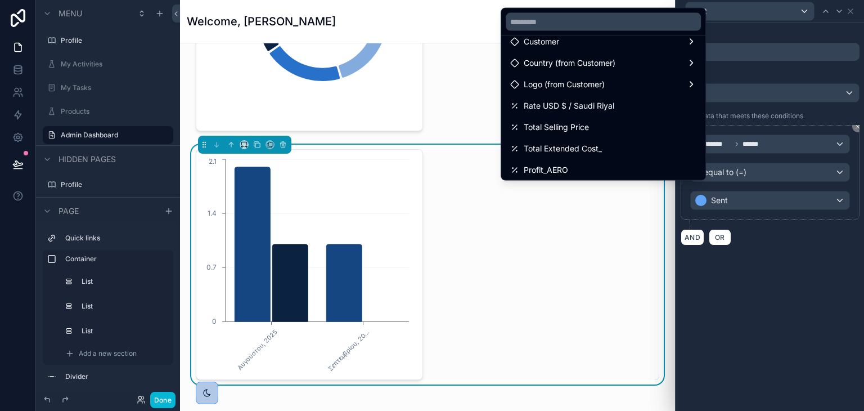
click at [763, 70] on div at bounding box center [770, 205] width 188 height 411
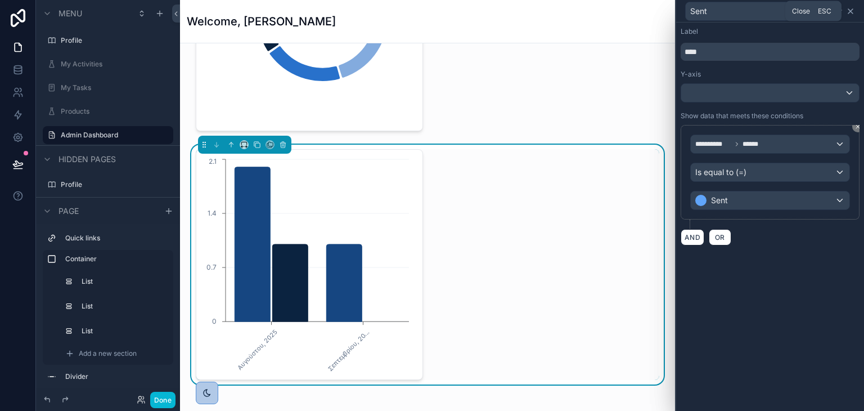
click at [847, 12] on icon at bounding box center [850, 11] width 9 height 9
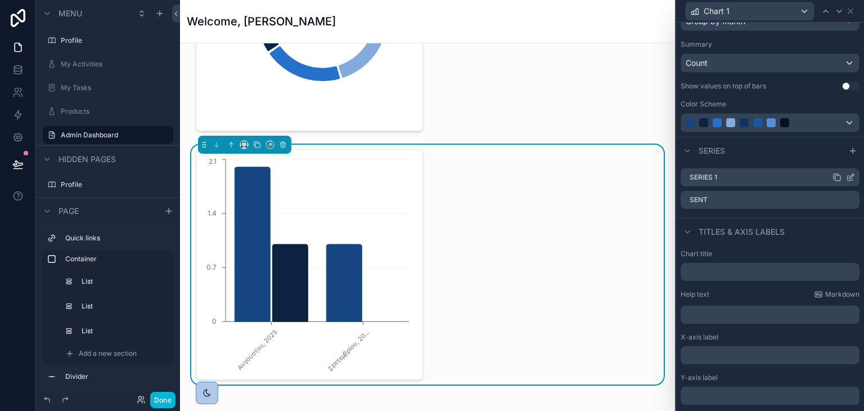
click at [849, 176] on icon at bounding box center [851, 176] width 5 height 5
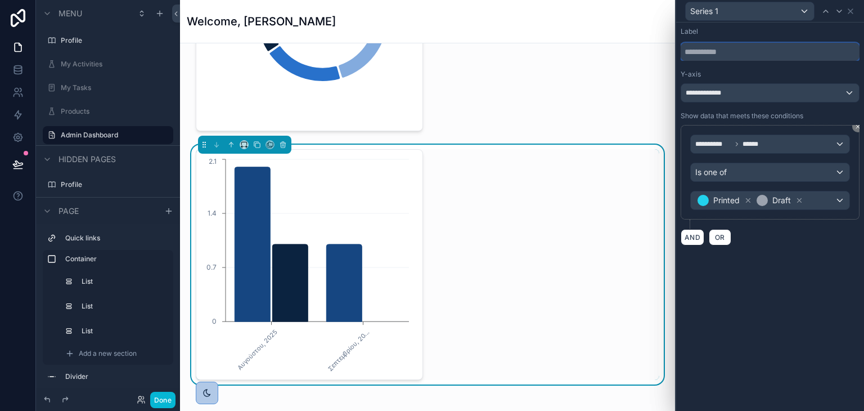
click at [759, 52] on input "text" at bounding box center [770, 52] width 179 height 18
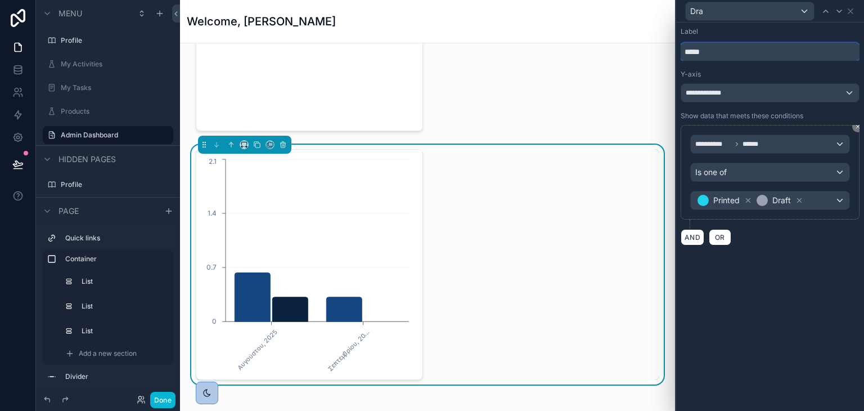
type input "*****"
click at [826, 286] on div "**********" at bounding box center [770, 217] width 188 height 388
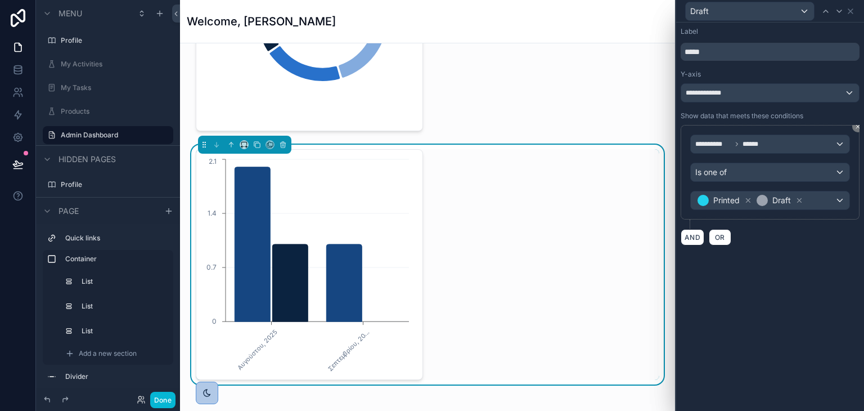
click at [856, 8] on div "Draft" at bounding box center [770, 11] width 179 height 22
click at [852, 8] on icon at bounding box center [850, 11] width 9 height 9
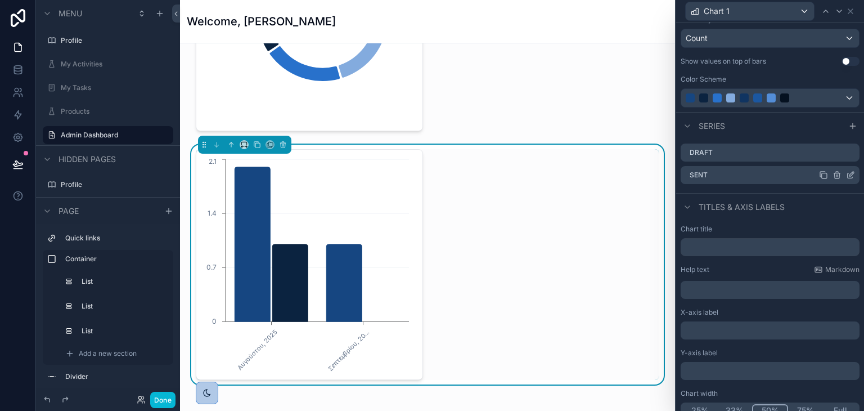
scroll to position [204, 0]
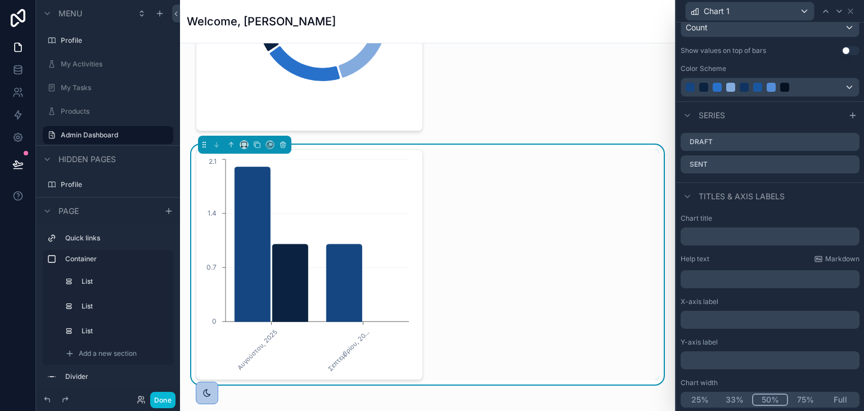
click at [833, 392] on div "25% 33% 50% 75% Full" at bounding box center [770, 400] width 179 height 16
click at [835, 397] on button "Full" at bounding box center [840, 399] width 35 height 12
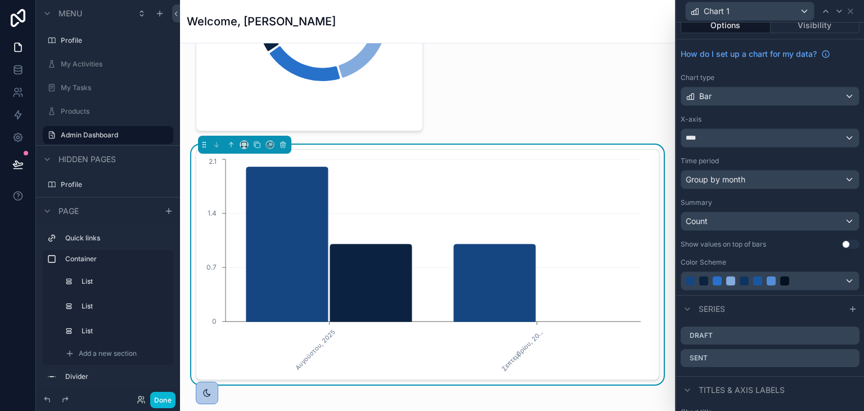
scroll to position [0, 0]
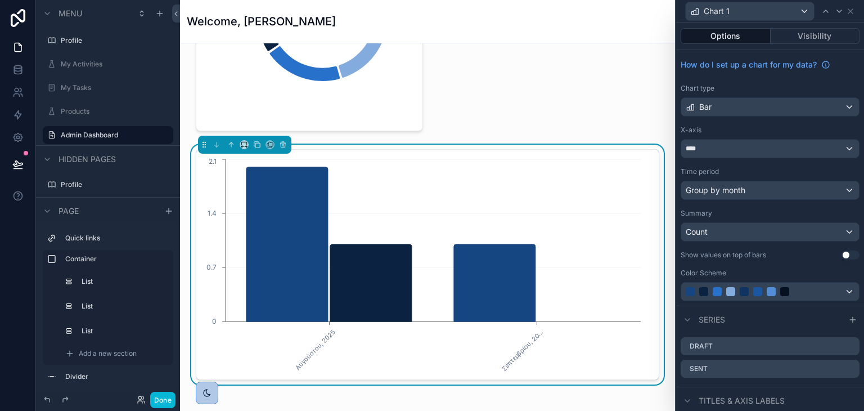
click at [842, 253] on button "Use setting" at bounding box center [851, 254] width 18 height 9
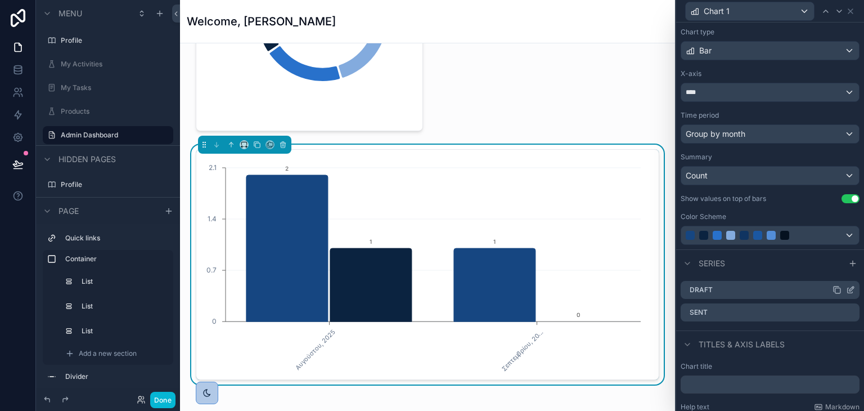
click at [846, 286] on icon at bounding box center [850, 289] width 9 height 9
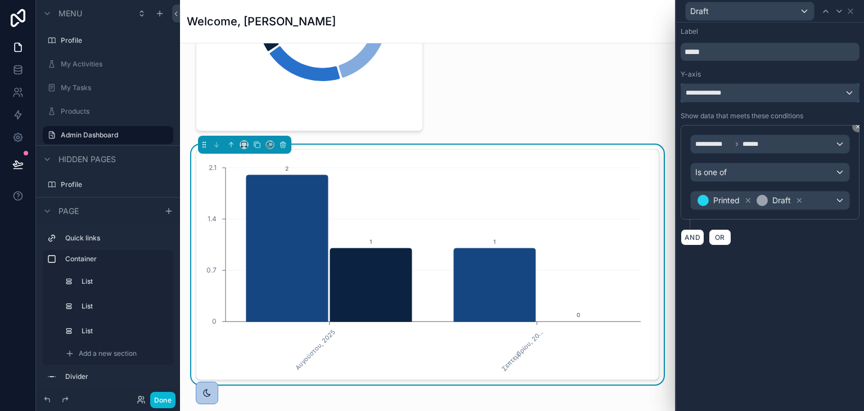
click at [763, 97] on div "**********" at bounding box center [770, 93] width 178 height 18
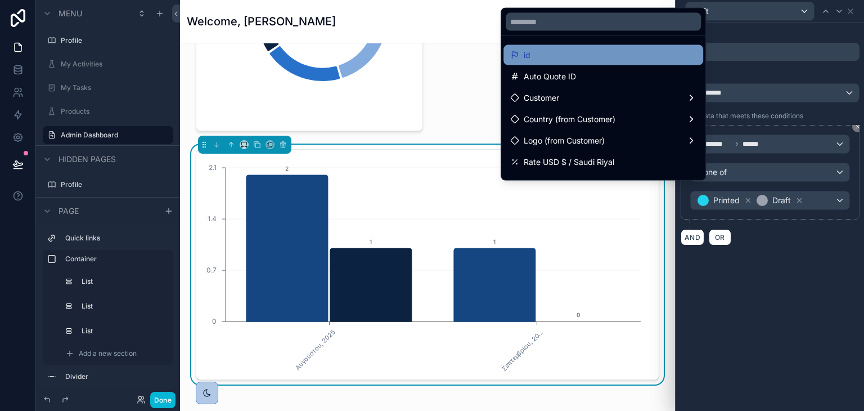
click at [532, 56] on div "id" at bounding box center [603, 55] width 186 height 14
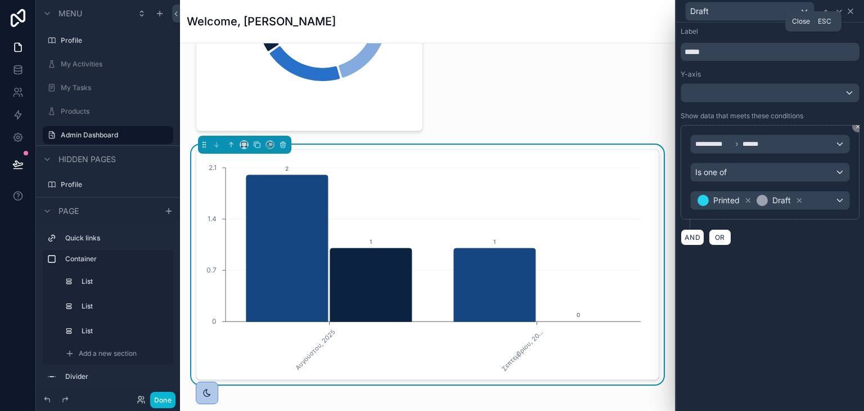
click at [853, 14] on icon at bounding box center [850, 11] width 9 height 9
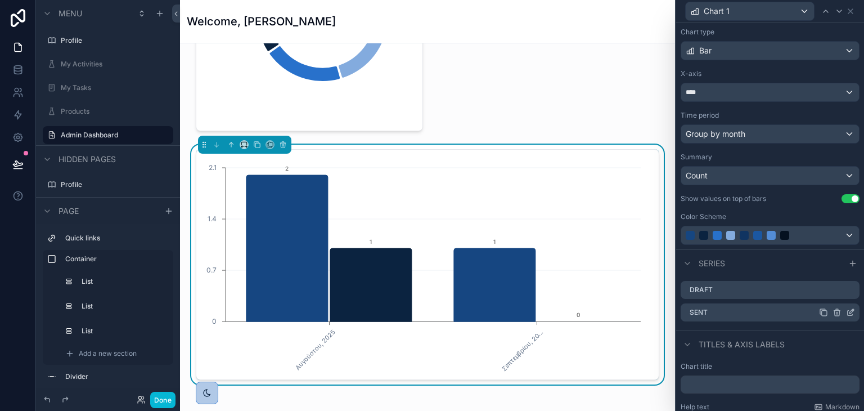
click at [846, 308] on icon at bounding box center [850, 312] width 9 height 9
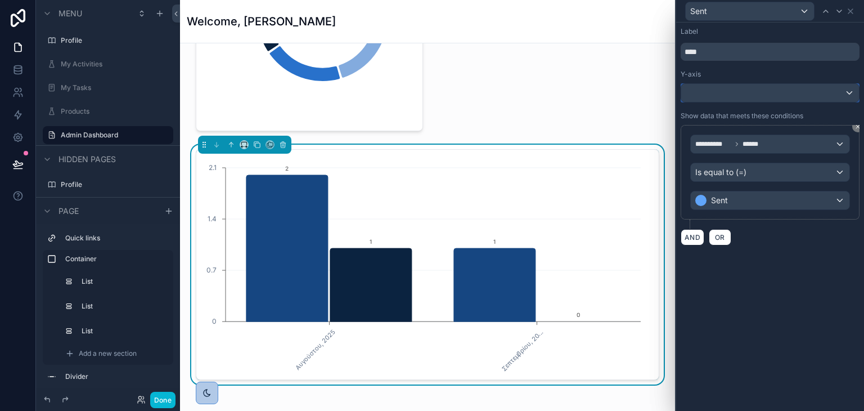
click at [769, 93] on div at bounding box center [770, 93] width 178 height 18
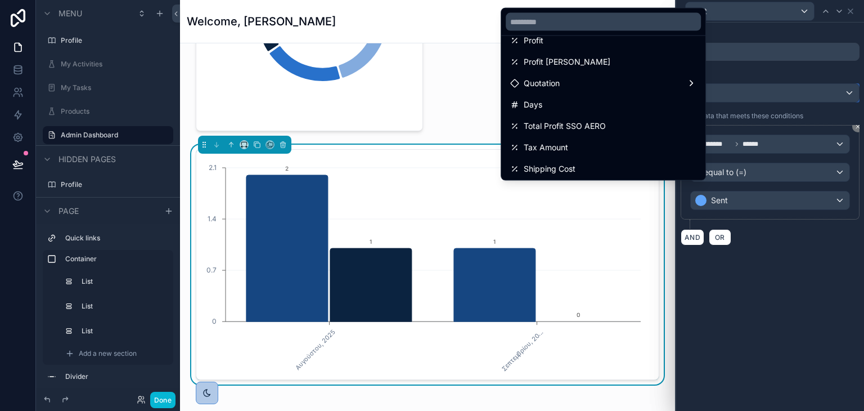
scroll to position [225, 0]
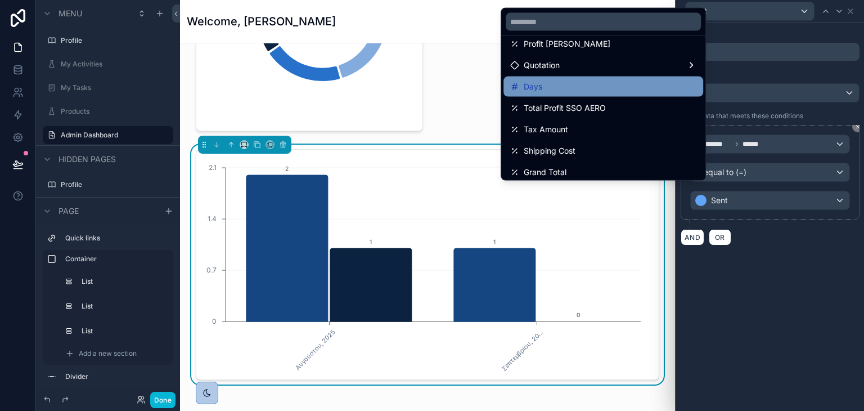
click at [608, 93] on div "Days" at bounding box center [603, 87] width 200 height 20
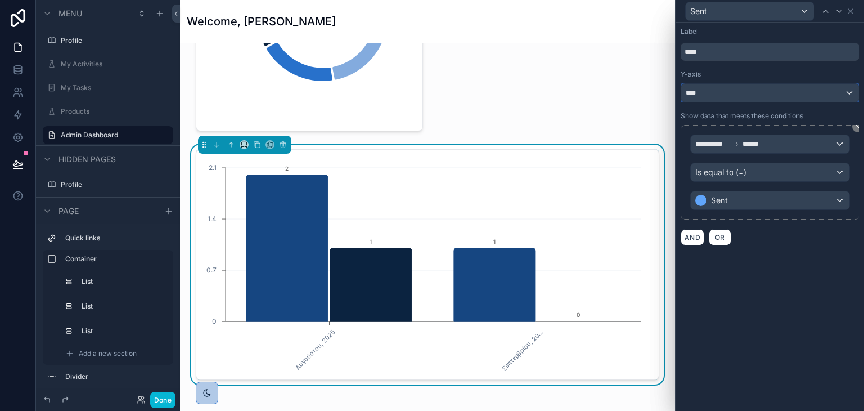
click at [803, 87] on div "****" at bounding box center [770, 93] width 178 height 18
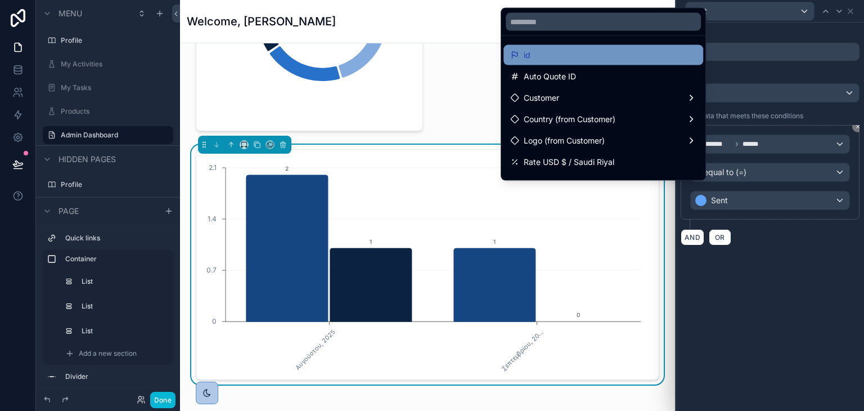
click at [603, 46] on div "id" at bounding box center [603, 55] width 200 height 20
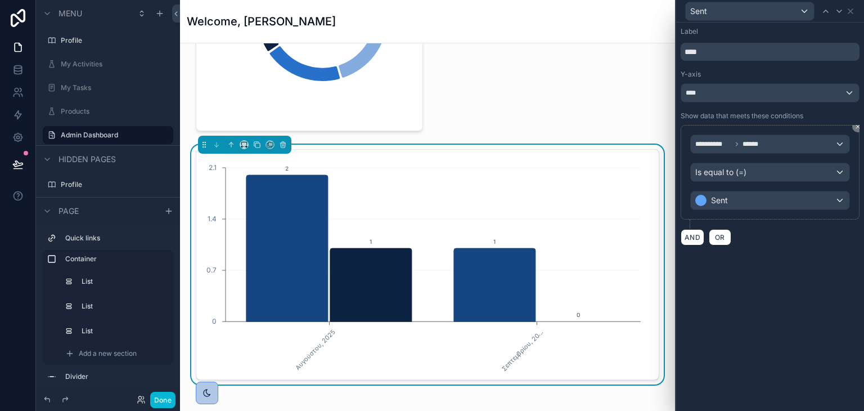
click at [815, 255] on div "**********" at bounding box center [770, 217] width 188 height 388
click at [854, 3] on div "Sent" at bounding box center [770, 11] width 179 height 22
click at [853, 14] on icon at bounding box center [850, 11] width 9 height 9
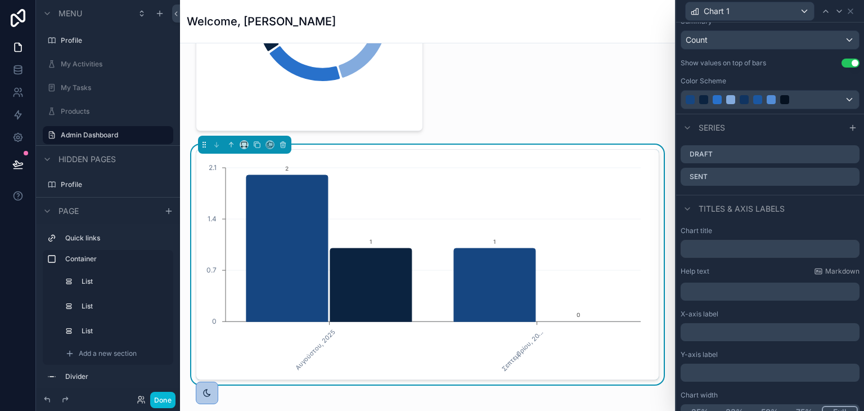
scroll to position [204, 0]
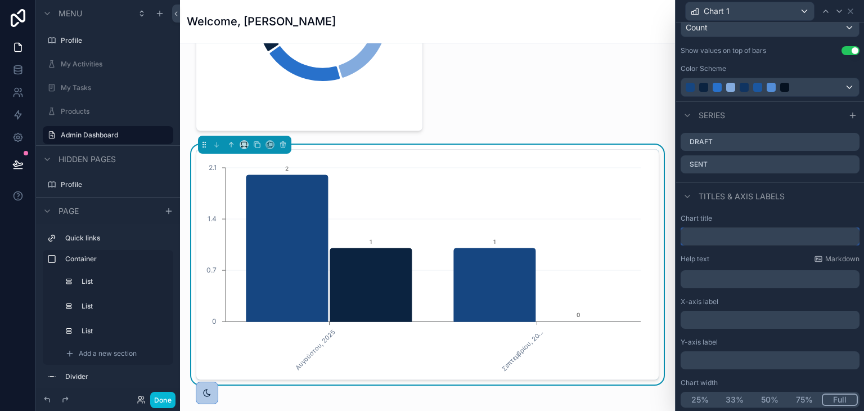
click at [804, 238] on input "text" at bounding box center [770, 236] width 179 height 18
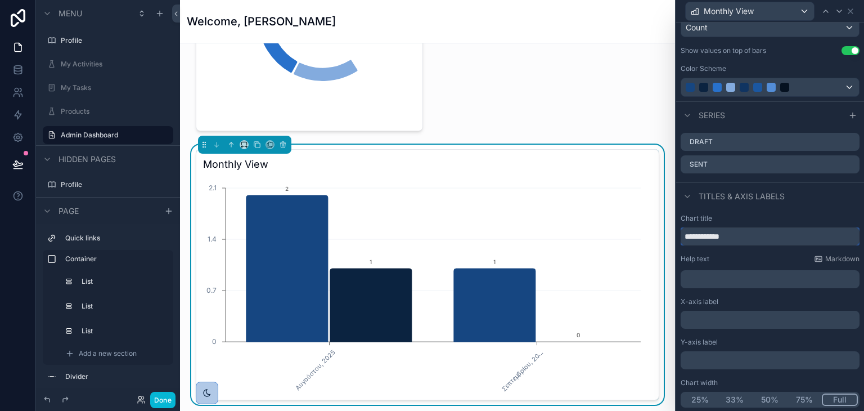
type input "**********"
click at [823, 194] on div "Titles & Axis labels" at bounding box center [770, 195] width 188 height 27
click at [738, 316] on p "﻿" at bounding box center [771, 319] width 172 height 11
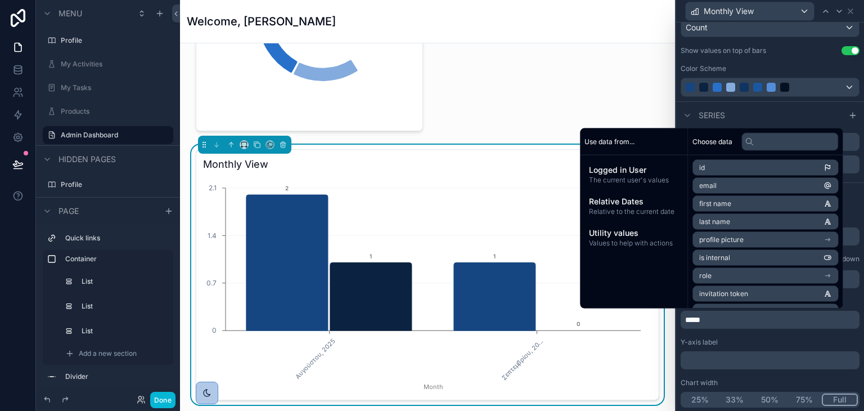
click at [734, 358] on p "﻿" at bounding box center [771, 359] width 172 height 11
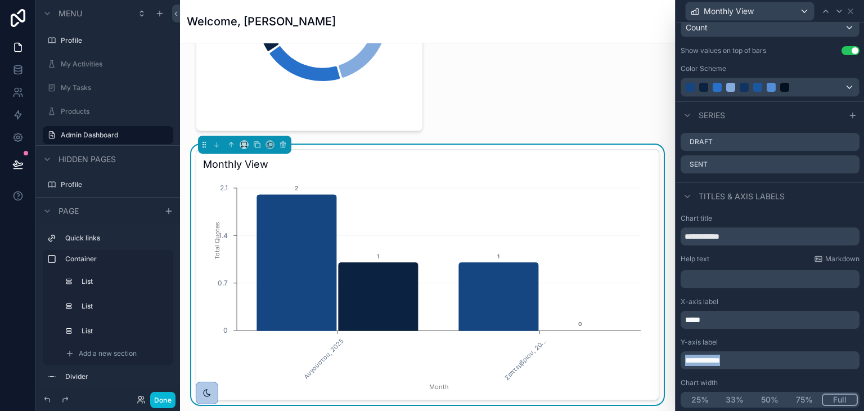
drag, startPoint x: 734, startPoint y: 358, endPoint x: 673, endPoint y: 350, distance: 60.8
click at [673, 350] on div "**********" at bounding box center [432, 205] width 864 height 411
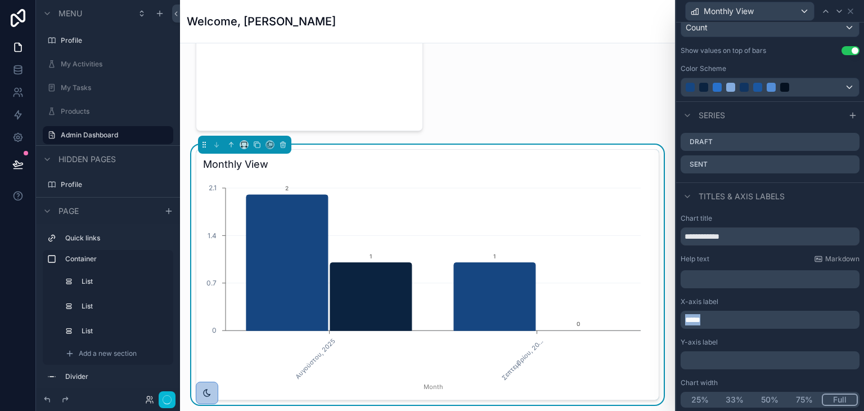
drag, startPoint x: 725, startPoint y: 315, endPoint x: 625, endPoint y: 294, distance: 101.8
click at [626, 295] on div "**********" at bounding box center [432, 205] width 864 height 411
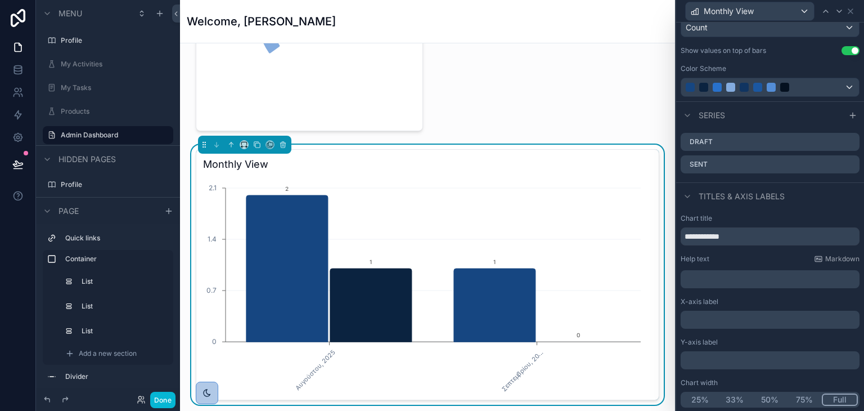
click at [785, 210] on div "**********" at bounding box center [770, 310] width 188 height 203
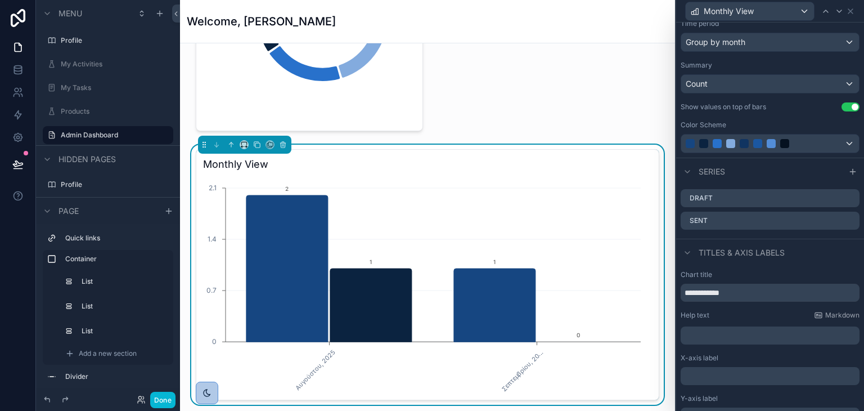
scroll to position [92, 0]
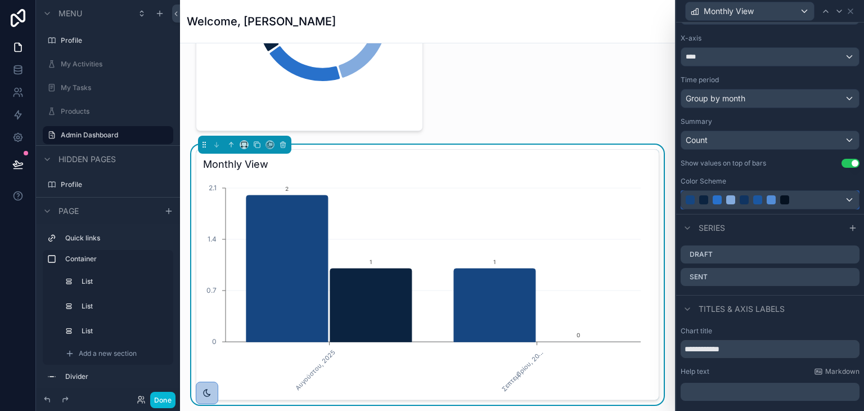
click at [795, 195] on div at bounding box center [758, 199] width 144 height 9
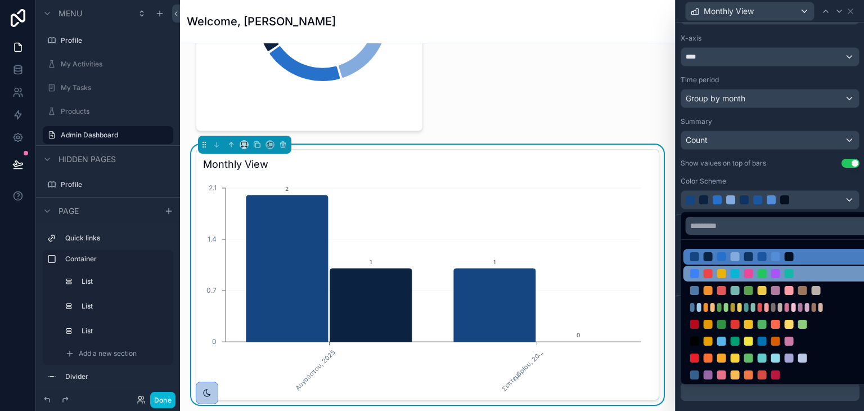
click at [776, 273] on div at bounding box center [775, 273] width 9 height 9
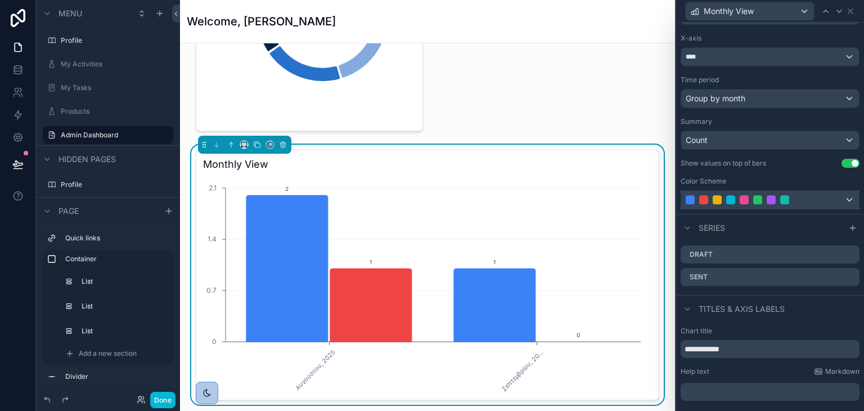
click at [739, 190] on button at bounding box center [770, 199] width 179 height 19
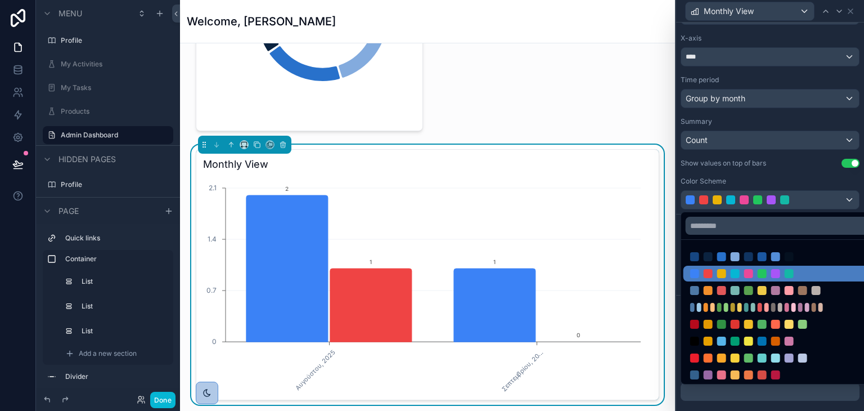
click at [738, 281] on ul at bounding box center [779, 312] width 196 height 144
click at [739, 284] on div at bounding box center [778, 290] width 191 height 16
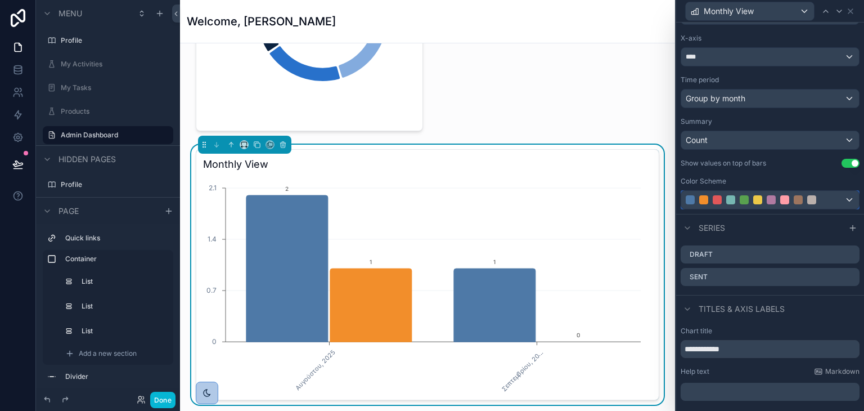
click at [767, 204] on div at bounding box center [770, 200] width 178 height 18
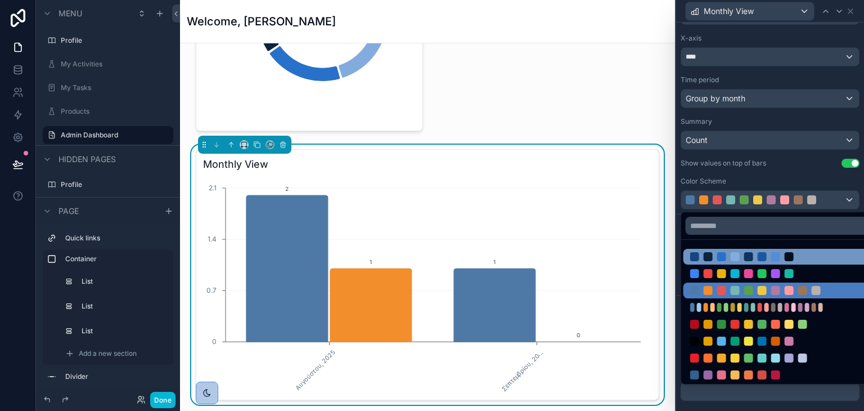
click at [756, 256] on div at bounding box center [762, 256] width 144 height 9
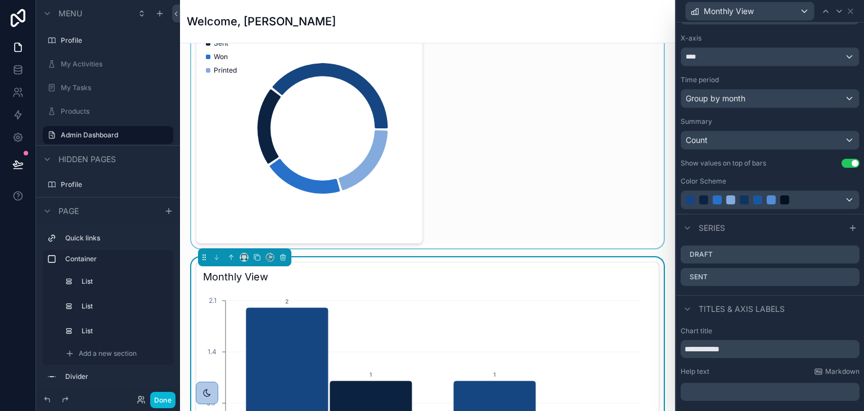
scroll to position [942, 0]
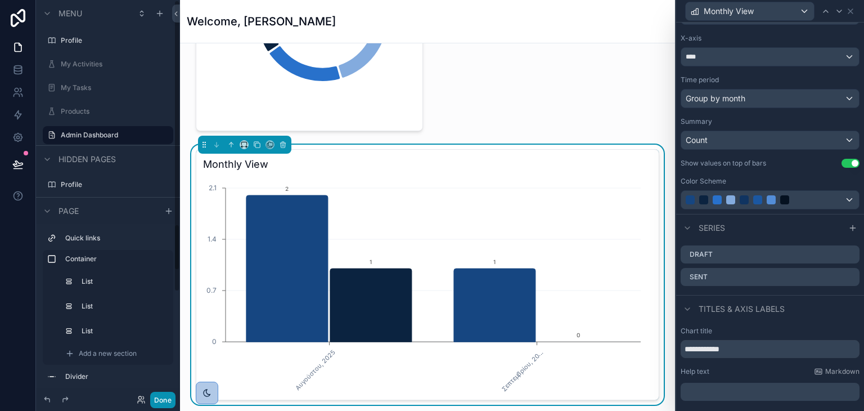
click at [164, 401] on button "Done" at bounding box center [162, 400] width 25 height 16
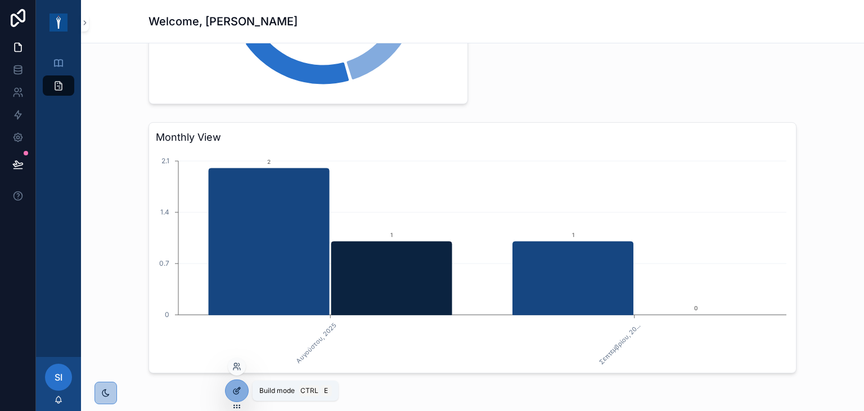
click at [239, 400] on div at bounding box center [237, 390] width 23 height 21
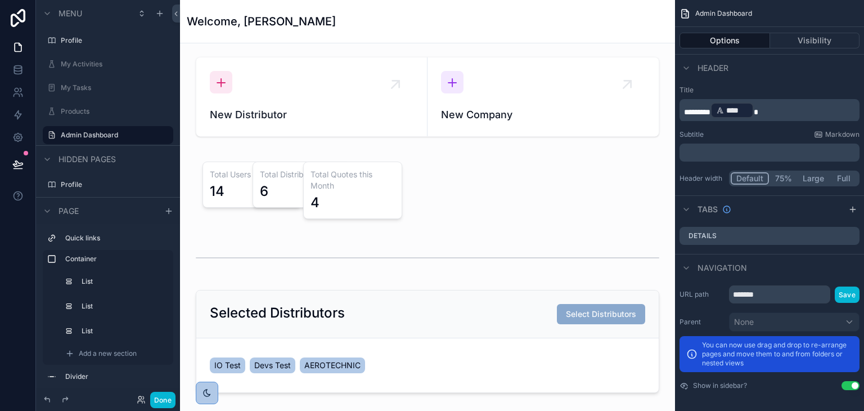
scroll to position [942, 0]
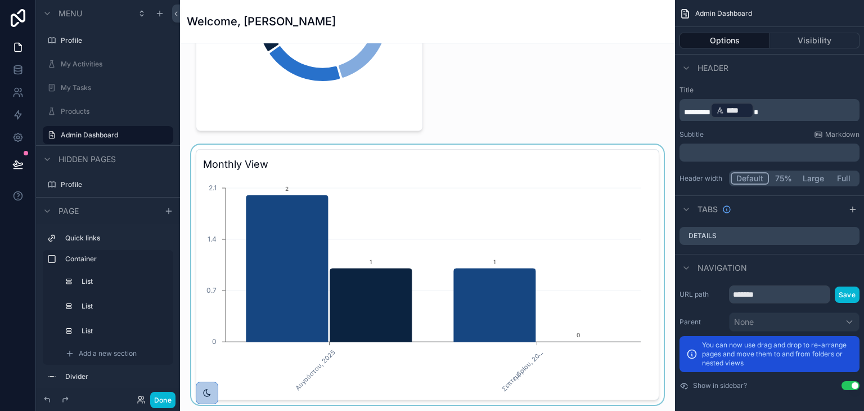
click at [618, 384] on div "scrollable content" at bounding box center [427, 275] width 477 height 260
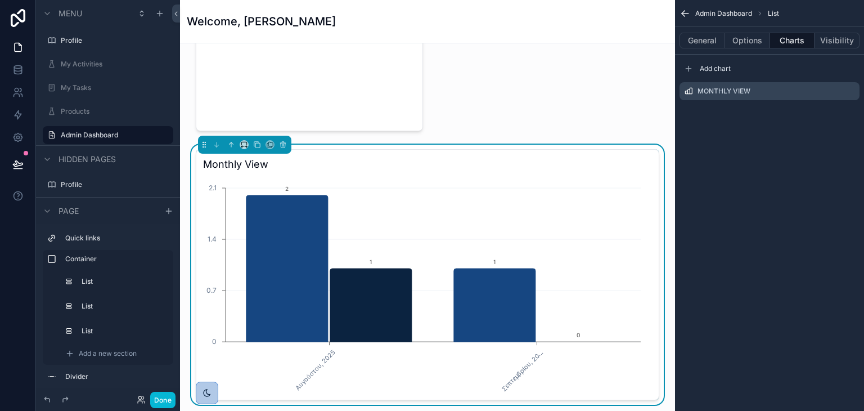
click at [390, 170] on div "Monthly View Αυγούστου, 2025 Σεπτεμβρίου, 20... 0 0.7 1.4 2.1 2 1 1 0" at bounding box center [428, 274] width 464 height 251
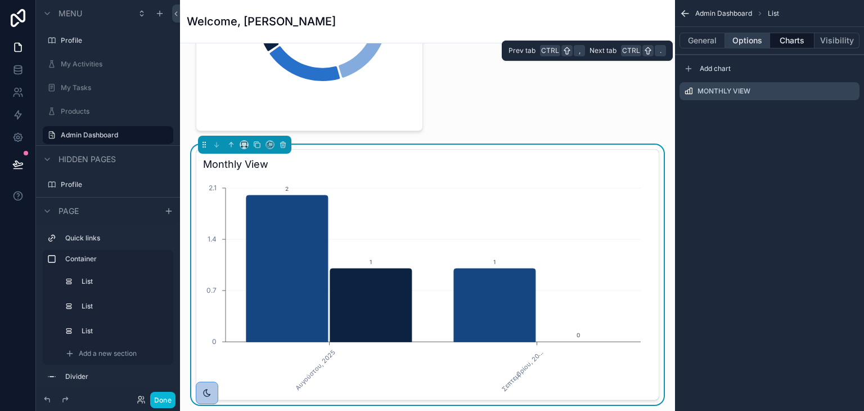
click at [752, 43] on button "Options" at bounding box center [747, 41] width 45 height 16
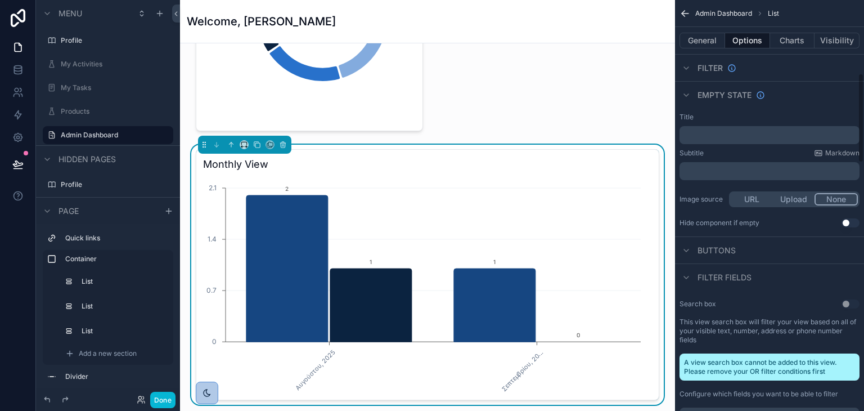
scroll to position [0, 0]
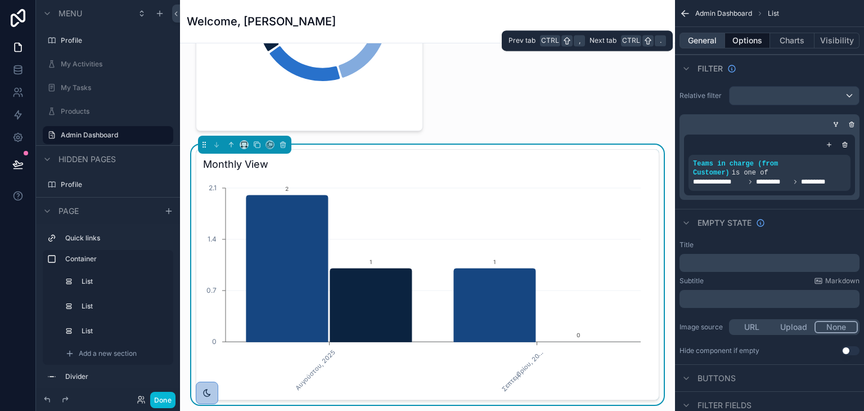
click at [705, 37] on button "General" at bounding box center [703, 41] width 46 height 16
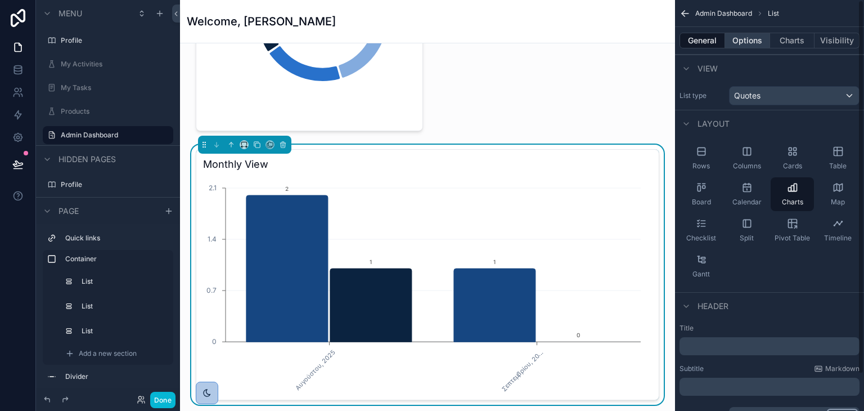
click at [747, 38] on button "Options" at bounding box center [747, 41] width 45 height 16
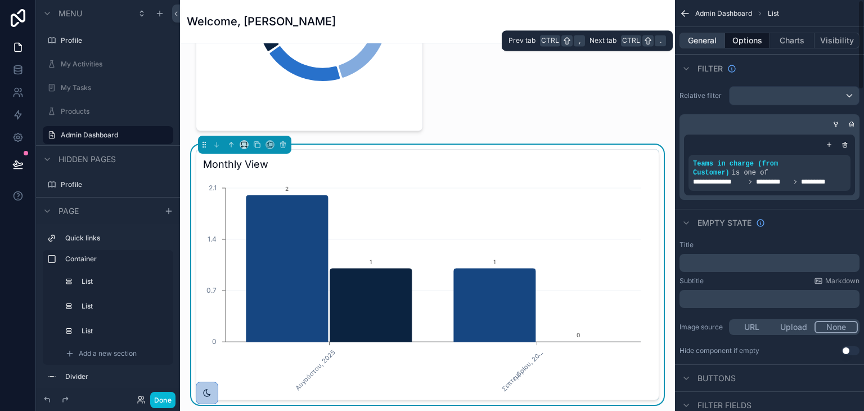
click at [713, 39] on button "General" at bounding box center [703, 41] width 46 height 16
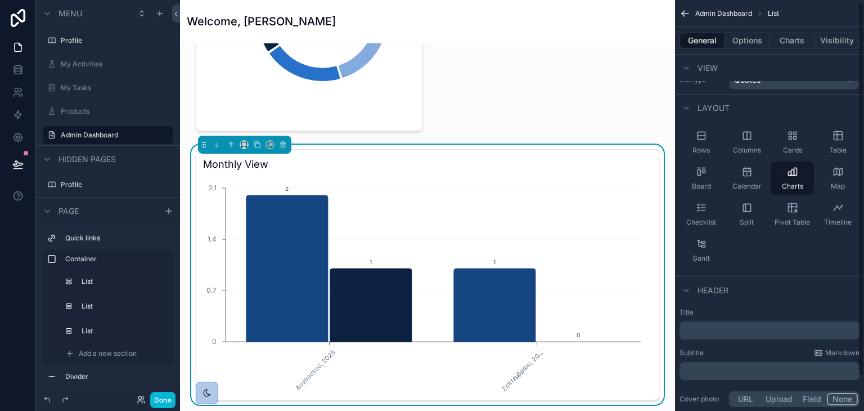
scroll to position [41, 0]
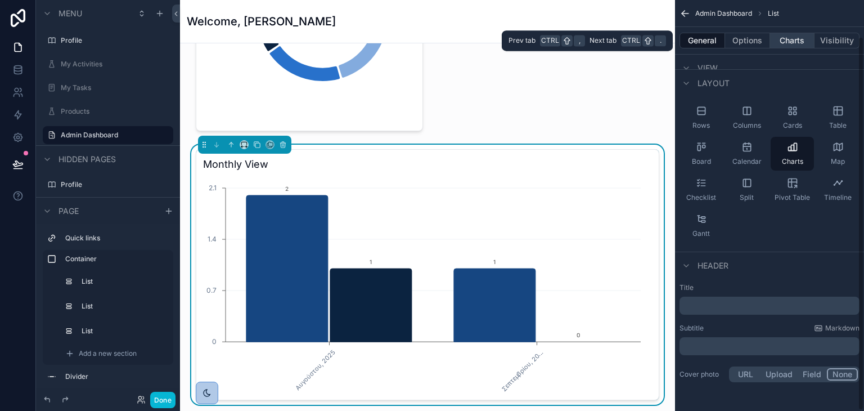
click at [792, 47] on button "Charts" at bounding box center [792, 41] width 45 height 16
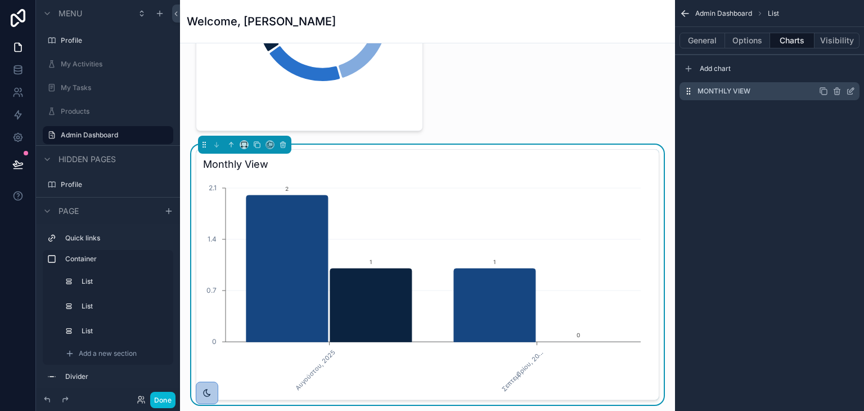
click at [852, 93] on icon "scrollable content" at bounding box center [850, 91] width 5 height 5
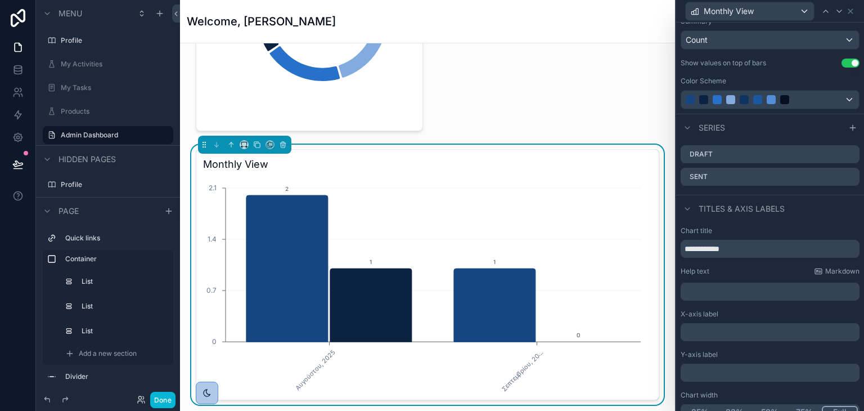
scroll to position [204, 0]
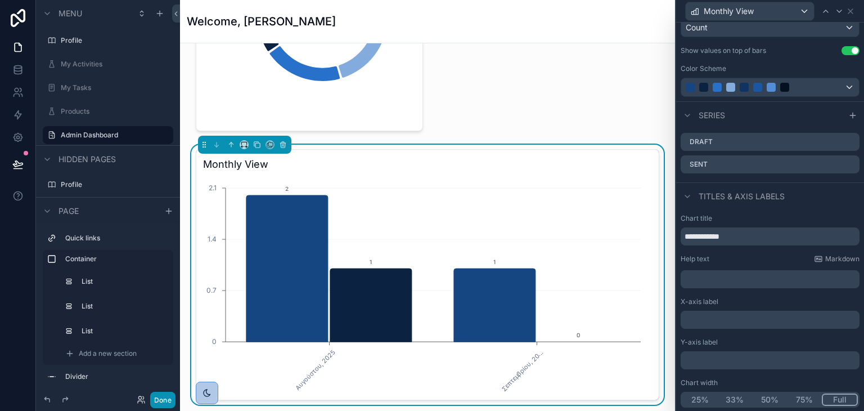
click at [167, 403] on button "Done" at bounding box center [162, 400] width 25 height 16
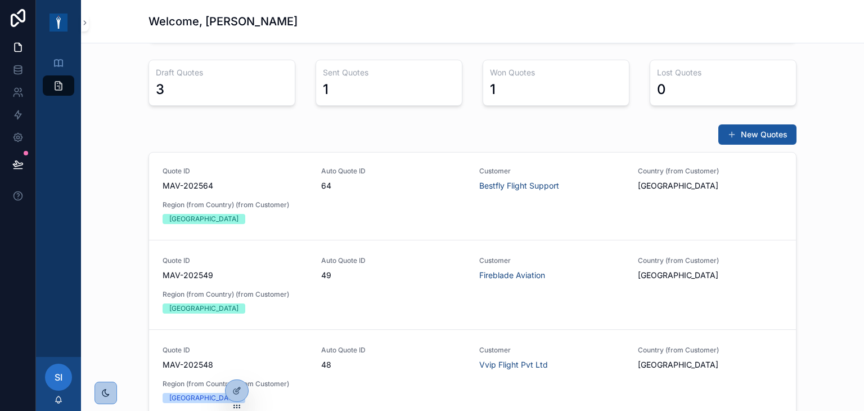
scroll to position [0, 0]
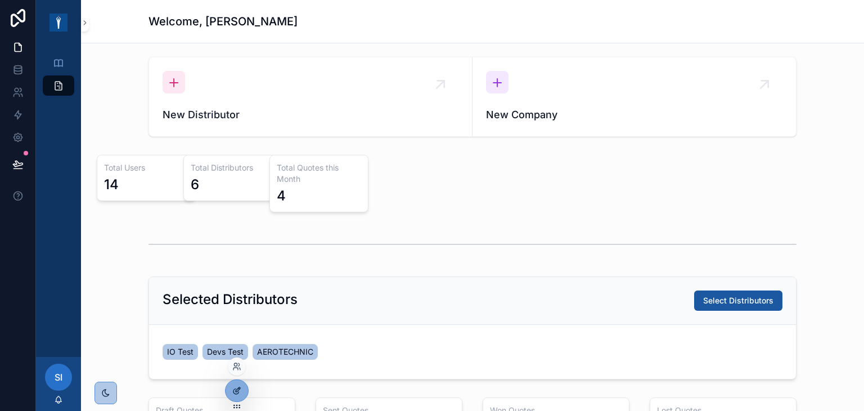
click at [232, 397] on div at bounding box center [237, 390] width 23 height 21
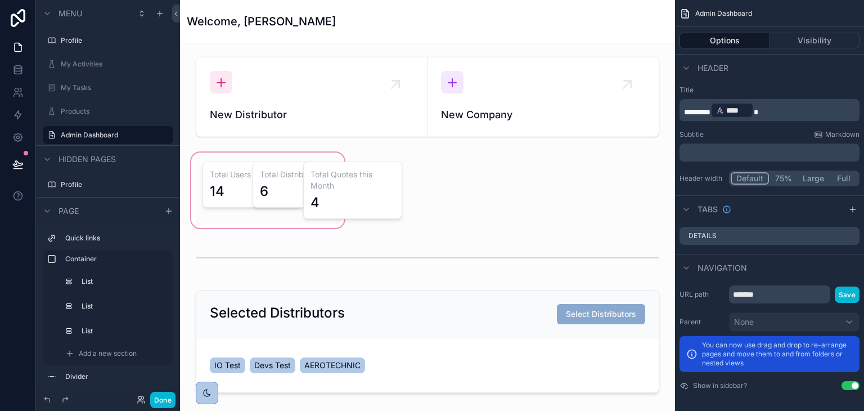
click at [266, 211] on div "scrollable content" at bounding box center [268, 190] width 158 height 80
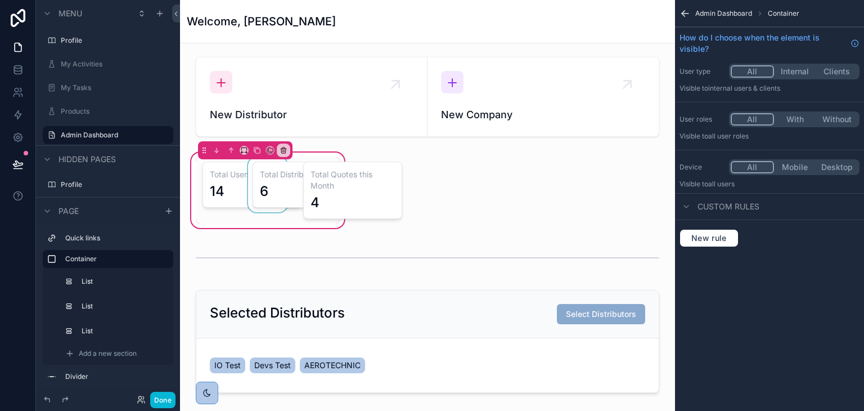
click at [259, 219] on div "scrollable content" at bounding box center [267, 190] width 43 height 66
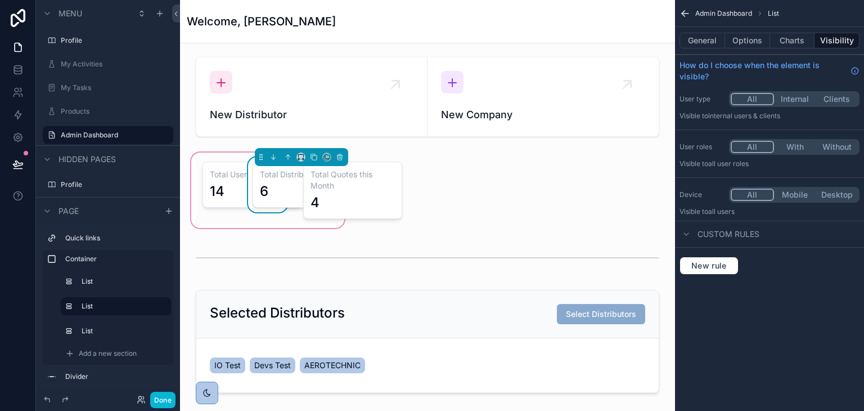
click at [263, 224] on div "Total Users 14 Total Distributors 6 Total Quotes this Month 4" at bounding box center [268, 190] width 158 height 80
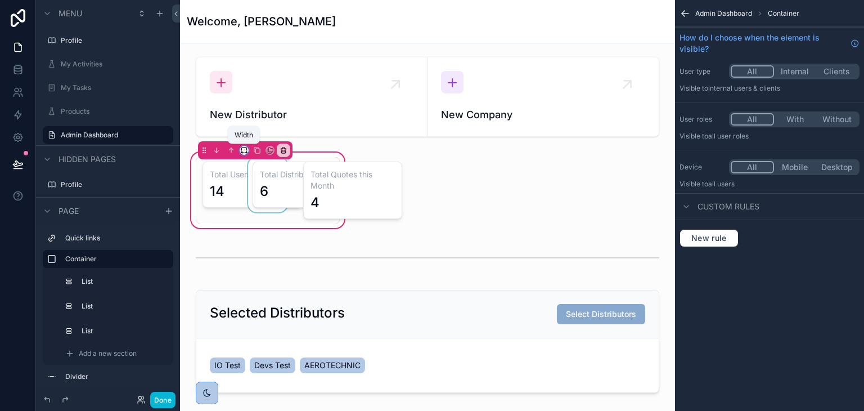
click at [243, 150] on icon "scrollable content" at bounding box center [244, 150] width 8 height 8
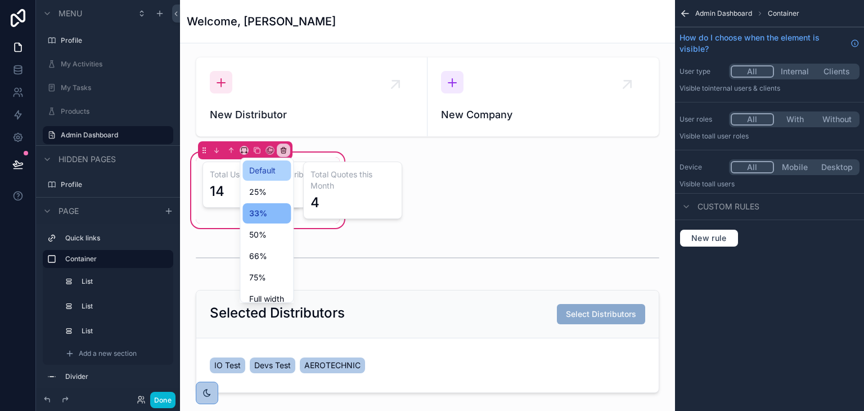
click at [262, 175] on span "Default" at bounding box center [262, 171] width 26 height 14
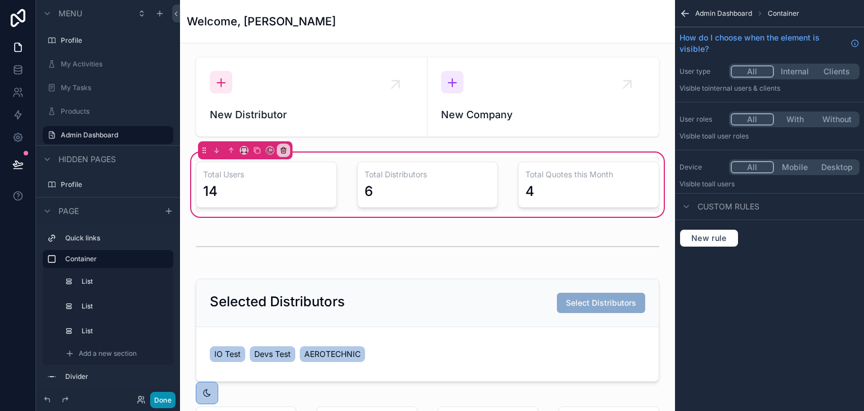
click at [169, 394] on button "Done" at bounding box center [162, 400] width 25 height 16
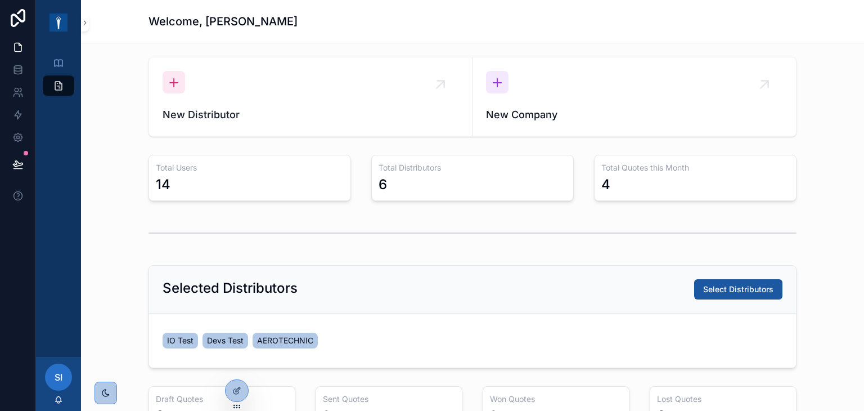
click at [299, 223] on div "scrollable content" at bounding box center [473, 233] width 648 height 28
click at [234, 394] on icon at bounding box center [236, 390] width 9 height 9
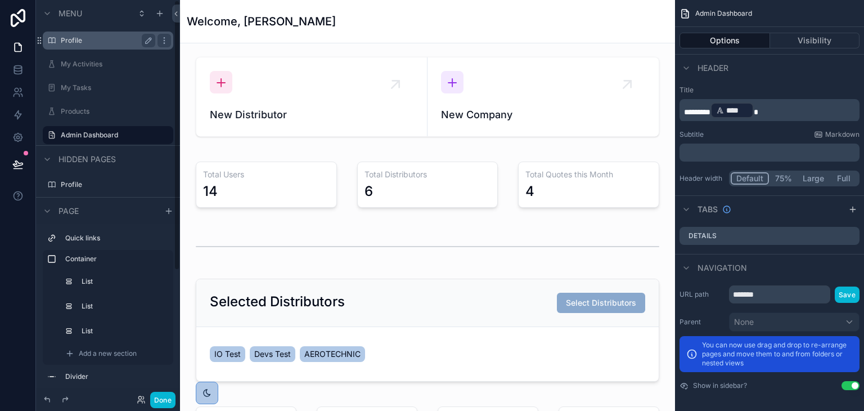
click at [113, 37] on label "Profile" at bounding box center [106, 40] width 90 height 9
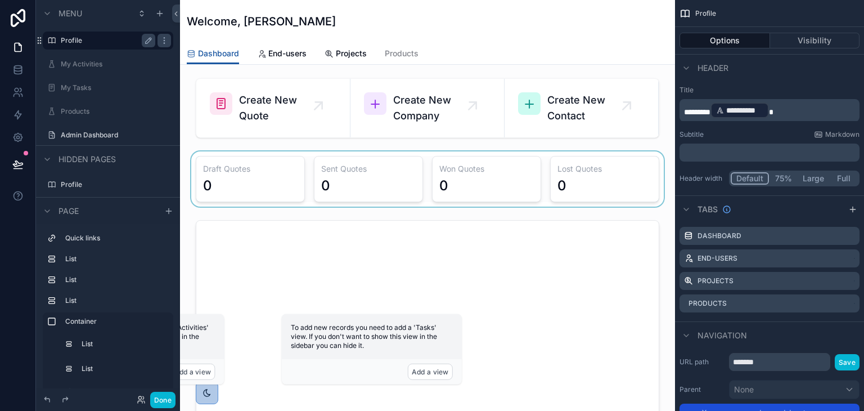
click at [295, 170] on div "scrollable content" at bounding box center [427, 178] width 477 height 55
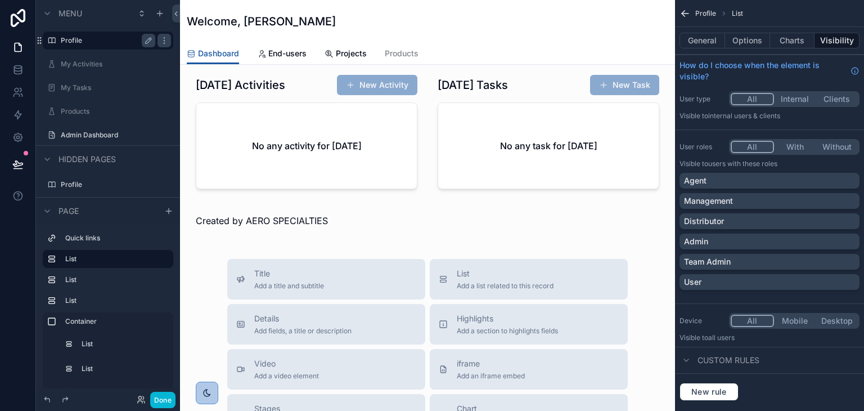
scroll to position [731, 0]
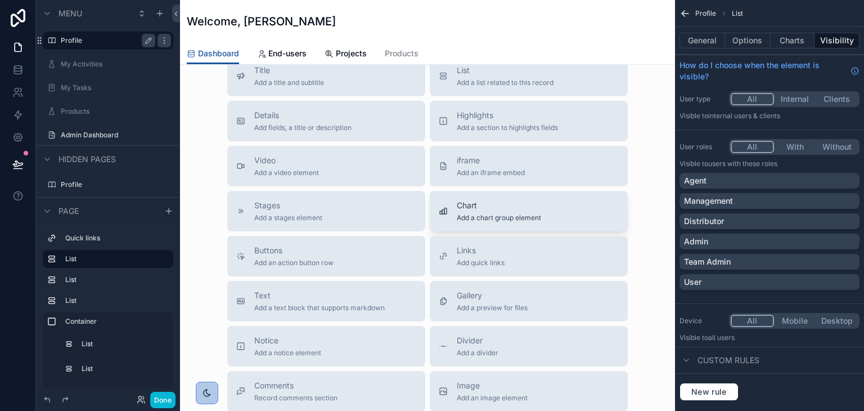
click at [475, 214] on span "Add a chart group element" at bounding box center [499, 217] width 84 height 9
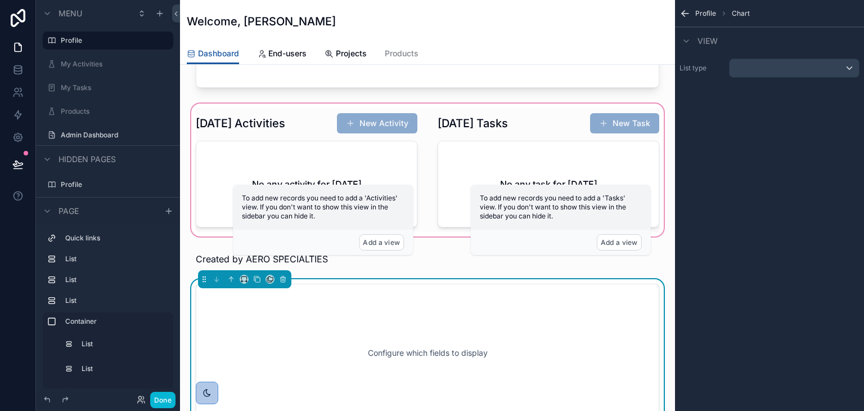
scroll to position [412, 0]
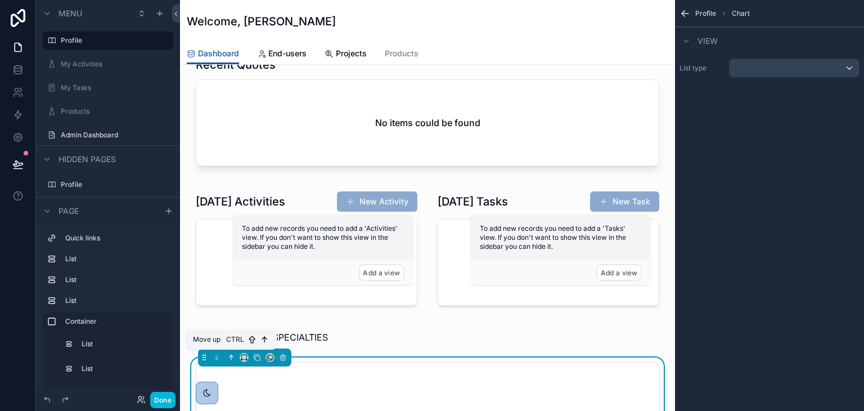
click at [229, 354] on icon "scrollable content" at bounding box center [231, 357] width 8 height 8
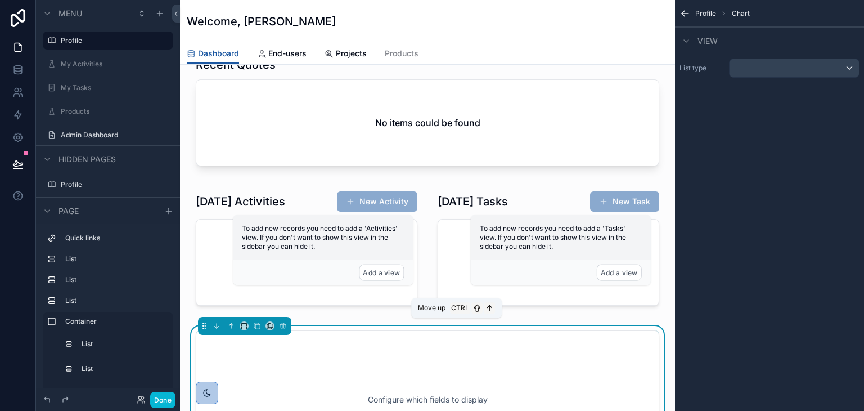
click at [229, 325] on icon "scrollable content" at bounding box center [231, 326] width 8 height 8
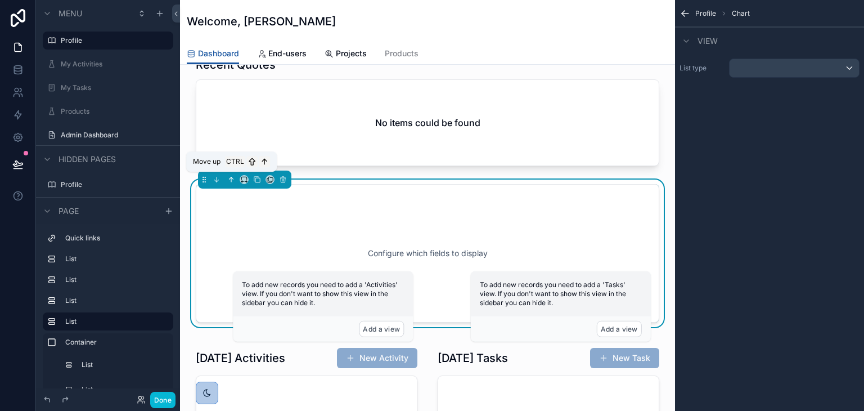
click at [230, 177] on icon "scrollable content" at bounding box center [231, 180] width 8 height 8
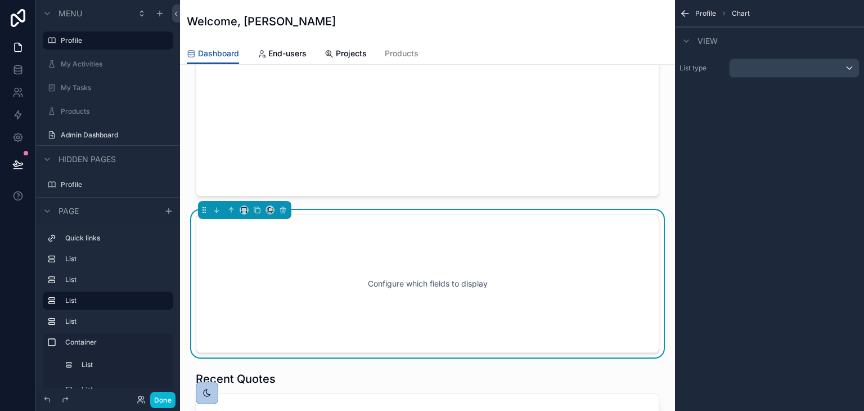
scroll to position [243, 0]
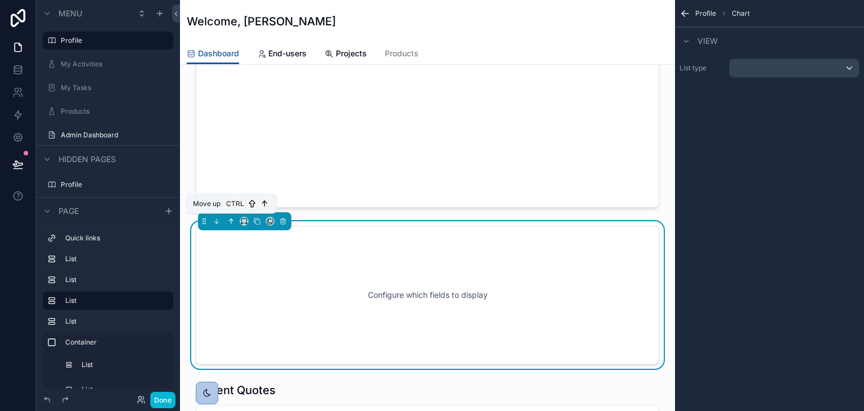
click at [230, 220] on icon "scrollable content" at bounding box center [231, 221] width 8 height 8
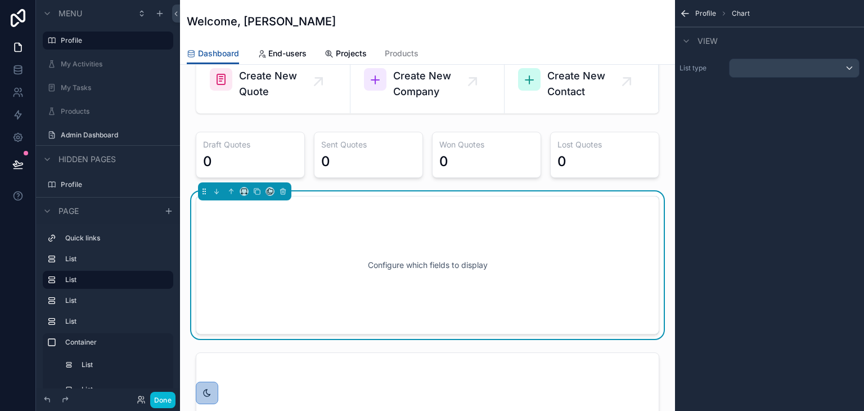
scroll to position [18, 0]
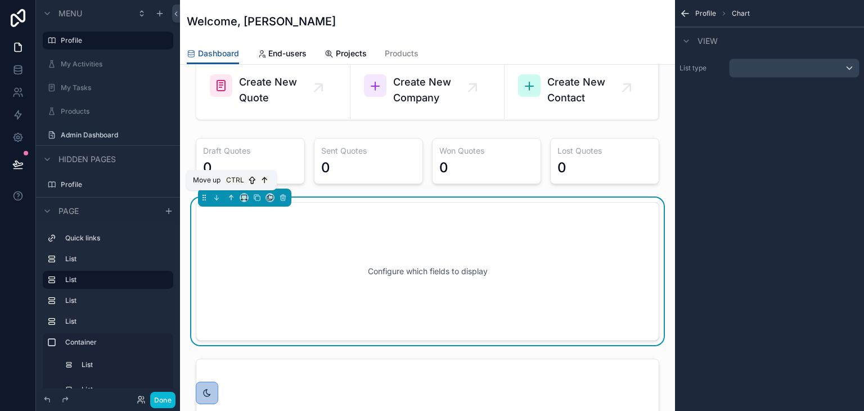
click at [233, 194] on icon "scrollable content" at bounding box center [231, 198] width 8 height 8
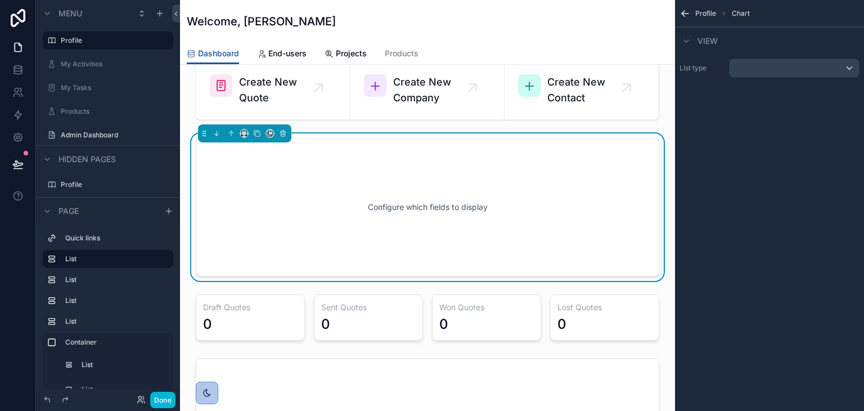
scroll to position [0, 0]
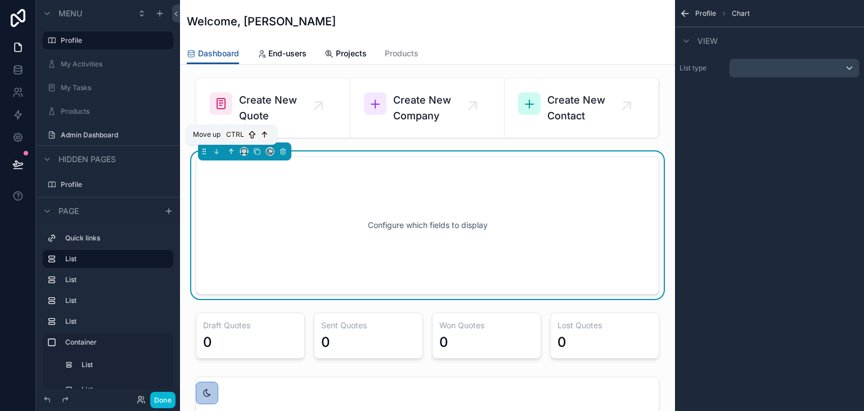
click at [233, 152] on icon "scrollable content" at bounding box center [231, 151] width 8 height 8
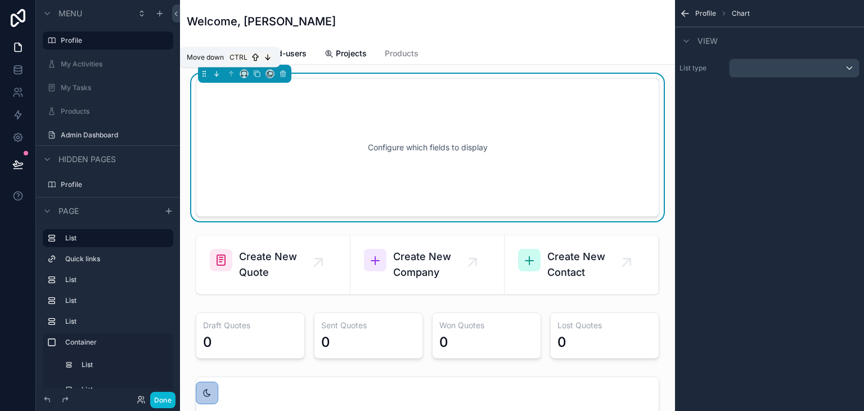
click at [215, 70] on icon "scrollable content" at bounding box center [217, 74] width 8 height 8
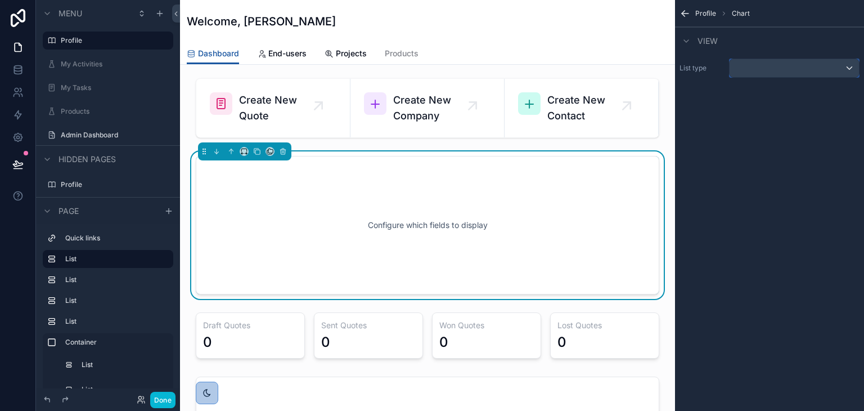
click at [801, 74] on div "scrollable content" at bounding box center [794, 68] width 129 height 18
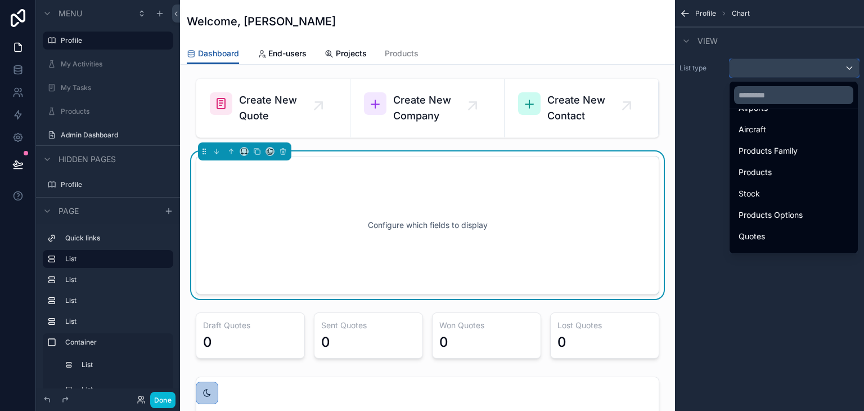
scroll to position [281, 0]
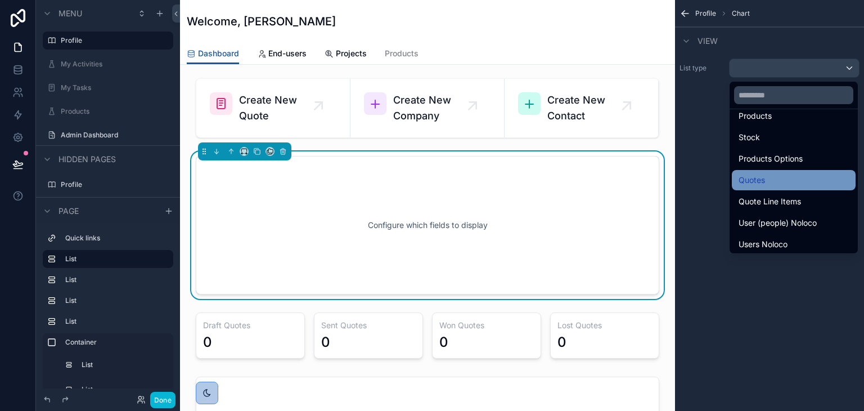
click at [756, 181] on span "Quotes" at bounding box center [752, 180] width 26 height 14
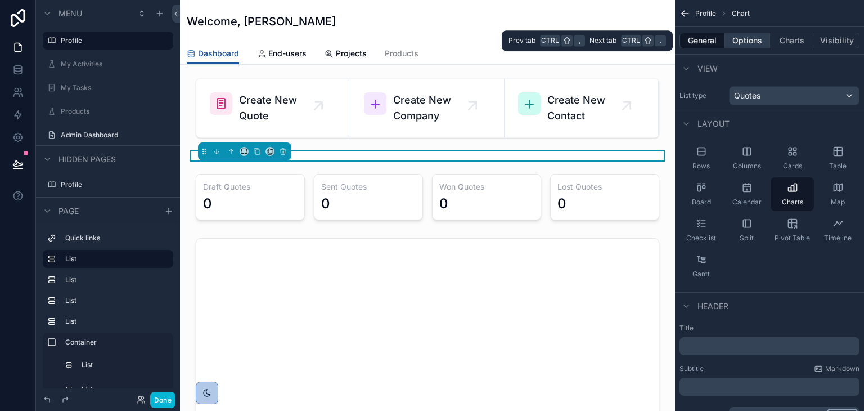
click at [758, 40] on button "Options" at bounding box center [747, 41] width 45 height 16
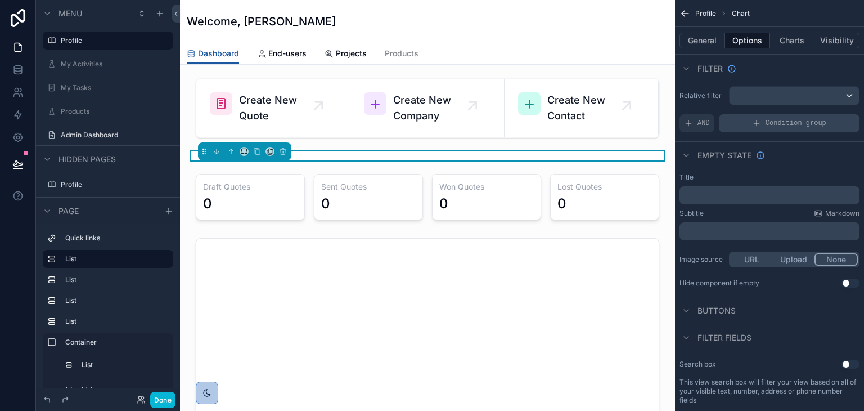
click at [743, 121] on div "Condition group" at bounding box center [789, 123] width 141 height 18
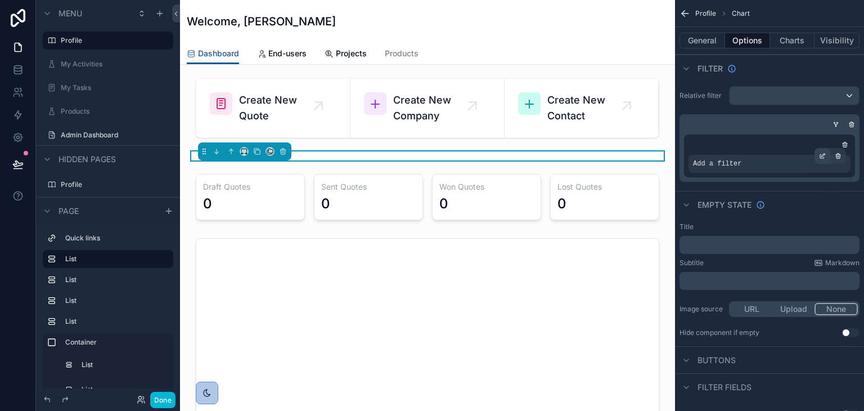
click at [817, 158] on div "scrollable content" at bounding box center [823, 156] width 16 height 16
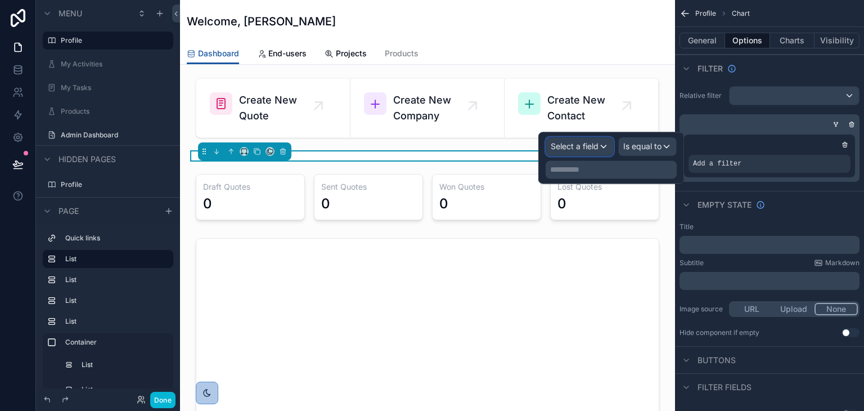
click at [597, 145] on span "Select a field" at bounding box center [575, 146] width 48 height 10
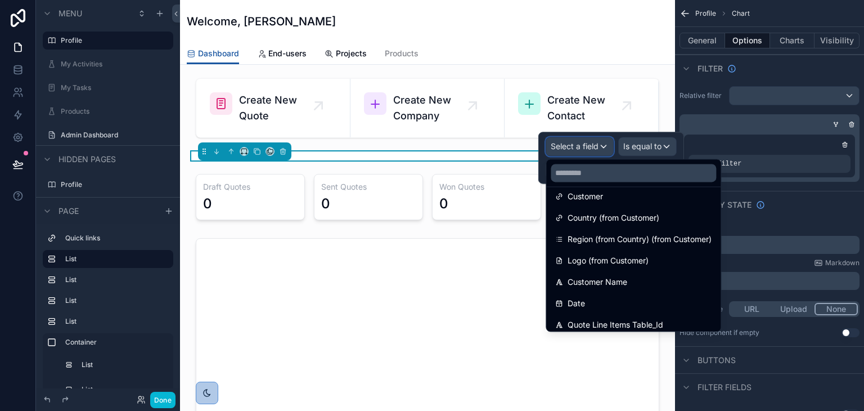
scroll to position [169, 0]
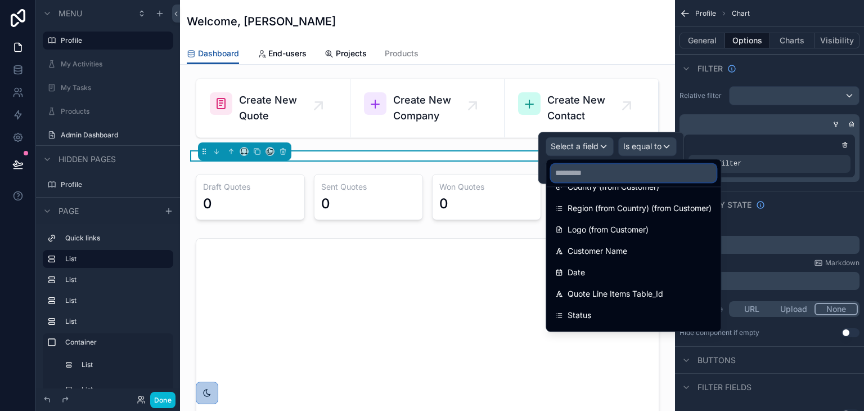
click at [624, 167] on input "text" at bounding box center [633, 173] width 165 height 18
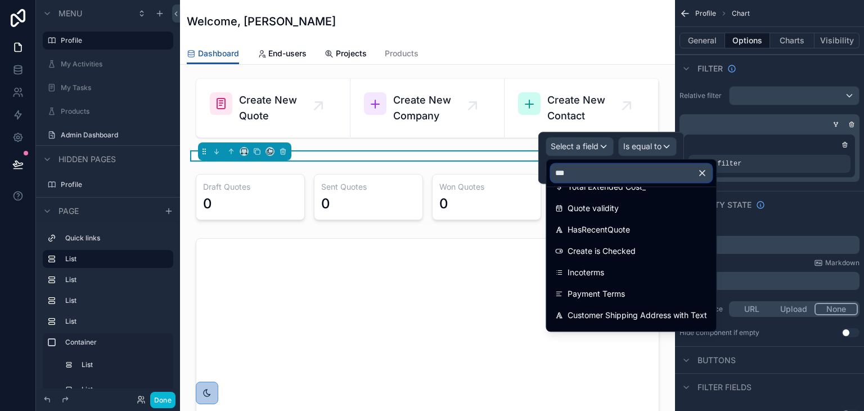
scroll to position [0, 0]
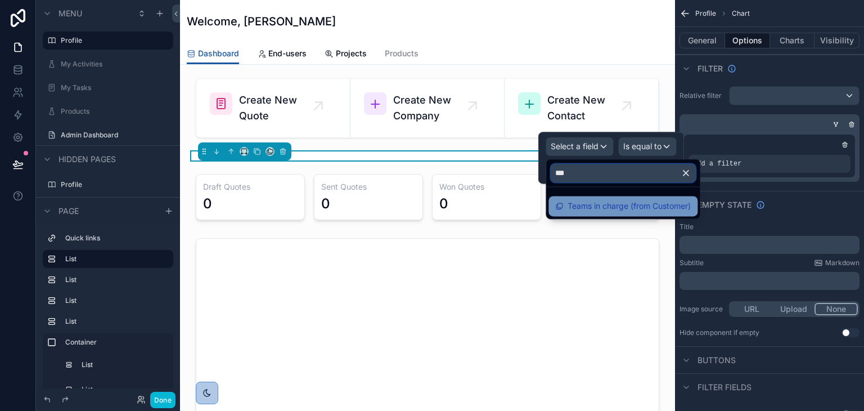
type input "***"
click at [623, 208] on span "Teams in charge (from Customer)" at bounding box center [629, 206] width 123 height 14
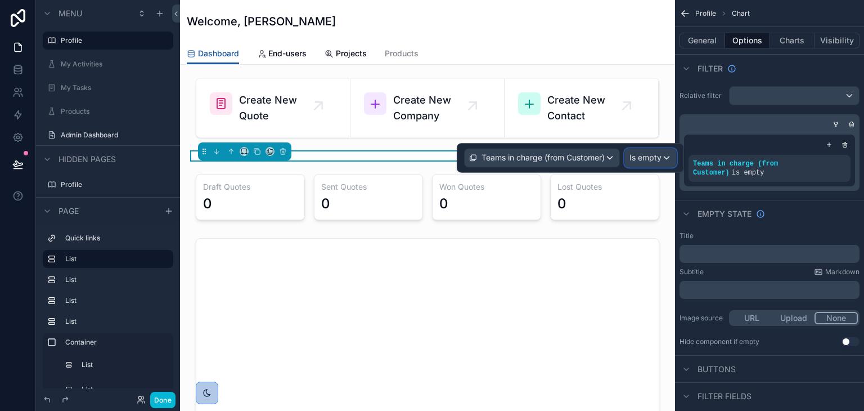
click at [657, 156] on span "Is empty" at bounding box center [645, 157] width 32 height 11
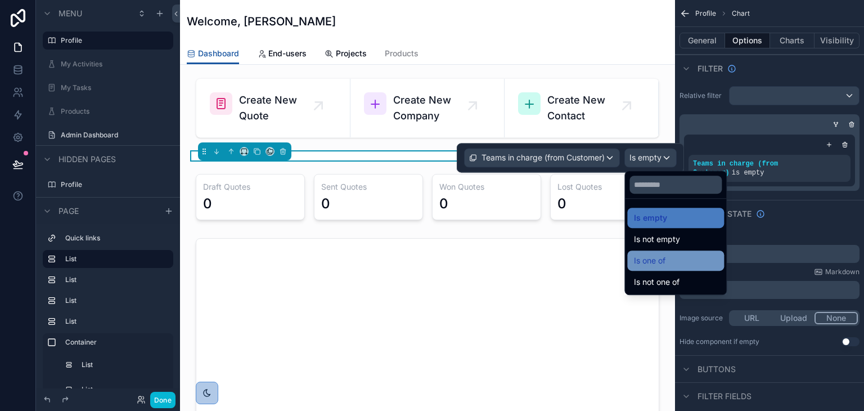
click at [650, 261] on span "Is one of" at bounding box center [650, 261] width 32 height 14
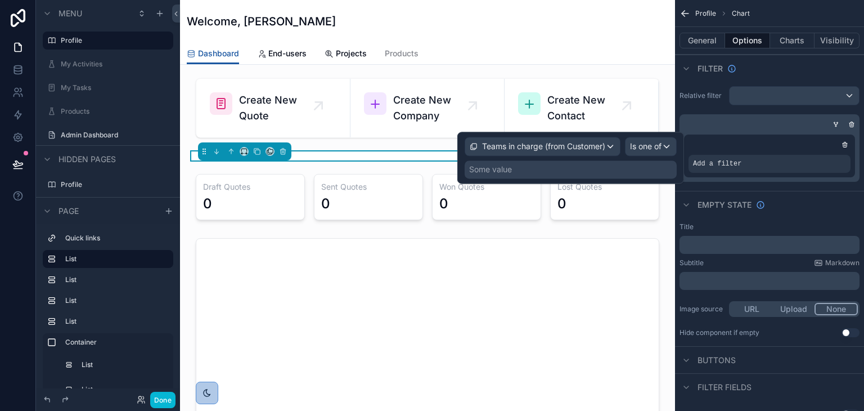
click at [605, 170] on div "Some value" at bounding box center [571, 169] width 212 height 18
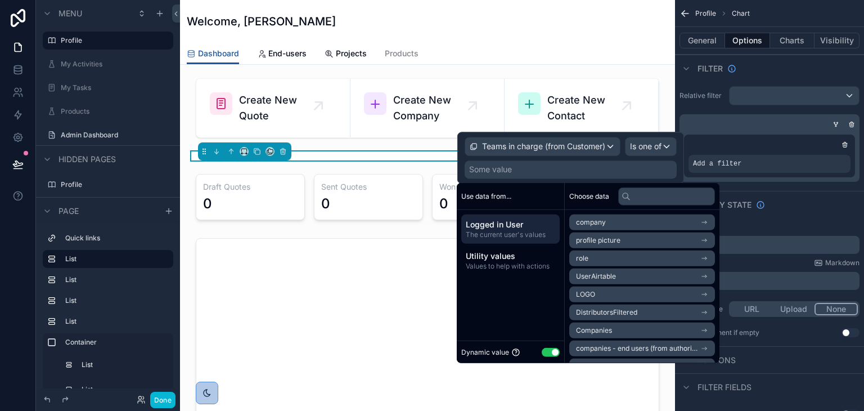
click at [604, 277] on span "UserAirtable" at bounding box center [596, 276] width 40 height 9
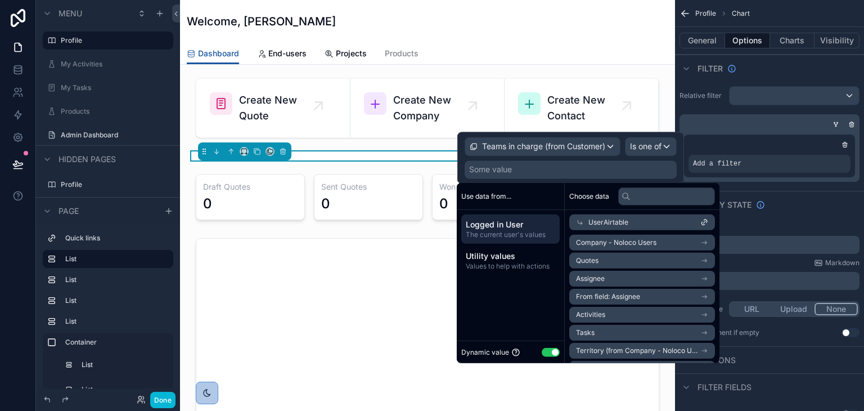
click at [617, 246] on span "Company - Noloco Users" at bounding box center [616, 242] width 80 height 9
click at [611, 259] on span "Company - Noloco Users" at bounding box center [616, 260] width 80 height 9
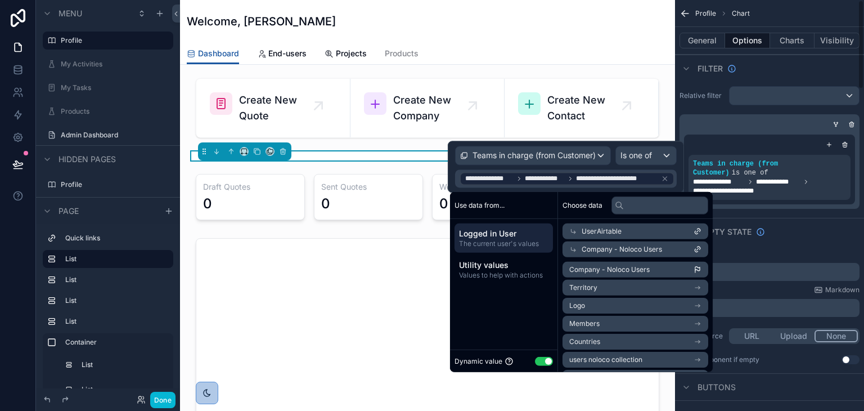
click at [802, 223] on div "Empty state" at bounding box center [769, 231] width 189 height 27
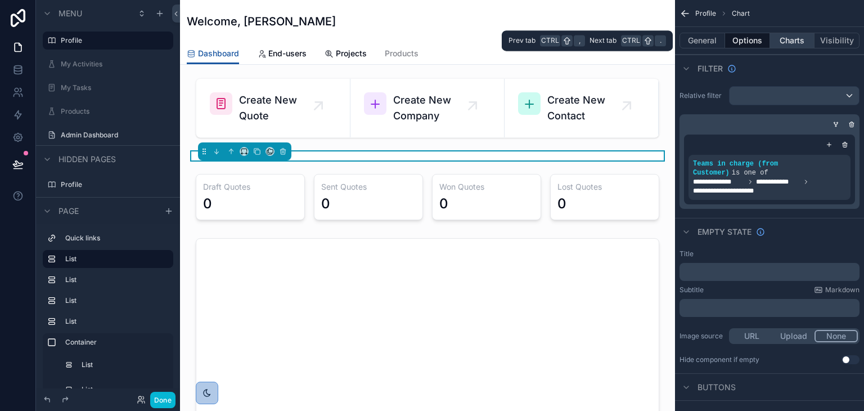
click at [786, 46] on button "Charts" at bounding box center [792, 41] width 45 height 16
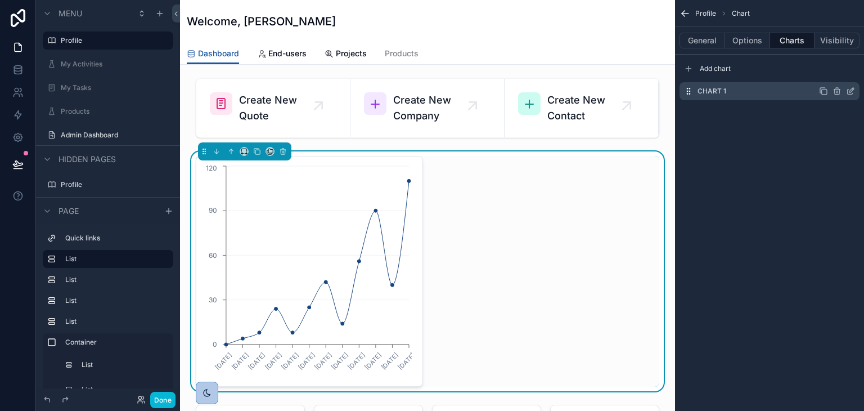
click at [852, 93] on icon "scrollable content" at bounding box center [850, 91] width 9 height 9
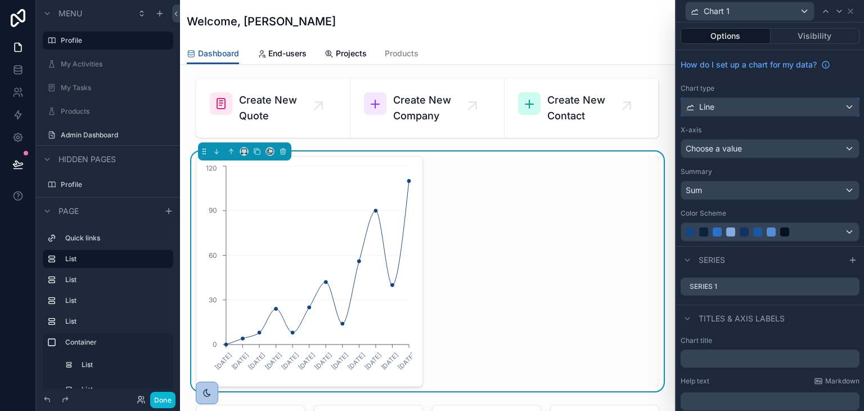
click at [717, 110] on div "Line" at bounding box center [770, 107] width 178 height 18
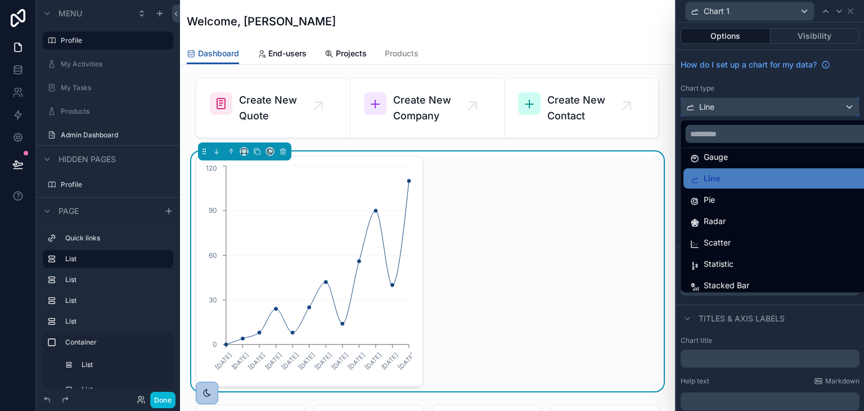
scroll to position [80, 0]
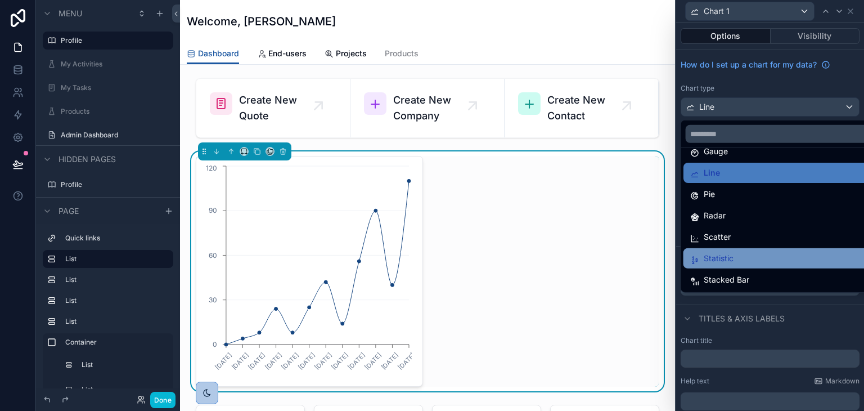
click at [714, 250] on div "Statistic" at bounding box center [778, 258] width 191 height 20
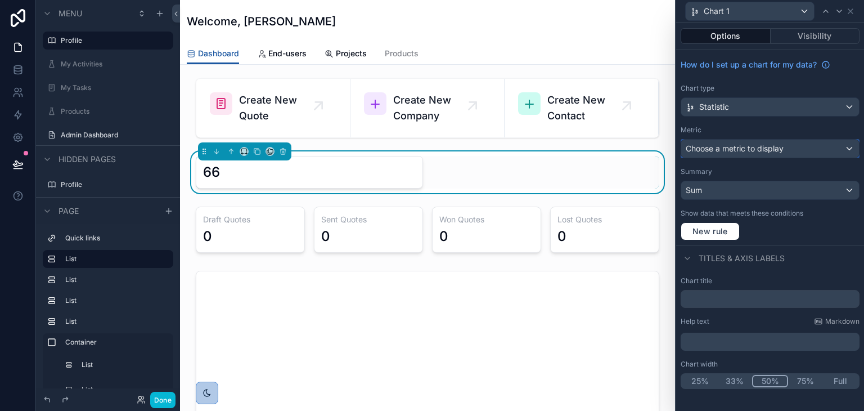
click at [721, 150] on span "Choose a metric to display" at bounding box center [735, 148] width 98 height 10
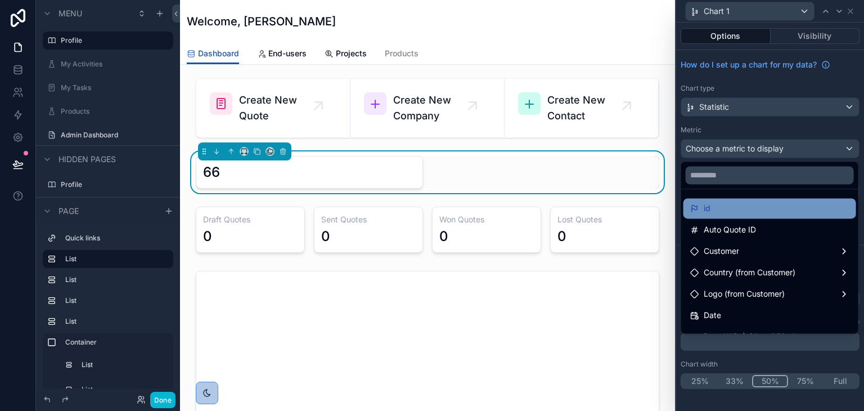
click at [710, 212] on div "id" at bounding box center [769, 208] width 159 height 14
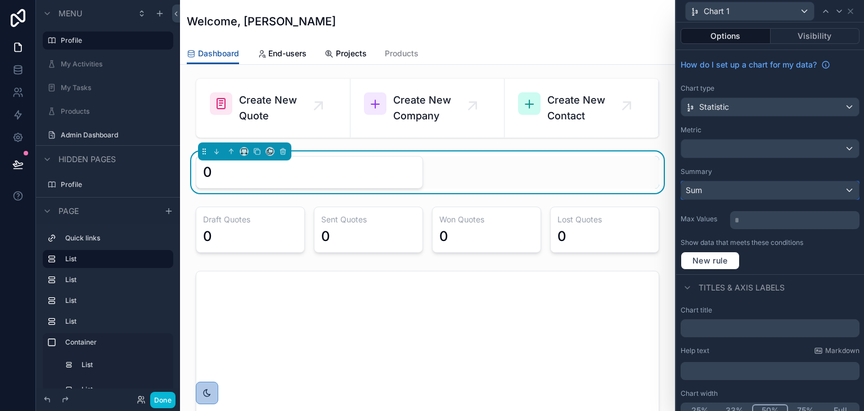
click at [716, 193] on div "Sum" at bounding box center [770, 190] width 178 height 18
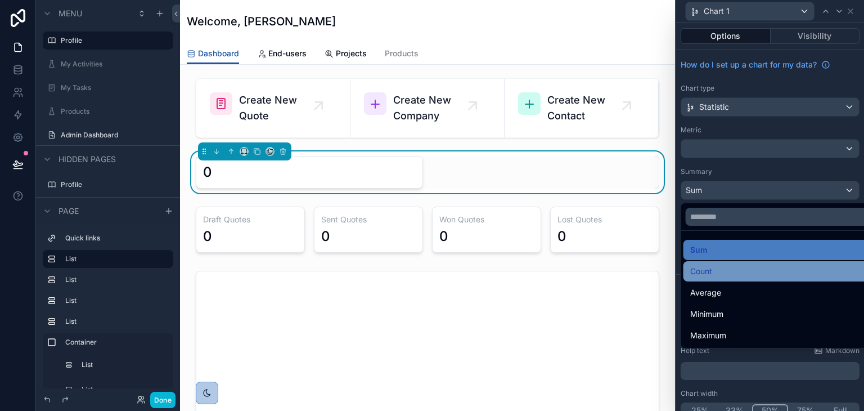
click at [709, 272] on span "Count" at bounding box center [701, 271] width 22 height 14
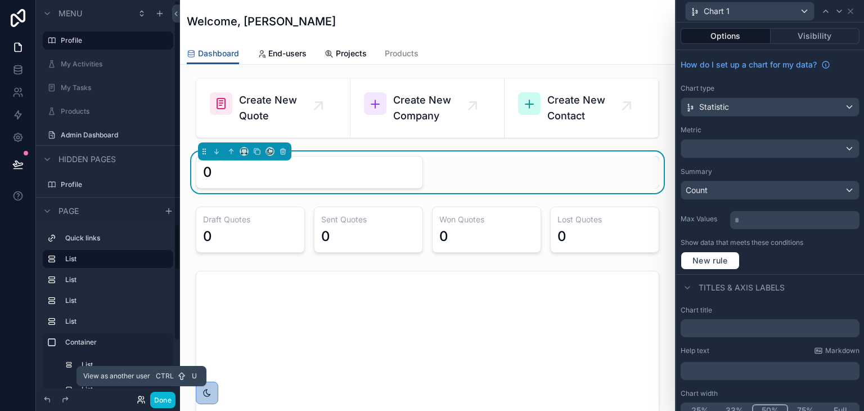
click at [141, 401] on icon at bounding box center [141, 399] width 9 height 9
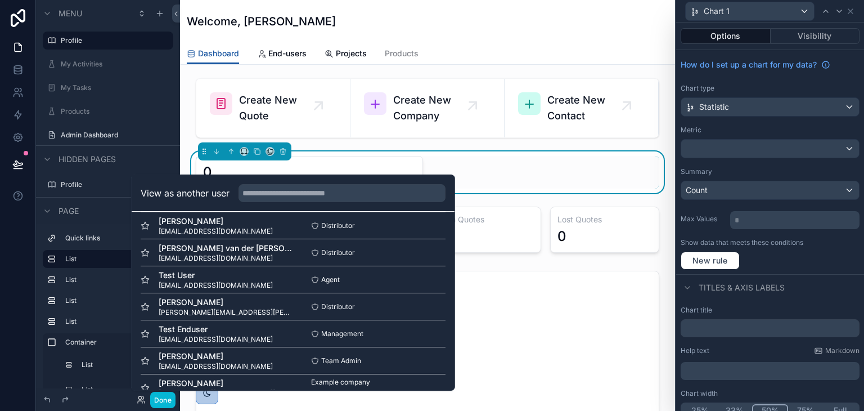
scroll to position [379, 0]
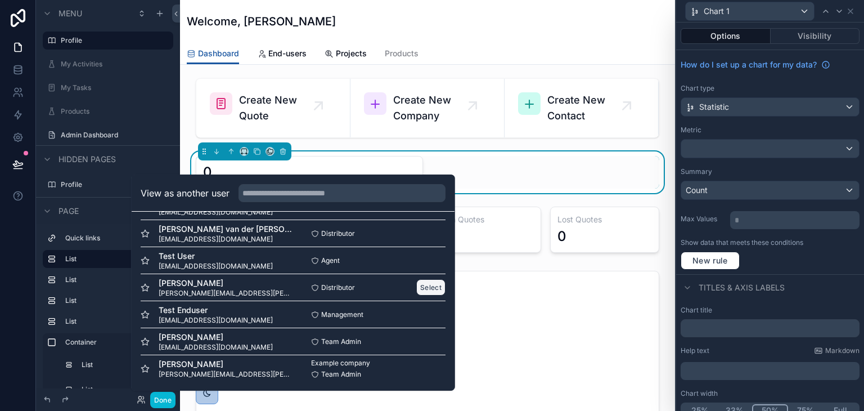
click at [416, 287] on button "Select" at bounding box center [430, 287] width 29 height 16
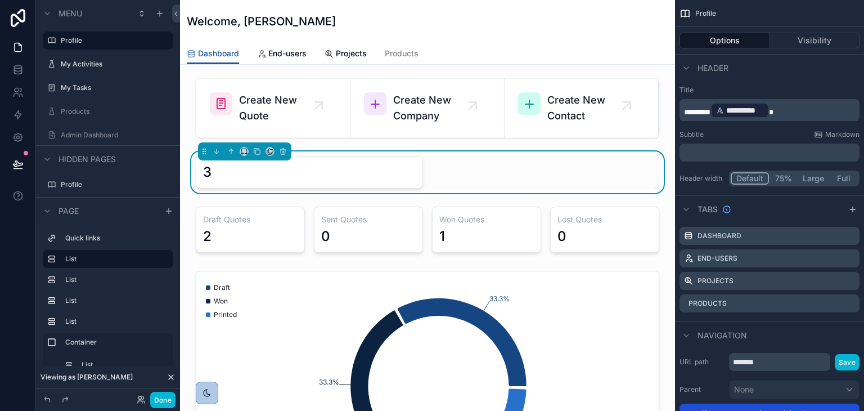
click at [394, 174] on div "3" at bounding box center [309, 172] width 213 height 18
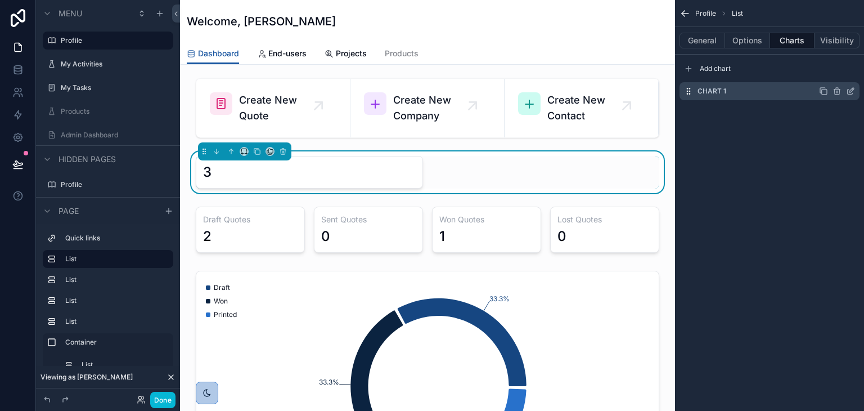
click at [848, 92] on icon "scrollable content" at bounding box center [850, 91] width 9 height 9
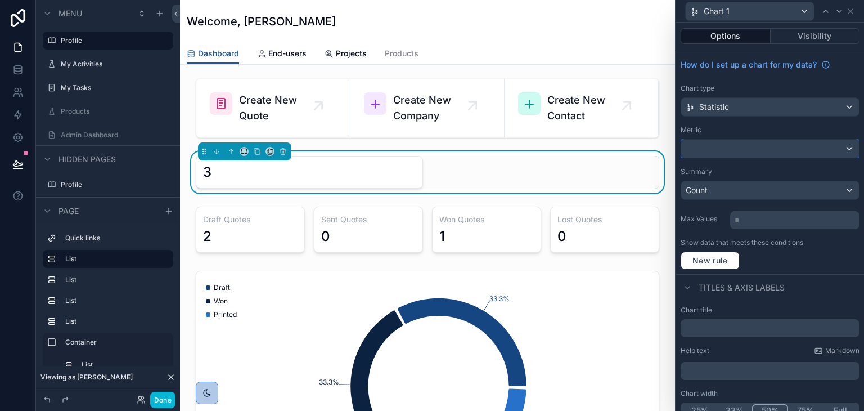
click at [745, 146] on div at bounding box center [770, 149] width 178 height 18
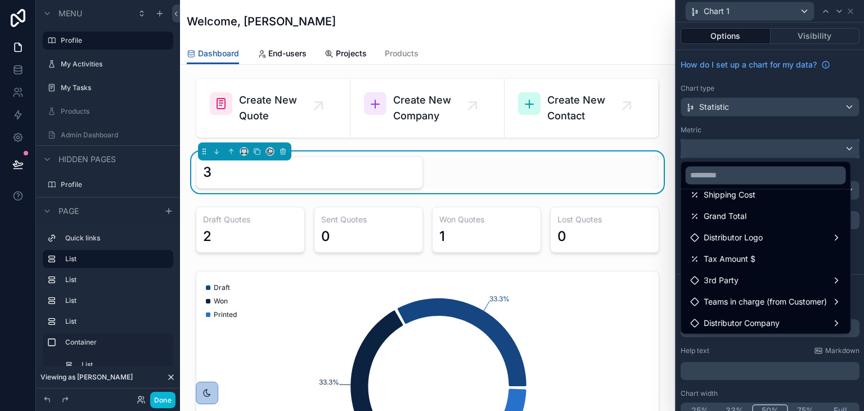
scroll to position [394, 0]
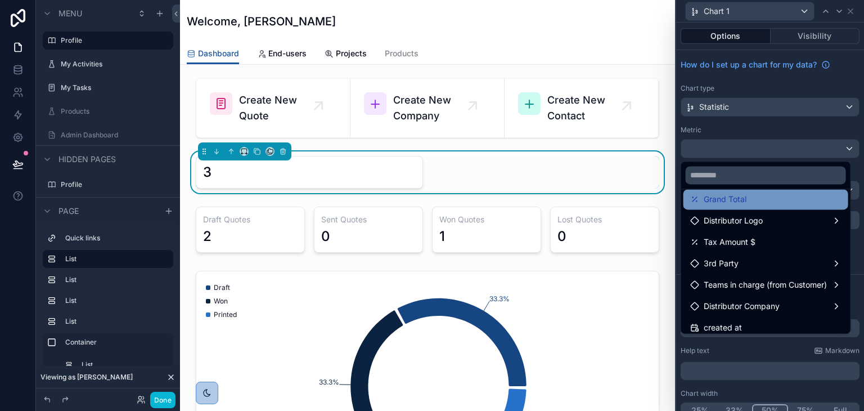
click at [736, 203] on span "Grand Total" at bounding box center [725, 199] width 43 height 14
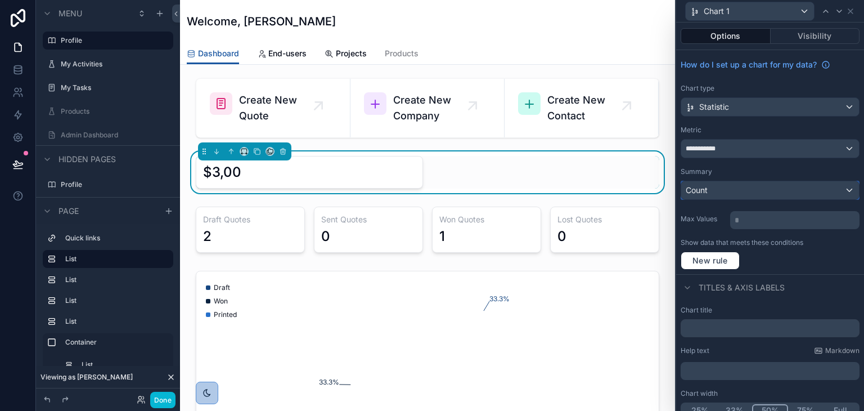
click at [704, 185] on span "Count" at bounding box center [697, 190] width 22 height 11
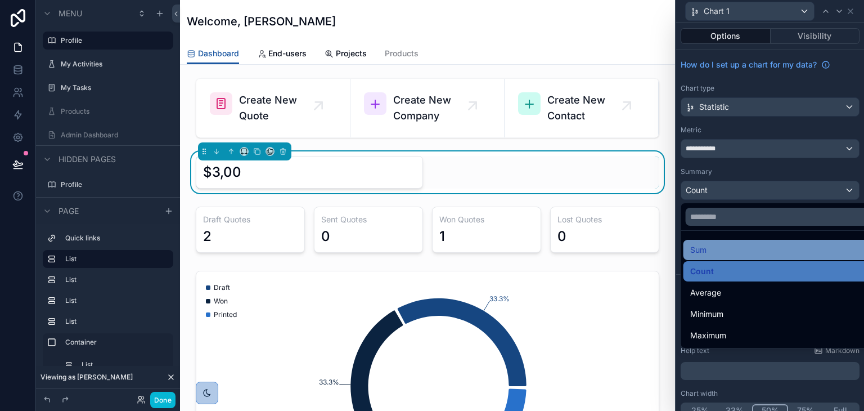
click at [712, 246] on div "Sum" at bounding box center [779, 250] width 178 height 14
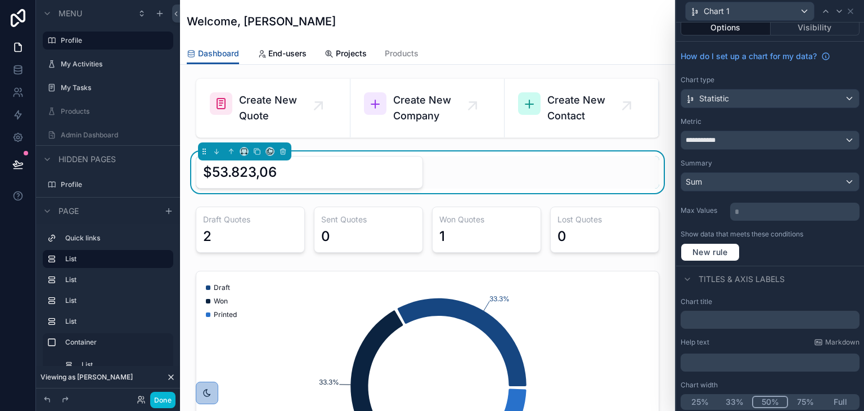
scroll to position [11, 0]
click at [721, 321] on input "text" at bounding box center [770, 317] width 179 height 18
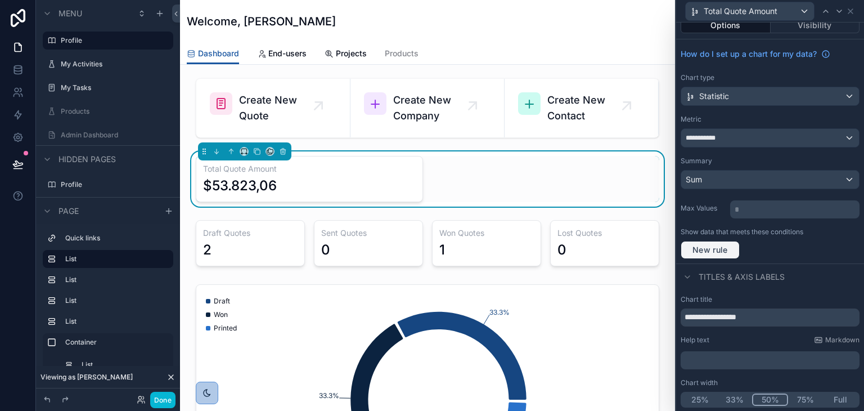
click at [727, 250] on span "New rule" at bounding box center [710, 250] width 44 height 10
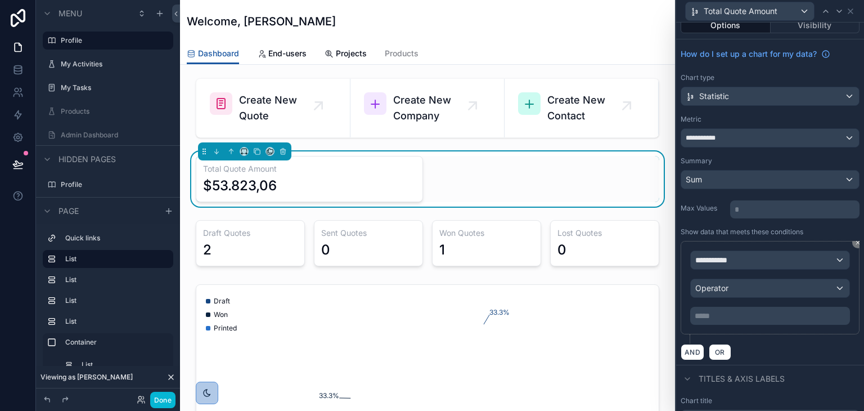
click at [734, 272] on div "**********" at bounding box center [770, 287] width 160 height 74
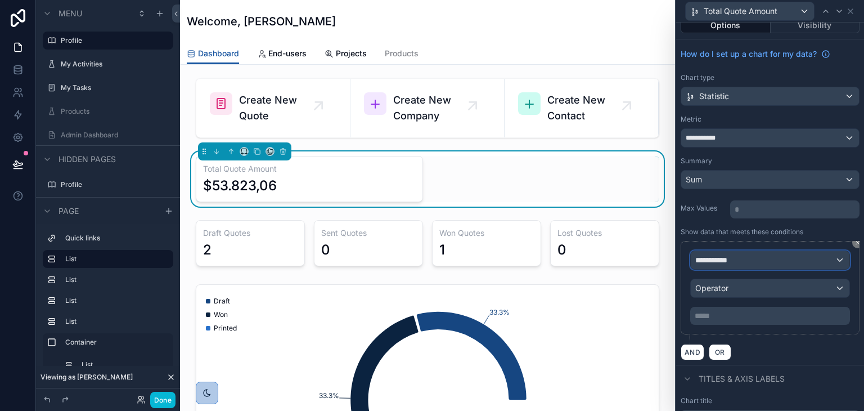
click at [735, 260] on span "**********" at bounding box center [716, 259] width 42 height 11
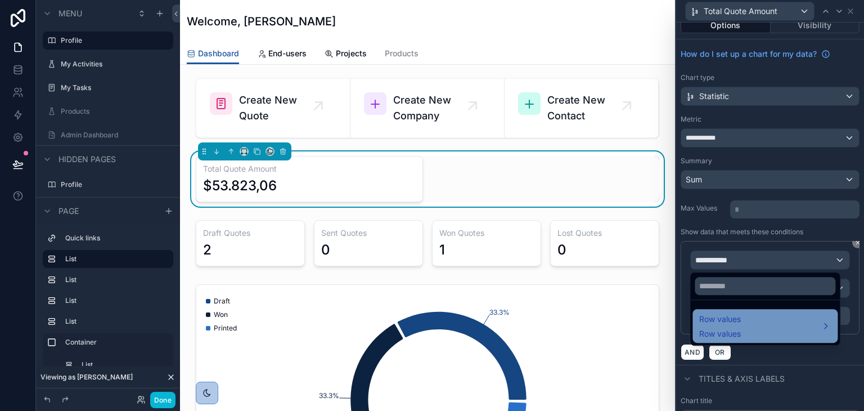
click at [743, 323] on div "Row values Row values" at bounding box center [765, 325] width 132 height 27
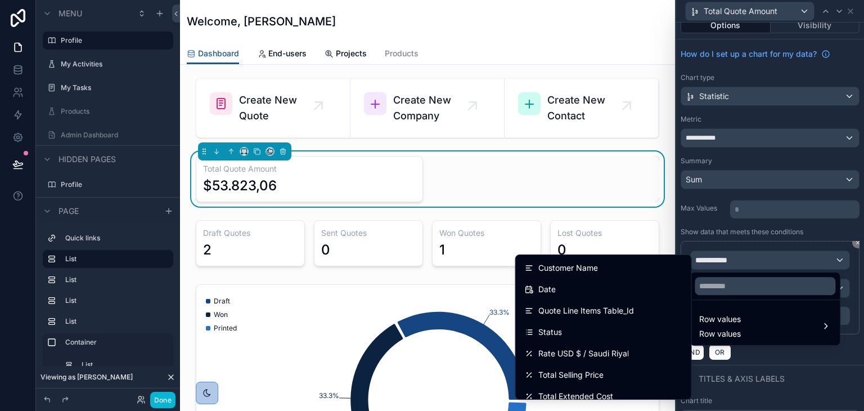
scroll to position [169, 0]
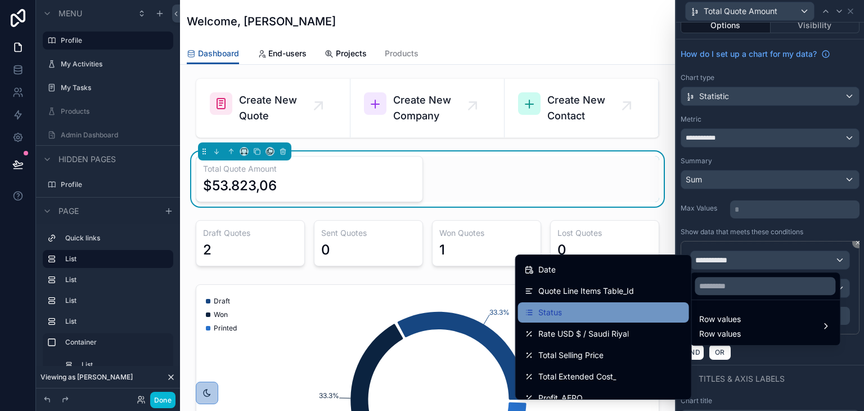
click at [614, 313] on div "Status" at bounding box center [604, 312] width 158 height 14
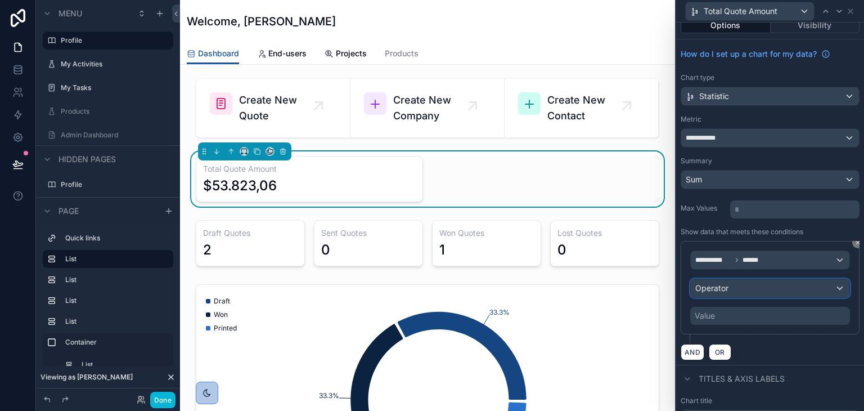
click at [708, 286] on span "Operator" at bounding box center [711, 288] width 33 height 10
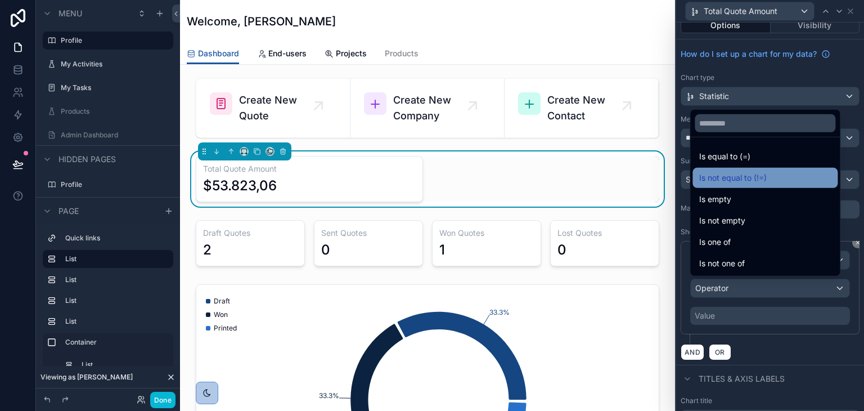
click at [713, 174] on span "Is not equal to (!=)" at bounding box center [733, 178] width 68 height 14
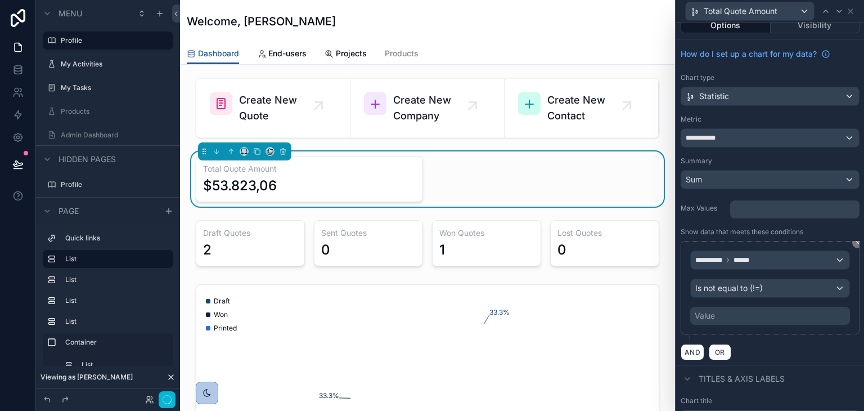
click at [726, 319] on div "Value" at bounding box center [770, 316] width 160 height 18
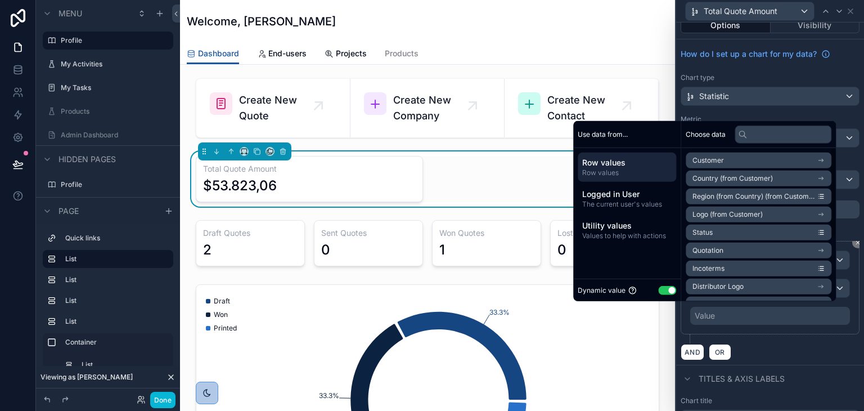
click at [658, 289] on button "Use setting" at bounding box center [667, 289] width 18 height 9
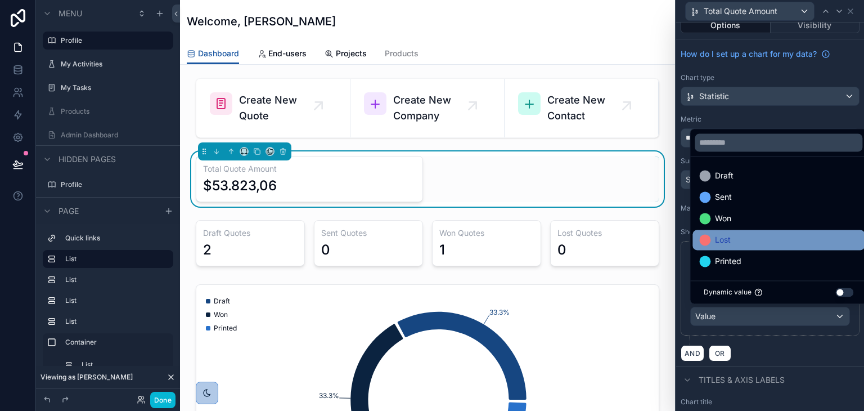
click at [719, 237] on span "Lost" at bounding box center [723, 240] width 16 height 14
click at [789, 347] on div "AND OR" at bounding box center [770, 352] width 179 height 17
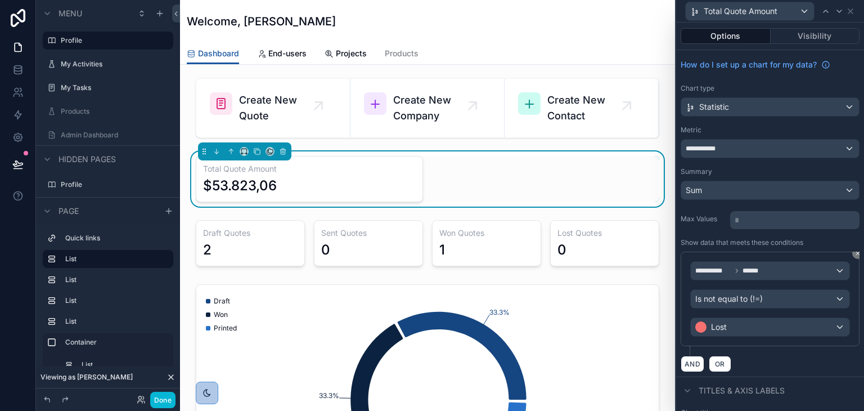
scroll to position [113, 0]
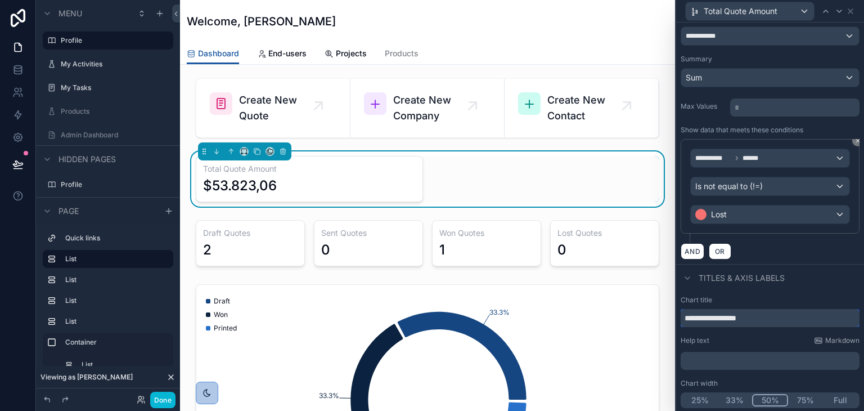
click at [727, 319] on input "**********" at bounding box center [770, 318] width 179 height 18
type input "**********"
click at [740, 297] on div "Chart title" at bounding box center [770, 299] width 179 height 9
click at [242, 150] on icon "scrollable content" at bounding box center [244, 151] width 8 height 8
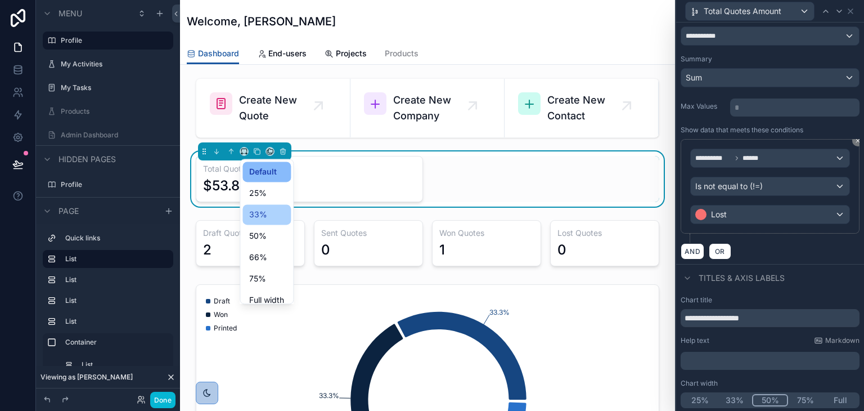
click at [251, 222] on div "33%" at bounding box center [266, 214] width 48 height 20
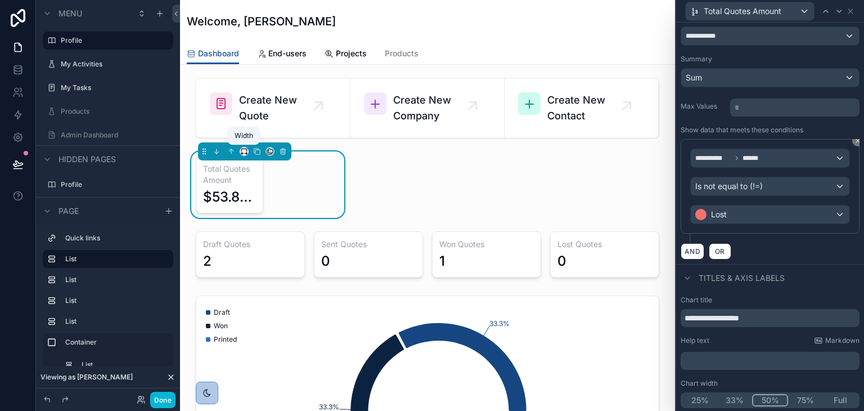
click at [243, 154] on icon "scrollable content" at bounding box center [242, 154] width 2 height 0
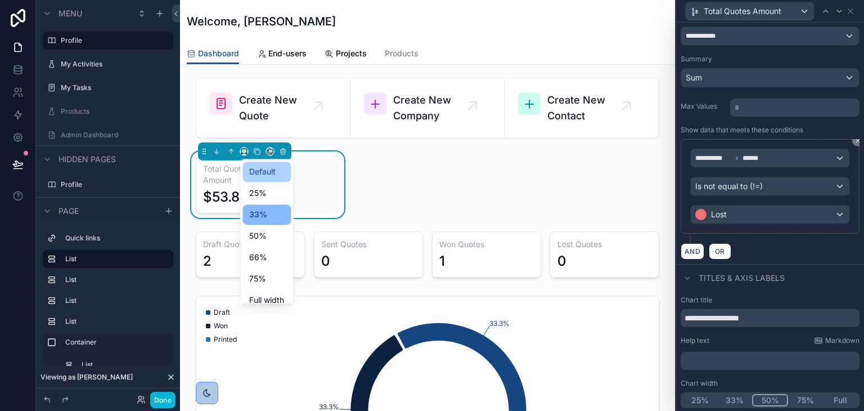
click at [254, 177] on span "Default" at bounding box center [262, 172] width 26 height 14
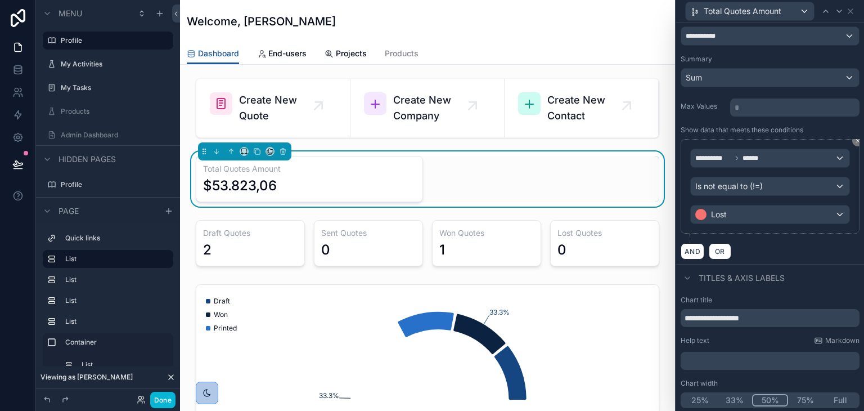
click at [471, 189] on div "Total Quotes Amount $53.823,06" at bounding box center [428, 179] width 464 height 46
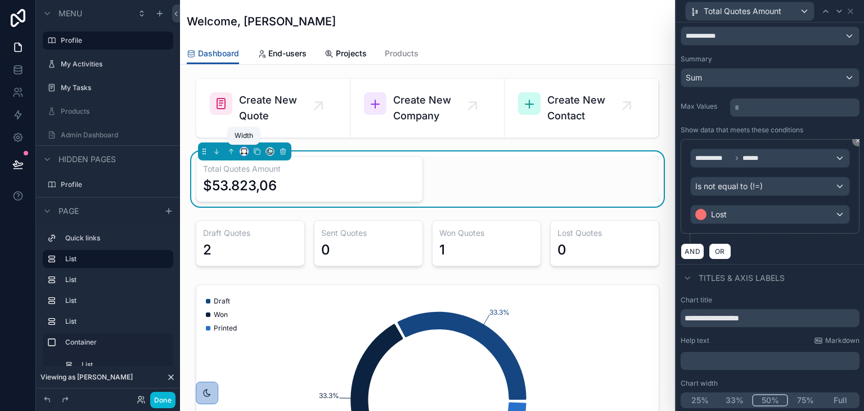
click at [242, 151] on icon "scrollable content" at bounding box center [244, 151] width 8 height 8
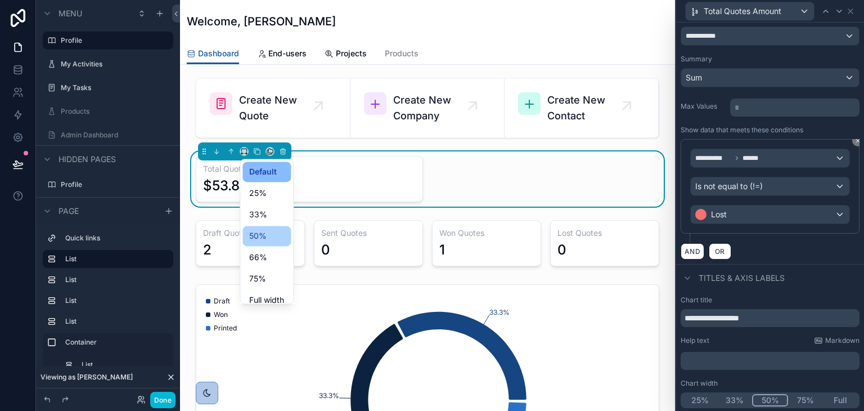
click at [265, 237] on span "50%" at bounding box center [257, 236] width 17 height 14
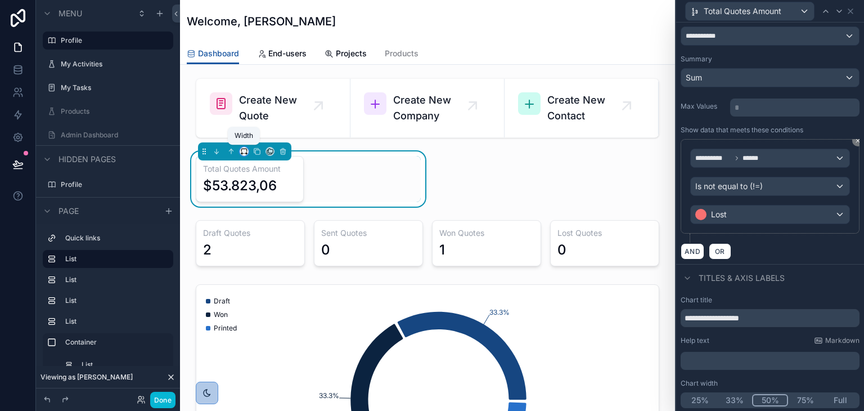
click at [243, 152] on icon "scrollable content" at bounding box center [244, 151] width 8 height 8
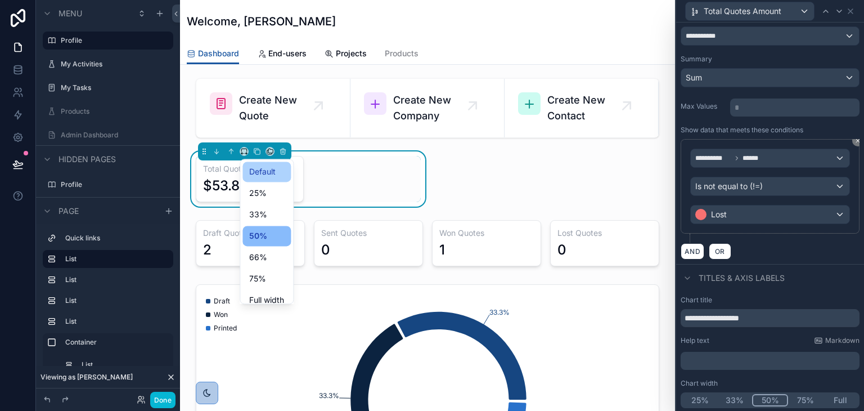
click at [259, 178] on span "Default" at bounding box center [262, 172] width 26 height 14
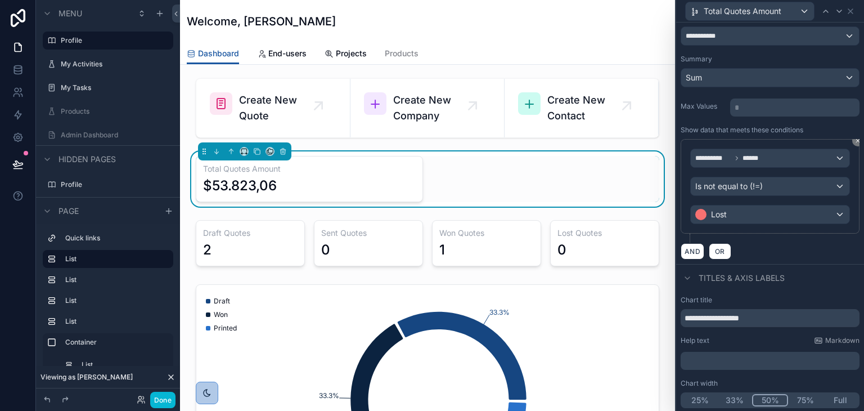
click at [833, 395] on button "Full" at bounding box center [840, 400] width 35 height 12
click at [244, 152] on icon "scrollable content" at bounding box center [244, 151] width 8 height 8
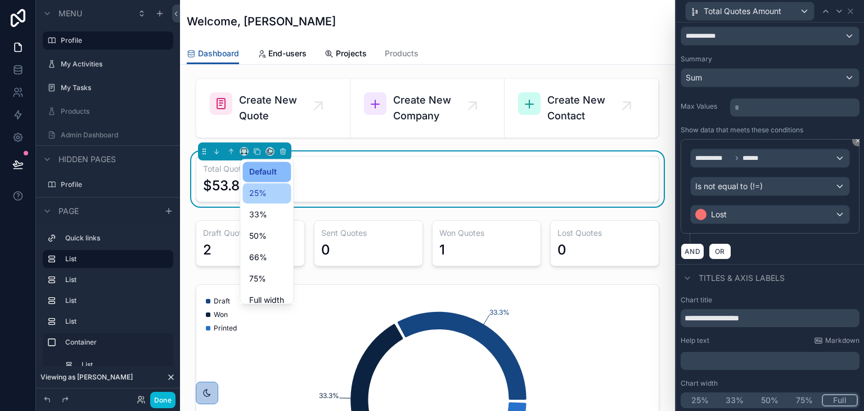
click at [257, 197] on span "25%" at bounding box center [257, 193] width 17 height 14
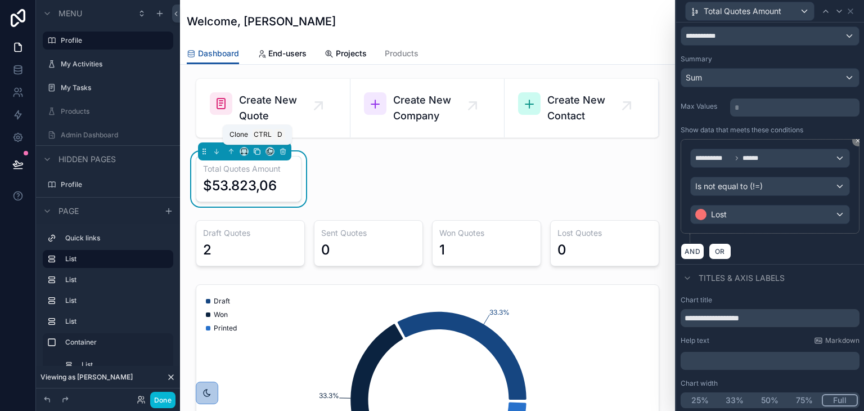
click at [254, 150] on icon "scrollable content" at bounding box center [257, 151] width 8 height 8
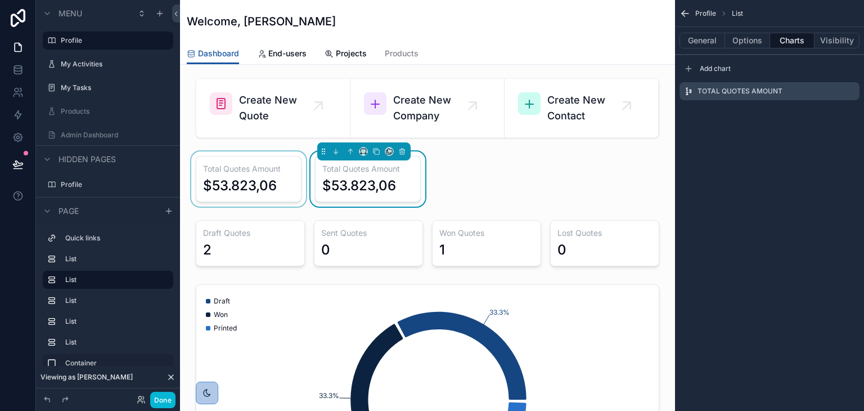
click at [269, 187] on div "scrollable content" at bounding box center [248, 178] width 119 height 55
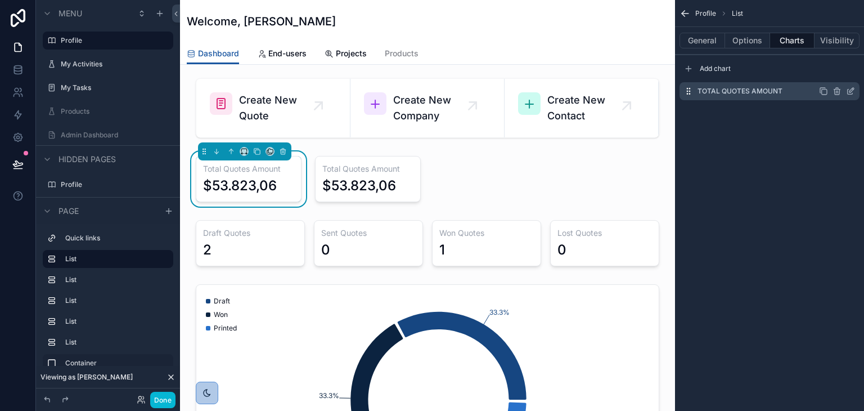
click at [851, 89] on icon "scrollable content" at bounding box center [850, 91] width 9 height 9
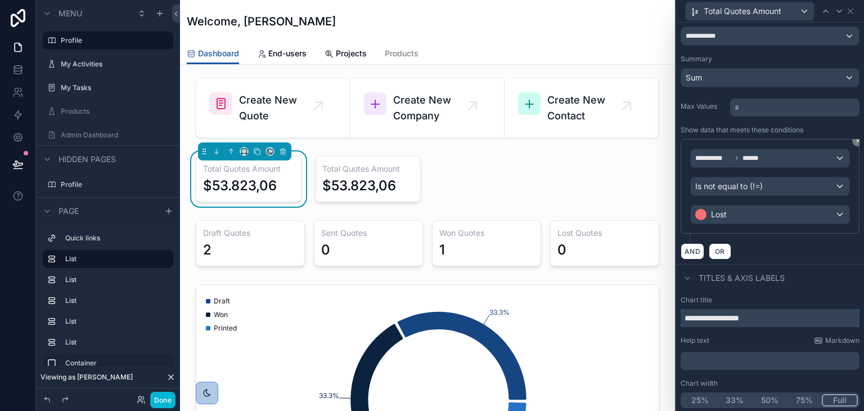
drag, startPoint x: 765, startPoint y: 314, endPoint x: 735, endPoint y: 318, distance: 30.6
click at [735, 318] on input "**********" at bounding box center [770, 318] width 179 height 18
type input "**********"
click at [822, 222] on button "Lost" at bounding box center [770, 214] width 160 height 19
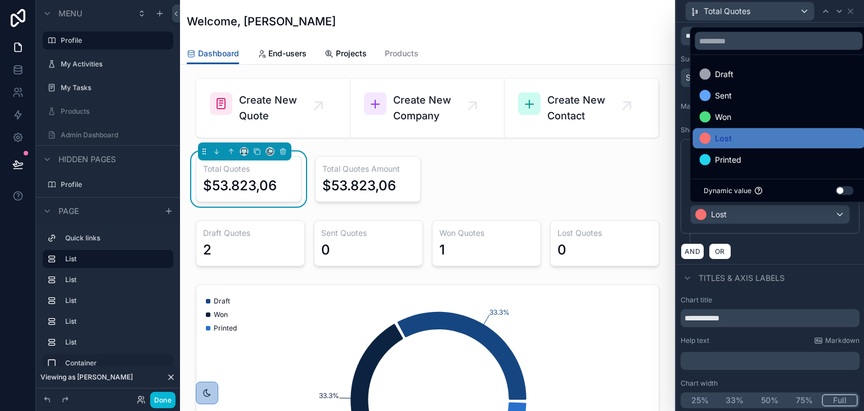
click at [815, 254] on div at bounding box center [770, 205] width 188 height 411
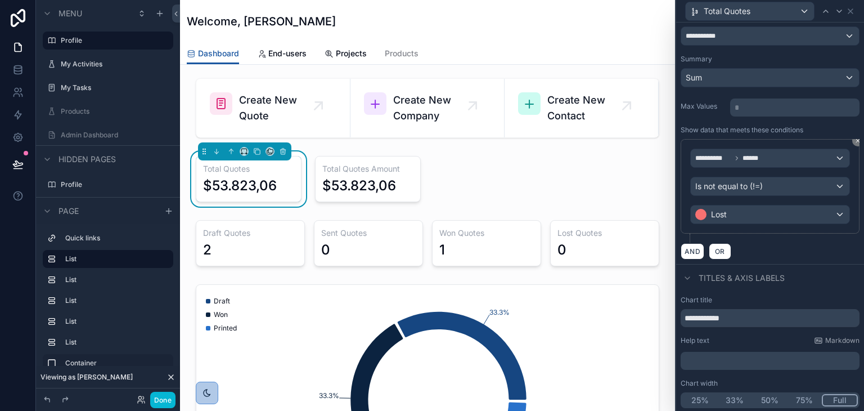
scroll to position [0, 0]
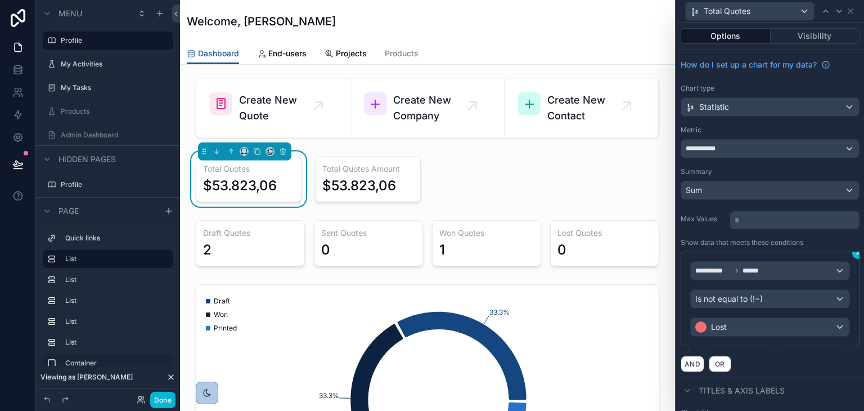
click at [852, 256] on button at bounding box center [857, 253] width 11 height 11
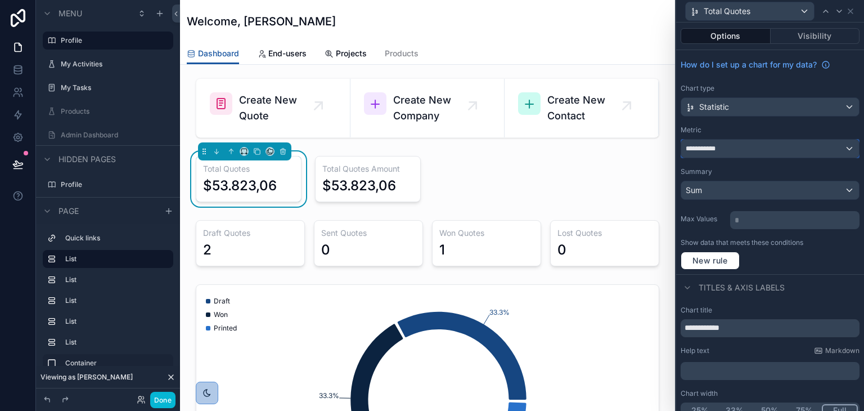
click at [725, 150] on div "**********" at bounding box center [770, 149] width 178 height 18
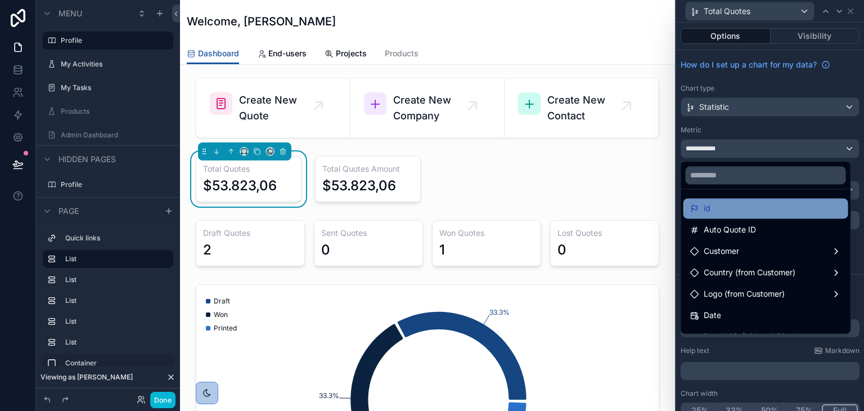
click at [719, 210] on div "id" at bounding box center [765, 208] width 151 height 14
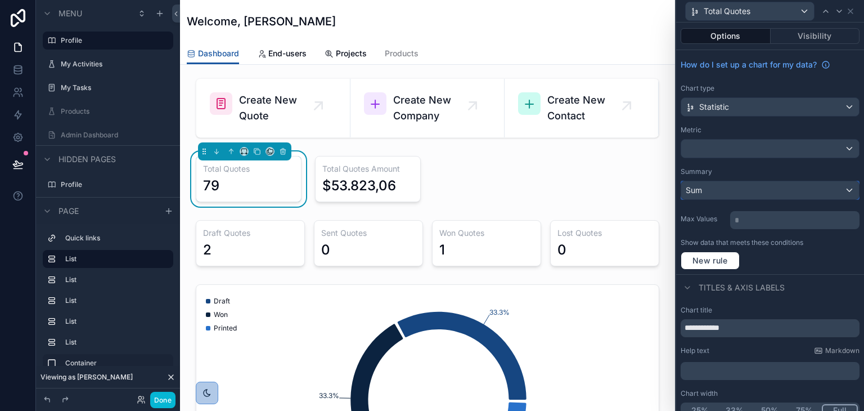
click at [721, 192] on div "Sum" at bounding box center [770, 190] width 178 height 18
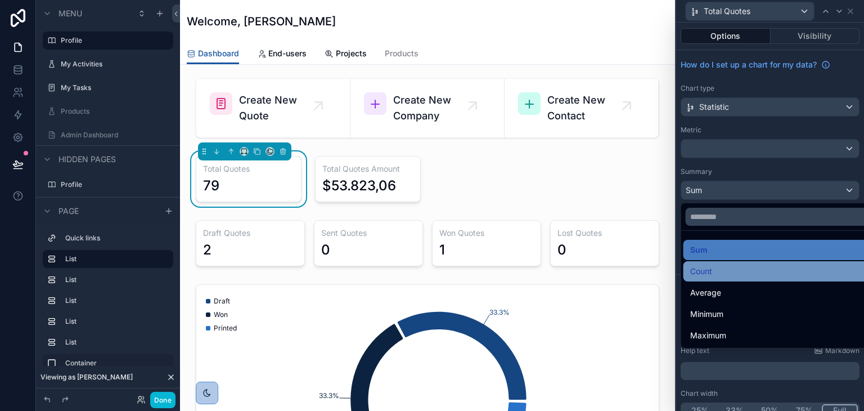
click at [719, 264] on div "Count" at bounding box center [779, 271] width 178 height 14
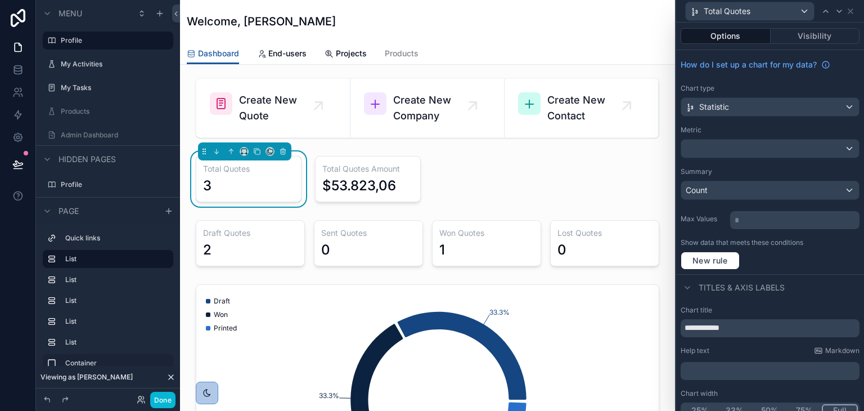
click at [729, 127] on div "Metric" at bounding box center [770, 129] width 179 height 9
click at [398, 168] on div "scrollable content" at bounding box center [367, 178] width 119 height 55
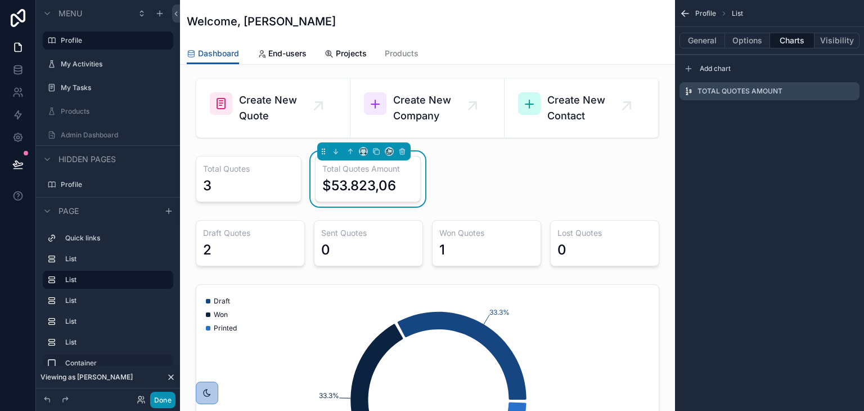
click at [162, 398] on button "Done" at bounding box center [162, 400] width 25 height 16
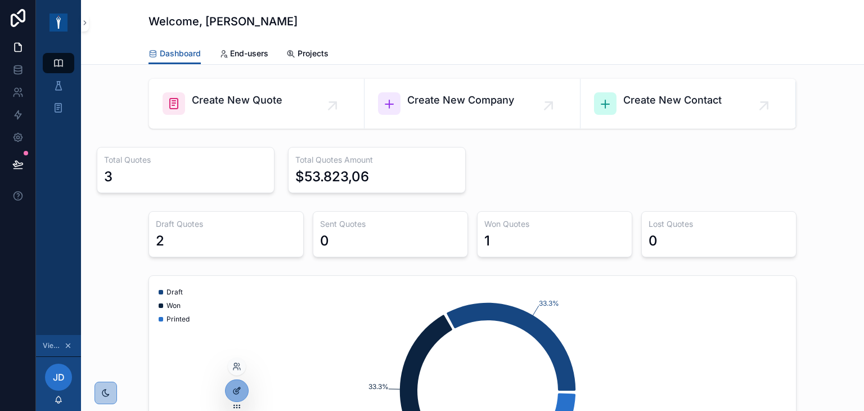
click at [236, 389] on icon at bounding box center [238, 389] width 5 height 5
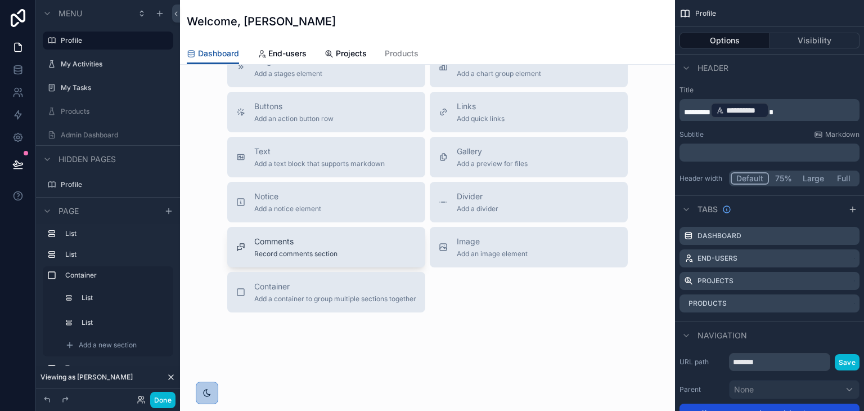
scroll to position [978, 0]
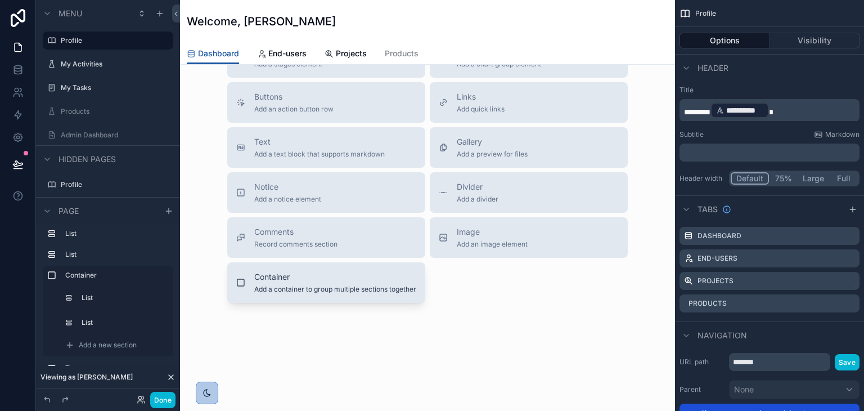
click at [293, 295] on button "Container Add a container to group multiple sections together" at bounding box center [326, 282] width 198 height 41
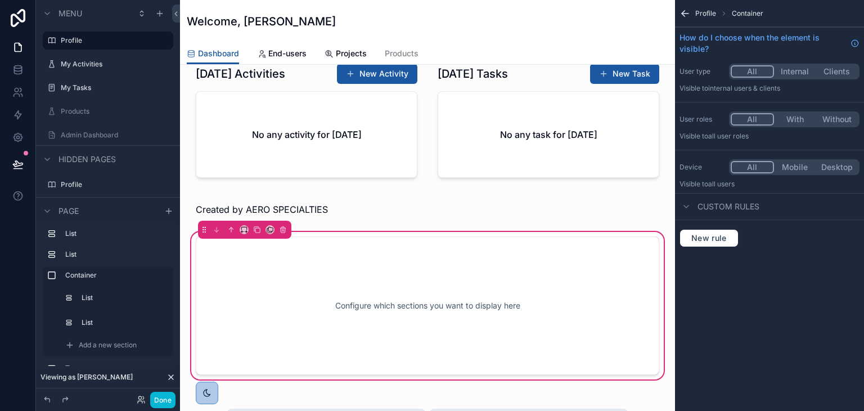
scroll to position [620, 0]
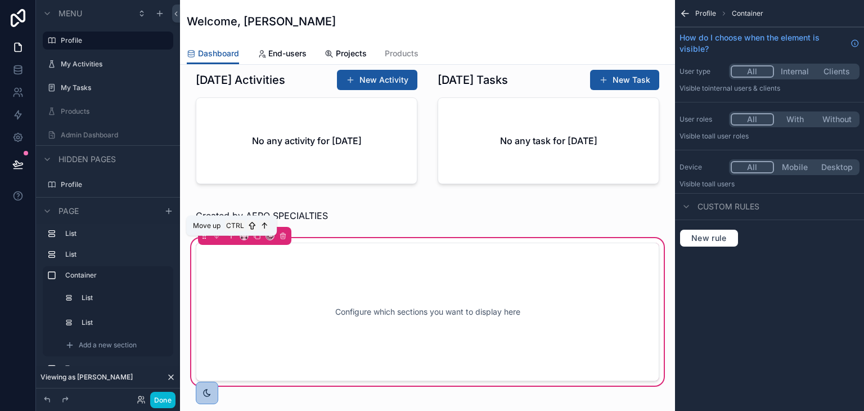
click at [230, 240] on icon "scrollable content" at bounding box center [231, 236] width 8 height 8
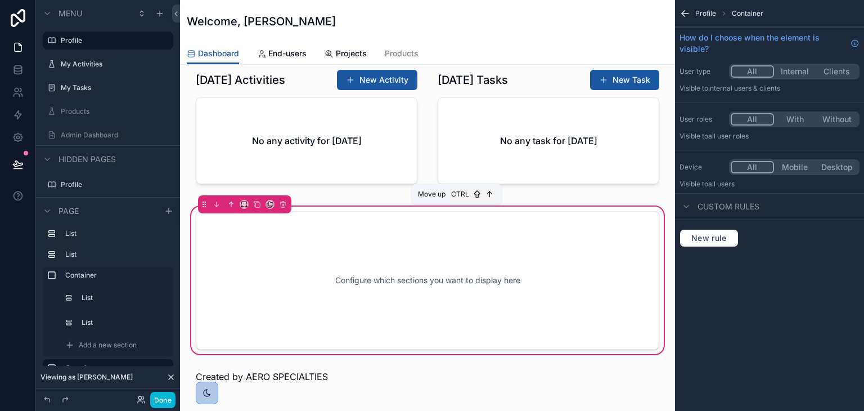
click at [232, 208] on icon "scrollable content" at bounding box center [231, 204] width 8 height 8
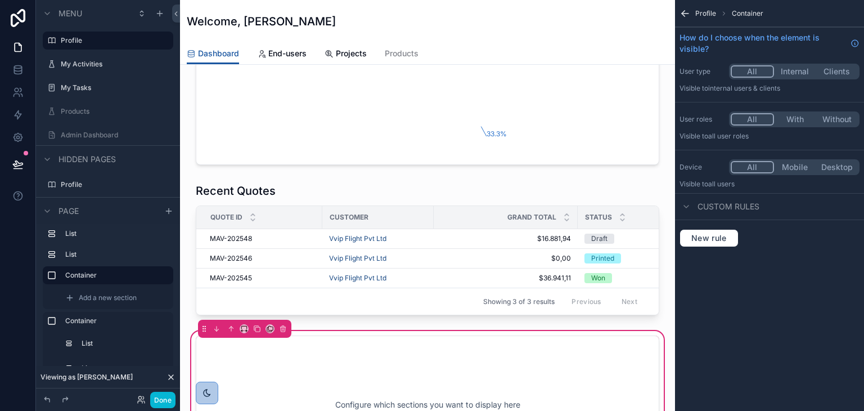
scroll to position [339, 0]
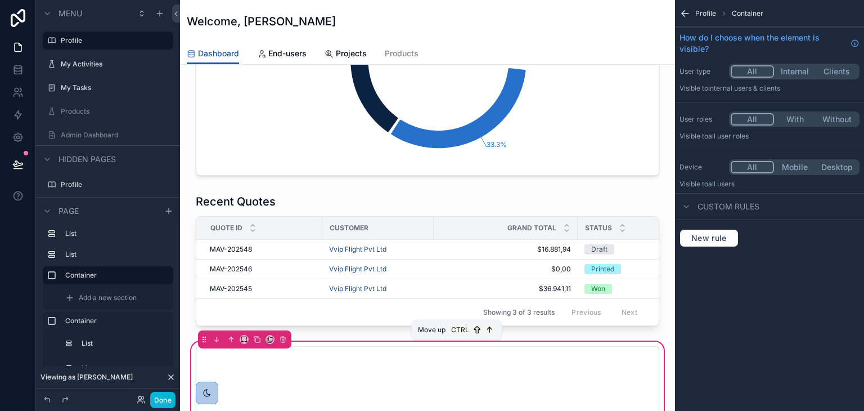
click at [230, 343] on icon "scrollable content" at bounding box center [231, 339] width 8 height 8
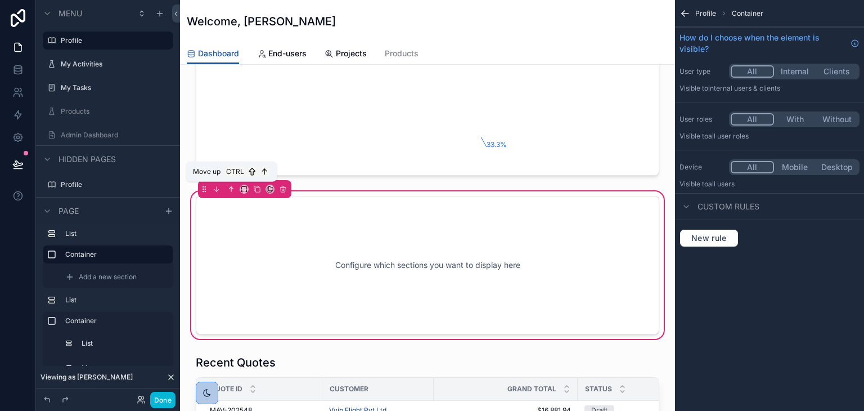
click at [231, 190] on icon "scrollable content" at bounding box center [231, 189] width 0 height 5
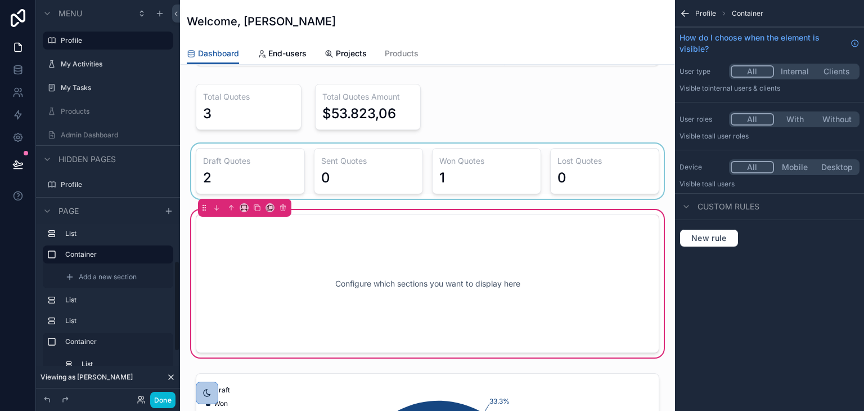
scroll to position [2, 0]
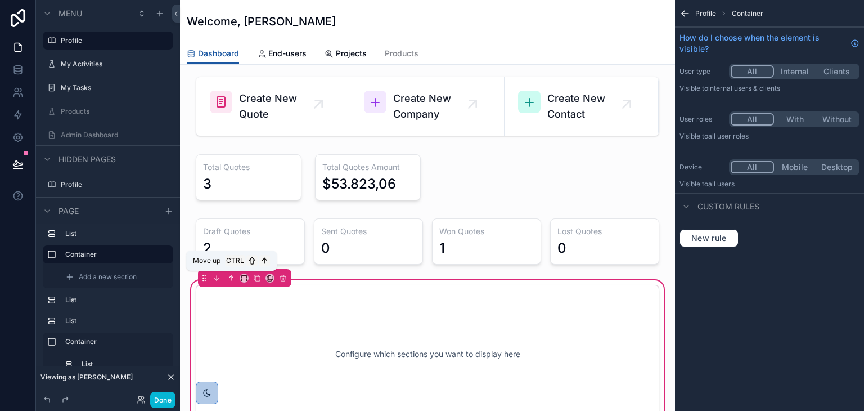
click at [233, 274] on icon "scrollable content" at bounding box center [231, 278] width 8 height 8
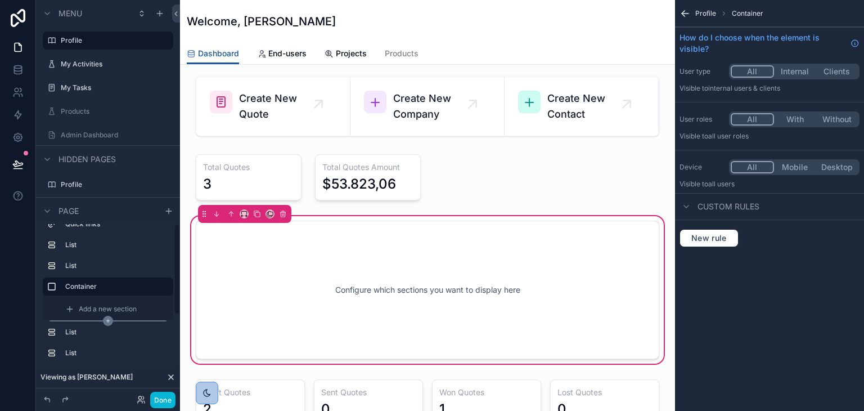
scroll to position [0, 0]
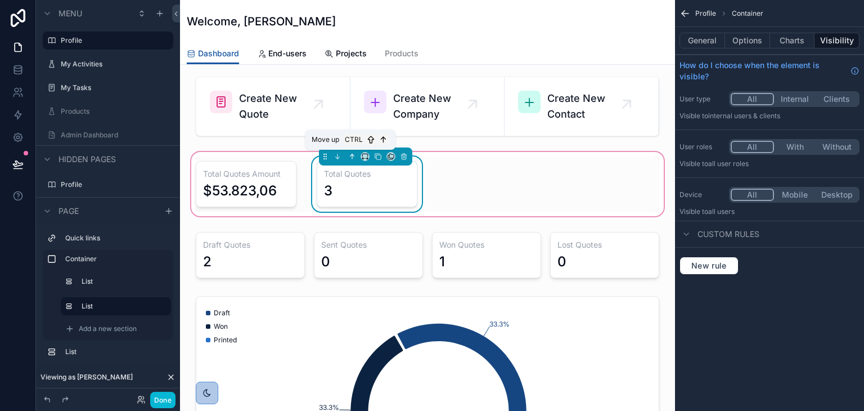
click at [348, 154] on icon "scrollable content" at bounding box center [352, 156] width 8 height 8
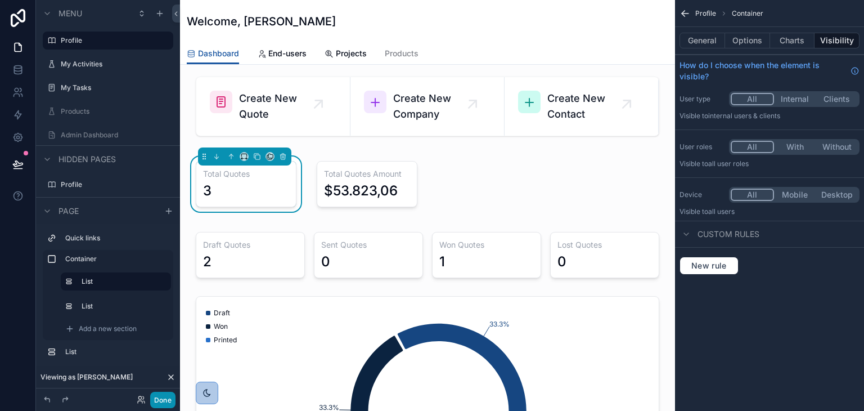
click at [163, 397] on button "Done" at bounding box center [162, 400] width 25 height 16
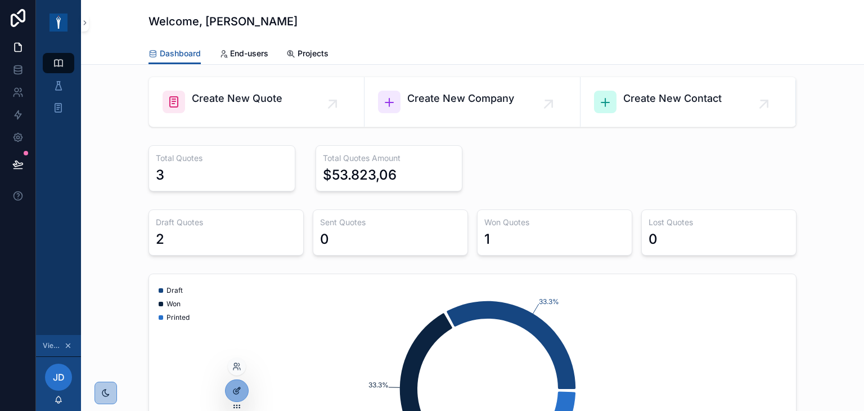
click at [241, 388] on div at bounding box center [237, 390] width 23 height 21
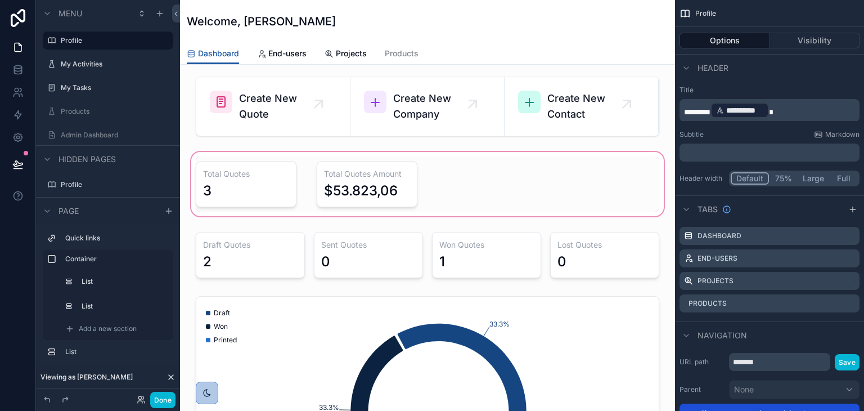
click at [393, 169] on div "scrollable content" at bounding box center [427, 184] width 477 height 69
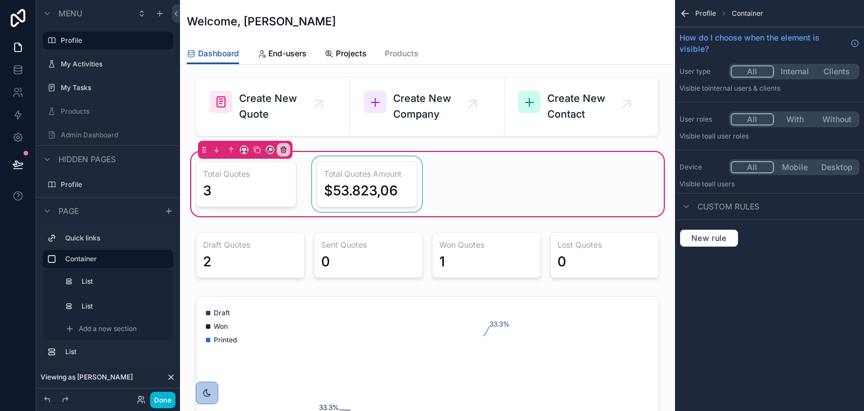
click at [402, 179] on div "scrollable content" at bounding box center [367, 183] width 114 height 55
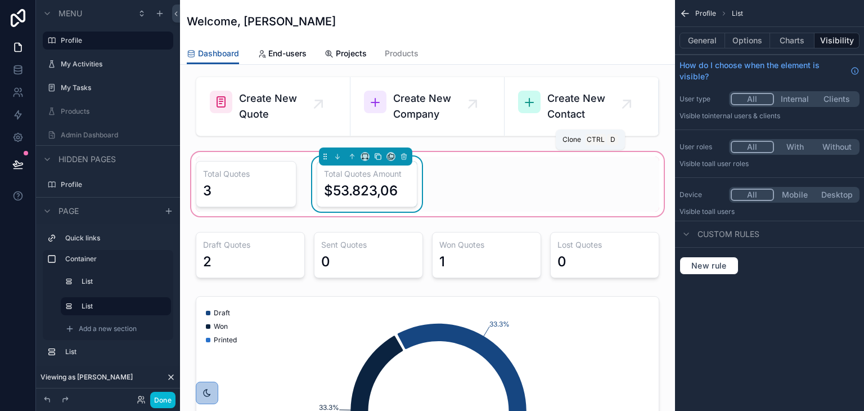
click at [376, 159] on icon "scrollable content" at bounding box center [378, 157] width 5 height 5
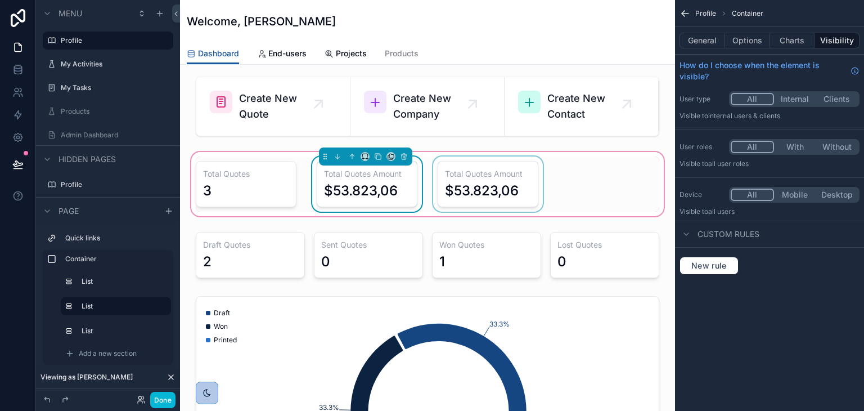
click at [486, 190] on div "scrollable content" at bounding box center [488, 183] width 114 height 55
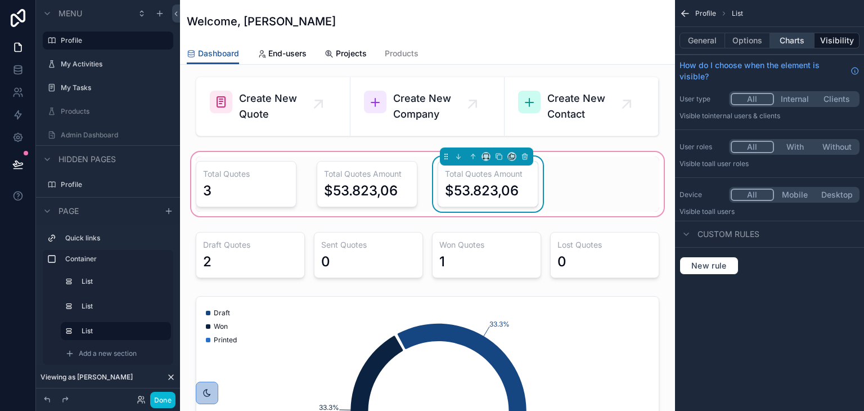
click at [786, 42] on button "Charts" at bounding box center [792, 41] width 45 height 16
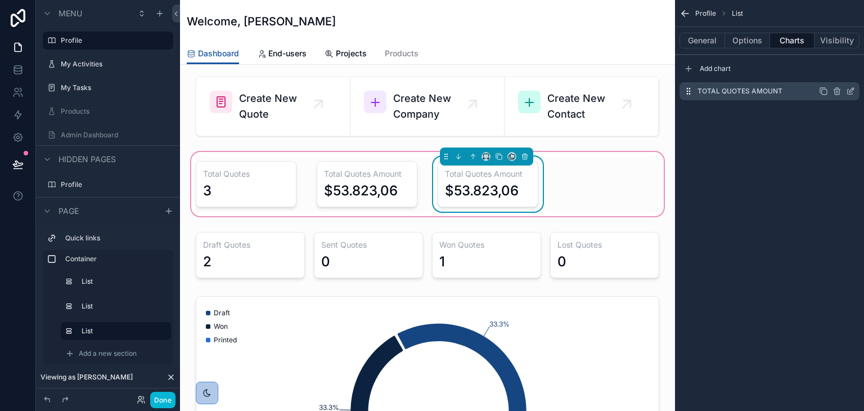
click at [852, 88] on icon "scrollable content" at bounding box center [852, 88] width 1 height 1
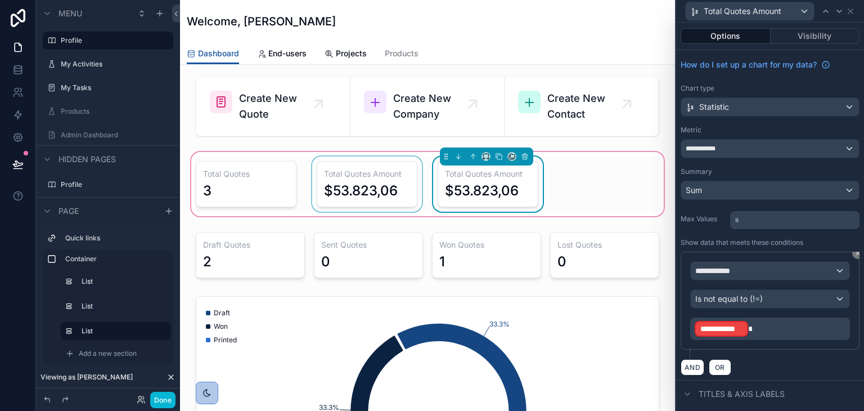
click at [384, 178] on div "scrollable content" at bounding box center [367, 183] width 114 height 55
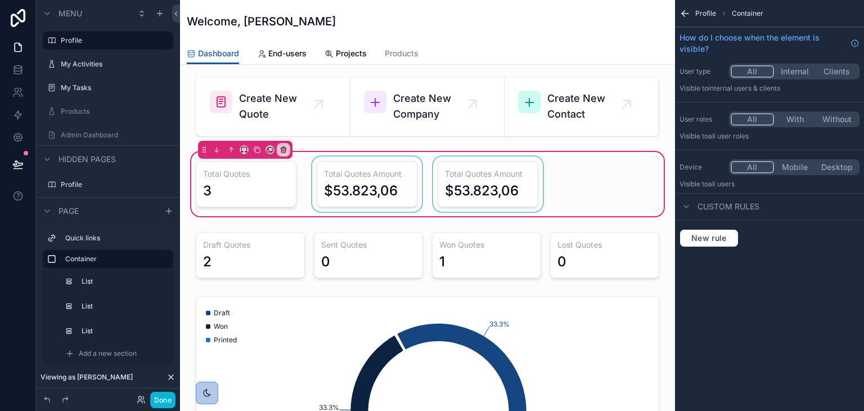
click at [384, 178] on div "scrollable content" at bounding box center [367, 183] width 114 height 55
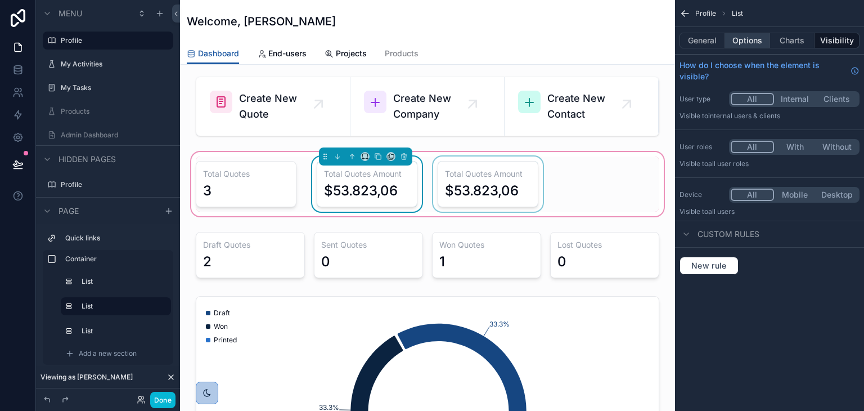
click at [747, 39] on button "Options" at bounding box center [747, 41] width 45 height 16
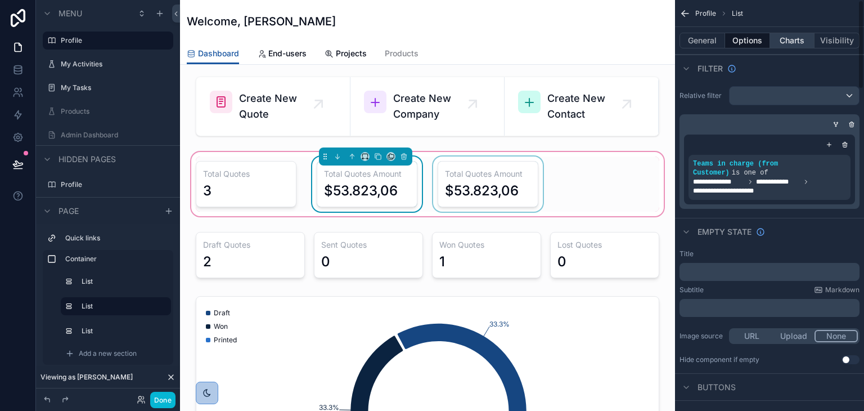
click at [788, 35] on button "Charts" at bounding box center [792, 41] width 45 height 16
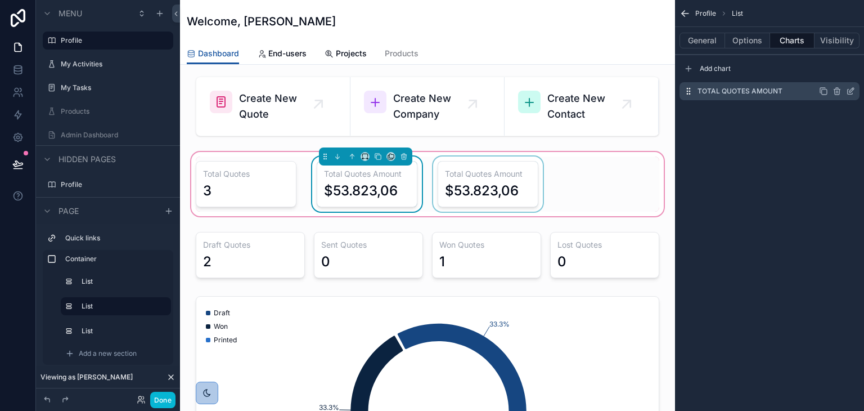
click at [848, 93] on icon "scrollable content" at bounding box center [850, 91] width 5 height 5
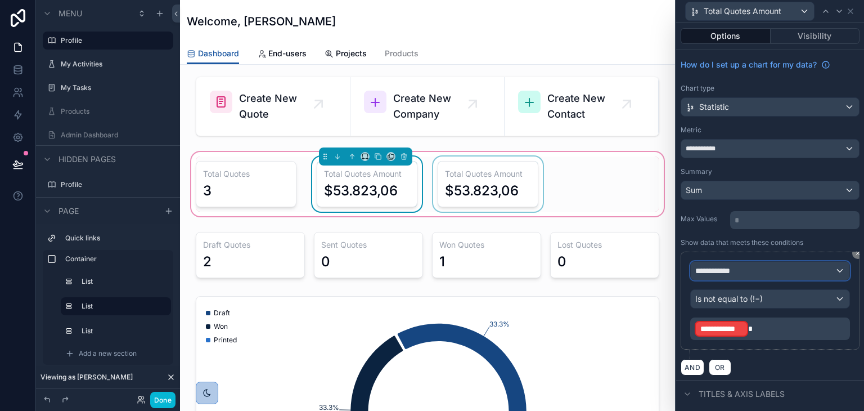
click at [758, 267] on div "**********" at bounding box center [770, 271] width 159 height 18
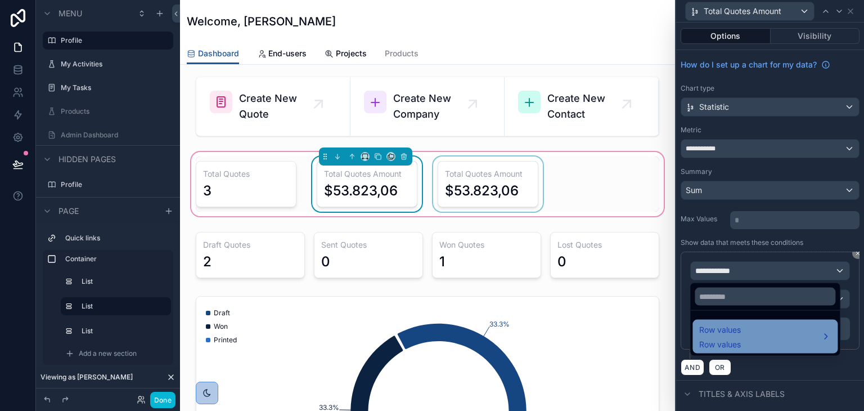
click at [722, 336] on span "Row values" at bounding box center [720, 330] width 42 height 14
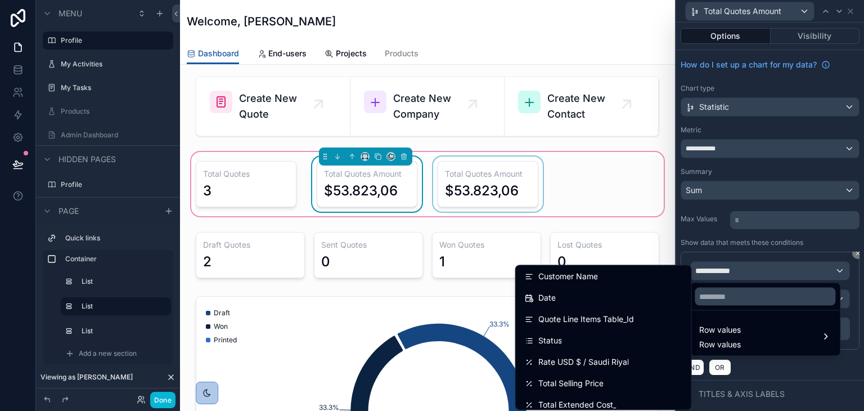
scroll to position [169, 0]
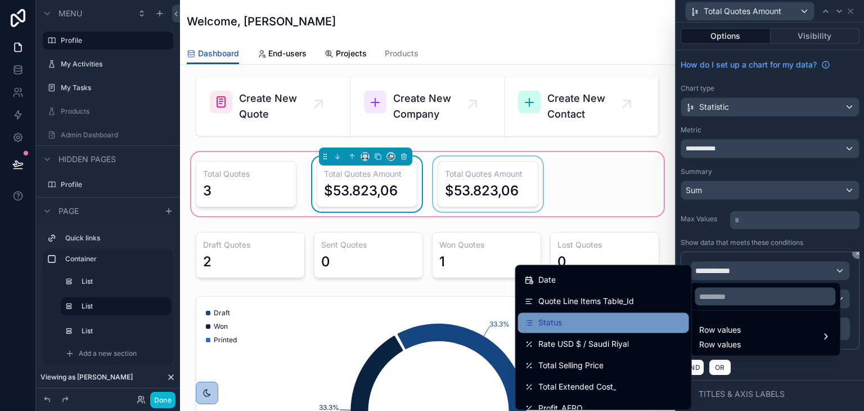
click at [574, 327] on div "Status" at bounding box center [604, 323] width 158 height 14
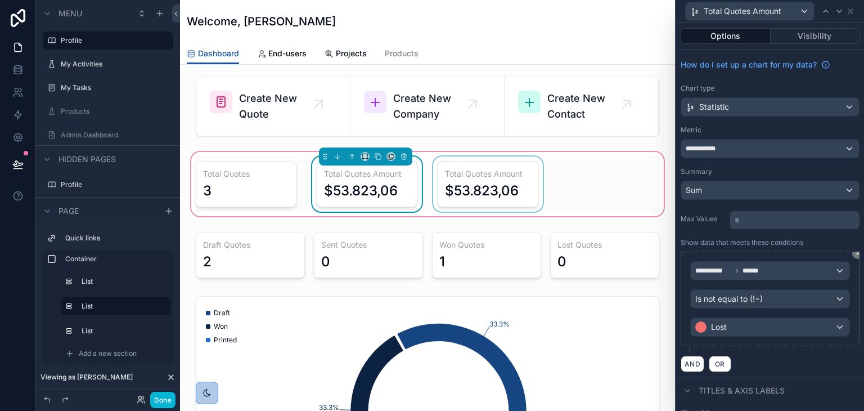
click at [504, 194] on div "scrollable content" at bounding box center [488, 183] width 114 height 55
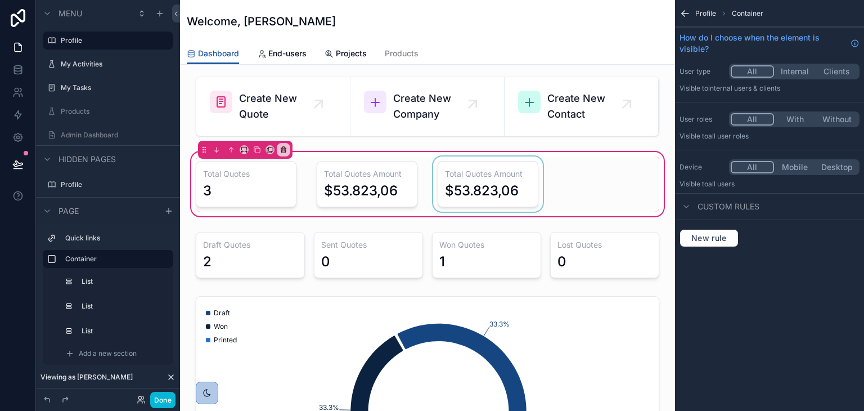
click at [510, 188] on div "scrollable content" at bounding box center [488, 183] width 114 height 55
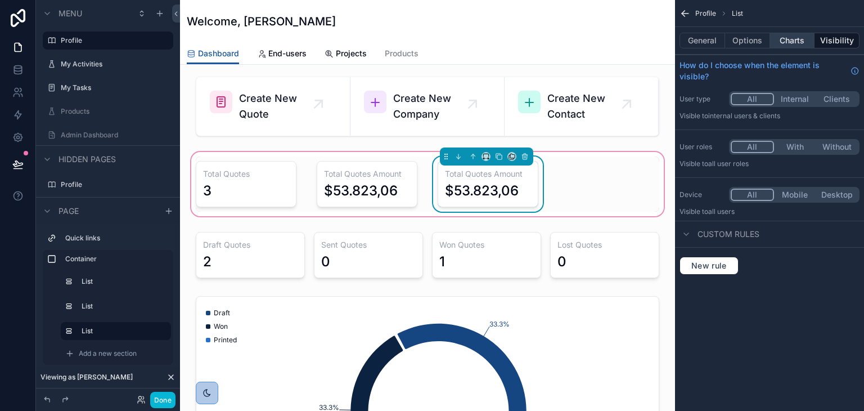
click at [789, 35] on button "Charts" at bounding box center [792, 41] width 45 height 16
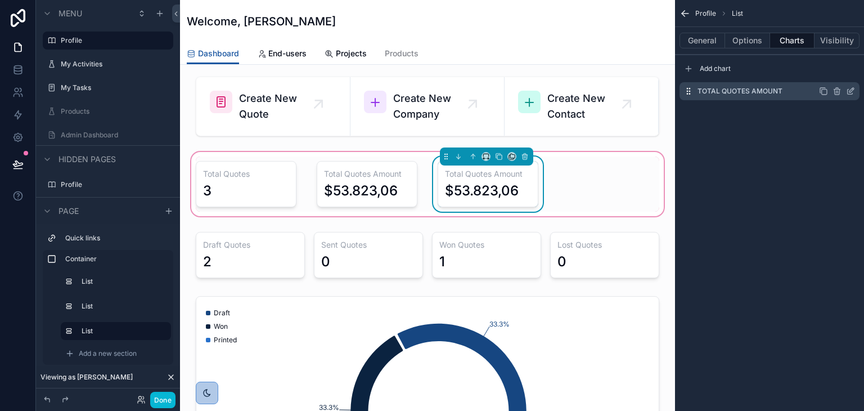
click at [849, 90] on icon "scrollable content" at bounding box center [850, 91] width 9 height 9
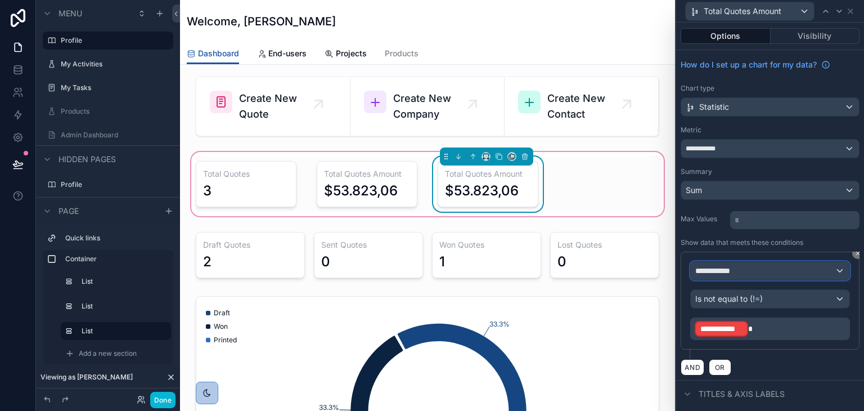
click at [822, 267] on div "**********" at bounding box center [770, 271] width 159 height 18
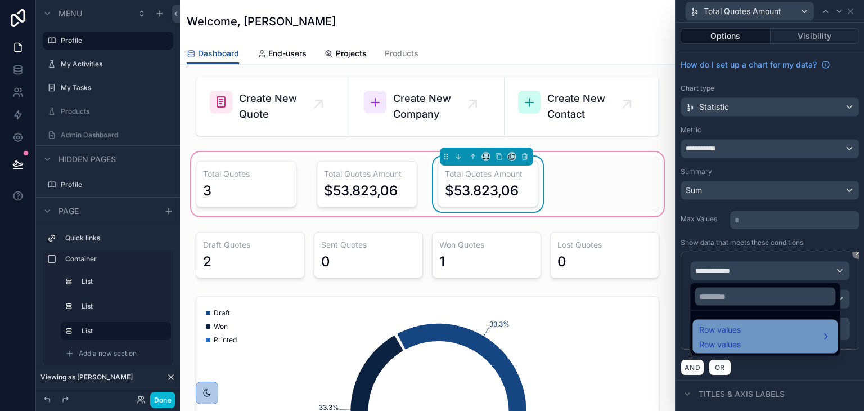
click at [745, 335] on div "Row values Row values" at bounding box center [765, 336] width 132 height 27
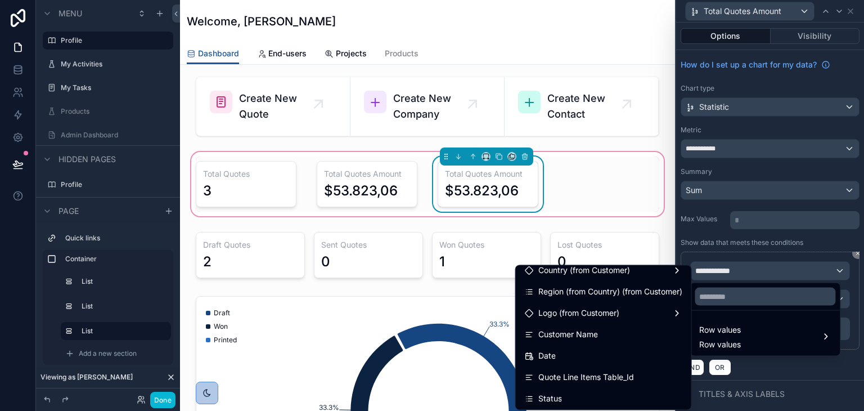
scroll to position [113, 0]
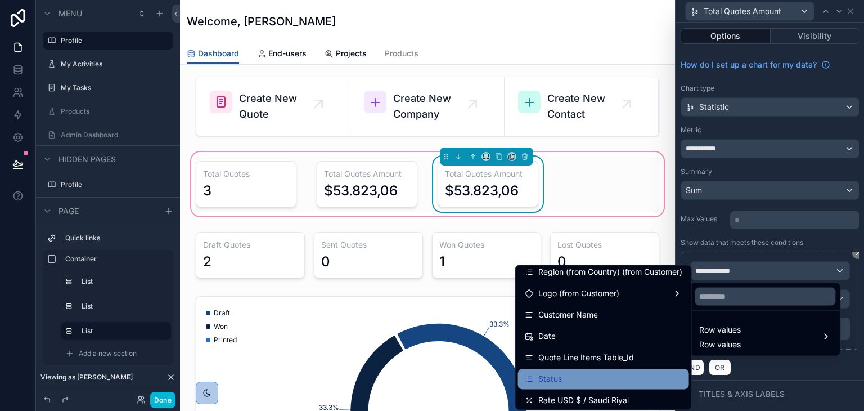
click at [567, 370] on div "Status" at bounding box center [603, 378] width 171 height 20
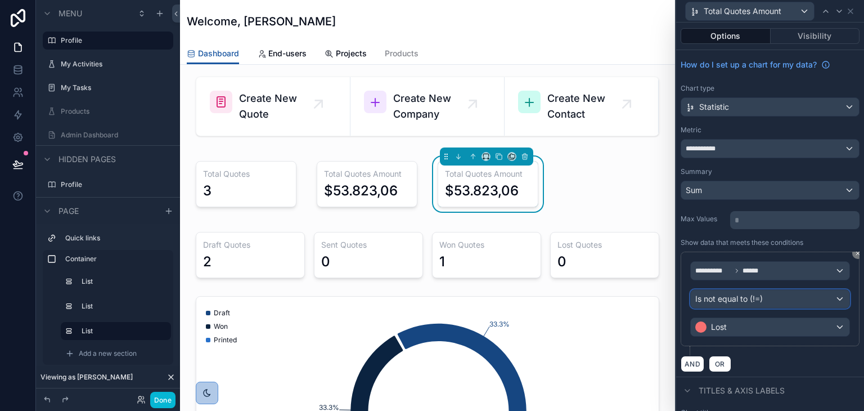
click at [714, 302] on span "Is not equal to (!=)" at bounding box center [729, 298] width 68 height 11
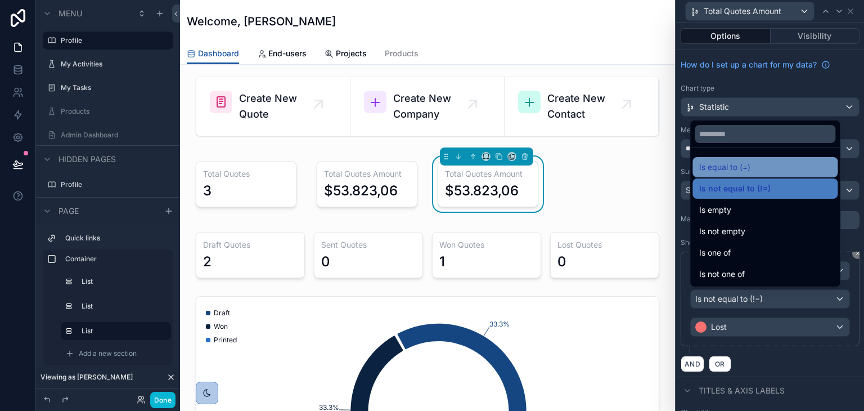
click at [725, 169] on span "Is equal to (=)" at bounding box center [724, 167] width 51 height 14
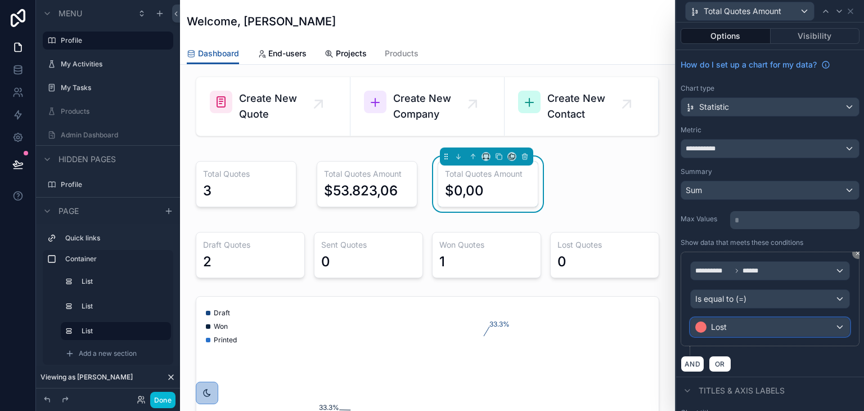
click at [745, 321] on div "Lost" at bounding box center [770, 327] width 159 height 18
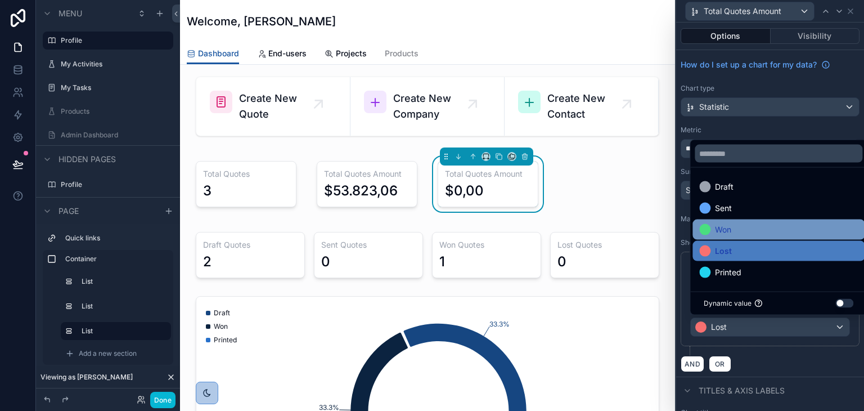
click at [729, 226] on span "Won" at bounding box center [723, 230] width 16 height 14
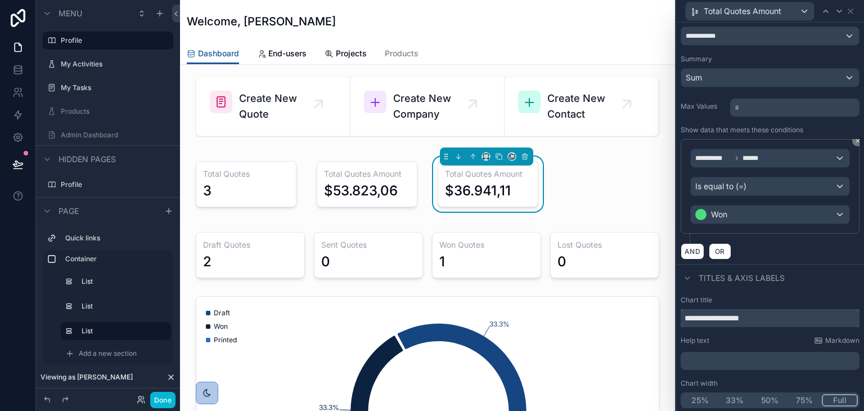
drag, startPoint x: 779, startPoint y: 316, endPoint x: 704, endPoint y: 316, distance: 74.3
click at [704, 316] on input "**********" at bounding box center [770, 318] width 179 height 18
type input "**********"
click at [776, 295] on div "Chart title" at bounding box center [770, 299] width 179 height 9
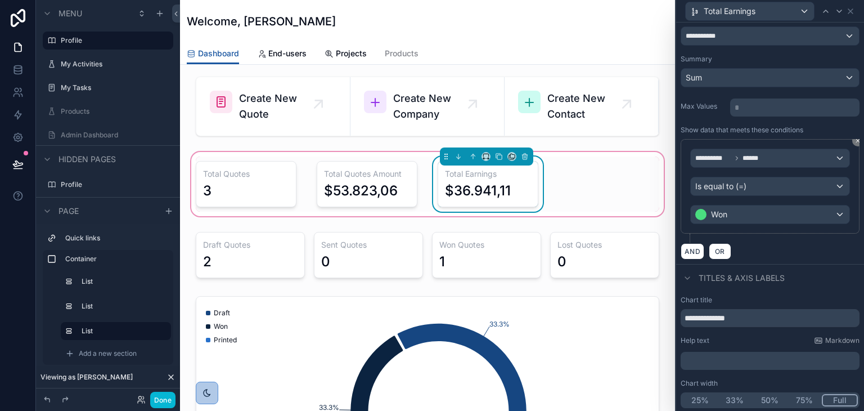
click at [578, 178] on div "Total Quotes 3 Total Quotes Amount $53.823,06 Total Earnings $36.941,11" at bounding box center [427, 183] width 477 height 55
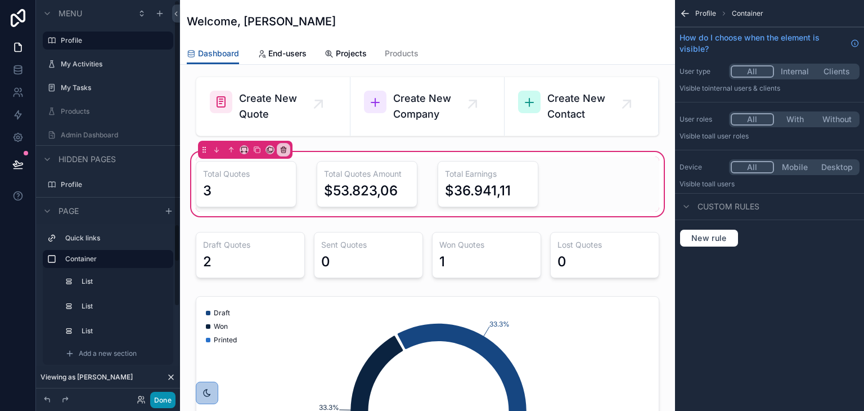
click at [167, 401] on button "Done" at bounding box center [162, 400] width 25 height 16
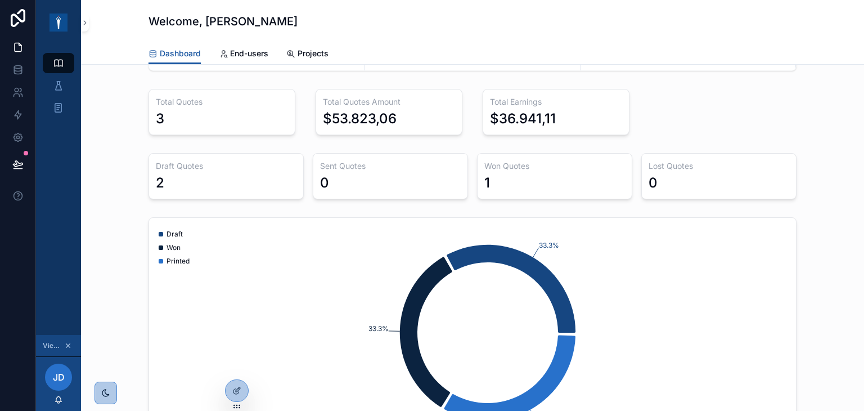
scroll to position [0, 0]
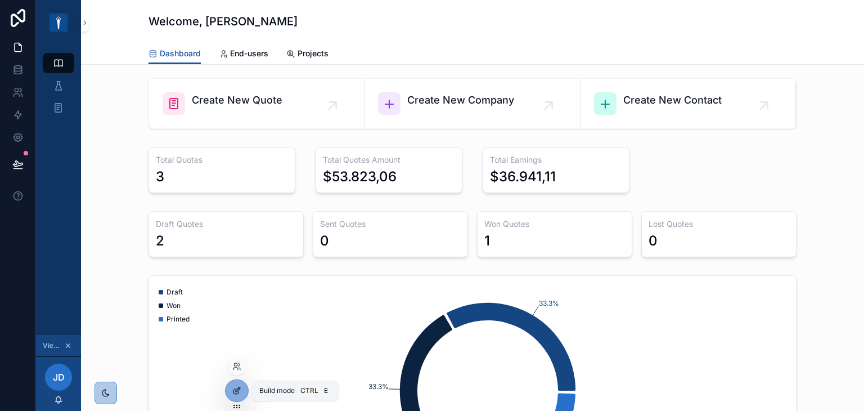
click at [236, 395] on div at bounding box center [237, 390] width 23 height 21
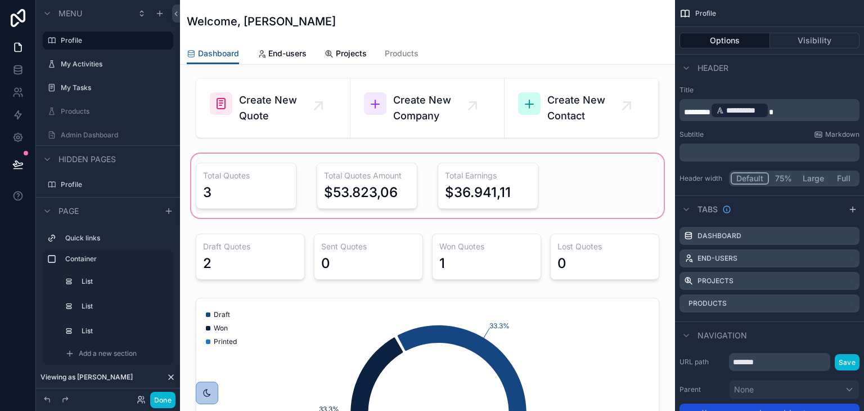
click at [215, 195] on div "scrollable content" at bounding box center [427, 185] width 477 height 69
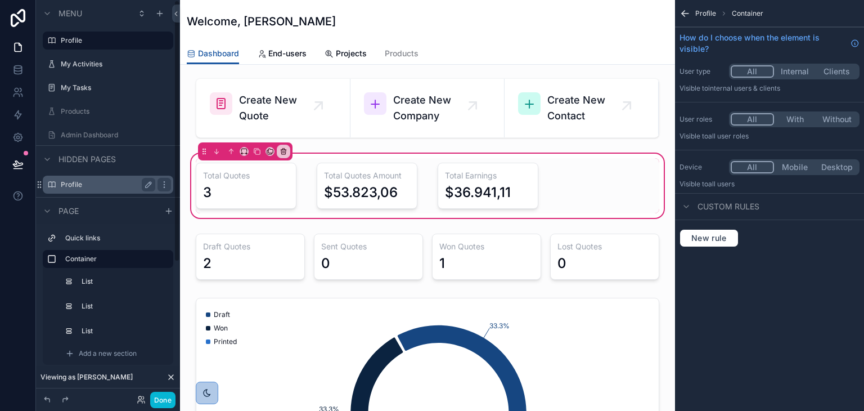
click at [115, 181] on label "Profile" at bounding box center [106, 184] width 90 height 9
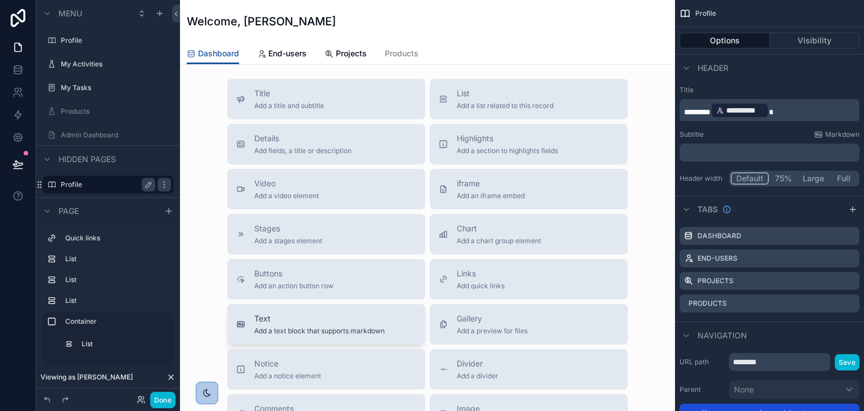
scroll to position [844, 0]
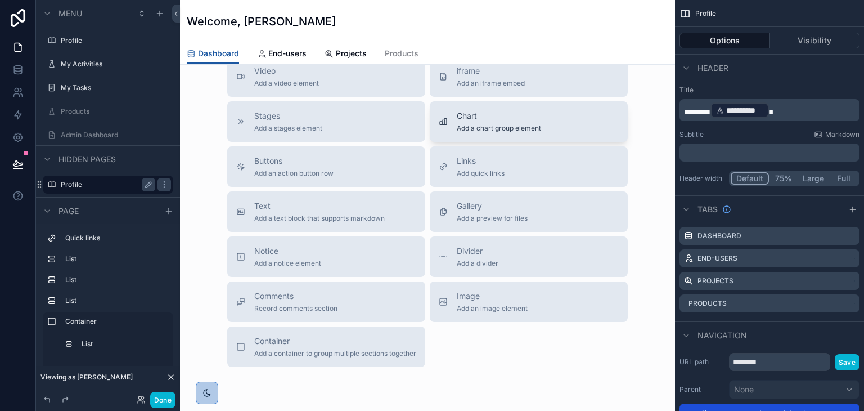
click at [502, 142] on button "Chart Add a chart group element" at bounding box center [529, 121] width 198 height 41
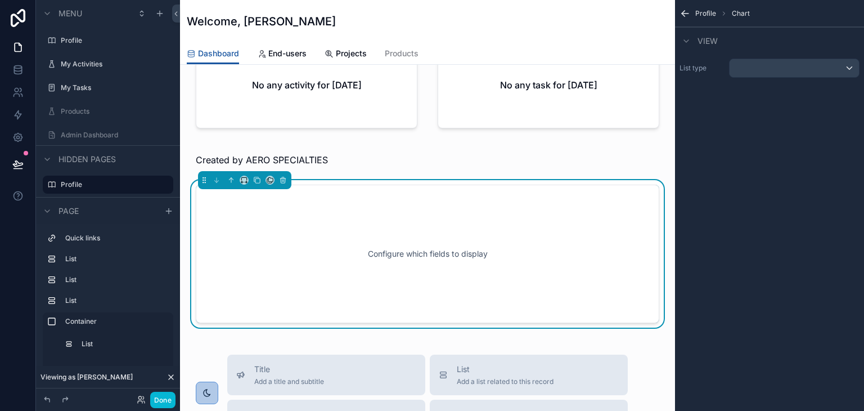
scroll to position [516, 0]
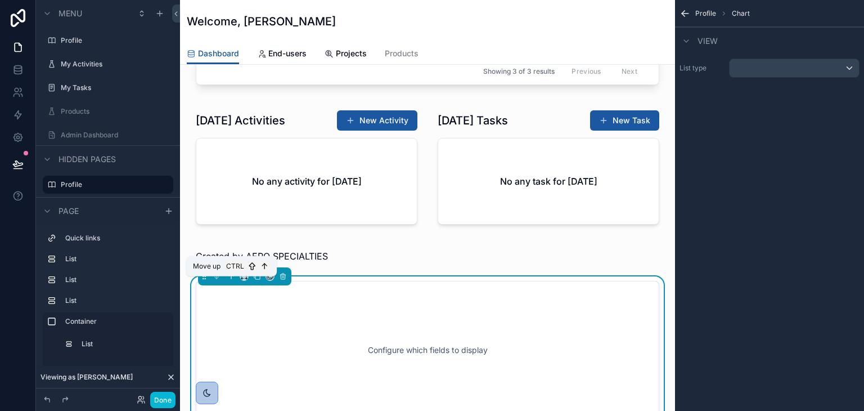
click at [232, 280] on icon "scrollable content" at bounding box center [231, 276] width 8 height 8
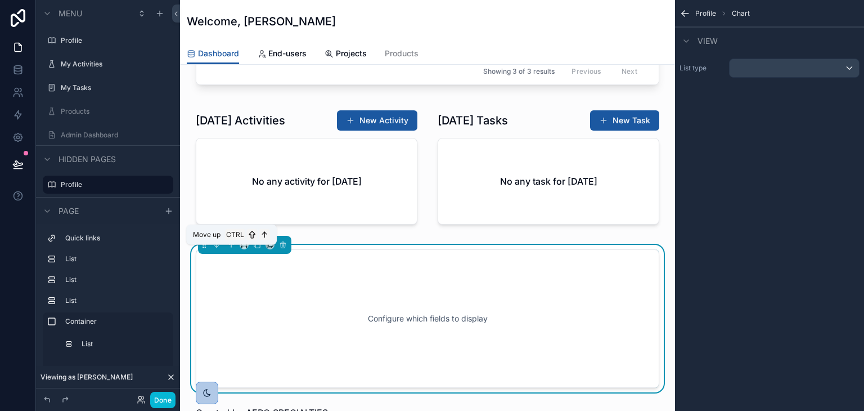
click at [230, 249] on icon "scrollable content" at bounding box center [231, 245] width 8 height 8
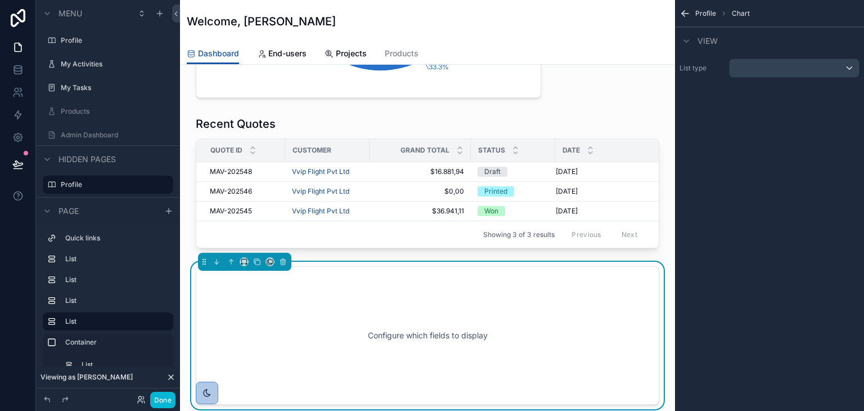
scroll to position [347, 0]
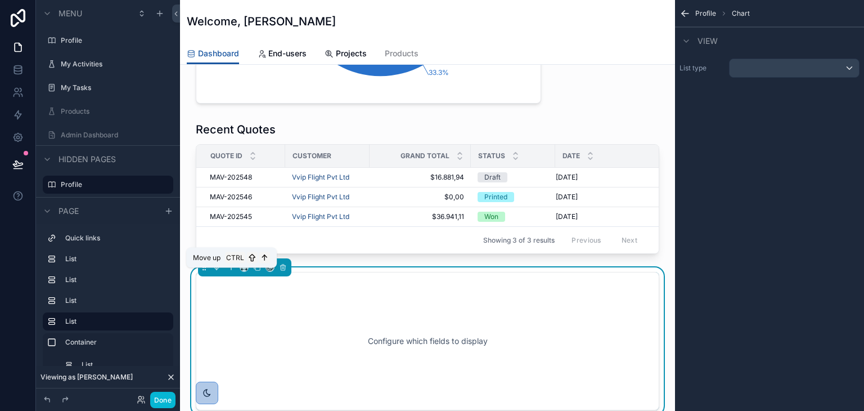
click at [230, 271] on icon "scrollable content" at bounding box center [231, 267] width 8 height 8
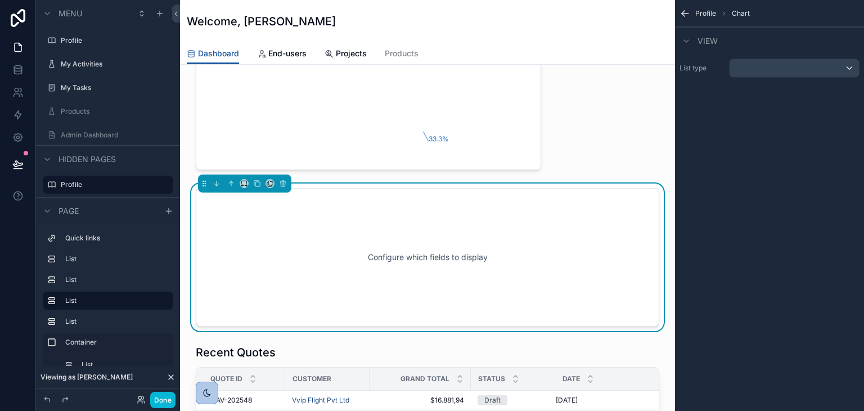
scroll to position [178, 0]
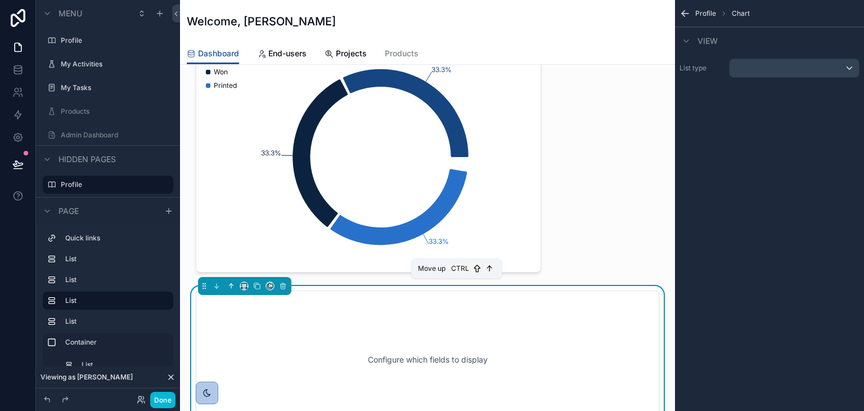
click at [231, 284] on icon "scrollable content" at bounding box center [232, 285] width 2 height 2
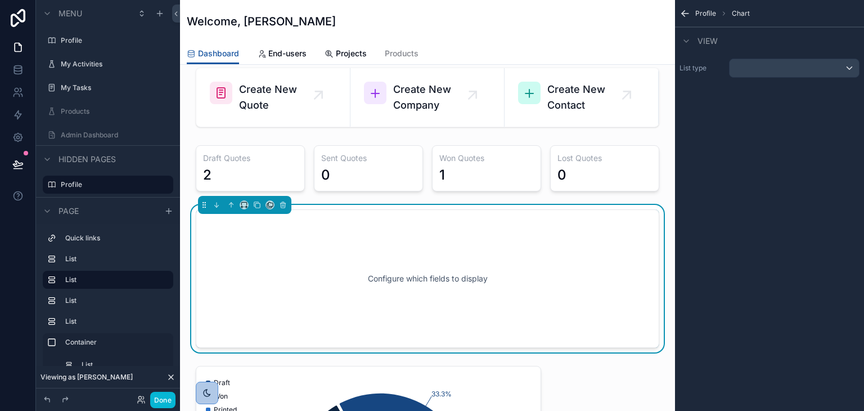
scroll to position [10, 0]
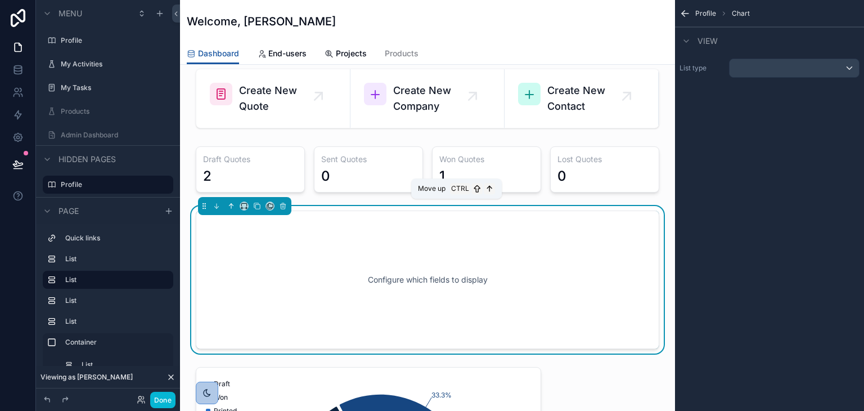
click at [232, 206] on icon "scrollable content" at bounding box center [231, 206] width 8 height 8
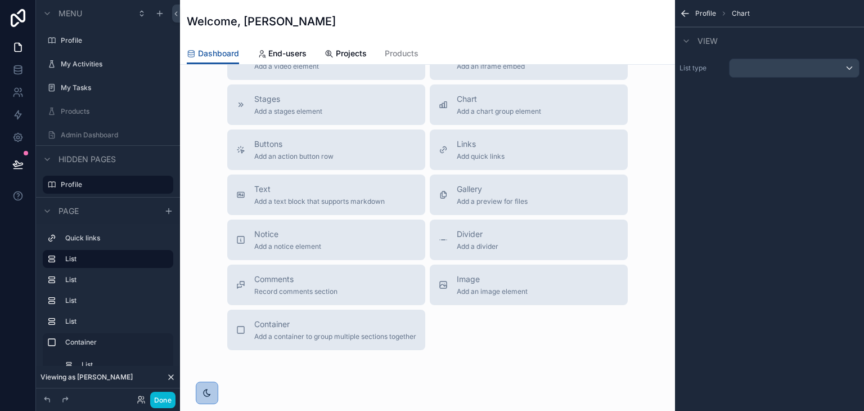
scroll to position [1022, 0]
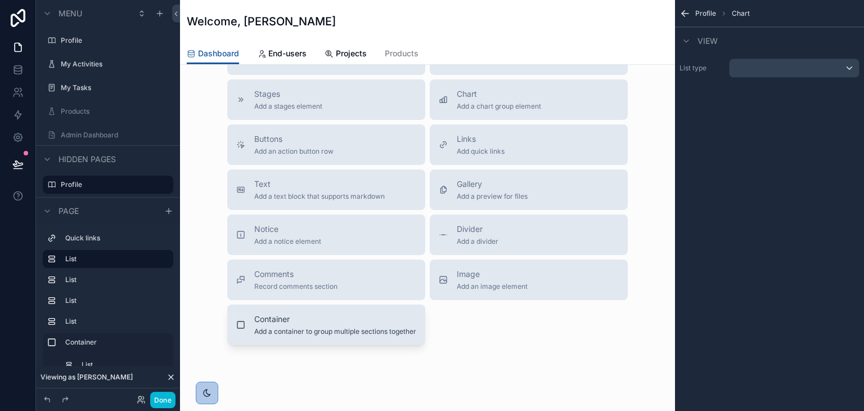
click at [311, 331] on div "Container Add a container to group multiple sections together" at bounding box center [335, 324] width 162 height 23
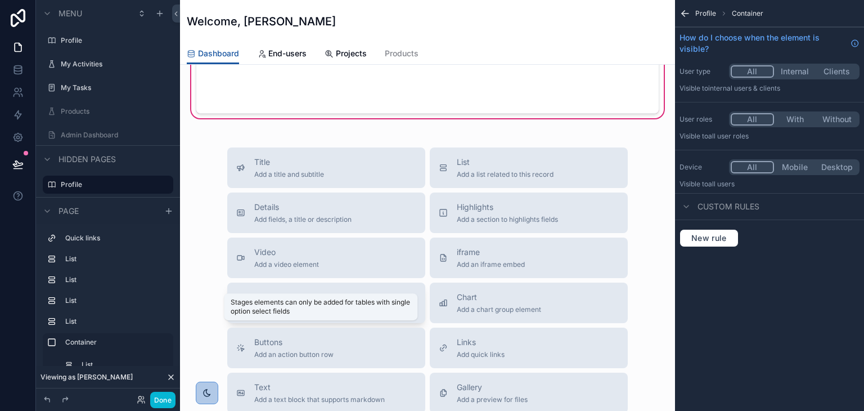
scroll to position [825, 0]
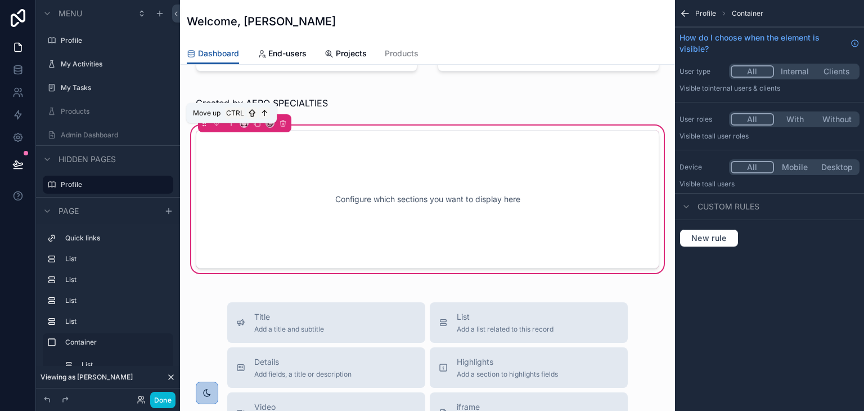
click at [231, 123] on icon "scrollable content" at bounding box center [231, 122] width 2 height 2
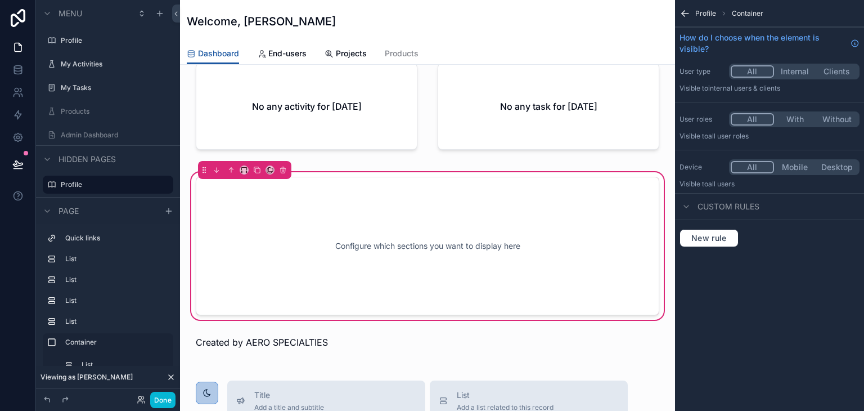
scroll to position [713, 0]
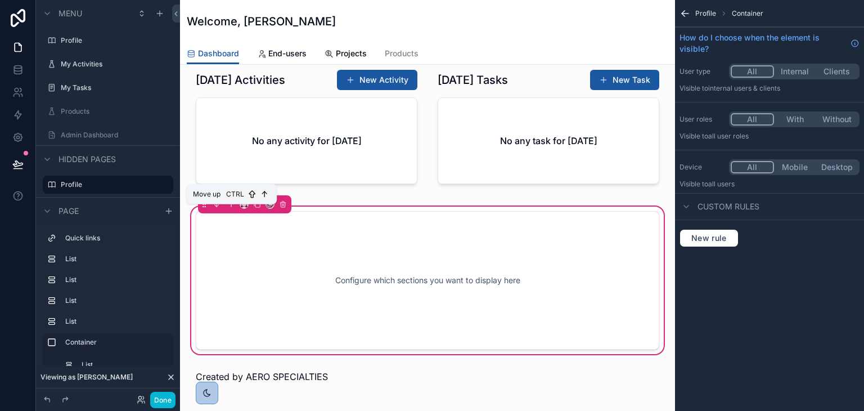
click at [230, 208] on icon "scrollable content" at bounding box center [231, 204] width 8 height 8
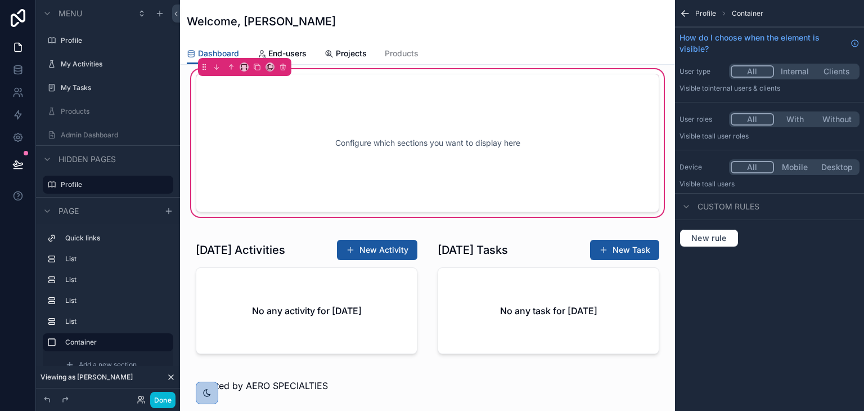
scroll to position [600, 0]
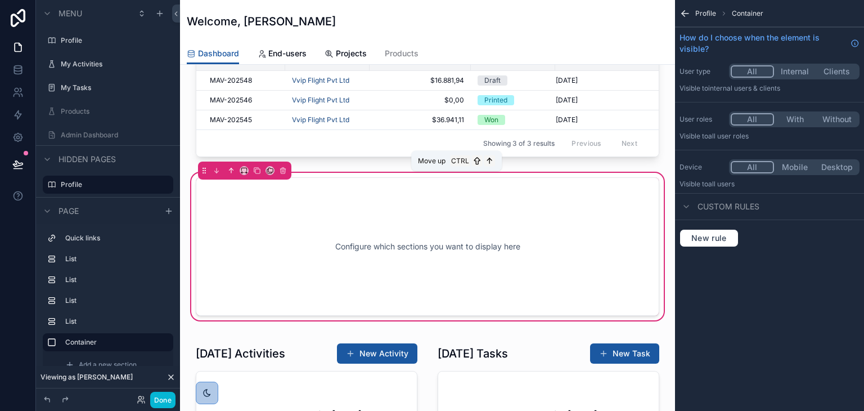
click at [230, 174] on icon "scrollable content" at bounding box center [231, 171] width 8 height 8
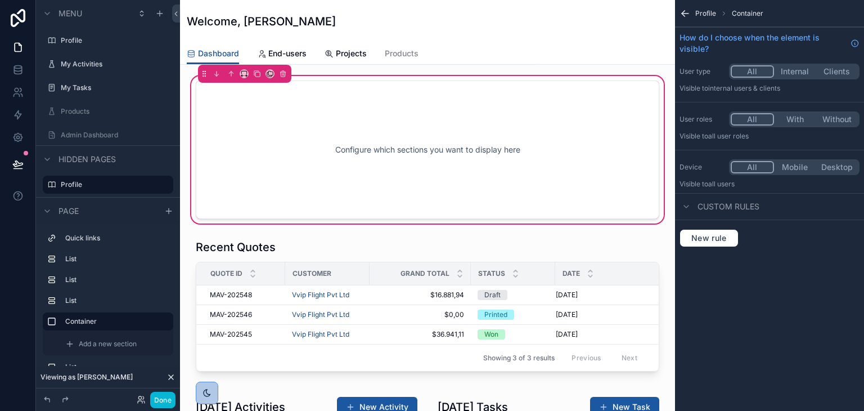
scroll to position [488, 0]
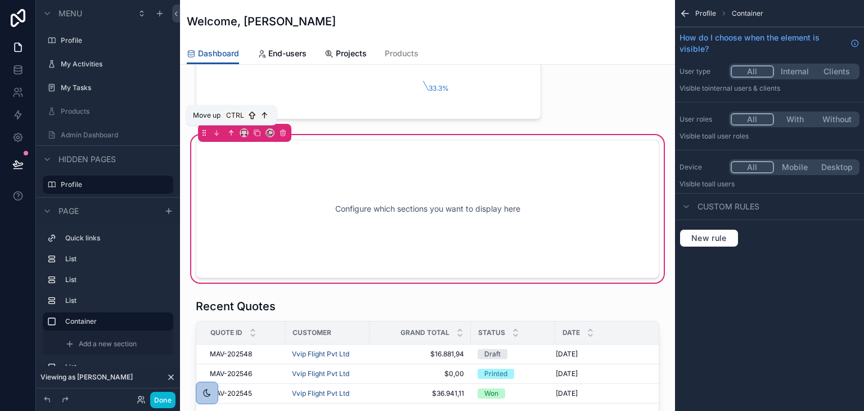
click at [233, 131] on icon "scrollable content" at bounding box center [232, 132] width 2 height 2
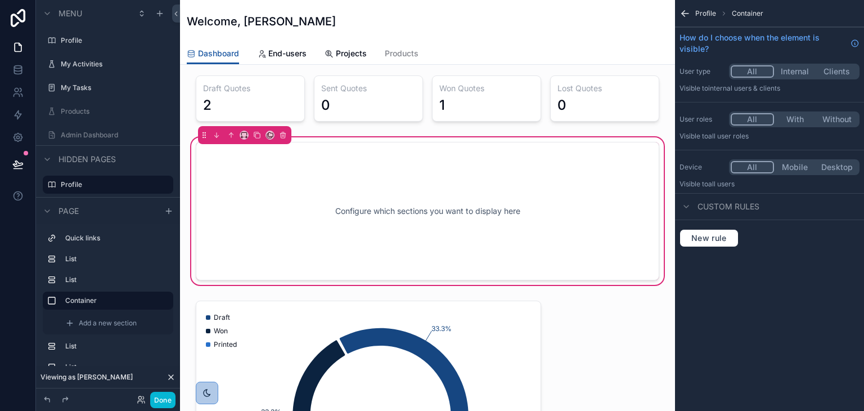
scroll to position [150, 0]
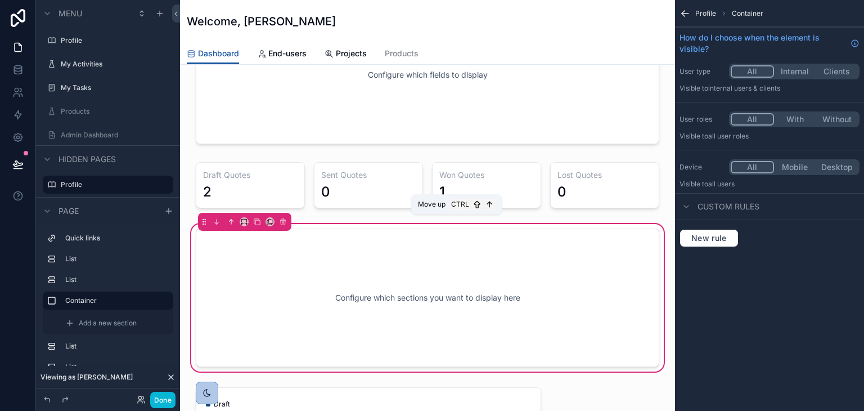
click at [230, 219] on icon "scrollable content" at bounding box center [231, 220] width 2 height 2
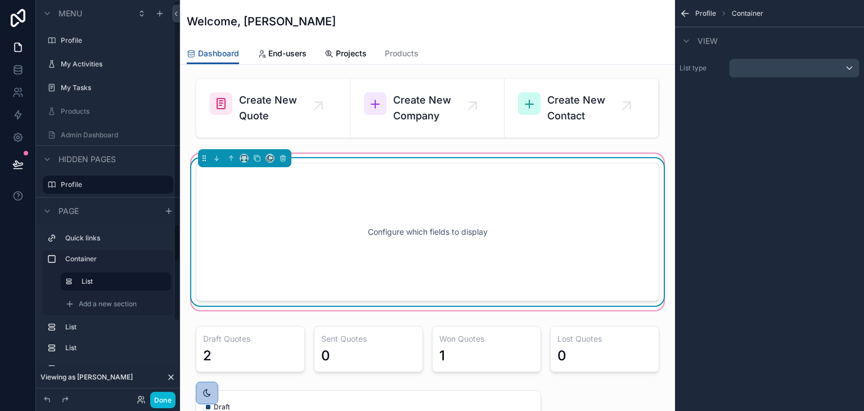
scroll to position [0, 0]
click at [287, 243] on div "Configure which fields to display" at bounding box center [427, 231] width 426 height 101
click at [785, 70] on div "scrollable content" at bounding box center [794, 68] width 129 height 18
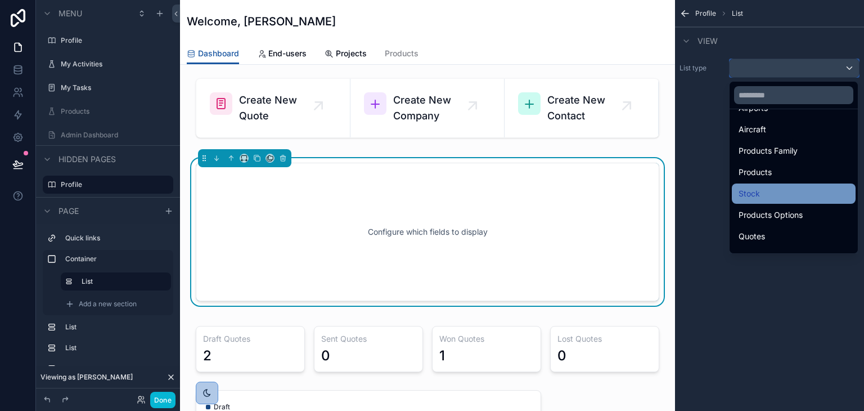
scroll to position [281, 0]
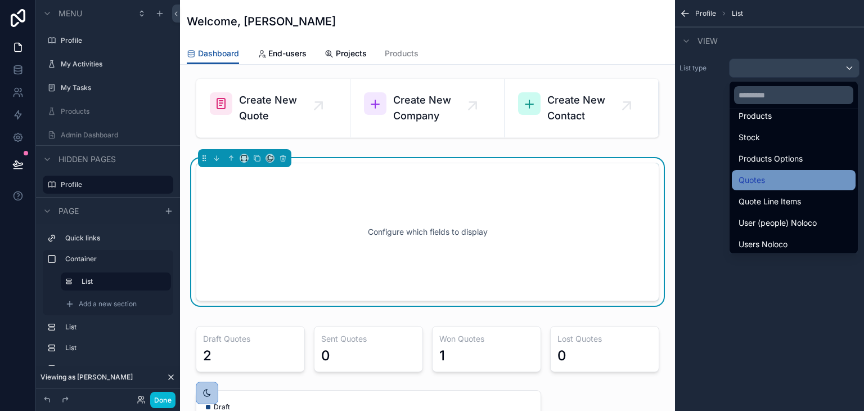
click at [762, 185] on span "Quotes" at bounding box center [752, 180] width 26 height 14
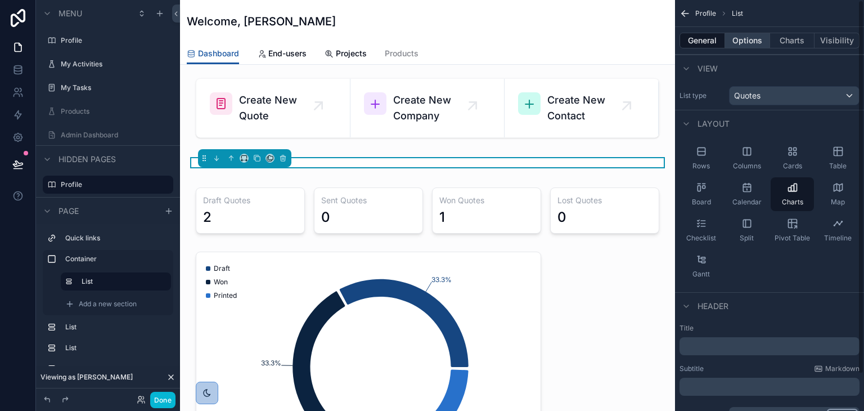
click at [755, 44] on button "Options" at bounding box center [747, 41] width 45 height 16
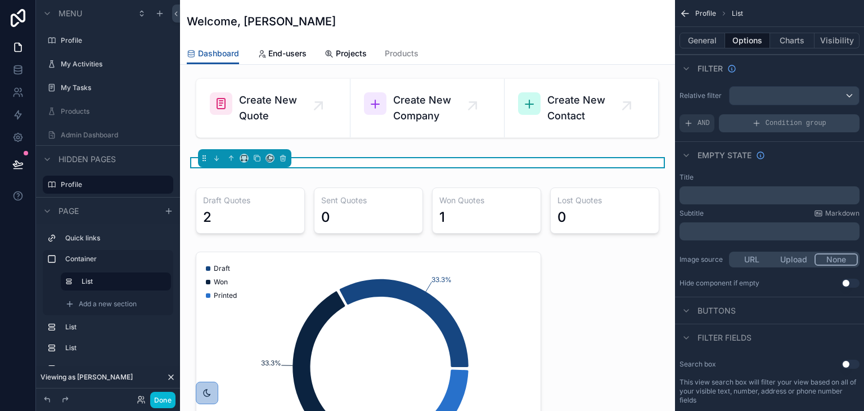
click at [767, 118] on div "Condition group" at bounding box center [789, 123] width 141 height 18
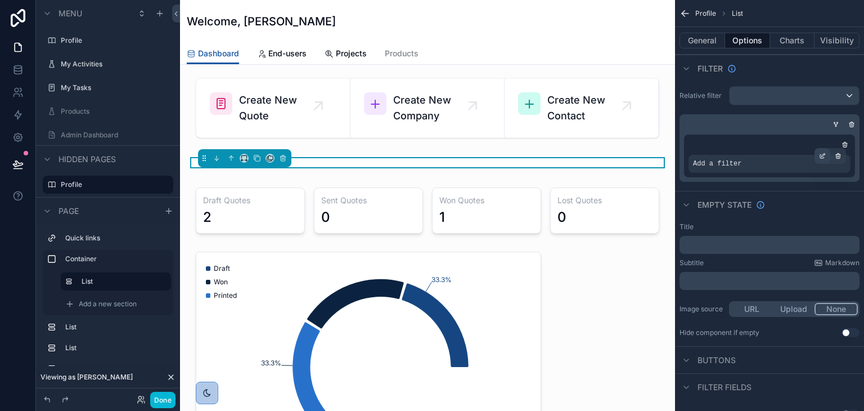
click at [822, 155] on icon "scrollable content" at bounding box center [823, 154] width 3 height 3
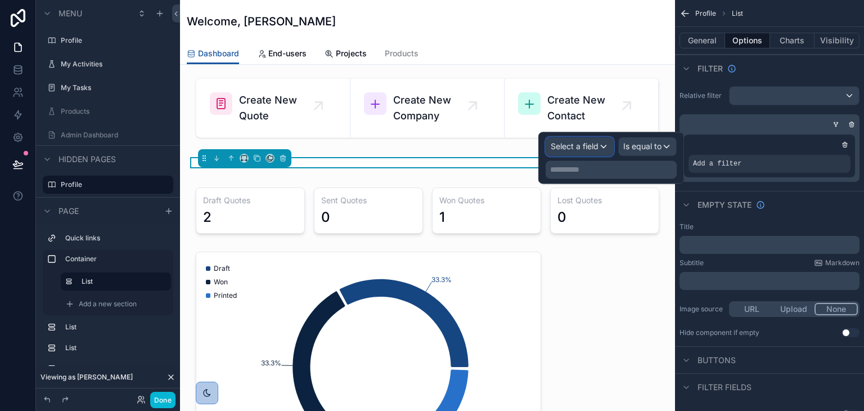
click at [600, 143] on div "Select a field" at bounding box center [579, 146] width 67 height 18
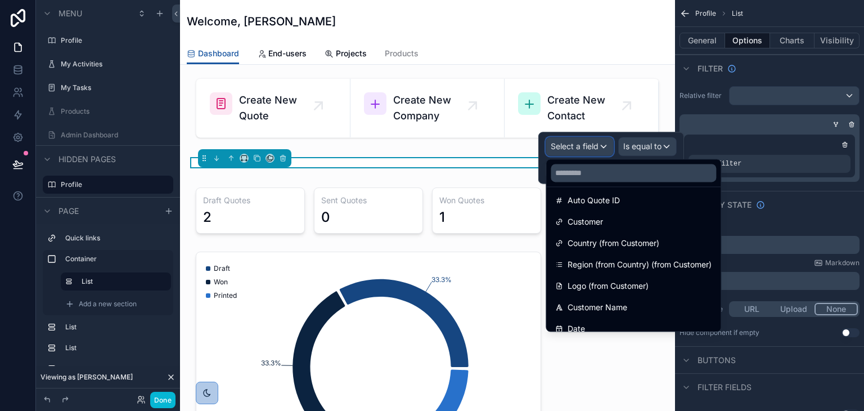
scroll to position [169, 0]
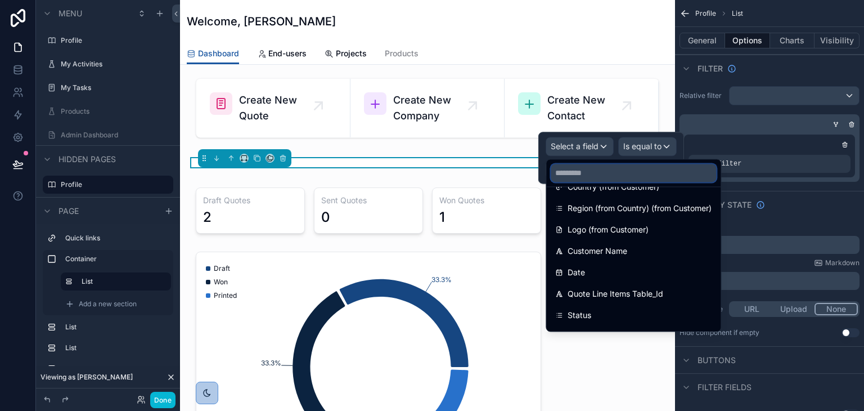
click at [630, 170] on input "text" at bounding box center [633, 173] width 165 height 18
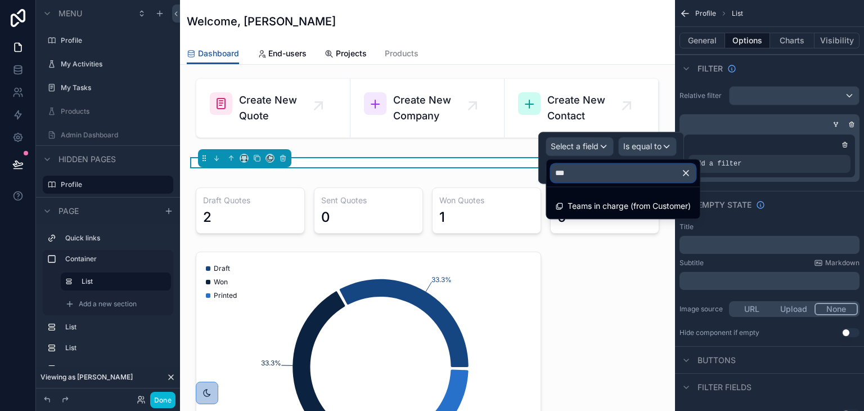
scroll to position [0, 0]
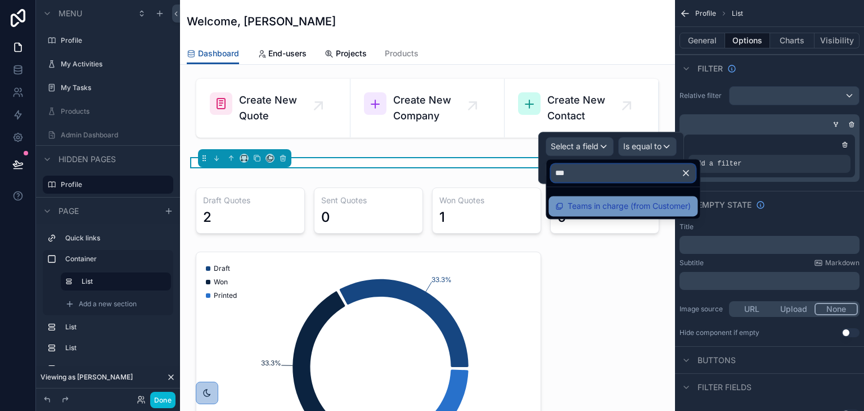
type input "***"
click at [628, 204] on span "Teams in charge (from Customer)" at bounding box center [629, 206] width 123 height 14
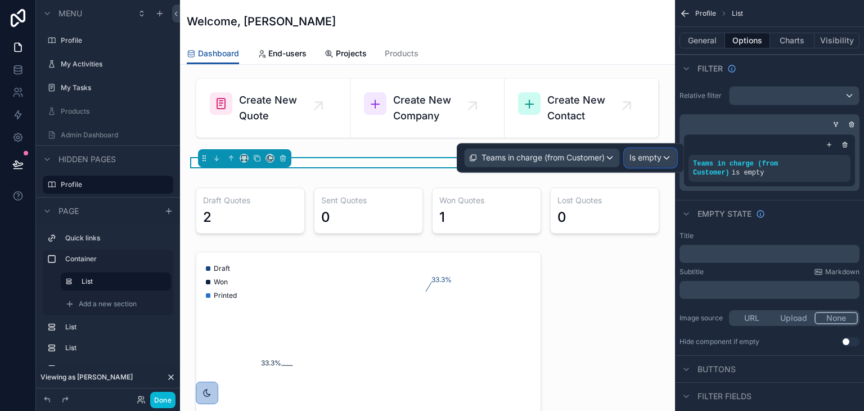
click at [637, 163] on span "Is empty" at bounding box center [645, 157] width 32 height 11
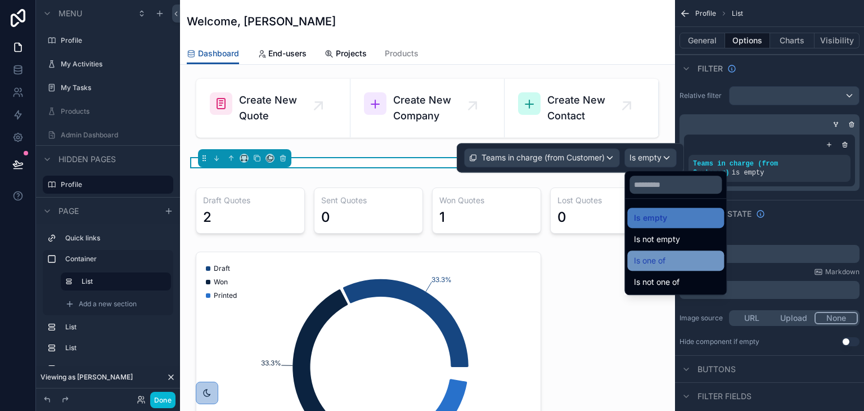
click at [648, 259] on span "Is one of" at bounding box center [650, 261] width 32 height 14
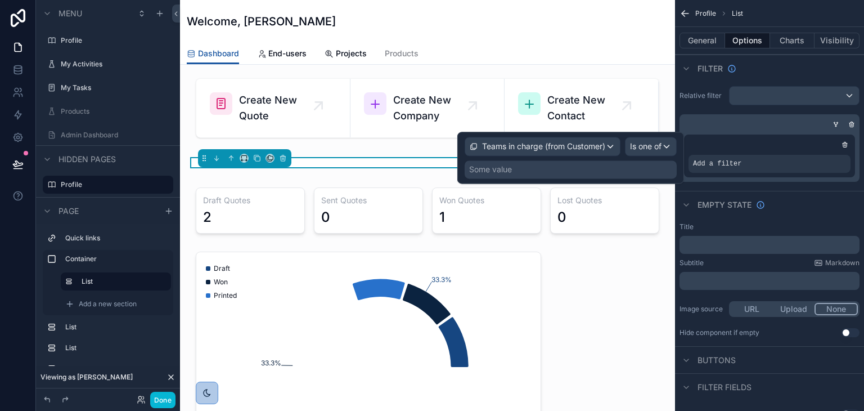
click at [530, 171] on div "Some value" at bounding box center [571, 169] width 212 height 18
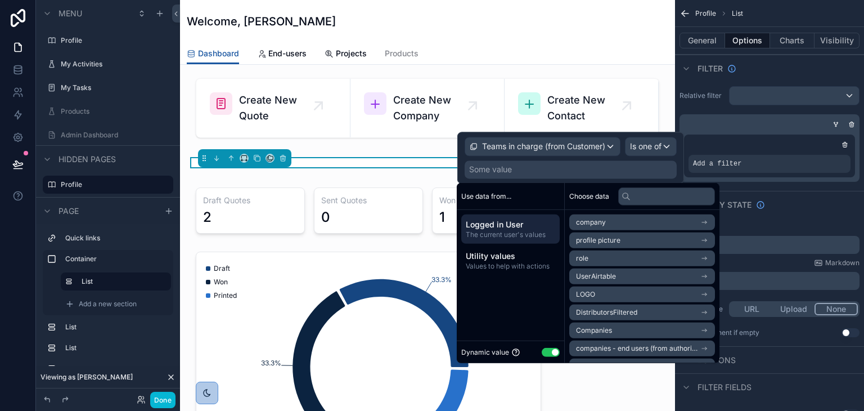
click at [606, 278] on span "UserAirtable" at bounding box center [596, 276] width 40 height 9
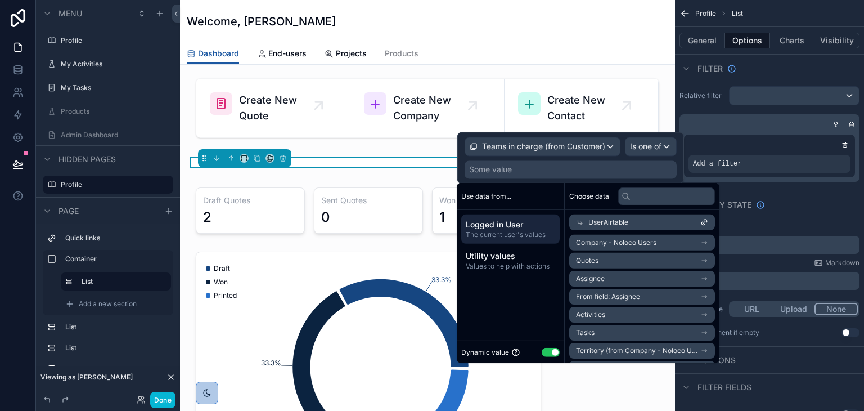
click at [614, 239] on span "Company - Noloco Users" at bounding box center [616, 242] width 80 height 9
click at [599, 260] on span "Company - Noloco Users" at bounding box center [616, 260] width 80 height 9
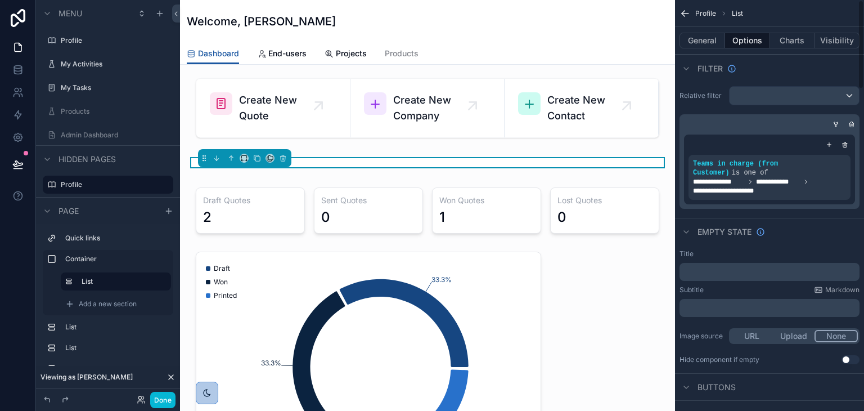
click at [803, 234] on div "Empty state" at bounding box center [769, 231] width 189 height 27
click at [783, 44] on button "Charts" at bounding box center [792, 41] width 45 height 16
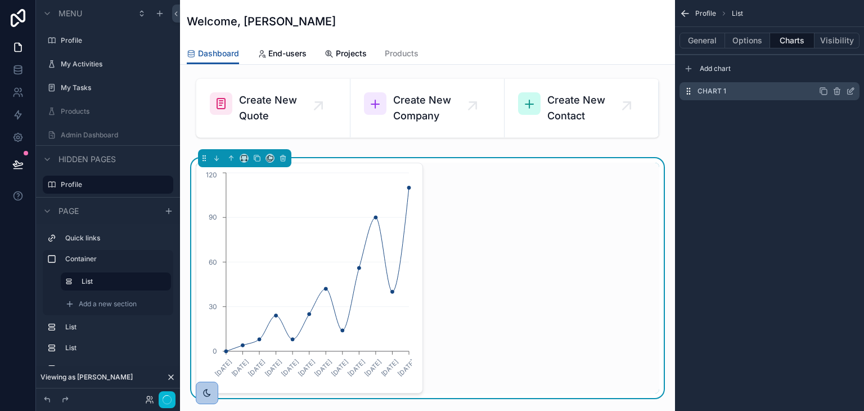
click at [851, 89] on icon "scrollable content" at bounding box center [851, 90] width 5 height 5
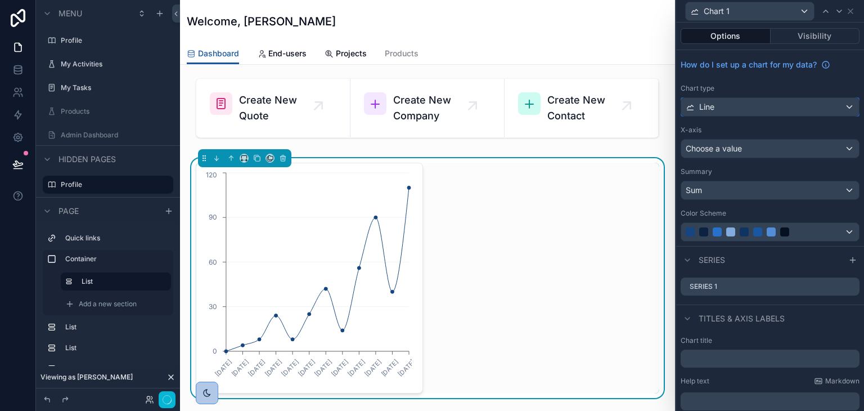
click at [785, 107] on div "Line" at bounding box center [770, 107] width 178 height 18
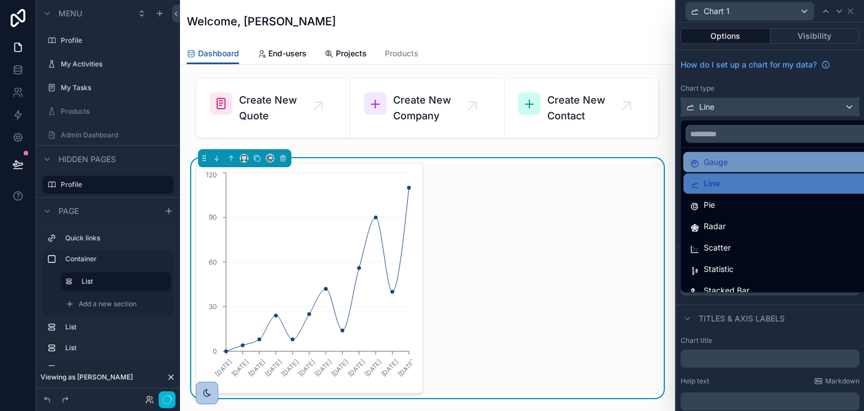
scroll to position [80, 0]
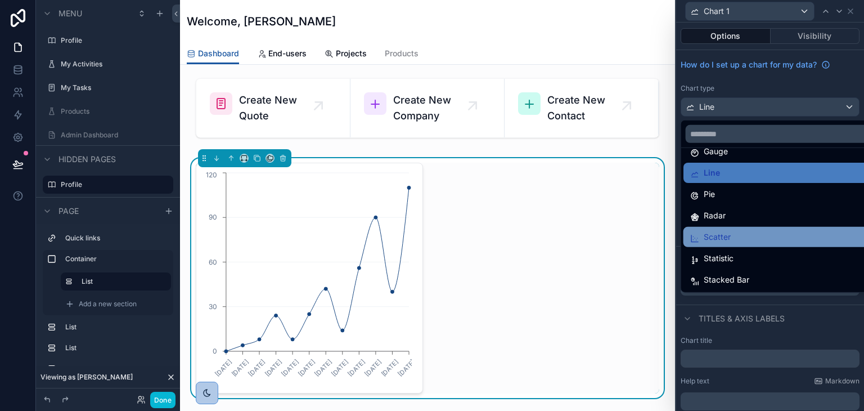
click at [755, 235] on div "Scatter" at bounding box center [779, 237] width 178 height 14
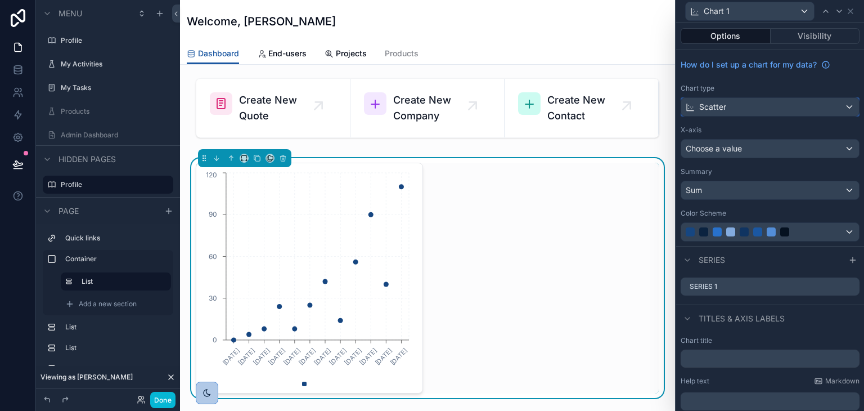
click at [792, 99] on div "Scatter" at bounding box center [770, 107] width 178 height 18
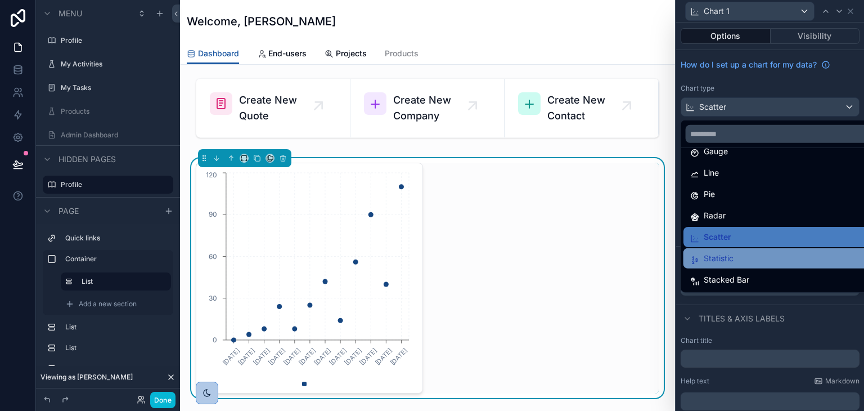
click at [745, 262] on div "Statistic" at bounding box center [779, 258] width 178 height 14
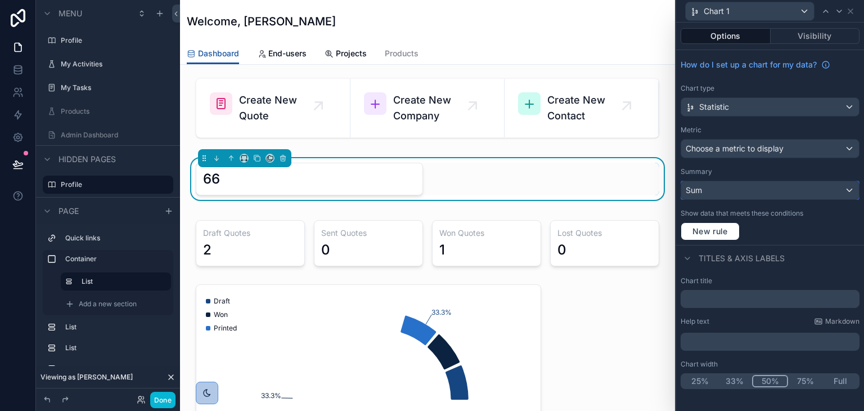
click at [767, 194] on div "Sum" at bounding box center [770, 190] width 178 height 18
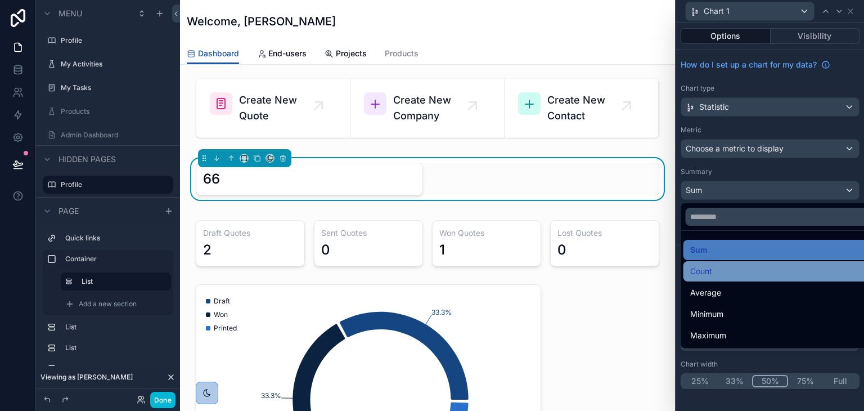
click at [736, 273] on div "Count" at bounding box center [783, 271] width 186 height 14
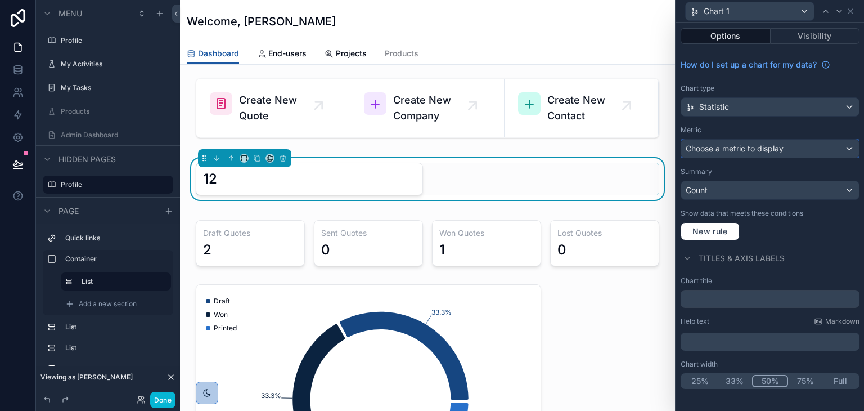
click at [736, 150] on span "Choose a metric to display" at bounding box center [735, 148] width 98 height 10
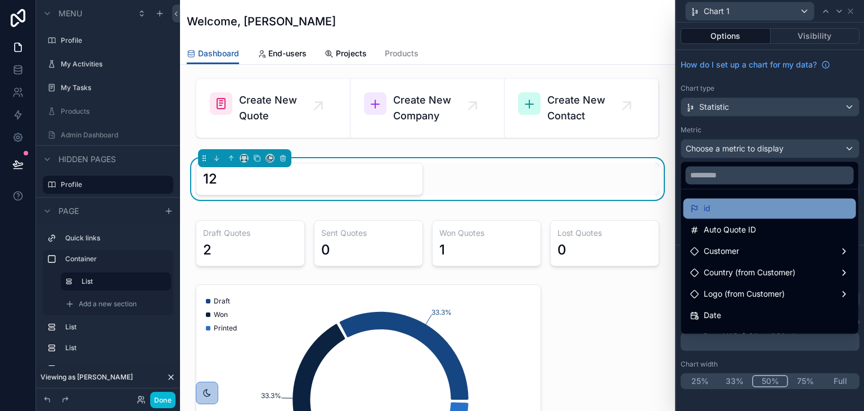
click at [740, 212] on div "id" at bounding box center [769, 208] width 159 height 14
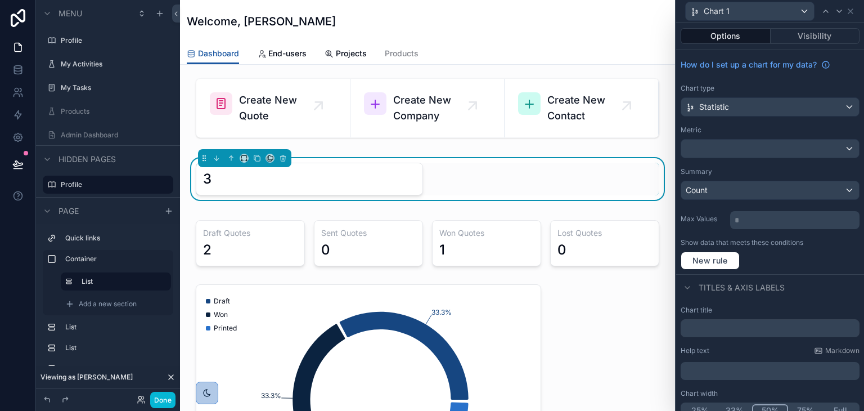
scroll to position [11, 0]
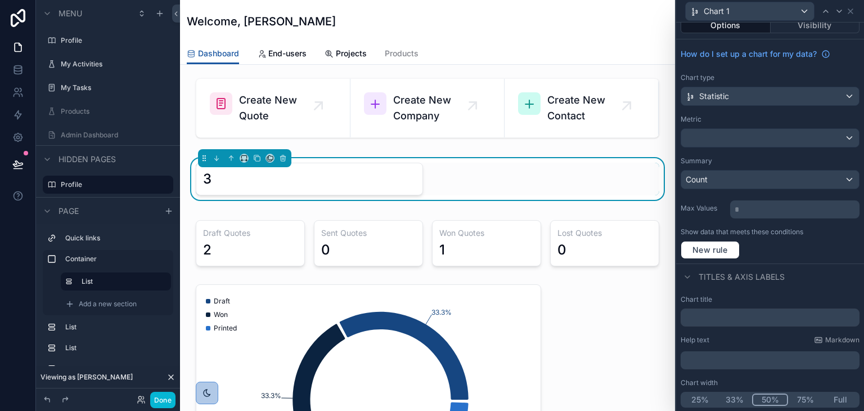
click at [825, 394] on button "Full" at bounding box center [840, 399] width 35 height 12
click at [243, 154] on icon "scrollable content" at bounding box center [244, 158] width 8 height 8
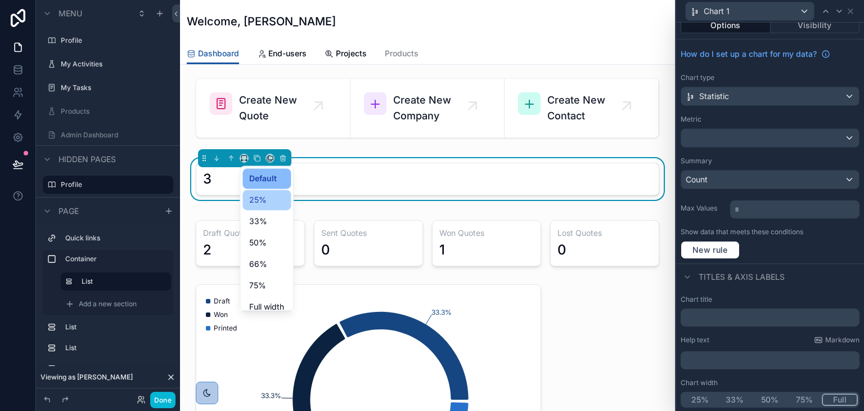
click at [265, 199] on span "25%" at bounding box center [257, 200] width 17 height 14
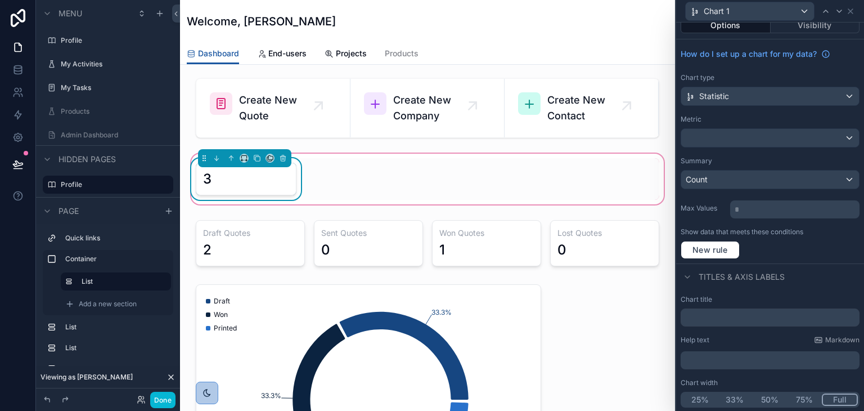
click at [313, 178] on div "3" at bounding box center [427, 179] width 477 height 42
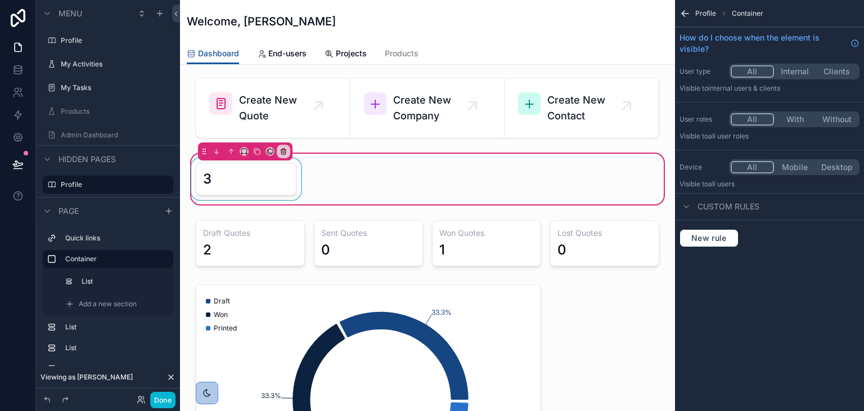
click at [280, 172] on div "scrollable content" at bounding box center [246, 179] width 114 height 42
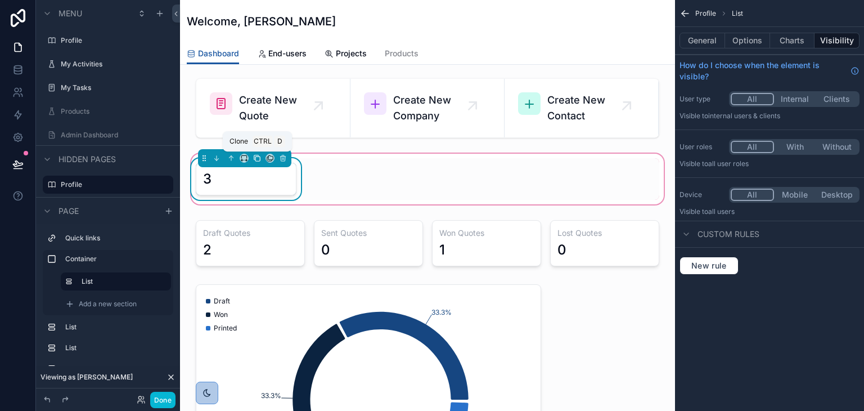
click at [254, 154] on icon "scrollable content" at bounding box center [257, 158] width 8 height 8
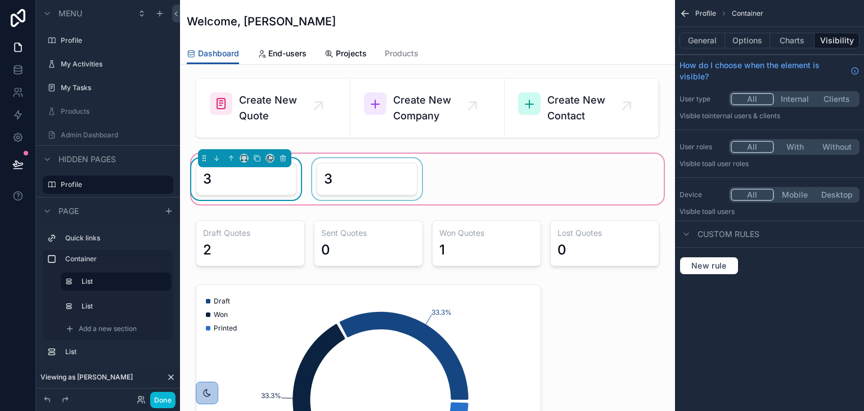
click at [328, 186] on div "scrollable content" at bounding box center [367, 179] width 114 height 42
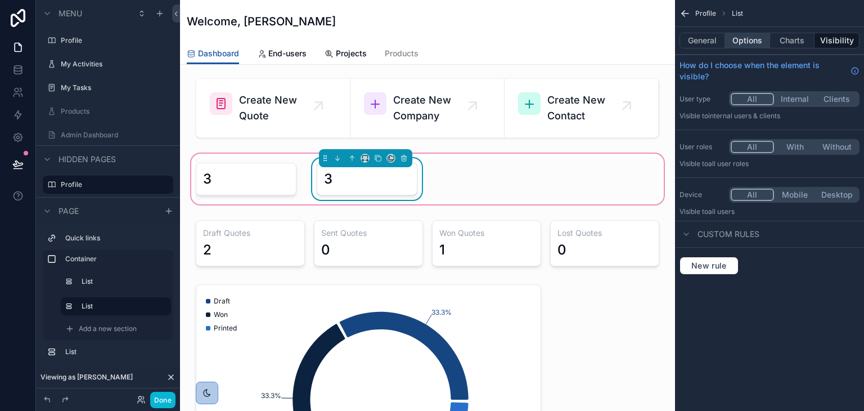
click at [734, 37] on button "Options" at bounding box center [747, 41] width 45 height 16
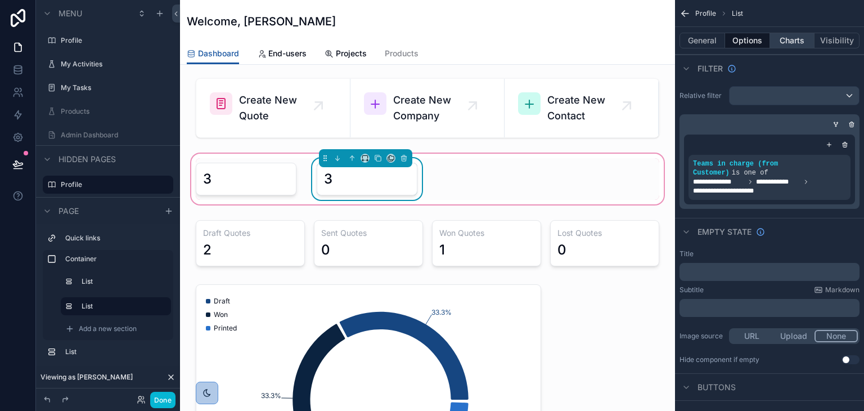
click at [788, 39] on button "Charts" at bounding box center [792, 41] width 45 height 16
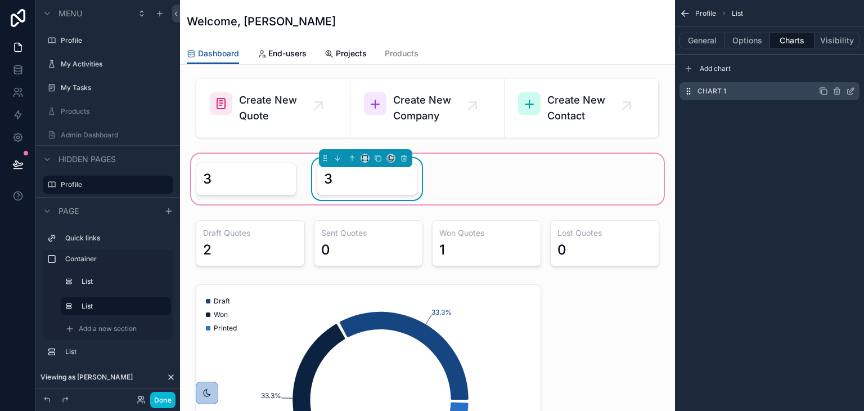
click at [848, 92] on icon "scrollable content" at bounding box center [850, 91] width 9 height 9
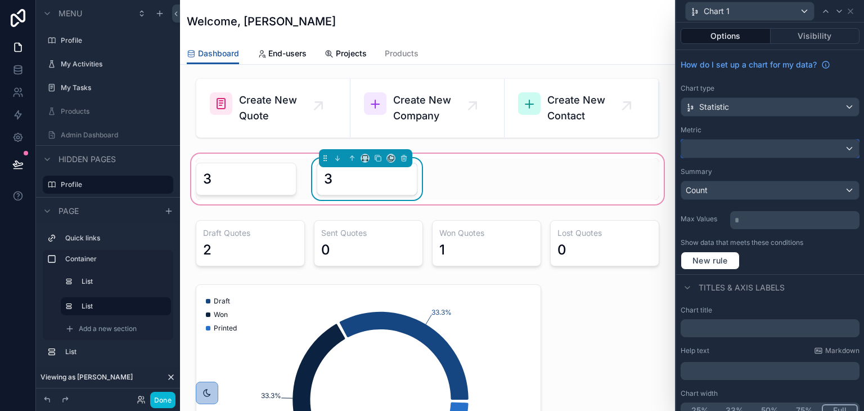
click at [704, 145] on div at bounding box center [770, 149] width 178 height 18
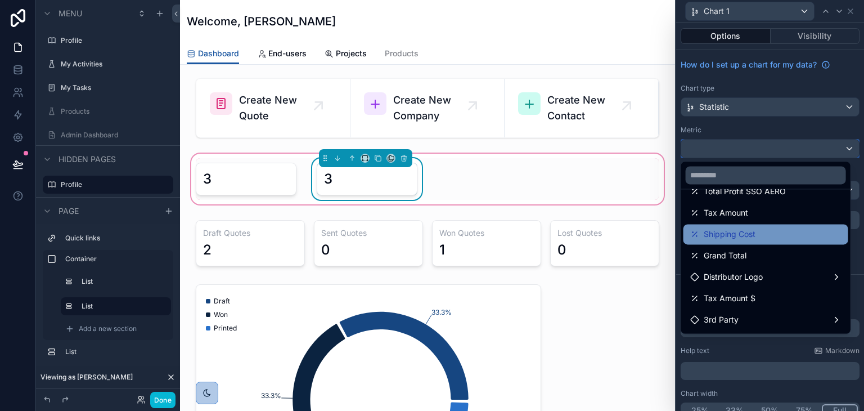
scroll to position [394, 0]
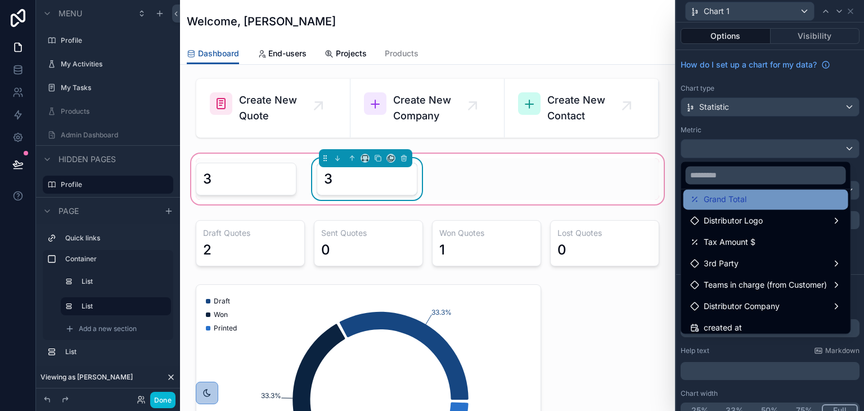
click at [725, 194] on span "Grand Total" at bounding box center [725, 199] width 43 height 14
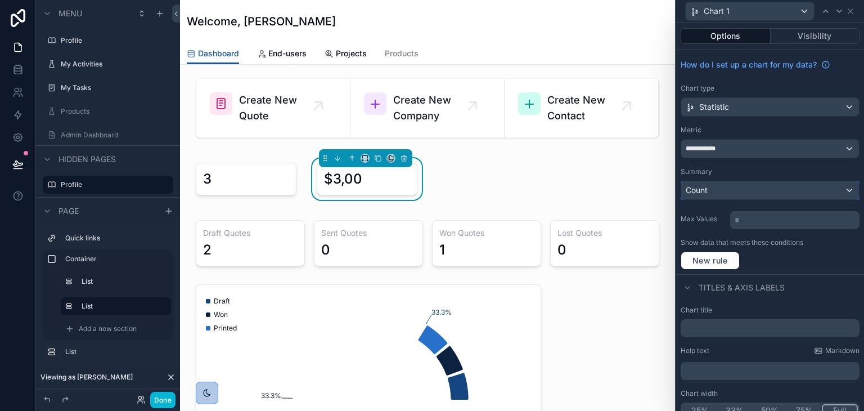
click at [745, 193] on div "Count" at bounding box center [770, 190] width 178 height 18
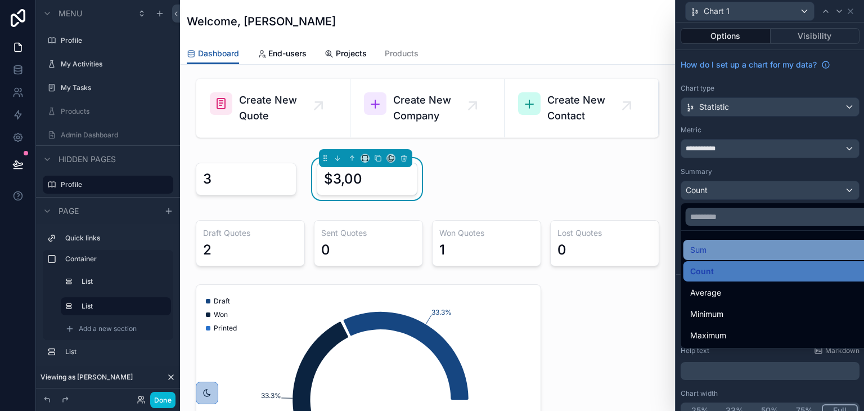
click at [735, 246] on div "Sum" at bounding box center [779, 250] width 178 height 14
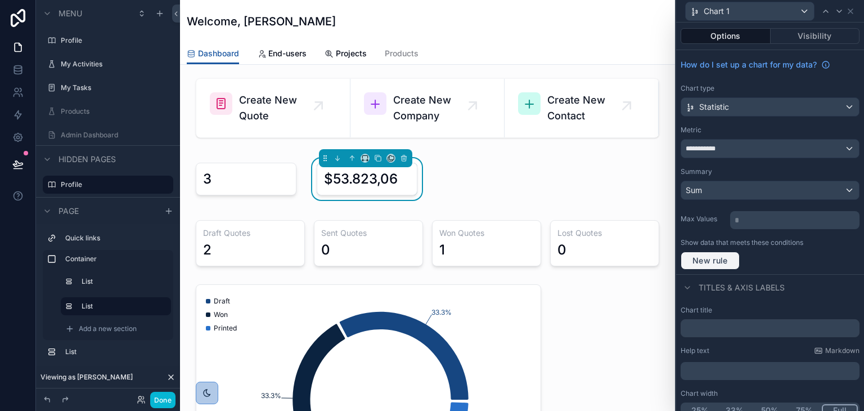
click at [717, 259] on span "New rule" at bounding box center [710, 260] width 44 height 10
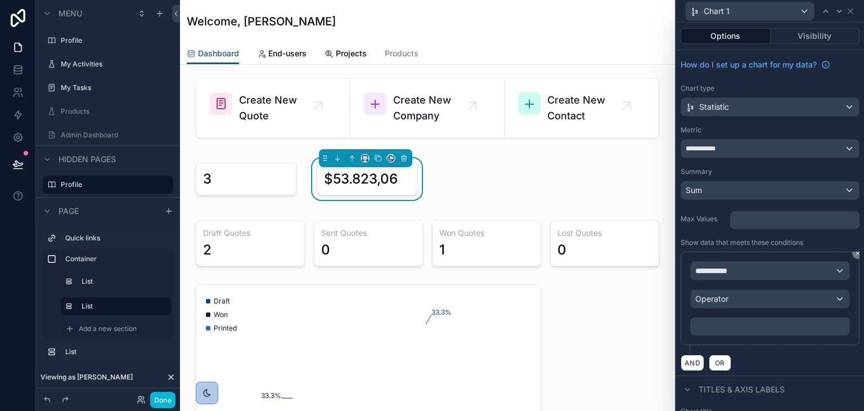
scroll to position [67, 0]
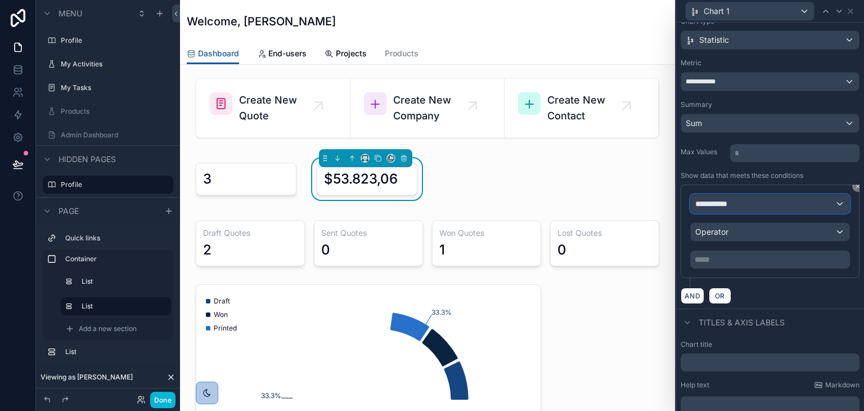
click at [731, 201] on span "**********" at bounding box center [716, 203] width 42 height 11
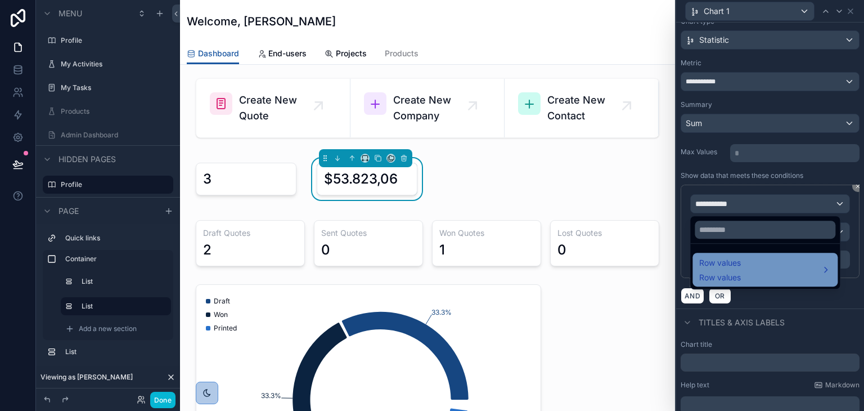
click at [716, 270] on div "Row values Row values" at bounding box center [720, 269] width 42 height 27
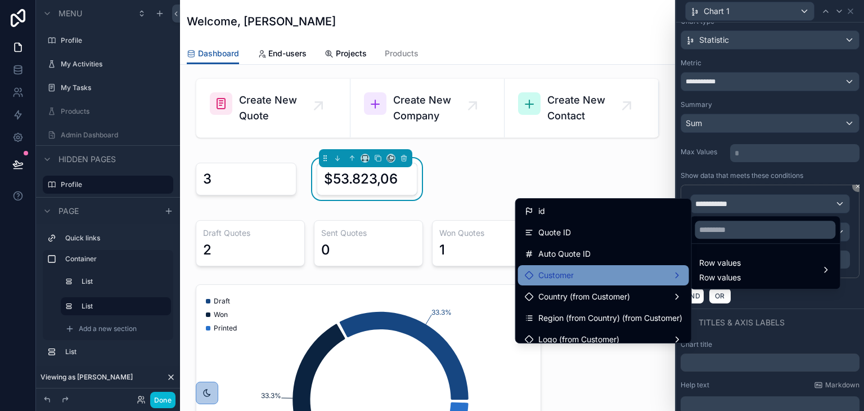
scroll to position [113, 0]
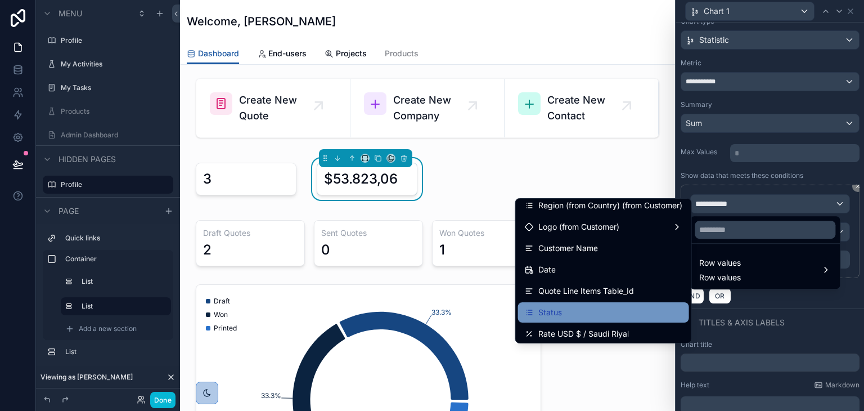
click at [556, 308] on div "Status" at bounding box center [604, 312] width 158 height 14
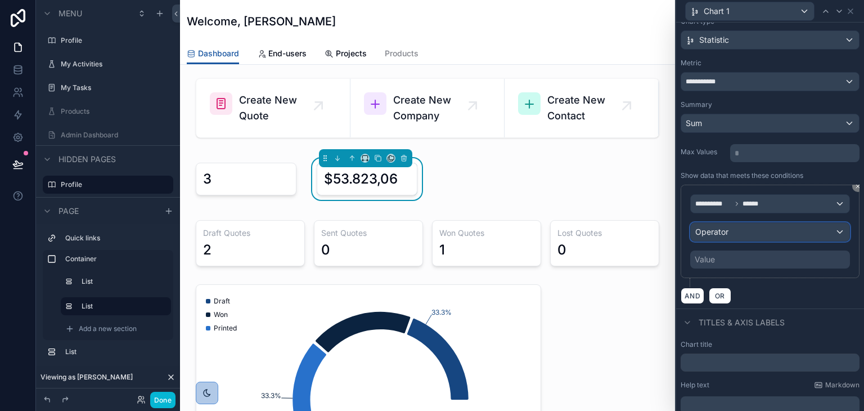
click at [707, 234] on span "Operator" at bounding box center [711, 232] width 33 height 10
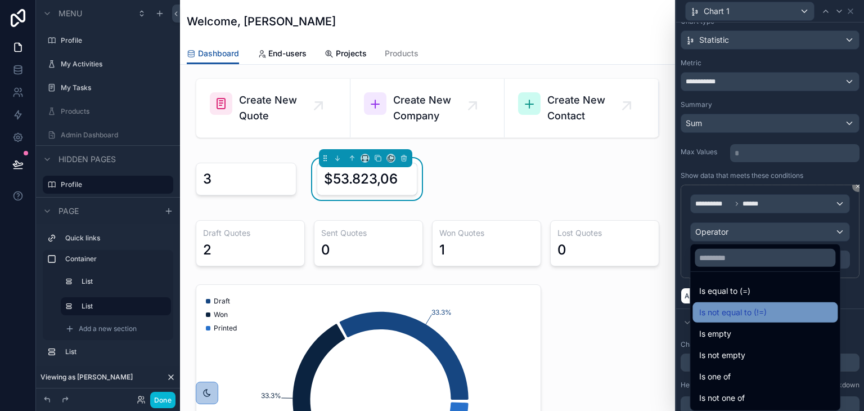
click at [714, 313] on span "Is not equal to (!=)" at bounding box center [733, 312] width 68 height 14
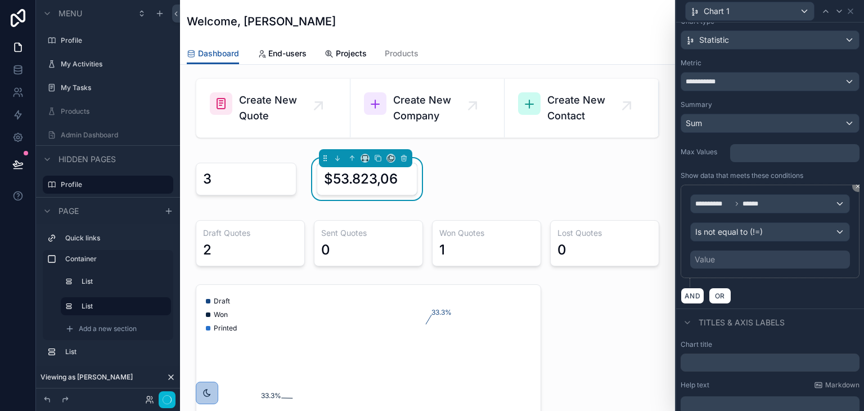
click at [698, 255] on div "Value" at bounding box center [705, 259] width 20 height 11
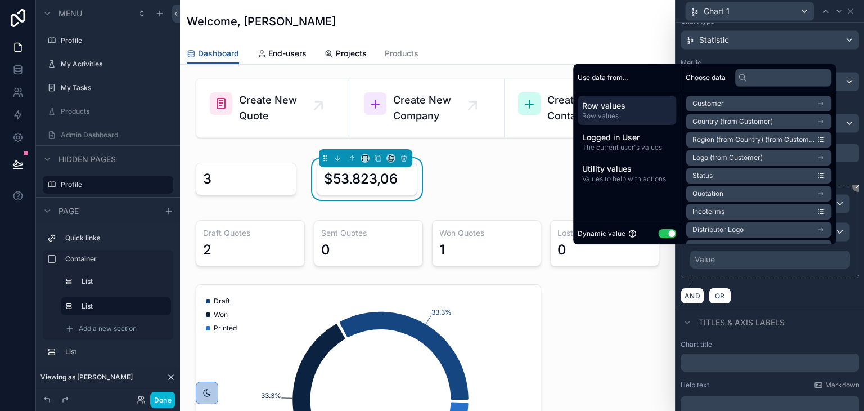
click at [658, 231] on button "Use setting" at bounding box center [667, 233] width 18 height 9
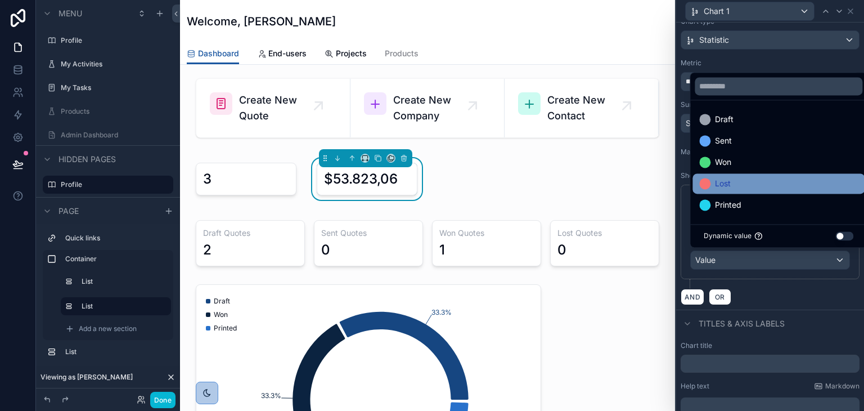
click at [722, 181] on span "Lost" at bounding box center [723, 184] width 16 height 14
click at [785, 291] on div "AND OR" at bounding box center [770, 296] width 179 height 17
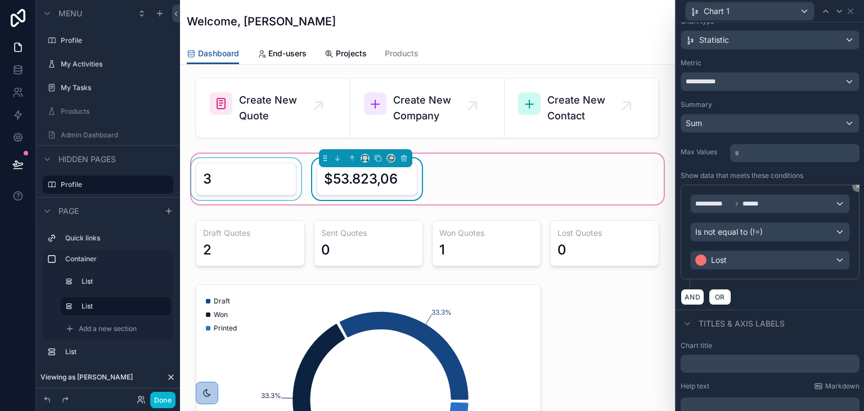
click at [256, 163] on div "scrollable content" at bounding box center [246, 179] width 114 height 42
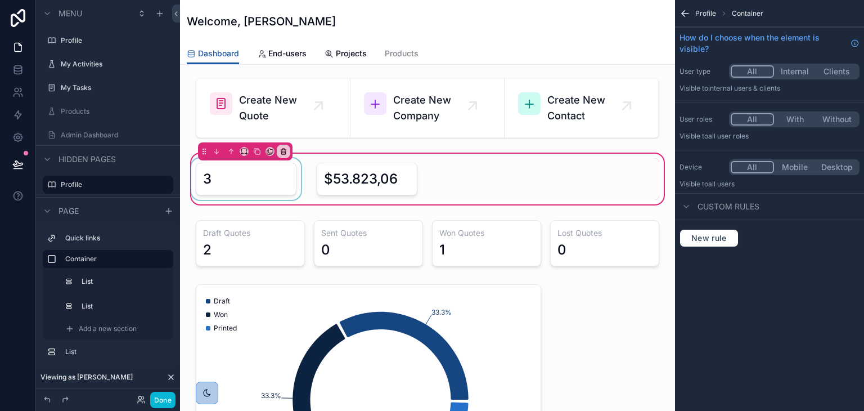
click at [277, 175] on div "scrollable content" at bounding box center [246, 179] width 114 height 42
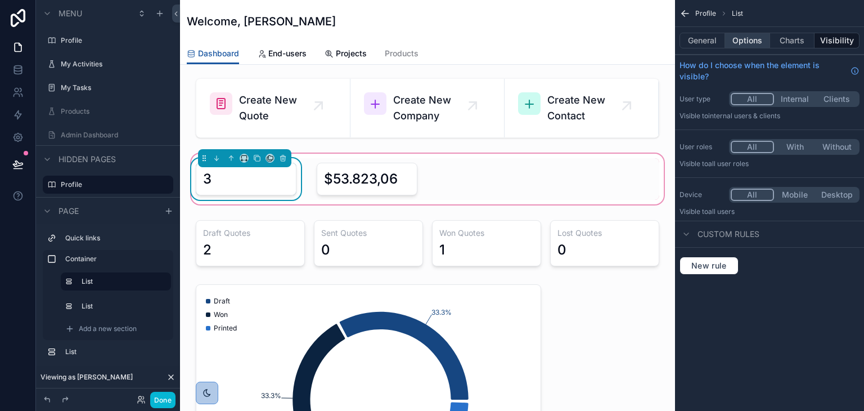
click at [756, 43] on button "Options" at bounding box center [747, 41] width 45 height 16
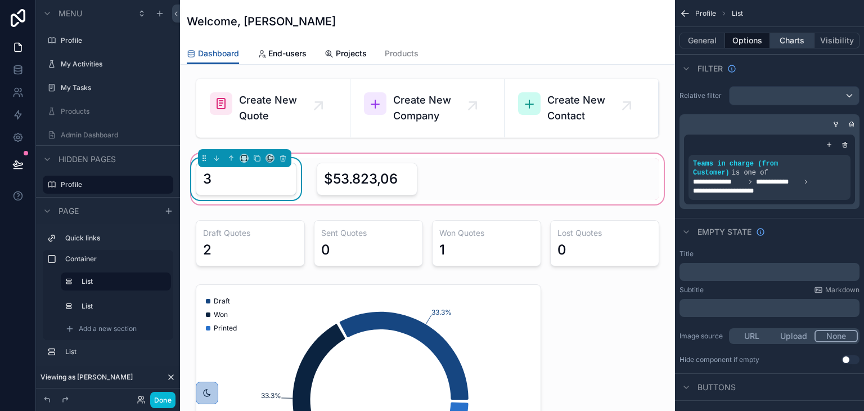
click at [789, 40] on button "Charts" at bounding box center [792, 41] width 45 height 16
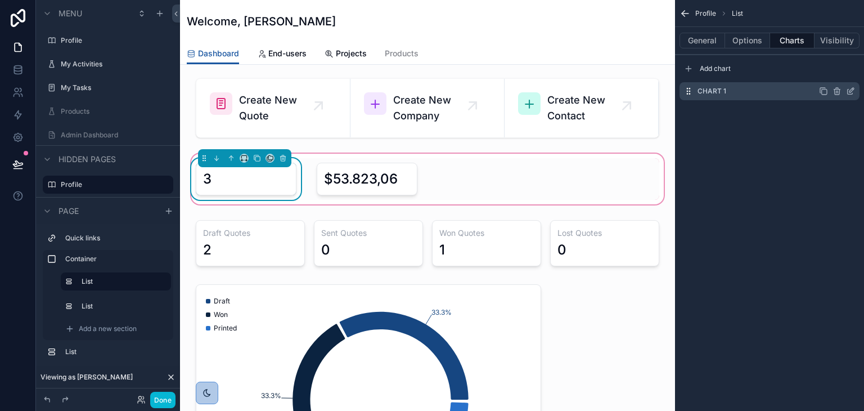
click at [848, 91] on icon "scrollable content" at bounding box center [850, 91] width 5 height 5
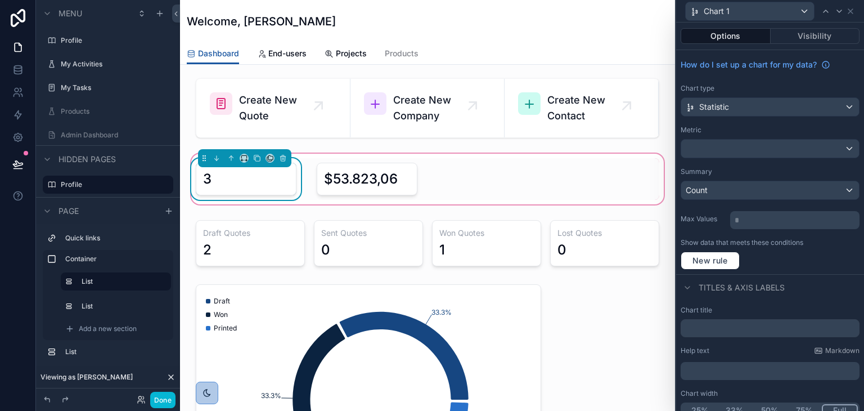
scroll to position [11, 0]
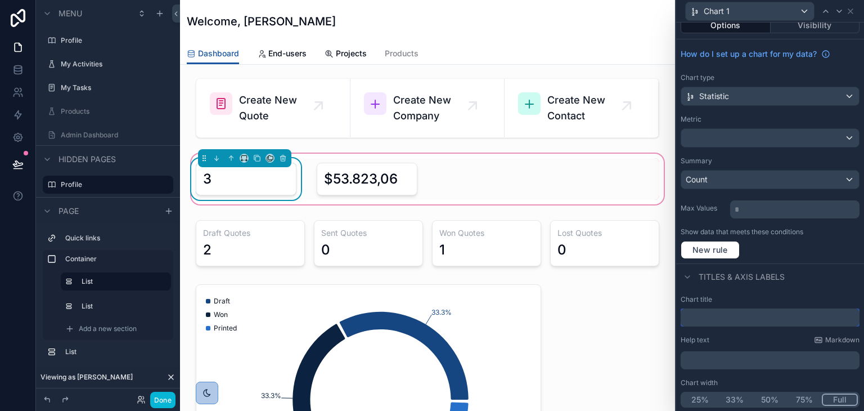
click at [709, 310] on input "text" at bounding box center [770, 317] width 179 height 18
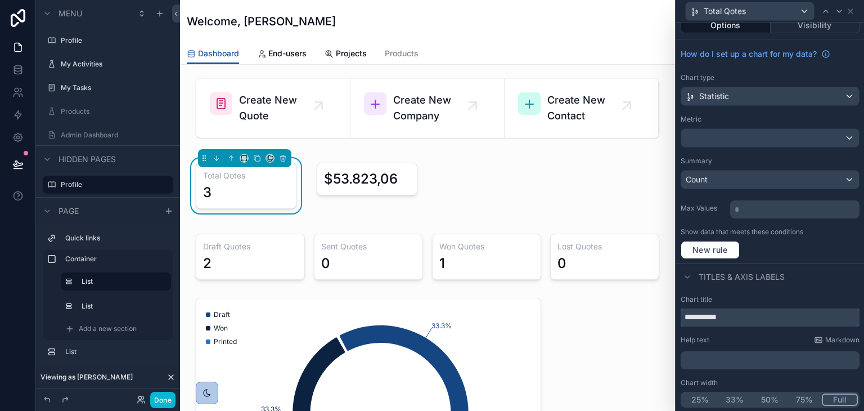
click at [711, 312] on input "**********" at bounding box center [770, 317] width 179 height 18
type input "**********"
click at [735, 287] on div "Titles & Axis labels" at bounding box center [770, 276] width 188 height 27
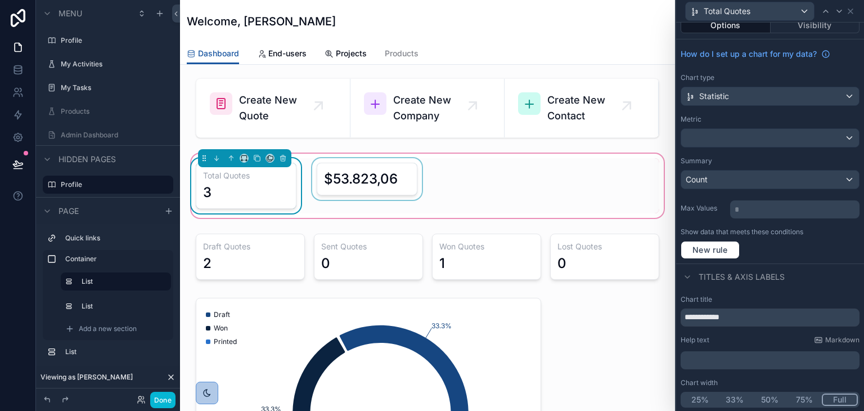
click at [387, 188] on div "scrollable content" at bounding box center [367, 185] width 114 height 55
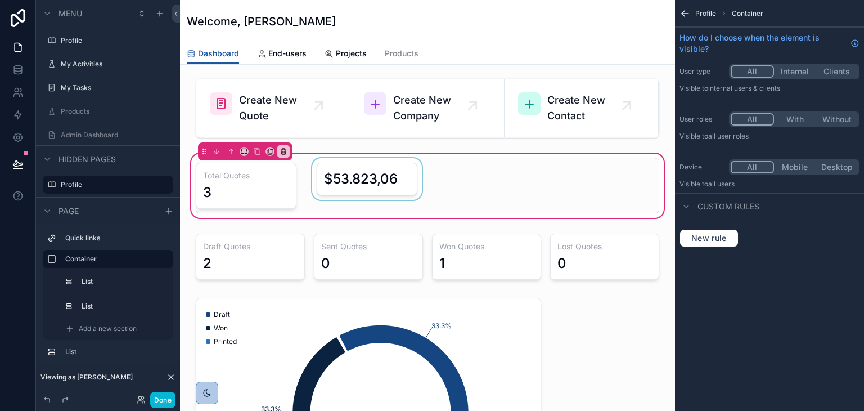
click at [387, 188] on div "scrollable content" at bounding box center [367, 185] width 114 height 55
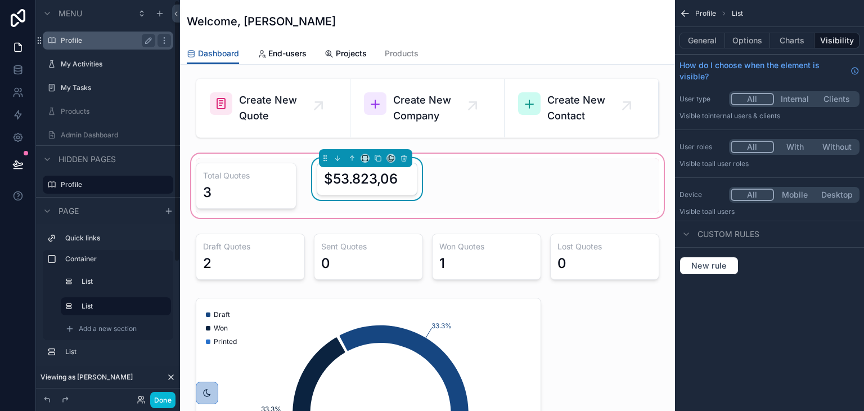
click at [86, 43] on label "Profile" at bounding box center [106, 40] width 90 height 9
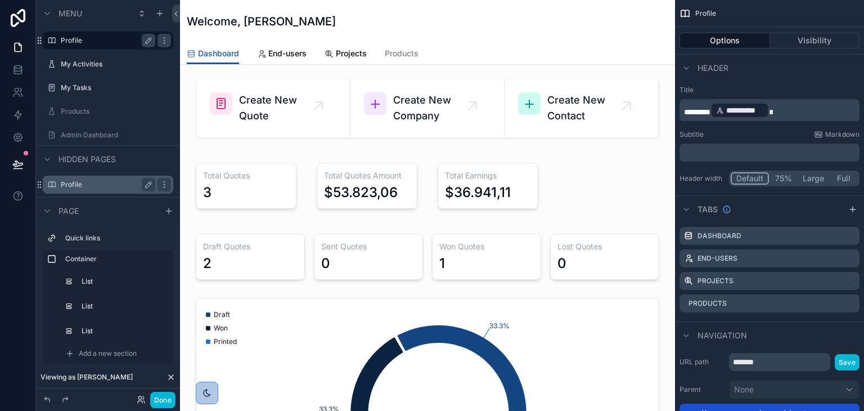
click at [78, 183] on label "Profile" at bounding box center [106, 184] width 90 height 9
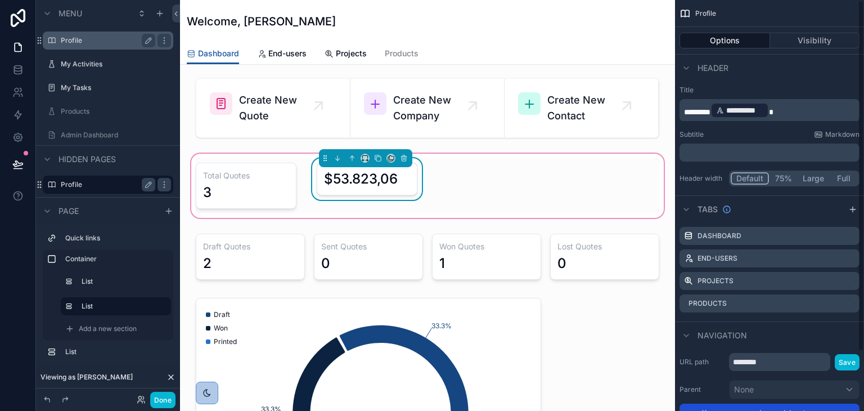
click at [351, 183] on div "$53.823,06" at bounding box center [361, 179] width 74 height 18
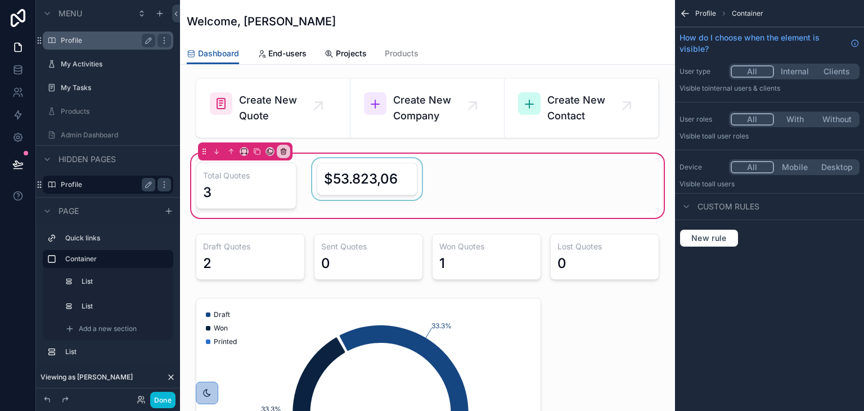
click at [383, 185] on div "scrollable content" at bounding box center [367, 185] width 114 height 55
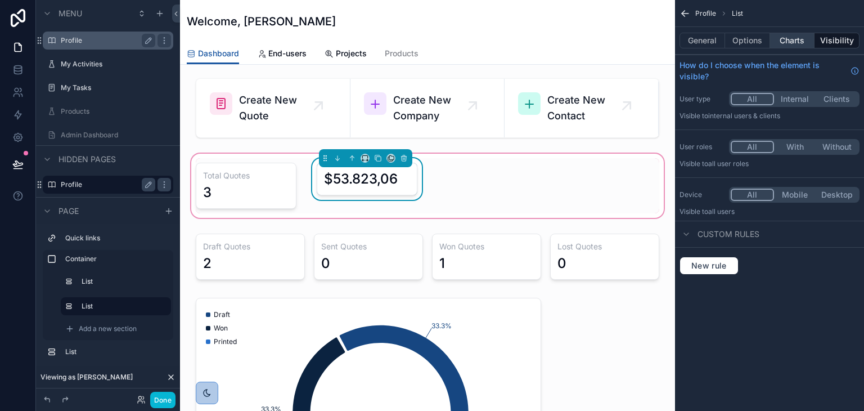
click at [779, 46] on button "Charts" at bounding box center [792, 41] width 45 height 16
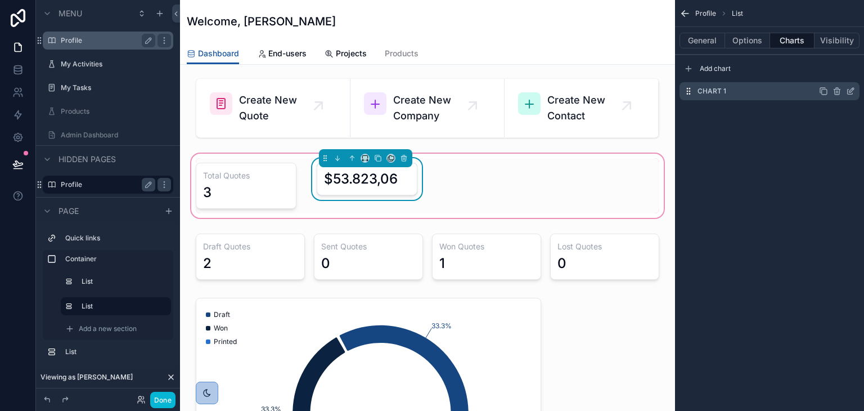
click at [851, 92] on icon "scrollable content" at bounding box center [851, 90] width 5 height 5
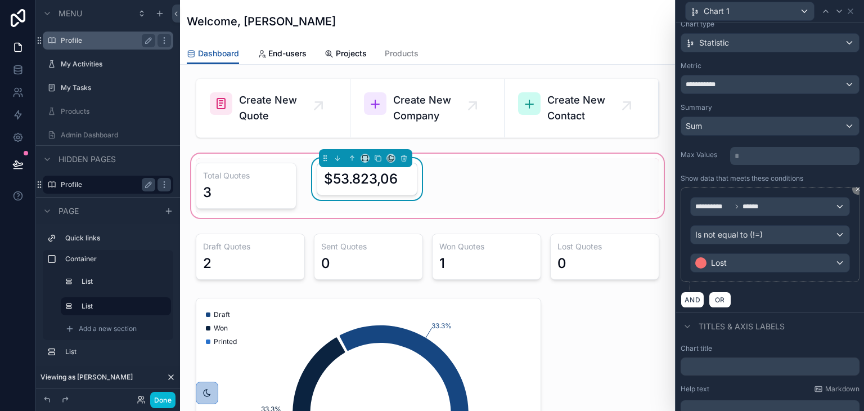
scroll to position [113, 0]
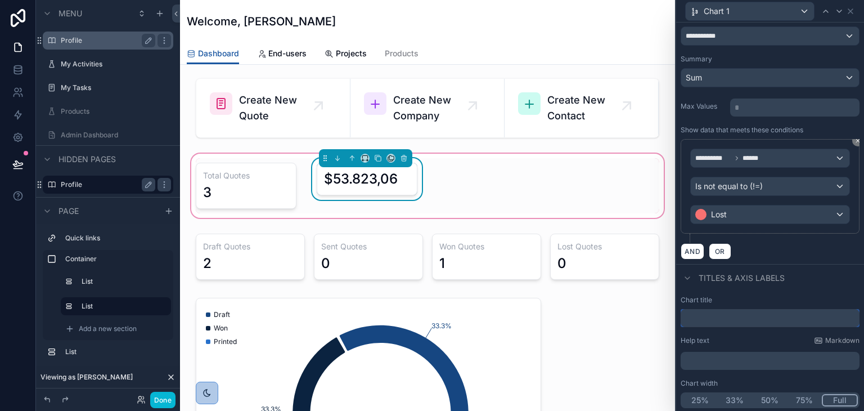
click at [712, 318] on input "text" at bounding box center [770, 318] width 179 height 18
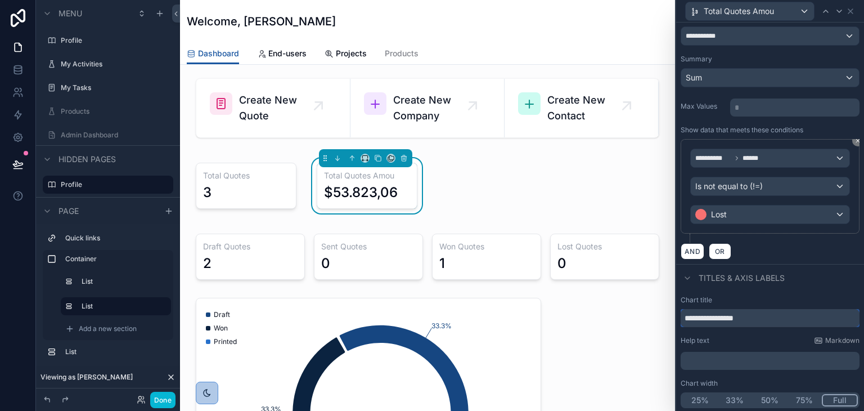
type input "**********"
click at [747, 291] on div "**********" at bounding box center [770, 352] width 188 height 122
click at [473, 200] on div "Total Quotes 3 Total Quotes Amou $53.823,06" at bounding box center [427, 185] width 477 height 55
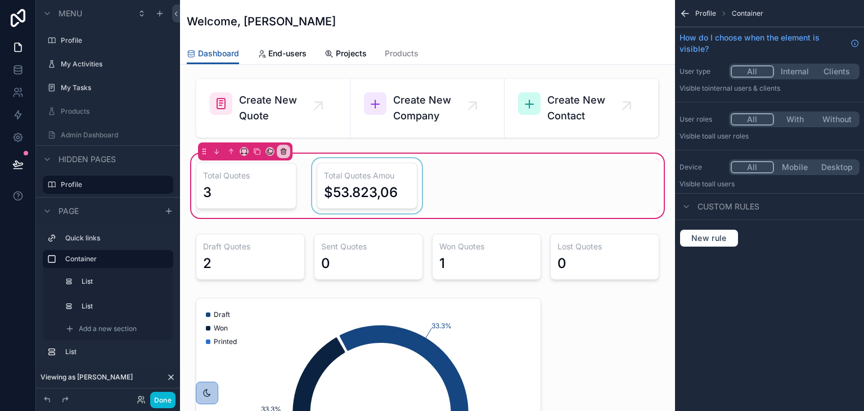
click at [408, 190] on div "scrollable content" at bounding box center [367, 185] width 114 height 55
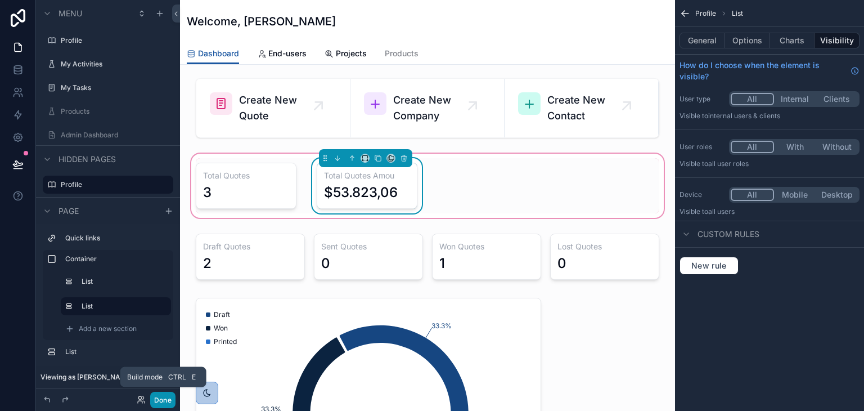
click at [159, 404] on button "Done" at bounding box center [162, 400] width 25 height 16
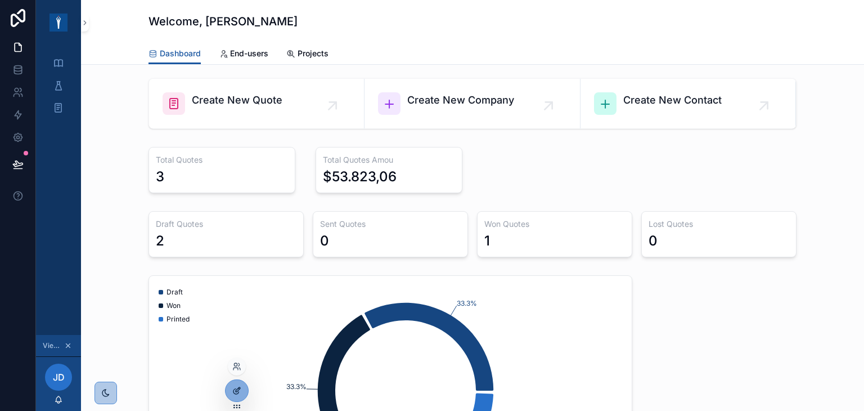
click at [236, 391] on icon at bounding box center [238, 389] width 5 height 5
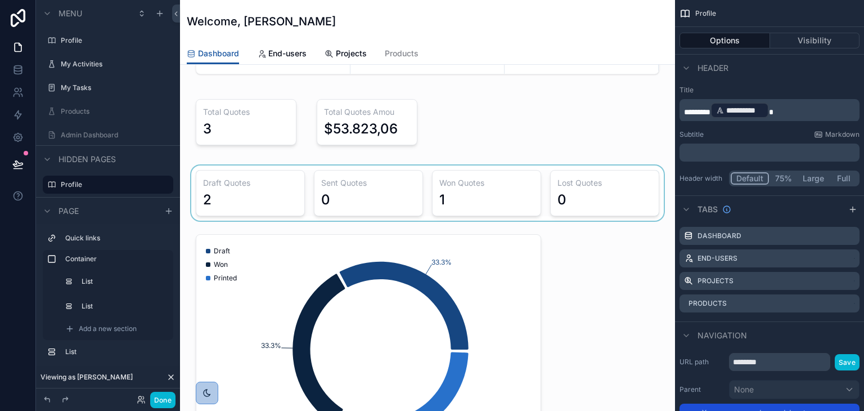
scroll to position [0, 0]
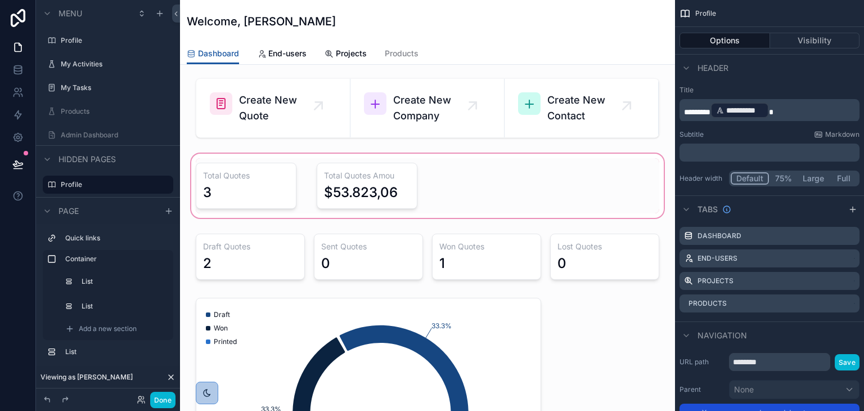
click at [423, 181] on div "scrollable content" at bounding box center [427, 185] width 477 height 69
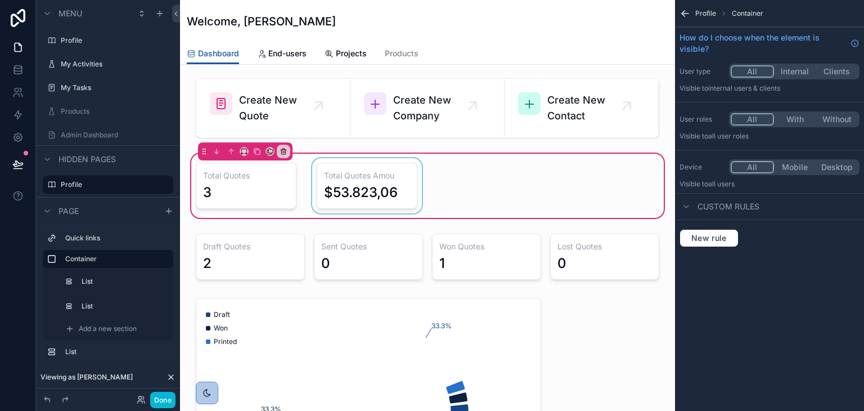
click at [393, 179] on div "scrollable content" at bounding box center [367, 185] width 114 height 55
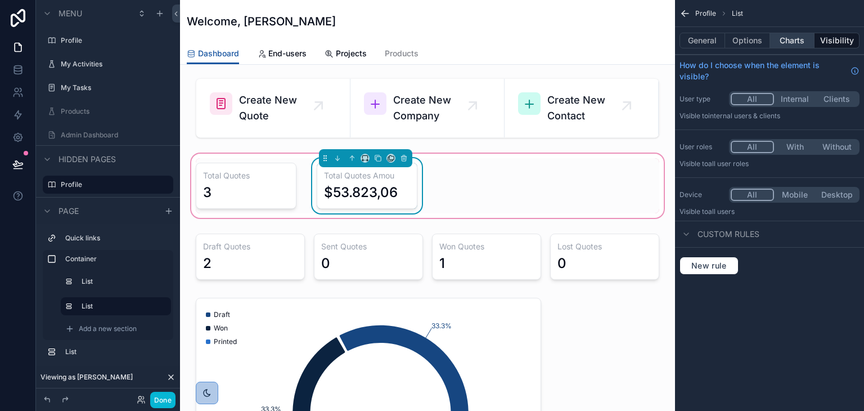
click at [791, 46] on button "Charts" at bounding box center [792, 41] width 45 height 16
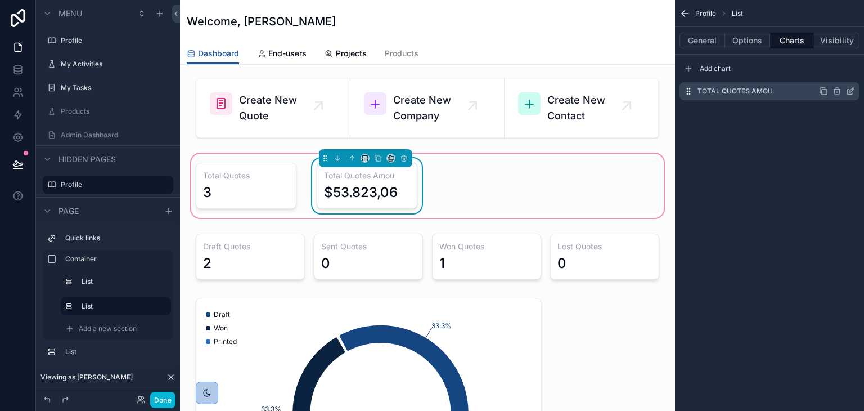
click at [855, 90] on div "Total Quotes Amou" at bounding box center [770, 91] width 180 height 18
click at [853, 90] on icon "scrollable content" at bounding box center [850, 91] width 9 height 9
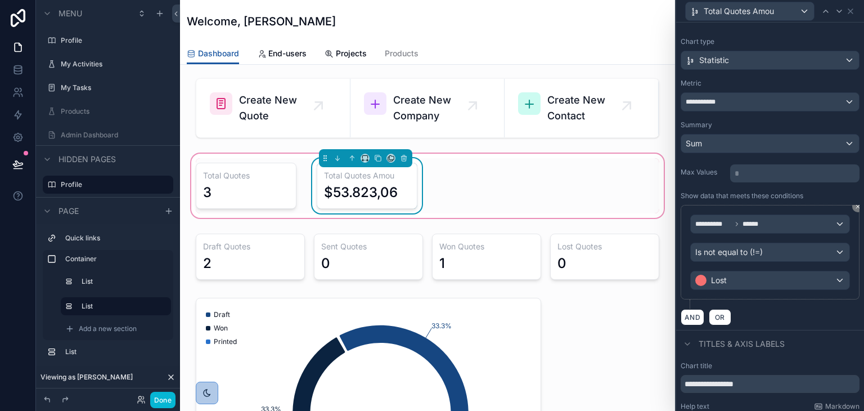
scroll to position [113, 0]
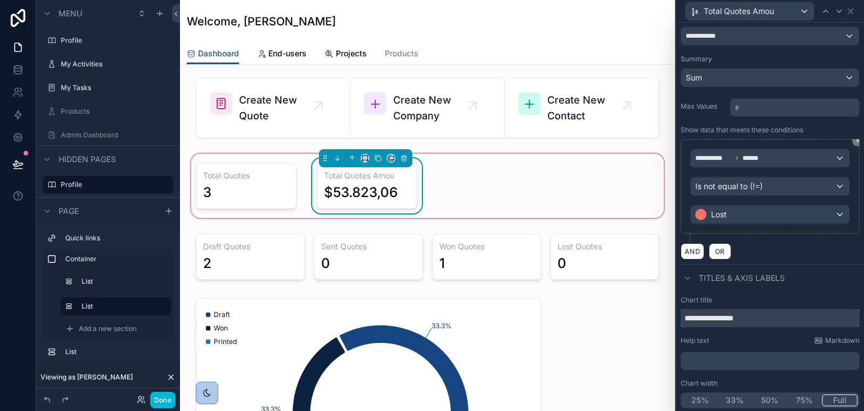
click at [758, 314] on input "**********" at bounding box center [770, 318] width 179 height 18
type input "**********"
click at [819, 281] on div "Titles & Axis labels" at bounding box center [770, 277] width 188 height 27
click at [375, 159] on icon "scrollable content" at bounding box center [378, 158] width 8 height 8
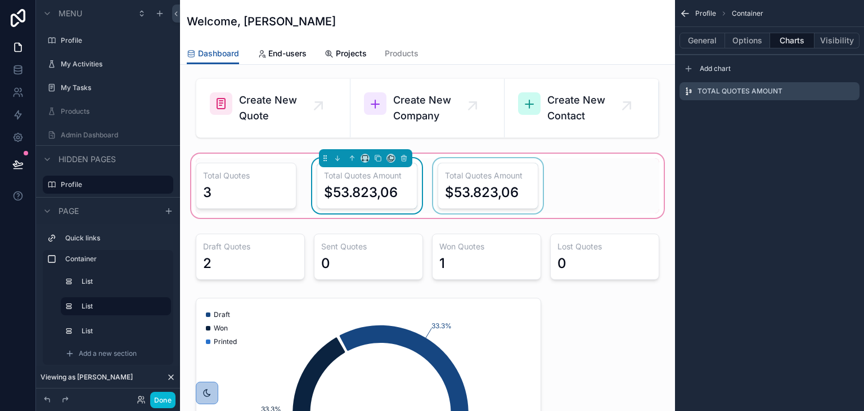
click at [479, 188] on div "scrollable content" at bounding box center [488, 185] width 114 height 55
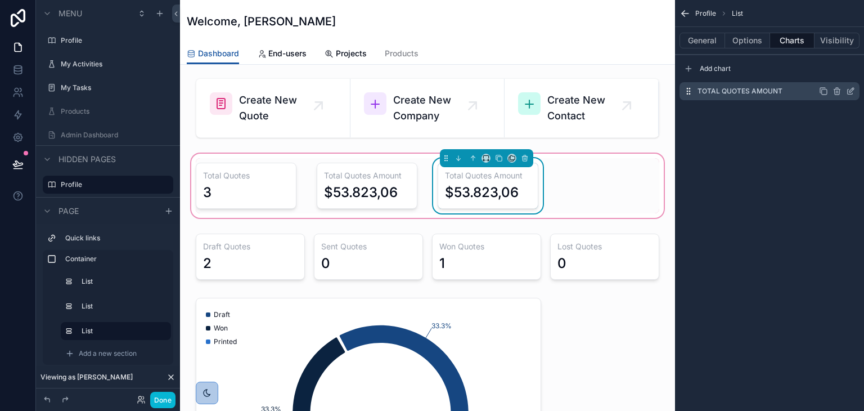
click at [852, 87] on icon "scrollable content" at bounding box center [850, 91] width 9 height 9
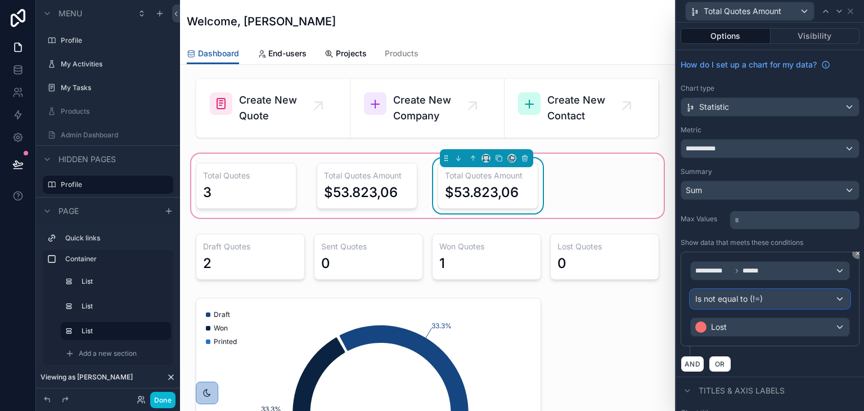
click at [729, 298] on span "Is not equal to (!=)" at bounding box center [729, 298] width 68 height 11
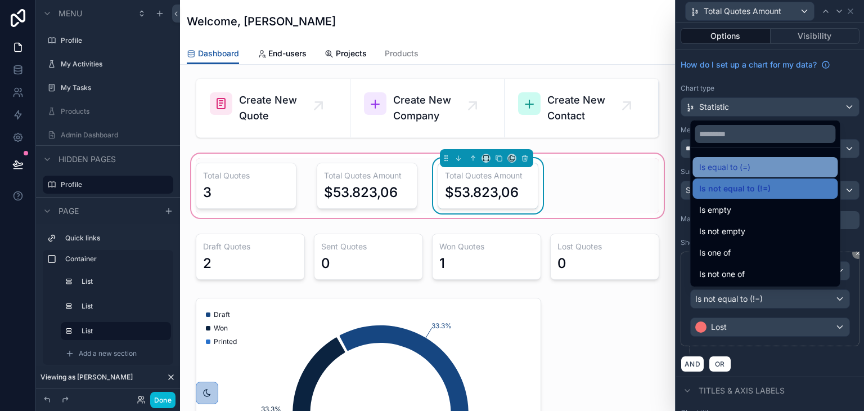
click at [750, 160] on span "Is equal to (=)" at bounding box center [724, 167] width 51 height 14
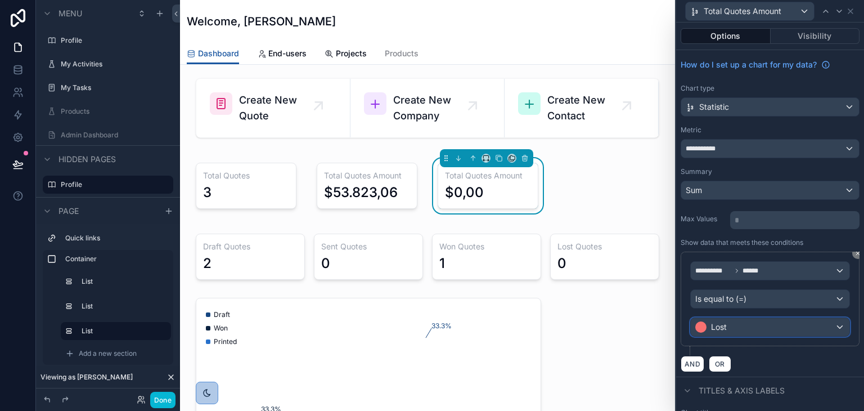
click at [722, 329] on span "Lost" at bounding box center [719, 326] width 16 height 11
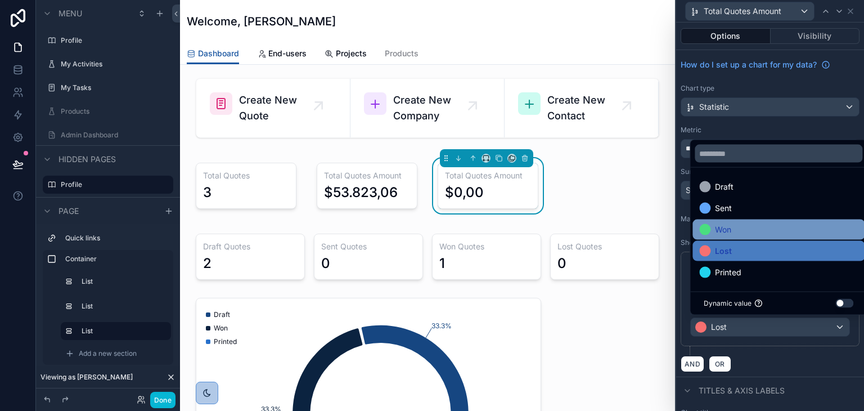
click at [731, 225] on span "Won" at bounding box center [723, 230] width 16 height 14
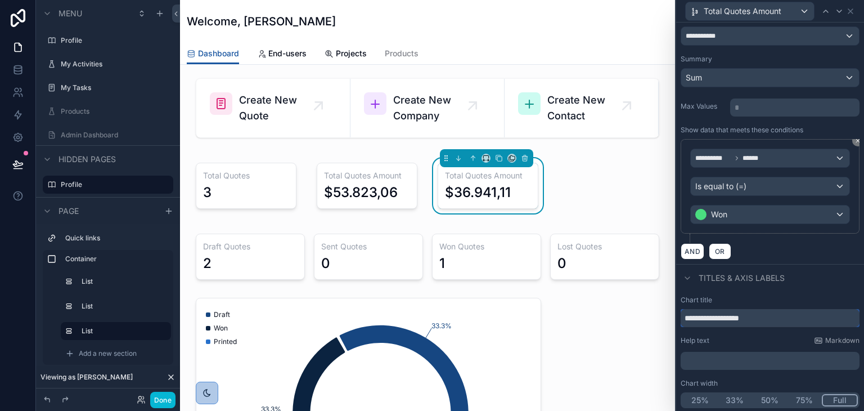
drag, startPoint x: 771, startPoint y: 316, endPoint x: 707, endPoint y: 317, distance: 64.1
click at [707, 317] on input "**********" at bounding box center [770, 318] width 179 height 18
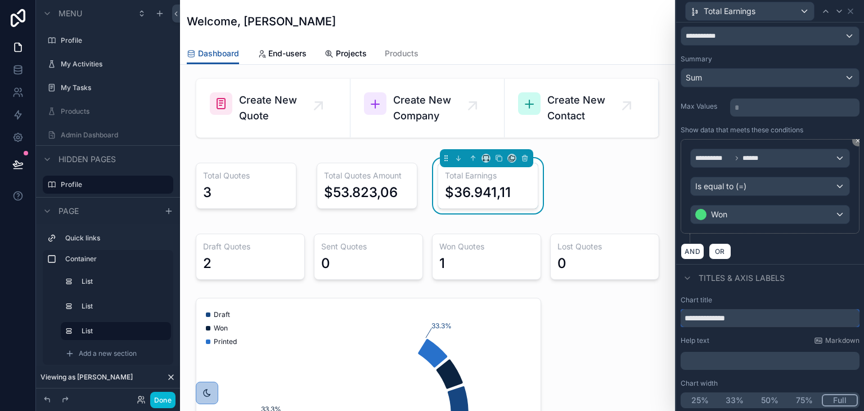
type input "**********"
click at [779, 296] on div "Chart title" at bounding box center [770, 299] width 179 height 9
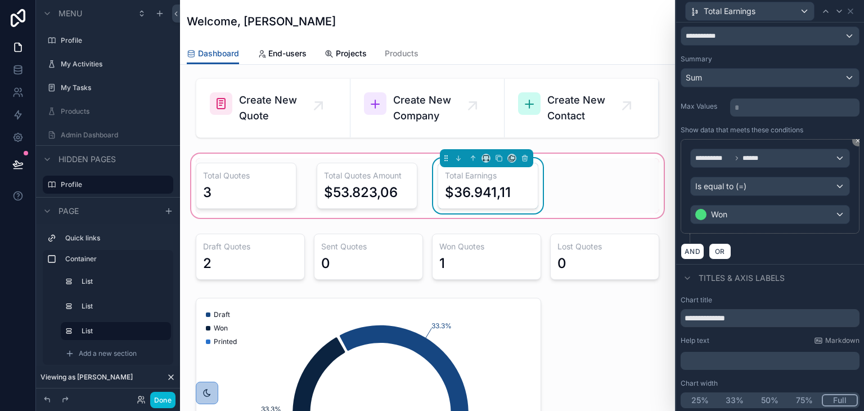
click at [587, 173] on div "Total Quotes 3 Total Quotes Amount $53.823,06 Total Earnings $36.941,11" at bounding box center [427, 185] width 477 height 55
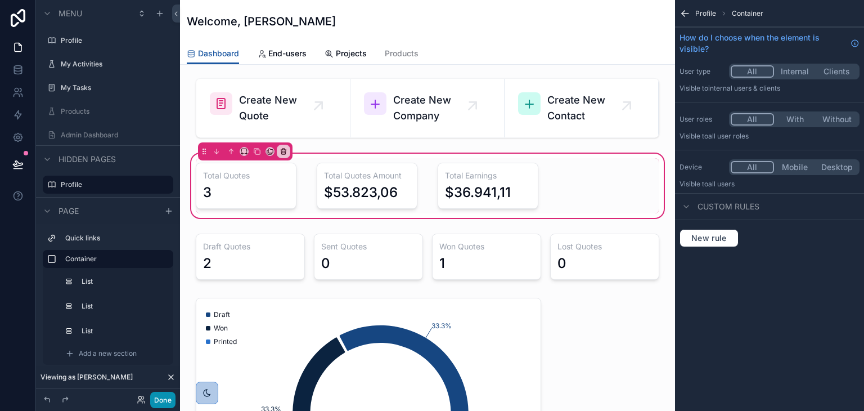
click at [164, 401] on button "Done" at bounding box center [162, 400] width 25 height 16
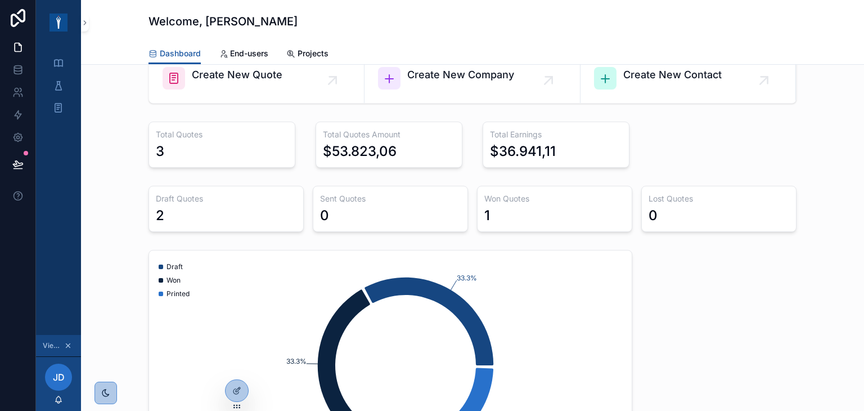
scroll to position [0, 0]
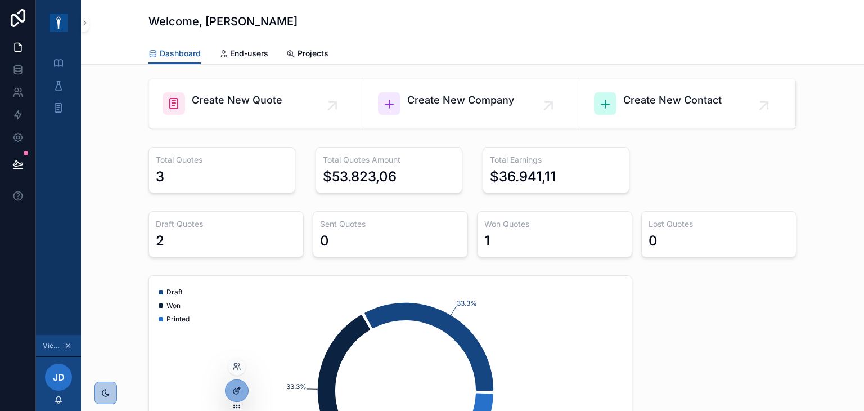
click at [237, 397] on div at bounding box center [237, 390] width 23 height 21
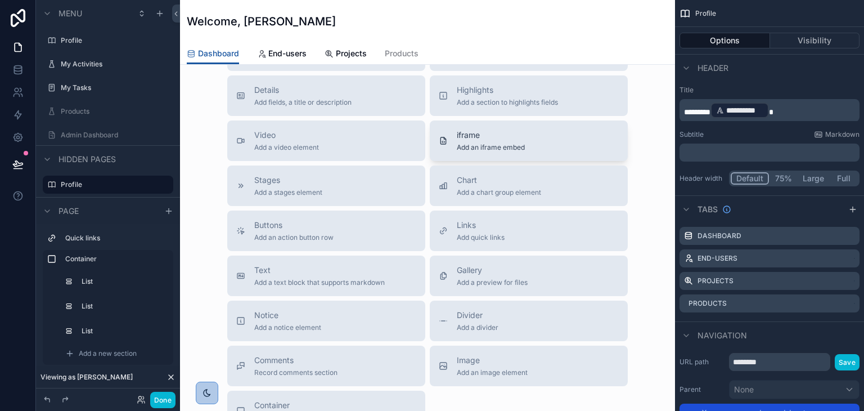
scroll to position [900, 0]
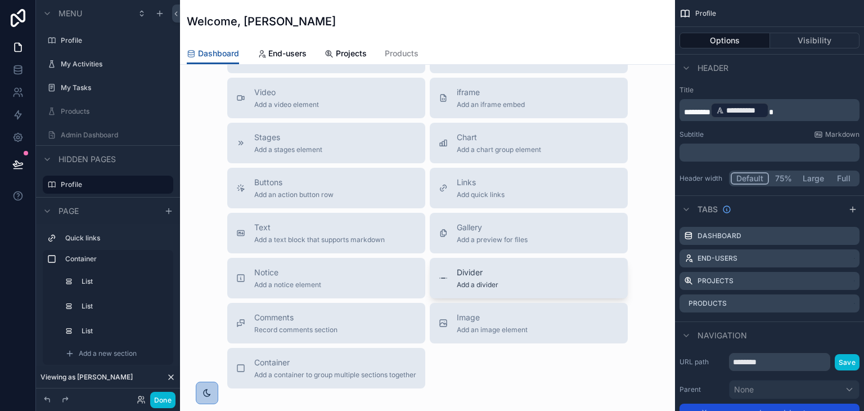
click at [493, 276] on span "Divider" at bounding box center [478, 272] width 42 height 11
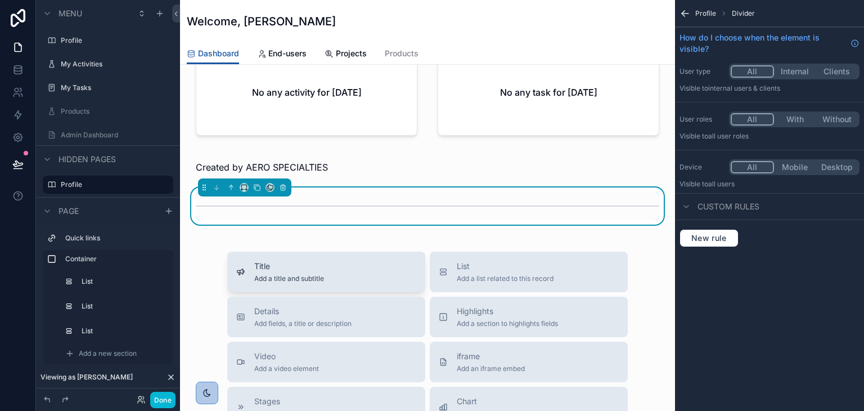
scroll to position [689, 0]
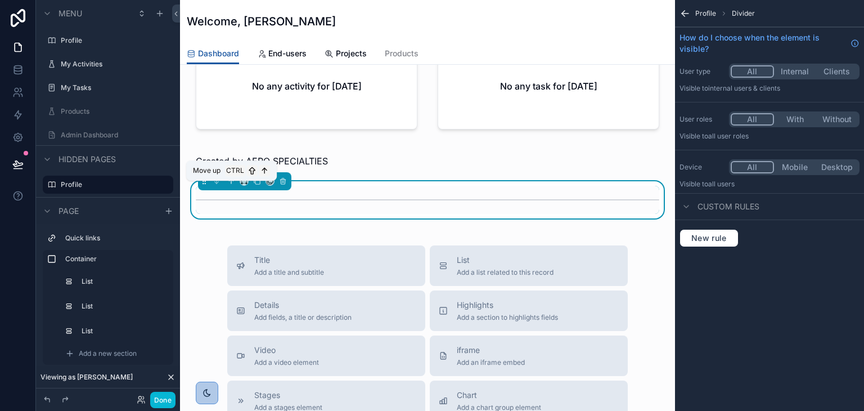
click at [231, 185] on icon "scrollable content" at bounding box center [231, 181] width 8 height 8
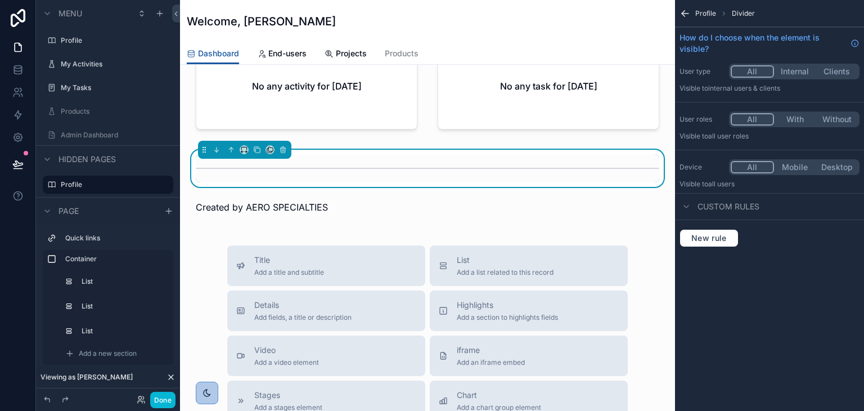
scroll to position [520, 0]
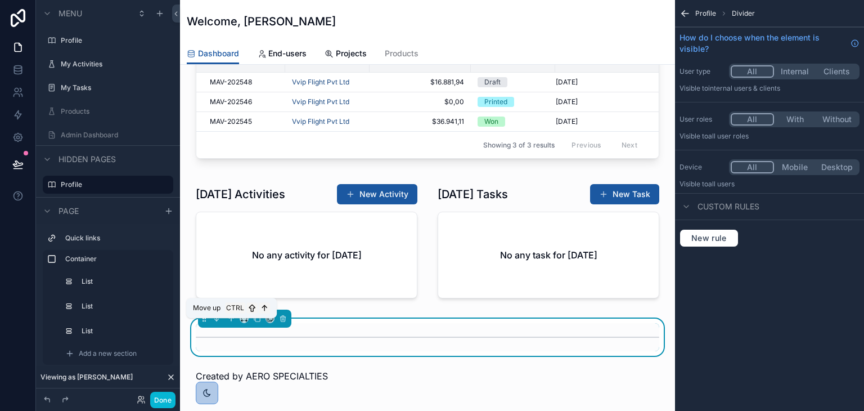
click at [232, 325] on button "scrollable content" at bounding box center [231, 318] width 12 height 12
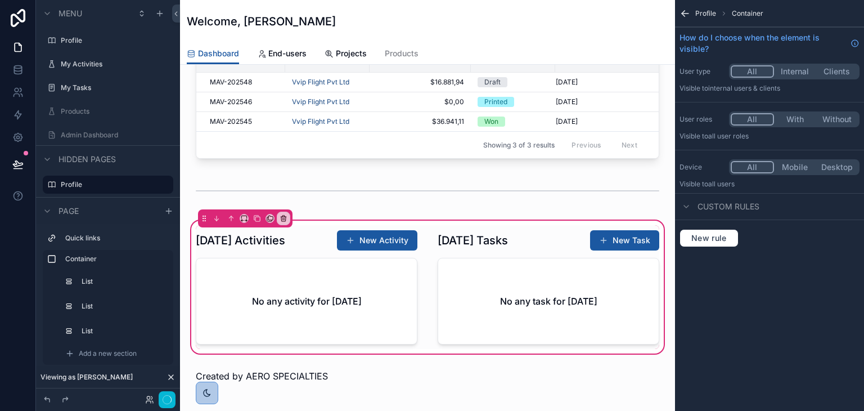
scroll to position [407, 0]
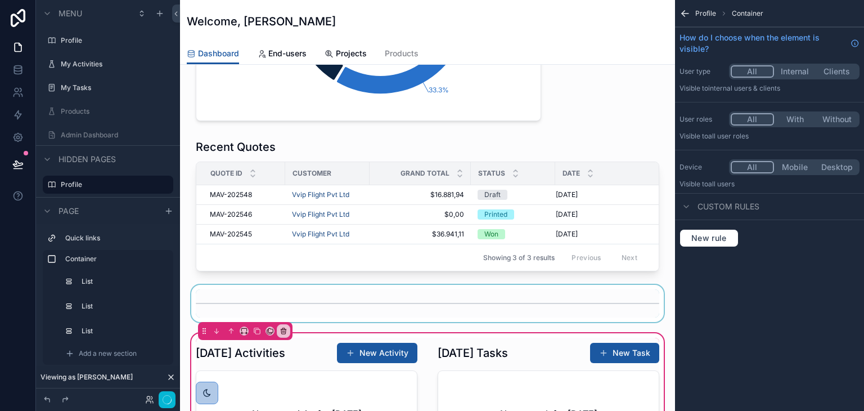
click at [237, 307] on div "scrollable content" at bounding box center [427, 303] width 477 height 37
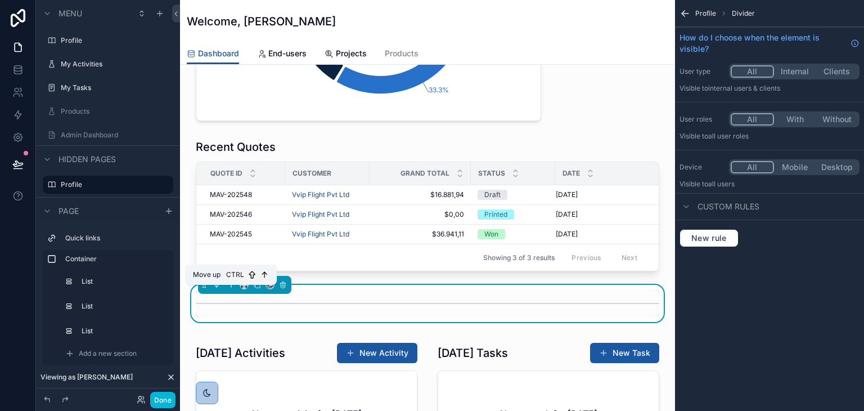
click at [233, 285] on icon "scrollable content" at bounding box center [232, 283] width 2 height 2
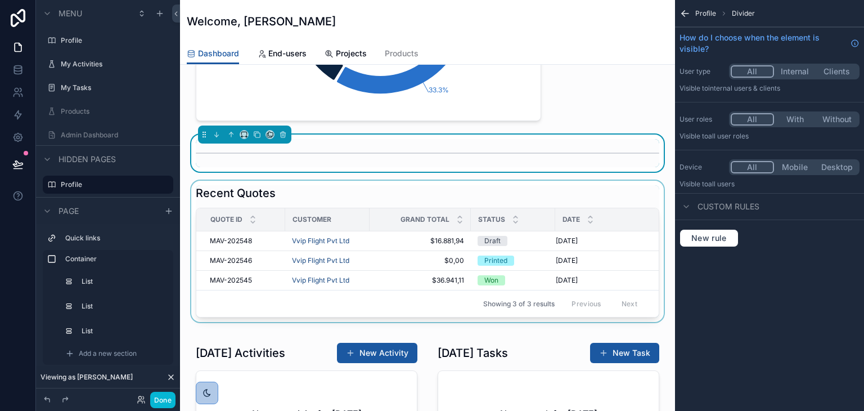
scroll to position [351, 0]
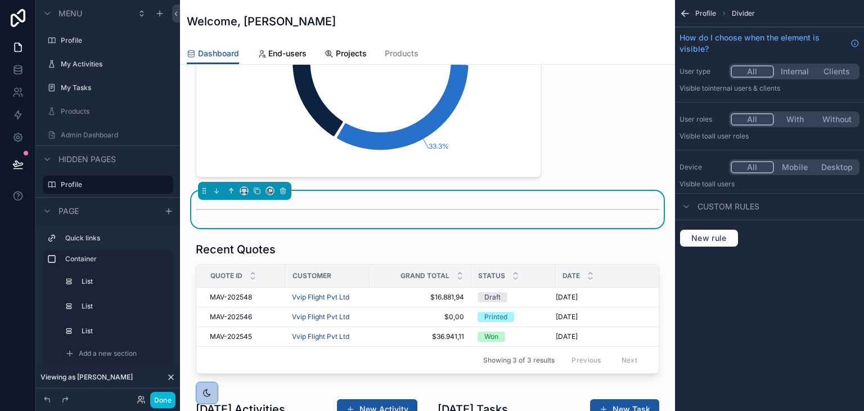
click at [230, 194] on button "scrollable content" at bounding box center [231, 191] width 12 height 12
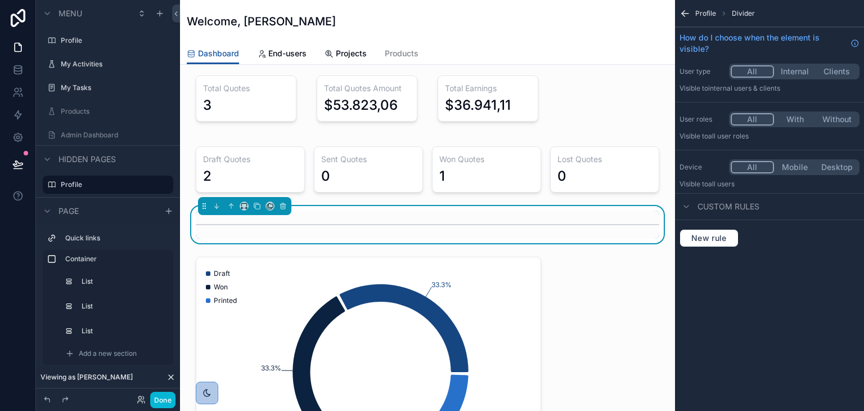
scroll to position [70, 0]
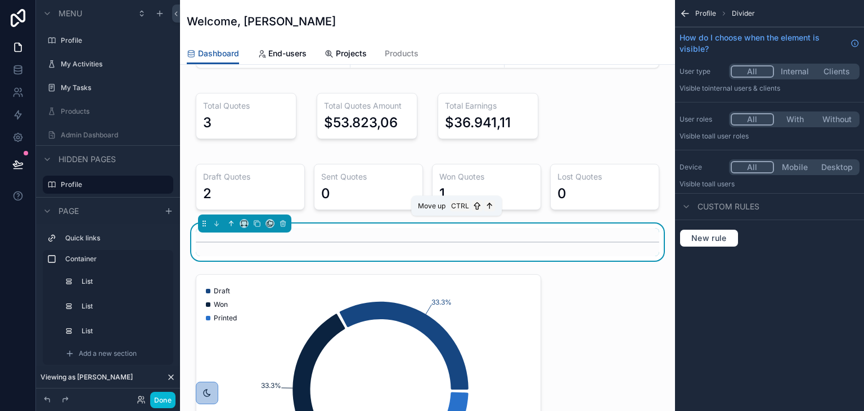
click at [230, 222] on icon "scrollable content" at bounding box center [231, 223] width 8 height 8
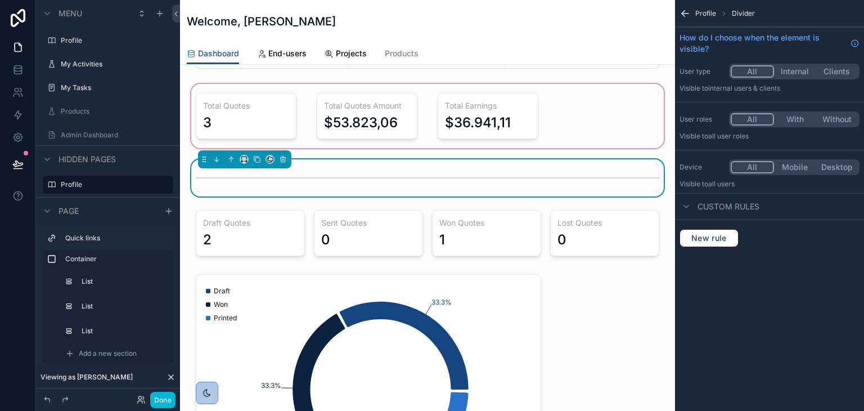
click at [628, 102] on div "scrollable content" at bounding box center [427, 116] width 477 height 69
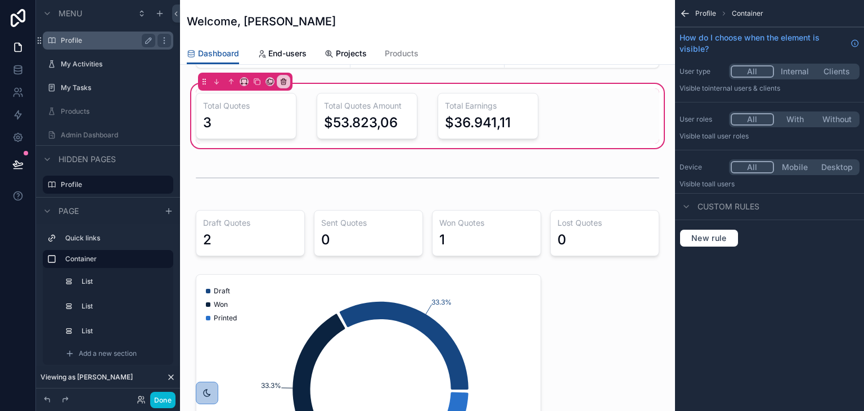
click at [81, 44] on label "Profile" at bounding box center [106, 40] width 90 height 9
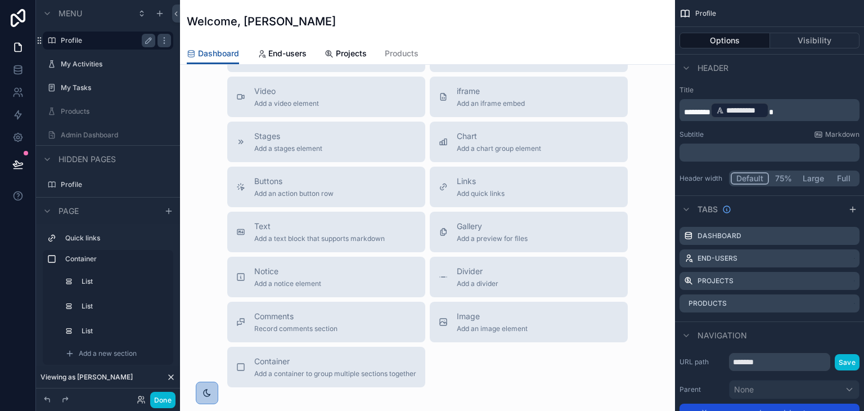
scroll to position [992, 0]
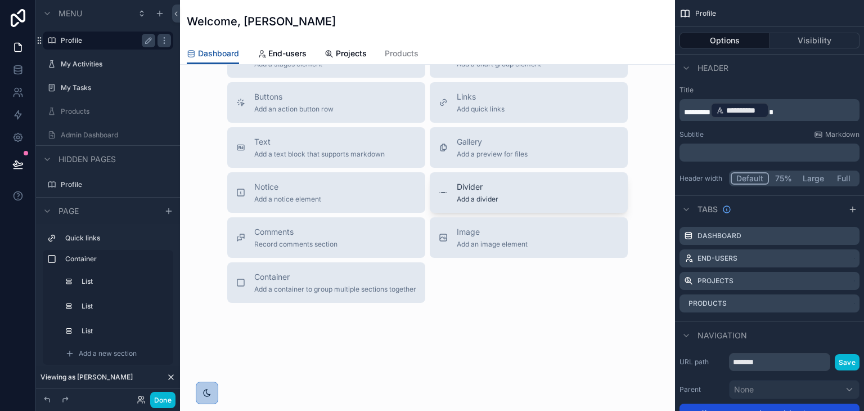
click at [497, 194] on div "Divider Add a divider" at bounding box center [529, 192] width 180 height 23
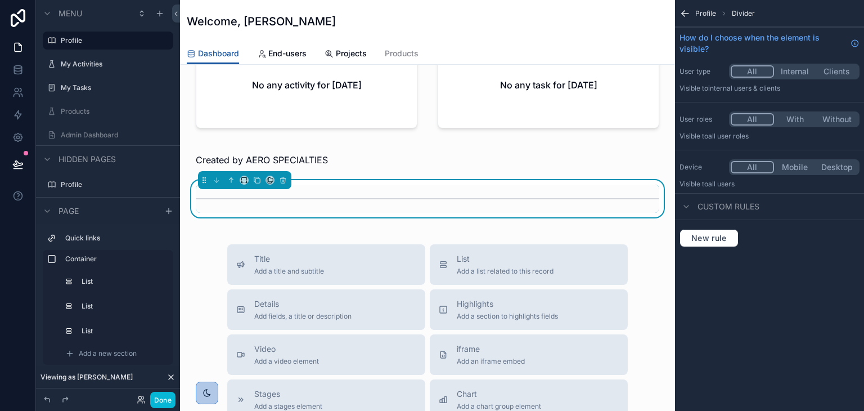
scroll to position [689, 0]
click at [231, 183] on icon "scrollable content" at bounding box center [231, 181] width 0 height 5
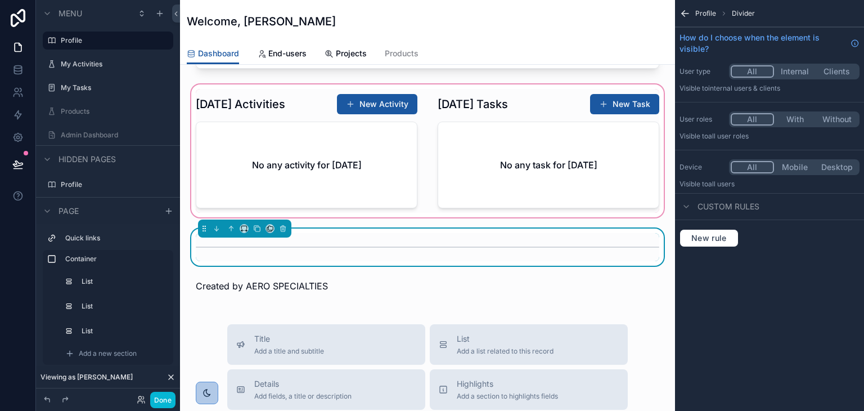
scroll to position [576, 0]
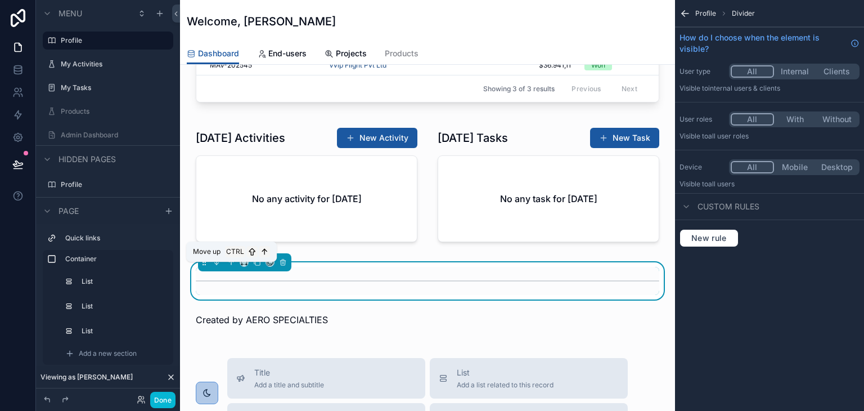
click at [230, 266] on icon "scrollable content" at bounding box center [231, 262] width 8 height 8
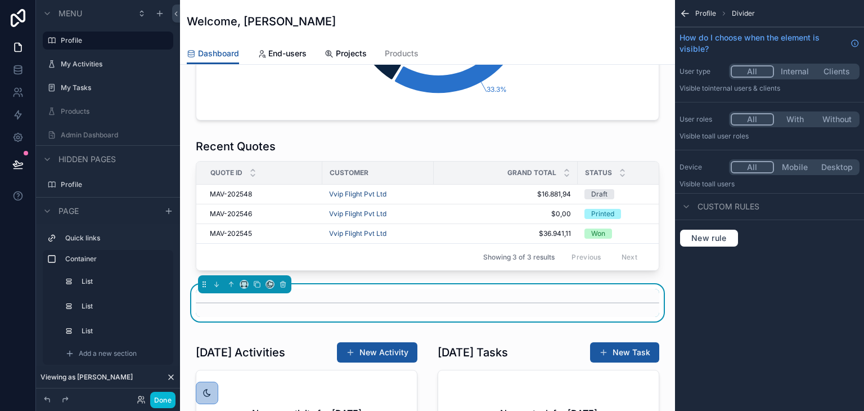
scroll to position [407, 0]
click at [230, 289] on icon "scrollable content" at bounding box center [231, 285] width 8 height 8
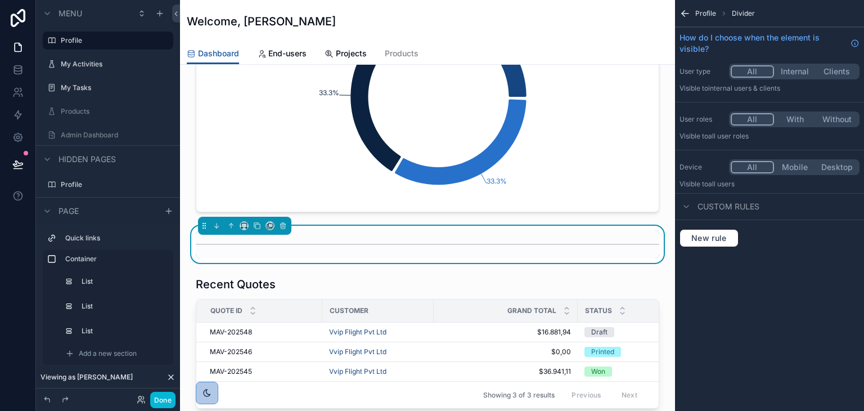
scroll to position [239, 0]
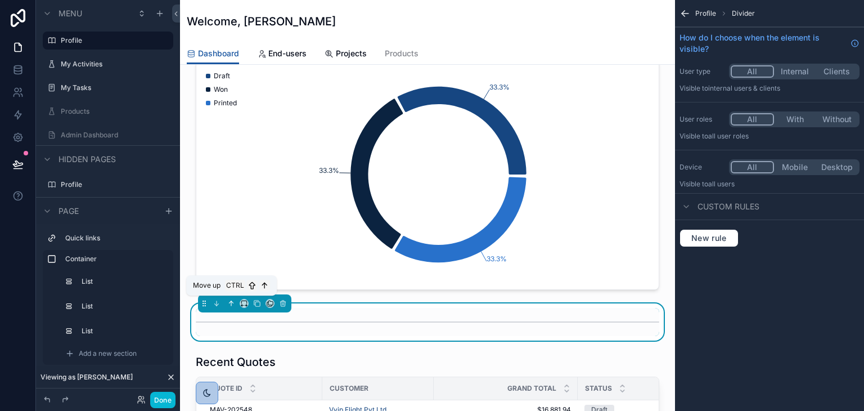
click at [229, 305] on button "scrollable content" at bounding box center [231, 303] width 12 height 12
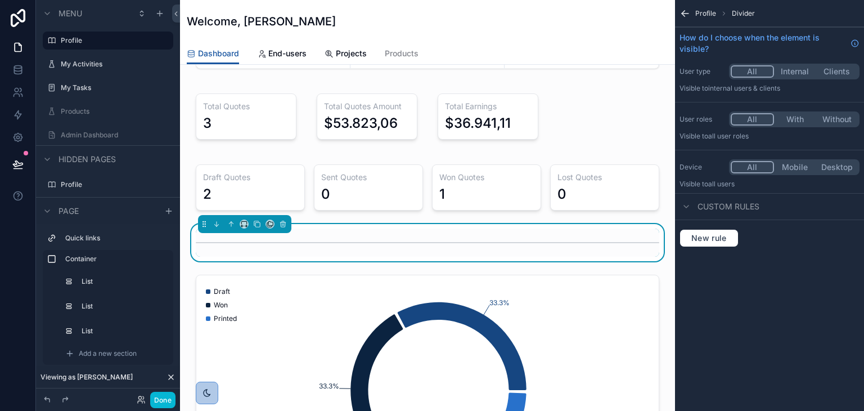
scroll to position [14, 0]
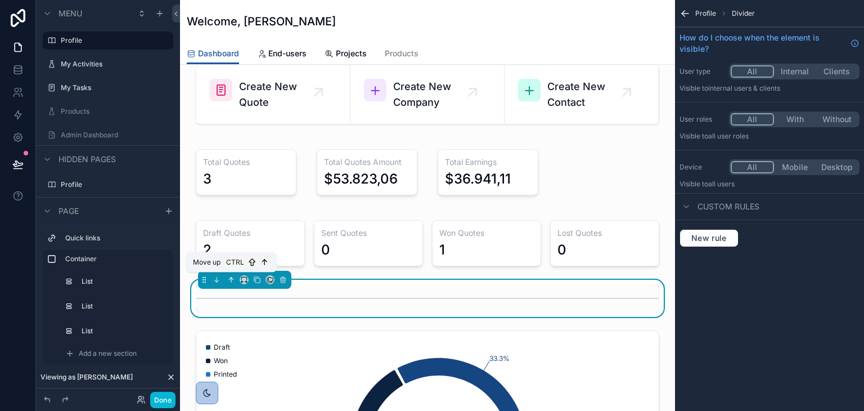
click at [231, 277] on icon "scrollable content" at bounding box center [231, 280] width 8 height 8
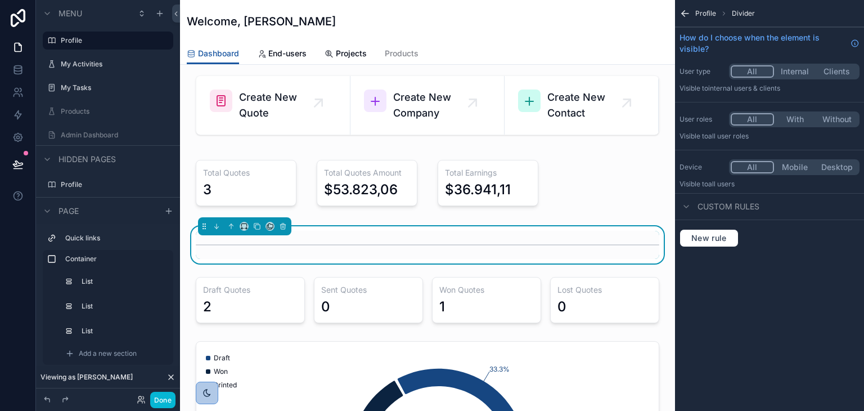
scroll to position [0, 0]
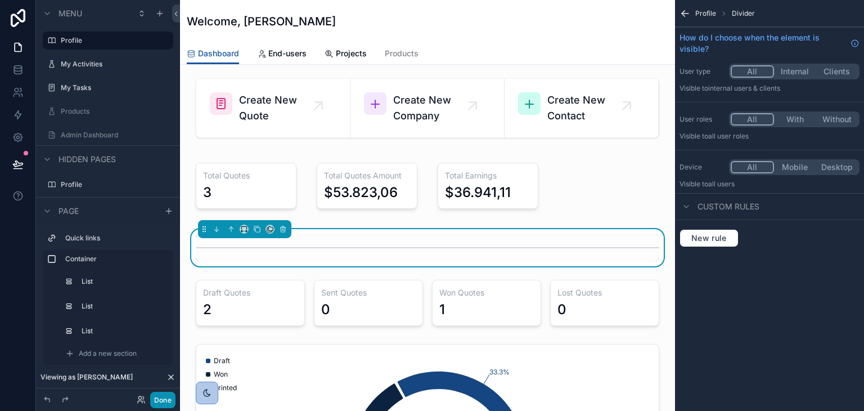
click at [159, 404] on button "Done" at bounding box center [162, 400] width 25 height 16
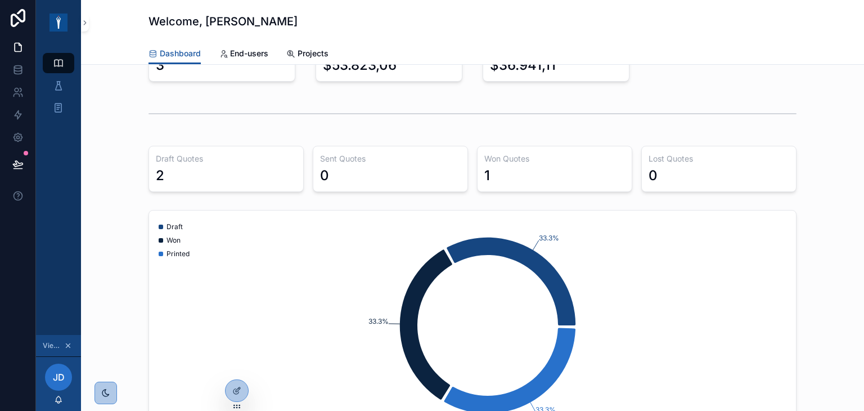
scroll to position [113, 0]
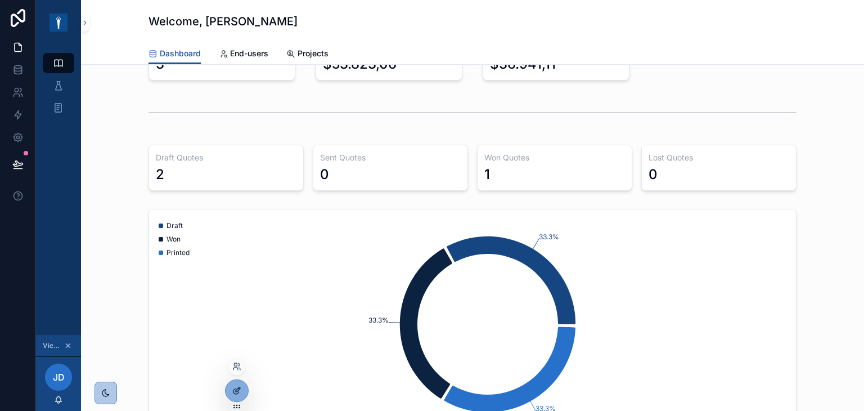
click at [241, 390] on icon at bounding box center [236, 390] width 9 height 9
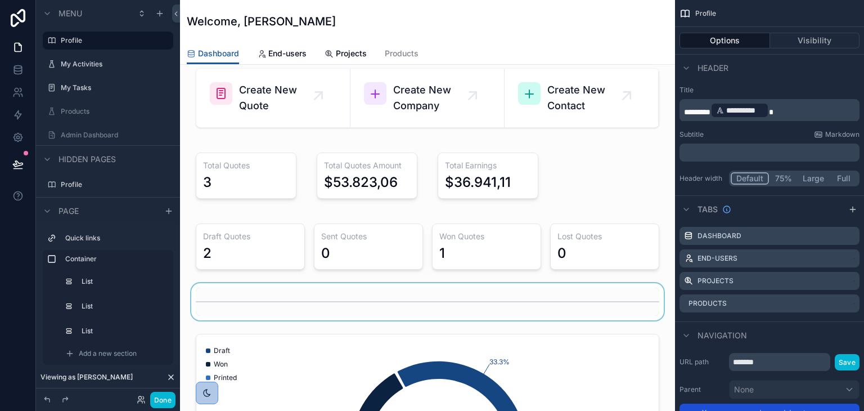
scroll to position [0, 0]
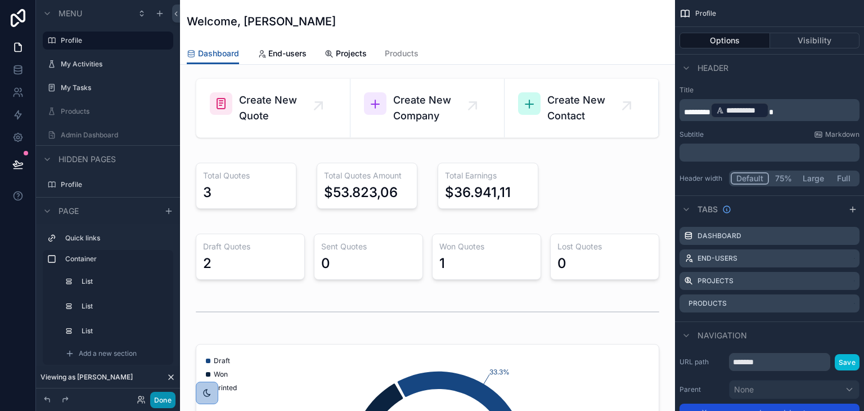
click at [162, 399] on button "Done" at bounding box center [162, 400] width 25 height 16
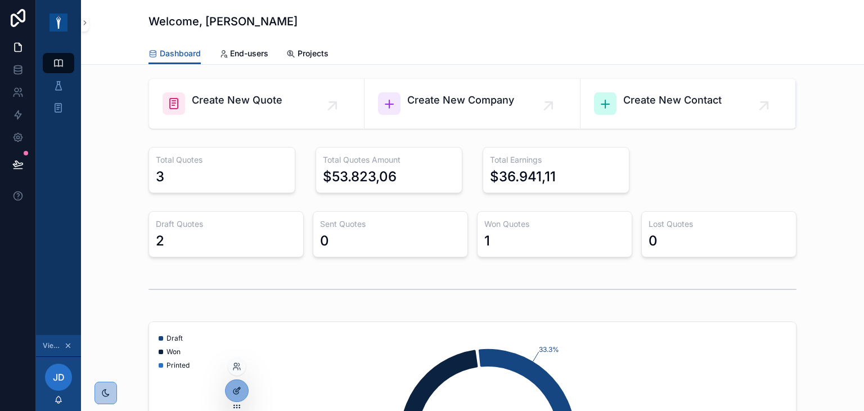
click at [232, 389] on icon at bounding box center [236, 390] width 9 height 9
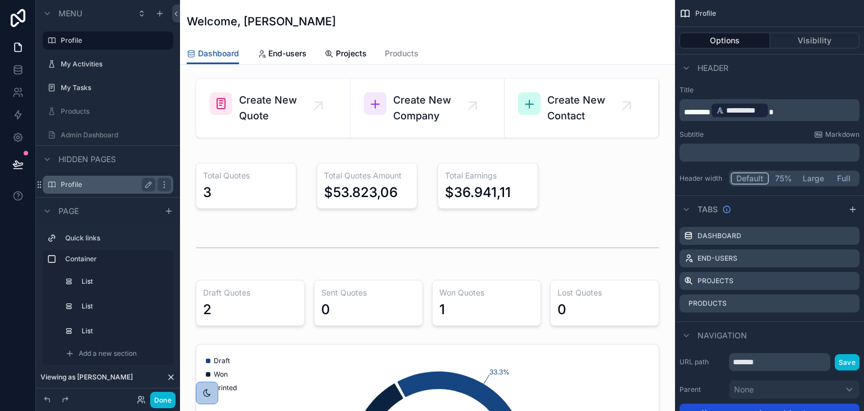
click at [105, 184] on label "Profile" at bounding box center [106, 184] width 90 height 9
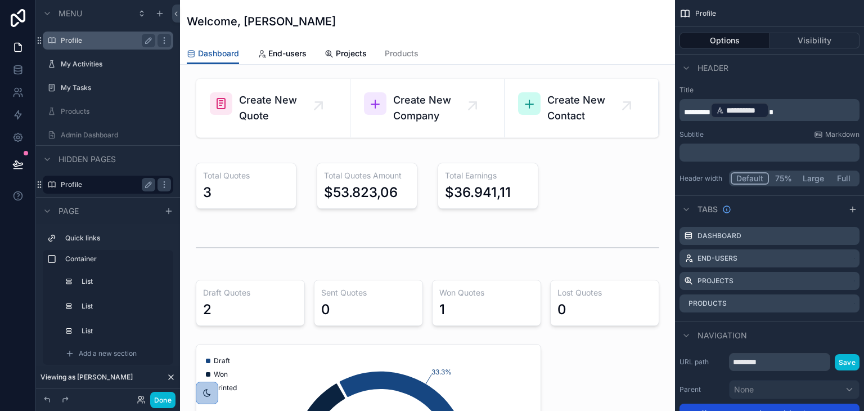
click at [85, 42] on label "Profile" at bounding box center [106, 40] width 90 height 9
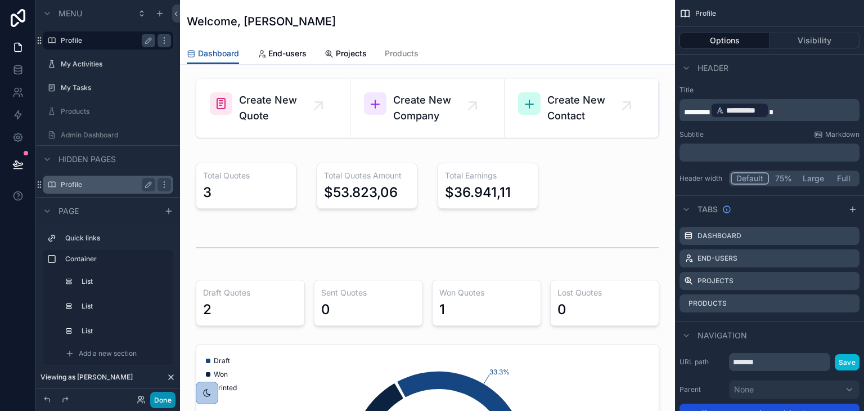
click at [156, 394] on button "Done" at bounding box center [162, 400] width 25 height 16
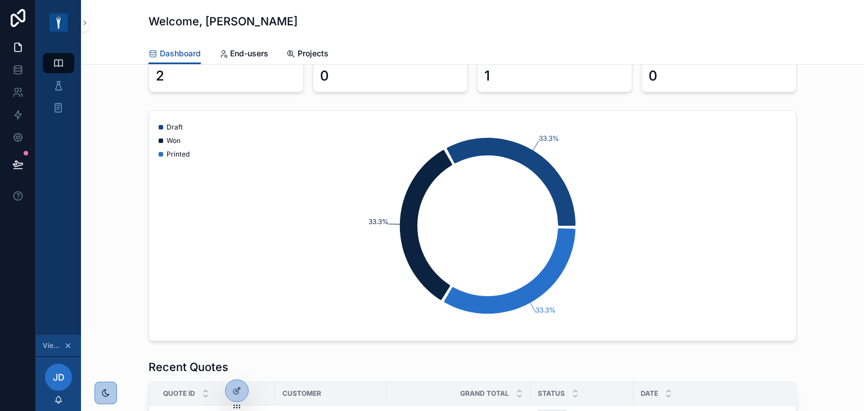
scroll to position [210, 0]
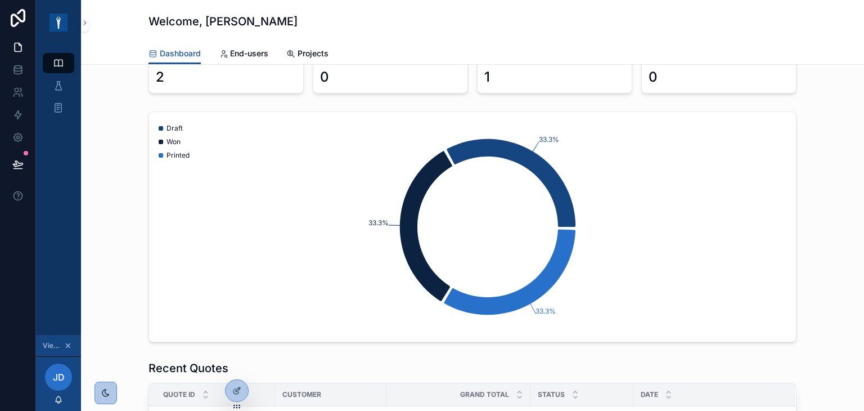
click at [69, 348] on icon "scrollable content" at bounding box center [68, 345] width 8 height 8
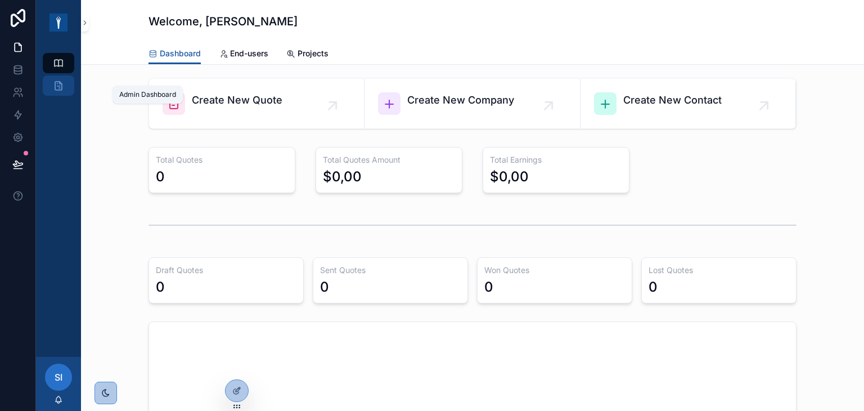
click at [56, 81] on icon "scrollable content" at bounding box center [58, 85] width 11 height 11
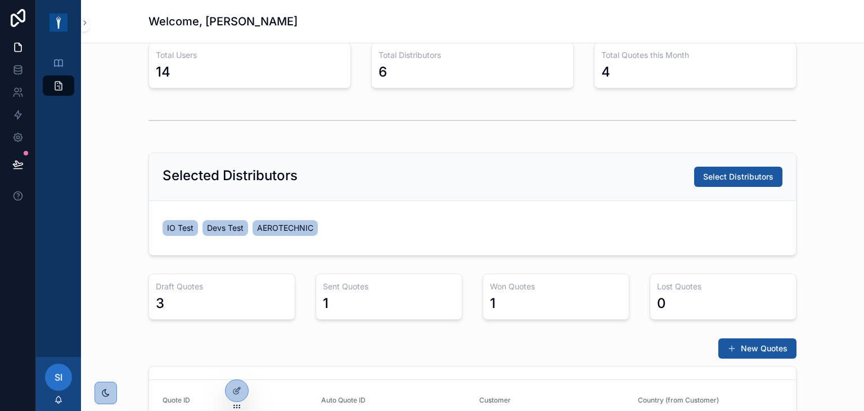
scroll to position [281, 0]
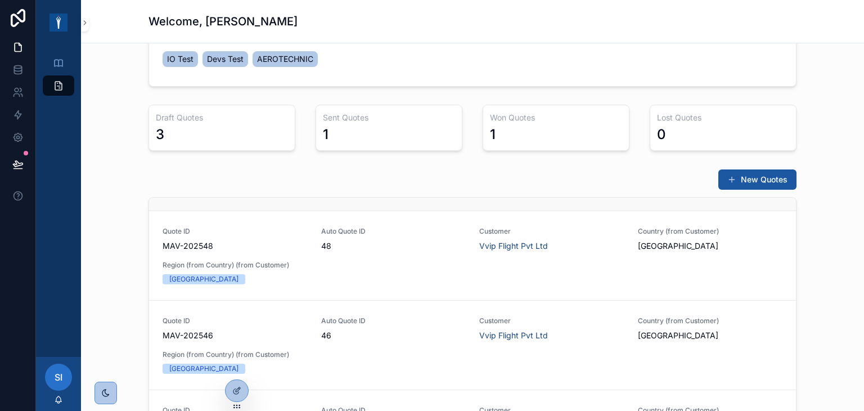
click at [410, 198] on link "Quote ID MAV-202549 Auto Quote ID 49 Customer Fireblade Aviation Country (from …" at bounding box center [472, 165] width 647 height 89
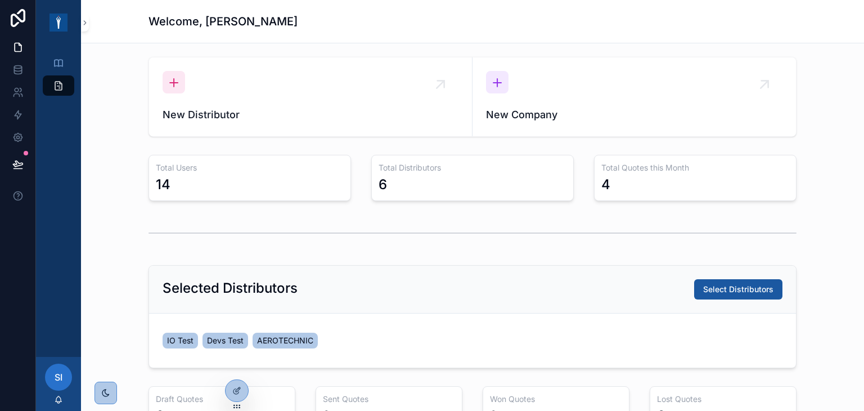
scroll to position [169, 0]
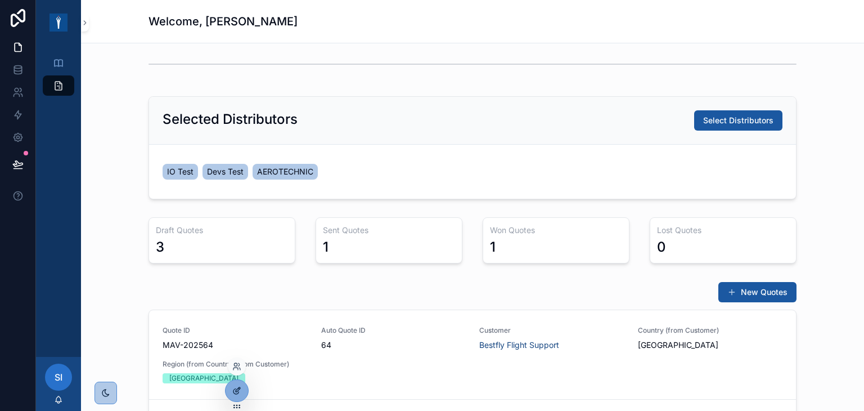
click at [233, 385] on div at bounding box center [237, 390] width 23 height 21
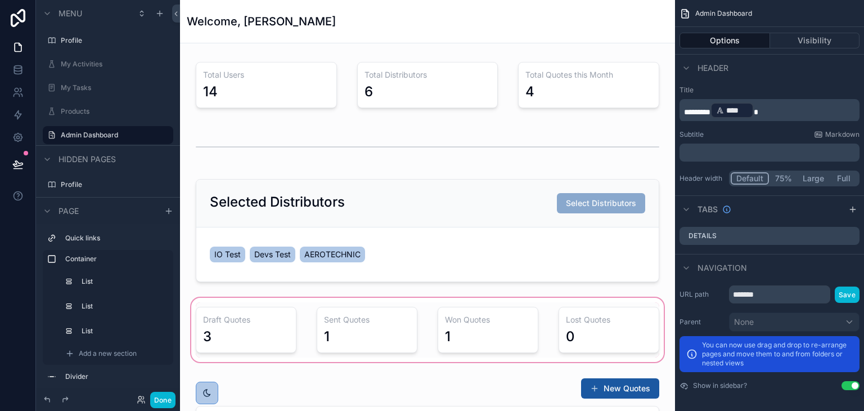
scroll to position [0, 0]
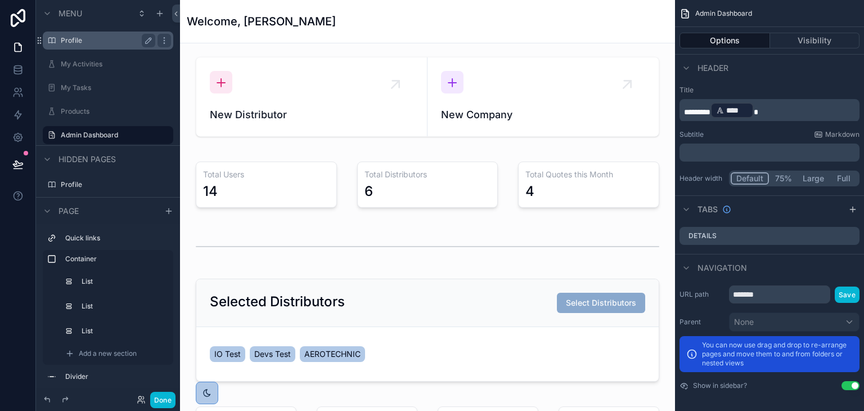
click at [81, 40] on label "Profile" at bounding box center [106, 40] width 90 height 9
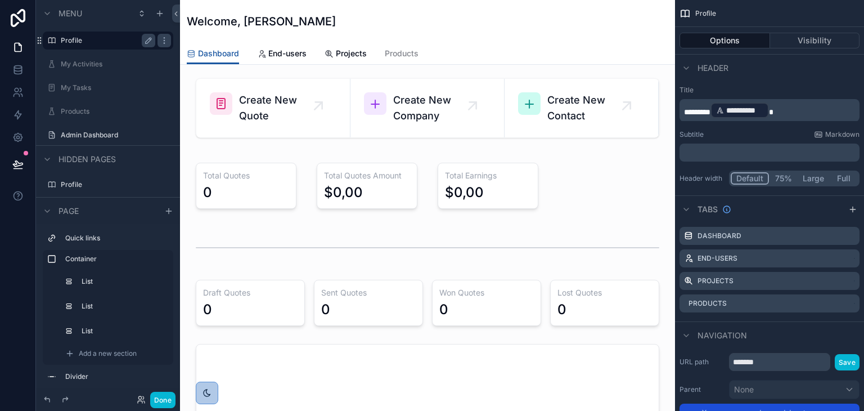
scroll to position [113, 0]
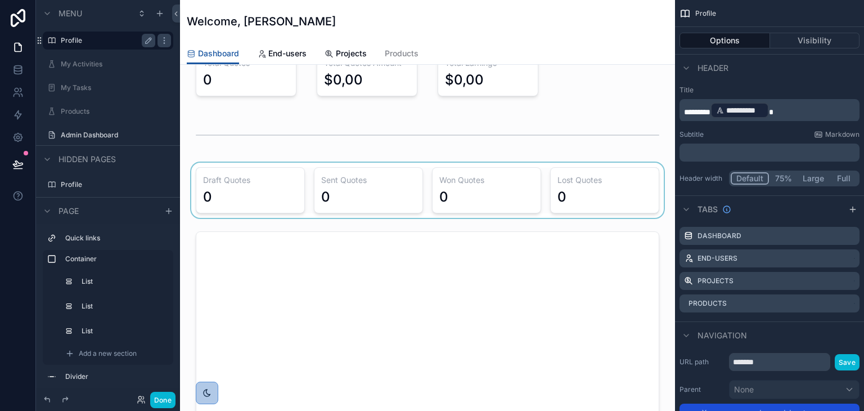
click at [369, 166] on div "scrollable content" at bounding box center [427, 190] width 477 height 55
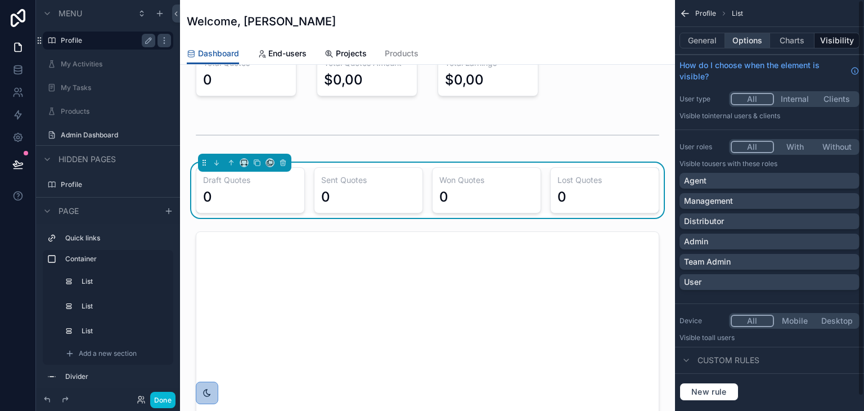
click at [746, 41] on button "Options" at bounding box center [747, 41] width 45 height 16
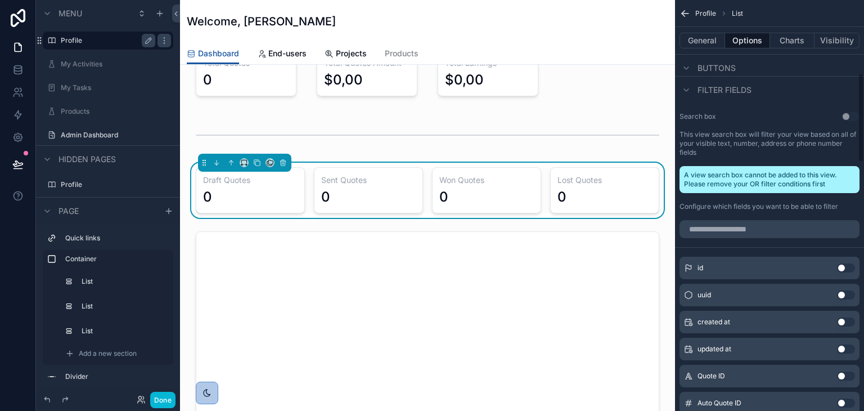
scroll to position [338, 0]
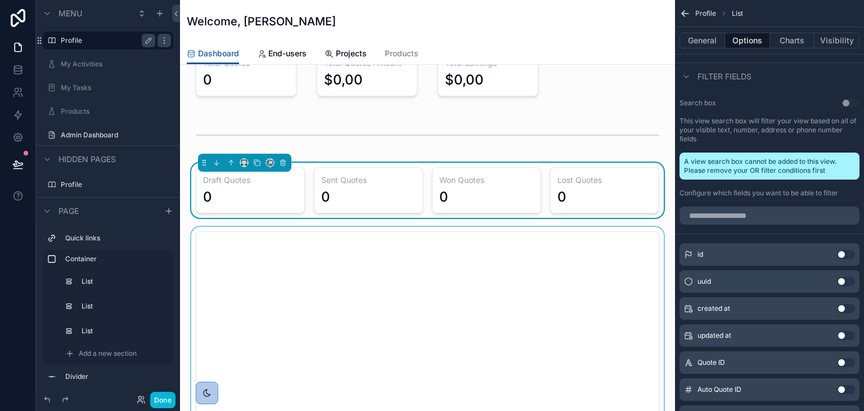
click at [621, 235] on div "scrollable content" at bounding box center [427, 347] width 477 height 240
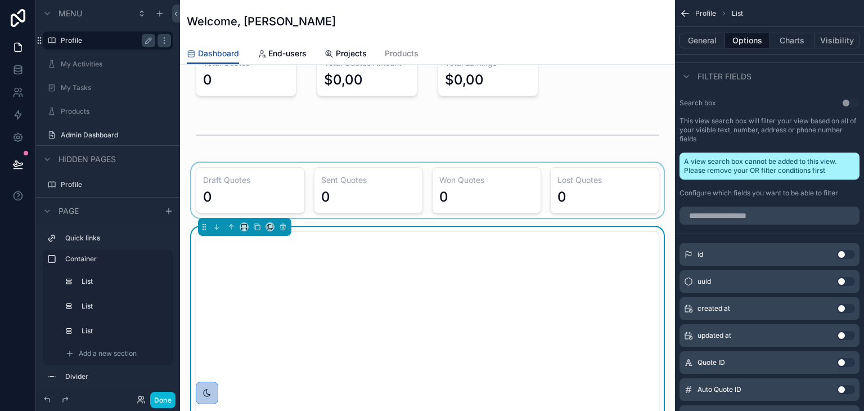
click at [635, 166] on div "scrollable content" at bounding box center [427, 190] width 477 height 55
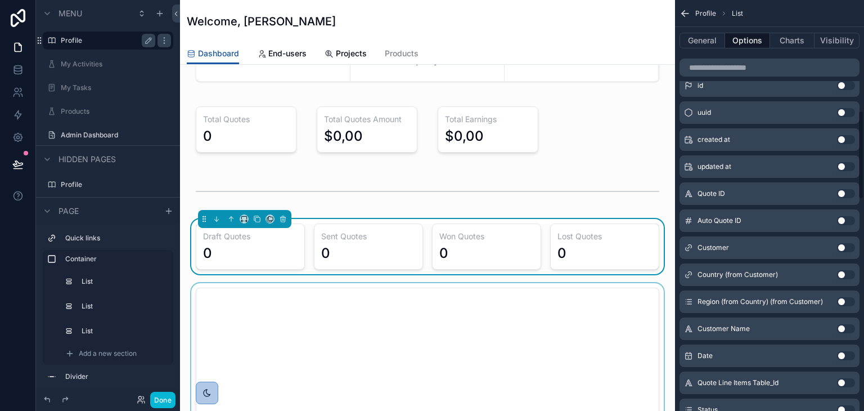
scroll to position [563, 0]
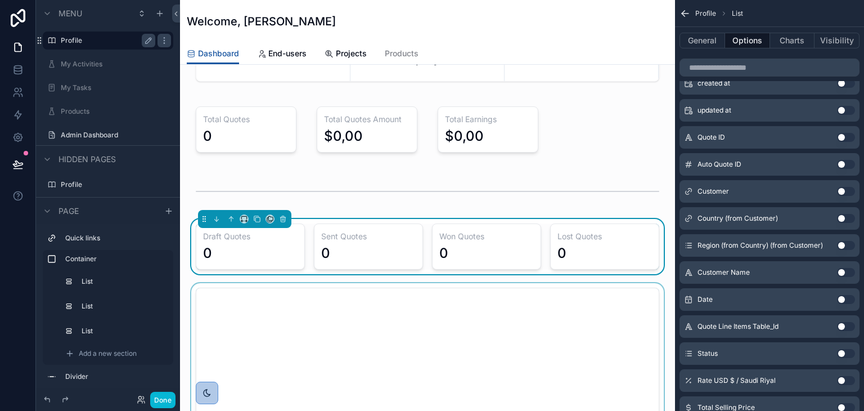
click at [844, 295] on button "Use setting" at bounding box center [846, 299] width 18 height 9
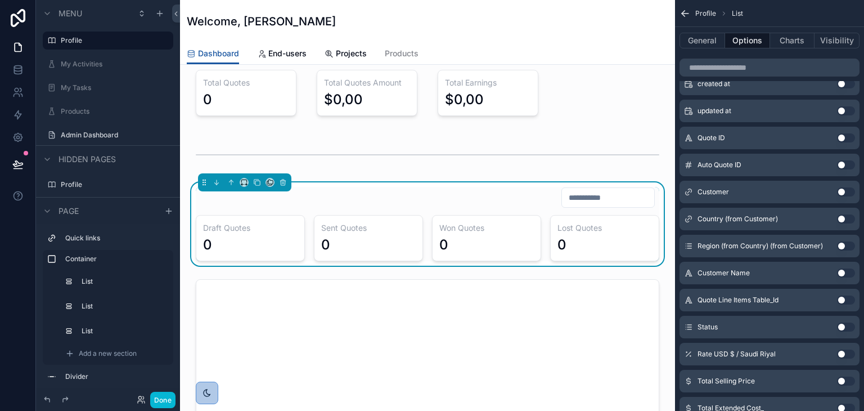
scroll to position [169, 0]
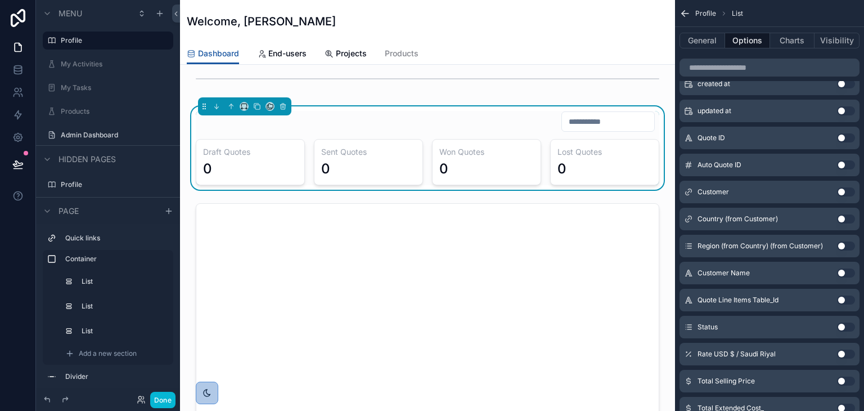
click at [579, 273] on div "scrollable content" at bounding box center [427, 319] width 477 height 240
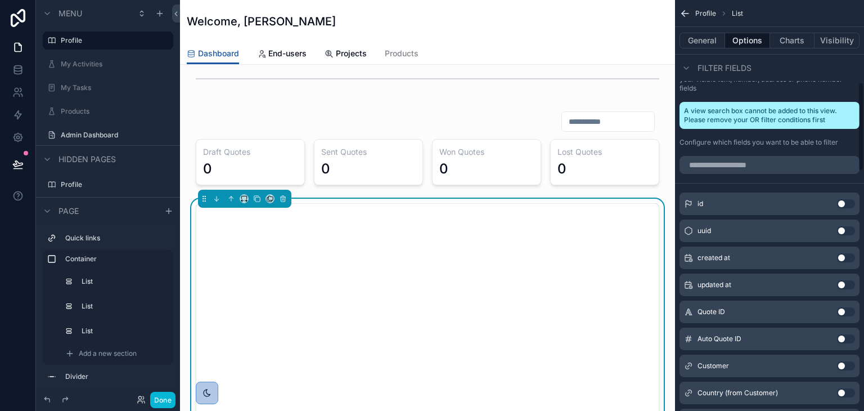
scroll to position [369, 0]
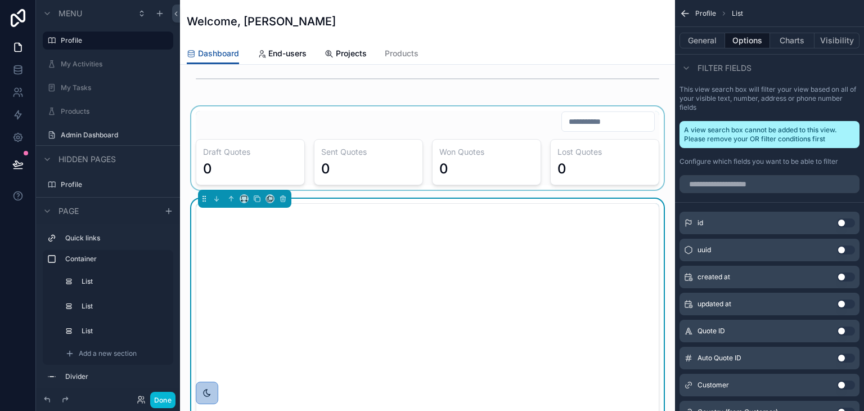
click at [581, 121] on div "scrollable content" at bounding box center [427, 147] width 477 height 83
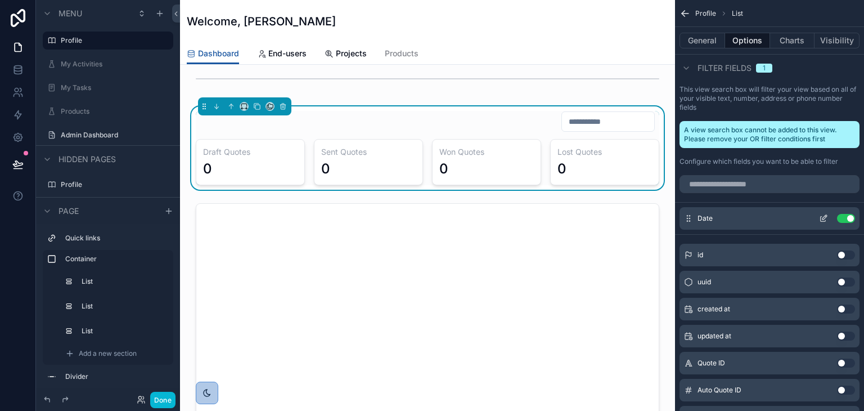
click at [842, 214] on button "Use setting" at bounding box center [846, 218] width 18 height 9
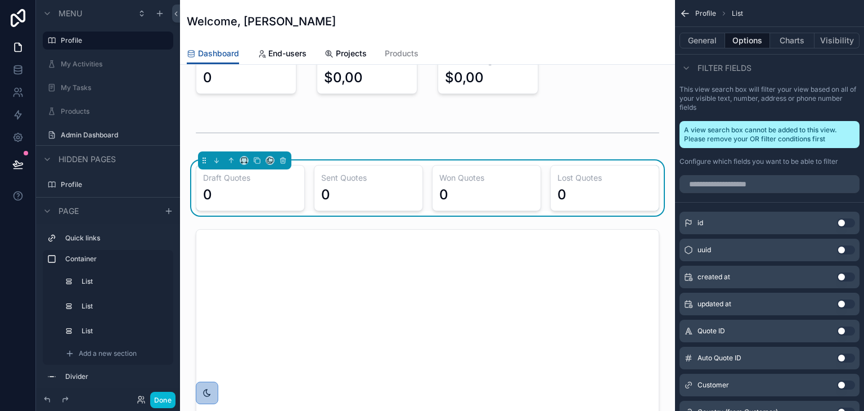
scroll to position [113, 0]
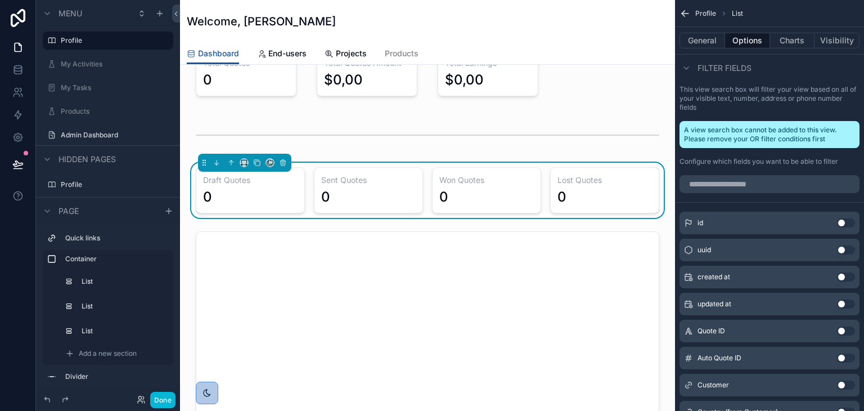
click at [302, 172] on div "Draft Quotes 0" at bounding box center [250, 190] width 109 height 46
click at [93, 277] on label "List" at bounding box center [122, 281] width 79 height 9
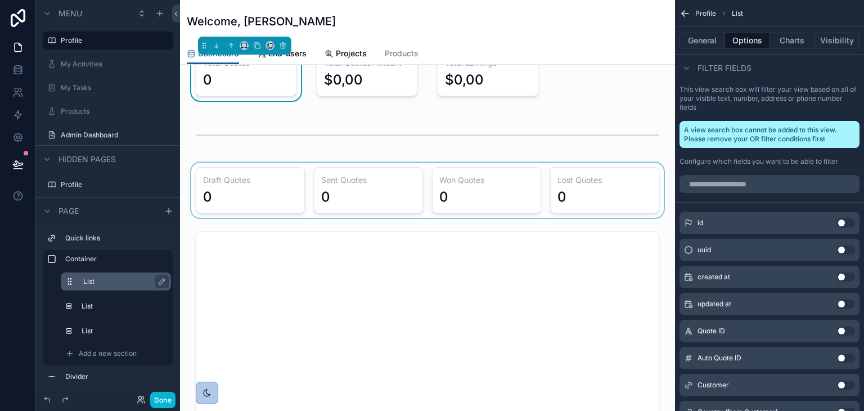
click at [279, 195] on div "scrollable content" at bounding box center [427, 190] width 477 height 55
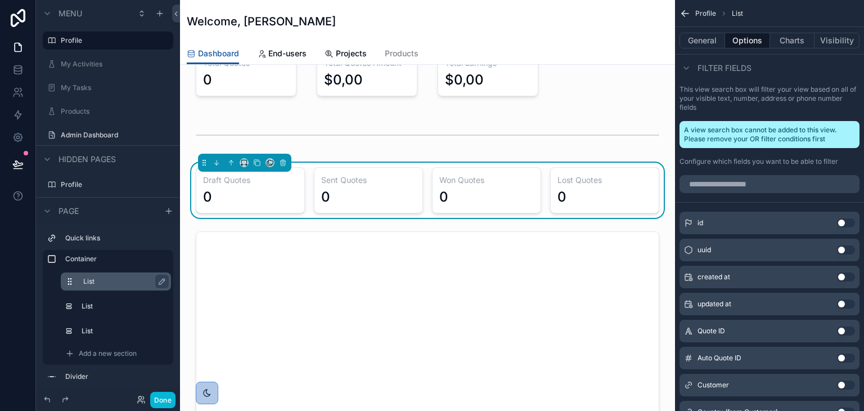
click at [287, 189] on div "0" at bounding box center [250, 197] width 95 height 18
click at [799, 39] on button "Charts" at bounding box center [792, 41] width 45 height 16
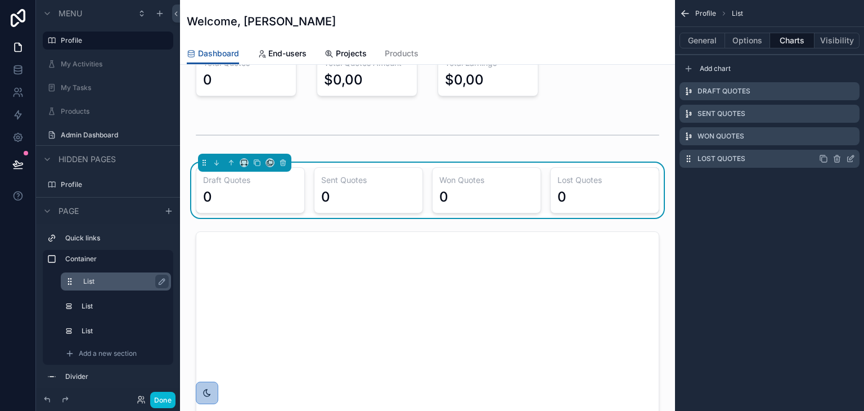
click at [822, 158] on icon "scrollable content" at bounding box center [824, 159] width 5 height 5
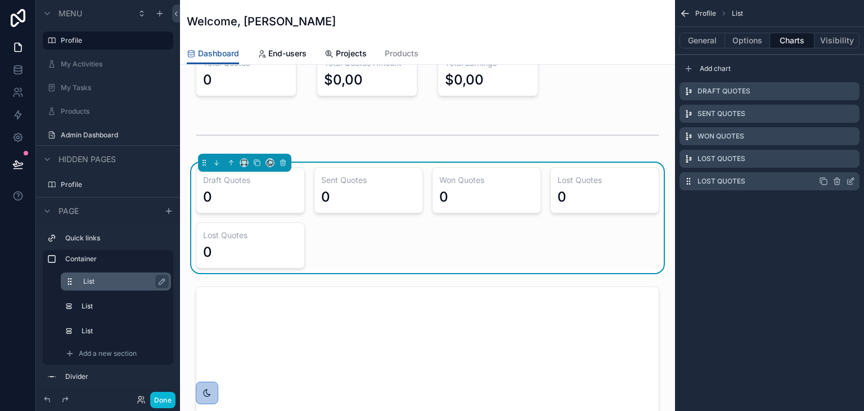
click at [853, 183] on icon "scrollable content" at bounding box center [850, 181] width 9 height 9
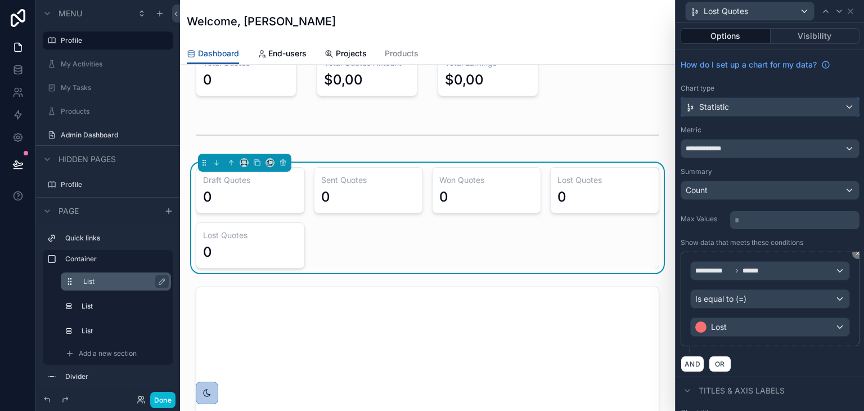
click at [721, 113] on div "Statistic" at bounding box center [770, 107] width 178 height 18
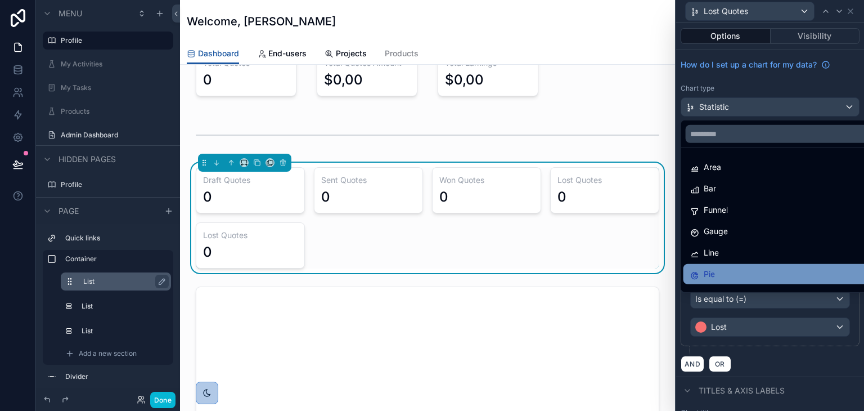
click at [705, 269] on span "Pie" at bounding box center [709, 274] width 11 height 14
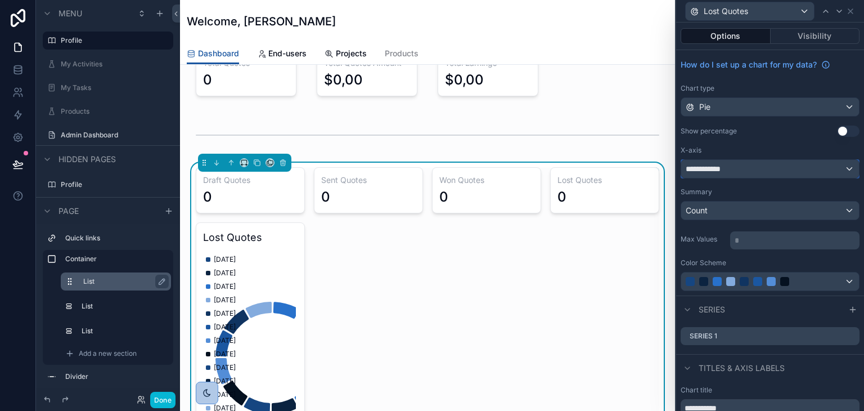
click at [774, 163] on div "**********" at bounding box center [770, 169] width 178 height 18
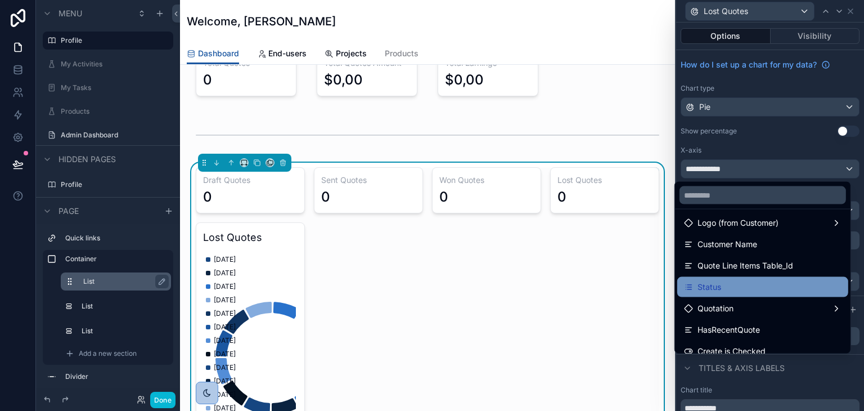
click at [703, 279] on div "Status" at bounding box center [762, 287] width 171 height 20
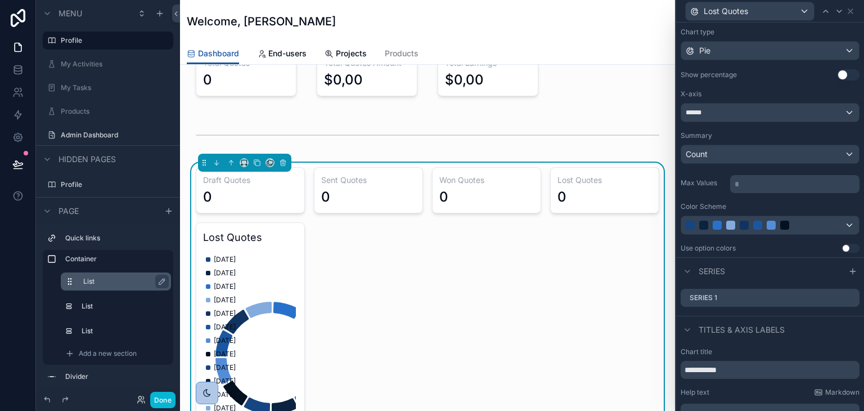
scroll to position [108, 0]
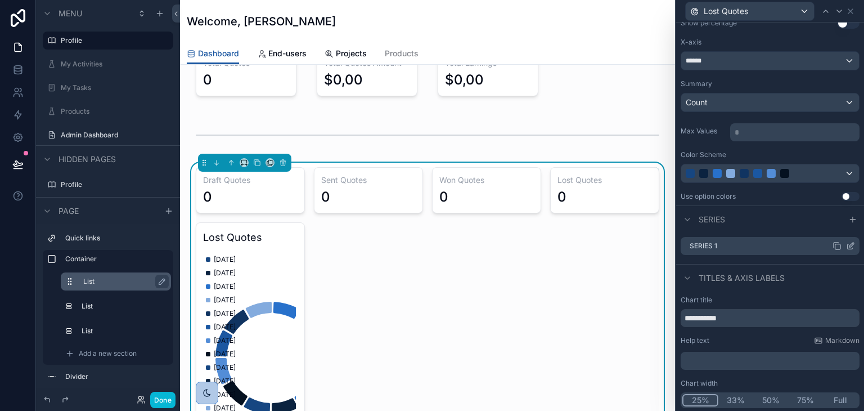
click at [848, 244] on icon at bounding box center [850, 246] width 5 height 5
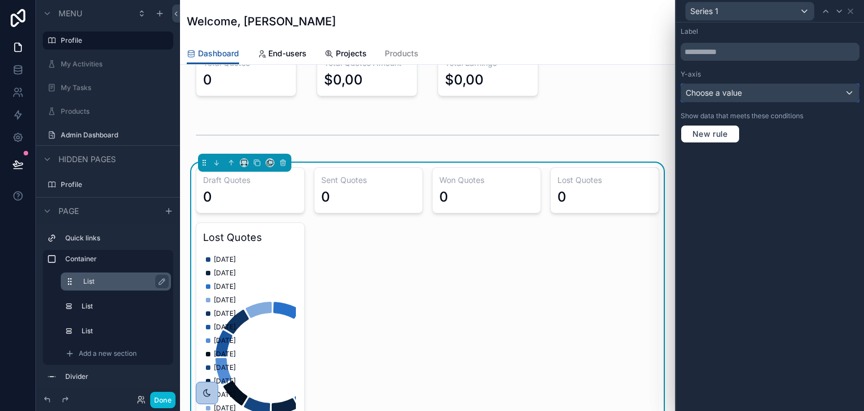
click at [729, 95] on span "Choose a value" at bounding box center [714, 93] width 56 height 10
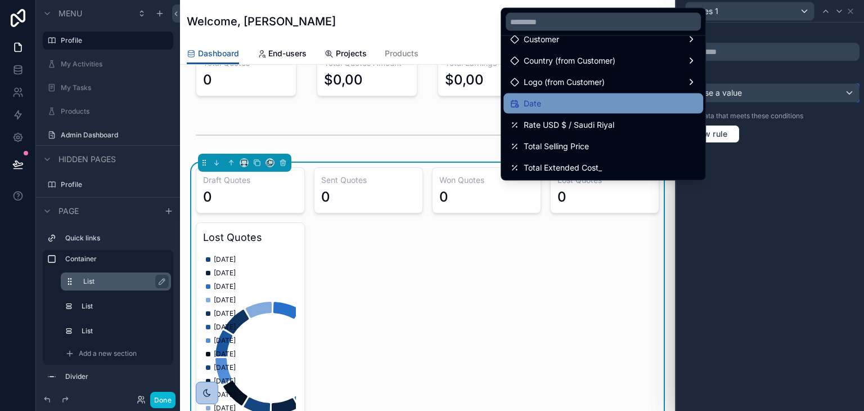
scroll to position [0, 0]
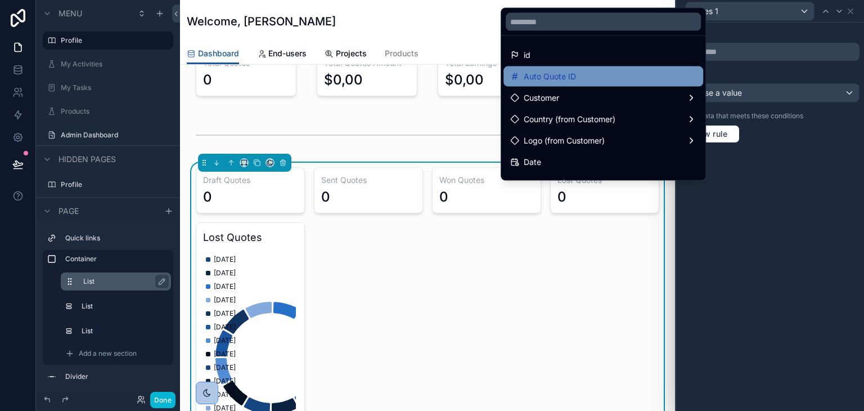
click at [592, 71] on div "Auto Quote ID" at bounding box center [603, 77] width 186 height 14
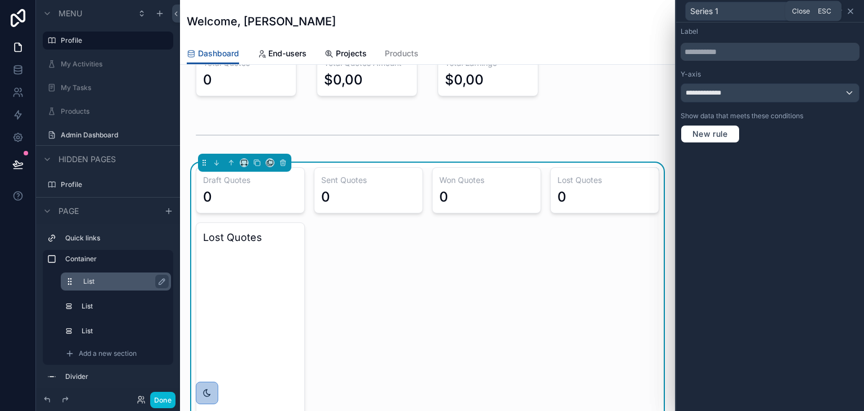
click at [852, 10] on icon at bounding box center [850, 11] width 9 height 9
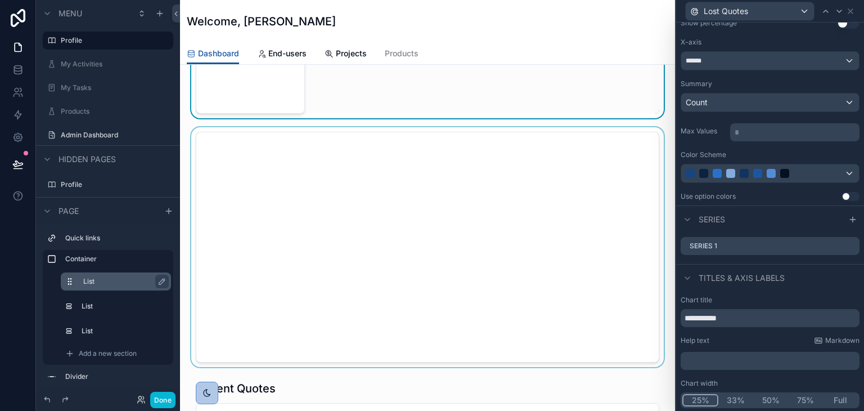
scroll to position [506, 0]
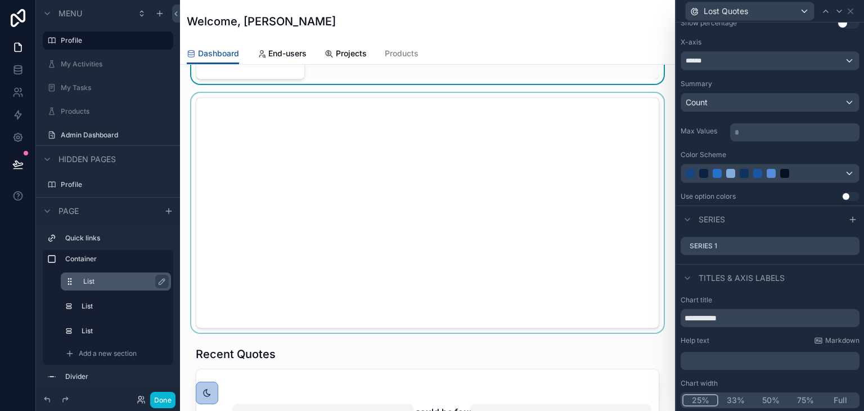
click at [365, 235] on div "scrollable content" at bounding box center [427, 213] width 477 height 240
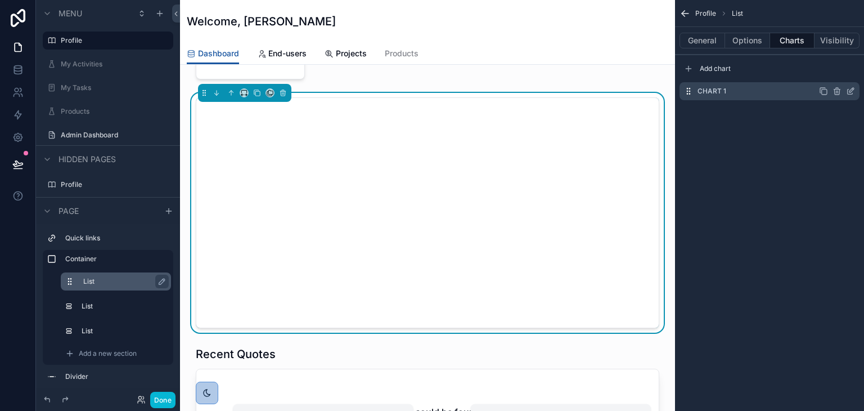
click at [852, 91] on icon "scrollable content" at bounding box center [851, 90] width 5 height 5
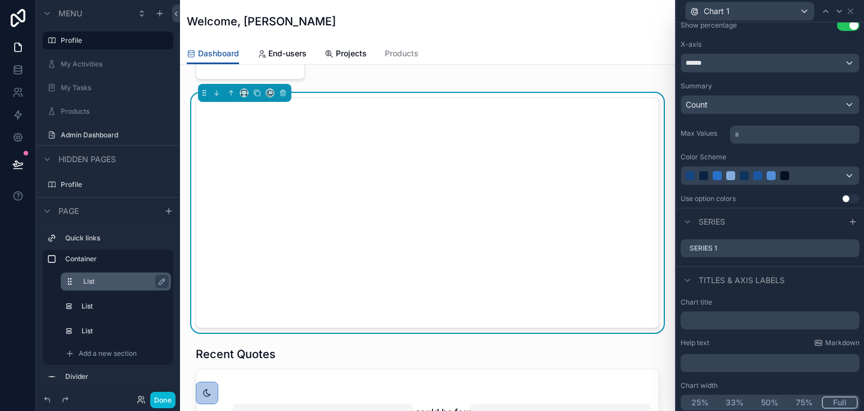
scroll to position [108, 0]
click at [846, 245] on icon at bounding box center [850, 245] width 9 height 9
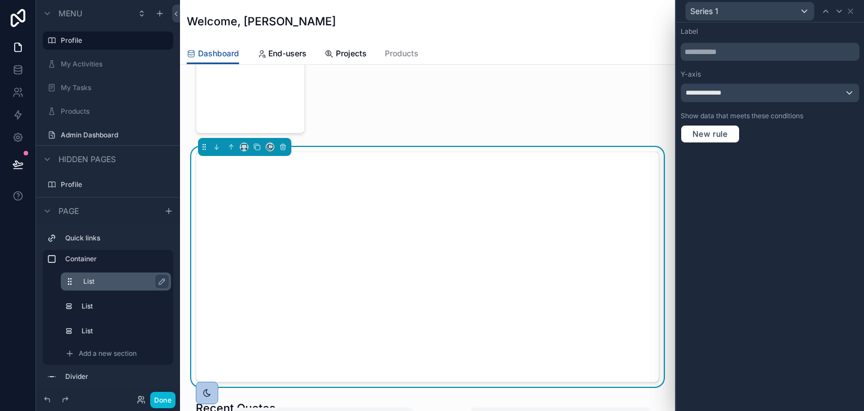
scroll to position [338, 0]
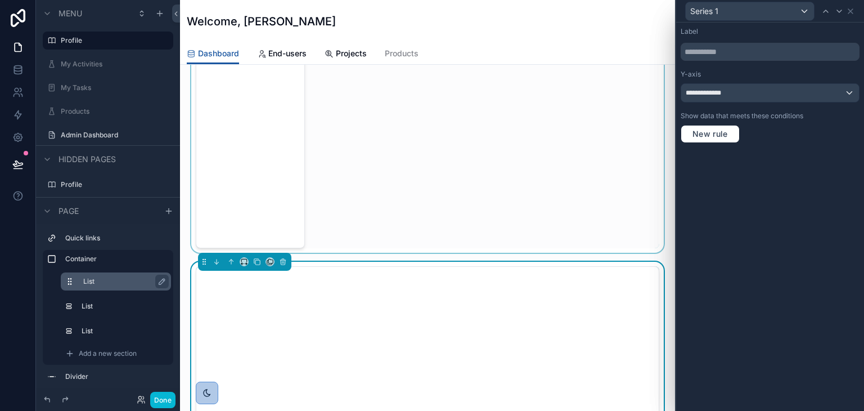
click at [284, 136] on div "scrollable content" at bounding box center [427, 95] width 477 height 315
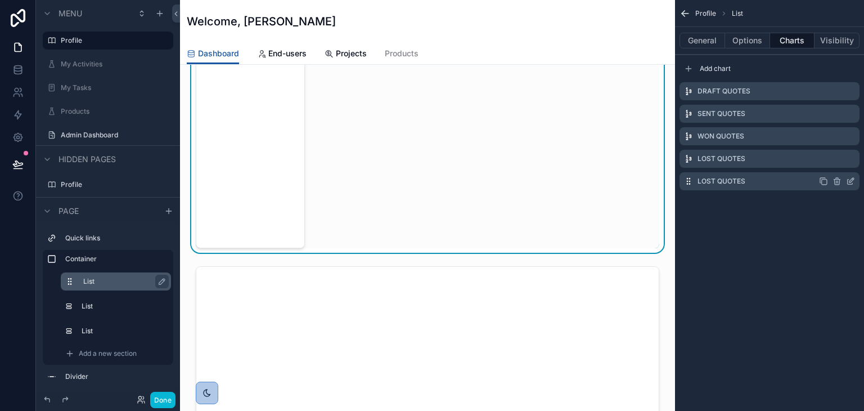
click at [847, 177] on icon "scrollable content" at bounding box center [850, 181] width 9 height 9
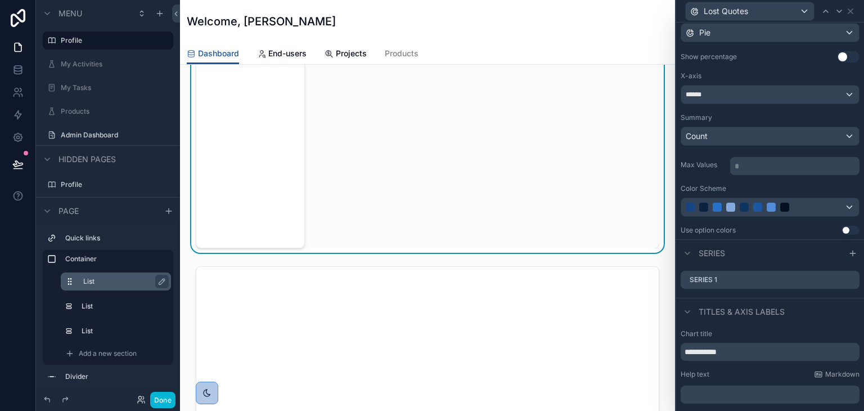
scroll to position [108, 0]
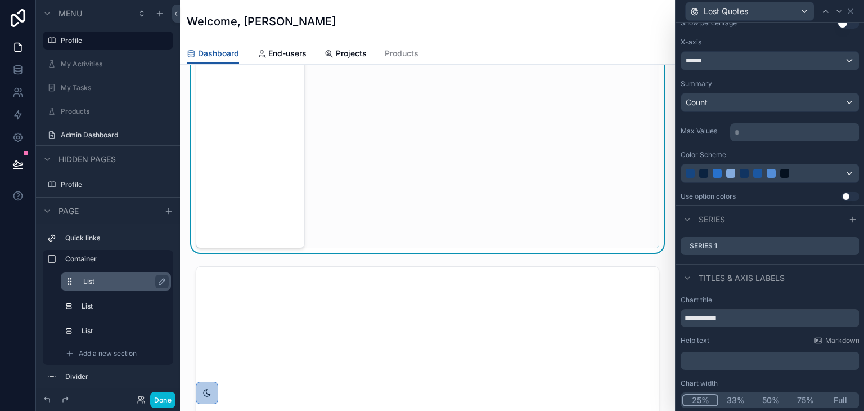
click at [835, 402] on button "Full" at bounding box center [840, 400] width 35 height 12
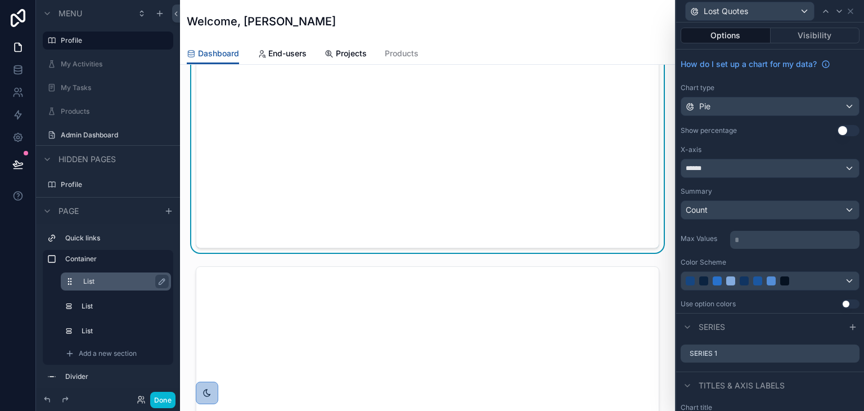
scroll to position [0, 0]
click at [839, 133] on button "Use setting" at bounding box center [848, 130] width 23 height 11
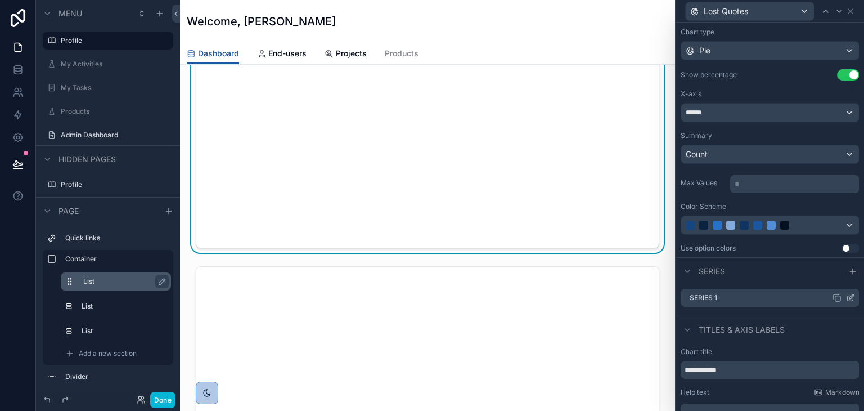
click at [849, 295] on icon at bounding box center [851, 296] width 5 height 5
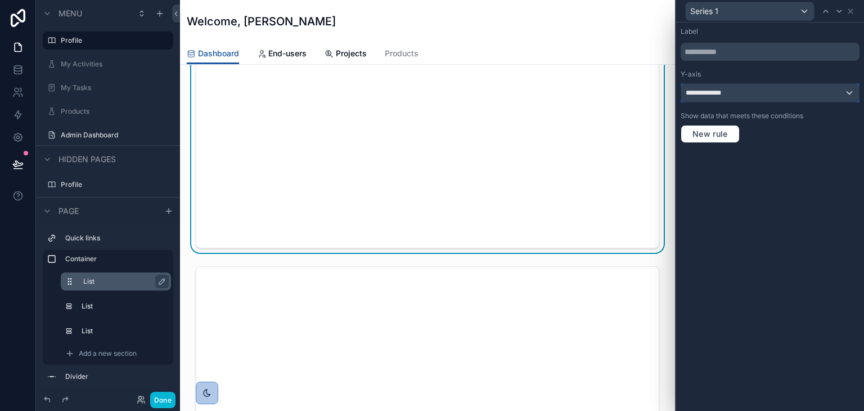
click at [740, 91] on div "**********" at bounding box center [770, 93] width 178 height 18
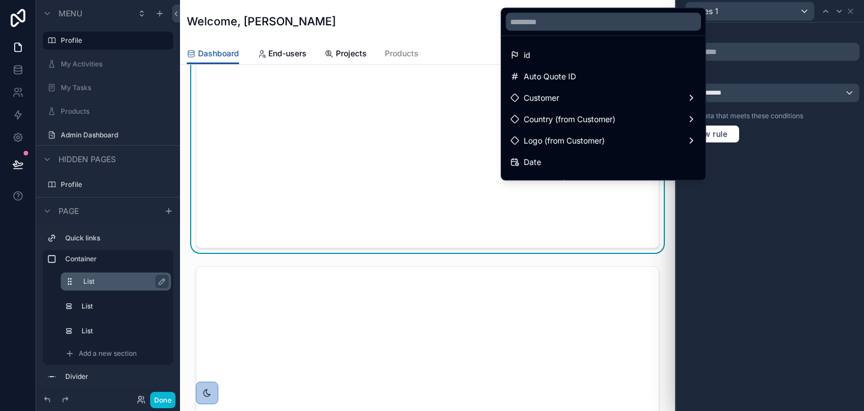
click at [745, 166] on div at bounding box center [770, 205] width 188 height 411
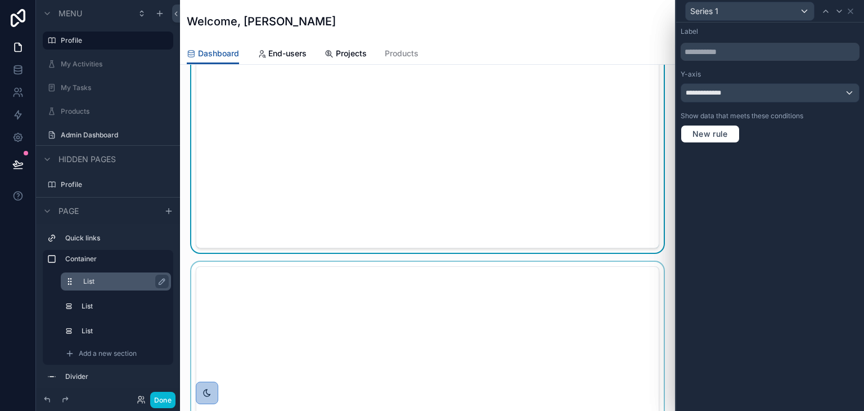
click at [353, 300] on div "scrollable content" at bounding box center [427, 382] width 477 height 240
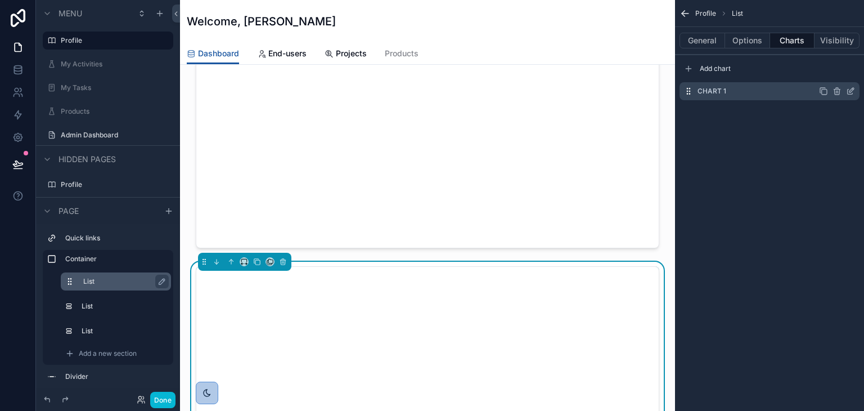
click at [851, 92] on icon "scrollable content" at bounding box center [851, 90] width 5 height 5
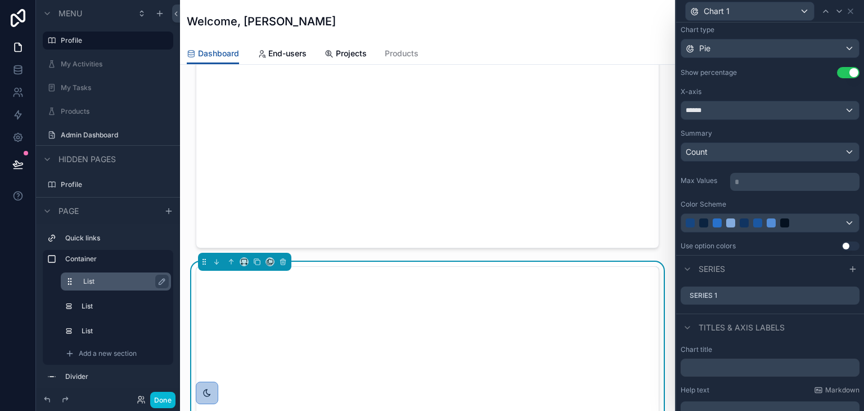
scroll to position [0, 0]
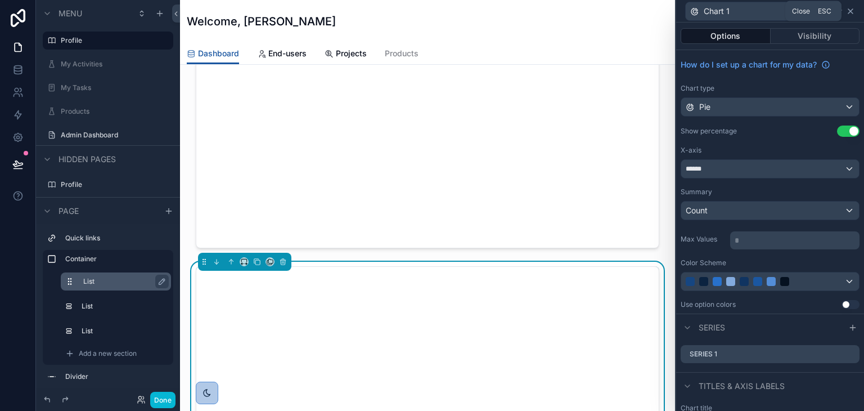
click at [851, 11] on icon at bounding box center [850, 11] width 9 height 9
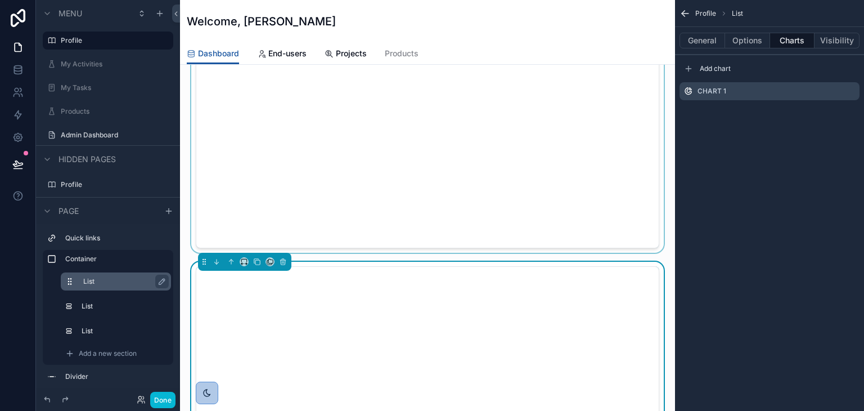
click at [494, 124] on div "scrollable content" at bounding box center [427, 95] width 477 height 315
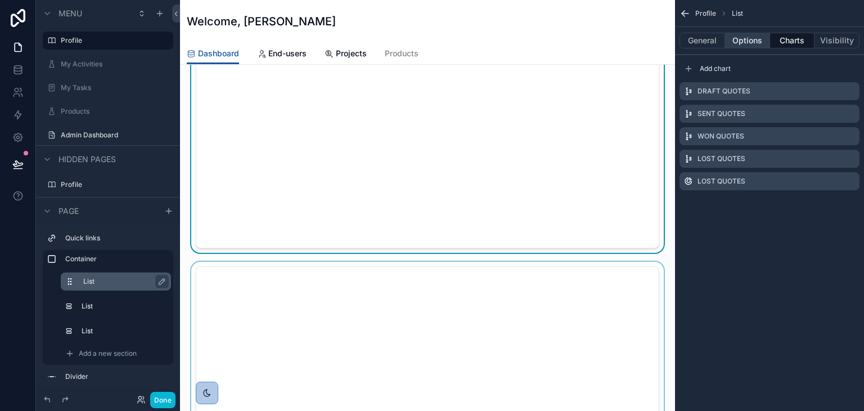
click at [746, 40] on button "Options" at bounding box center [747, 41] width 45 height 16
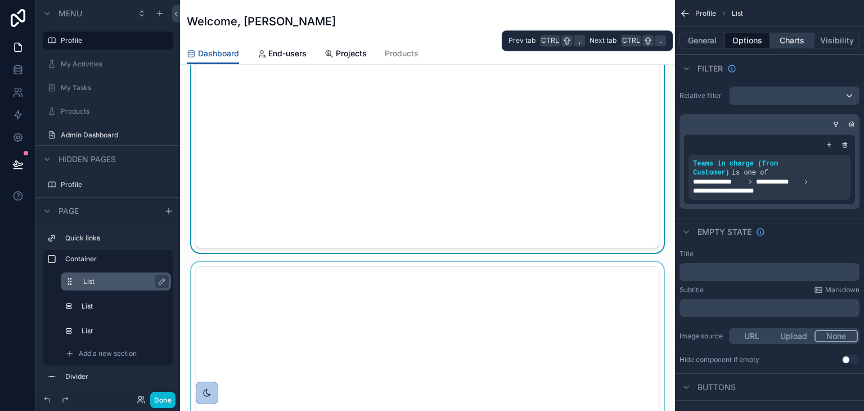
click at [790, 44] on button "Charts" at bounding box center [792, 41] width 45 height 16
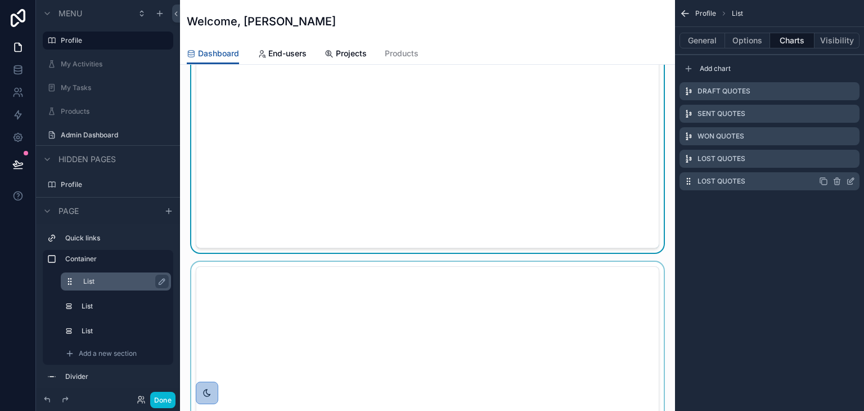
click at [851, 177] on icon "scrollable content" at bounding box center [850, 181] width 9 height 9
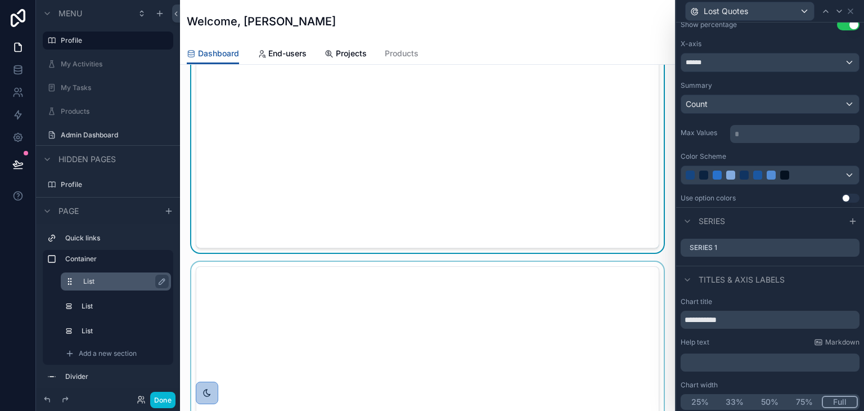
scroll to position [108, 0]
click at [847, 242] on div "Series 1" at bounding box center [770, 246] width 179 height 18
click at [852, 243] on icon at bounding box center [852, 243] width 1 height 1
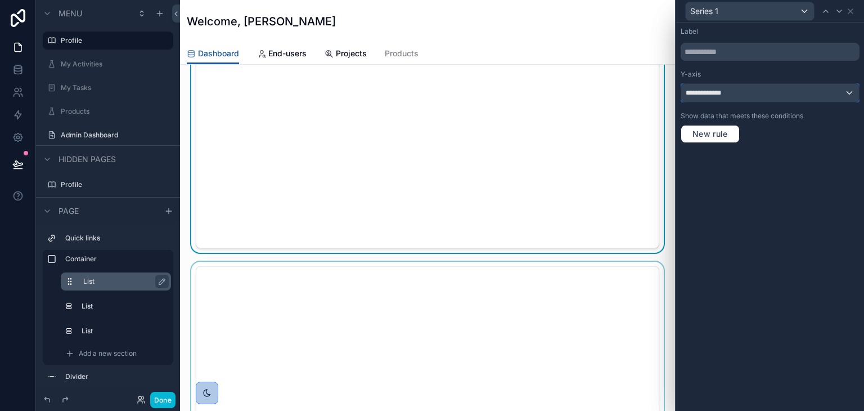
click at [736, 95] on div "**********" at bounding box center [770, 93] width 178 height 18
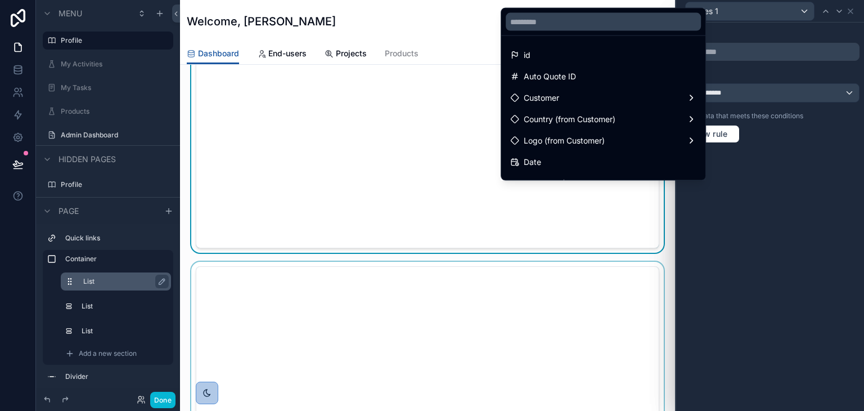
click at [736, 95] on div at bounding box center [770, 205] width 188 height 411
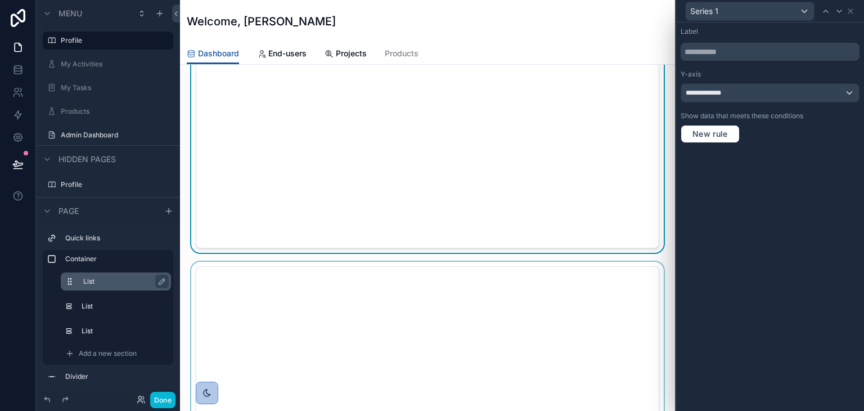
scroll to position [0, 0]
click at [850, 12] on icon at bounding box center [850, 11] width 9 height 9
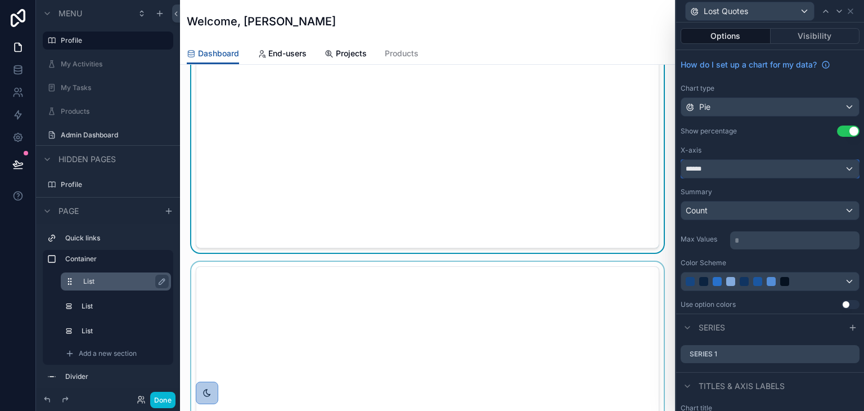
click at [793, 169] on div "******" at bounding box center [770, 169] width 178 height 18
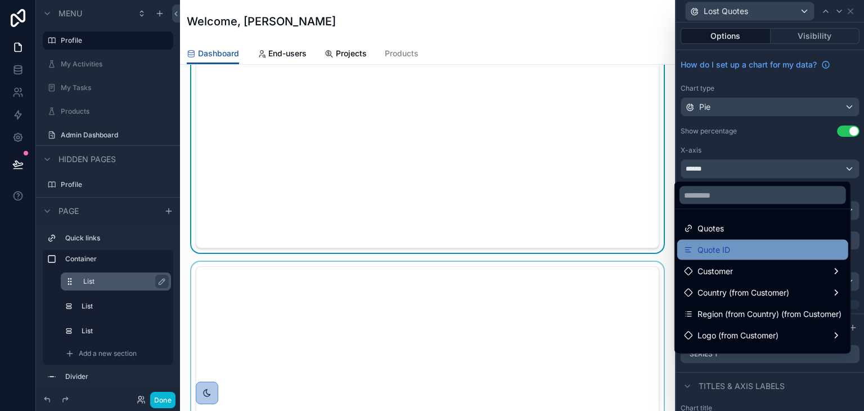
click at [710, 244] on span "Quote ID" at bounding box center [714, 250] width 33 height 14
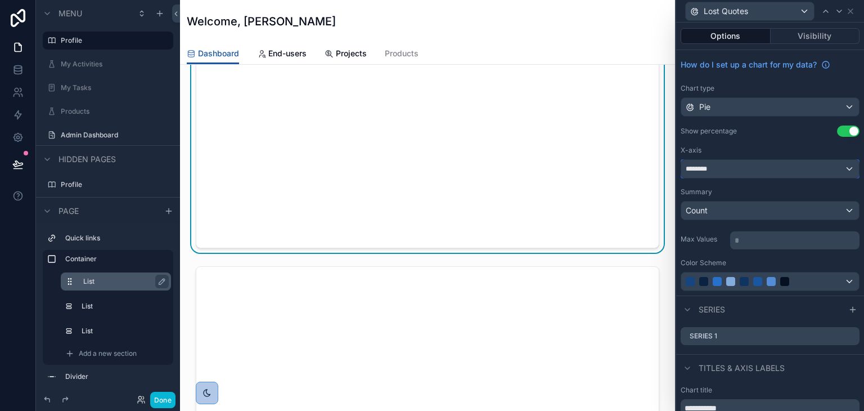
click at [727, 168] on div "********" at bounding box center [770, 169] width 178 height 18
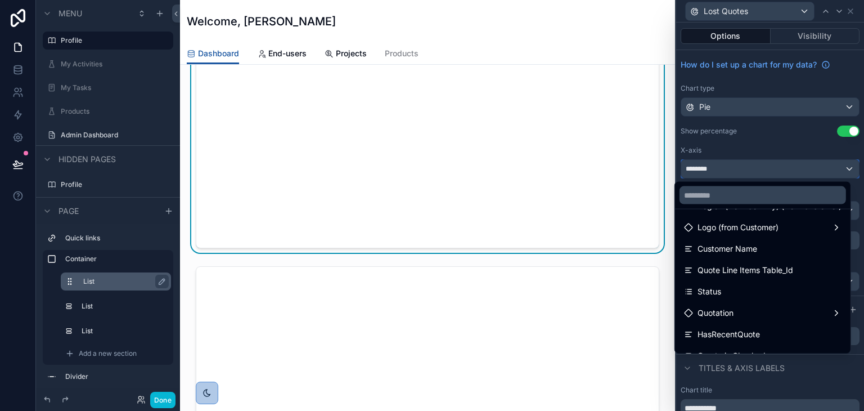
scroll to position [113, 0]
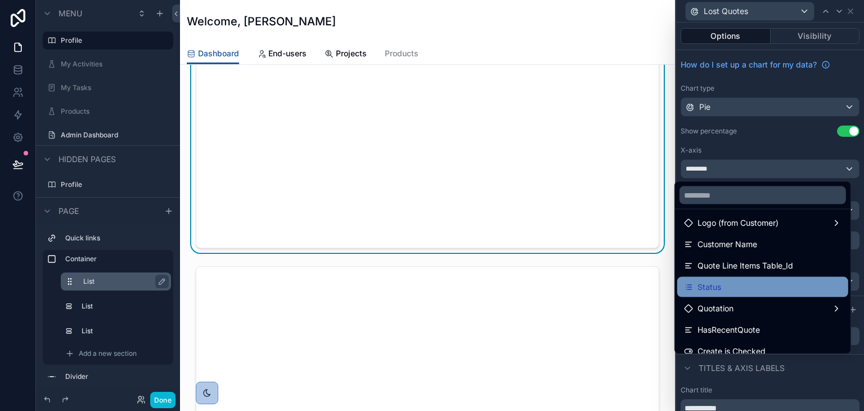
click at [716, 284] on div "Status" at bounding box center [763, 287] width 158 height 14
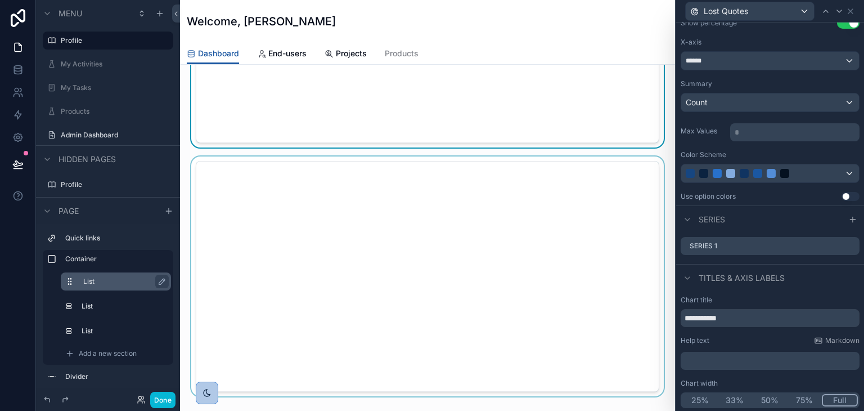
scroll to position [450, 0]
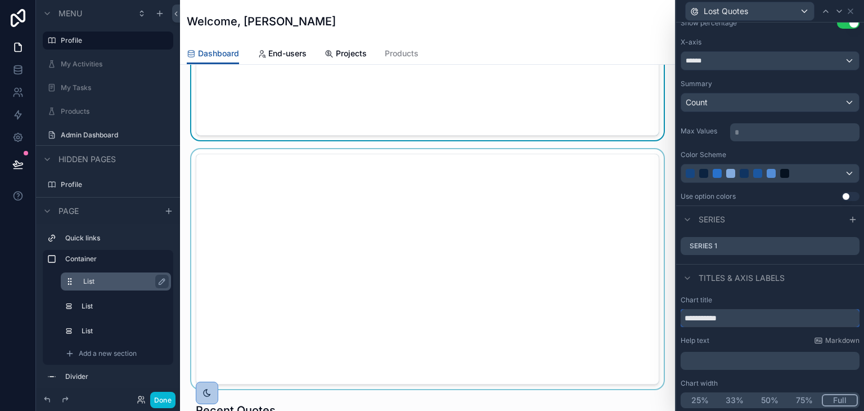
drag, startPoint x: 741, startPoint y: 317, endPoint x: 643, endPoint y: 304, distance: 99.3
click at [643, 304] on div "**********" at bounding box center [432, 205] width 864 height 411
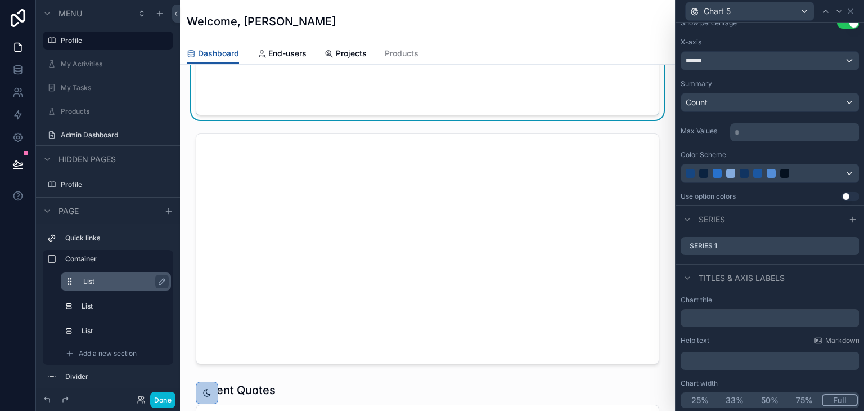
click at [821, 291] on div "Chart title Help text Markdown ﻿ Chart width 25% 33% 50% 75% Full" at bounding box center [770, 352] width 188 height 122
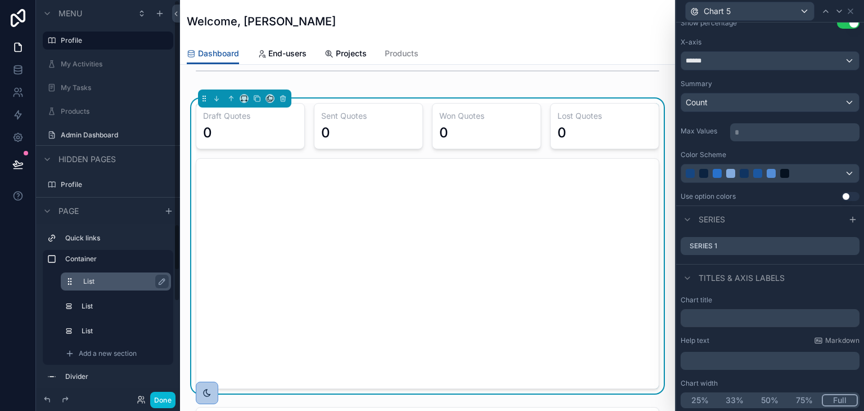
scroll to position [225, 0]
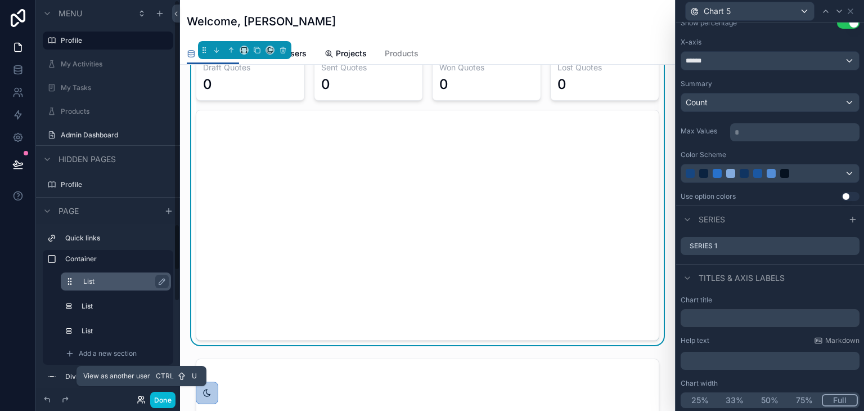
click at [141, 398] on icon at bounding box center [139, 397] width 3 height 3
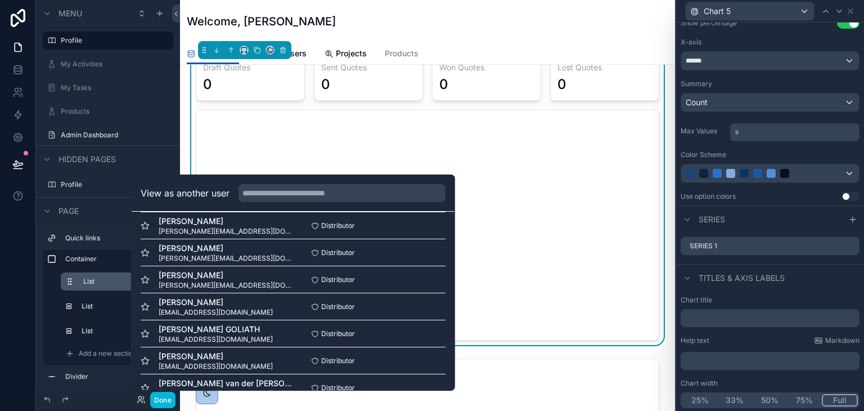
scroll to position [338, 0]
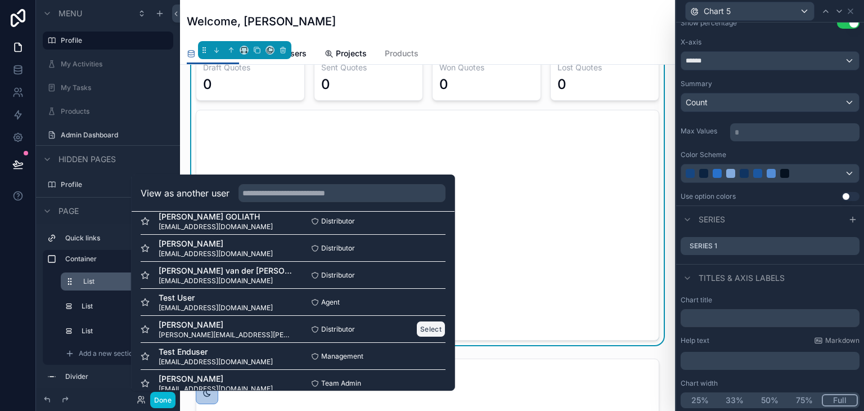
click at [416, 324] on button "Select" at bounding box center [430, 329] width 29 height 16
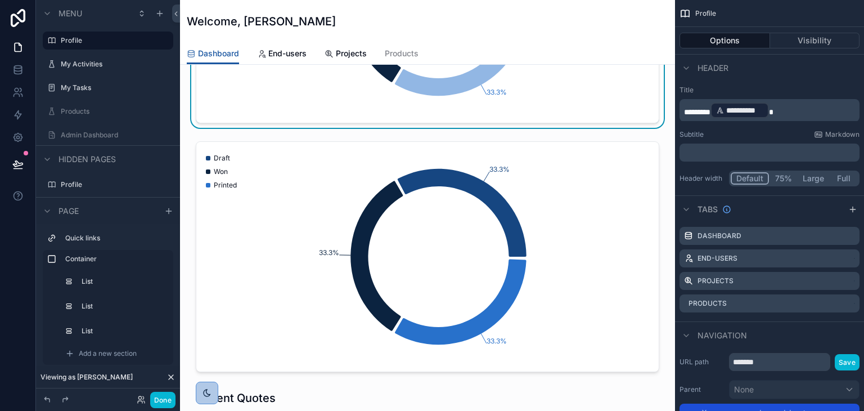
scroll to position [450, 0]
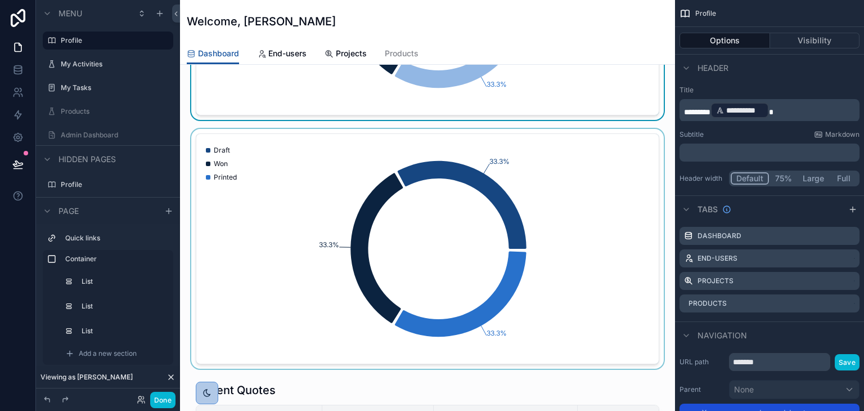
click at [376, 204] on div "scrollable content" at bounding box center [427, 249] width 477 height 240
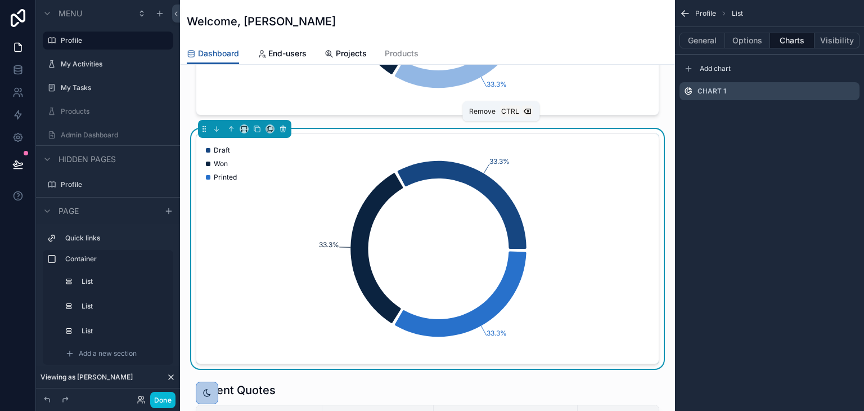
click at [283, 133] on button "scrollable content" at bounding box center [283, 129] width 12 height 12
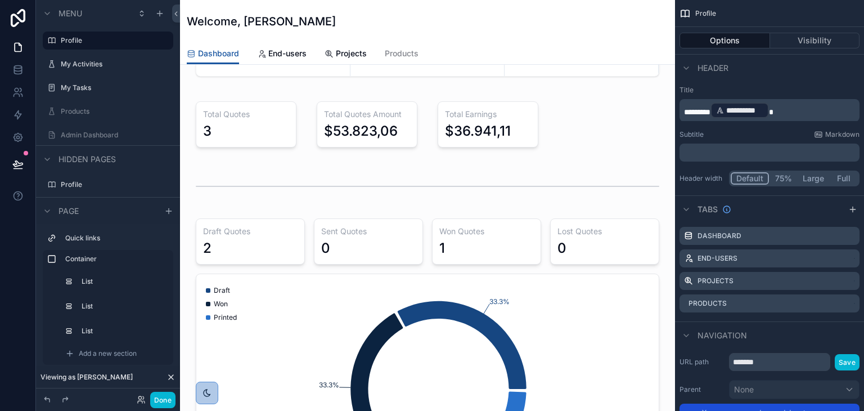
scroll to position [56, 0]
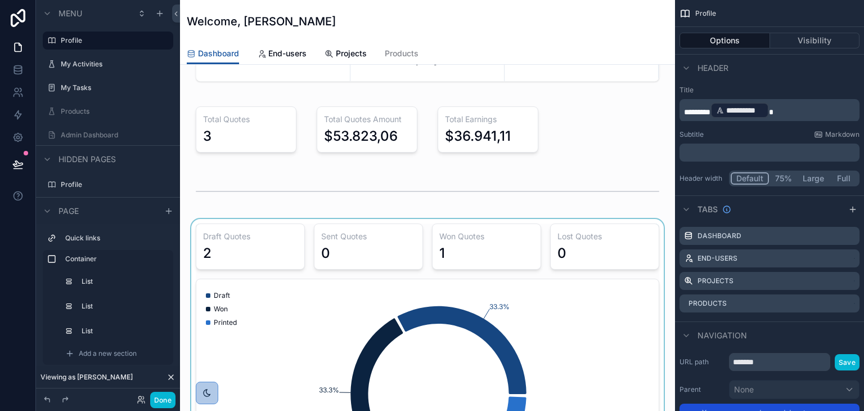
click at [308, 233] on div "scrollable content" at bounding box center [427, 366] width 477 height 295
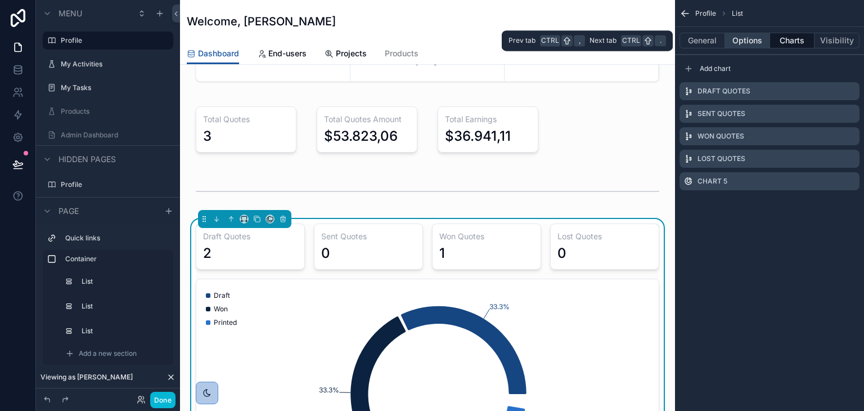
click at [751, 39] on button "Options" at bounding box center [747, 41] width 45 height 16
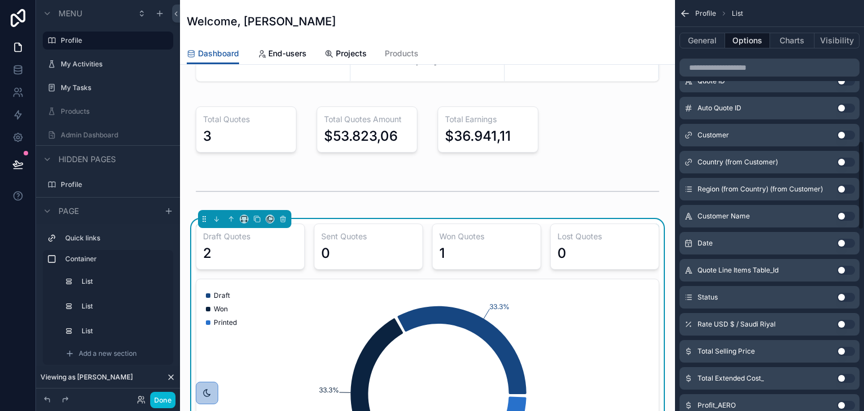
scroll to position [675, 0]
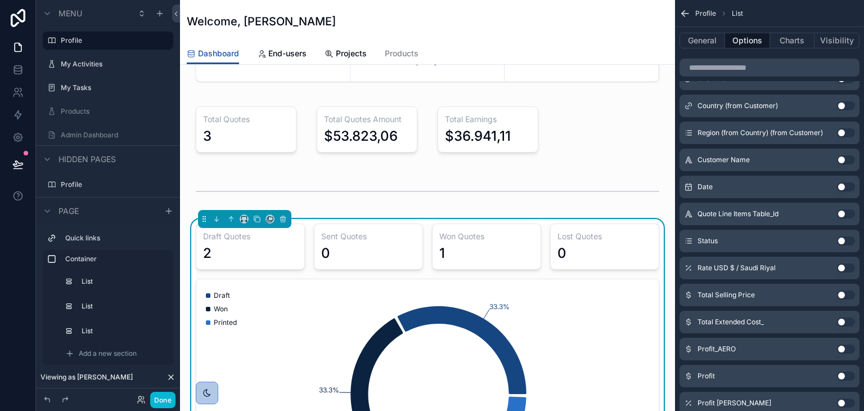
click at [848, 236] on button "Use setting" at bounding box center [846, 240] width 18 height 9
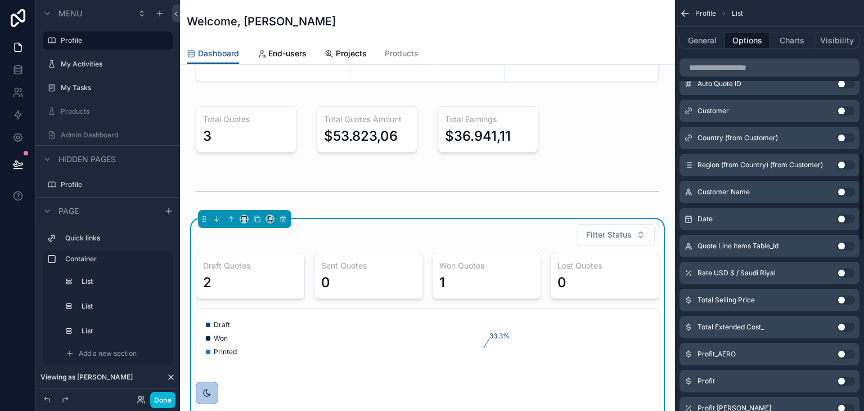
scroll to position [707, 0]
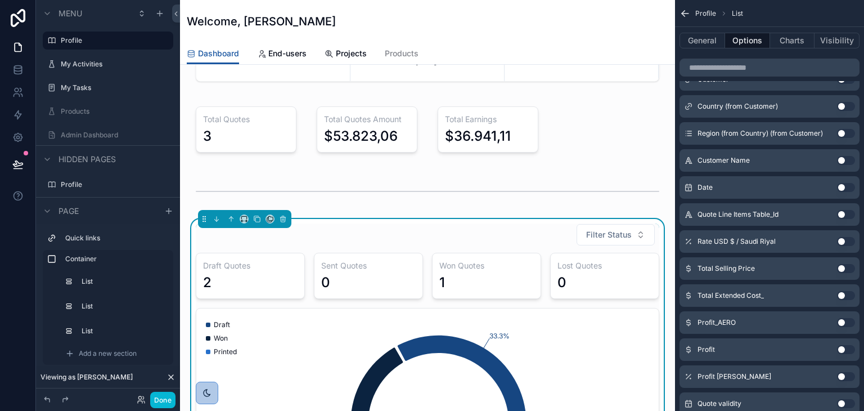
click at [851, 183] on button "Use setting" at bounding box center [846, 187] width 18 height 9
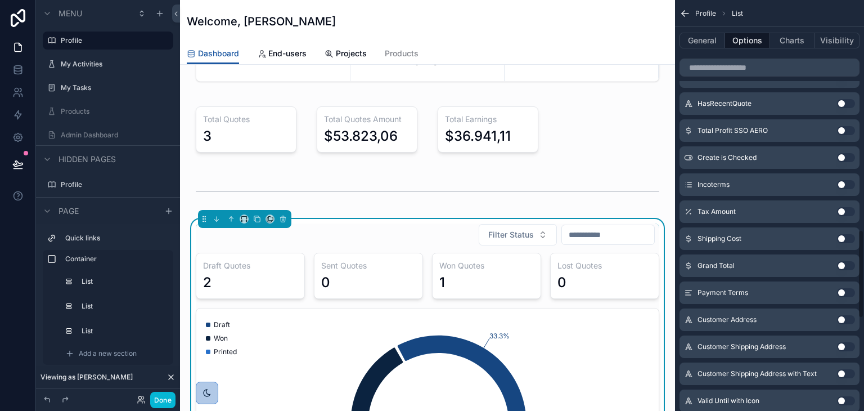
scroll to position [870, 0]
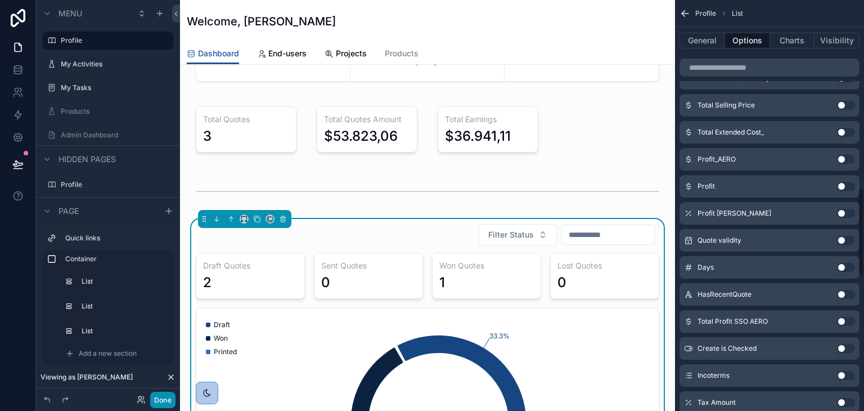
click at [164, 405] on button "Done" at bounding box center [162, 400] width 25 height 16
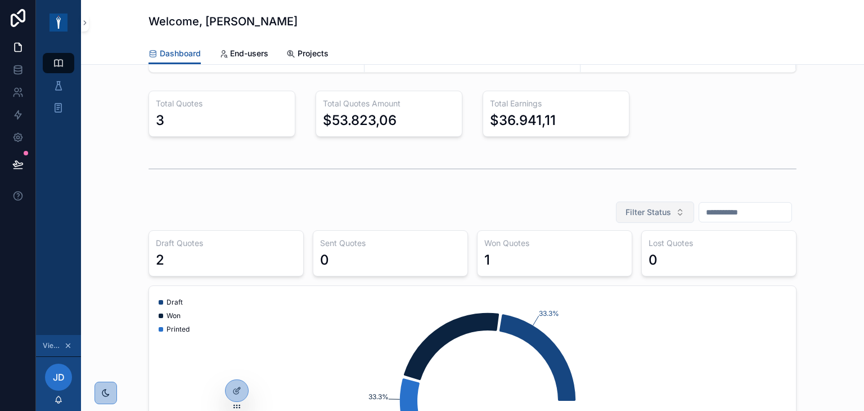
click at [653, 206] on button "Filter Status" at bounding box center [655, 211] width 78 height 21
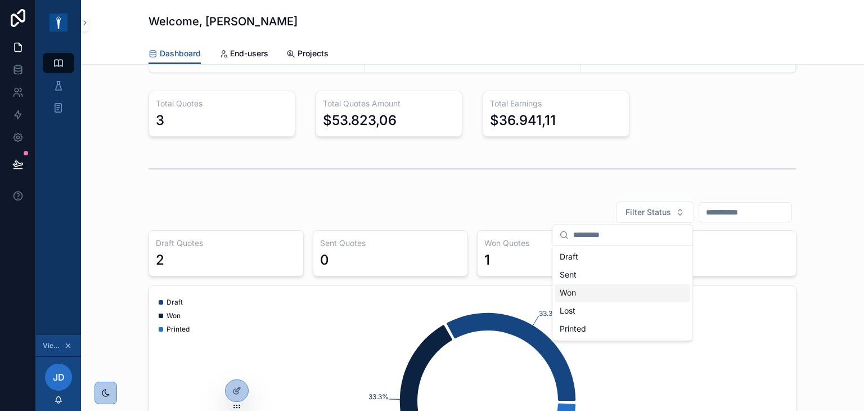
click at [567, 298] on div "Won" at bounding box center [622, 293] width 135 height 18
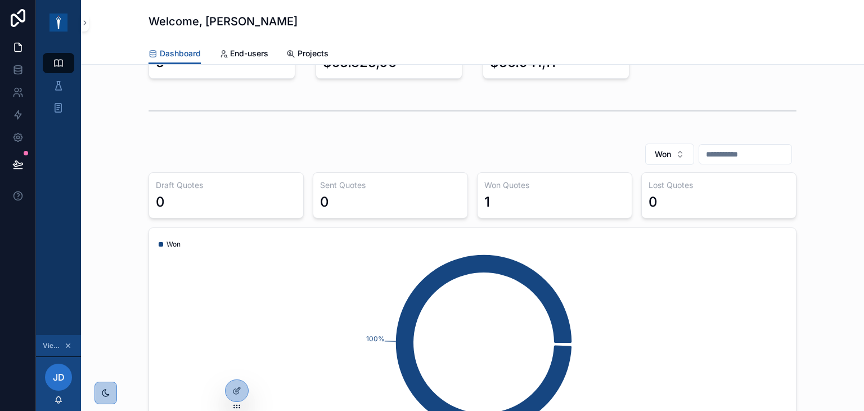
scroll to position [113, 0]
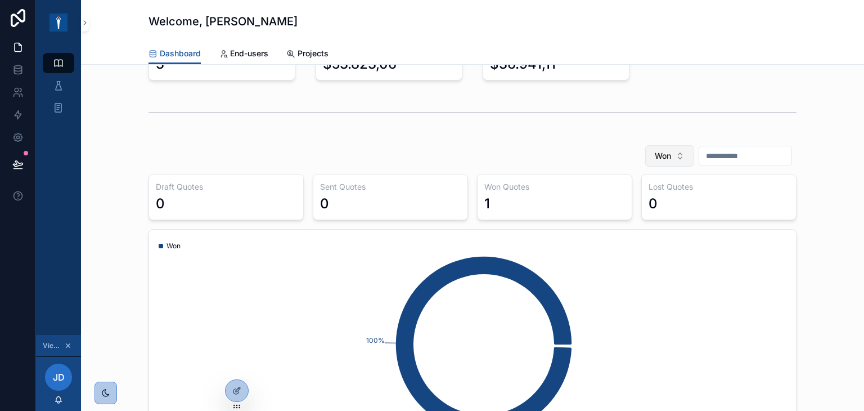
click at [645, 154] on button "Won" at bounding box center [669, 155] width 49 height 21
click at [624, 205] on div "None" at bounding box center [636, 200] width 135 height 18
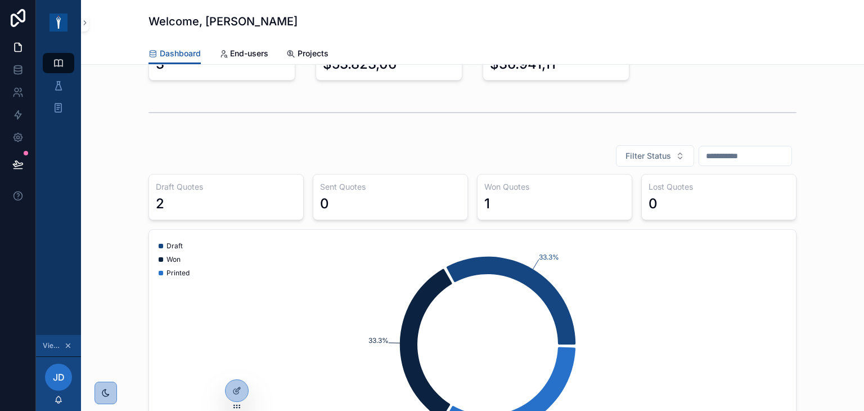
click at [699, 156] on input "scrollable content" at bounding box center [745, 156] width 92 height 16
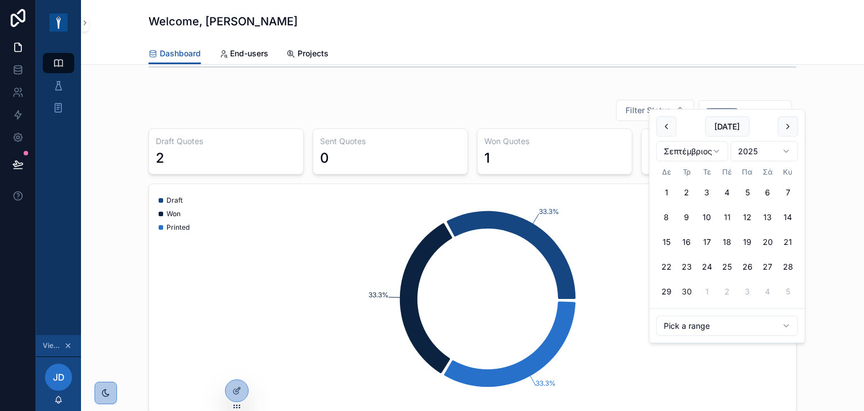
scroll to position [169, 0]
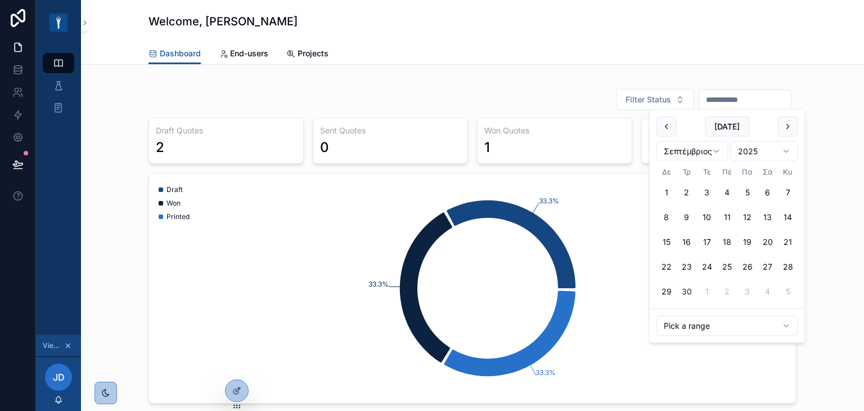
click at [700, 322] on html "Profile My Activities My Tasks Viewing as [PERSON_NAME] [PERSON_NAME] Welcome, …" at bounding box center [432, 205] width 864 height 411
type input "**********"
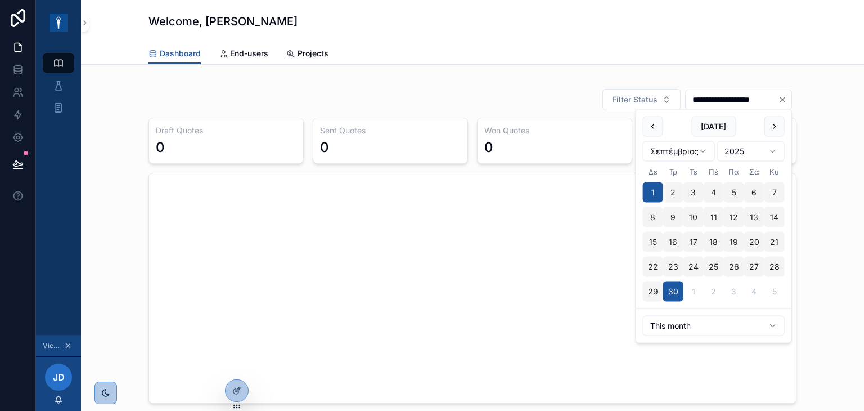
click at [779, 97] on icon "Clear" at bounding box center [782, 99] width 9 height 9
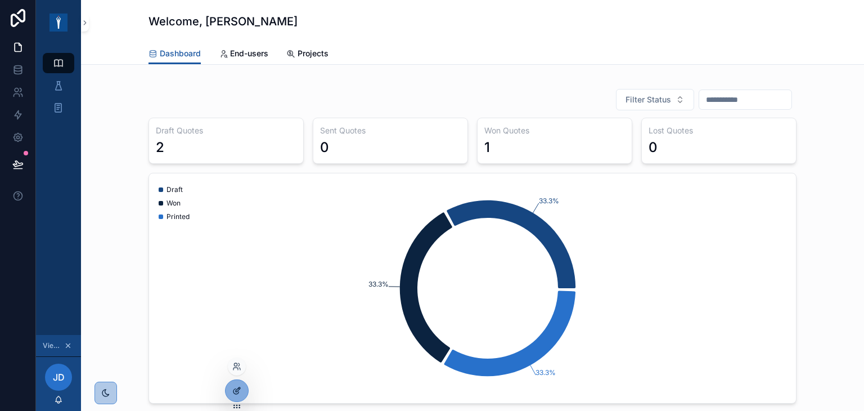
click at [235, 386] on icon at bounding box center [236, 390] width 9 height 9
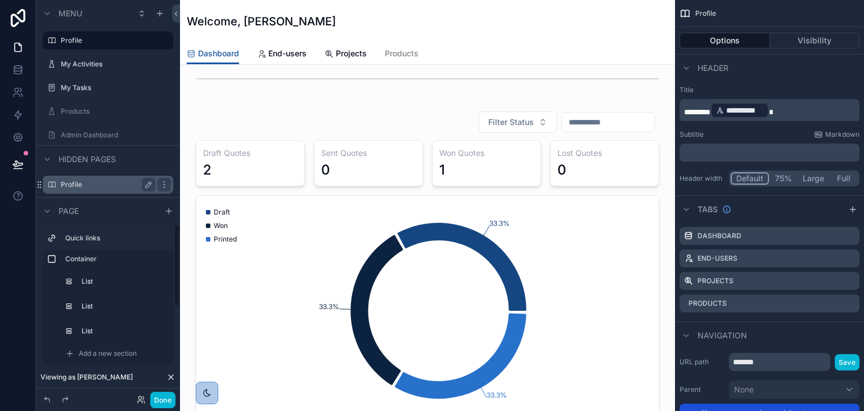
click at [89, 188] on label "Profile" at bounding box center [106, 184] width 90 height 9
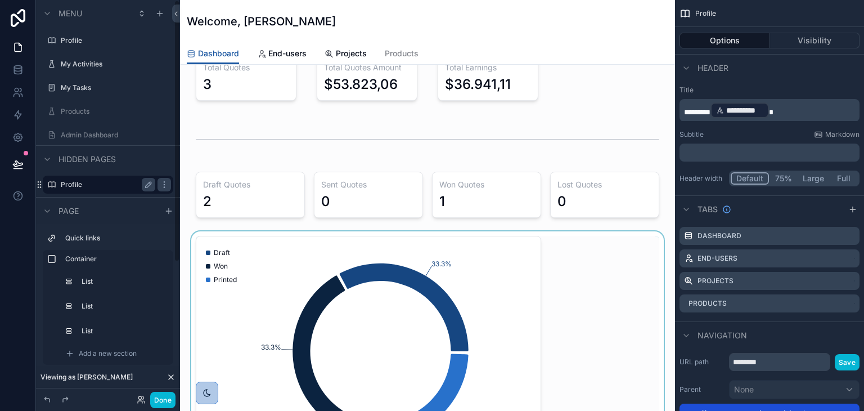
scroll to position [113, 0]
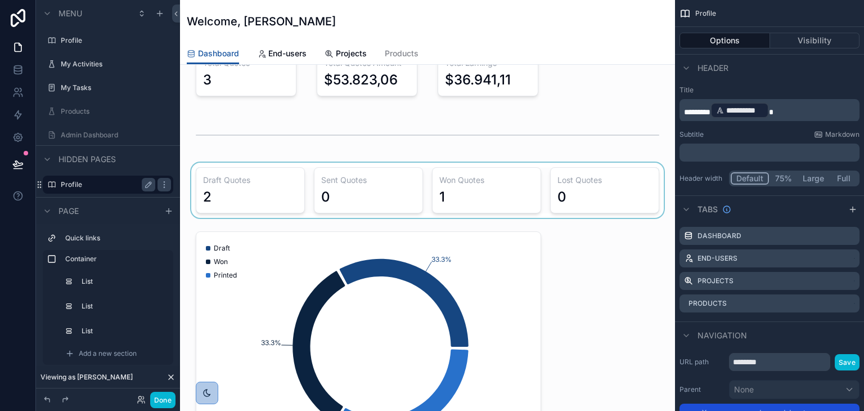
click at [308, 205] on div "scrollable content" at bounding box center [427, 190] width 477 height 55
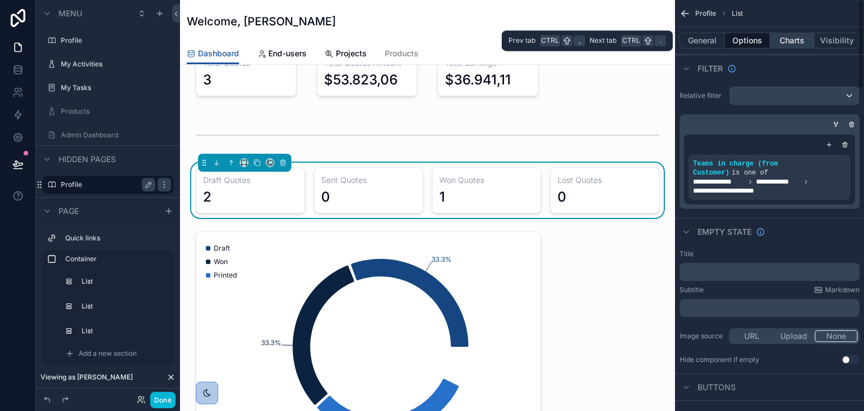
click at [793, 41] on button "Charts" at bounding box center [792, 41] width 45 height 16
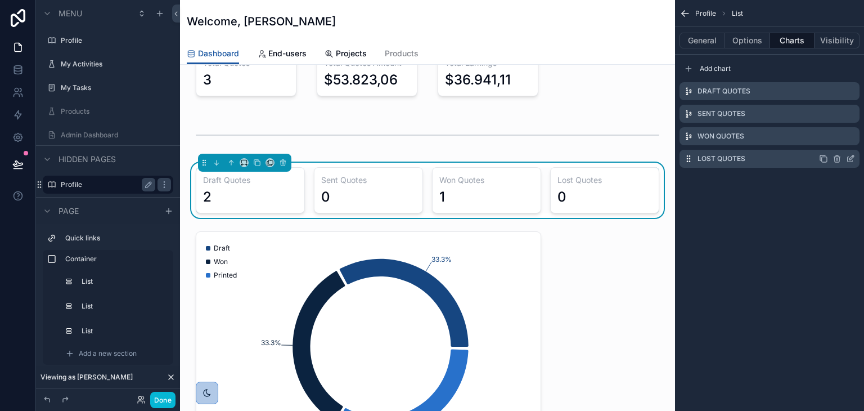
click at [822, 160] on icon "scrollable content" at bounding box center [823, 158] width 9 height 9
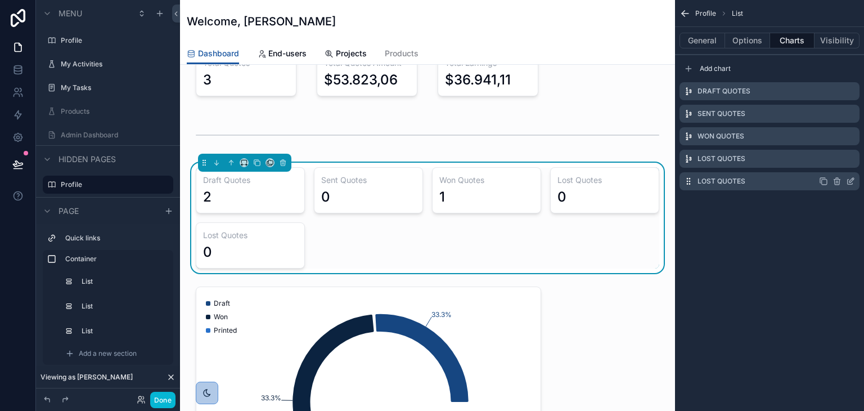
click at [851, 181] on icon "scrollable content" at bounding box center [850, 181] width 9 height 9
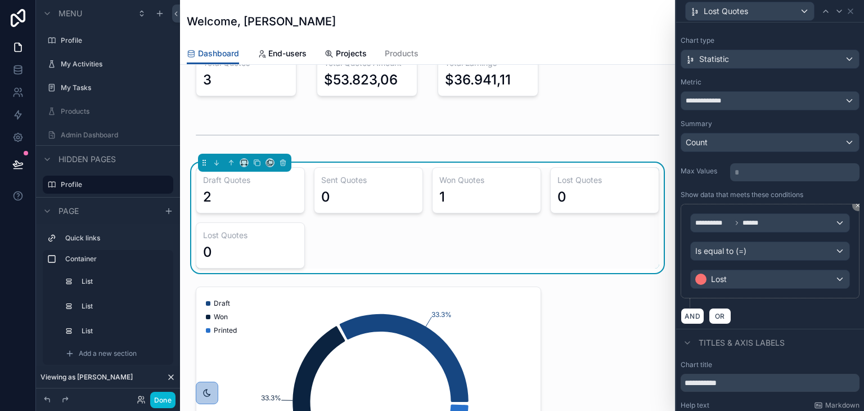
scroll to position [0, 0]
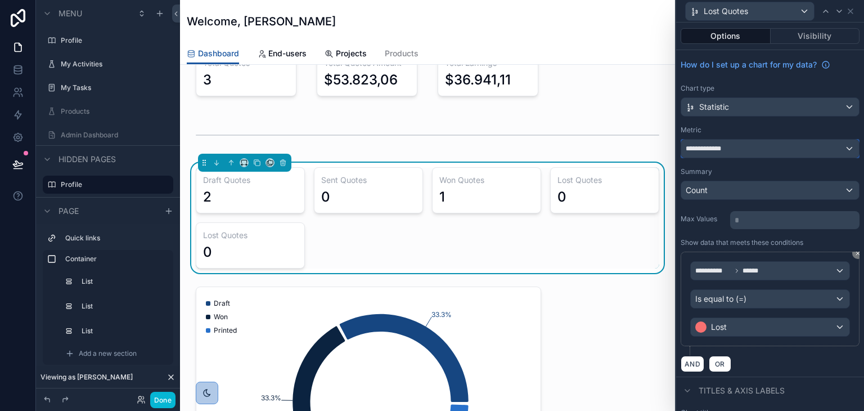
click at [794, 143] on div "**********" at bounding box center [770, 149] width 178 height 18
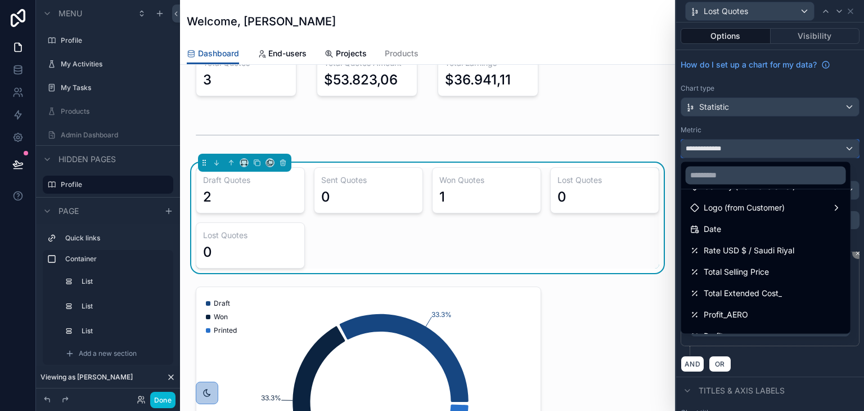
scroll to position [113, 0]
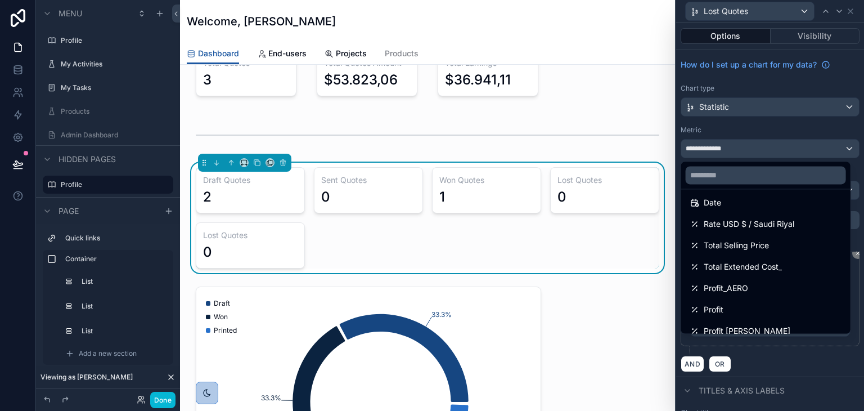
click at [786, 102] on div at bounding box center [770, 205] width 188 height 411
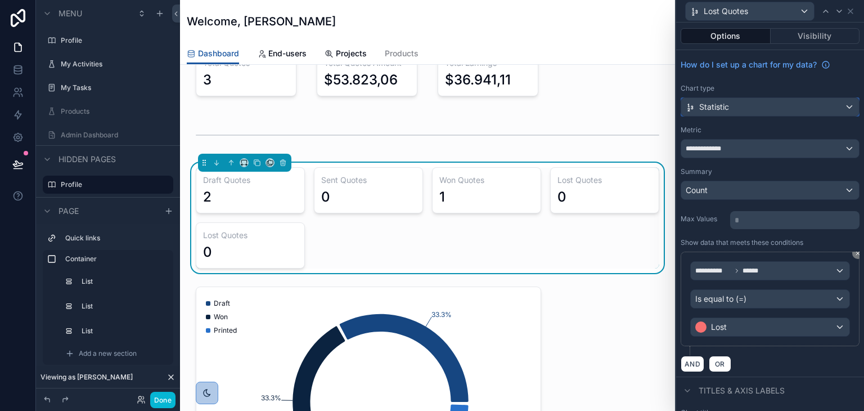
click at [784, 107] on div "Statistic" at bounding box center [770, 107] width 178 height 18
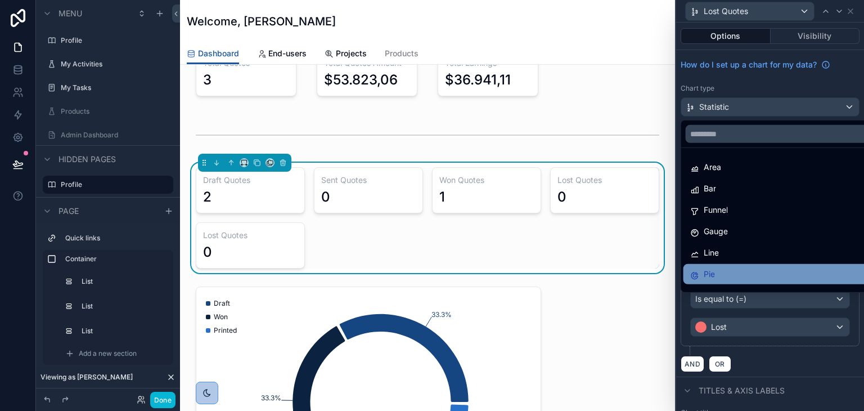
click at [770, 271] on div "Pie" at bounding box center [779, 274] width 178 height 14
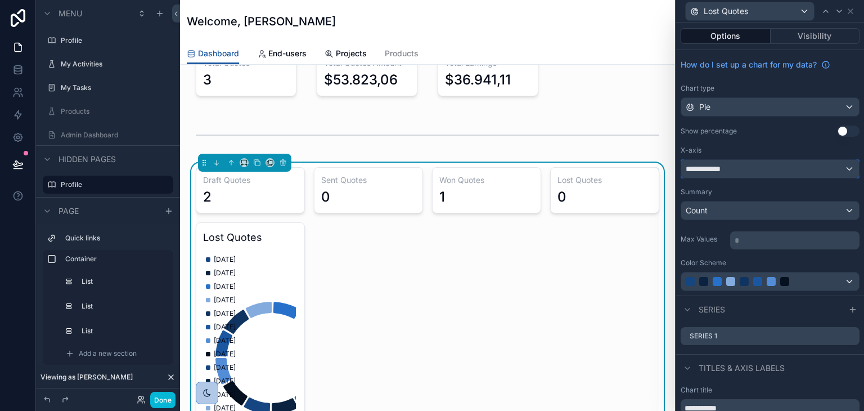
click at [778, 169] on div "**********" at bounding box center [770, 169] width 178 height 18
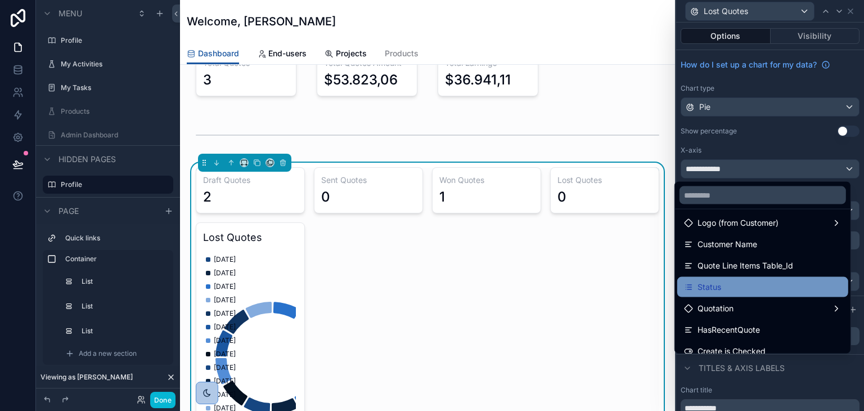
click at [738, 286] on div "Status" at bounding box center [763, 287] width 158 height 14
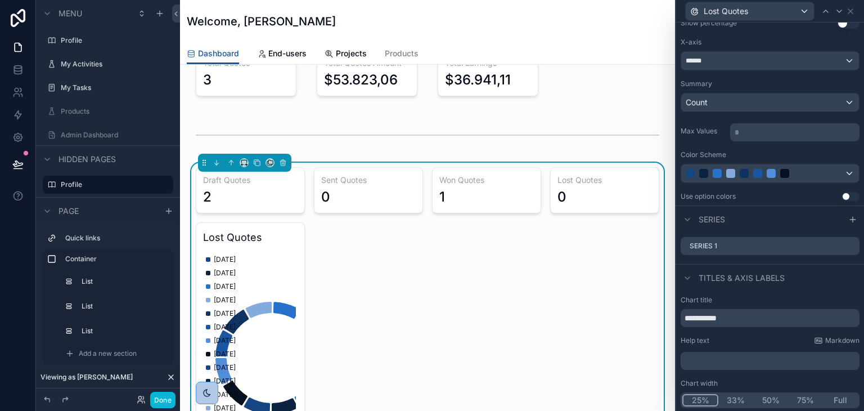
scroll to position [108, 0]
click at [846, 246] on icon at bounding box center [850, 245] width 9 height 9
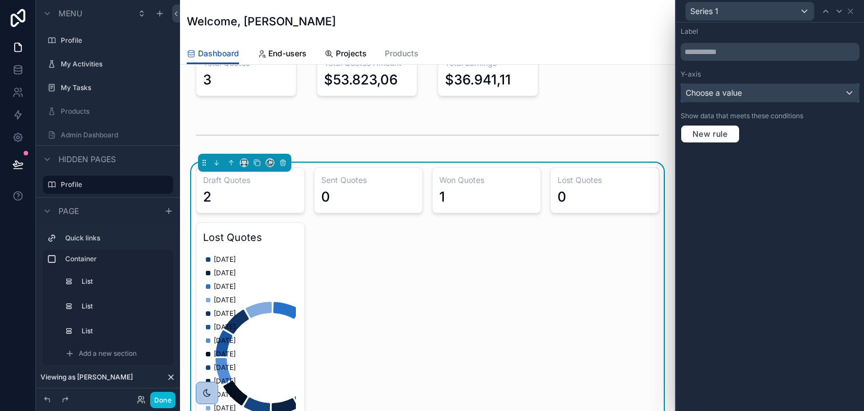
click at [736, 97] on span "Choose a value" at bounding box center [714, 93] width 56 height 10
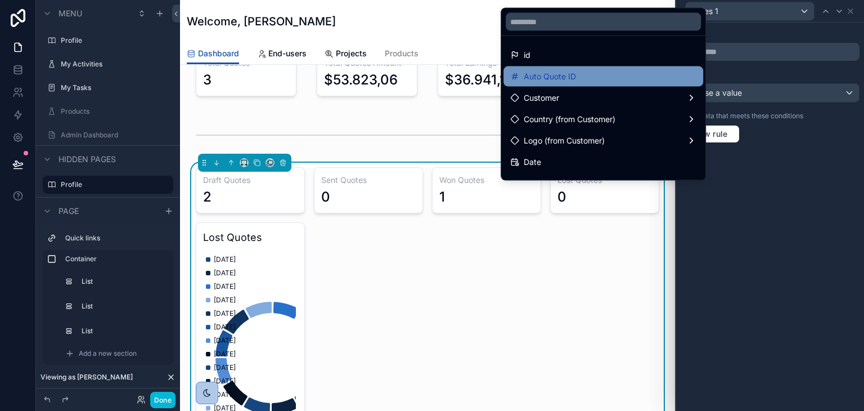
click at [579, 84] on div "Auto Quote ID" at bounding box center [603, 76] width 200 height 20
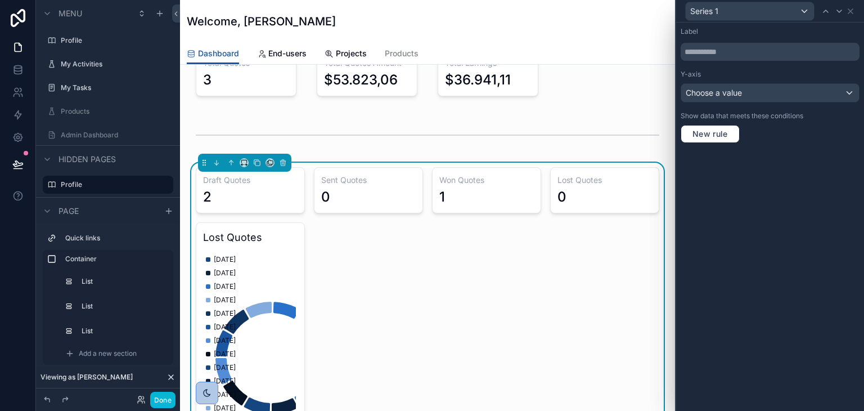
click at [789, 199] on div "Label Y-axis Choose a value Show data that meets these conditions New rule" at bounding box center [770, 217] width 188 height 388
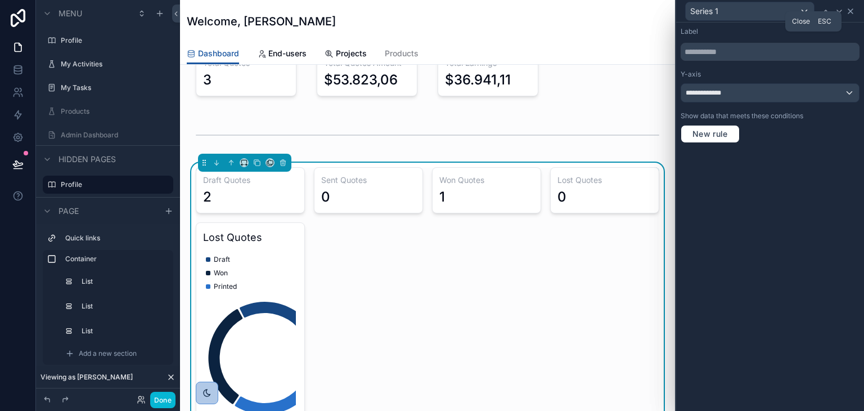
click at [851, 11] on icon at bounding box center [850, 11] width 9 height 9
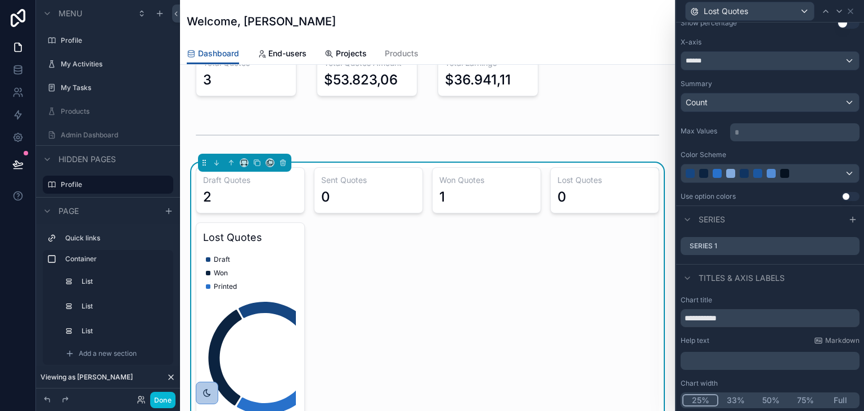
click at [835, 399] on button "Full" at bounding box center [840, 400] width 35 height 12
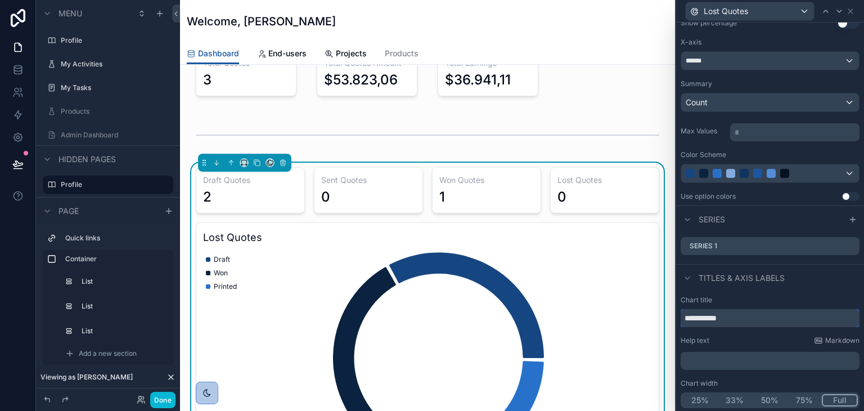
drag, startPoint x: 751, startPoint y: 322, endPoint x: 604, endPoint y: 307, distance: 147.7
click at [601, 309] on div "**********" at bounding box center [432, 205] width 864 height 411
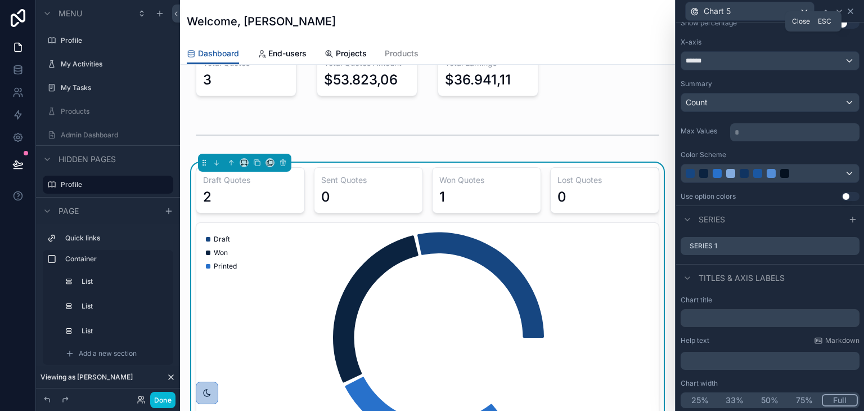
click at [849, 9] on icon at bounding box center [850, 11] width 9 height 9
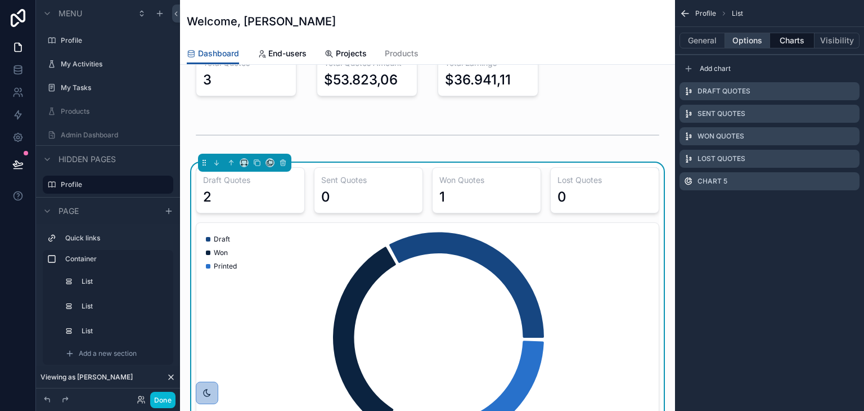
click at [749, 39] on button "Options" at bounding box center [747, 41] width 45 height 16
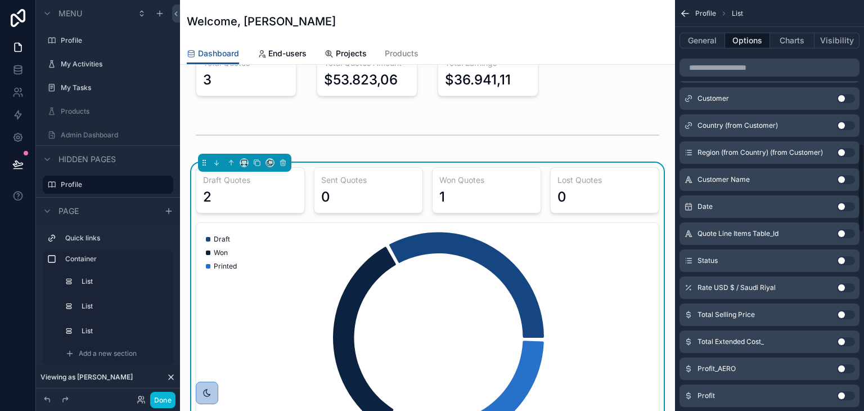
scroll to position [675, 0]
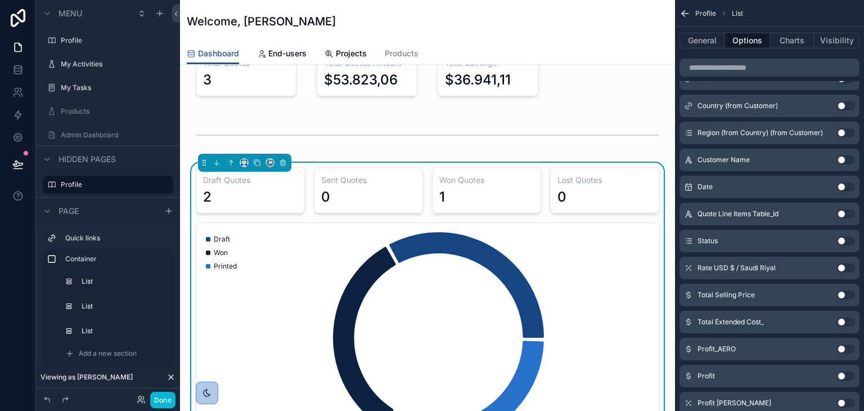
click at [848, 236] on button "Use setting" at bounding box center [846, 240] width 18 height 9
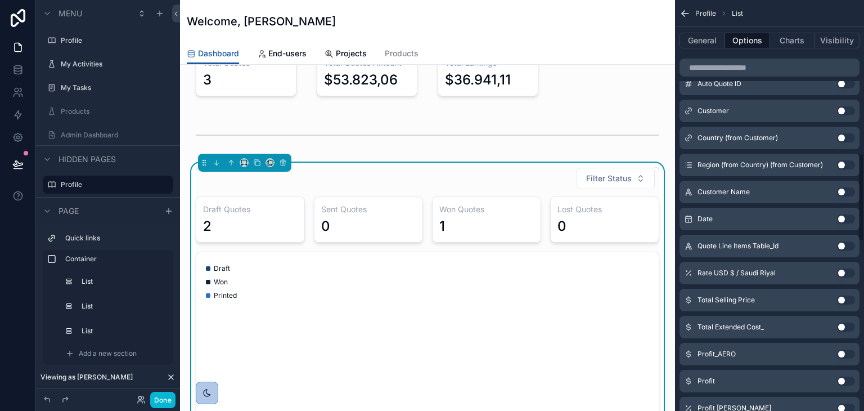
scroll to position [707, 0]
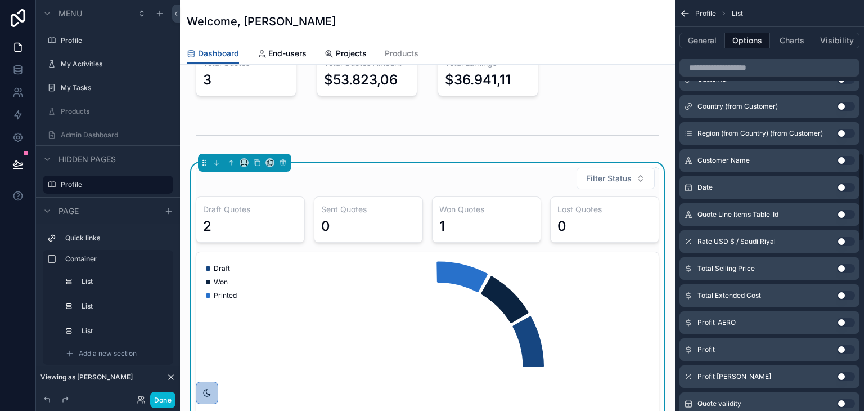
click at [847, 183] on button "Use setting" at bounding box center [846, 187] width 18 height 9
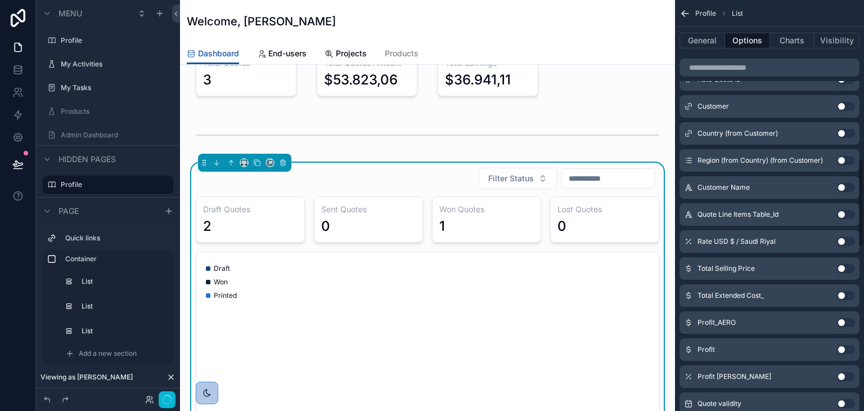
scroll to position [734, 0]
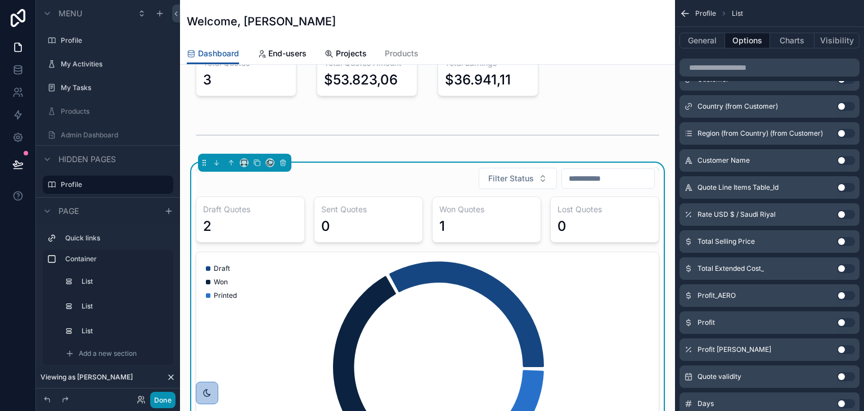
click at [154, 397] on button "Done" at bounding box center [162, 400] width 25 height 16
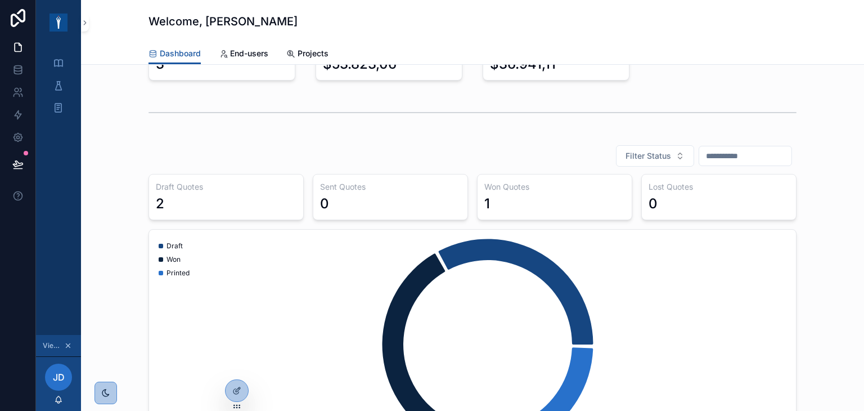
scroll to position [394, 0]
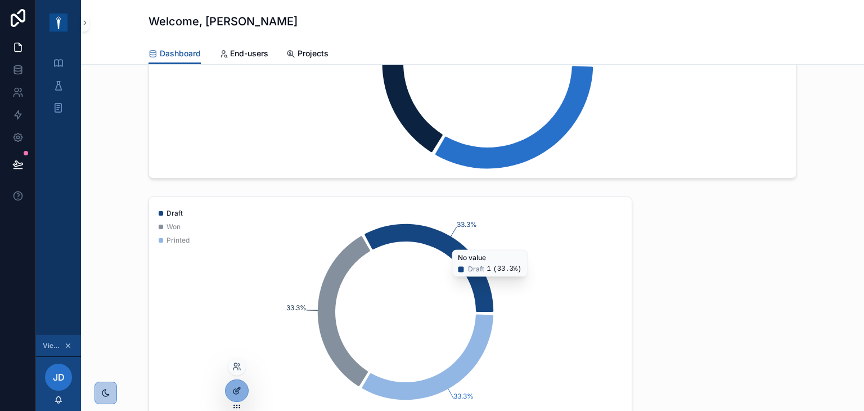
click at [242, 389] on div at bounding box center [237, 390] width 23 height 21
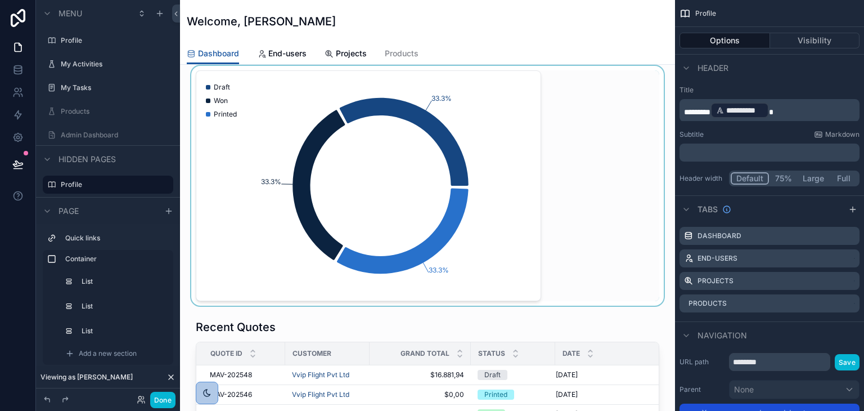
scroll to position [506, 0]
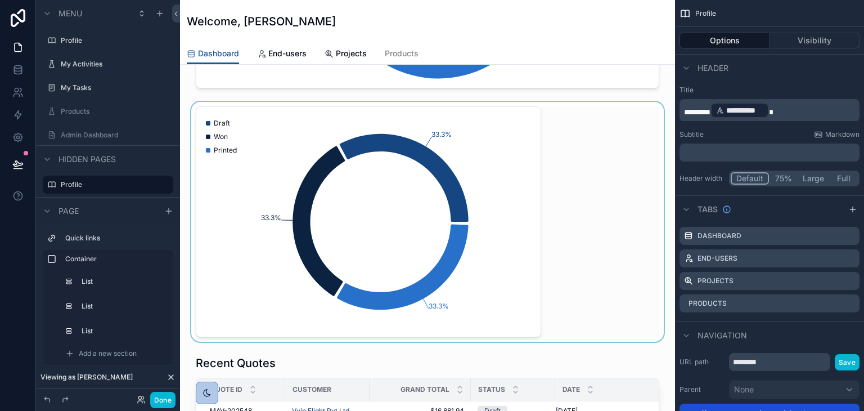
click at [538, 217] on div "scrollable content" at bounding box center [427, 222] width 477 height 240
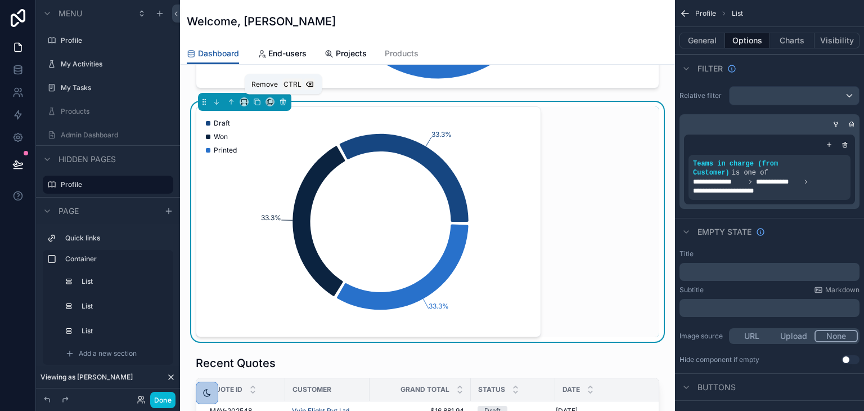
click at [286, 97] on button "scrollable content" at bounding box center [283, 102] width 12 height 12
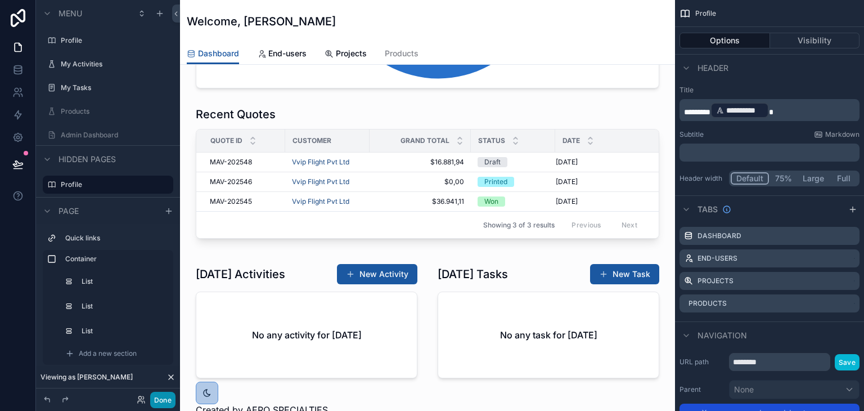
click at [167, 395] on button "Done" at bounding box center [162, 400] width 25 height 16
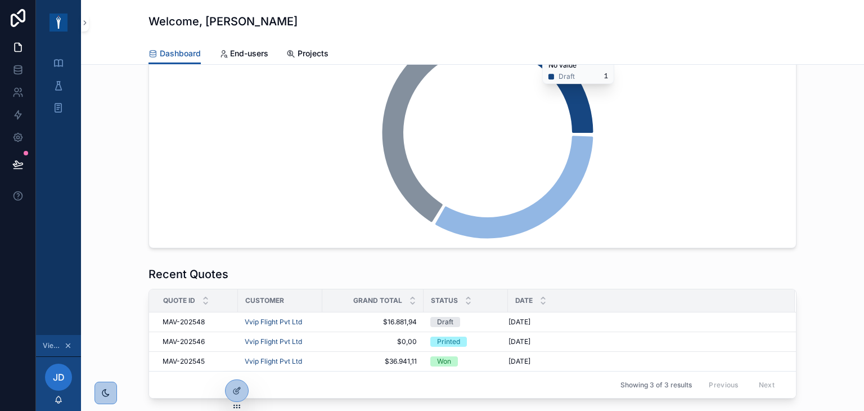
scroll to position [343, 0]
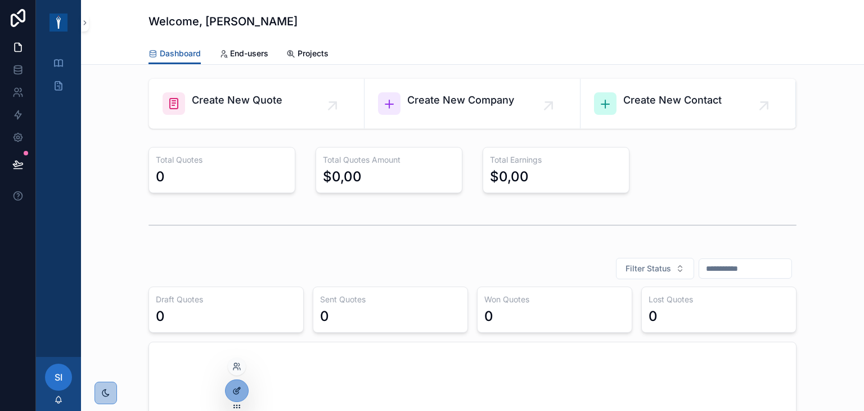
click at [234, 386] on icon at bounding box center [236, 390] width 9 height 9
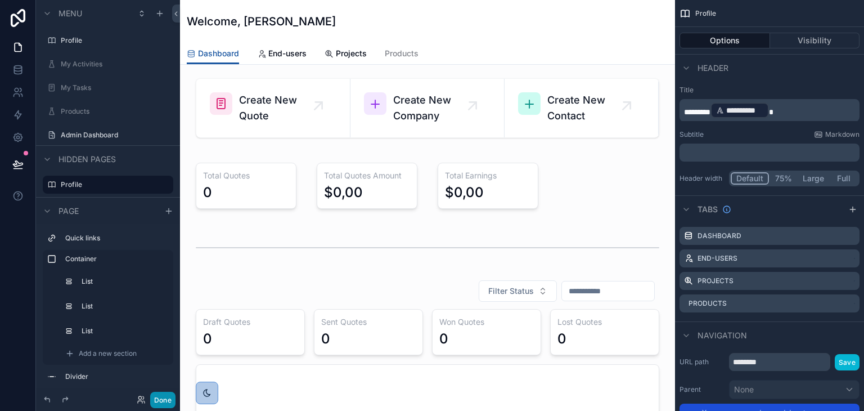
click at [165, 395] on button "Done" at bounding box center [162, 400] width 25 height 16
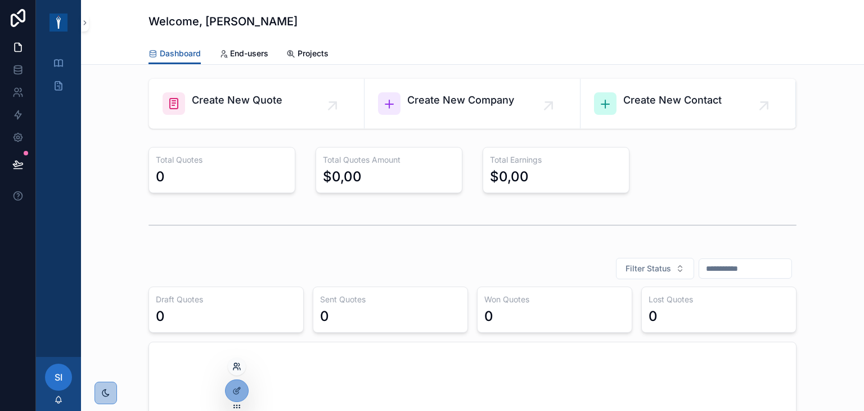
click at [237, 367] on icon at bounding box center [235, 368] width 5 height 2
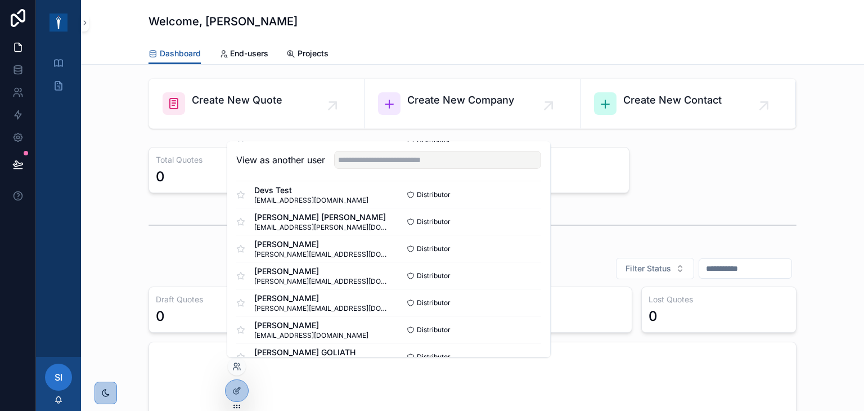
scroll to position [56, 0]
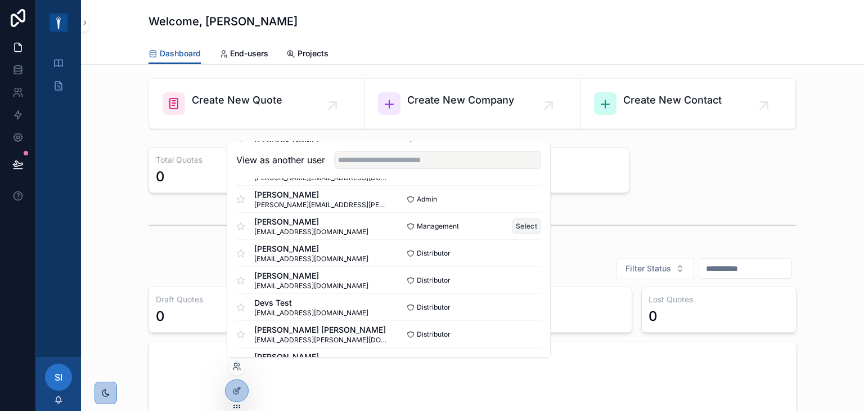
click at [514, 221] on button "Select" at bounding box center [526, 226] width 29 height 16
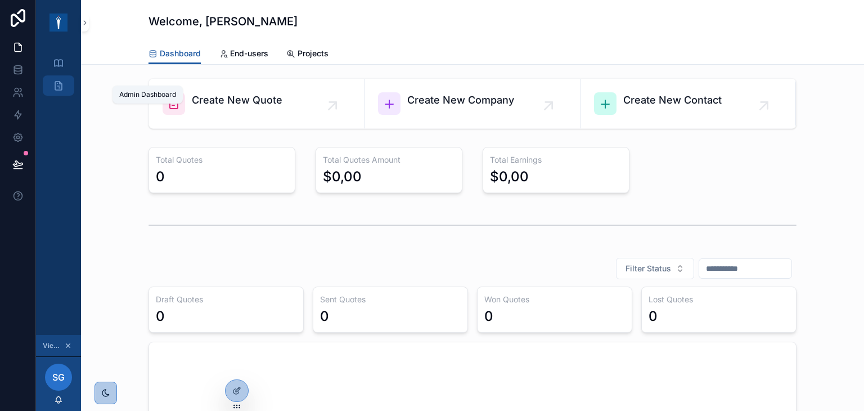
click at [49, 85] on link "Admin Dashboard" at bounding box center [59, 85] width 32 height 20
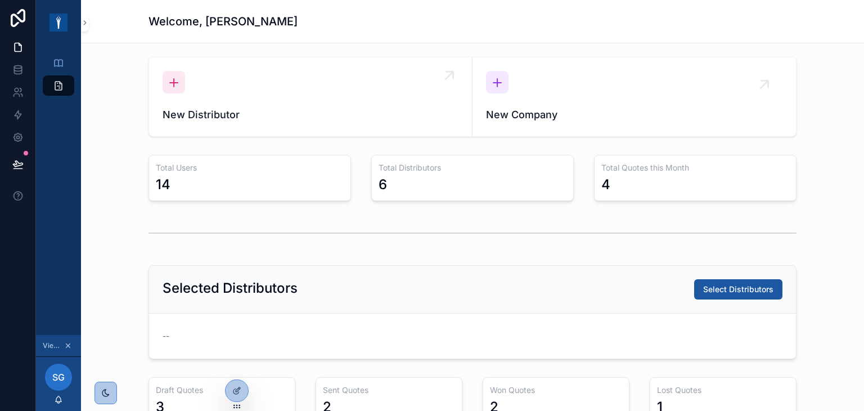
click at [326, 102] on div "New Distributor" at bounding box center [311, 97] width 296 height 52
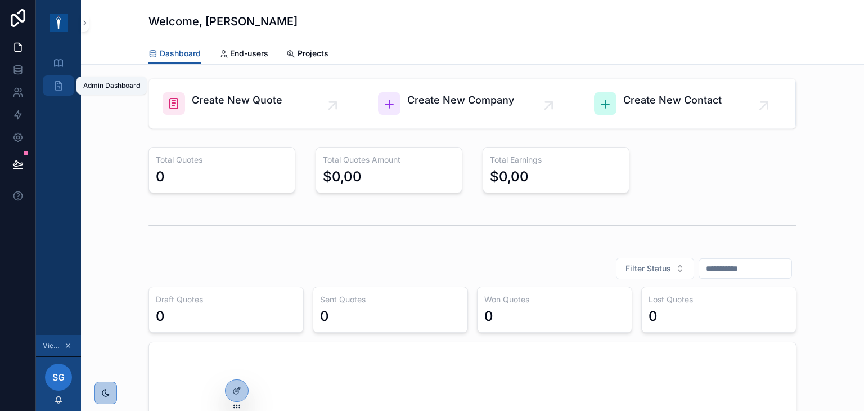
click at [60, 91] on icon "scrollable content" at bounding box center [58, 85] width 11 height 11
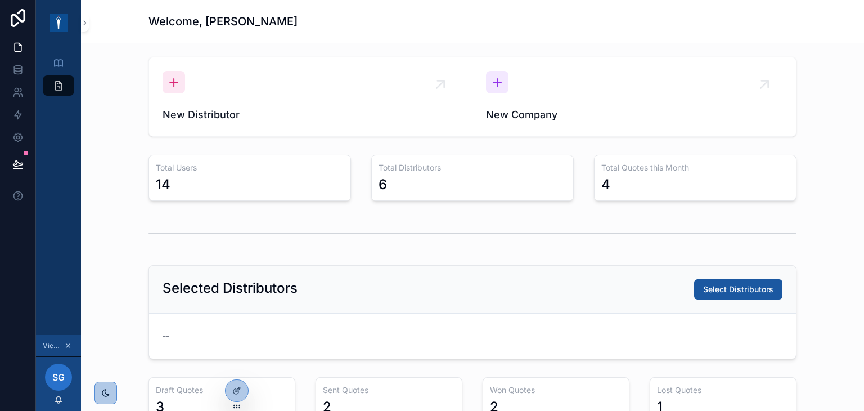
click at [486, 111] on span "New Company" at bounding box center [634, 115] width 296 height 16
click at [243, 392] on div at bounding box center [237, 390] width 23 height 21
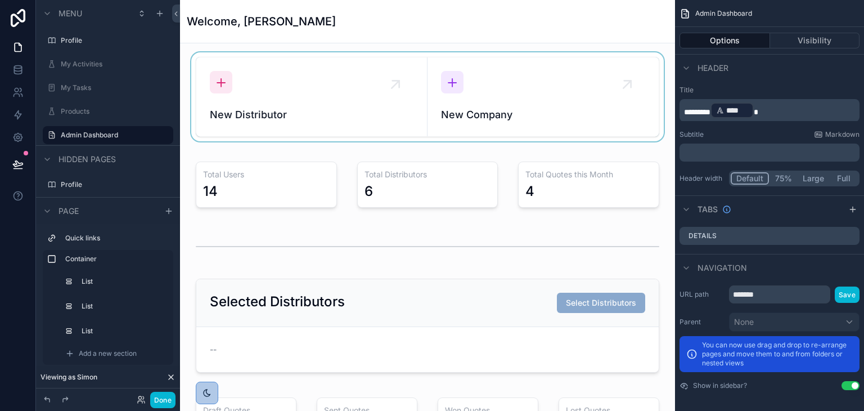
click at [369, 100] on div "scrollable content" at bounding box center [427, 96] width 477 height 89
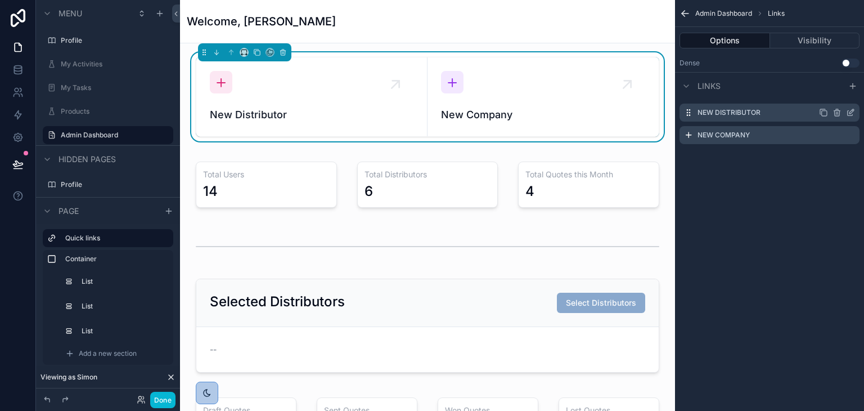
click at [848, 112] on icon "scrollable content" at bounding box center [850, 112] width 9 height 9
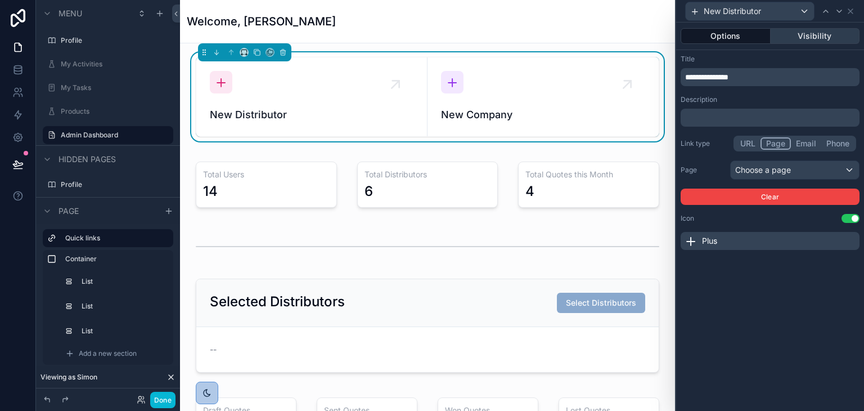
click at [808, 37] on button "Visibility" at bounding box center [815, 36] width 89 height 16
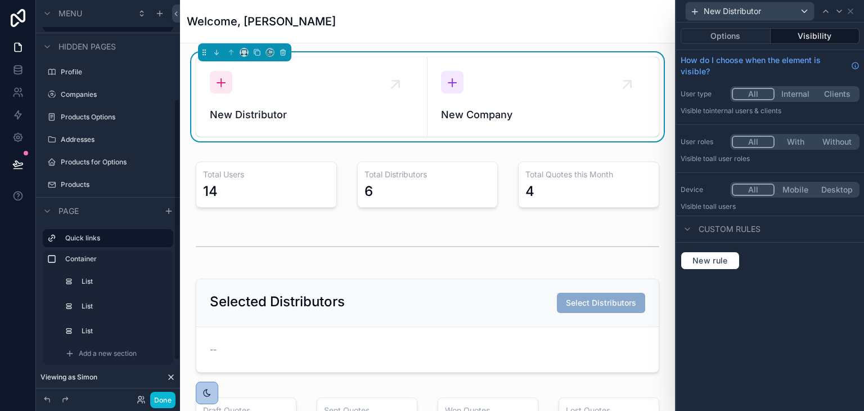
scroll to position [169, 0]
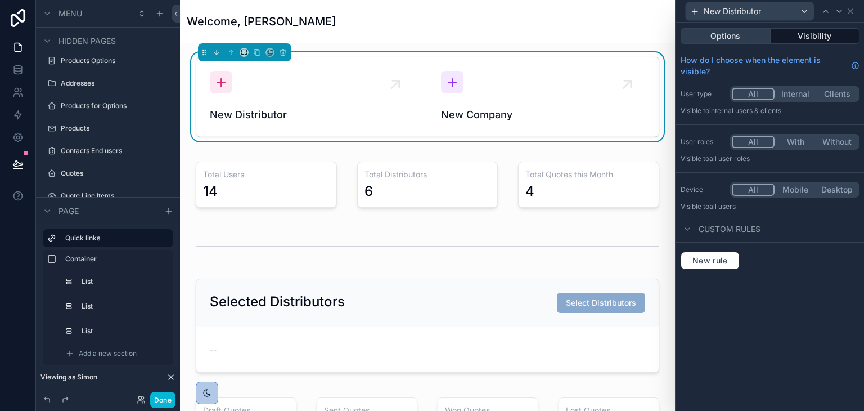
click at [721, 37] on button "Options" at bounding box center [726, 36] width 90 height 16
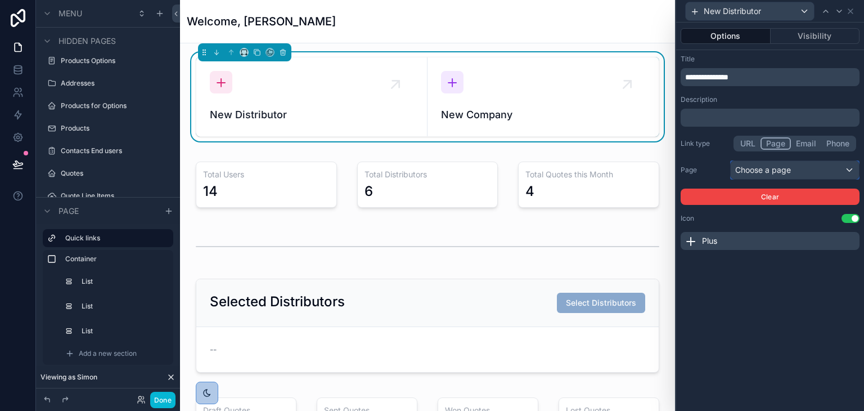
click at [751, 172] on div "Choose a page" at bounding box center [795, 170] width 128 height 18
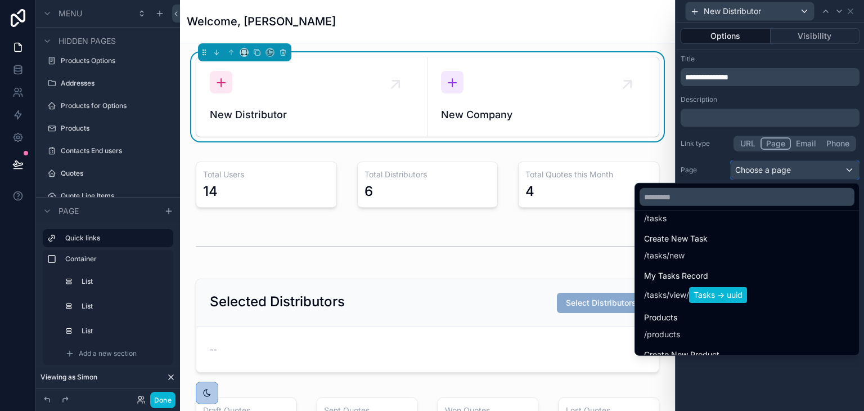
scroll to position [338, 0]
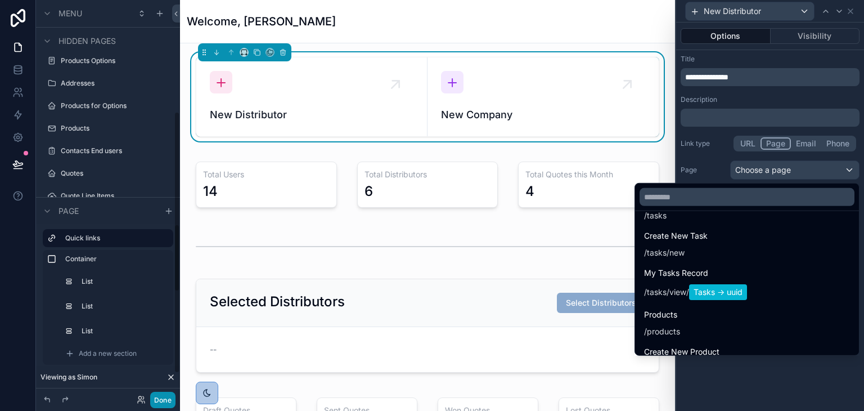
click at [171, 398] on button "Done" at bounding box center [162, 400] width 25 height 16
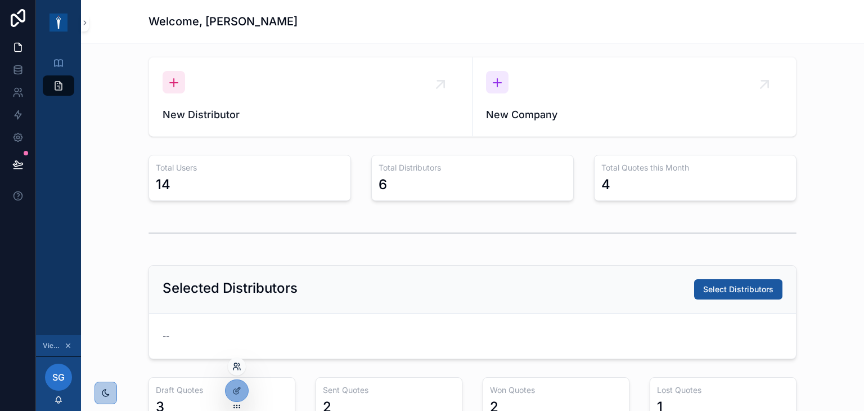
click at [239, 368] on icon at bounding box center [236, 366] width 9 height 9
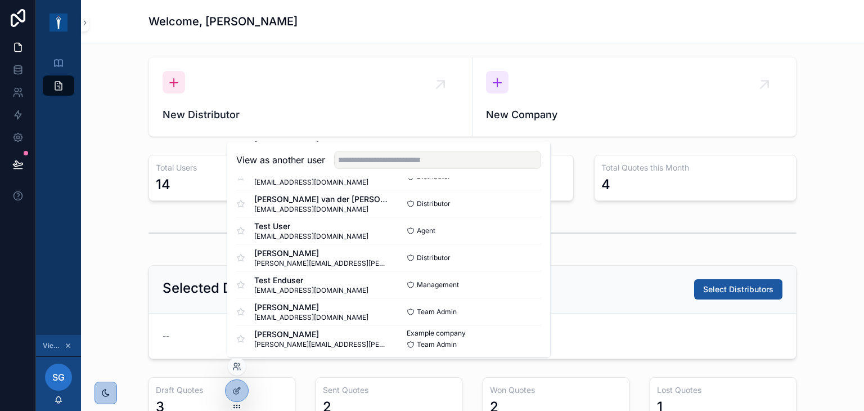
scroll to position [379, 0]
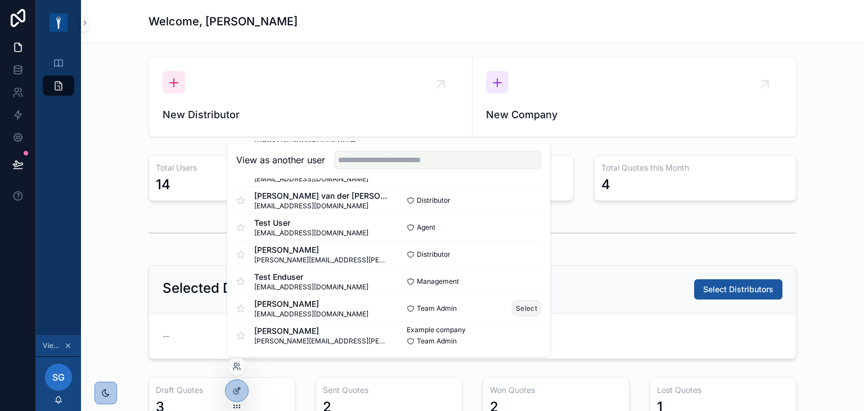
click at [515, 307] on button "Select" at bounding box center [526, 308] width 29 height 16
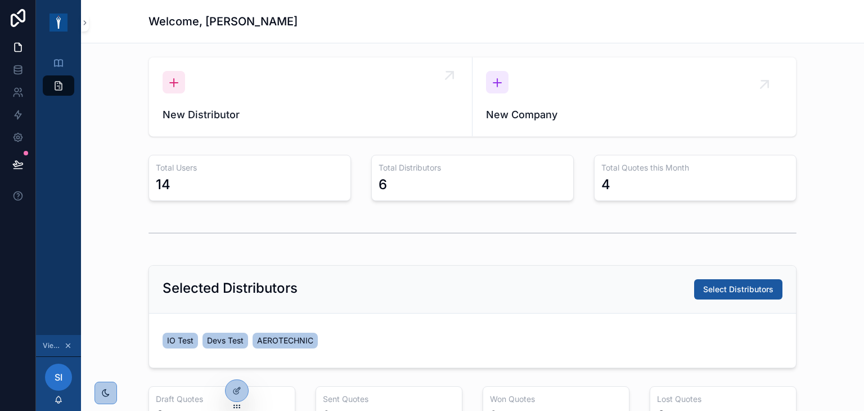
click at [244, 124] on link "New Distributor" at bounding box center [310, 96] width 323 height 79
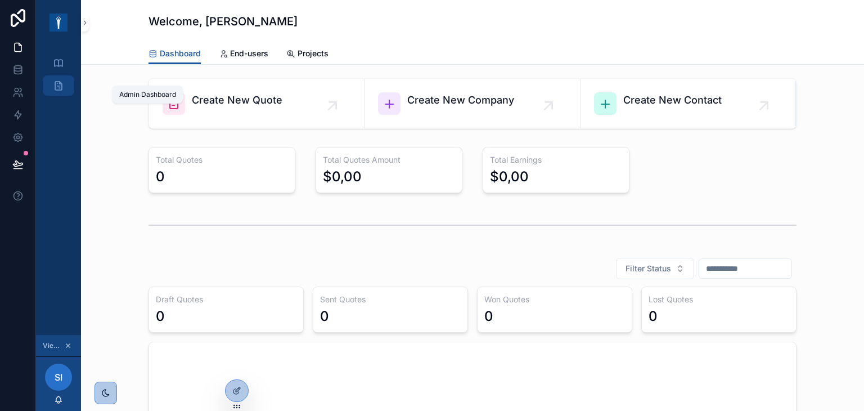
click at [60, 89] on icon "scrollable content" at bounding box center [58, 85] width 11 height 11
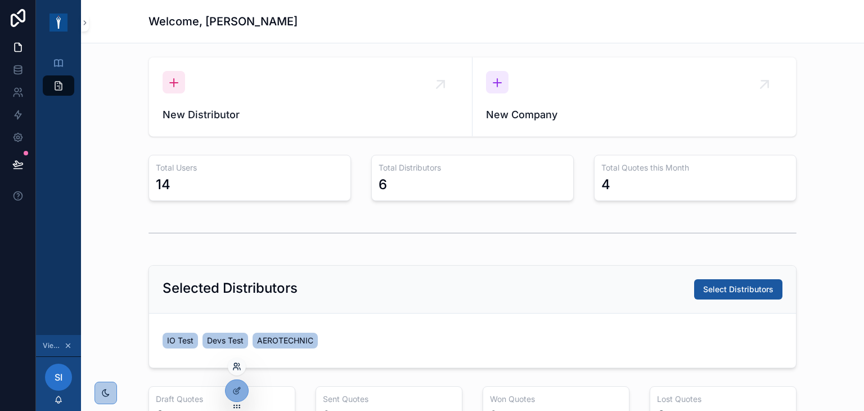
click at [237, 363] on icon at bounding box center [235, 364] width 3 height 3
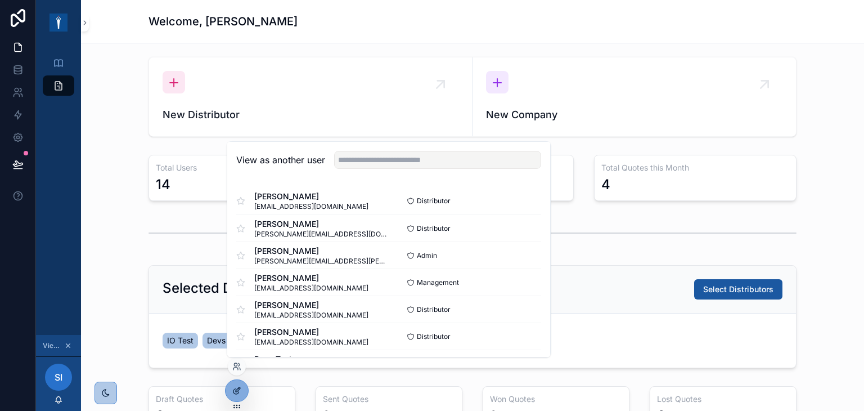
click at [237, 387] on icon at bounding box center [236, 390] width 9 height 9
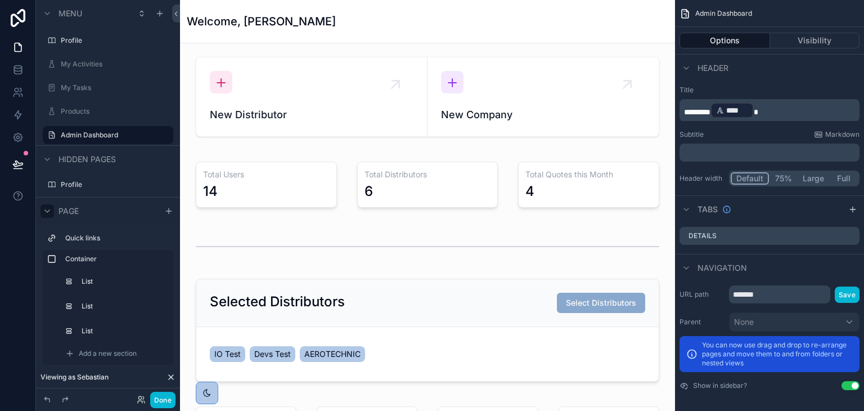
click at [47, 210] on icon "scrollable content" at bounding box center [47, 210] width 9 height 9
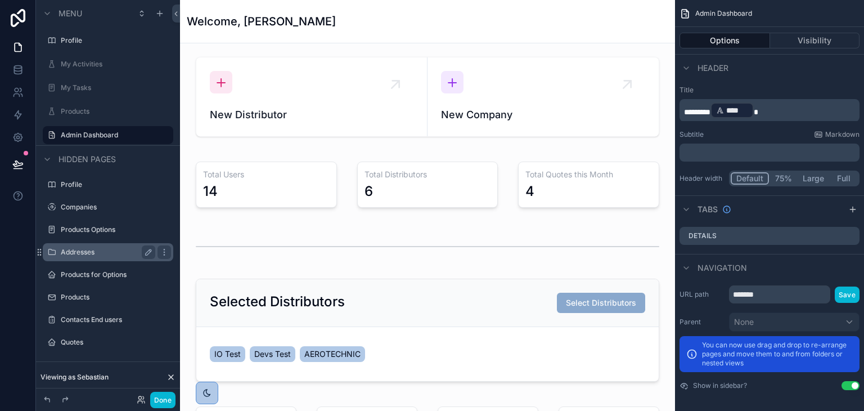
scroll to position [41, 0]
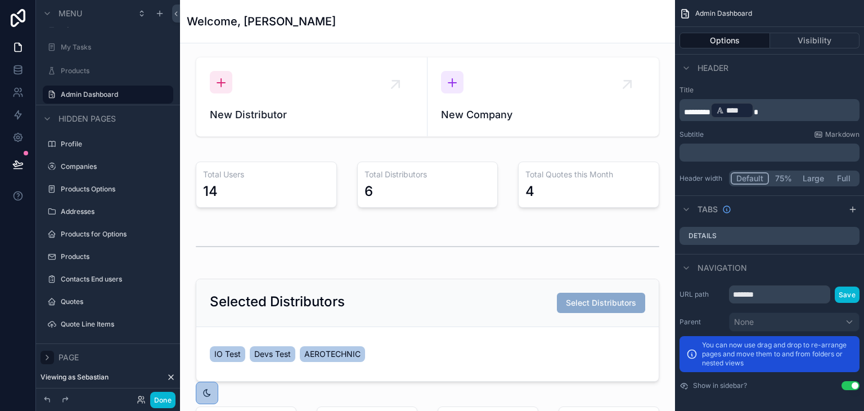
click at [44, 357] on icon "scrollable content" at bounding box center [47, 357] width 9 height 9
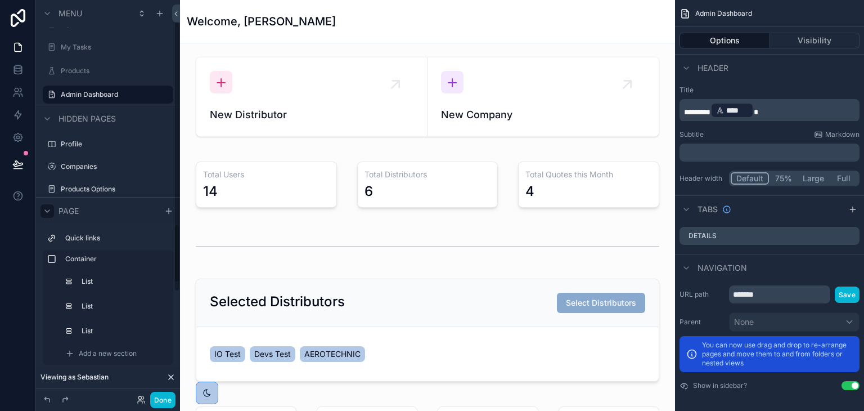
scroll to position [32, 0]
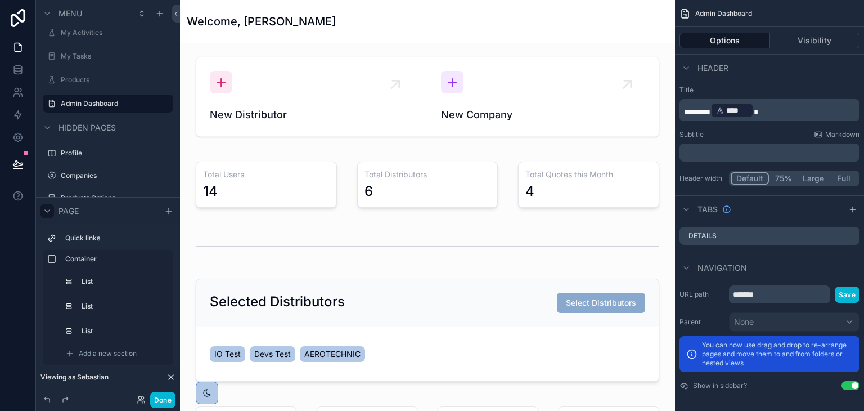
click at [47, 209] on icon "scrollable content" at bounding box center [47, 210] width 9 height 9
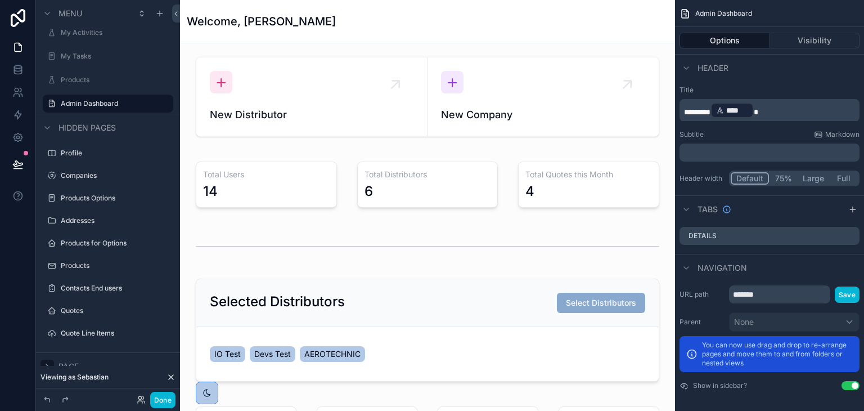
click at [81, 298] on div "scrollable content" at bounding box center [108, 299] width 144 height 2
click at [82, 287] on label "Contacts End users" at bounding box center [106, 288] width 90 height 9
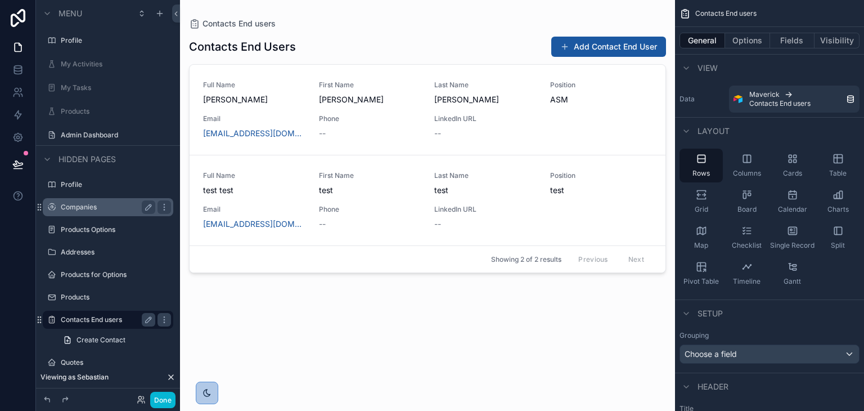
click at [108, 201] on div "Companies" at bounding box center [108, 207] width 95 height 14
click at [88, 211] on label "Companies" at bounding box center [106, 207] width 90 height 9
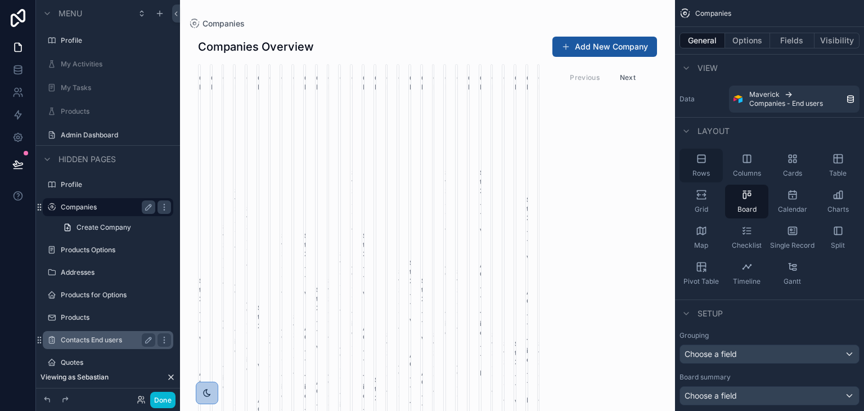
click at [704, 164] on div "Rows" at bounding box center [701, 166] width 43 height 34
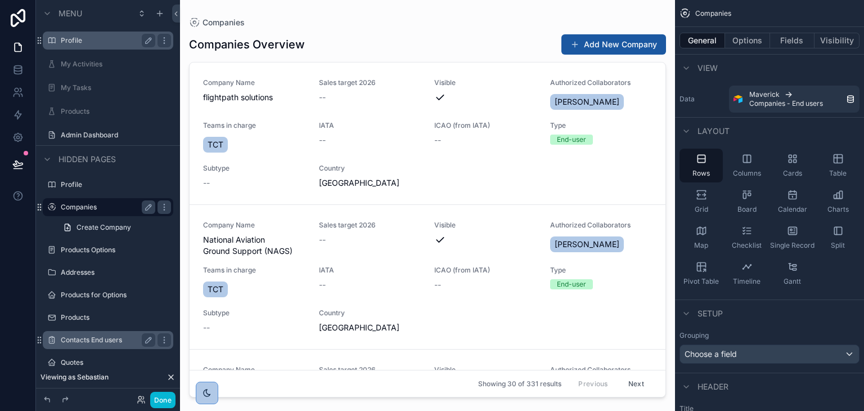
click at [104, 42] on label "Profile" at bounding box center [106, 40] width 90 height 9
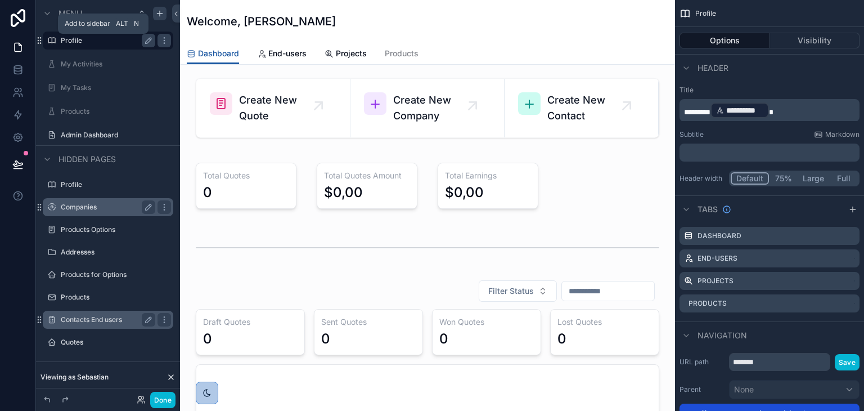
click at [160, 14] on icon "scrollable content" at bounding box center [159, 13] width 9 height 9
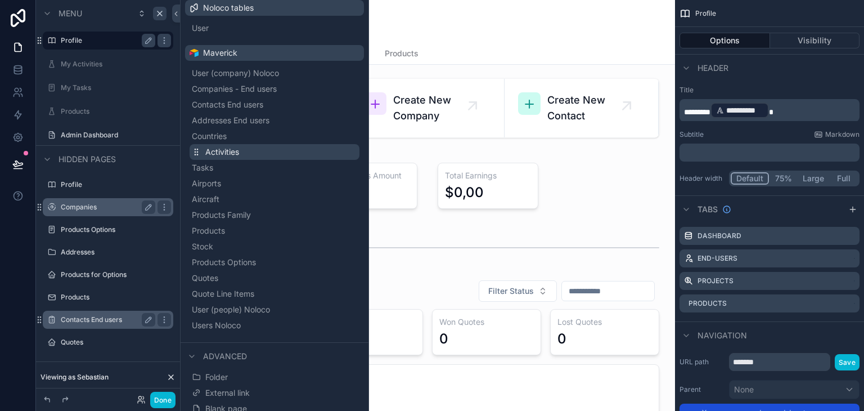
scroll to position [96, 0]
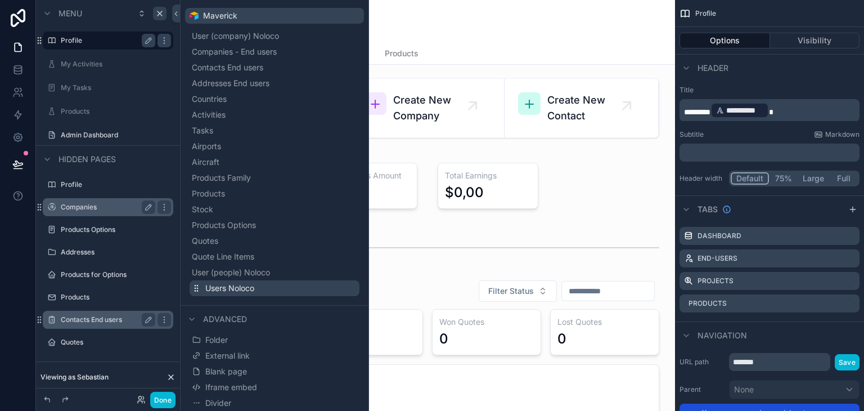
click at [240, 287] on span "Users Noloco" at bounding box center [229, 287] width 49 height 11
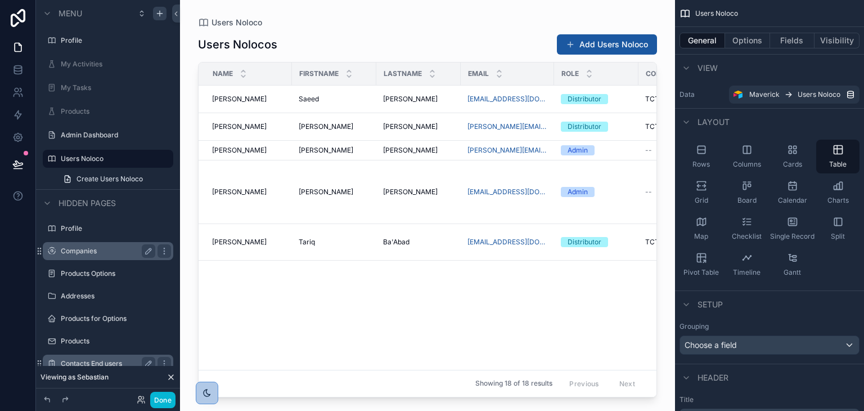
click at [510, 169] on div "scrollable content" at bounding box center [427, 198] width 495 height 397
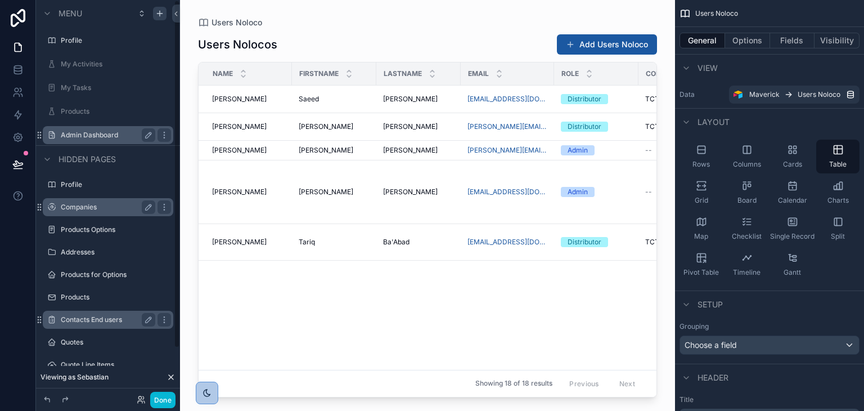
click at [97, 131] on label "Admin Dashboard" at bounding box center [106, 135] width 90 height 9
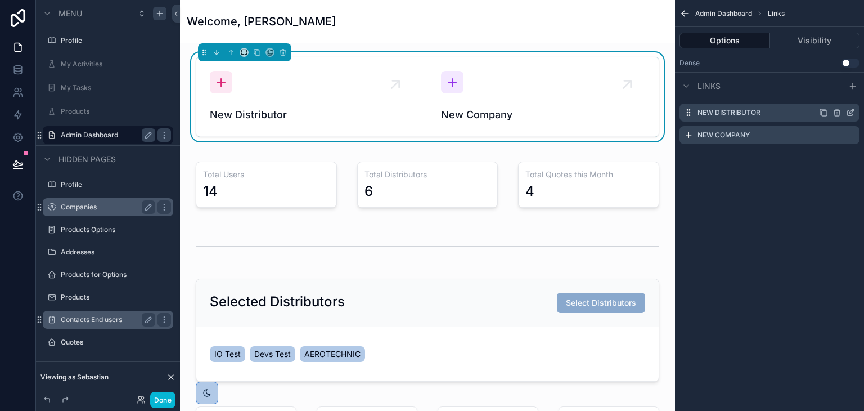
click at [849, 115] on icon "scrollable content" at bounding box center [850, 113] width 5 height 5
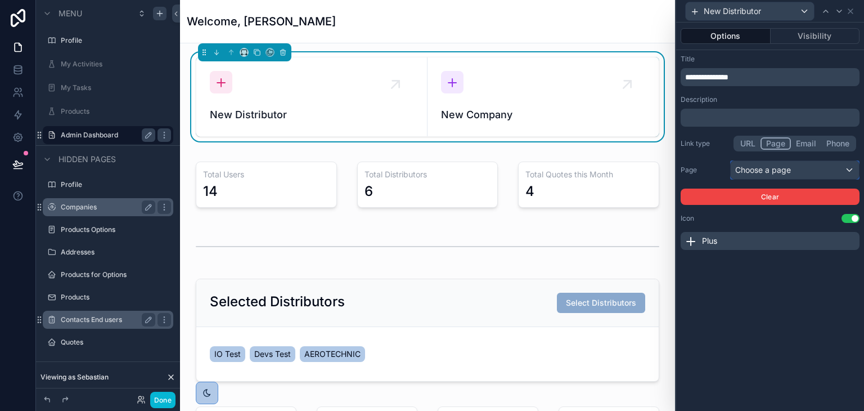
click at [749, 177] on div "Choose a page" at bounding box center [795, 170] width 128 height 18
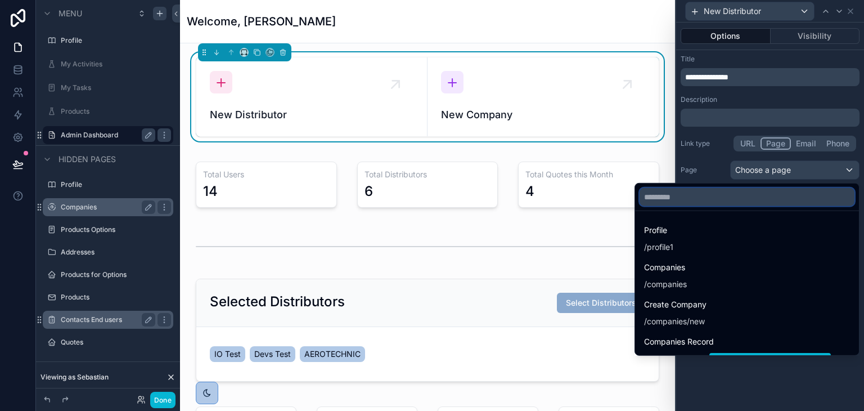
click at [756, 192] on input "text" at bounding box center [747, 197] width 215 height 18
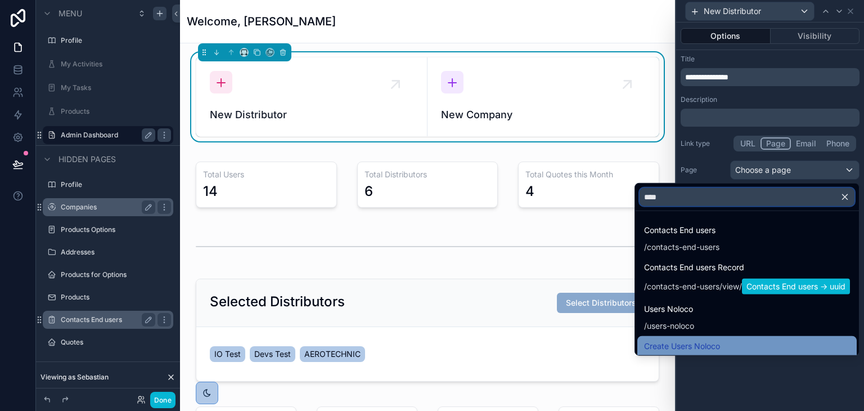
type input "****"
click at [668, 349] on span "Create Users Noloco" at bounding box center [682, 346] width 76 height 14
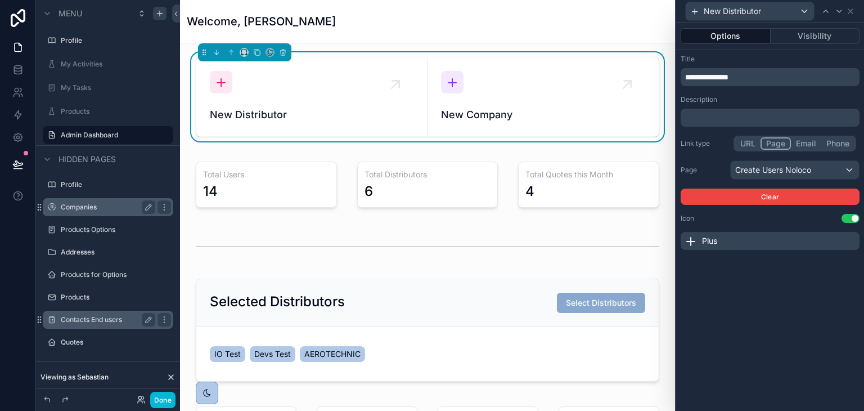
click at [801, 294] on div "**********" at bounding box center [770, 217] width 188 height 388
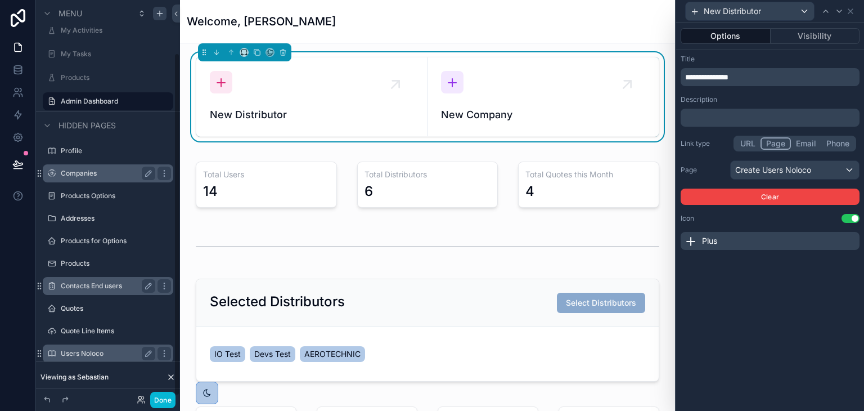
scroll to position [63, 0]
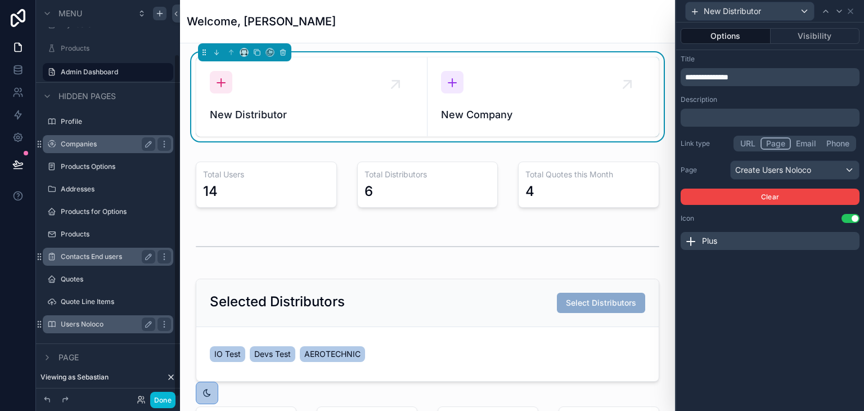
click at [103, 322] on label "Users Noloco" at bounding box center [106, 324] width 90 height 9
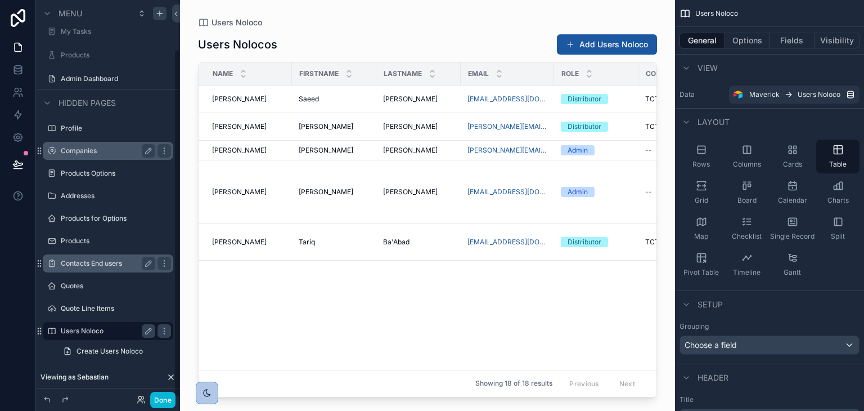
scroll to position [56, 0]
click at [617, 46] on div "scrollable content" at bounding box center [427, 198] width 495 height 397
click at [617, 46] on button "Add Users Noloco" at bounding box center [607, 44] width 100 height 20
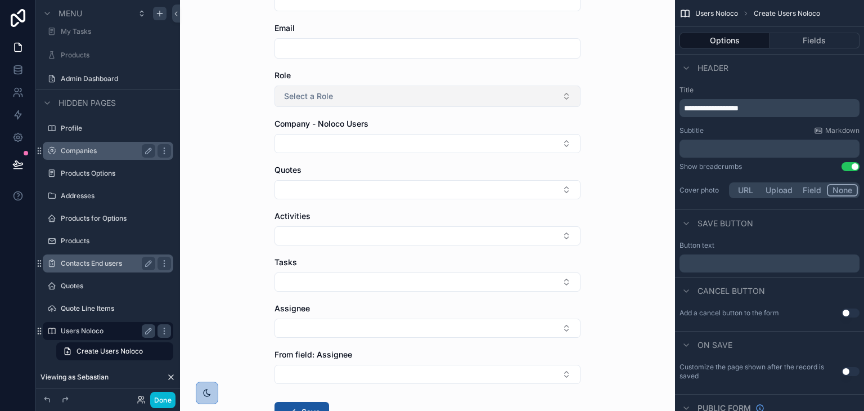
scroll to position [169, 0]
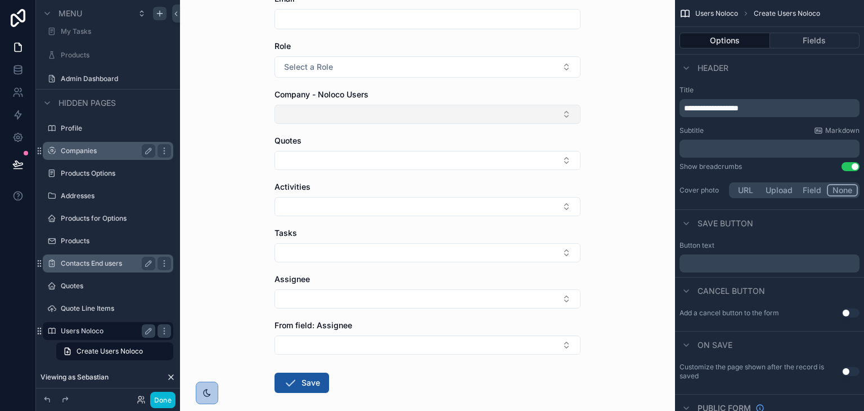
click at [389, 112] on button "Select Button" at bounding box center [428, 114] width 306 height 19
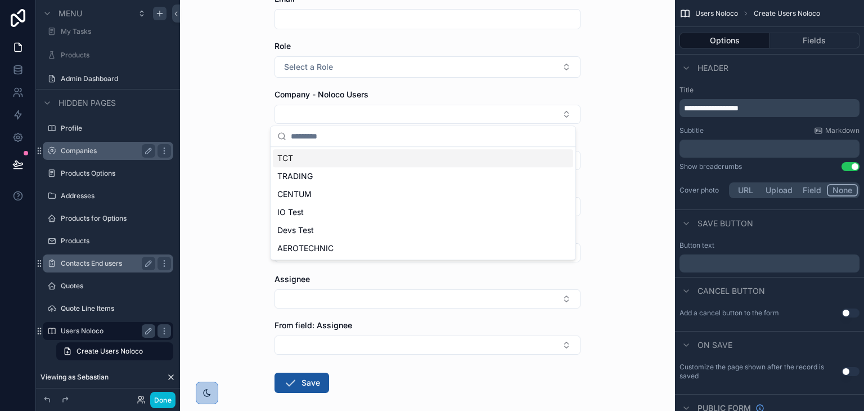
click at [255, 114] on div "Users Noloco Create Users Noloco Create Users Noloco [PERSON_NAME] Email Role S…" at bounding box center [427, 36] width 495 height 411
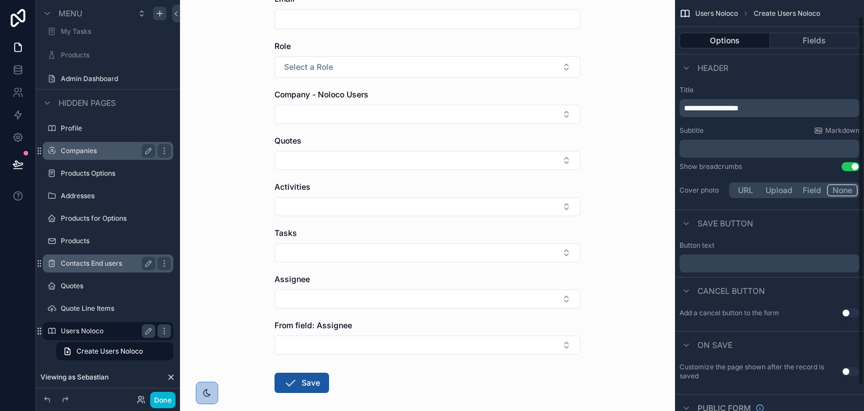
scroll to position [46, 0]
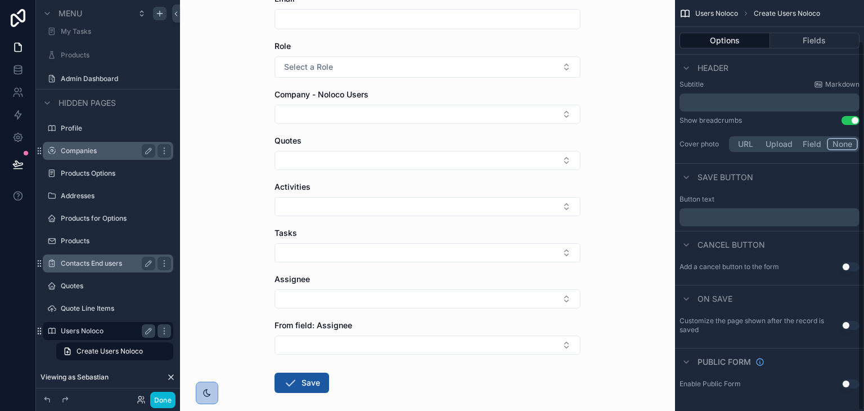
click at [802, 30] on div "Options Fields" at bounding box center [769, 40] width 189 height 27
click at [807, 36] on button "Fields" at bounding box center [815, 41] width 90 height 16
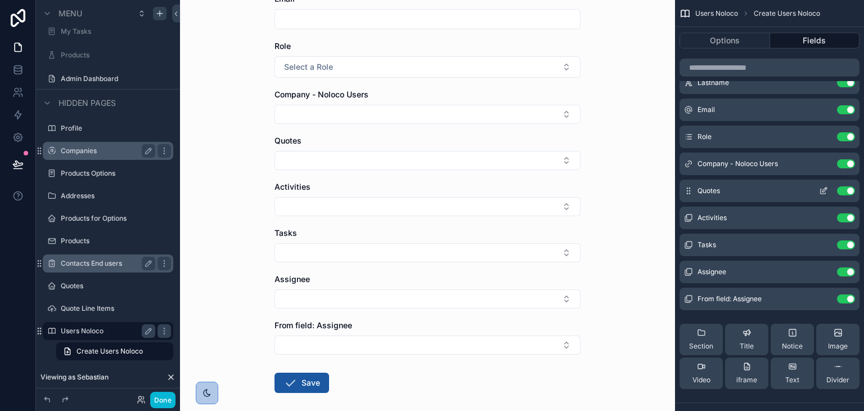
click at [849, 192] on button "Use setting" at bounding box center [846, 190] width 18 height 9
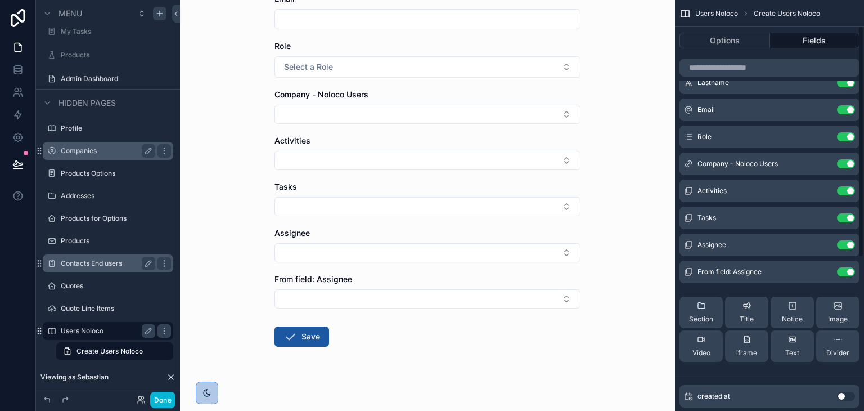
scroll to position [0, 0]
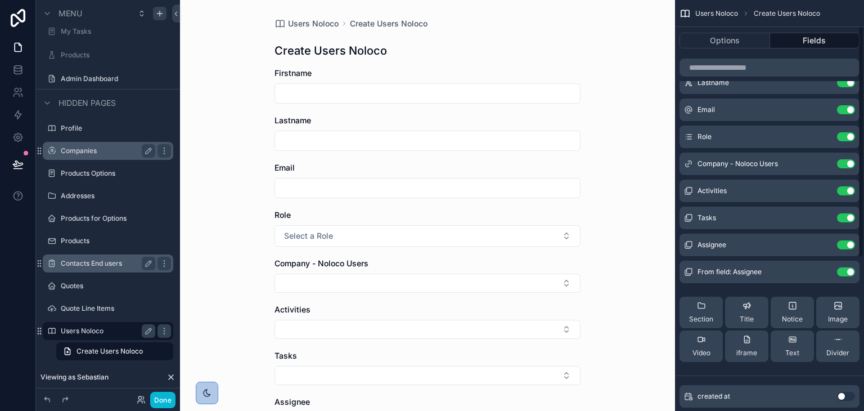
click at [849, 192] on button "Use setting" at bounding box center [846, 190] width 18 height 9
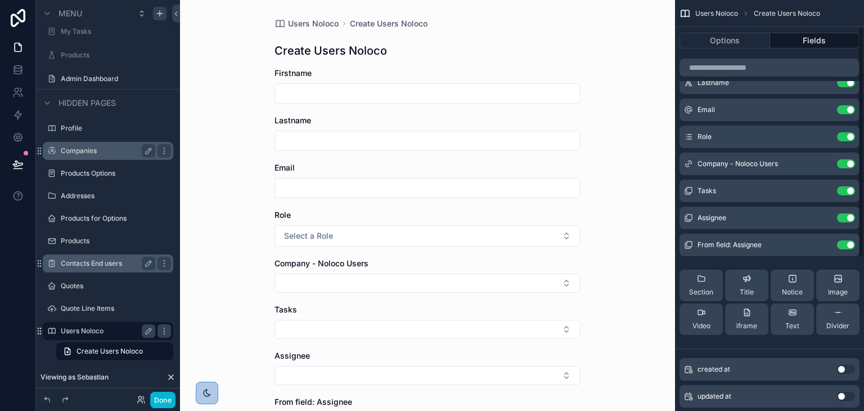
click at [849, 192] on button "Use setting" at bounding box center [846, 190] width 18 height 9
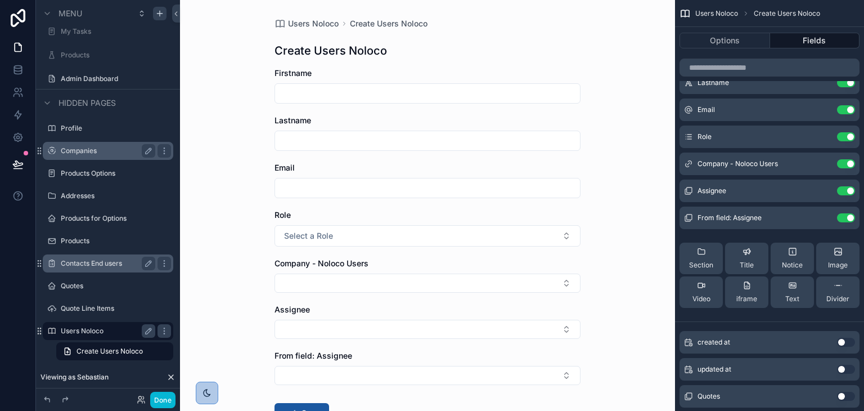
click at [849, 192] on button "Use setting" at bounding box center [846, 190] width 18 height 9
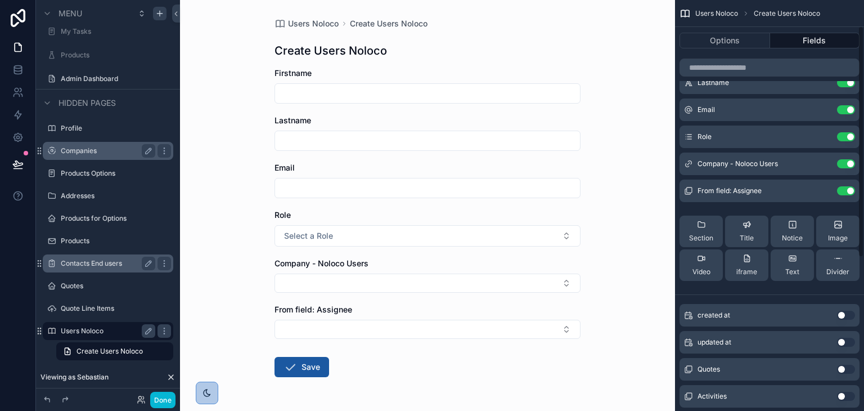
click at [849, 192] on button "Use setting" at bounding box center [846, 190] width 18 height 9
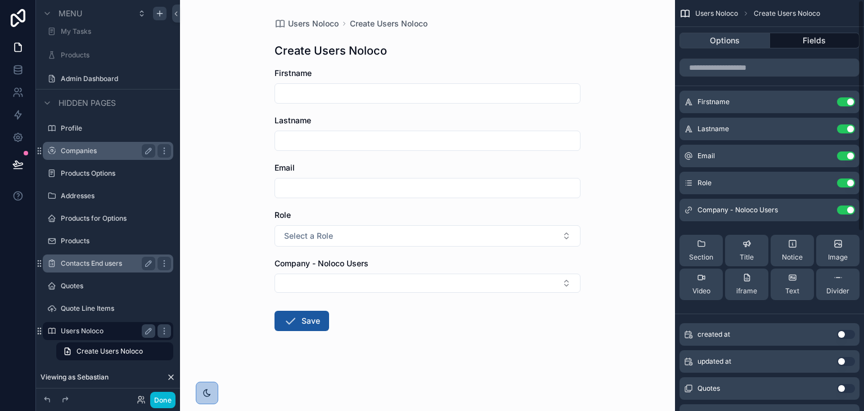
click at [726, 45] on button "Options" at bounding box center [725, 41] width 91 height 16
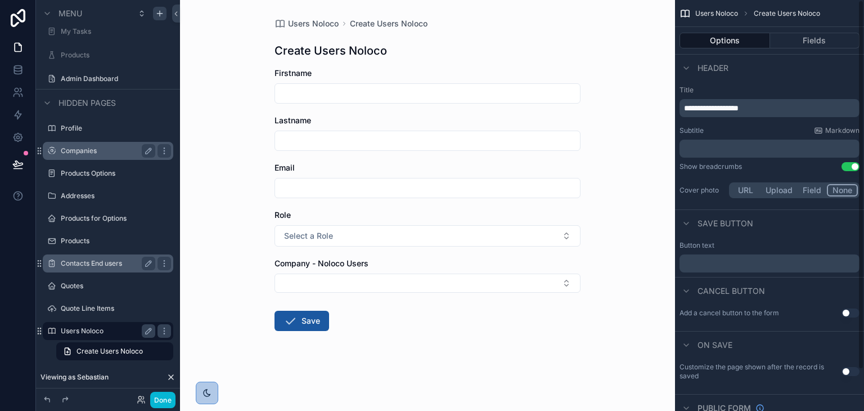
click at [849, 166] on button "Use setting" at bounding box center [851, 166] width 18 height 9
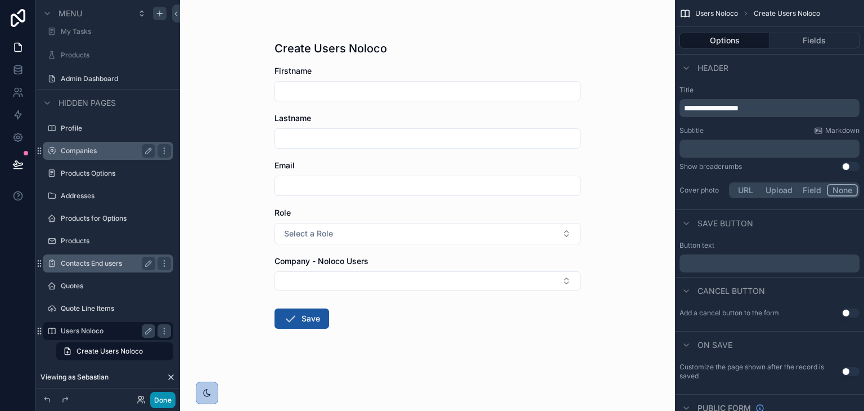
click at [154, 405] on button "Done" at bounding box center [162, 400] width 25 height 16
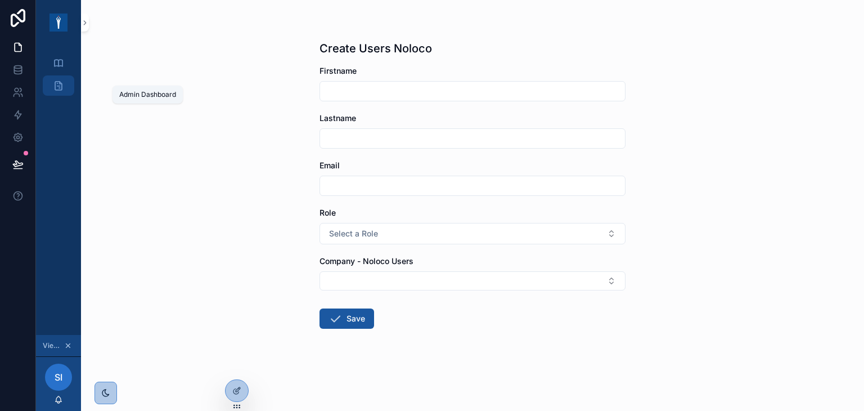
click at [60, 86] on icon "scrollable content" at bounding box center [58, 85] width 11 height 11
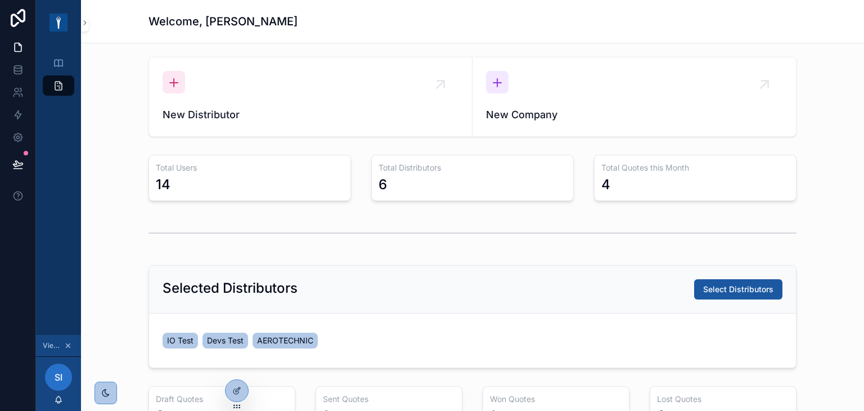
click at [251, 105] on div "New Distributor" at bounding box center [311, 97] width 296 height 52
click at [234, 389] on icon at bounding box center [235, 391] width 5 height 5
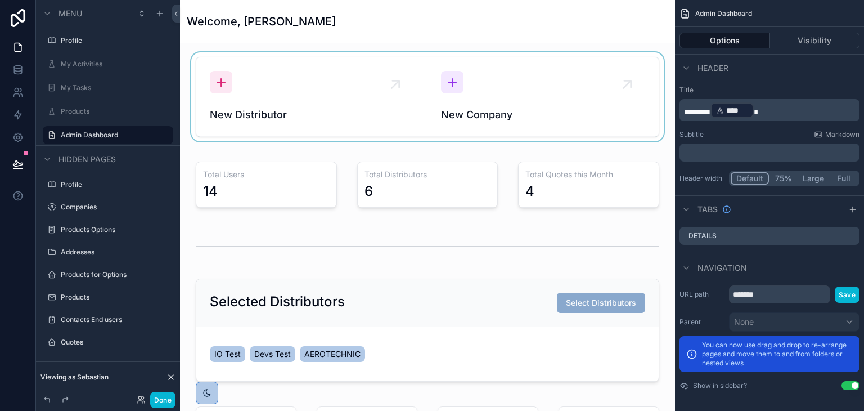
click at [287, 122] on div "scrollable content" at bounding box center [427, 96] width 477 height 89
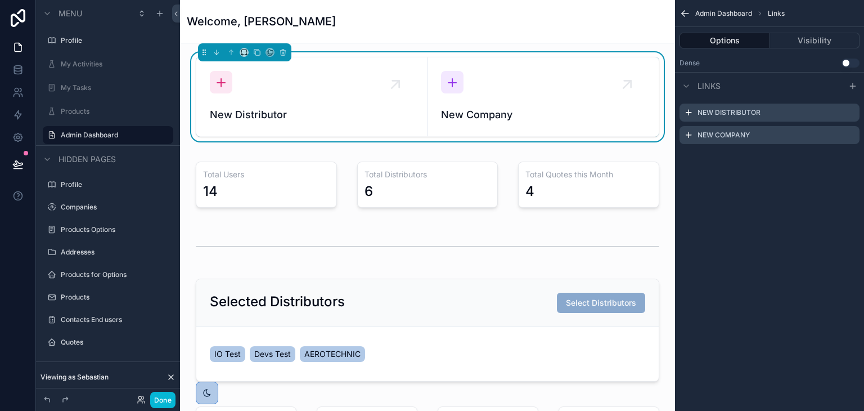
click at [287, 122] on span "New Distributor" at bounding box center [312, 115] width 204 height 16
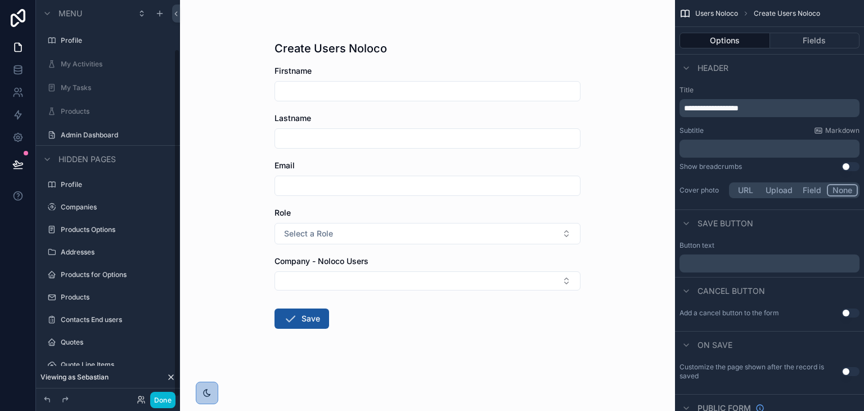
scroll to position [56, 0]
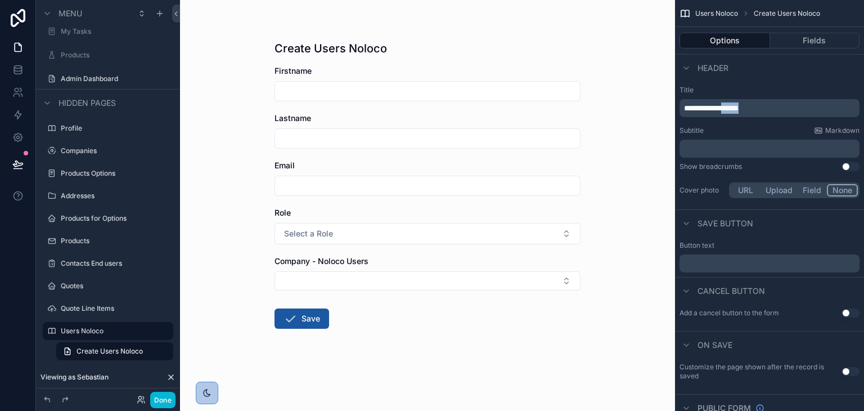
drag, startPoint x: 763, startPoint y: 109, endPoint x: 735, endPoint y: 113, distance: 28.4
click at [735, 113] on p "**********" at bounding box center [770, 107] width 173 height 11
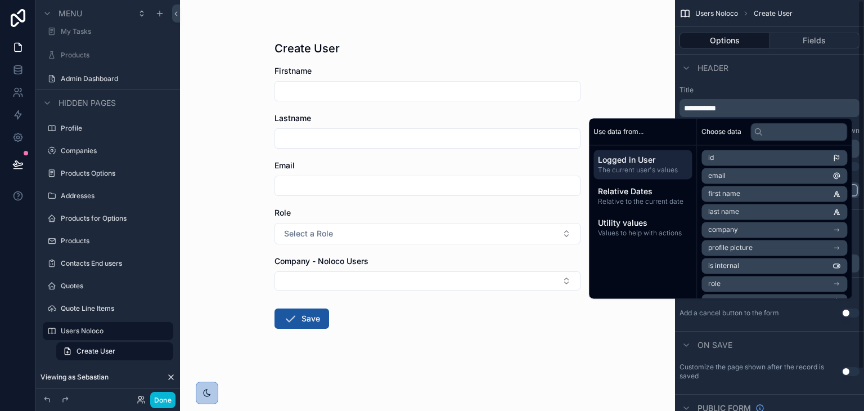
click at [752, 52] on div "Options Fields" at bounding box center [769, 40] width 189 height 27
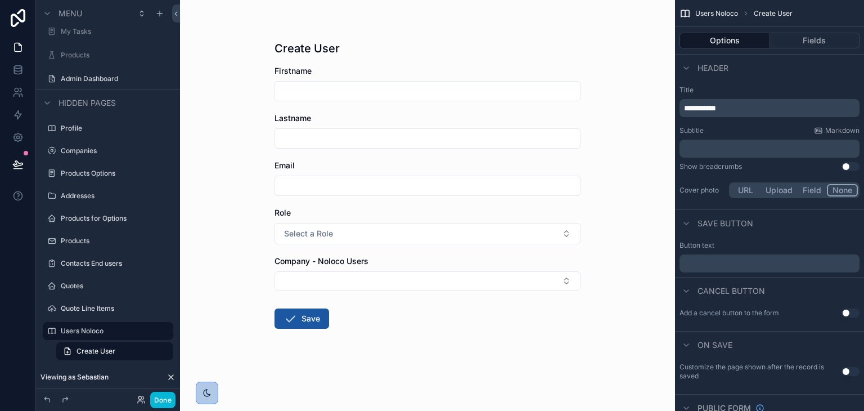
click at [754, 73] on div "Header" at bounding box center [769, 67] width 189 height 27
click at [482, 113] on div "Lastname" at bounding box center [428, 118] width 306 height 11
click at [163, 404] on button "Done" at bounding box center [162, 400] width 25 height 16
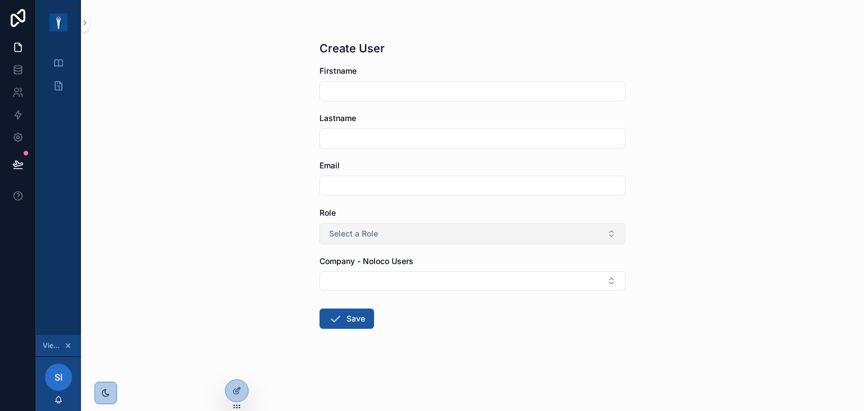
click at [383, 228] on button "Select a Role" at bounding box center [473, 233] width 306 height 21
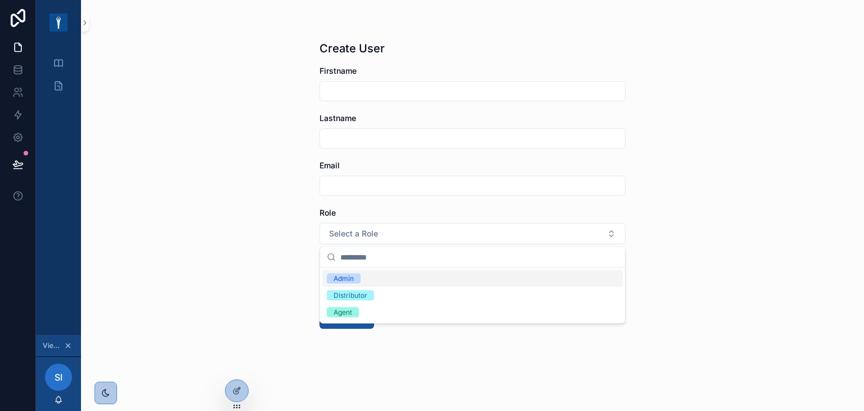
click at [258, 246] on div "Create User [PERSON_NAME] Email Role Select a Role Company - Noloco Users Save" at bounding box center [472, 205] width 783 height 411
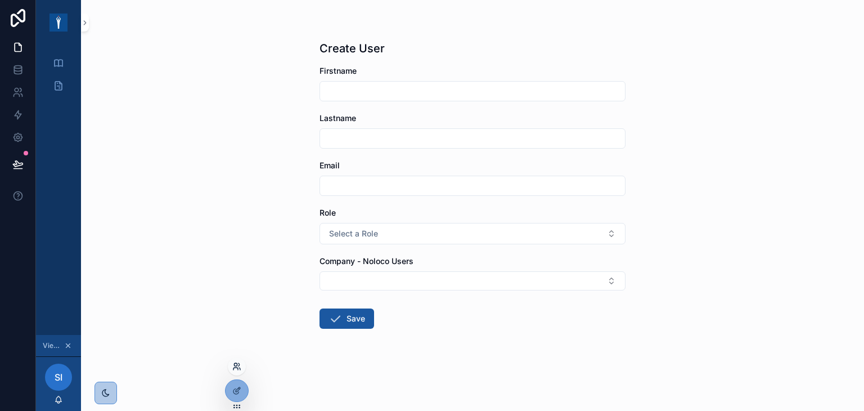
click at [238, 365] on icon at bounding box center [236, 366] width 9 height 9
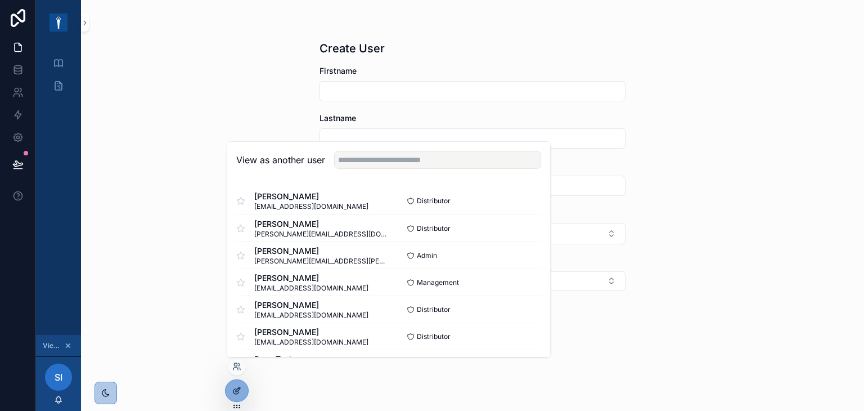
click at [233, 392] on icon at bounding box center [236, 390] width 9 height 9
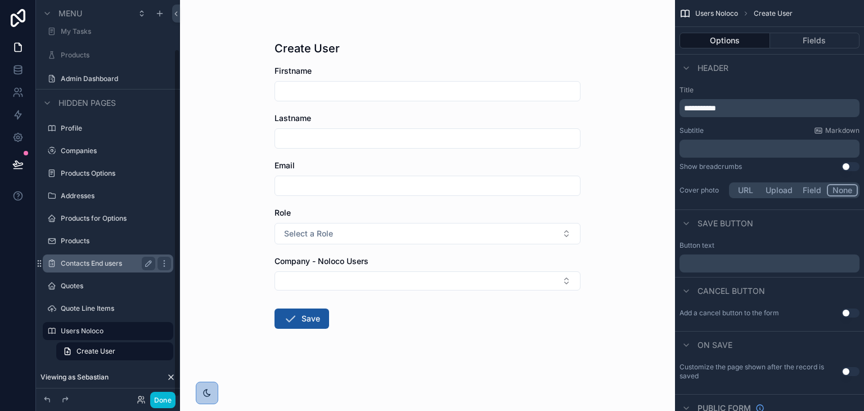
scroll to position [0, 0]
